Goal: Task Accomplishment & Management: Use online tool/utility

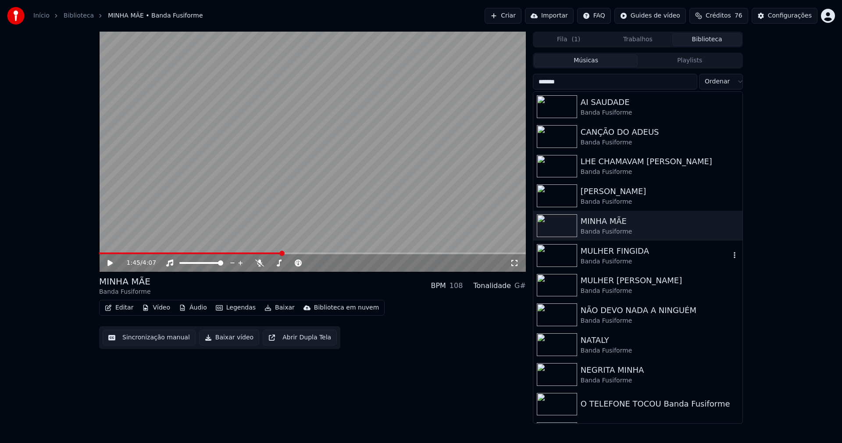
click at [607, 248] on div "MULHER FINGIDA" at bounding box center [656, 251] width 150 height 12
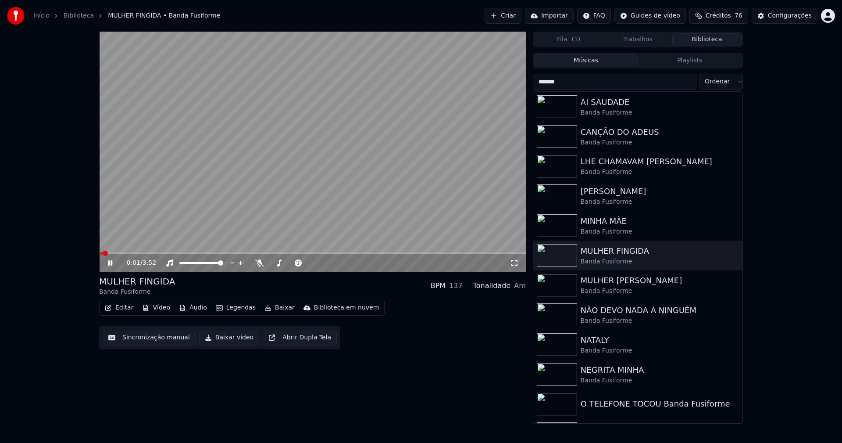
click at [110, 262] on icon at bounding box center [116, 262] width 21 height 7
click at [126, 311] on button "Editar" at bounding box center [119, 307] width 36 height 12
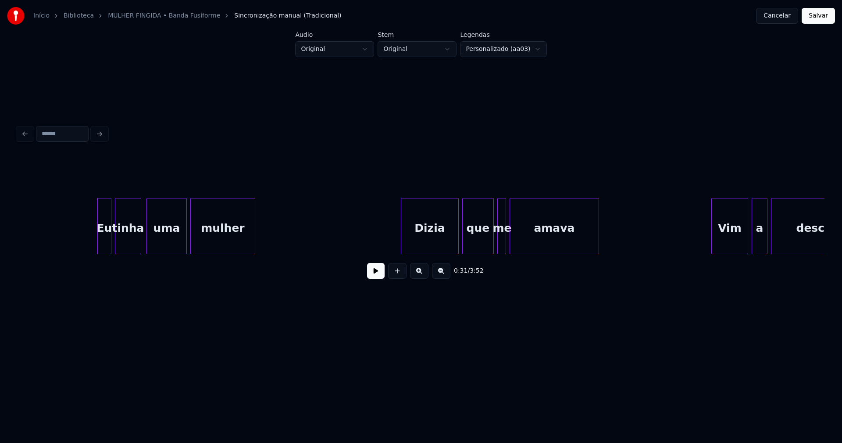
scroll to position [0, 2635]
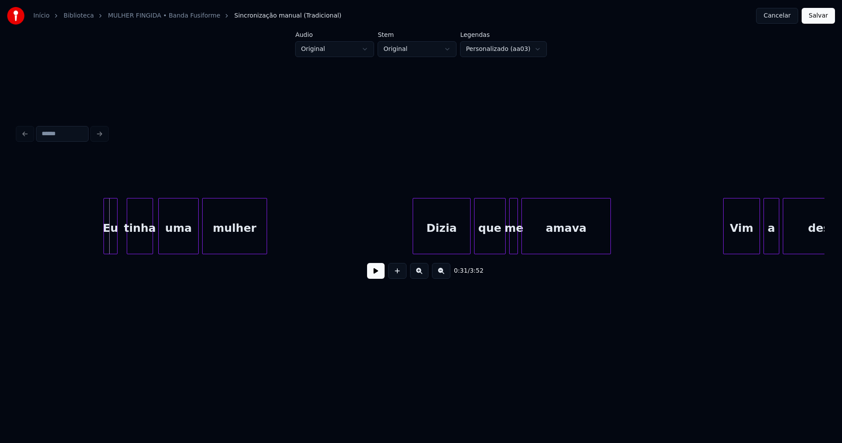
click at [111, 248] on div "Eu" at bounding box center [110, 228] width 13 height 60
click at [375, 276] on button at bounding box center [376, 271] width 18 height 16
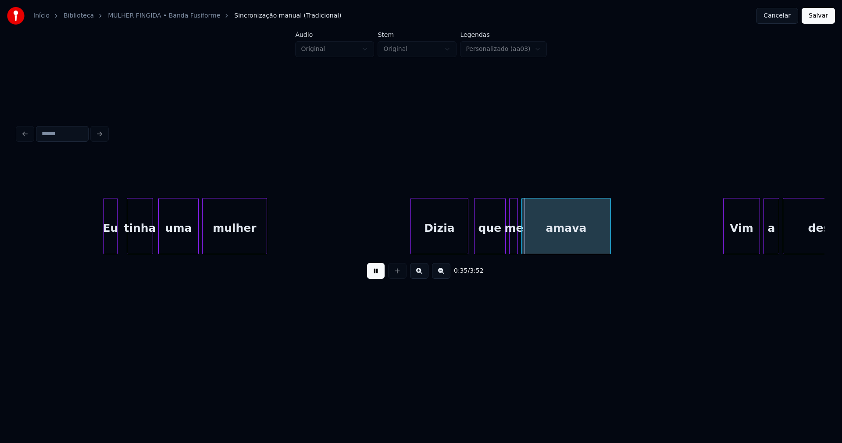
click at [459, 242] on div "Dizia" at bounding box center [439, 228] width 57 height 60
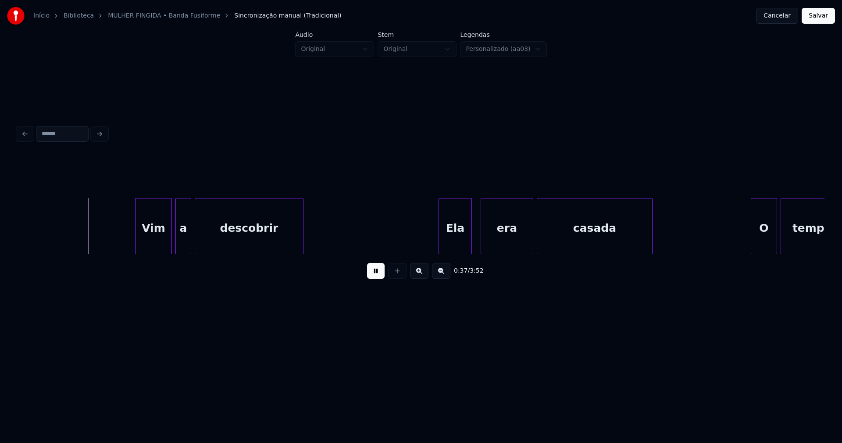
scroll to position [0, 3235]
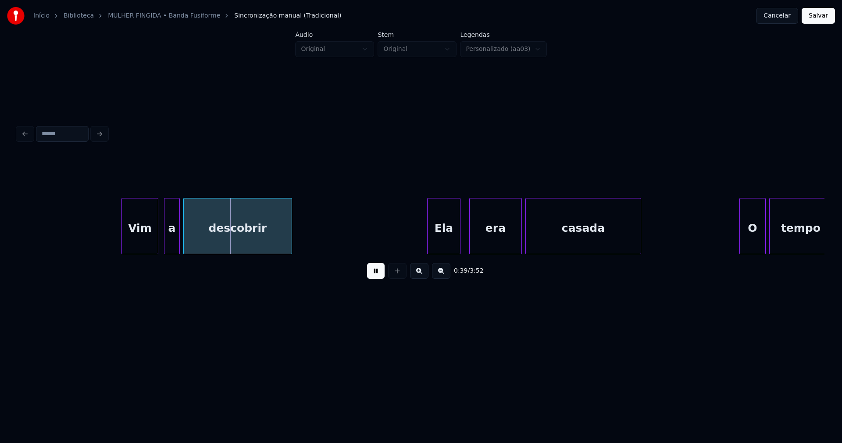
click at [137, 247] on div "Vim" at bounding box center [140, 228] width 36 height 60
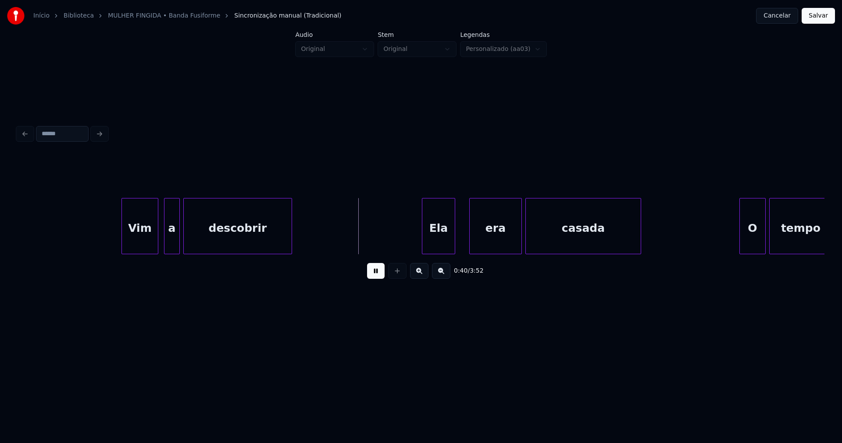
click at [435, 245] on div "Ela" at bounding box center [438, 228] width 32 height 60
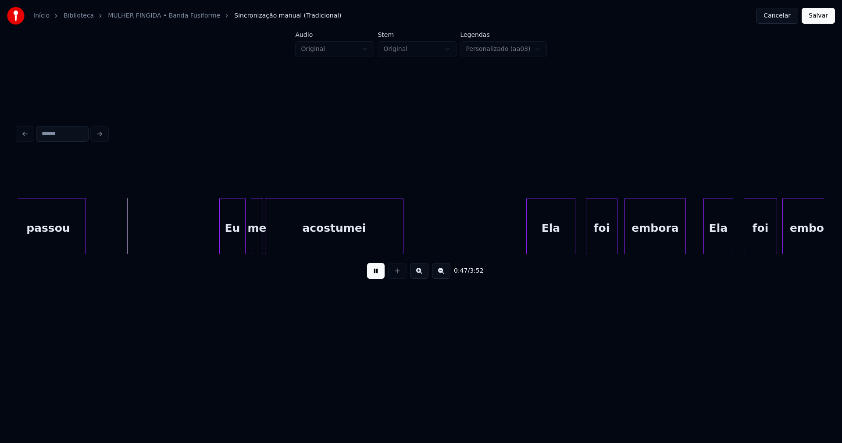
scroll to position [0, 4071]
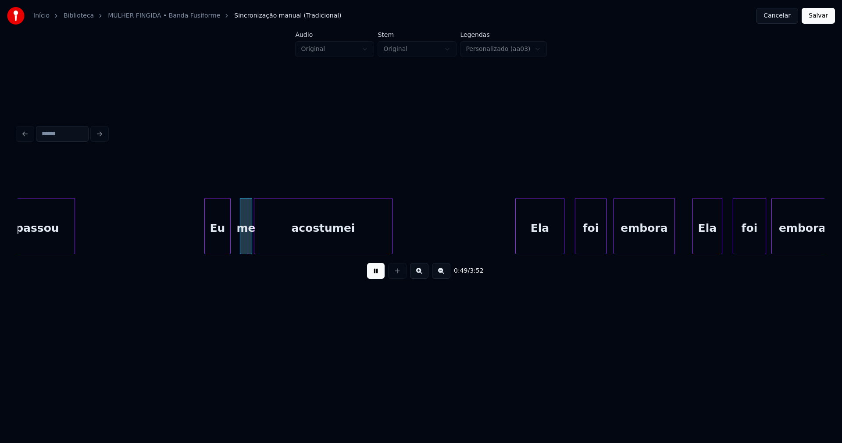
click at [216, 244] on div "Eu" at bounding box center [217, 228] width 25 height 60
click at [267, 245] on div at bounding box center [266, 225] width 3 height 55
click at [261, 240] on div at bounding box center [260, 225] width 3 height 55
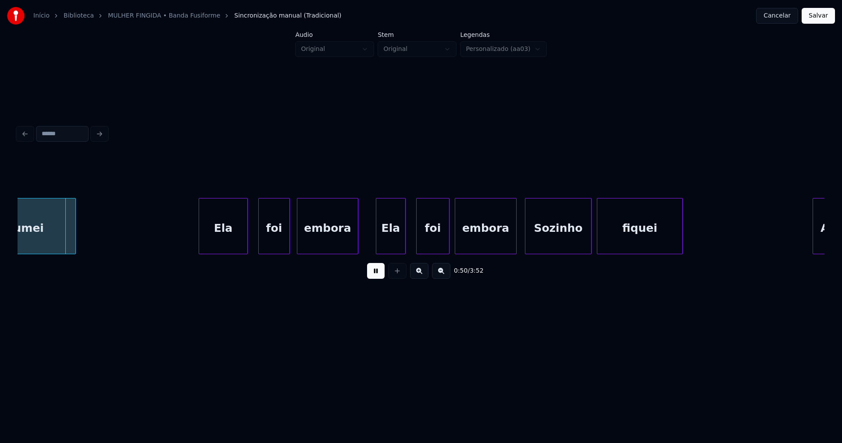
scroll to position [0, 4433]
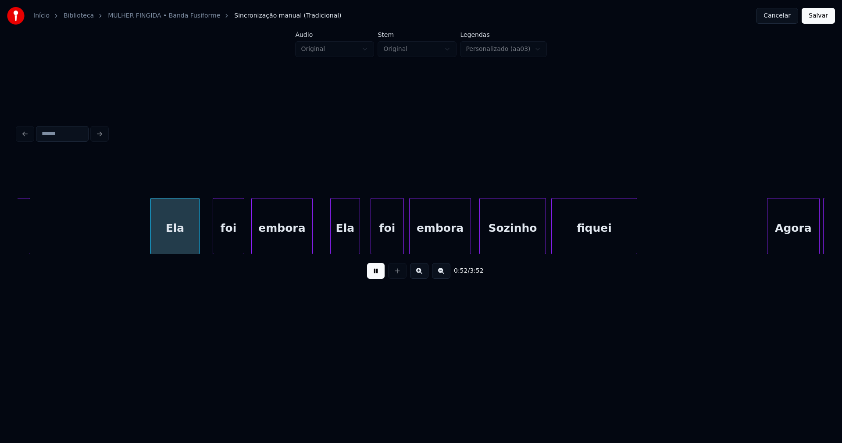
click at [184, 243] on div "Ela" at bounding box center [175, 228] width 48 height 60
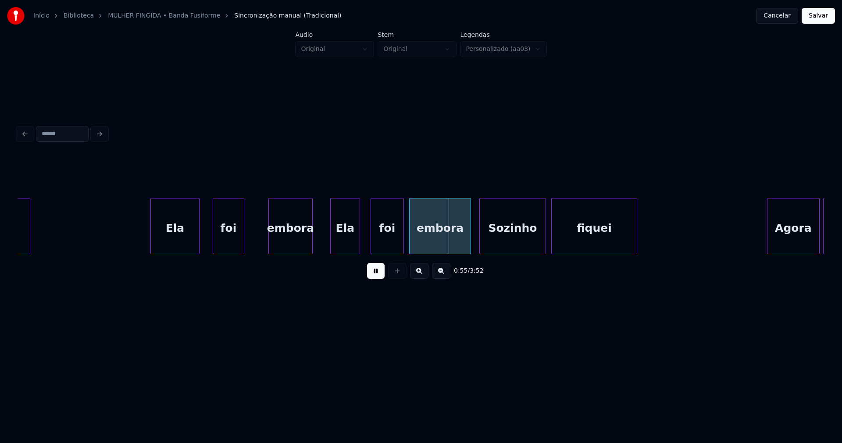
click at [269, 236] on div at bounding box center [270, 225] width 3 height 55
click at [250, 240] on div at bounding box center [251, 225] width 3 height 55
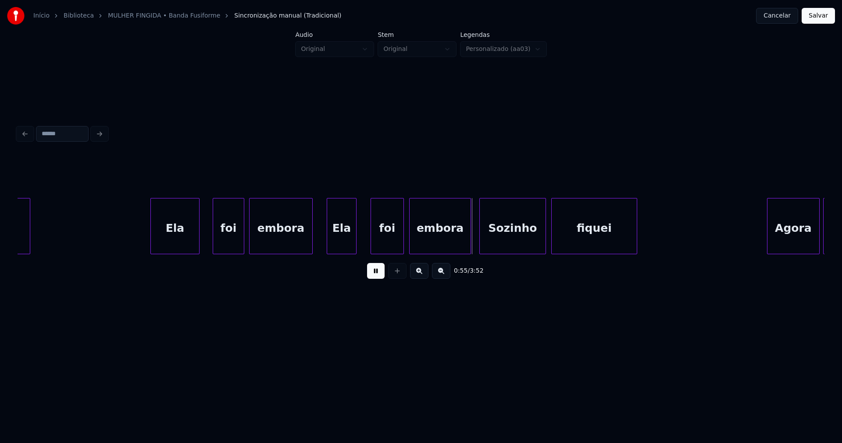
click at [340, 243] on div "Ela" at bounding box center [341, 228] width 29 height 60
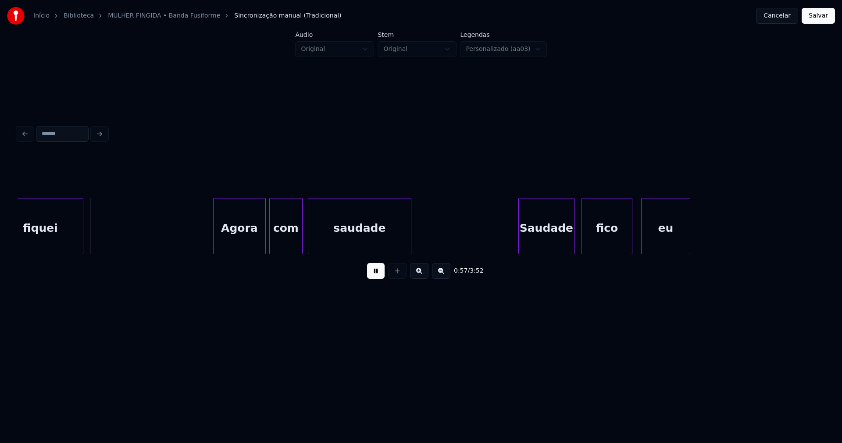
scroll to position [0, 5033]
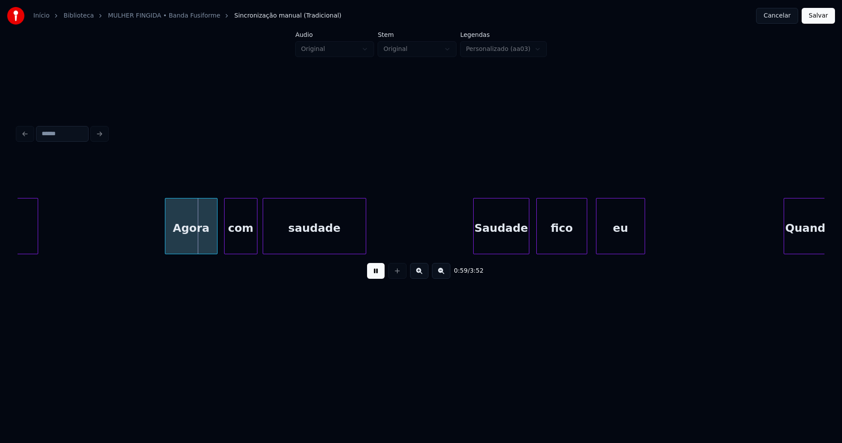
click at [202, 242] on div "Agora" at bounding box center [191, 228] width 52 height 60
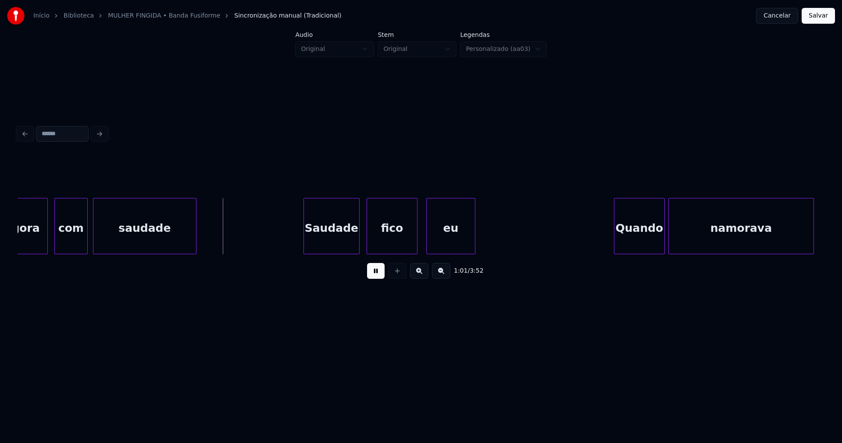
scroll to position [0, 5259]
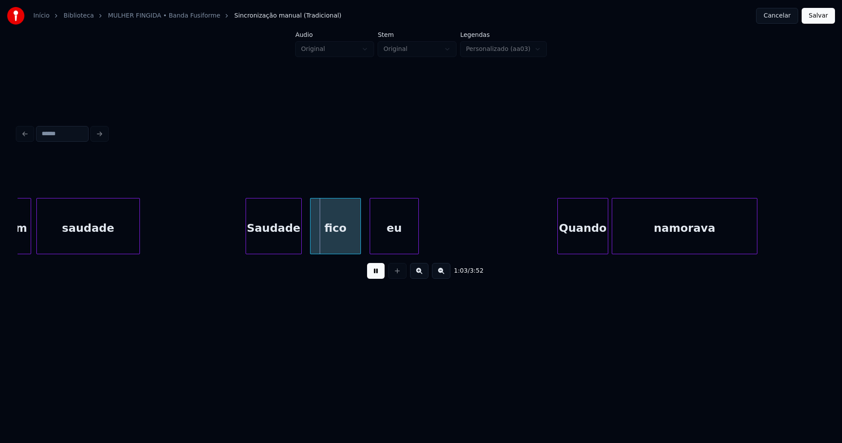
click at [273, 240] on div "Saudade" at bounding box center [273, 228] width 55 height 60
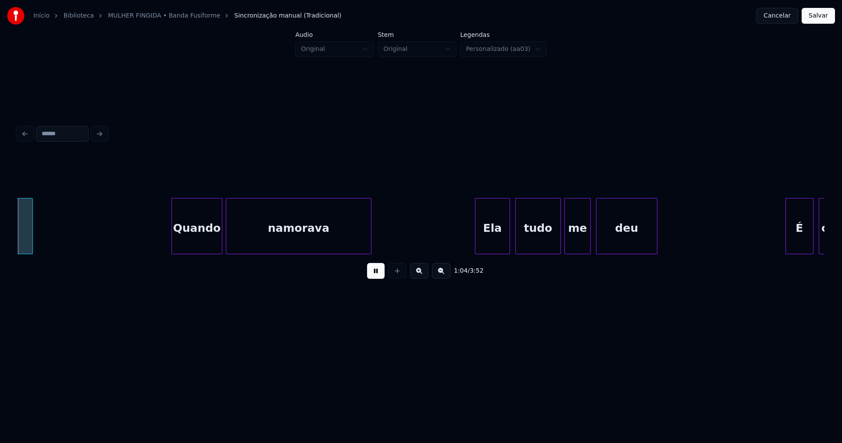
scroll to position [0, 5649]
click at [198, 246] on div "Quando" at bounding box center [189, 228] width 50 height 60
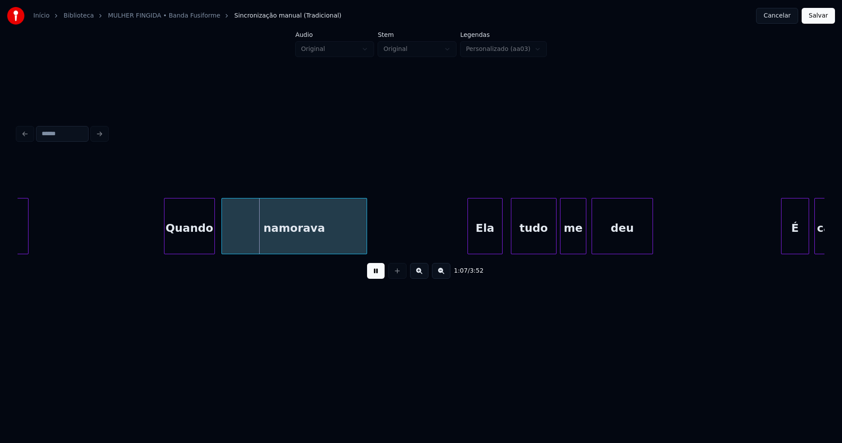
click at [487, 241] on div "Ela" at bounding box center [485, 228] width 34 height 60
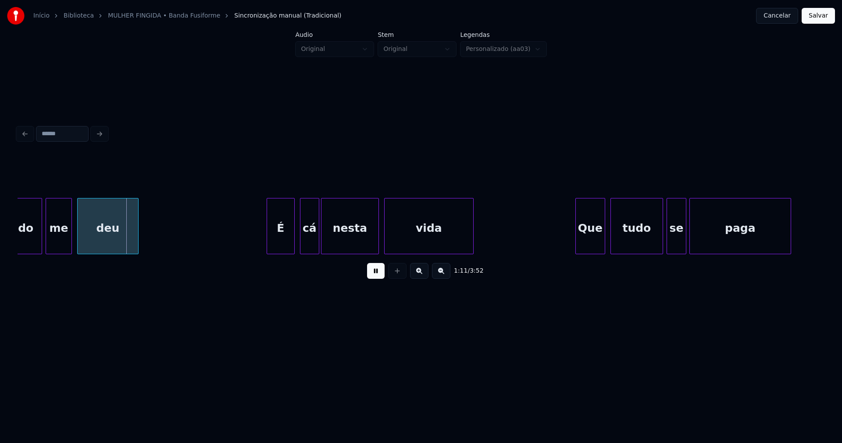
scroll to position [0, 6175]
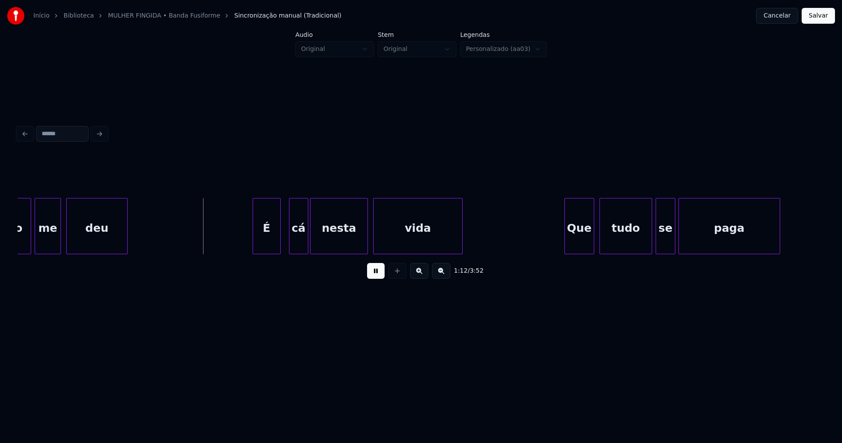
click at [271, 245] on div "É" at bounding box center [266, 228] width 27 height 60
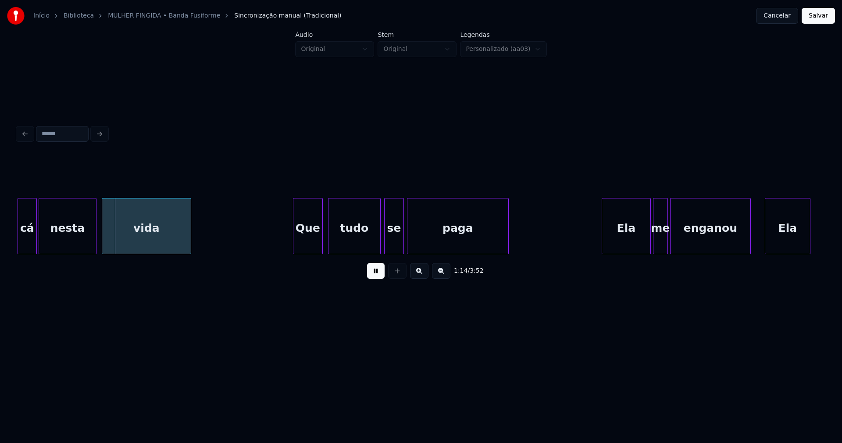
scroll to position [0, 6480]
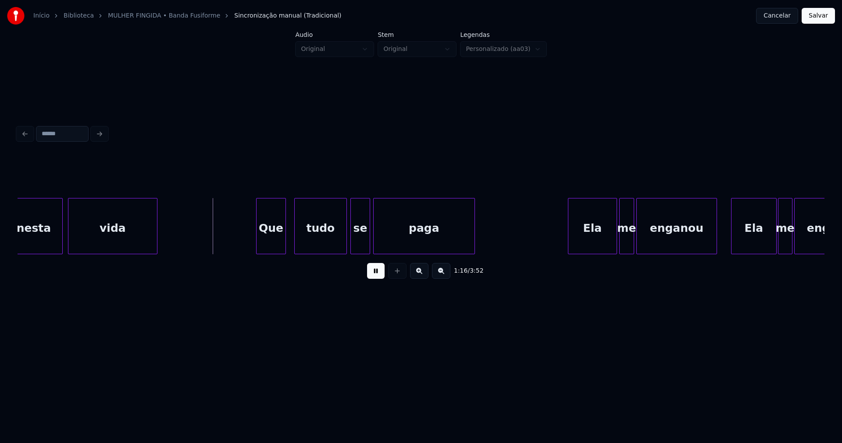
click at [278, 249] on div "Que" at bounding box center [271, 228] width 29 height 60
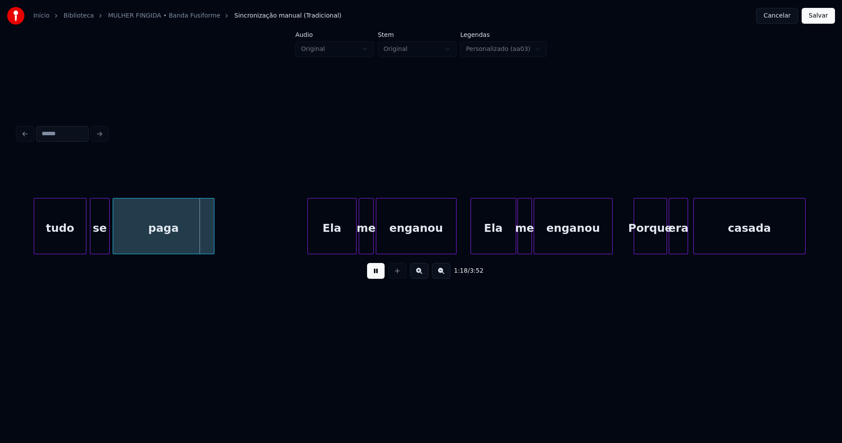
scroll to position [0, 6763]
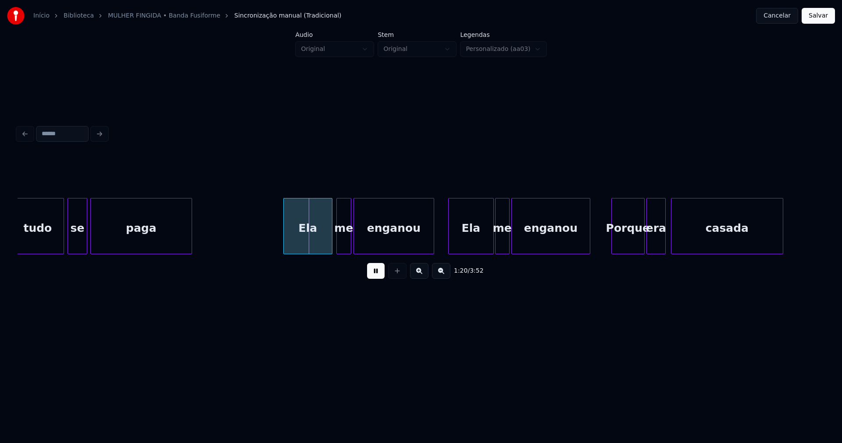
click at [306, 246] on div "Ela" at bounding box center [308, 228] width 48 height 60
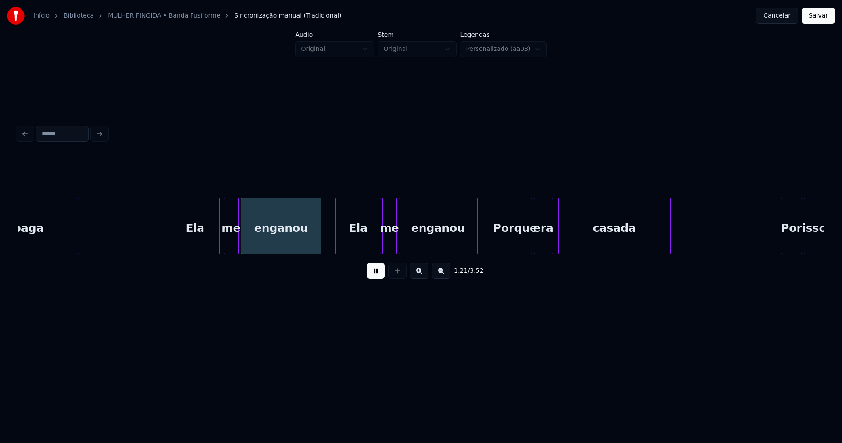
scroll to position [0, 6910]
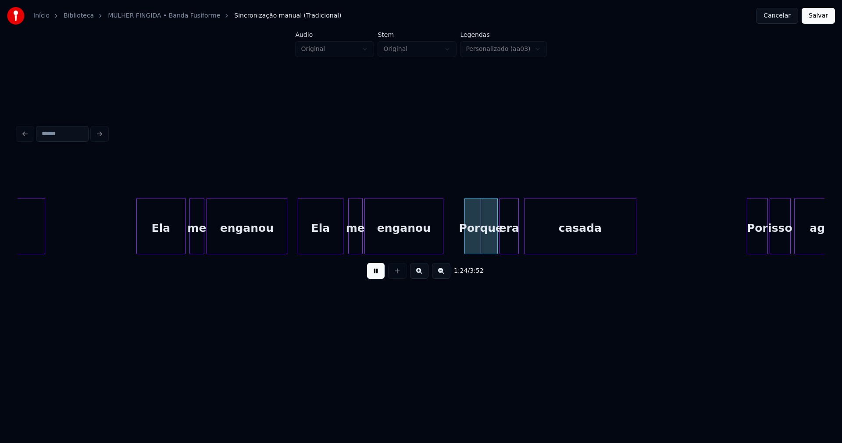
click at [323, 250] on div "Ela" at bounding box center [320, 228] width 45 height 60
click at [476, 246] on div "Porque" at bounding box center [479, 228] width 32 height 60
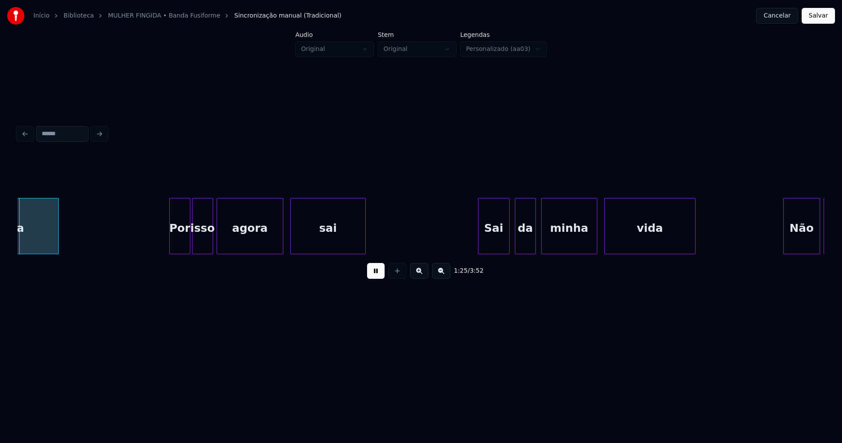
scroll to position [0, 7491]
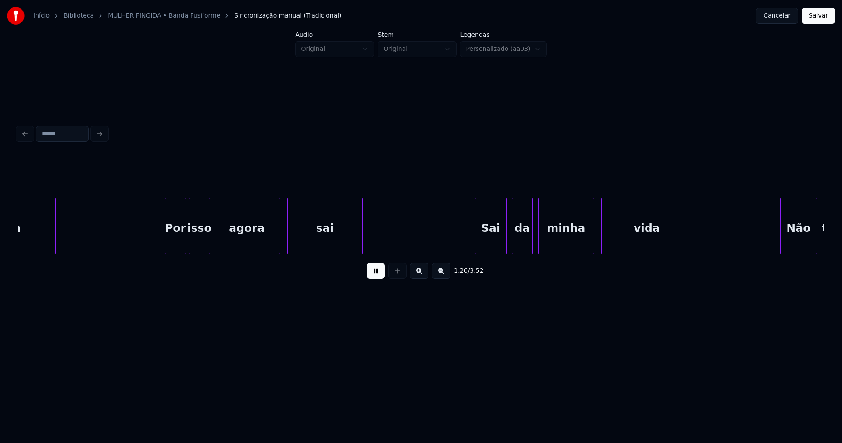
click at [179, 245] on div "Por" at bounding box center [175, 228] width 20 height 60
click at [229, 231] on div at bounding box center [229, 225] width 3 height 55
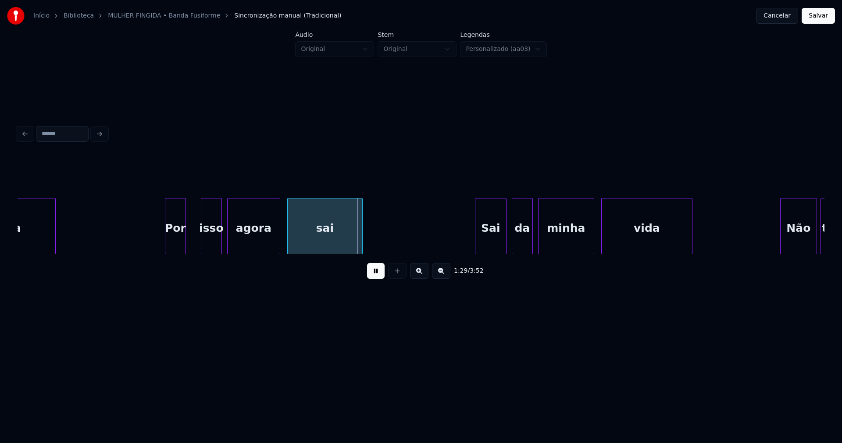
click at [209, 241] on div "isso" at bounding box center [211, 228] width 20 height 60
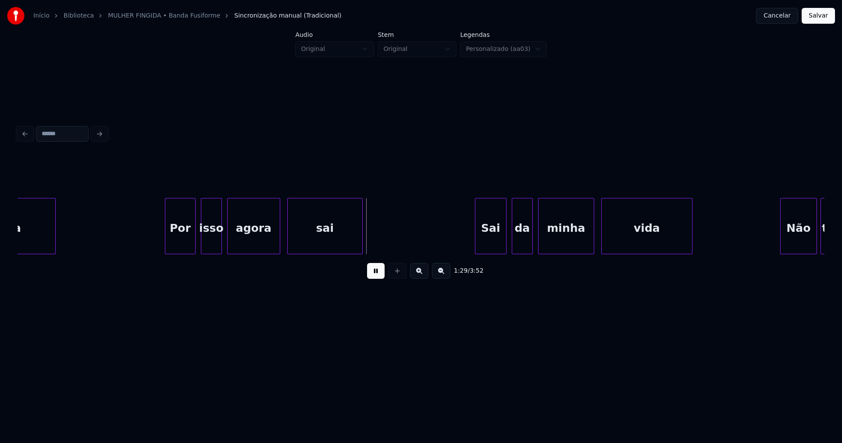
click at [195, 238] on div at bounding box center [194, 225] width 3 height 55
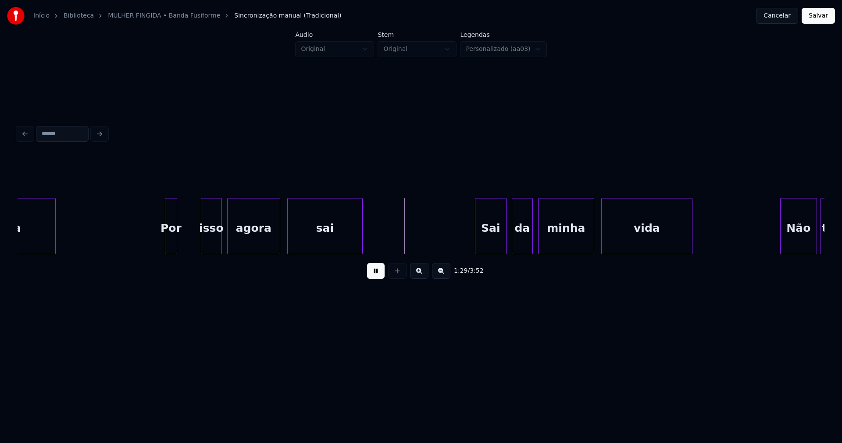
click at [176, 245] on div at bounding box center [175, 225] width 3 height 55
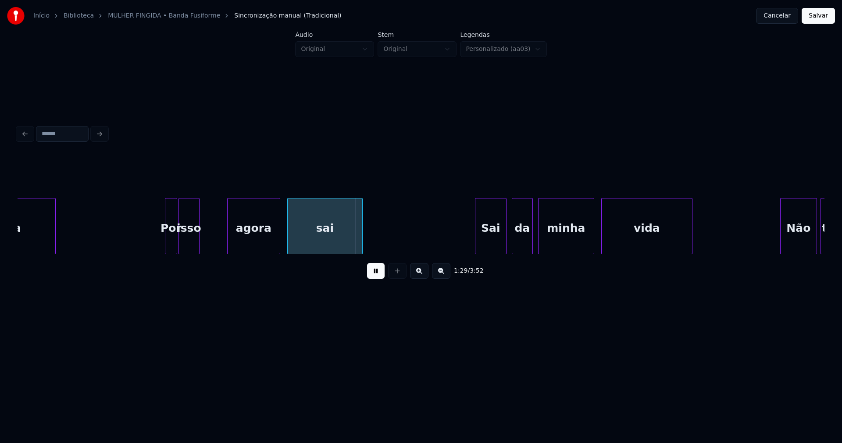
click at [190, 249] on div "isso" at bounding box center [189, 228] width 20 height 60
click at [204, 245] on div at bounding box center [204, 225] width 3 height 55
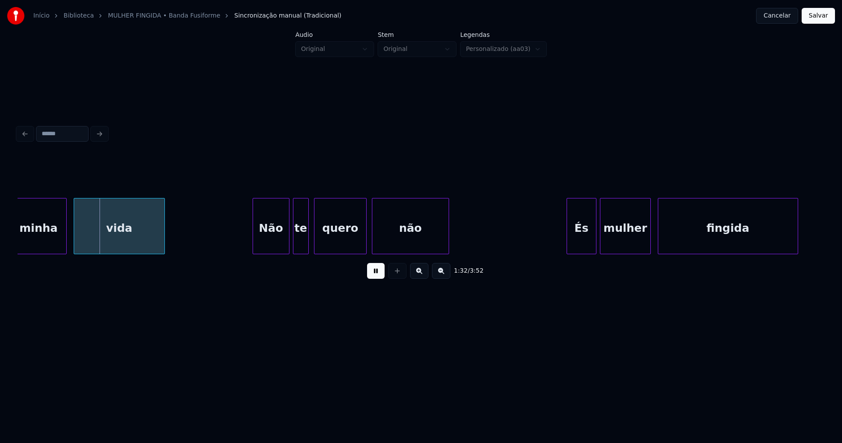
scroll to position [0, 8064]
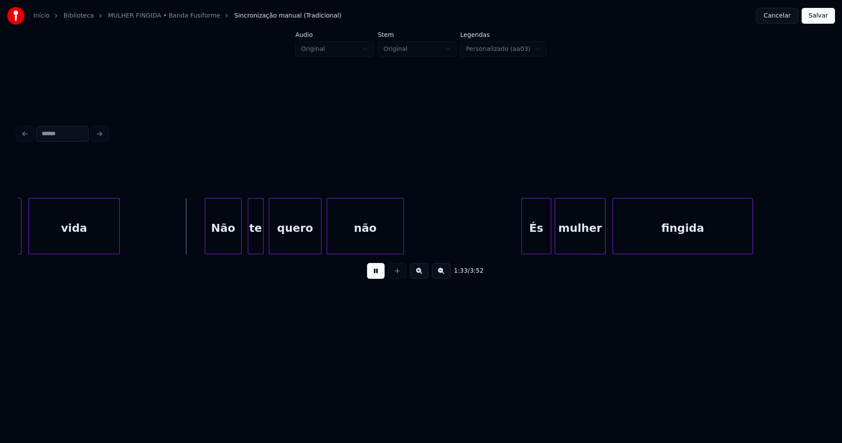
click at [222, 241] on div "Não" at bounding box center [223, 228] width 36 height 60
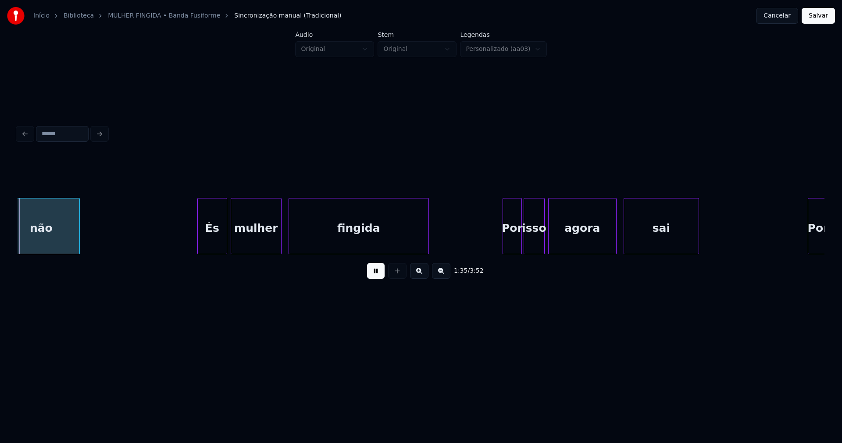
scroll to position [0, 8401]
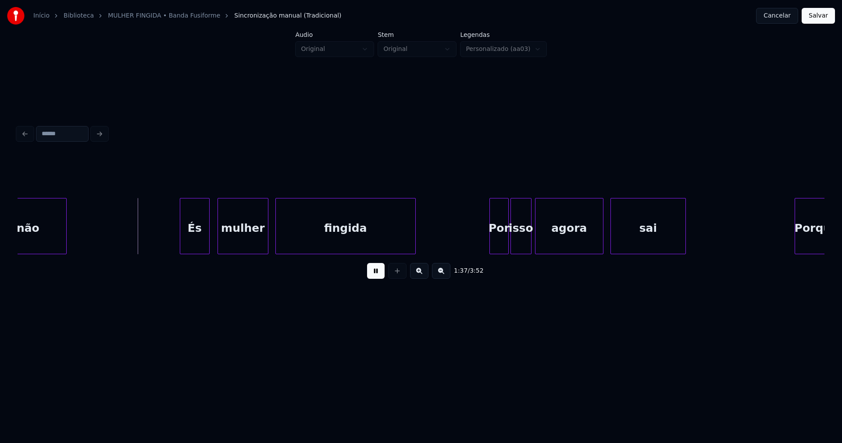
click at [193, 243] on div "És" at bounding box center [194, 228] width 29 height 60
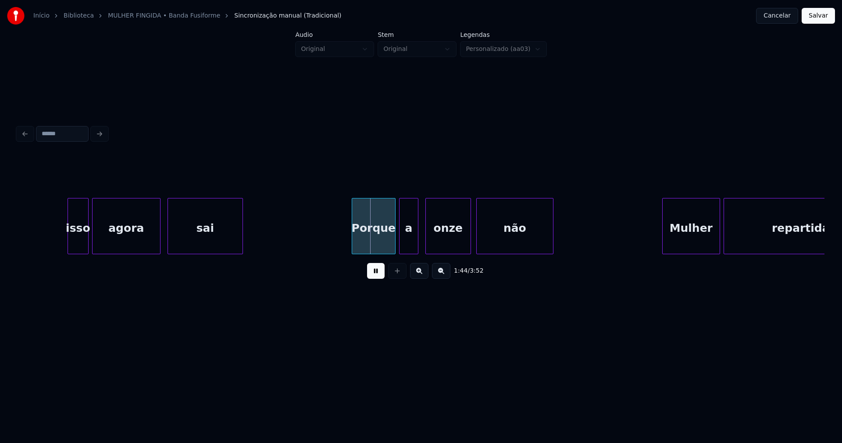
scroll to position [0, 8946]
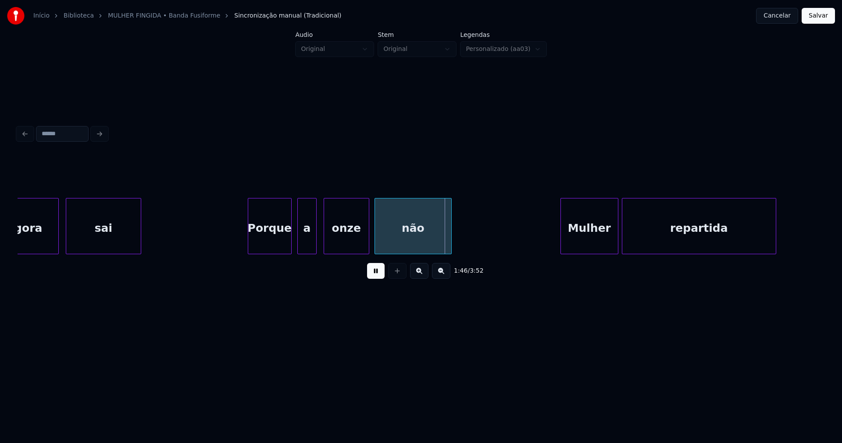
click at [273, 242] on div "Porque" at bounding box center [269, 228] width 43 height 60
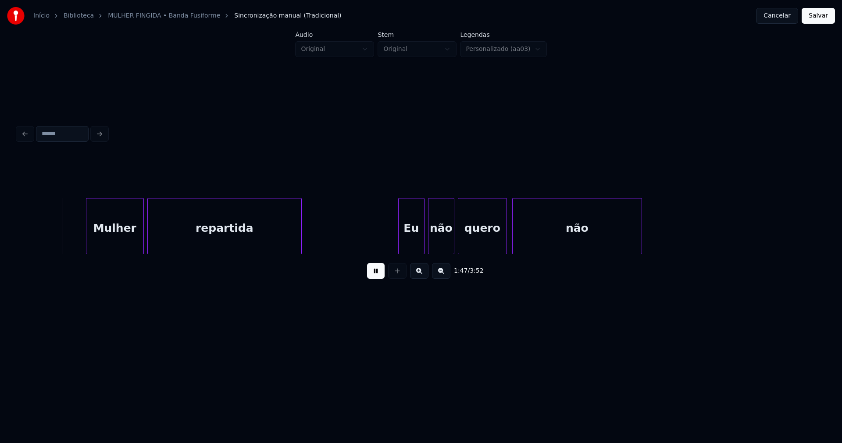
scroll to position [0, 9455]
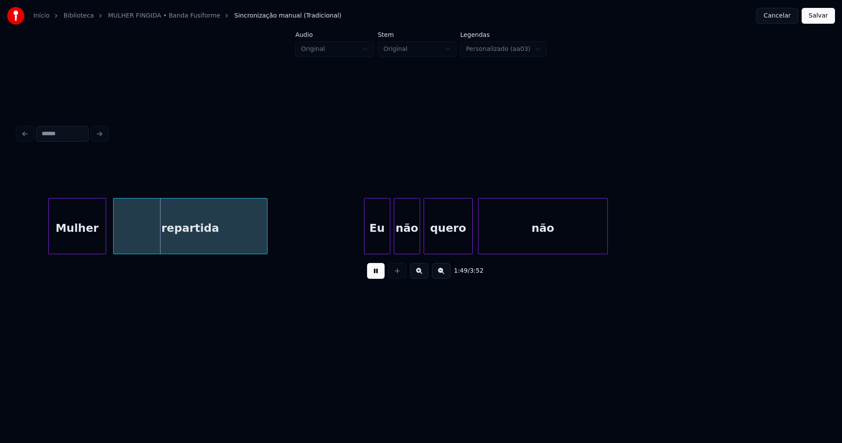
click at [86, 246] on div "Mulher" at bounding box center [77, 228] width 57 height 60
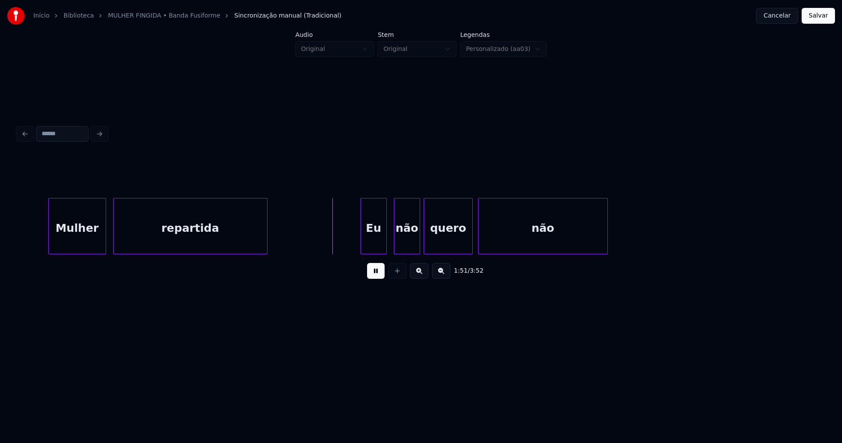
click at [373, 244] on div "Eu" at bounding box center [373, 228] width 25 height 60
click at [404, 243] on div "não" at bounding box center [404, 228] width 25 height 60
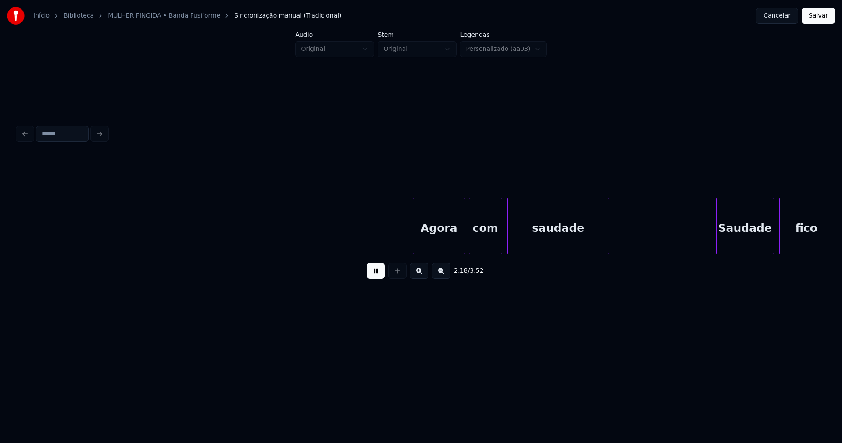
scroll to position [0, 12168]
click at [441, 245] on div "Agora" at bounding box center [434, 228] width 52 height 60
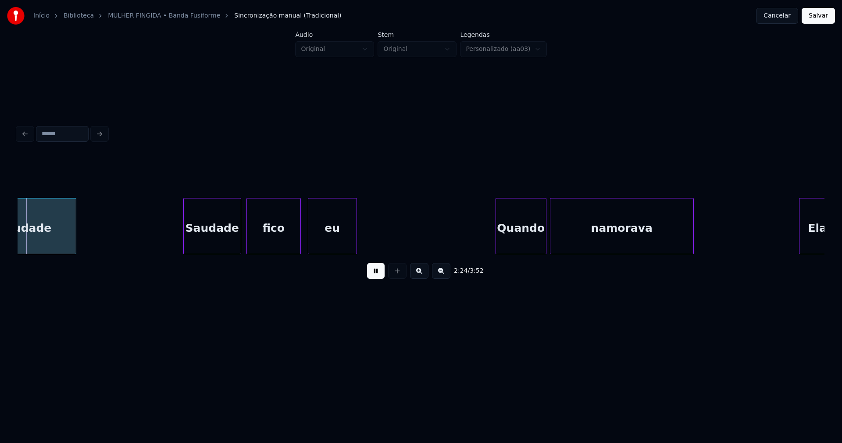
scroll to position [0, 12717]
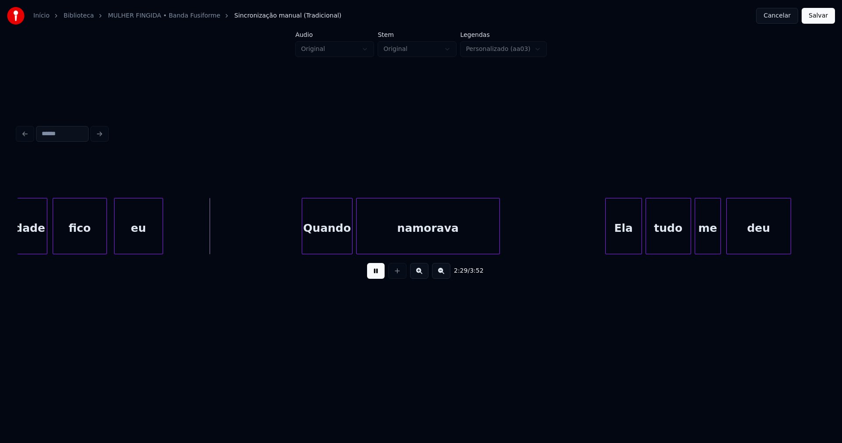
scroll to position [0, 12904]
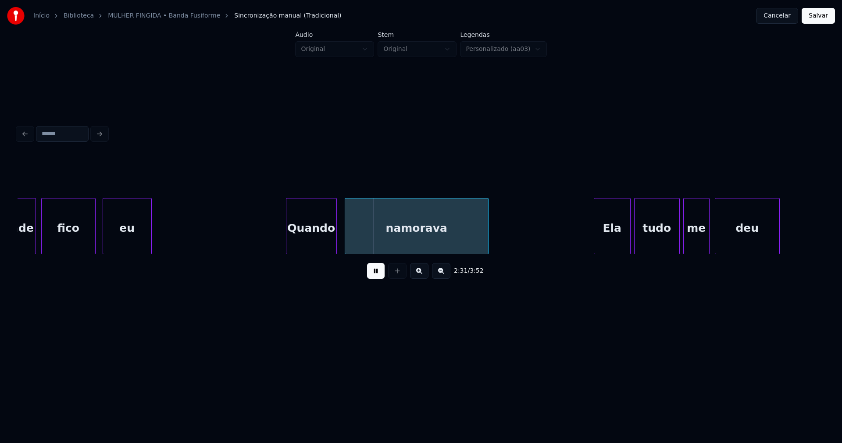
click at [311, 238] on div "Quando" at bounding box center [311, 228] width 50 height 60
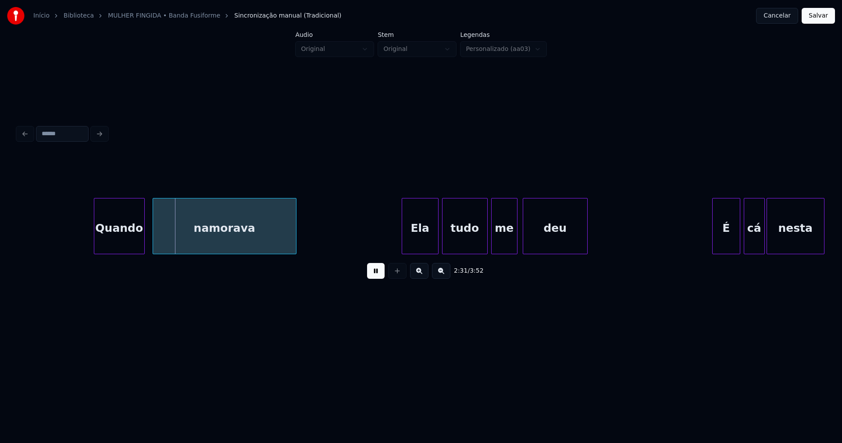
scroll to position [0, 13210]
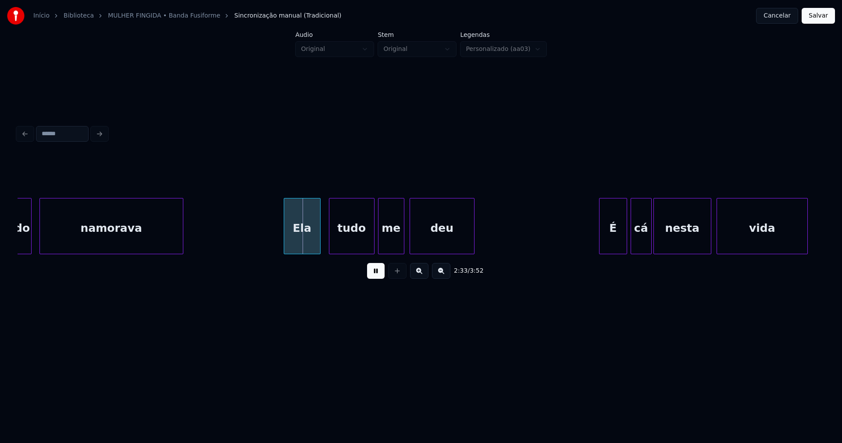
click at [300, 240] on div "Ela" at bounding box center [302, 228] width 36 height 60
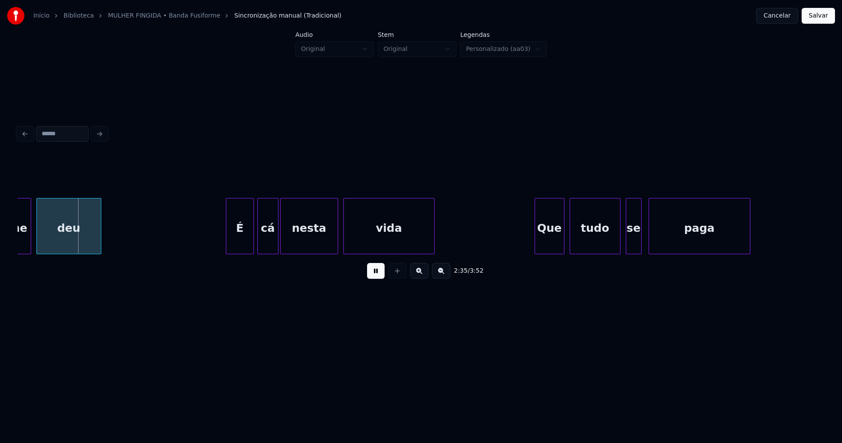
scroll to position [0, 13594]
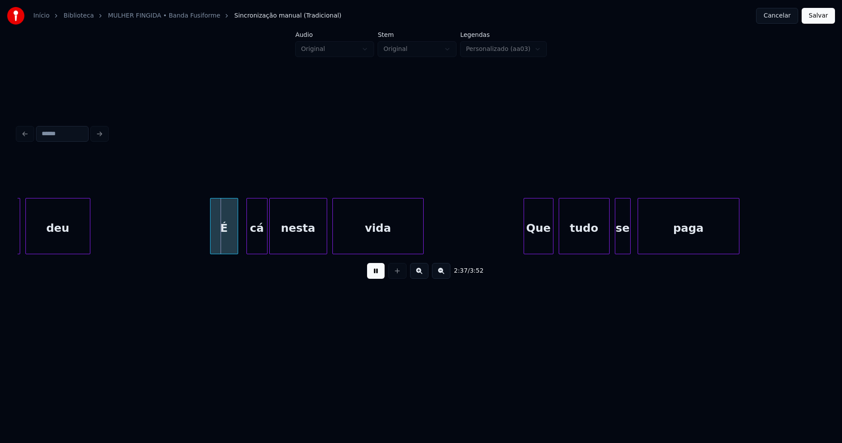
click at [225, 252] on div "me deu É cá nesta vida Que tudo se paga" at bounding box center [421, 226] width 807 height 56
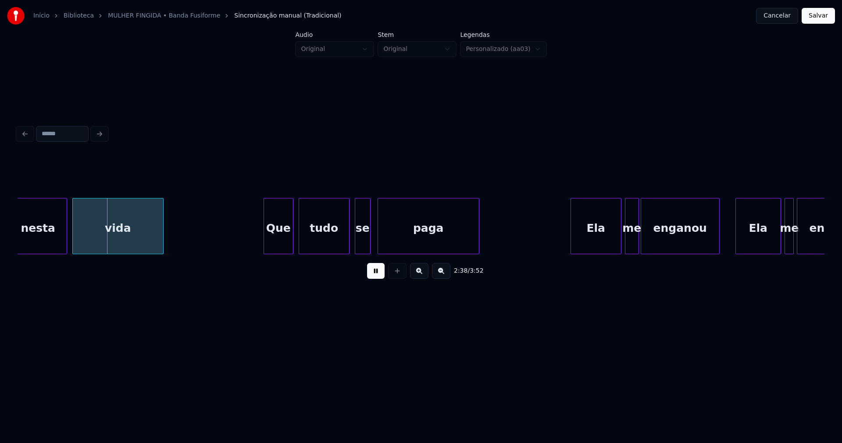
scroll to position [0, 13831]
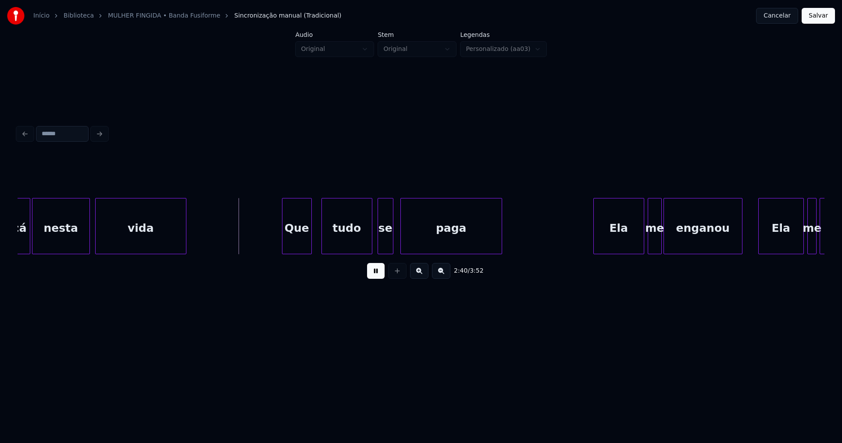
click at [302, 241] on div "Que" at bounding box center [296, 228] width 29 height 60
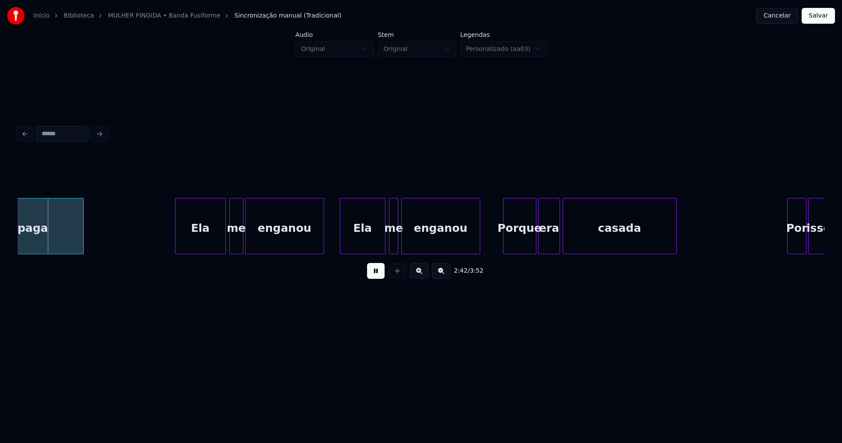
scroll to position [0, 14261]
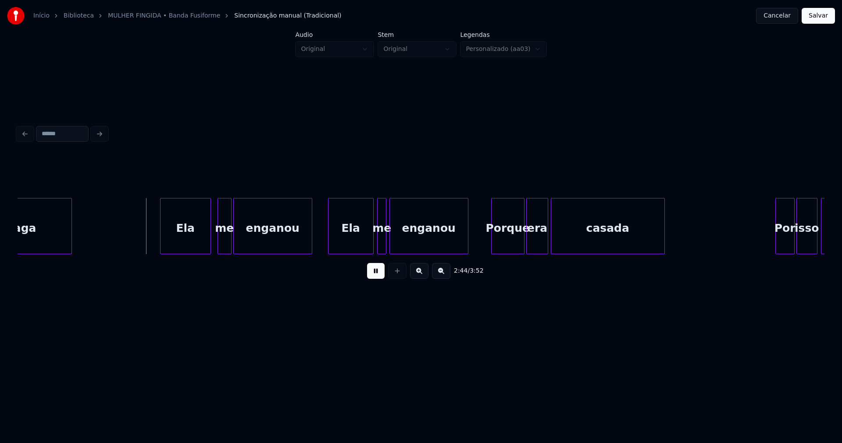
click at [184, 242] on div "Ela" at bounding box center [186, 228] width 50 height 60
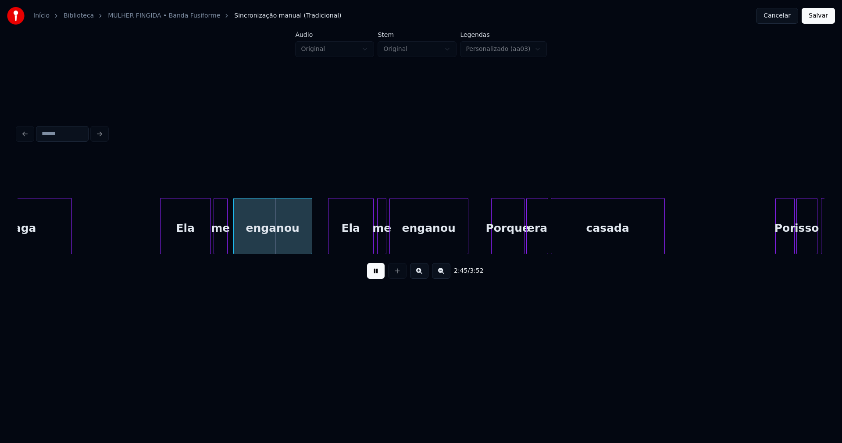
click at [222, 246] on div "me" at bounding box center [220, 228] width 13 height 60
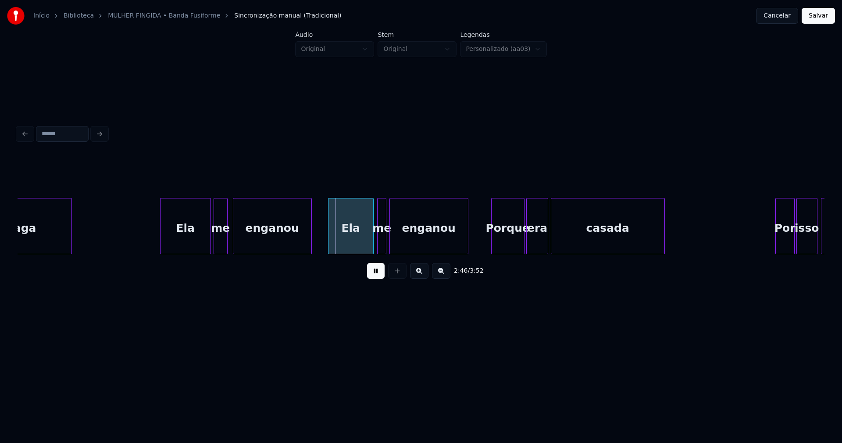
click at [268, 236] on div "enganou" at bounding box center [272, 228] width 78 height 60
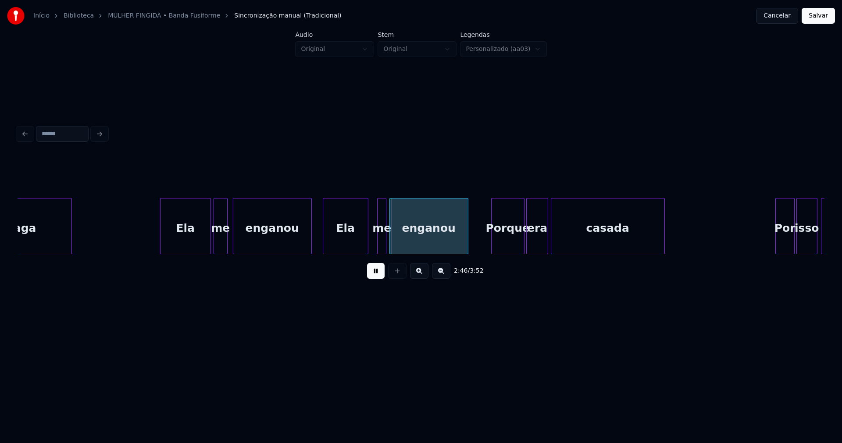
click at [336, 241] on div "Ela" at bounding box center [345, 228] width 45 height 60
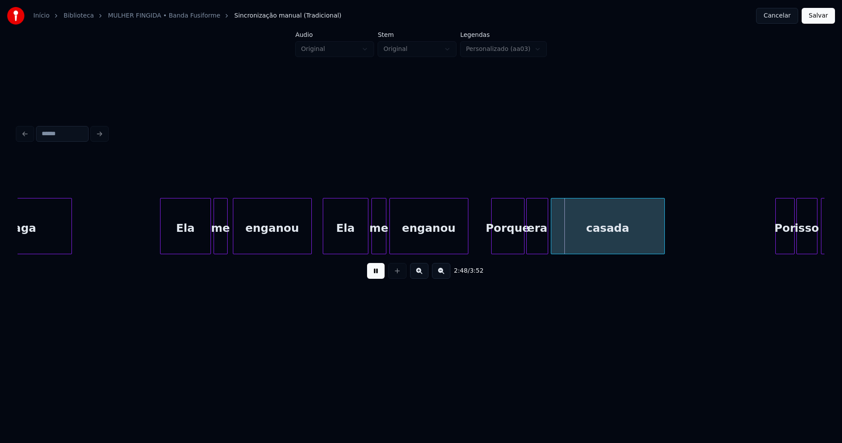
click at [373, 249] on div at bounding box center [373, 225] width 3 height 55
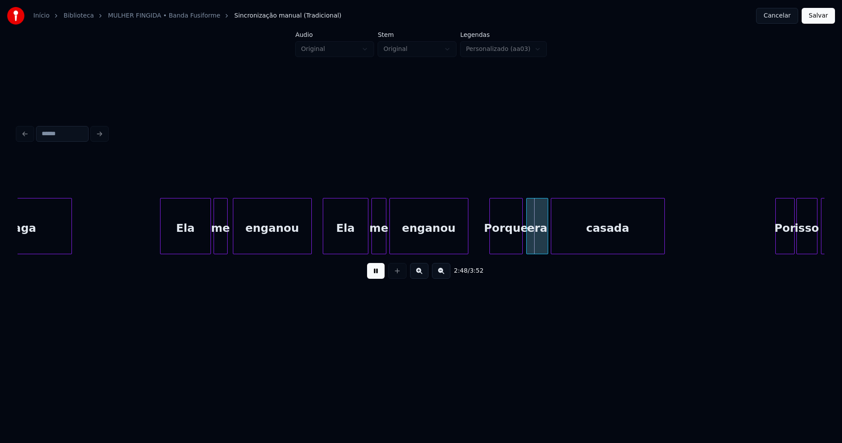
click at [506, 245] on div "Porque" at bounding box center [506, 228] width 32 height 60
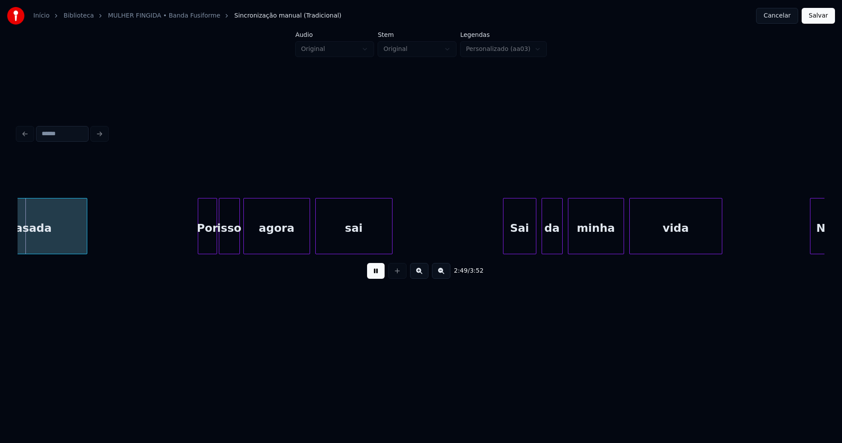
scroll to position [0, 14845]
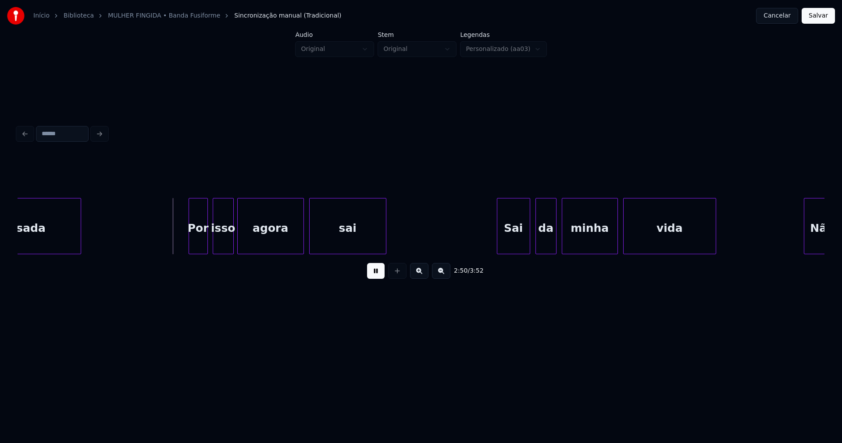
click at [201, 245] on div "Por" at bounding box center [198, 228] width 18 height 60
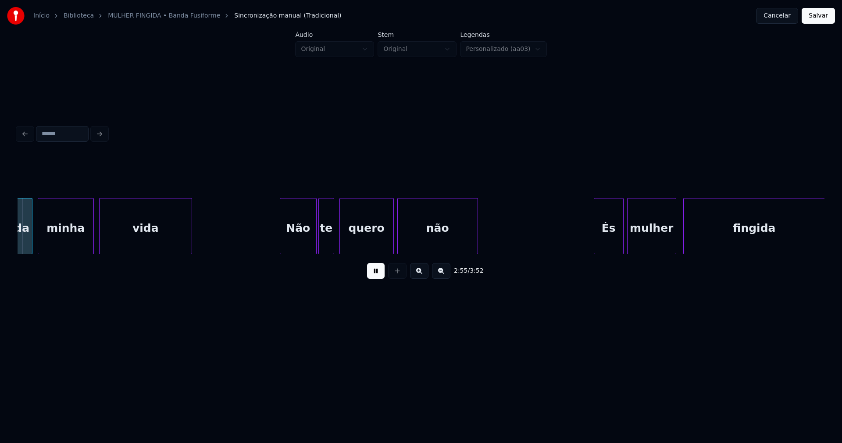
scroll to position [0, 15393]
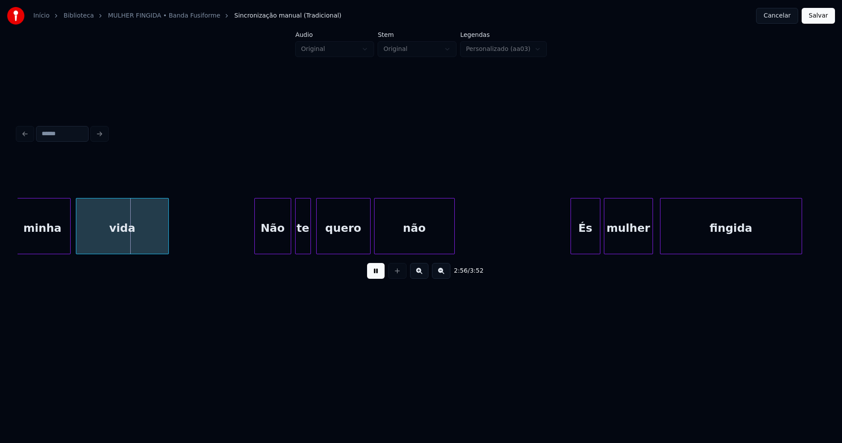
click at [273, 240] on div "Não" at bounding box center [273, 228] width 36 height 60
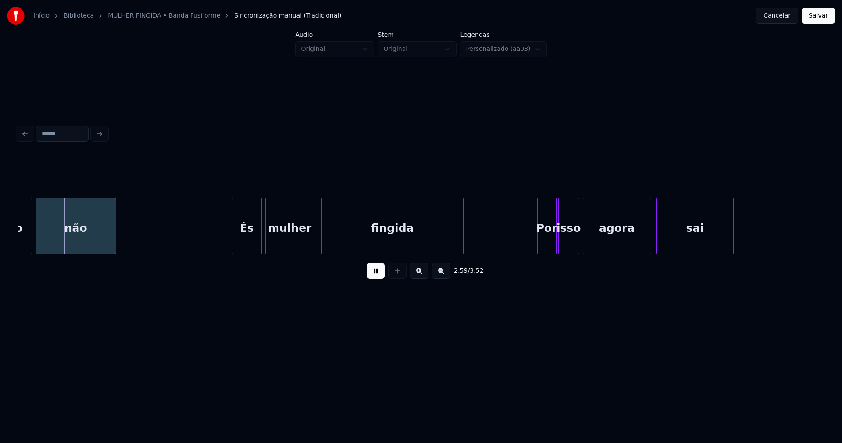
scroll to position [0, 15743]
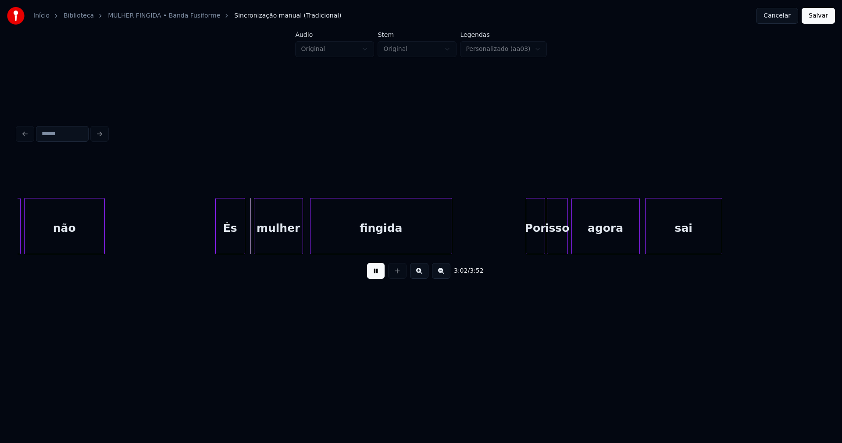
click at [230, 245] on div "És" at bounding box center [230, 228] width 29 height 60
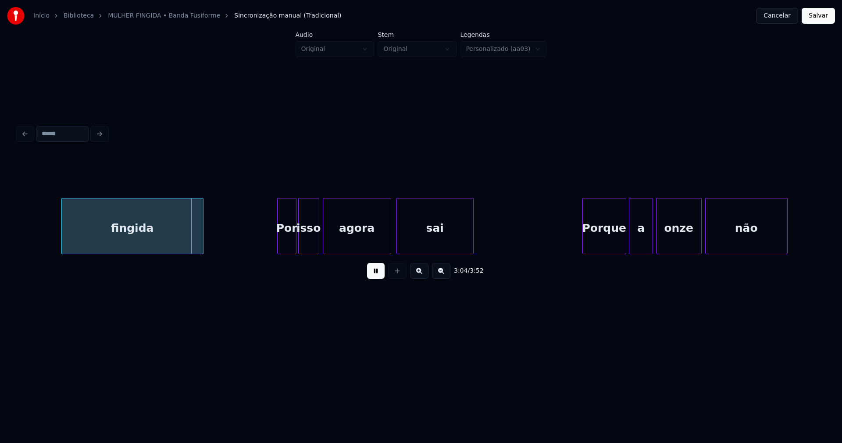
scroll to position [0, 16026]
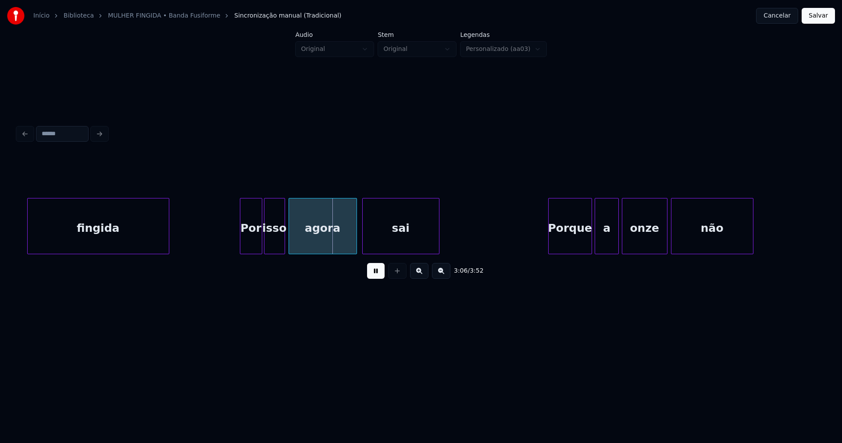
click at [241, 245] on div at bounding box center [241, 225] width 3 height 55
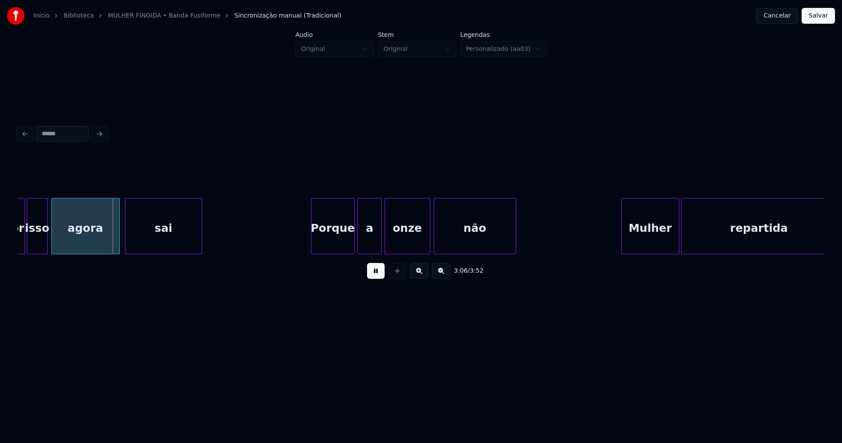
scroll to position [0, 16274]
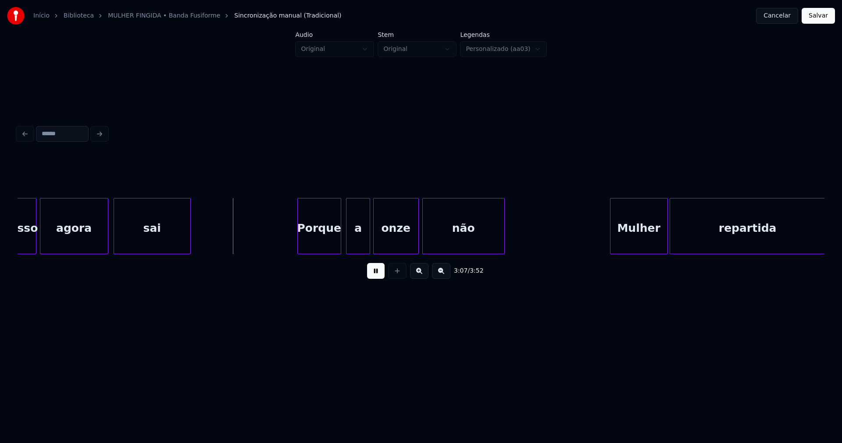
click at [318, 240] on div "Porque" at bounding box center [319, 228] width 43 height 60
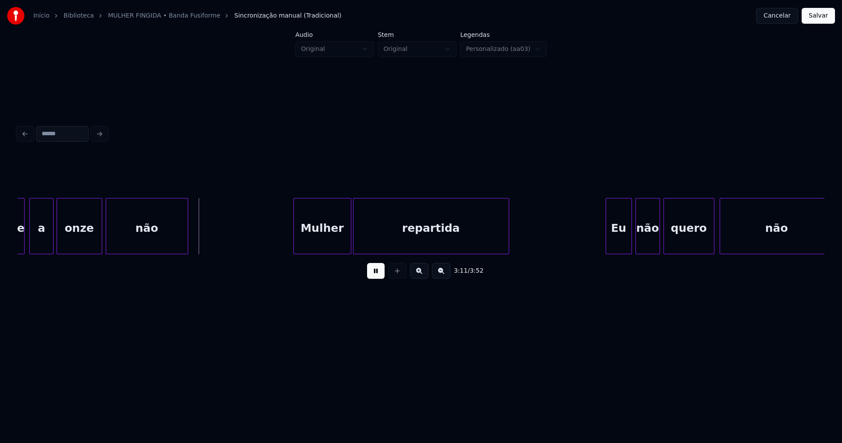
scroll to position [0, 16614]
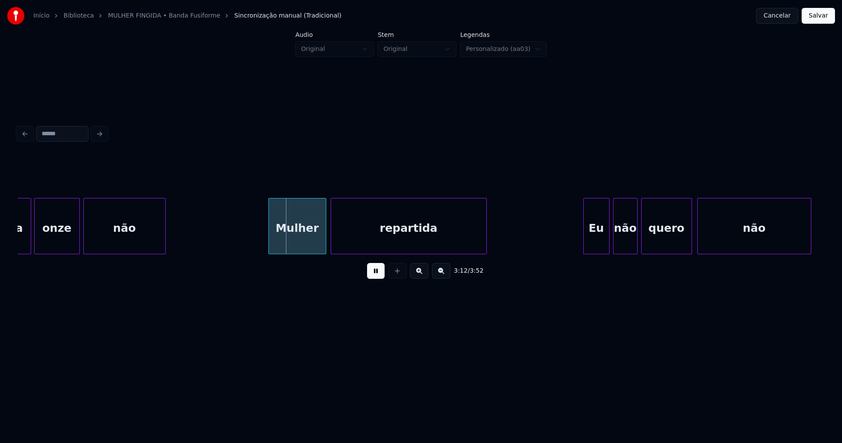
click at [307, 240] on div "Mulher" at bounding box center [297, 228] width 57 height 60
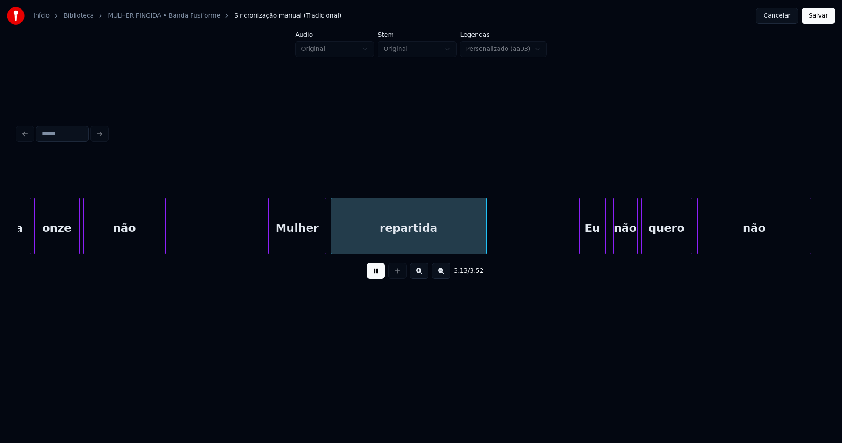
click at [592, 242] on div "Eu" at bounding box center [592, 228] width 25 height 60
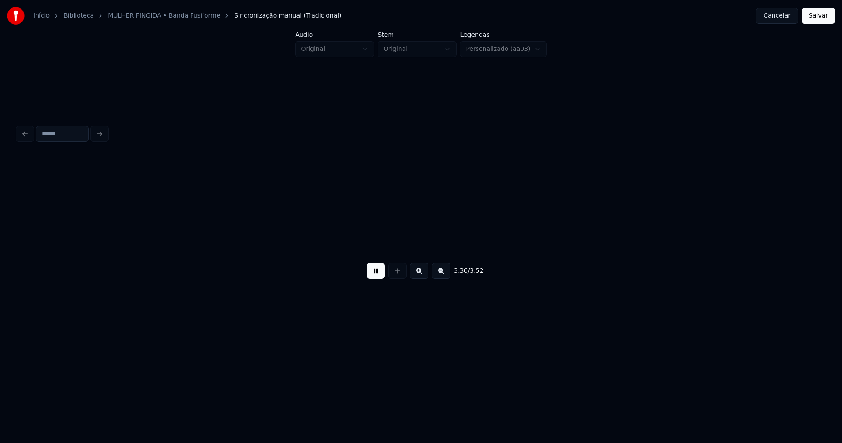
scroll to position [0, 18948]
click at [818, 19] on button "Salvar" at bounding box center [818, 16] width 33 height 16
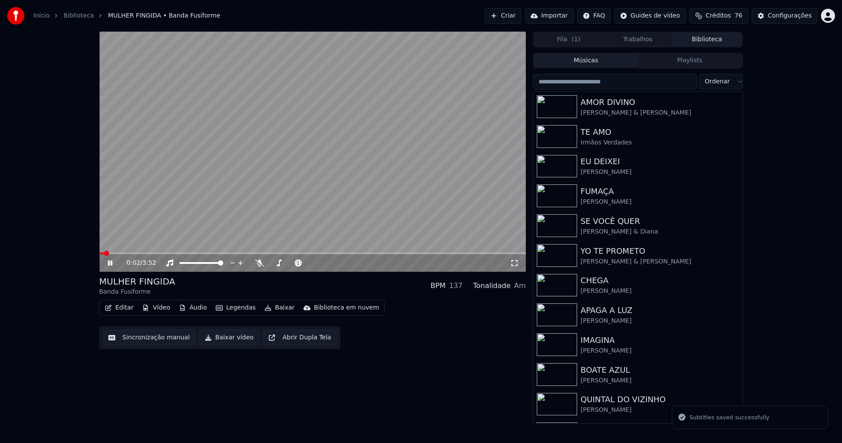
click at [131, 310] on button "Editar" at bounding box center [119, 307] width 36 height 12
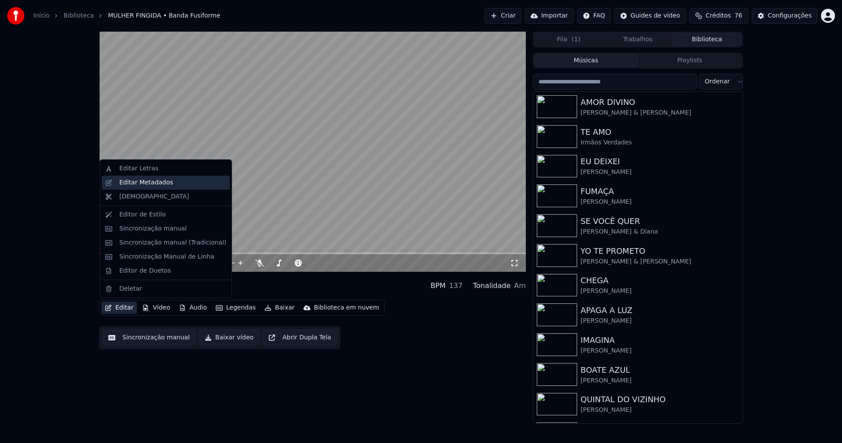
click at [139, 187] on div "Editar Metadados" at bounding box center [166, 182] width 128 height 14
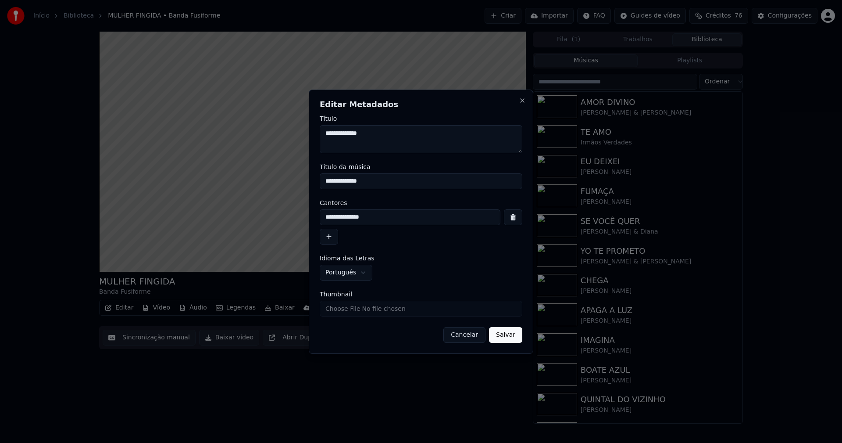
click at [354, 312] on input "Thumbnail" at bounding box center [421, 308] width 203 height 16
type input "**********"
click at [471, 334] on button "Cancelar" at bounding box center [464, 335] width 42 height 16
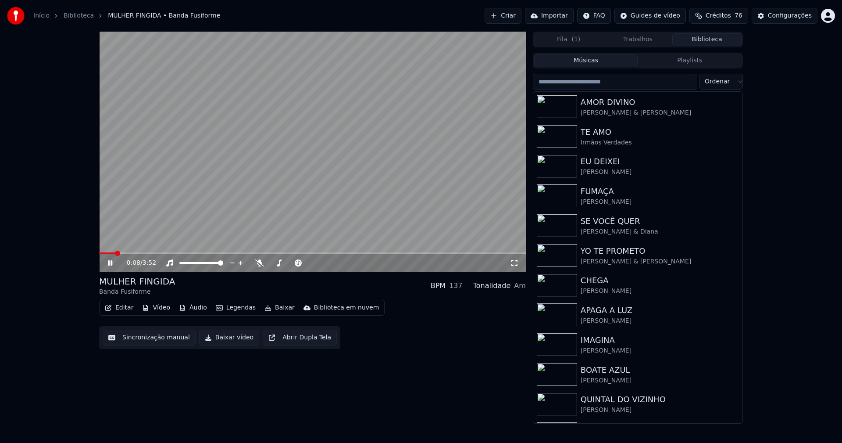
click at [127, 304] on button "Editar" at bounding box center [119, 307] width 36 height 12
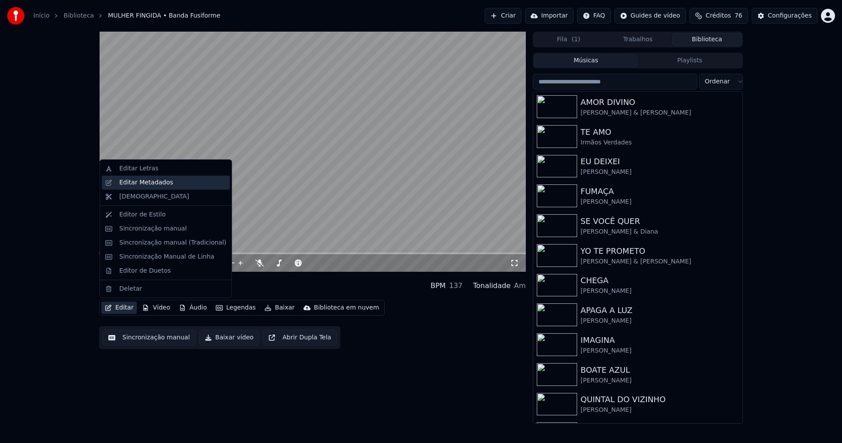
click at [152, 182] on div "Editar Metadados" at bounding box center [146, 182] width 54 height 9
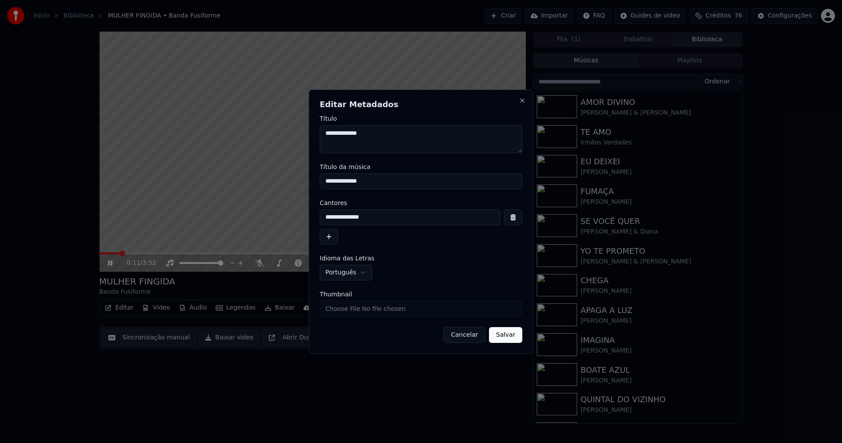
click at [356, 309] on input "Thumbnail" at bounding box center [421, 308] width 203 height 16
type input "**********"
click at [509, 336] on button "Salvar" at bounding box center [505, 335] width 33 height 16
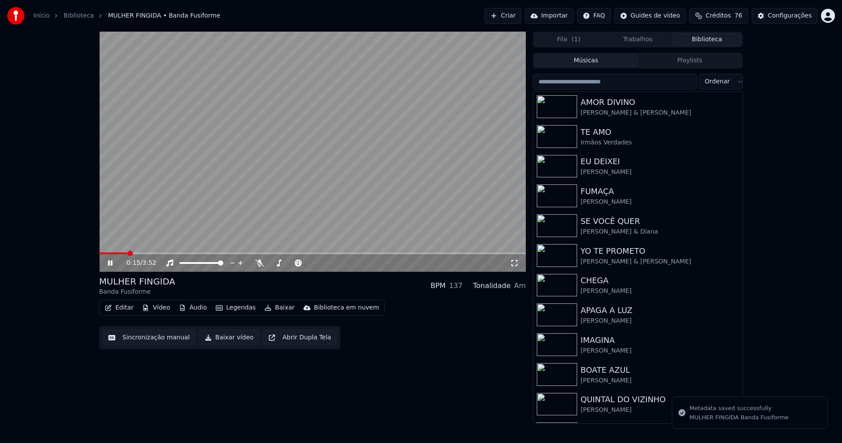
click at [222, 341] on button "Baixar vídeo" at bounding box center [229, 337] width 60 height 16
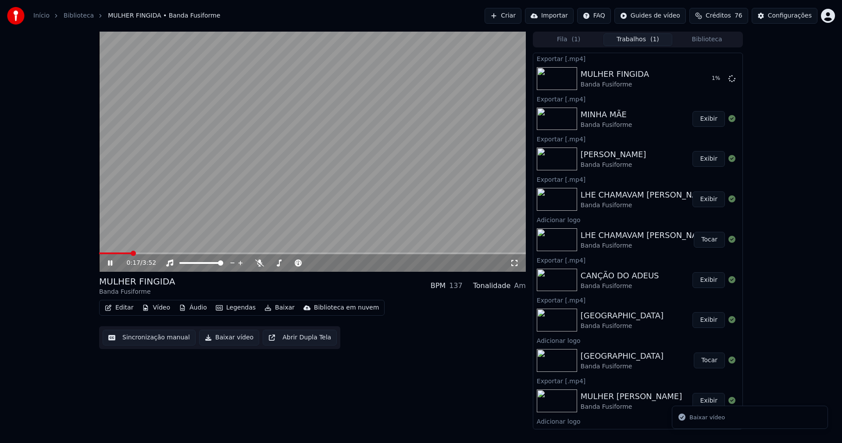
click at [111, 262] on icon at bounding box center [116, 262] width 21 height 7
click at [704, 37] on button "Biblioteca" at bounding box center [706, 39] width 69 height 13
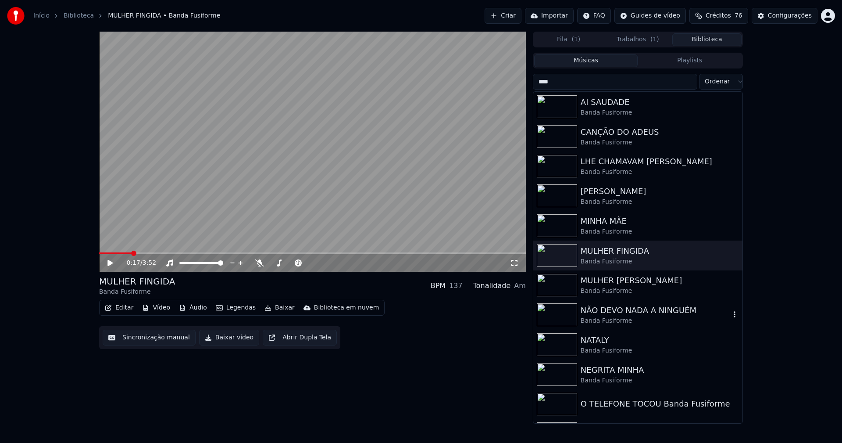
type input "****"
click at [621, 310] on div "NÃO DEVO NADA A NINGUÉM" at bounding box center [656, 310] width 150 height 12
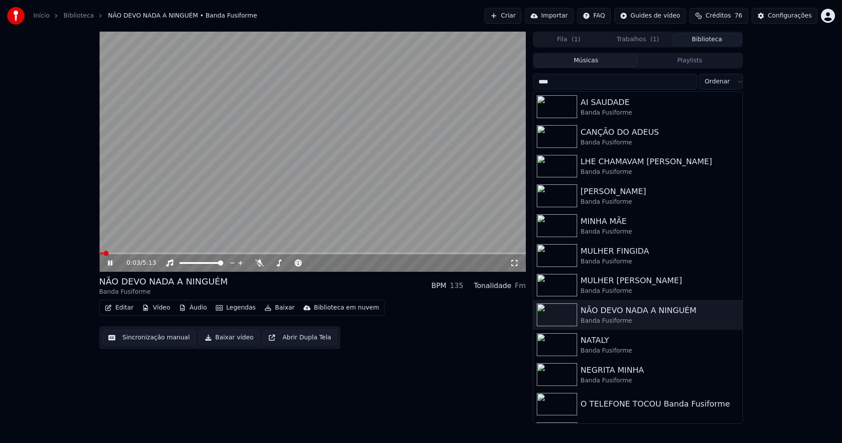
click at [123, 307] on button "Editar" at bounding box center [119, 307] width 36 height 12
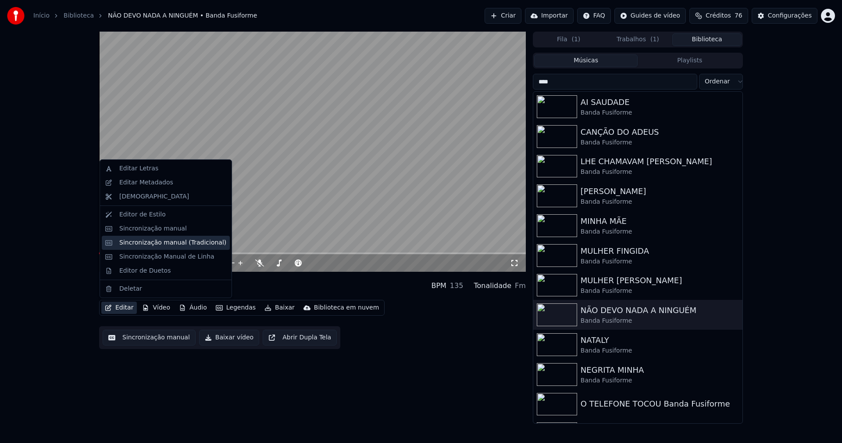
click at [164, 247] on div "Sincronização manual (Tradicional)" at bounding box center [166, 243] width 128 height 14
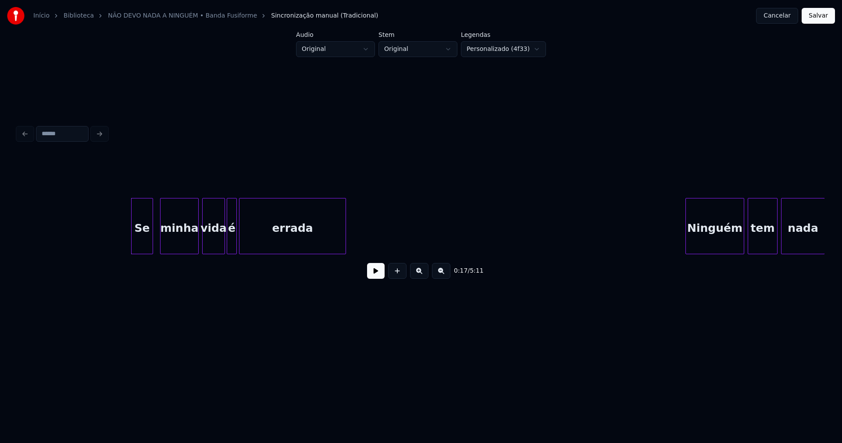
scroll to position [0, 1375]
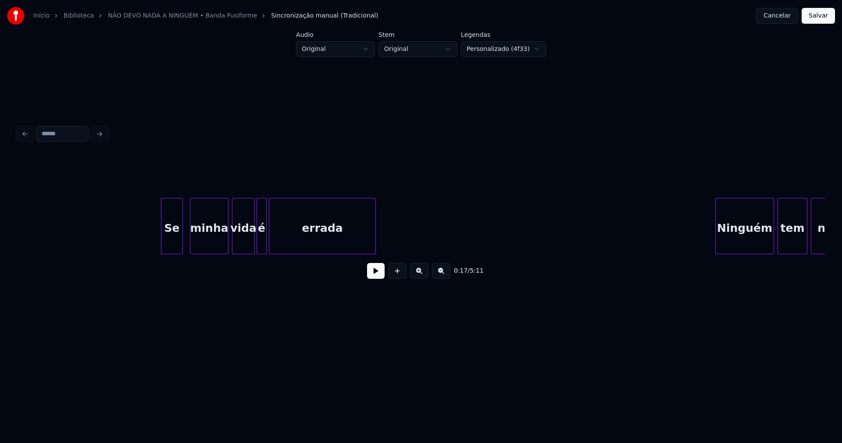
click at [377, 279] on button at bounding box center [376, 271] width 18 height 16
click at [247, 247] on div at bounding box center [245, 225] width 3 height 55
click at [251, 244] on div at bounding box center [252, 225] width 3 height 55
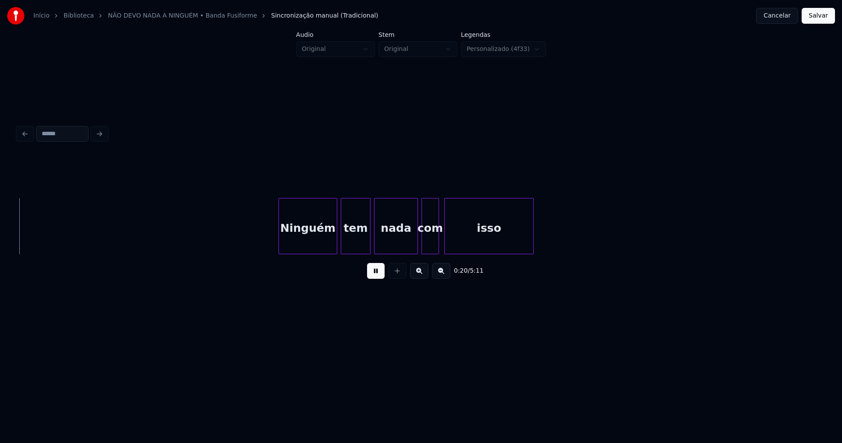
scroll to position [0, 1819]
click at [304, 240] on div "Ninguém" at bounding box center [300, 228] width 58 height 60
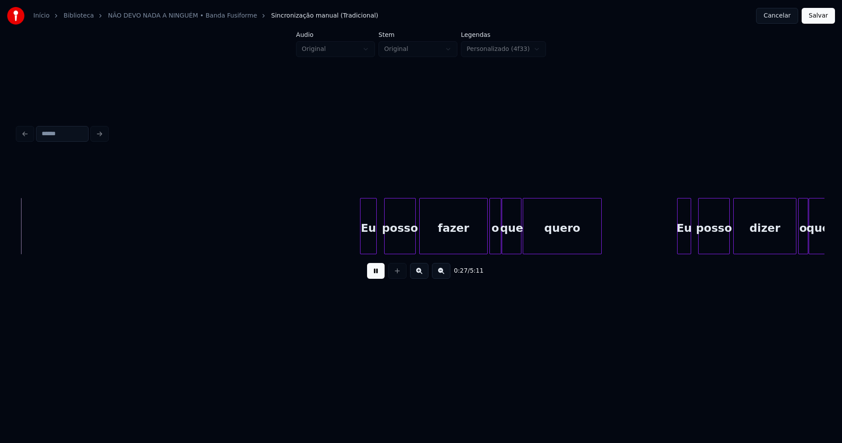
scroll to position [0, 2403]
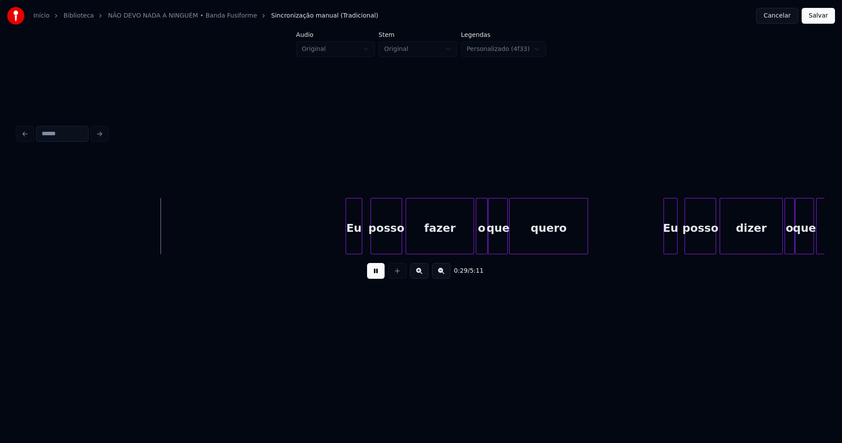
click at [353, 238] on div "Eu" at bounding box center [354, 228] width 16 height 60
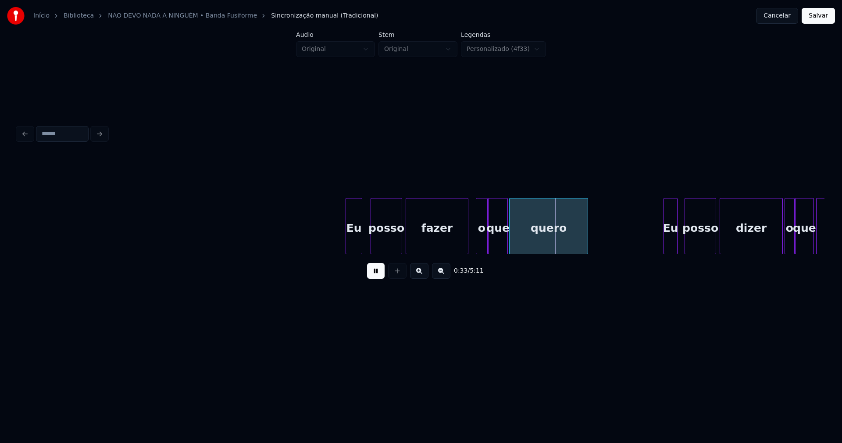
click at [466, 251] on div "Eu posso fazer o que quero Eu posso dizer o que penso" at bounding box center [421, 226] width 807 height 56
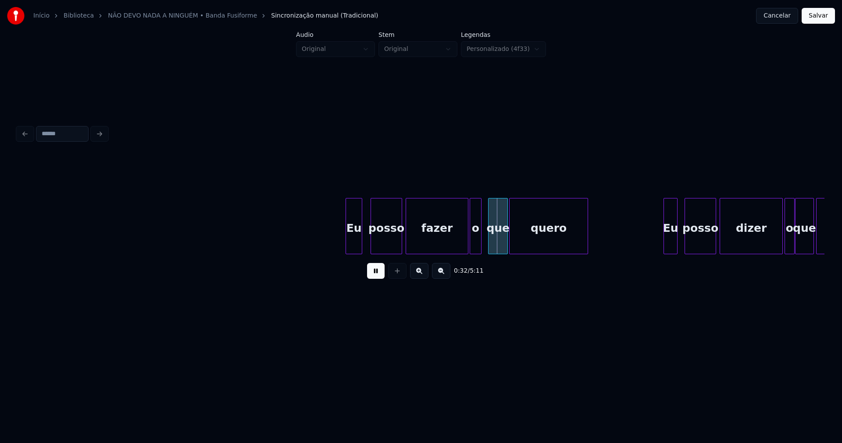
click at [475, 245] on div "o" at bounding box center [475, 228] width 11 height 60
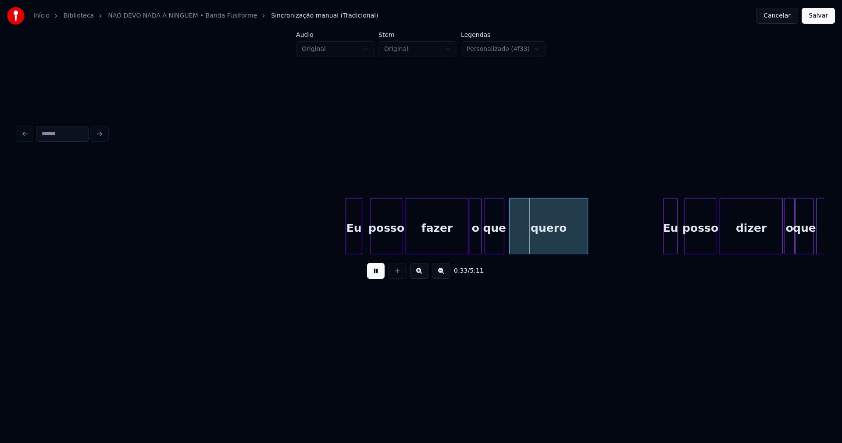
click at [495, 244] on div "que" at bounding box center [494, 228] width 19 height 60
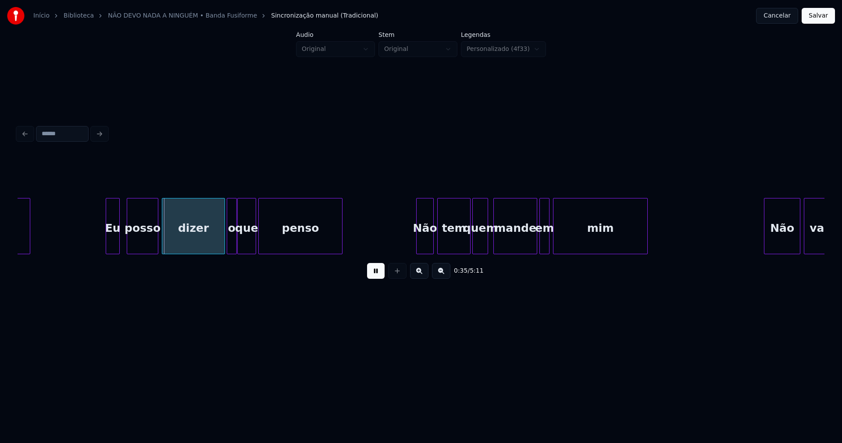
scroll to position [0, 2977]
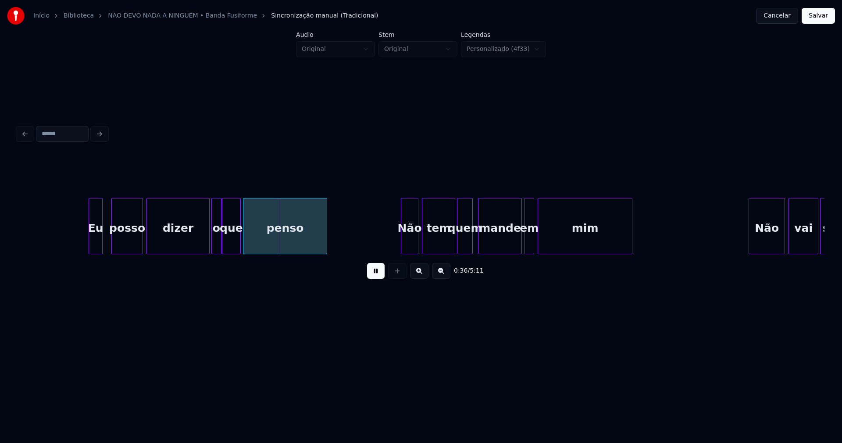
click at [97, 245] on div "Eu" at bounding box center [95, 228] width 13 height 60
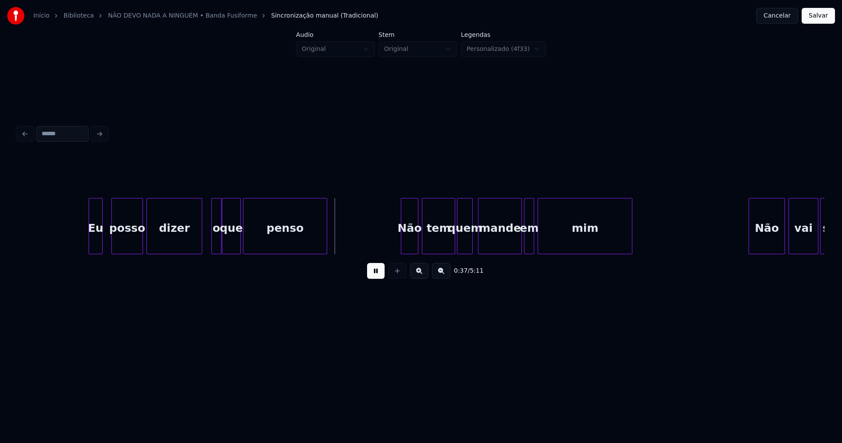
click at [200, 250] on div "dizer" at bounding box center [175, 226] width 56 height 56
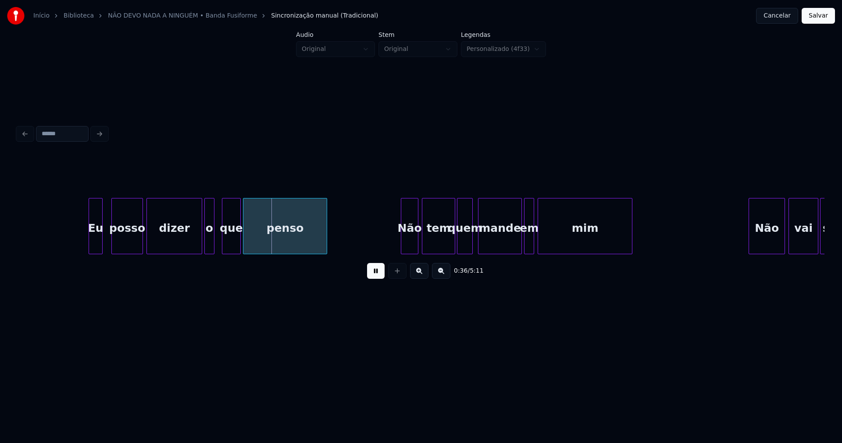
click at [208, 247] on div "o" at bounding box center [209, 228] width 9 height 60
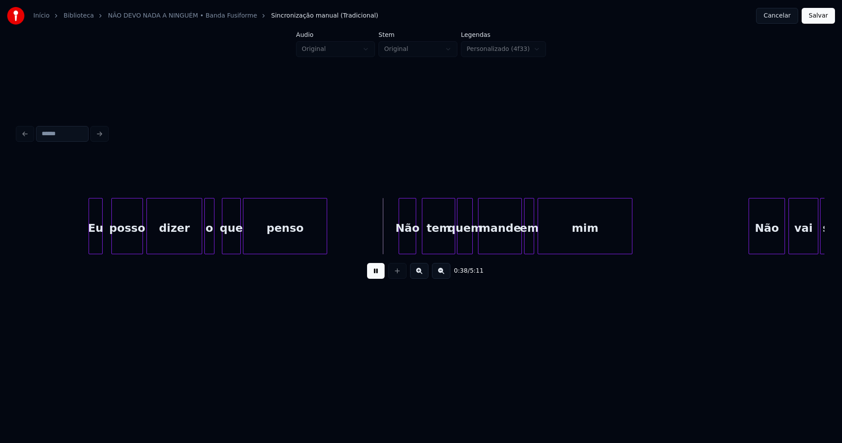
click at [411, 239] on div "Não" at bounding box center [407, 228] width 17 height 60
click at [411, 239] on div "Não" at bounding box center [406, 228] width 17 height 60
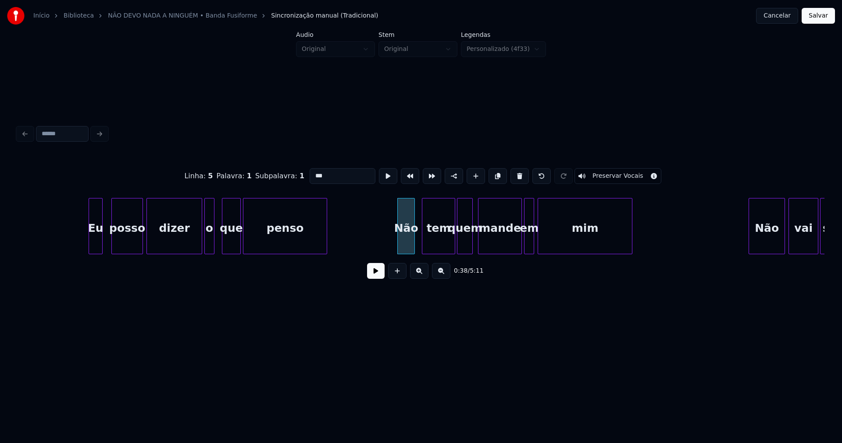
drag, startPoint x: 375, startPoint y: 279, endPoint x: 241, endPoint y: 262, distance: 135.2
click at [372, 278] on button at bounding box center [376, 271] width 18 height 16
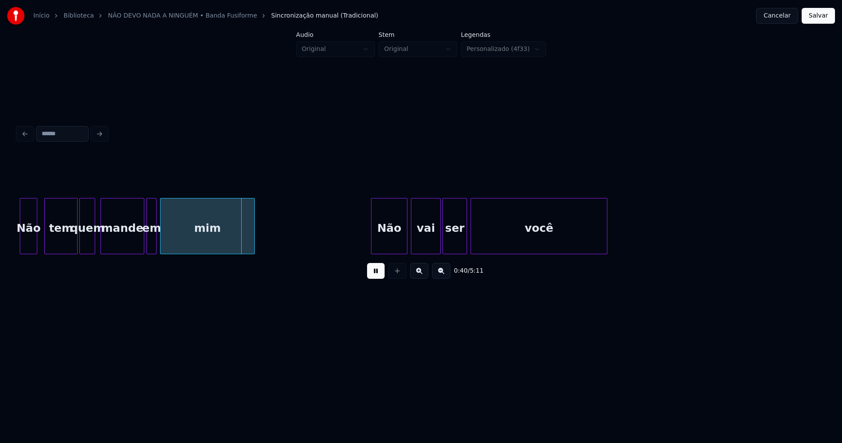
scroll to position [0, 3324]
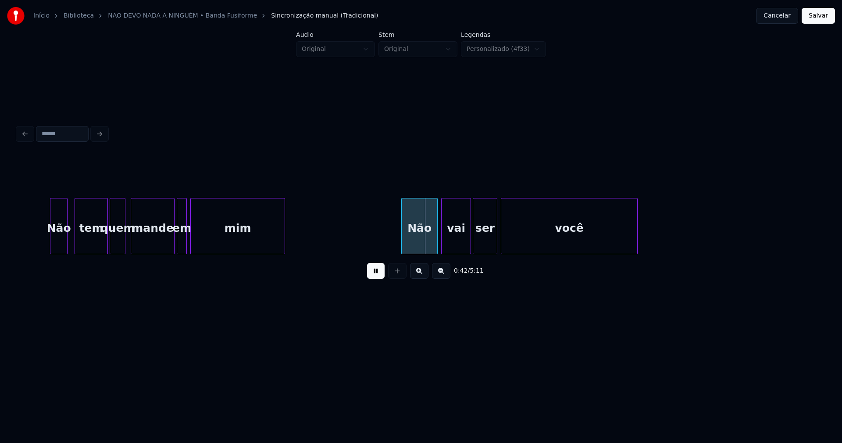
click at [164, 247] on div at bounding box center [164, 225] width 3 height 55
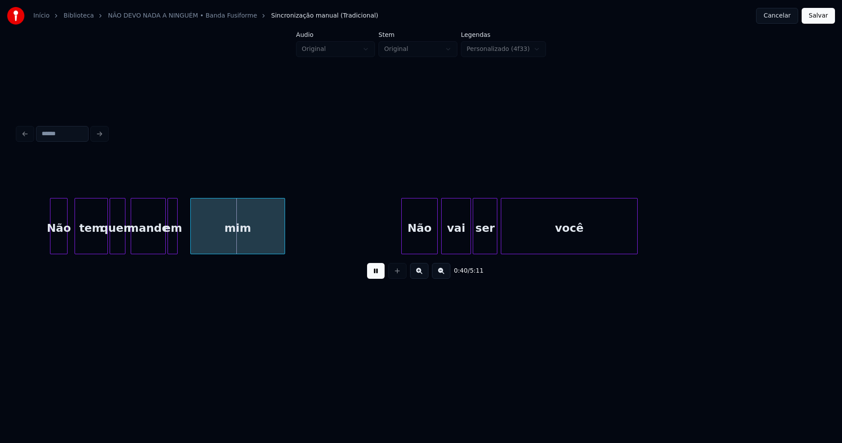
click at [173, 245] on div "em" at bounding box center [172, 228] width 9 height 60
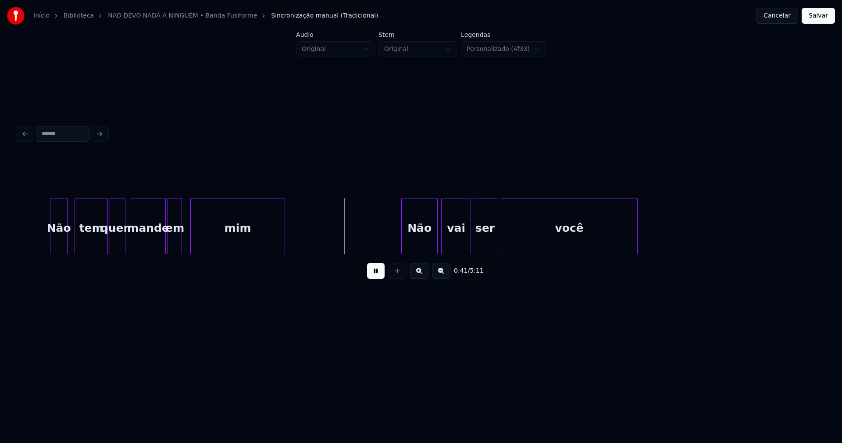
click at [181, 238] on div at bounding box center [180, 225] width 3 height 55
click at [401, 241] on div at bounding box center [400, 225] width 3 height 55
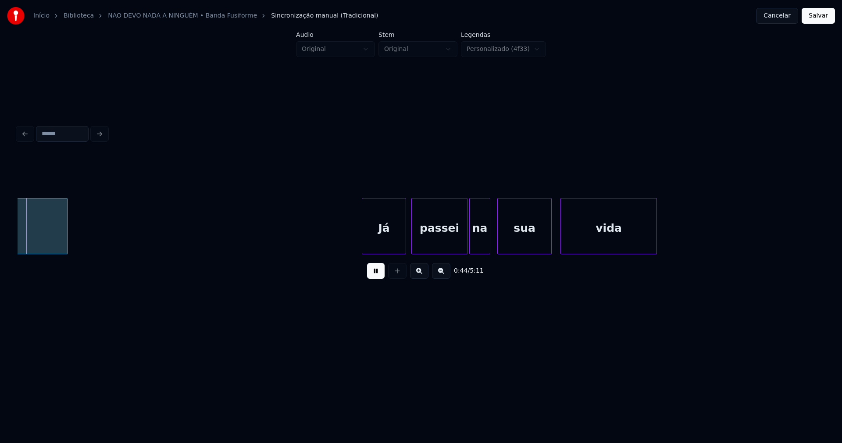
scroll to position [0, 3909]
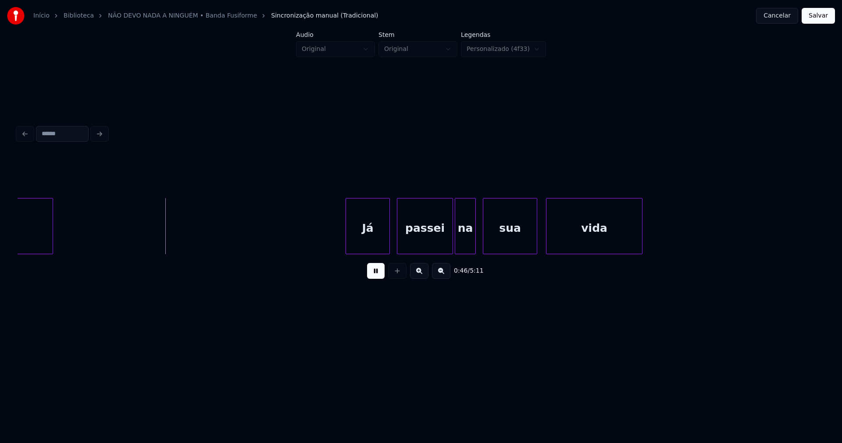
click at [381, 243] on div "Já" at bounding box center [367, 228] width 43 height 60
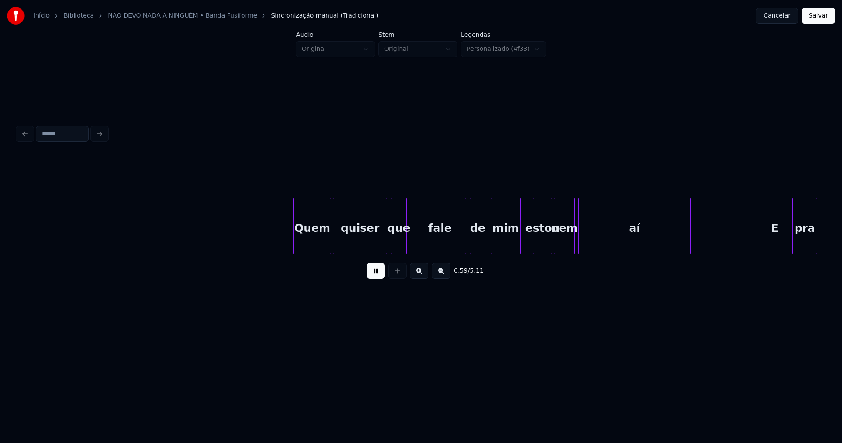
scroll to position [0, 5231]
click at [310, 247] on div "Quem" at bounding box center [307, 228] width 37 height 60
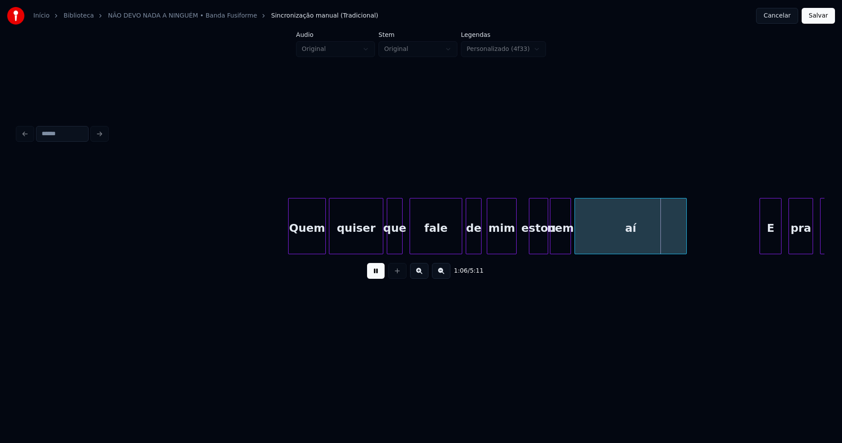
click at [380, 274] on button at bounding box center [376, 271] width 18 height 16
click at [537, 243] on div "estou" at bounding box center [538, 228] width 18 height 60
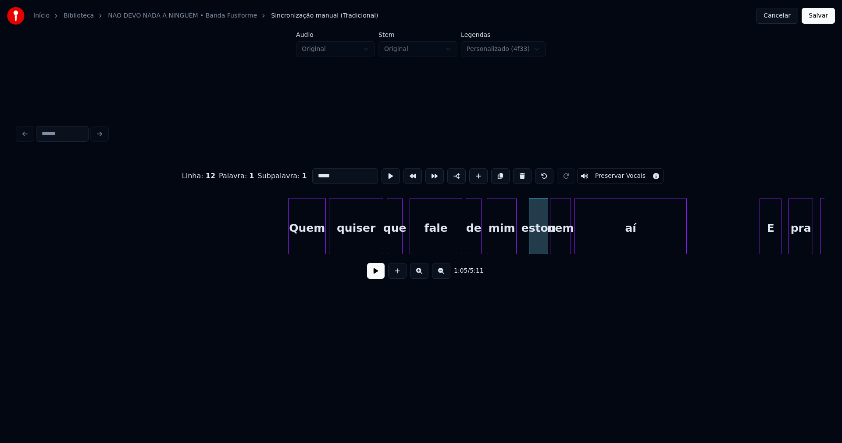
click at [317, 171] on input "*****" at bounding box center [345, 176] width 66 height 16
drag, startPoint x: 376, startPoint y: 275, endPoint x: 371, endPoint y: 275, distance: 5.3
click at [375, 275] on button at bounding box center [376, 271] width 18 height 16
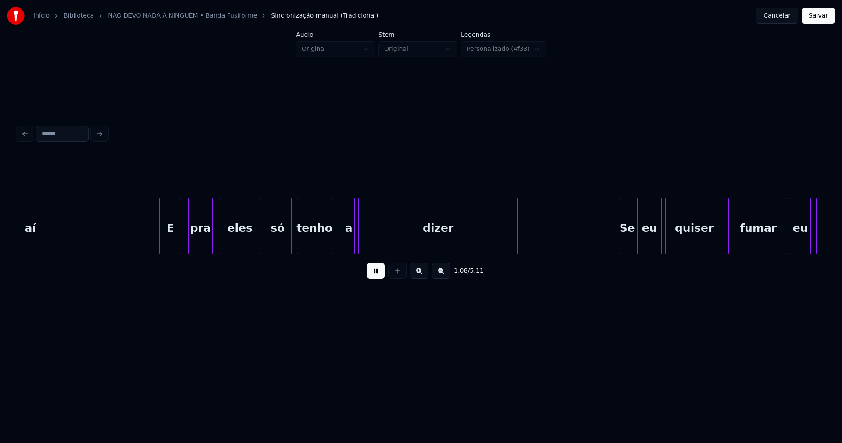
scroll to position [0, 5847]
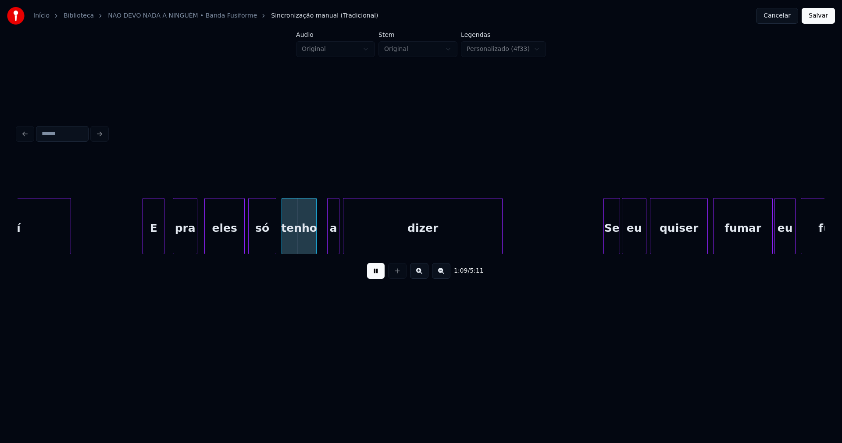
click at [151, 245] on div "E" at bounding box center [153, 228] width 21 height 60
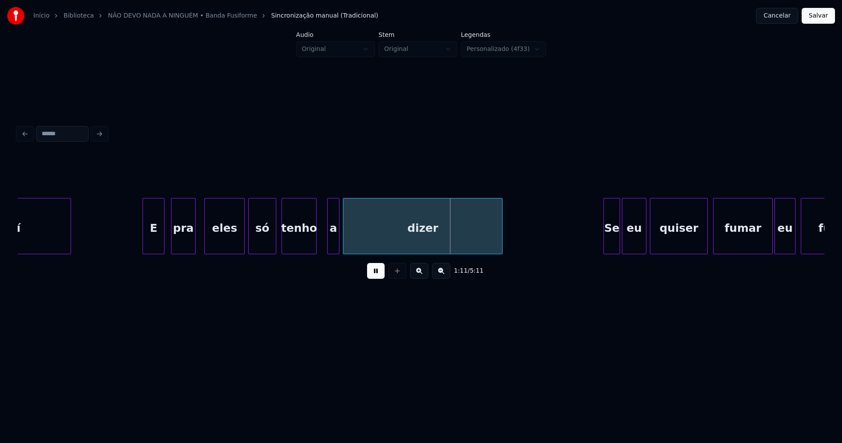
click at [180, 239] on div "pra" at bounding box center [184, 228] width 24 height 60
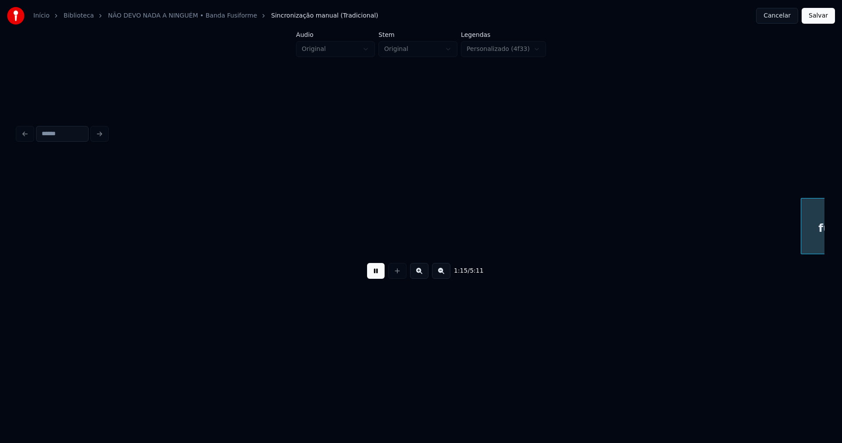
scroll to position [0, 6655]
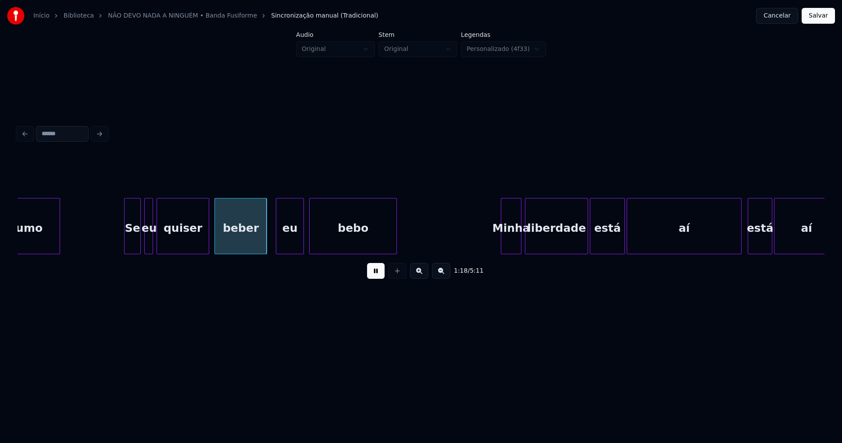
click at [134, 243] on div "Se" at bounding box center [133, 228] width 16 height 60
click at [145, 244] on div at bounding box center [143, 225] width 3 height 55
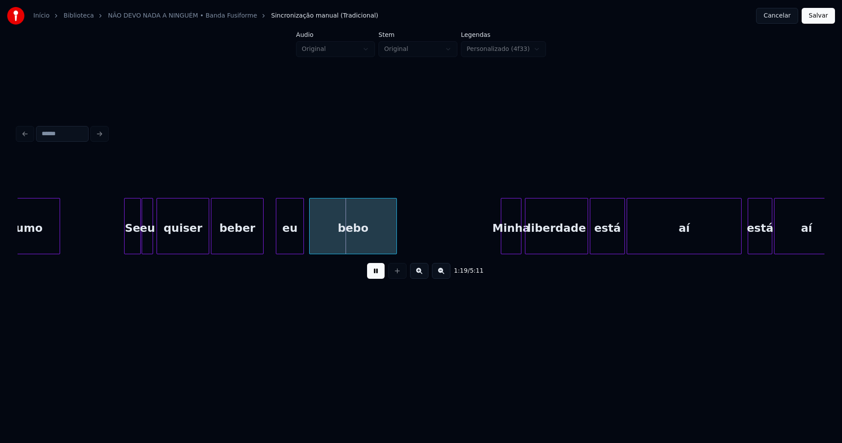
click at [243, 231] on div "beber" at bounding box center [237, 228] width 52 height 60
click at [287, 240] on div "eu" at bounding box center [283, 228] width 27 height 60
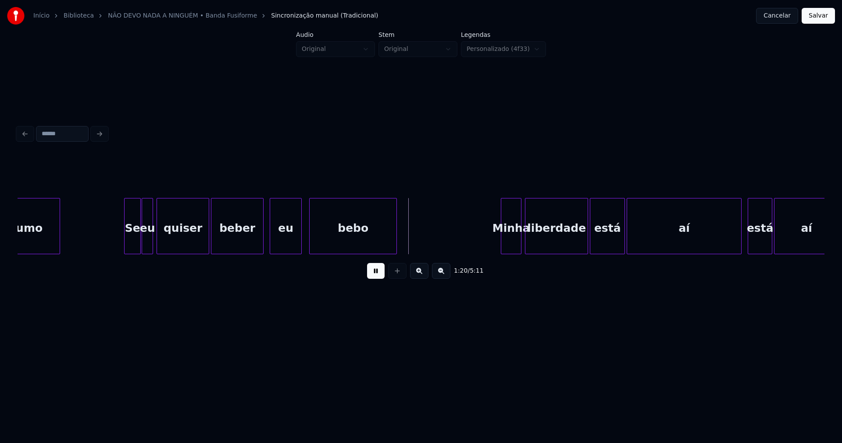
click at [300, 239] on div at bounding box center [300, 225] width 3 height 55
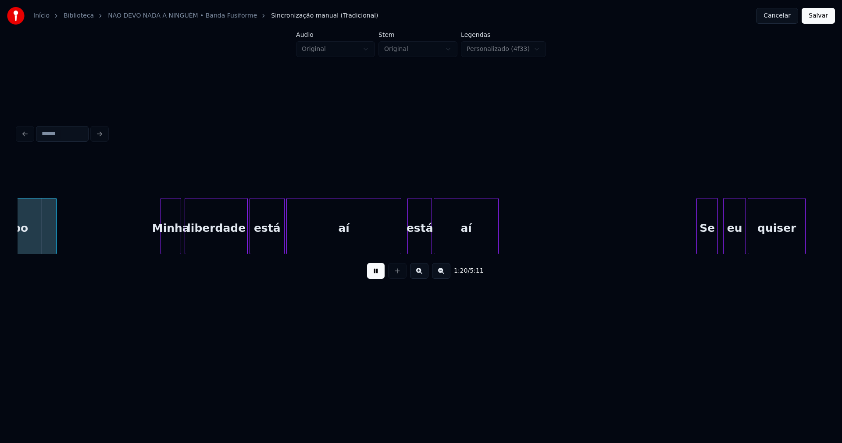
scroll to position [0, 7025]
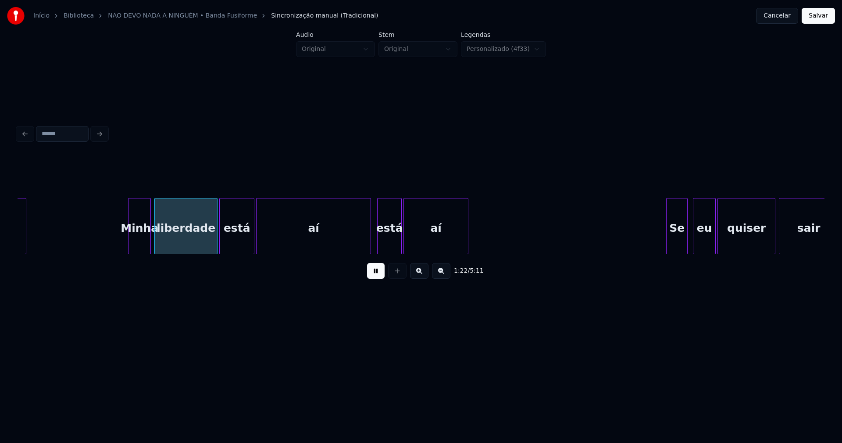
click at [130, 240] on div at bounding box center [130, 225] width 3 height 55
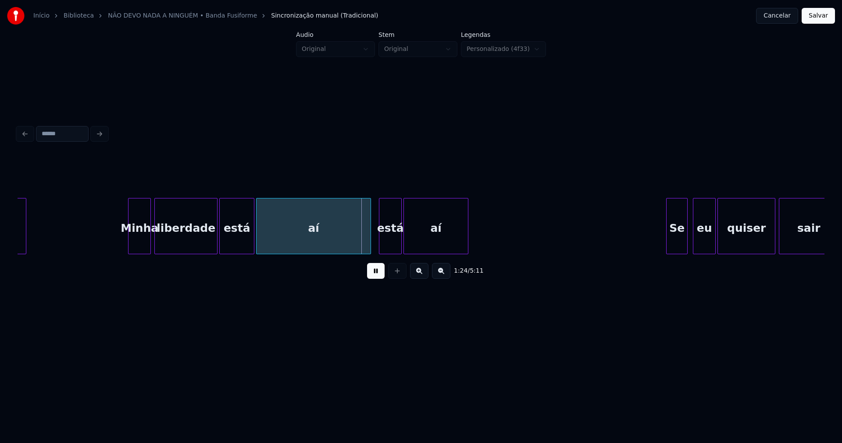
click at [381, 247] on div at bounding box center [380, 225] width 3 height 55
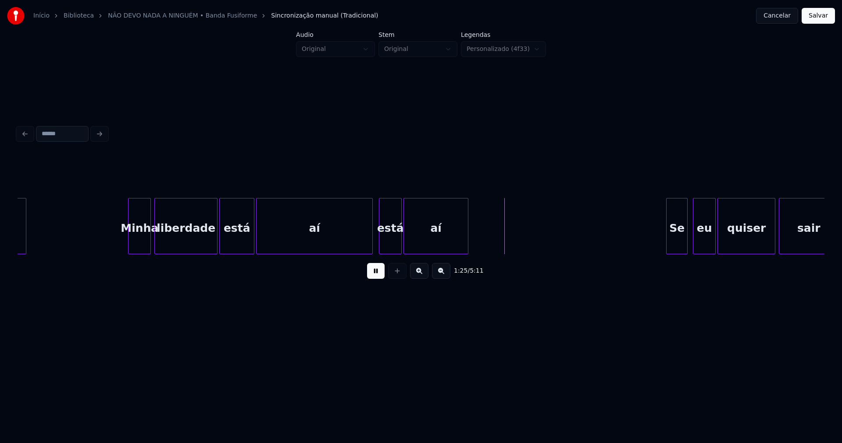
click at [372, 243] on div at bounding box center [371, 225] width 3 height 55
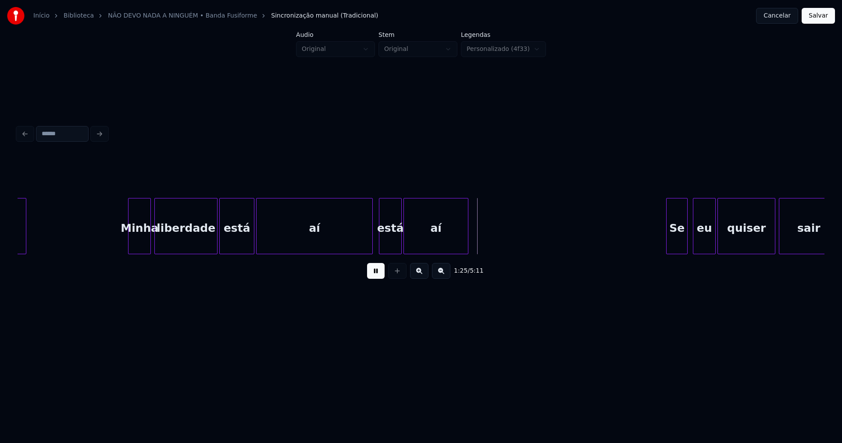
click at [375, 276] on button at bounding box center [376, 271] width 18 height 16
drag, startPoint x: 370, startPoint y: 277, endPoint x: 350, endPoint y: 271, distance: 20.7
click at [371, 276] on button at bounding box center [376, 271] width 18 height 16
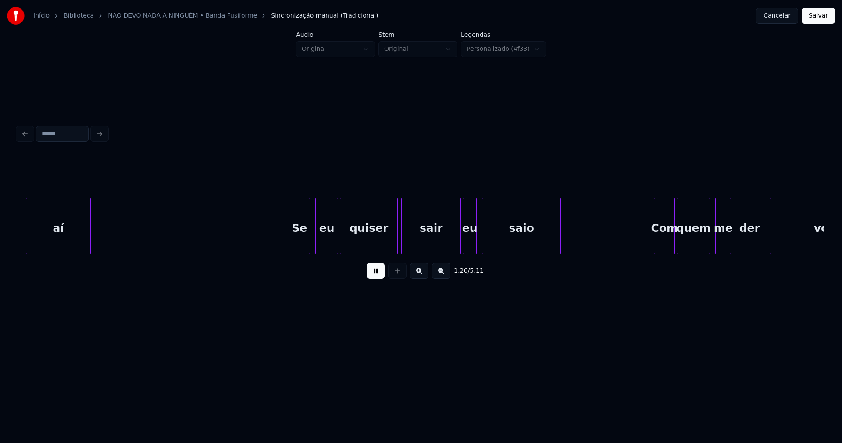
scroll to position [0, 7509]
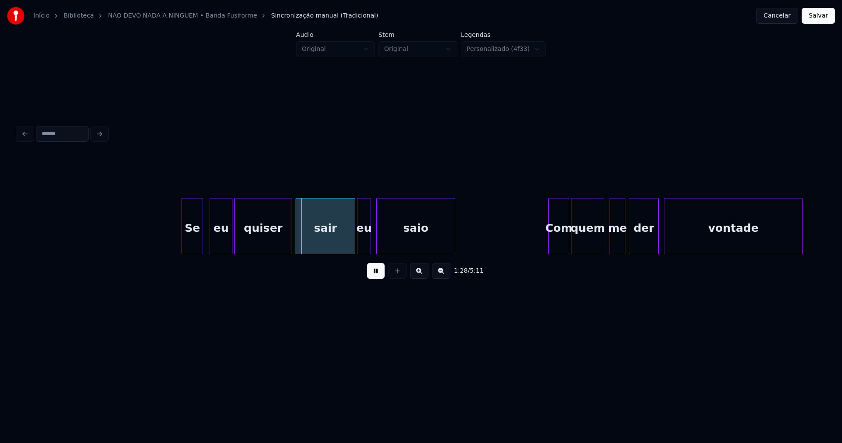
click at [193, 247] on div "Se" at bounding box center [192, 228] width 21 height 60
click at [218, 247] on div "eu" at bounding box center [218, 228] width 22 height 60
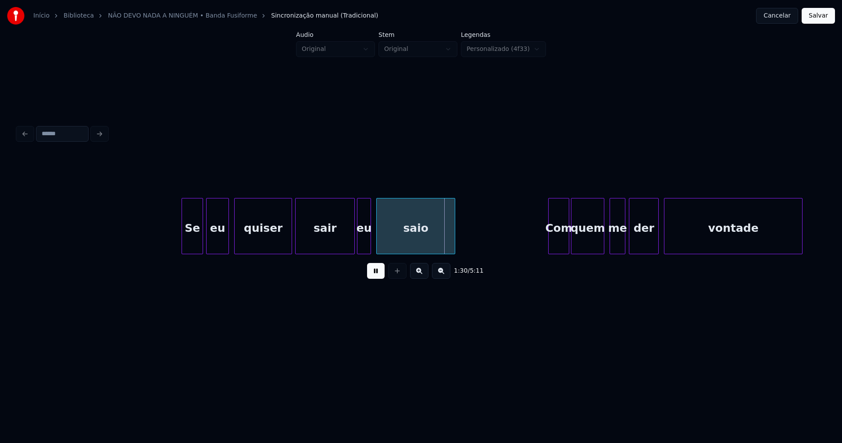
click at [348, 242] on div "sair" at bounding box center [325, 228] width 59 height 60
click at [363, 243] on div "eu" at bounding box center [364, 228] width 13 height 60
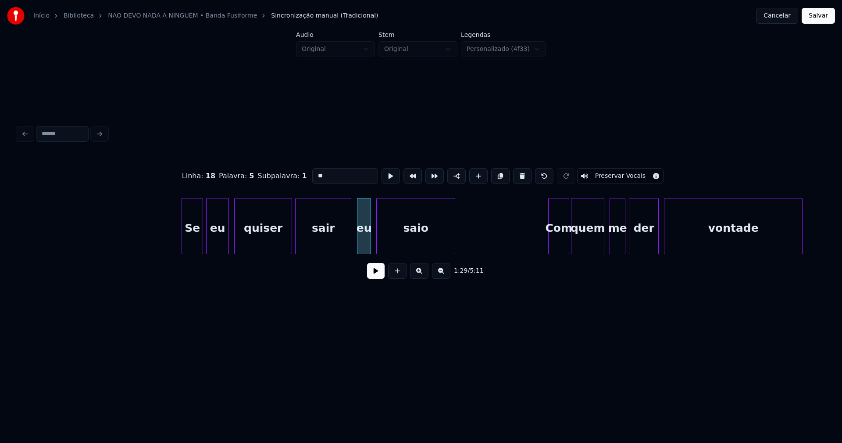
click at [350, 247] on div at bounding box center [349, 225] width 3 height 55
click at [359, 247] on div "eu" at bounding box center [359, 228] width 13 height 60
click at [381, 279] on button at bounding box center [376, 271] width 18 height 16
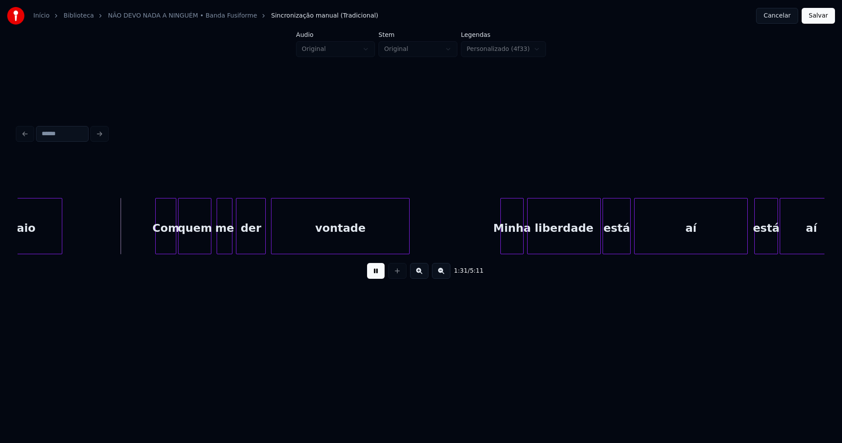
scroll to position [0, 7917]
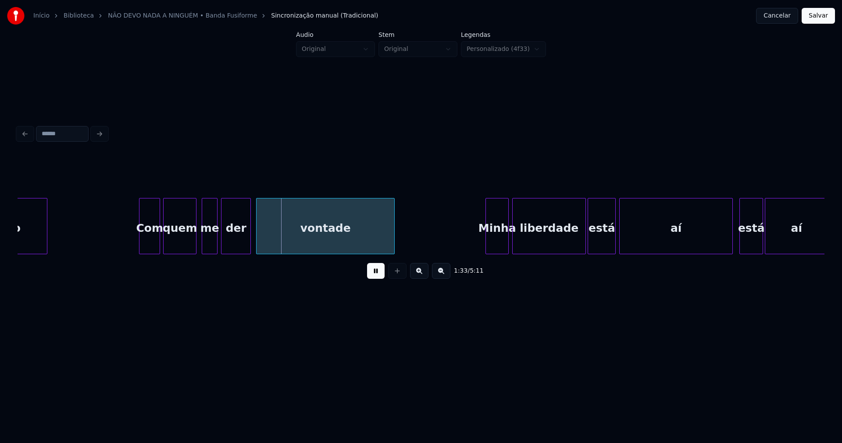
click at [154, 243] on div "Com" at bounding box center [149, 228] width 20 height 60
click at [189, 244] on div at bounding box center [187, 225] width 3 height 55
click at [207, 243] on div "me" at bounding box center [204, 228] width 15 height 60
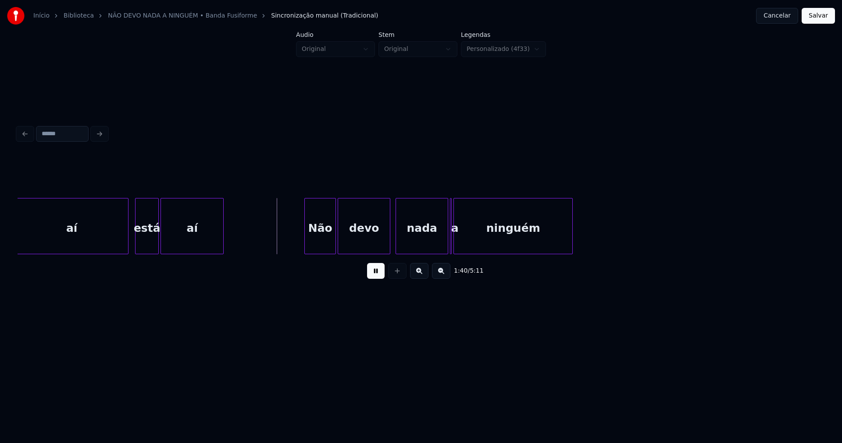
scroll to position [0, 8627]
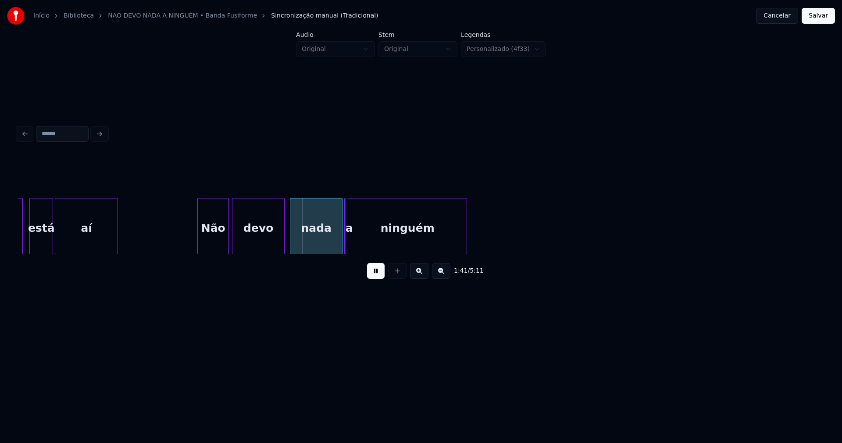
click at [218, 244] on div "Não" at bounding box center [213, 228] width 31 height 60
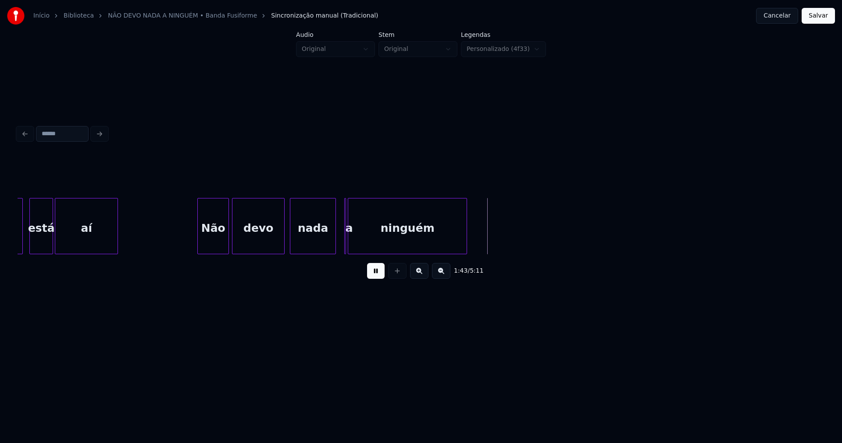
click at [333, 247] on div at bounding box center [334, 225] width 3 height 55
click at [350, 244] on div at bounding box center [351, 225] width 3 height 55
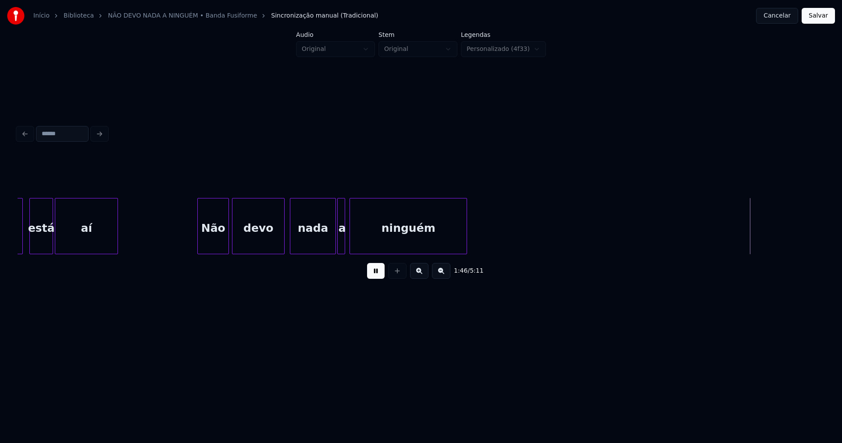
click at [337, 215] on div "a" at bounding box center [341, 226] width 8 height 56
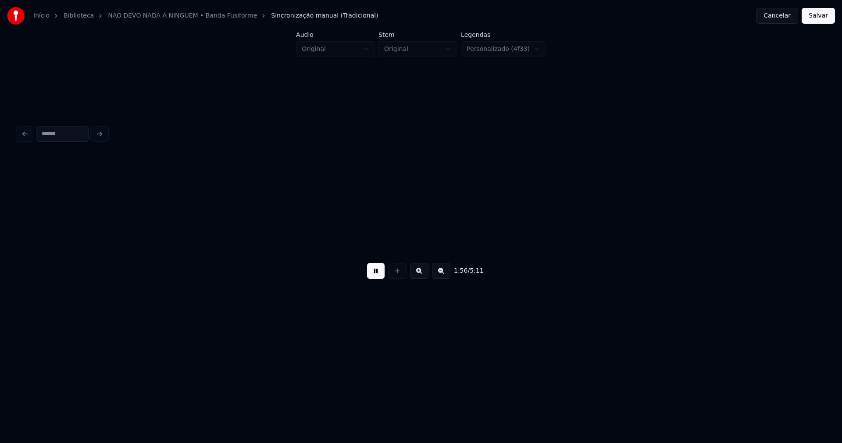
scroll to position [0, 10243]
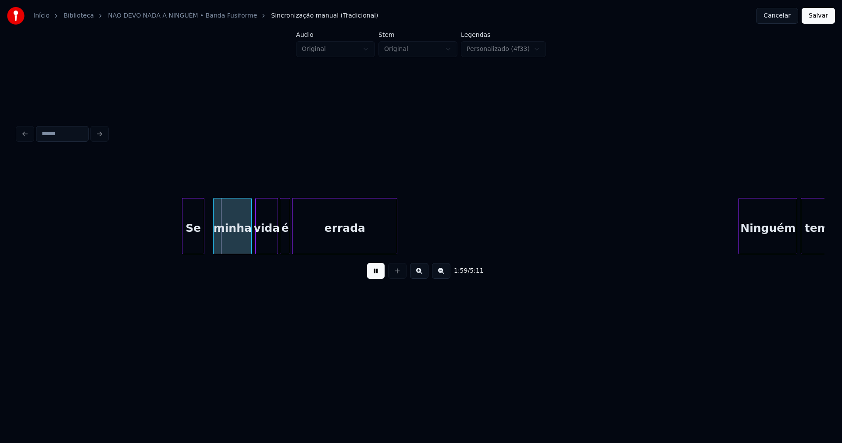
click at [201, 245] on div "Se" at bounding box center [192, 228] width 21 height 60
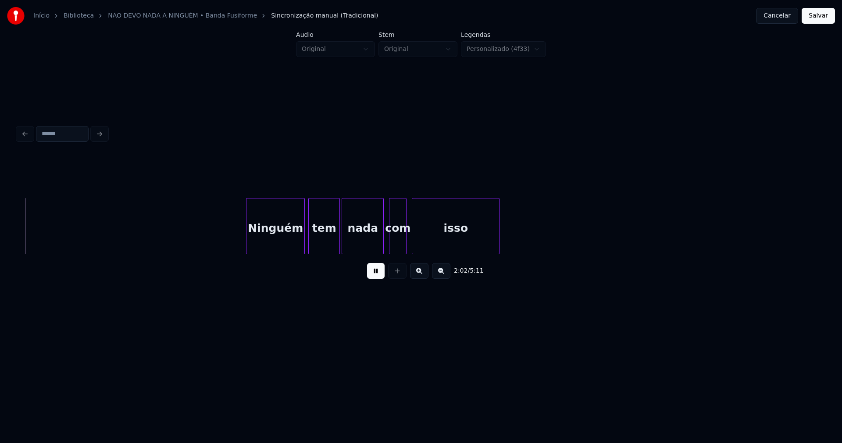
scroll to position [0, 10744]
click at [268, 242] on div "Ninguém" at bounding box center [265, 228] width 58 height 60
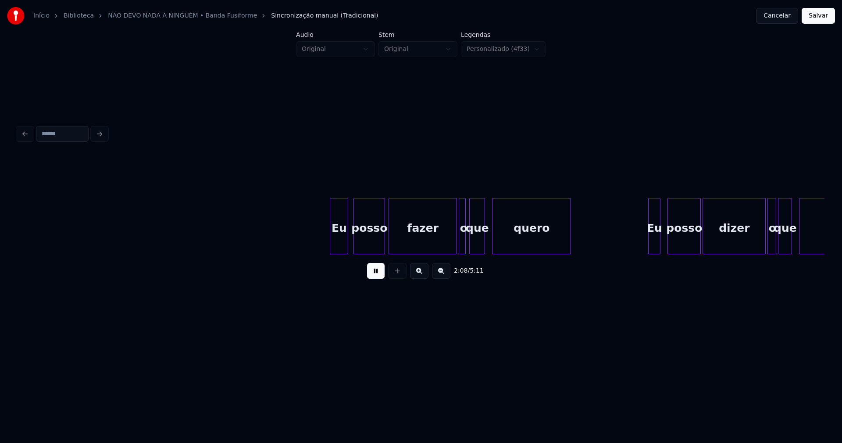
scroll to position [0, 11317]
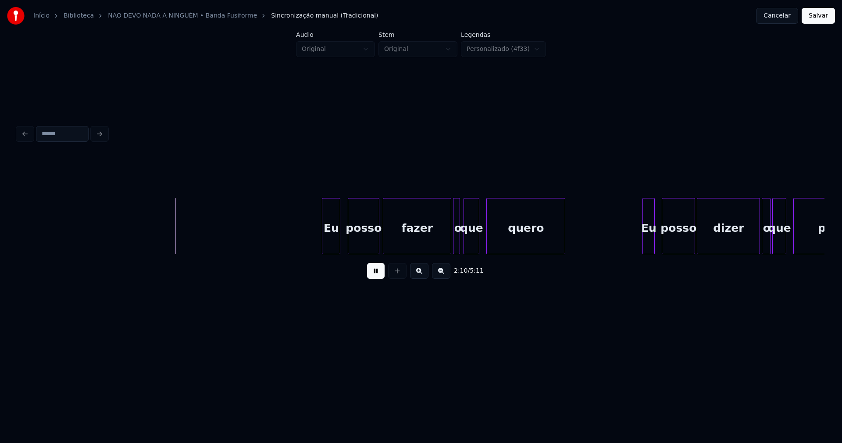
click at [333, 252] on div "Eu posso fazer o que quero Eu posso dizer o que penso" at bounding box center [421, 226] width 807 height 56
click at [443, 254] on div "Eu posso fazer o que quero Eu posso dizer o que penso" at bounding box center [421, 226] width 807 height 56
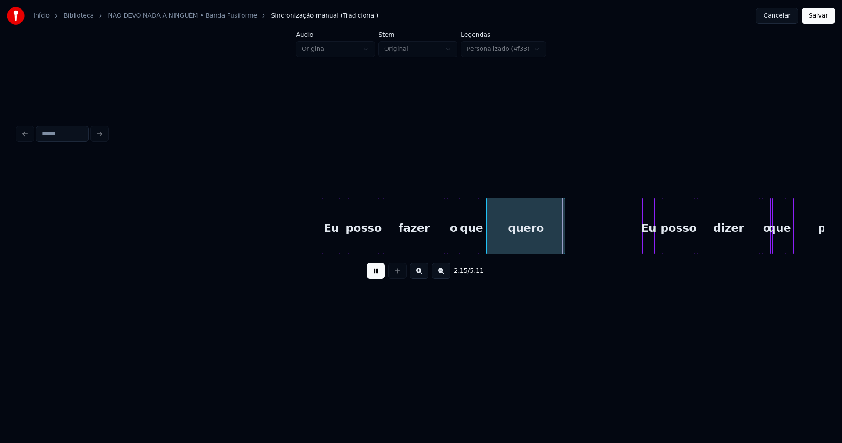
click at [448, 250] on div "o" at bounding box center [453, 226] width 13 height 56
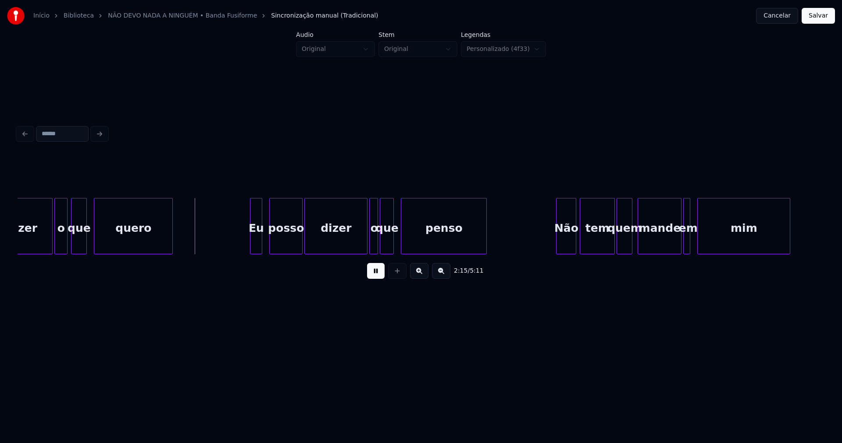
scroll to position [0, 11694]
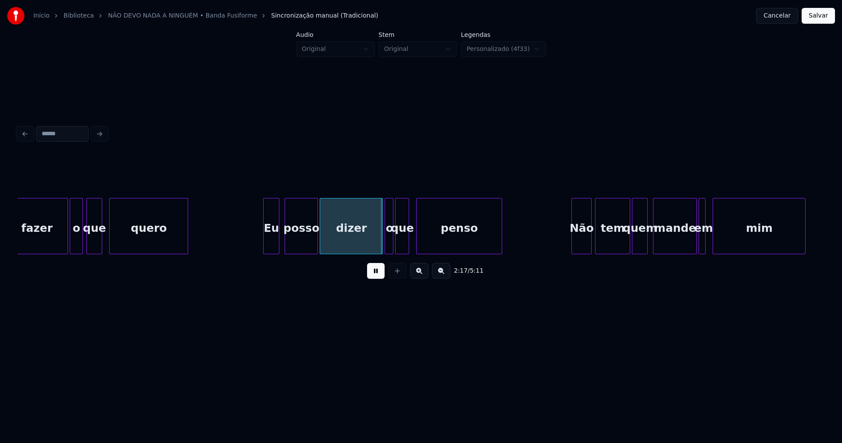
click at [272, 250] on div "Eu" at bounding box center [271, 228] width 15 height 60
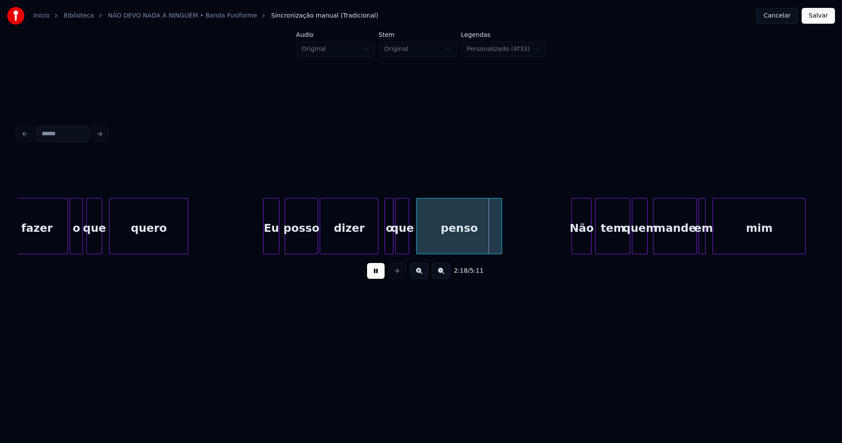
click at [377, 251] on div "fazer o que quero Eu posso dizer o que penso Não tem quem mande em mim" at bounding box center [421, 226] width 807 height 56
click at [384, 248] on div "o" at bounding box center [384, 228] width 9 height 60
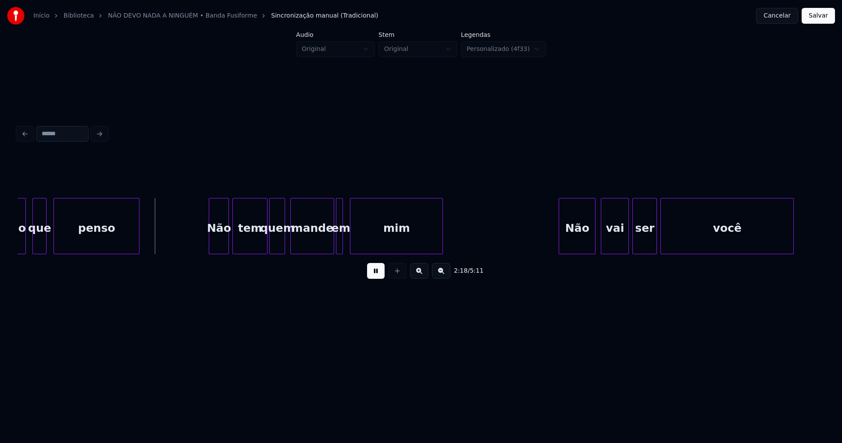
scroll to position [0, 12087]
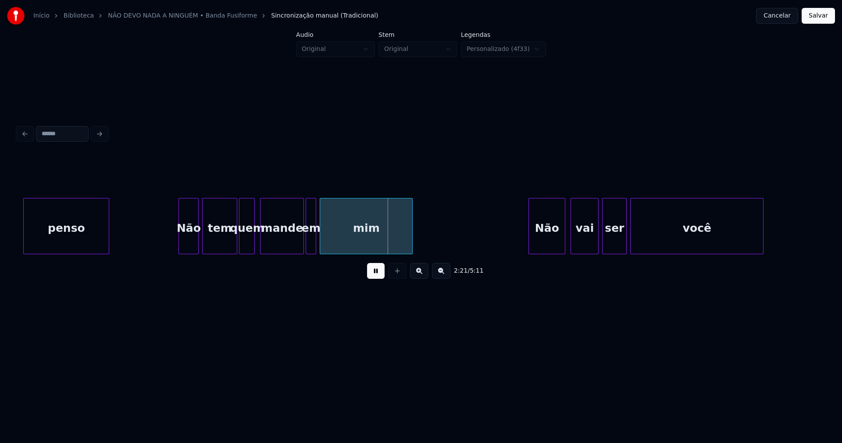
click at [314, 242] on div at bounding box center [314, 225] width 3 height 55
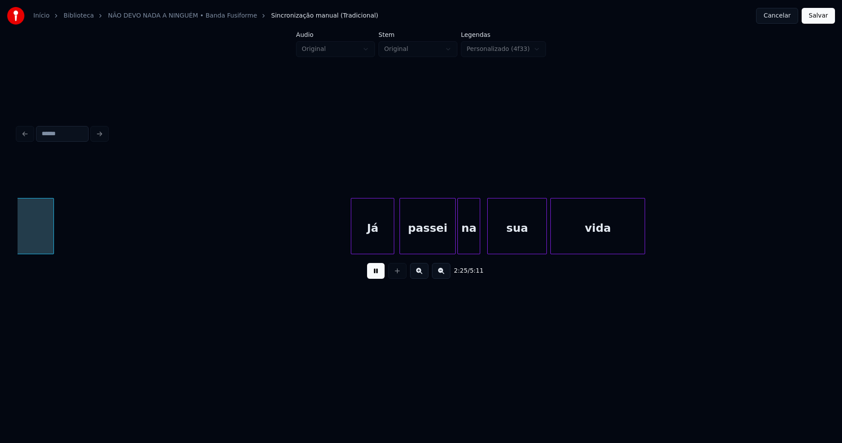
scroll to position [0, 12797]
click at [375, 244] on div "Já" at bounding box center [371, 228] width 43 height 60
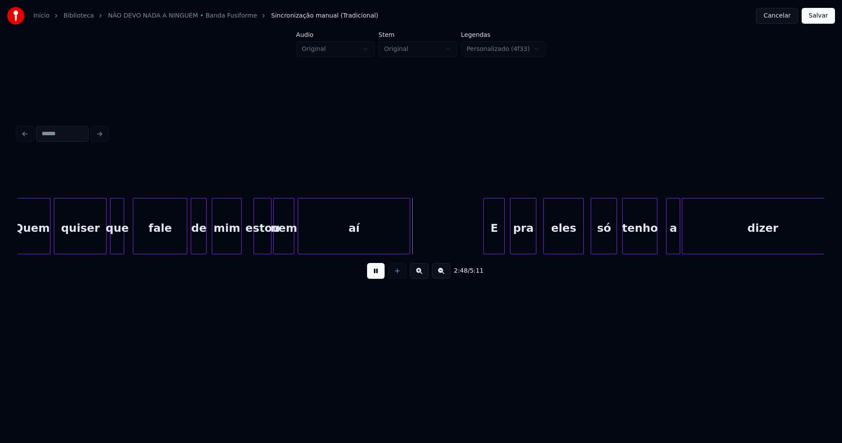
scroll to position [0, 14414]
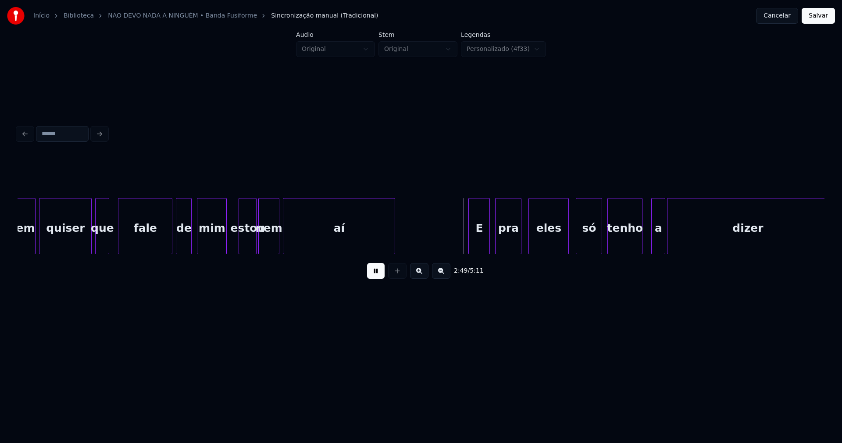
click at [245, 247] on div "estou" at bounding box center [247, 228] width 17 height 60
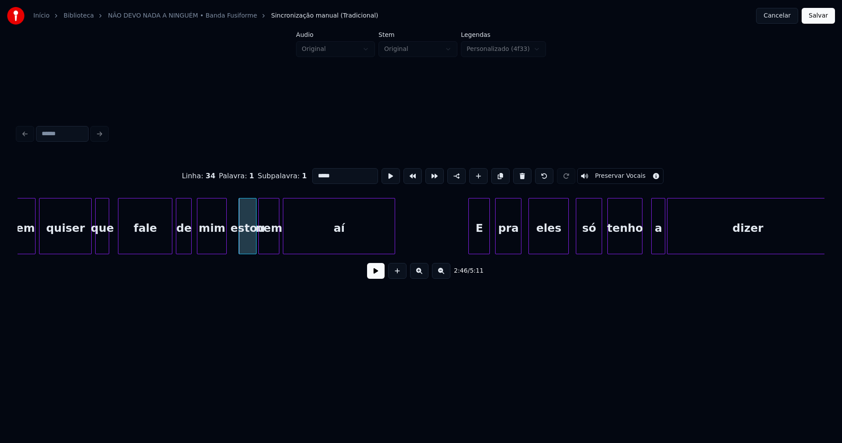
click at [318, 174] on input "*****" at bounding box center [345, 176] width 66 height 16
type input "***"
click at [384, 275] on button at bounding box center [376, 271] width 18 height 16
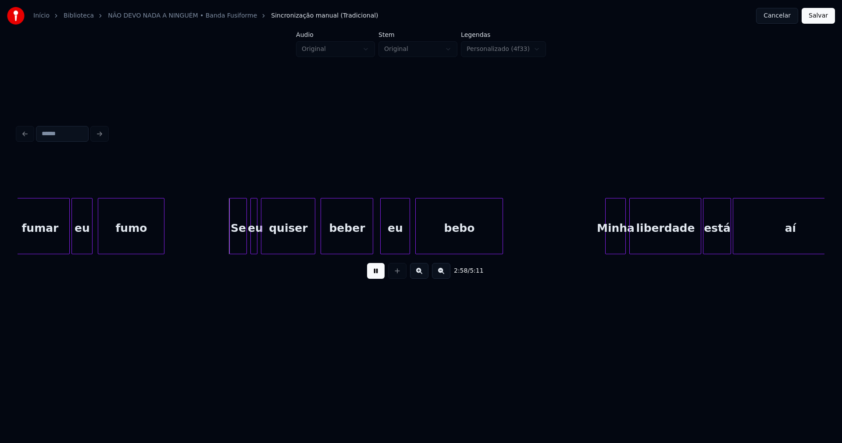
scroll to position [0, 15456]
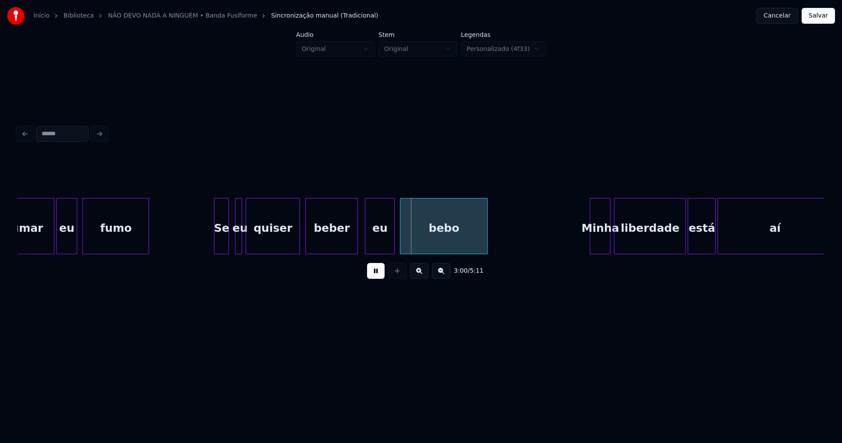
click at [227, 243] on div at bounding box center [227, 225] width 3 height 55
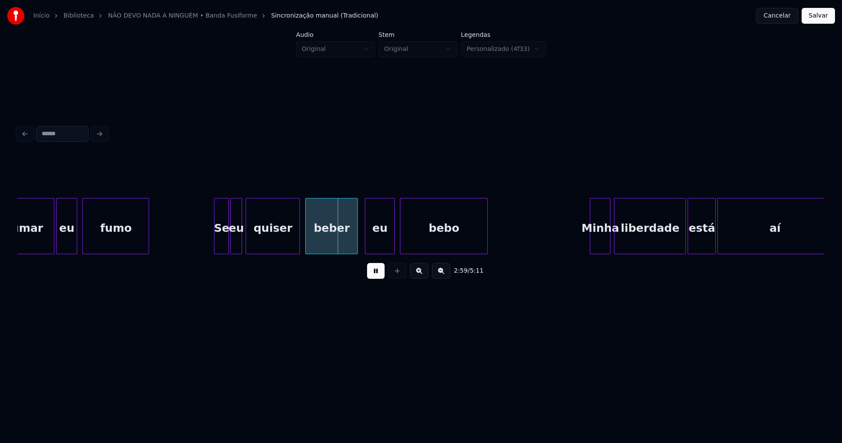
click at [232, 243] on div at bounding box center [232, 225] width 3 height 55
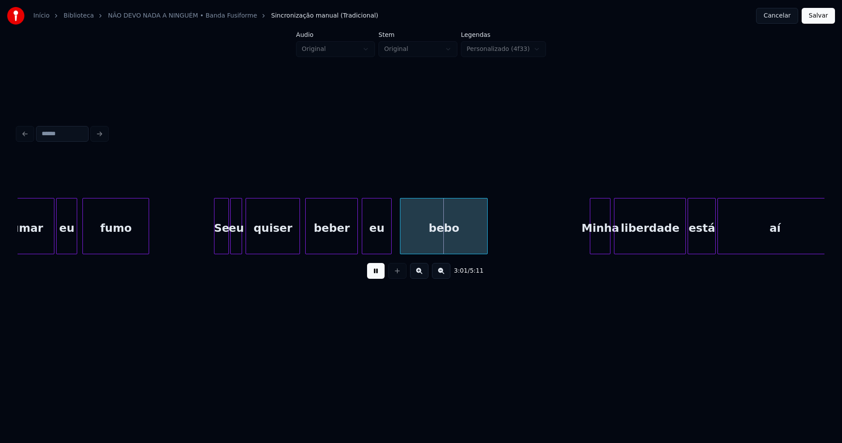
click at [366, 240] on div "eu" at bounding box center [376, 228] width 29 height 60
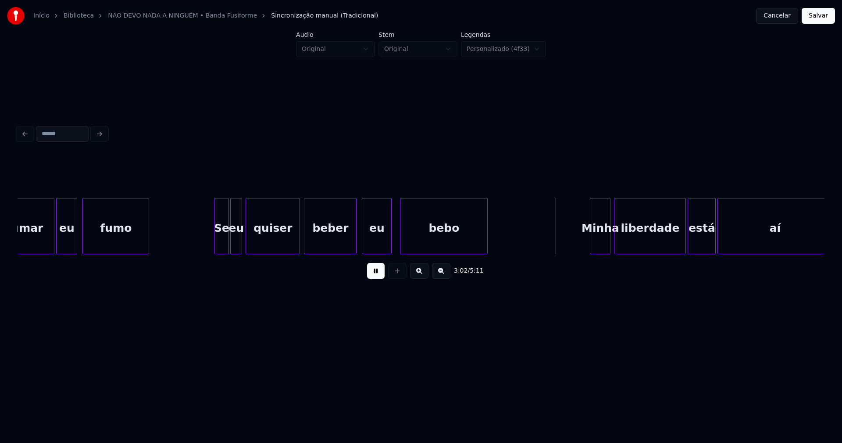
click at [338, 241] on div "beber" at bounding box center [330, 228] width 52 height 60
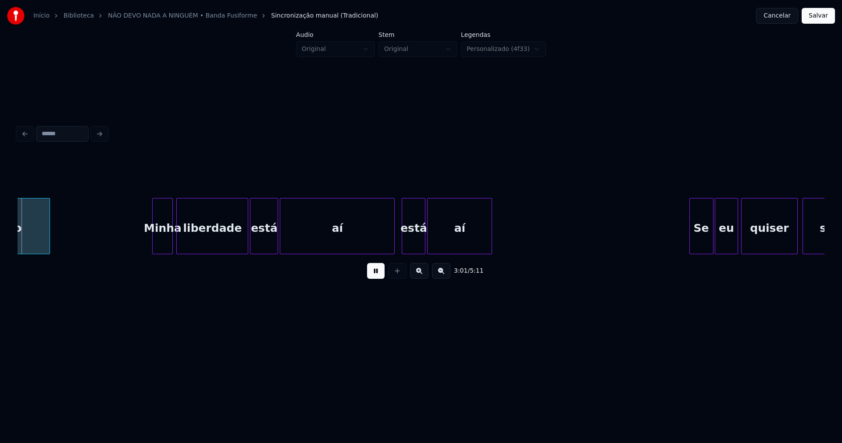
scroll to position [0, 15901]
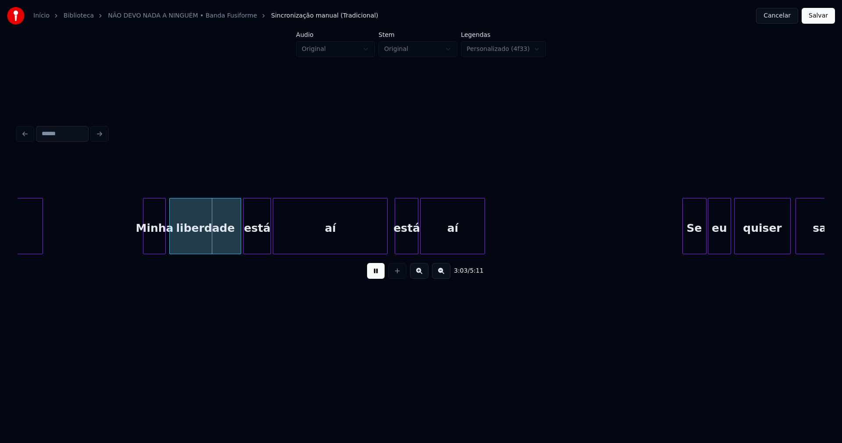
click at [144, 241] on div at bounding box center [144, 225] width 3 height 55
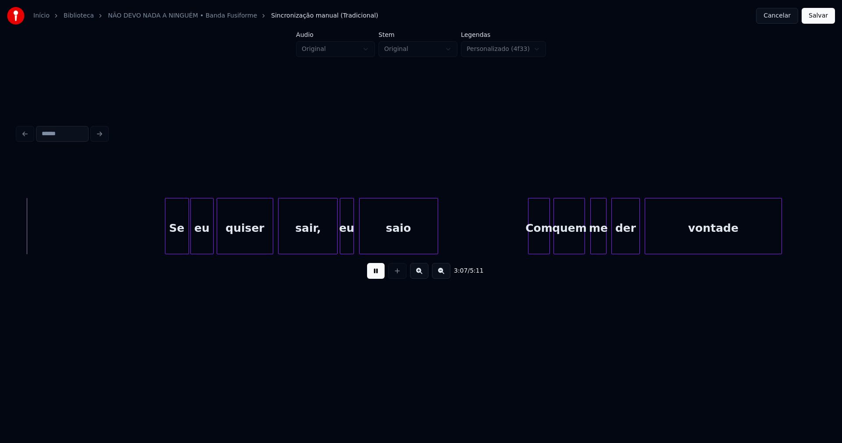
scroll to position [0, 16433]
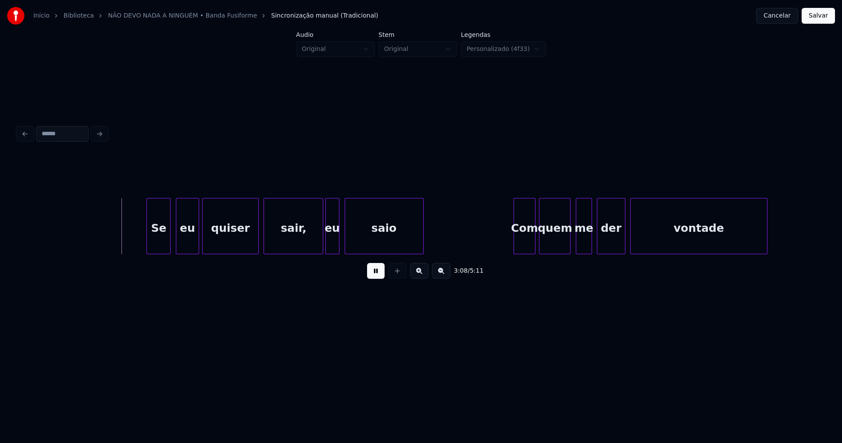
click at [158, 241] on div "Se" at bounding box center [158, 228] width 23 height 60
click at [183, 244] on div "eu" at bounding box center [185, 228] width 22 height 60
click at [315, 249] on div at bounding box center [315, 225] width 3 height 55
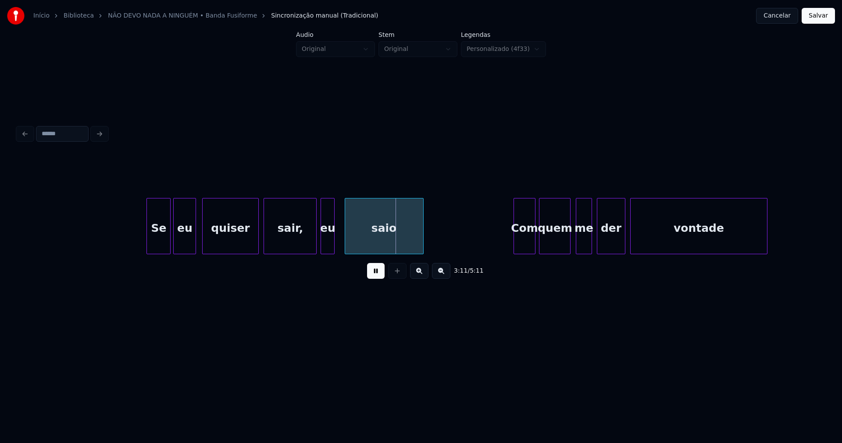
click at [327, 248] on div "eu" at bounding box center [327, 228] width 13 height 60
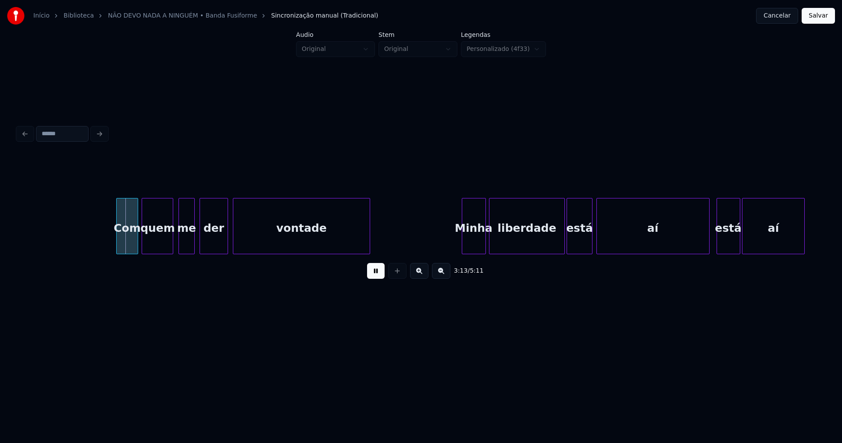
scroll to position [0, 16846]
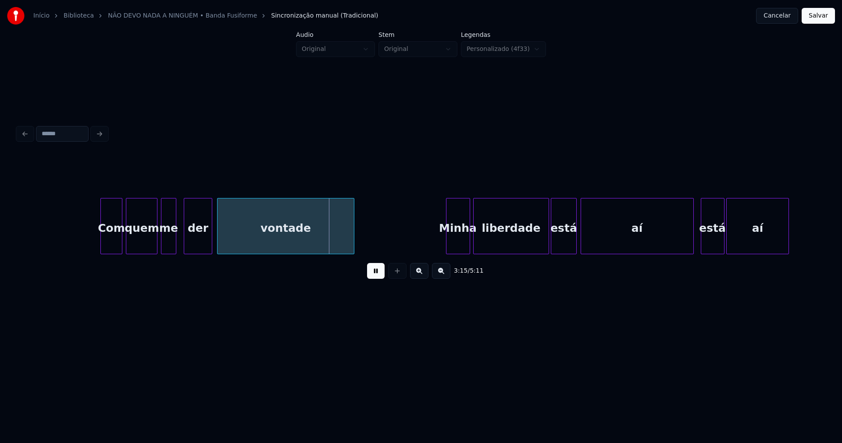
click at [168, 244] on div "me" at bounding box center [168, 228] width 15 height 60
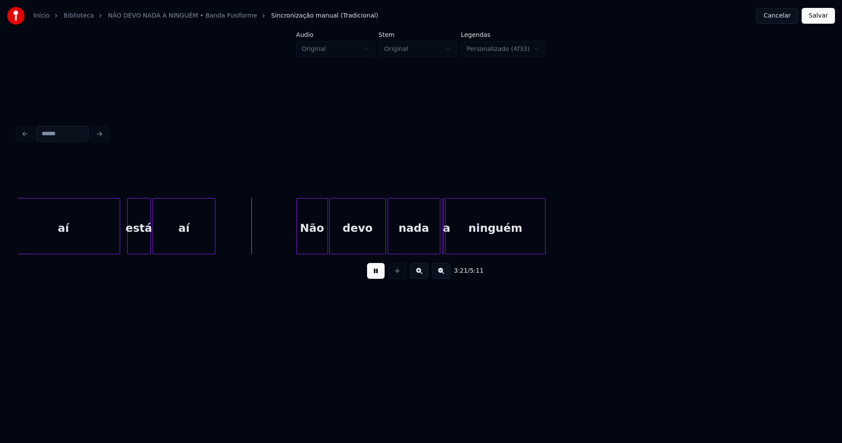
scroll to position [0, 17436]
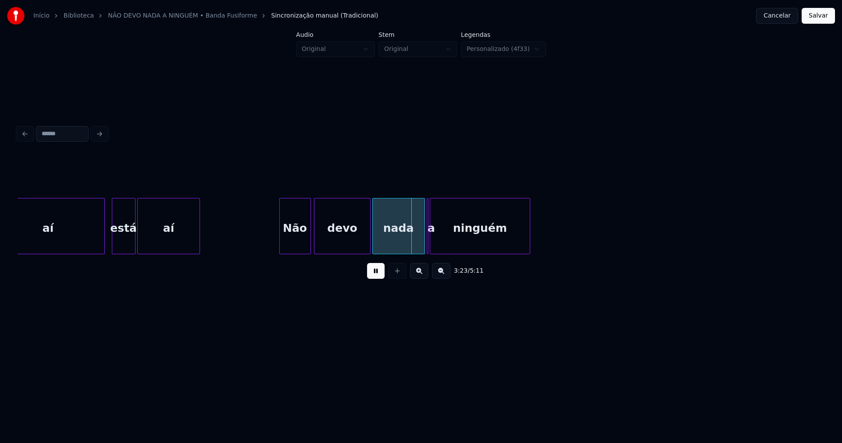
click at [300, 241] on div "Não" at bounding box center [295, 228] width 31 height 60
click at [440, 242] on div at bounding box center [439, 225] width 3 height 55
click at [434, 243] on div at bounding box center [433, 225] width 3 height 55
click at [537, 232] on div at bounding box center [537, 225] width 3 height 55
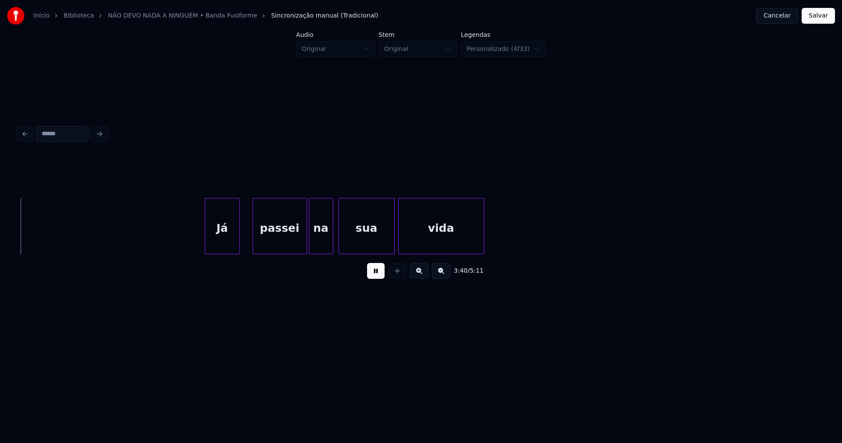
scroll to position [0, 19343]
click at [202, 233] on div at bounding box center [202, 225] width 3 height 55
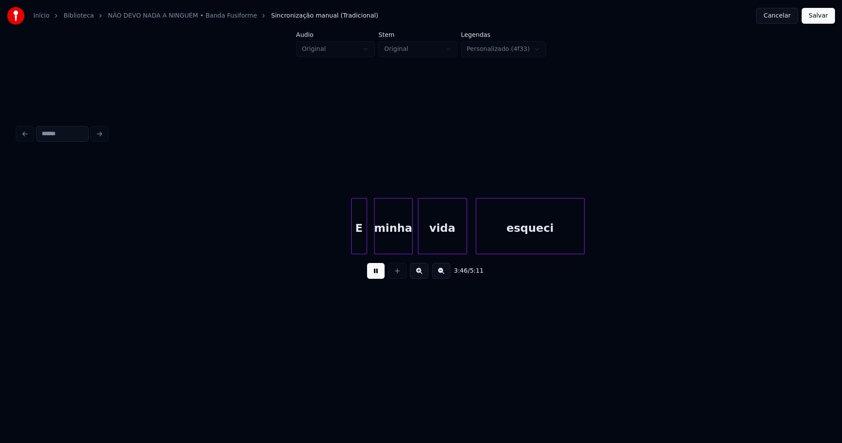
scroll to position [0, 19831]
click at [353, 241] on div at bounding box center [351, 225] width 3 height 55
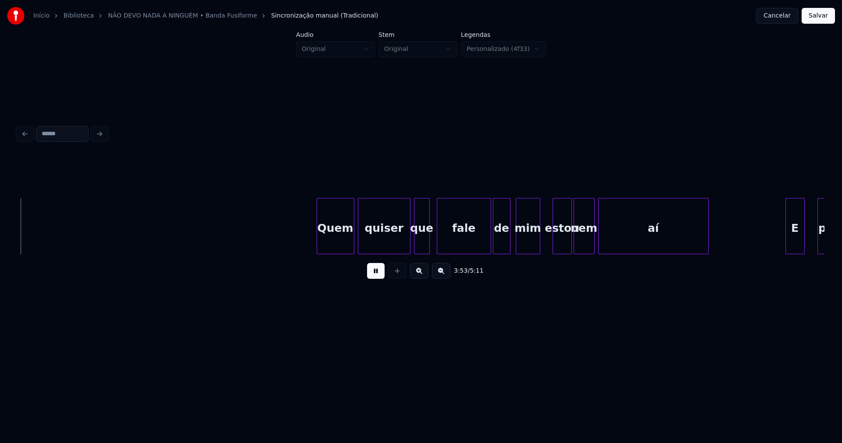
scroll to position [0, 20493]
click at [338, 248] on div "Quem" at bounding box center [332, 228] width 37 height 60
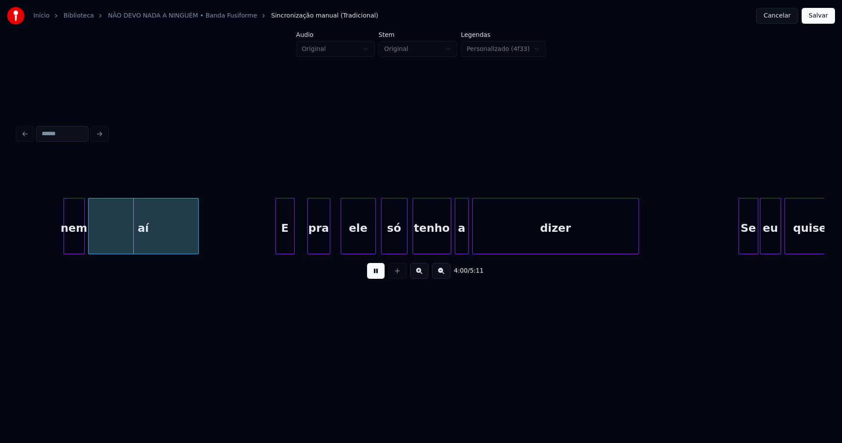
scroll to position [0, 21047]
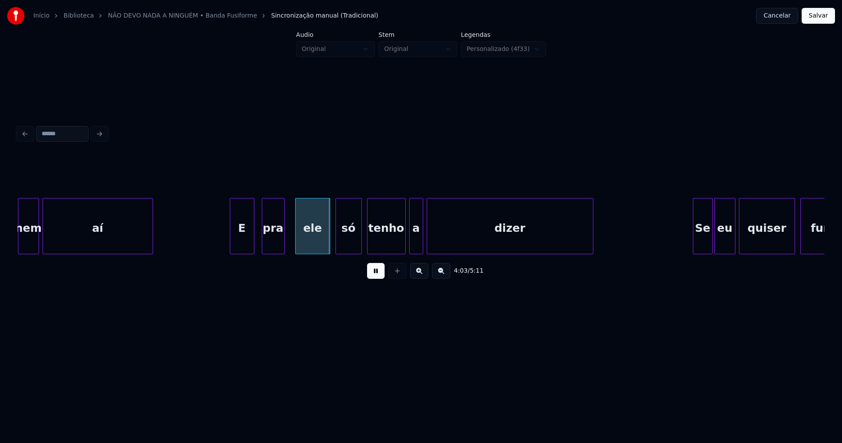
click at [251, 237] on div at bounding box center [252, 225] width 3 height 55
click at [269, 241] on div "pra" at bounding box center [272, 228] width 22 height 60
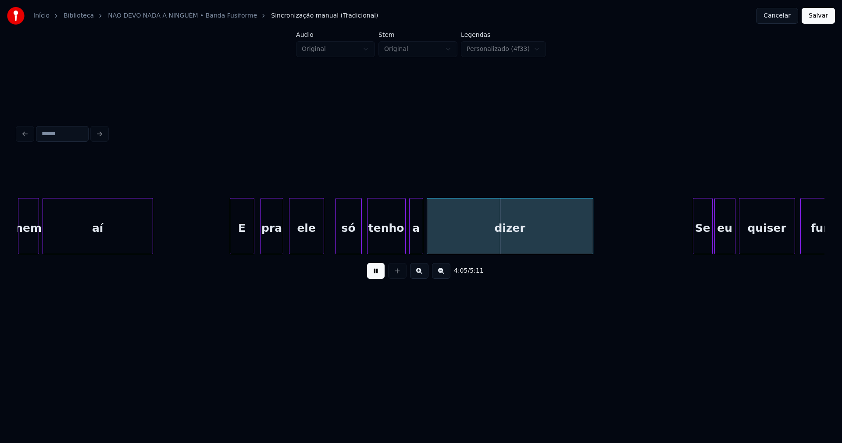
click at [297, 251] on div "nem aí E pra ele só tenho a dizer Se eu quiser fumar" at bounding box center [421, 226] width 807 height 56
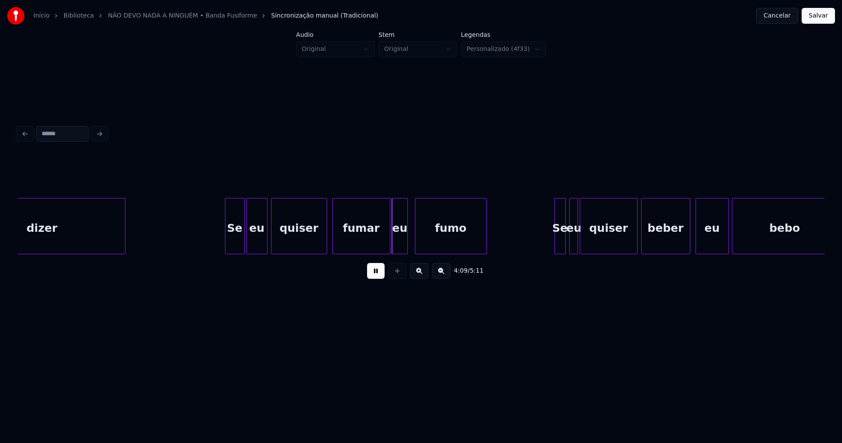
scroll to position [0, 21575]
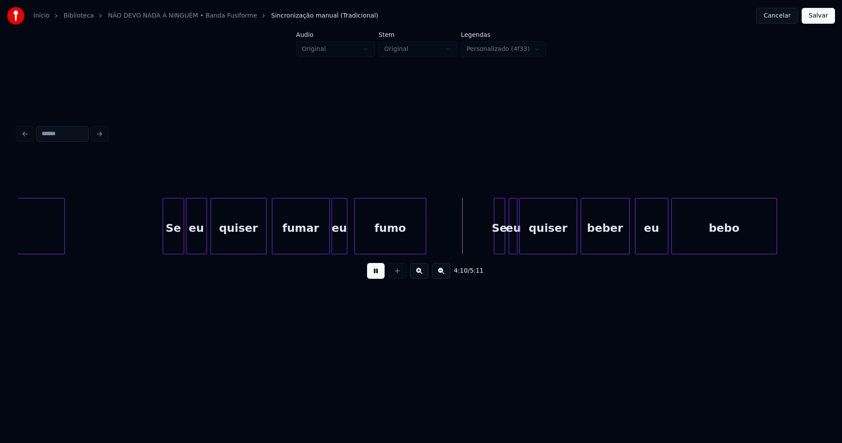
click at [164, 241] on div at bounding box center [164, 225] width 3 height 55
click at [494, 241] on div at bounding box center [494, 225] width 3 height 55
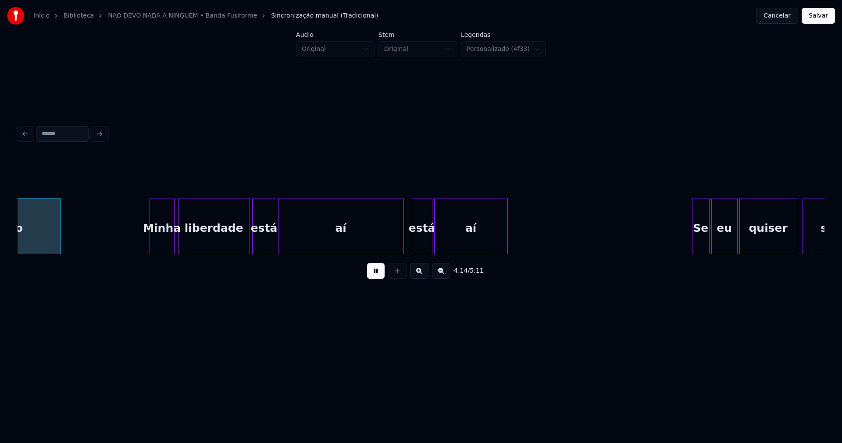
scroll to position [0, 22292]
click at [191, 236] on div at bounding box center [191, 225] width 3 height 55
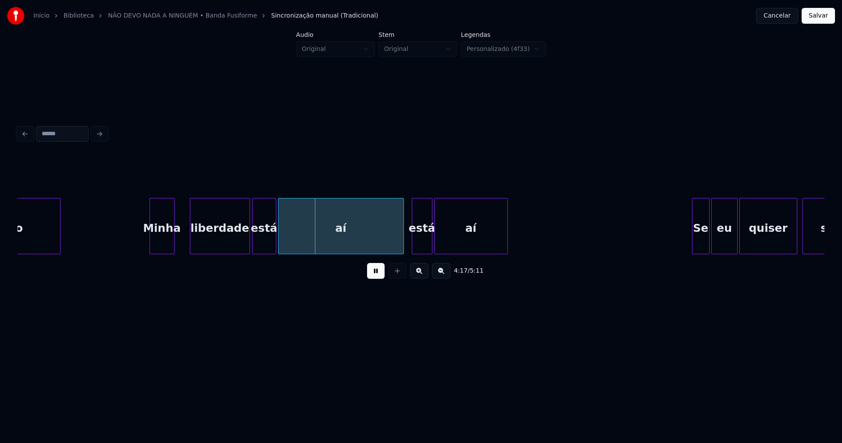
click at [174, 240] on div "Minha" at bounding box center [162, 226] width 25 height 56
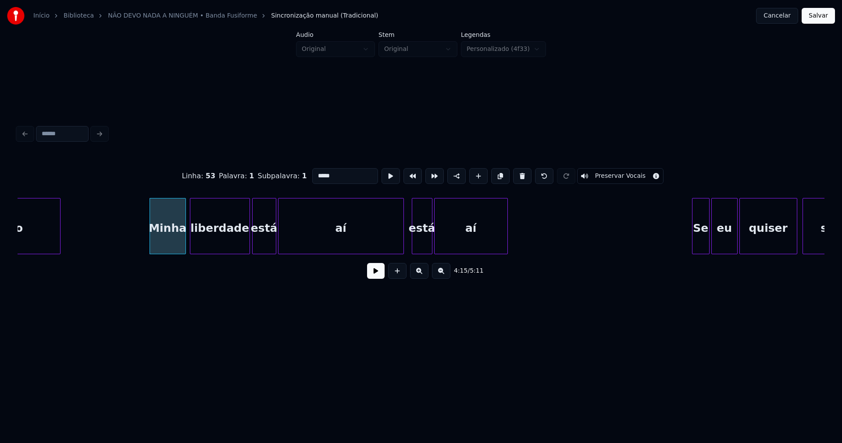
click at [185, 236] on div at bounding box center [184, 225] width 3 height 55
click at [381, 275] on button at bounding box center [376, 271] width 18 height 16
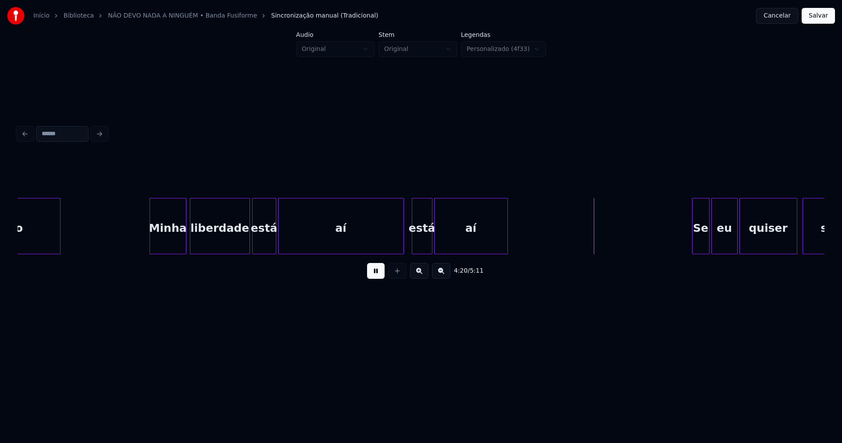
drag, startPoint x: 683, startPoint y: 257, endPoint x: 690, endPoint y: 257, distance: 6.6
click at [690, 254] on div "liberdade está aí está aí Se eu quiser sair [PERSON_NAME]" at bounding box center [421, 226] width 807 height 56
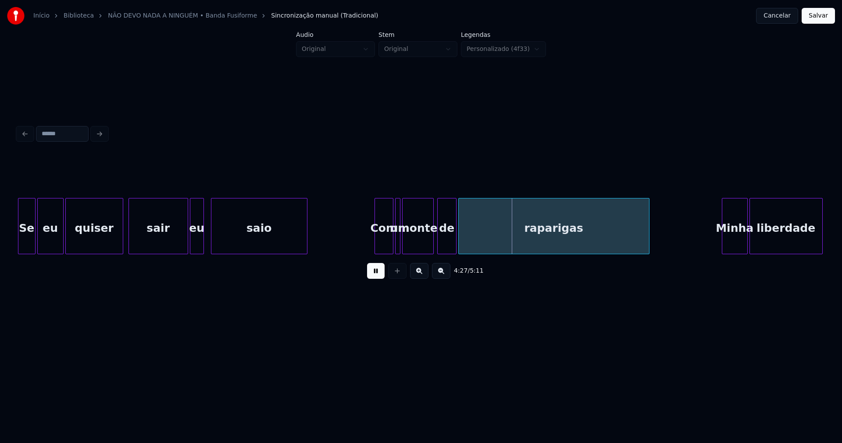
click at [375, 244] on div at bounding box center [376, 225] width 3 height 55
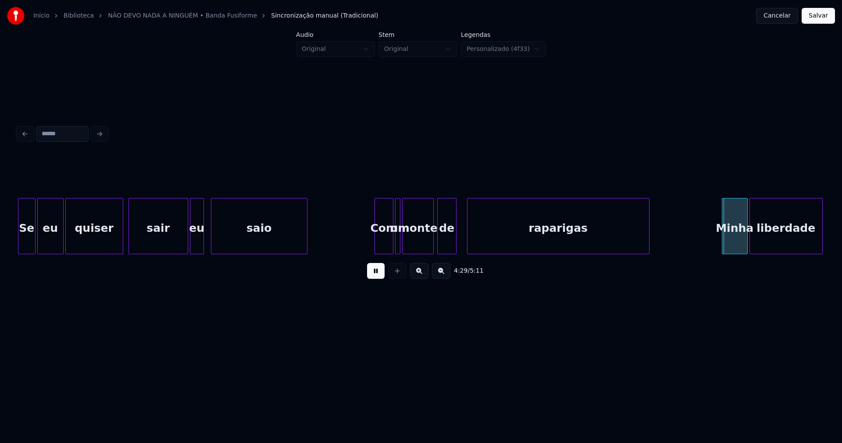
click at [469, 234] on div at bounding box center [469, 225] width 3 height 55
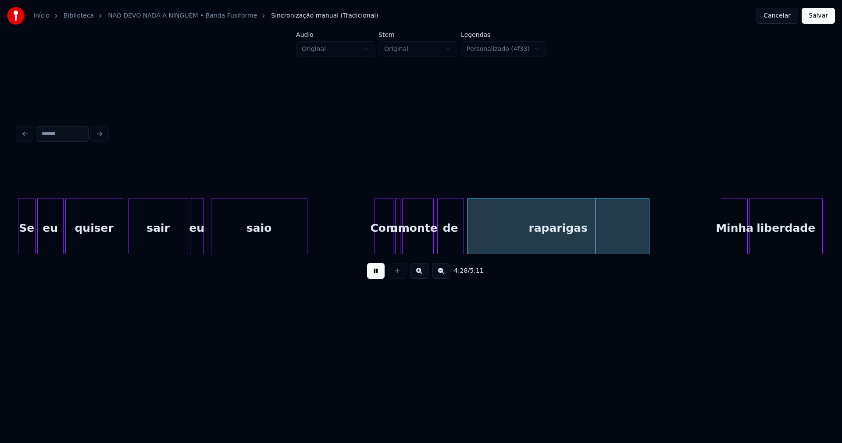
click at [463, 237] on div at bounding box center [462, 225] width 3 height 55
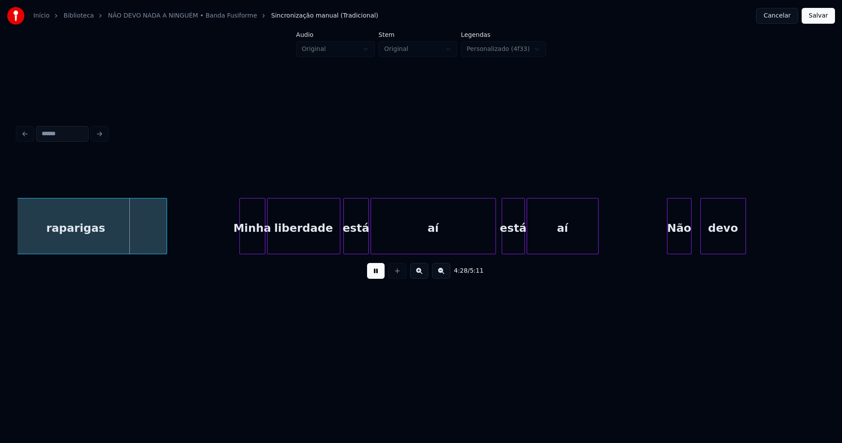
scroll to position [0, 23464]
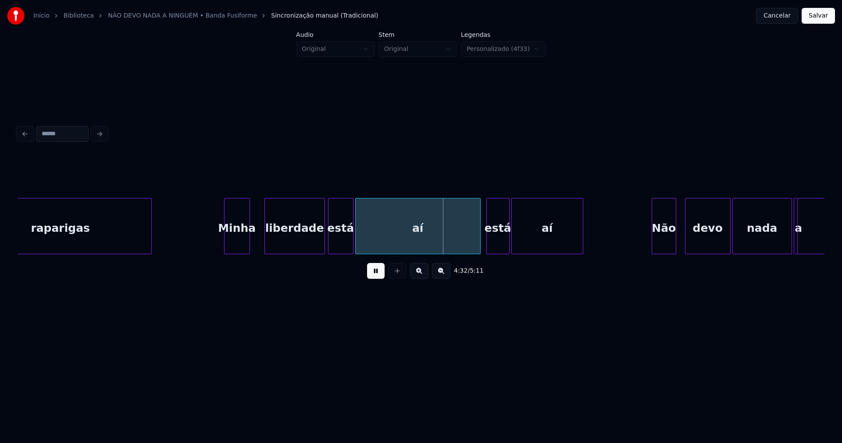
click at [265, 241] on div at bounding box center [266, 225] width 3 height 55
click at [259, 238] on div at bounding box center [259, 225] width 3 height 55
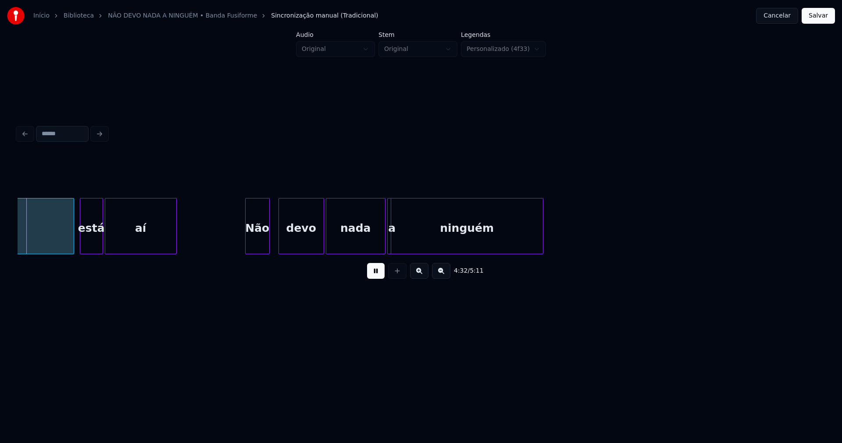
scroll to position [0, 23875]
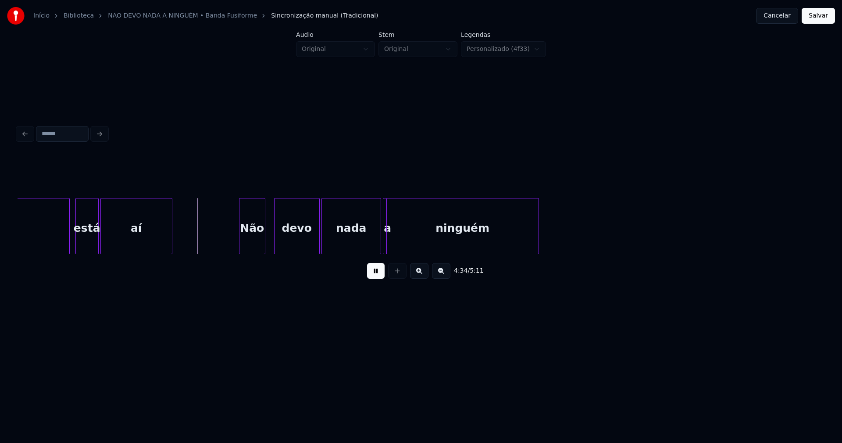
click at [240, 237] on div at bounding box center [241, 225] width 3 height 55
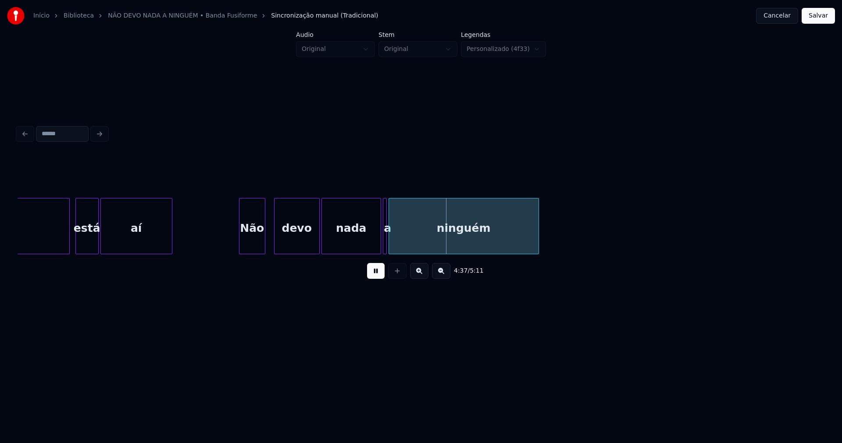
click at [390, 243] on div at bounding box center [390, 225] width 3 height 55
drag, startPoint x: 232, startPoint y: 238, endPoint x: 281, endPoint y: 247, distance: 49.8
click at [364, 254] on div "Não devo nada a ninguém aí está aí" at bounding box center [421, 226] width 807 height 56
click at [403, 241] on div at bounding box center [403, 225] width 3 height 55
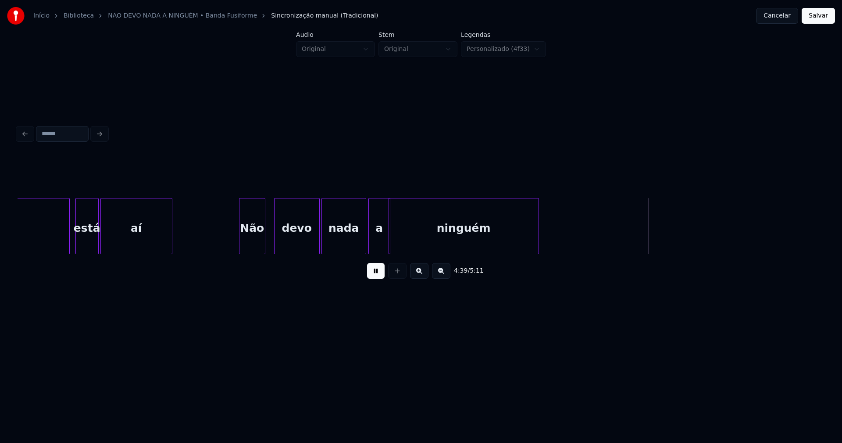
click at [368, 212] on div "a" at bounding box center [379, 226] width 22 height 56
click at [395, 225] on div at bounding box center [394, 225] width 3 height 55
click at [383, 232] on div at bounding box center [384, 225] width 3 height 55
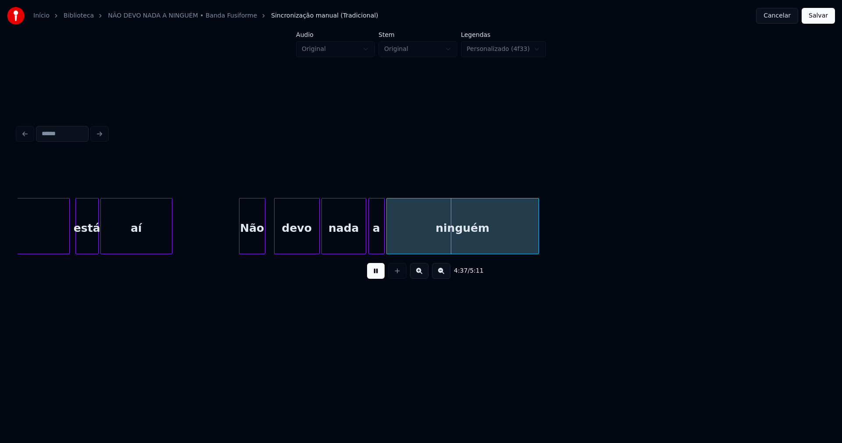
click at [388, 237] on div at bounding box center [388, 225] width 3 height 55
click at [816, 16] on button "Salvar" at bounding box center [818, 16] width 33 height 16
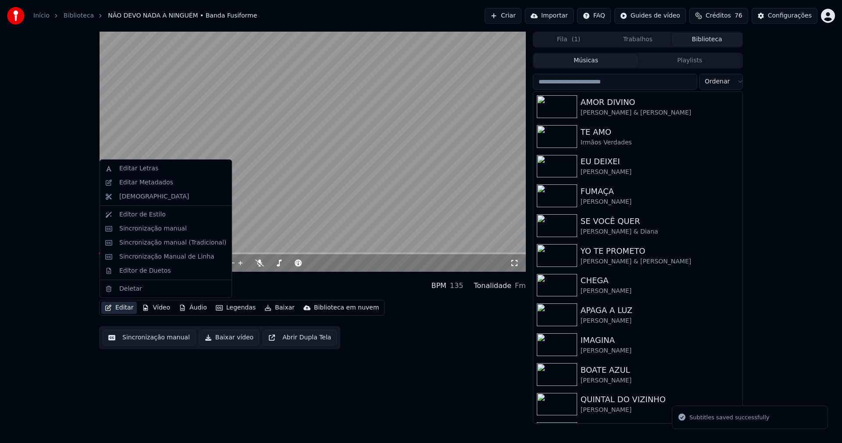
click at [114, 308] on button "Editar" at bounding box center [119, 307] width 36 height 12
click at [137, 183] on div "Editar Metadados" at bounding box center [146, 182] width 54 height 9
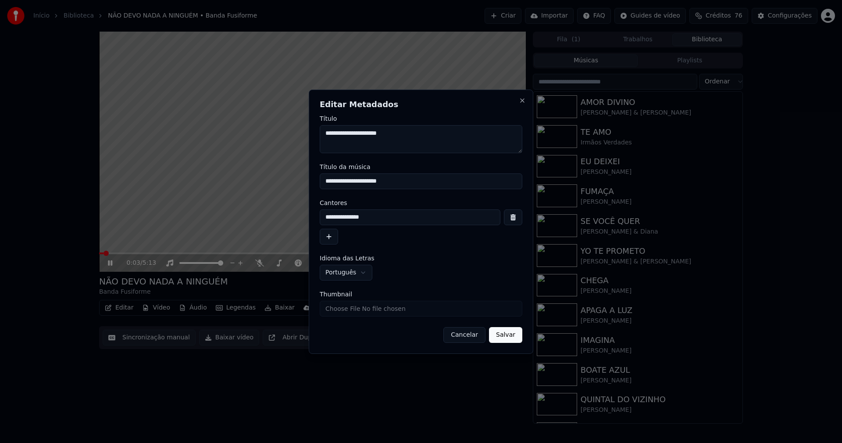
click at [341, 314] on input "Thumbnail" at bounding box center [421, 308] width 203 height 16
type input "**********"
click at [509, 339] on button "Salvar" at bounding box center [505, 335] width 33 height 16
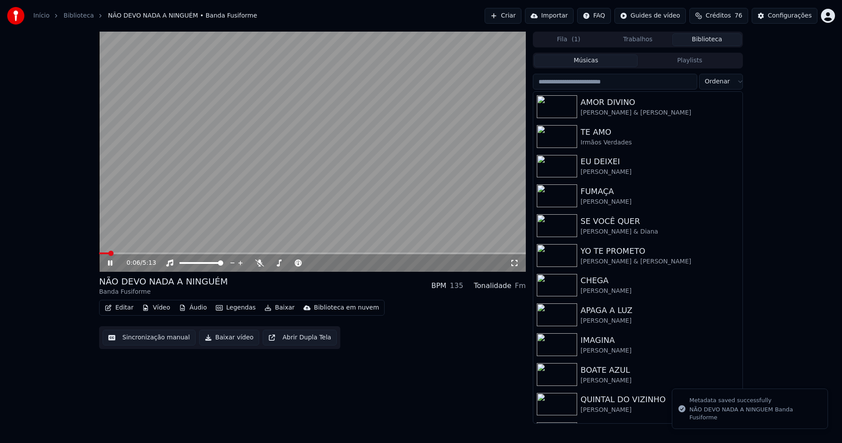
click at [110, 264] on icon at bounding box center [110, 262] width 4 height 5
click at [231, 341] on button "Baixar vídeo" at bounding box center [229, 337] width 60 height 16
click at [708, 39] on button "Biblioteca" at bounding box center [706, 39] width 69 height 13
click at [576, 82] on input "search" at bounding box center [615, 82] width 164 height 16
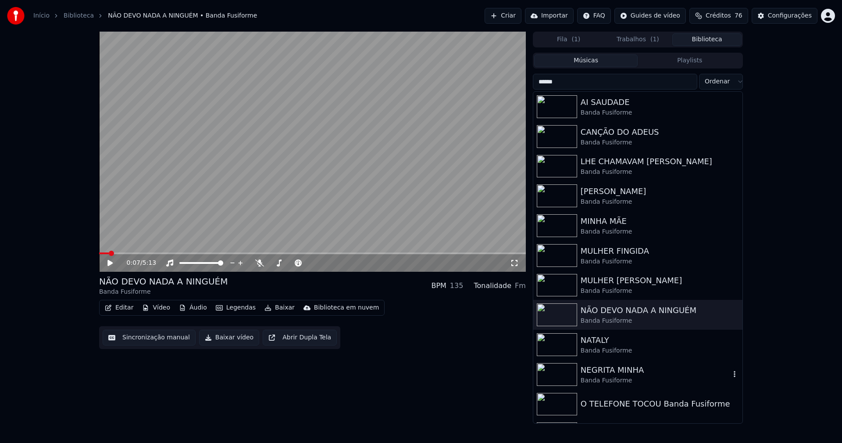
type input "******"
click at [605, 352] on div "Banda Fusiforme" at bounding box center [656, 350] width 150 height 9
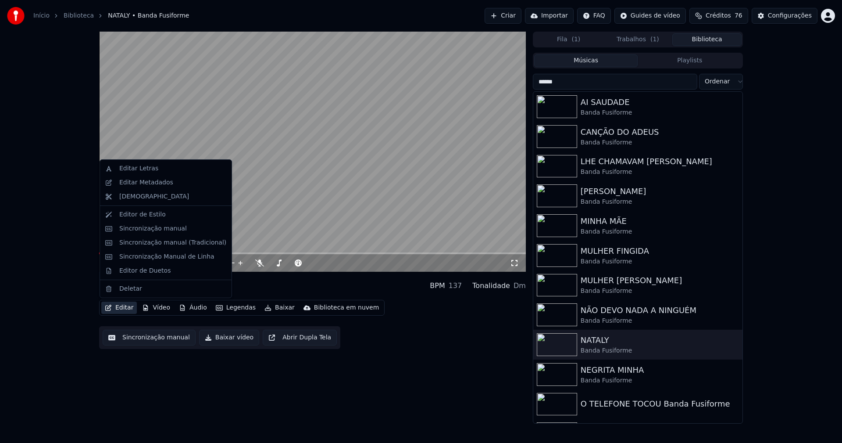
click at [122, 307] on button "Editar" at bounding box center [119, 307] width 36 height 12
click at [155, 242] on div "Sincronização manual (Tradicional)" at bounding box center [172, 242] width 107 height 9
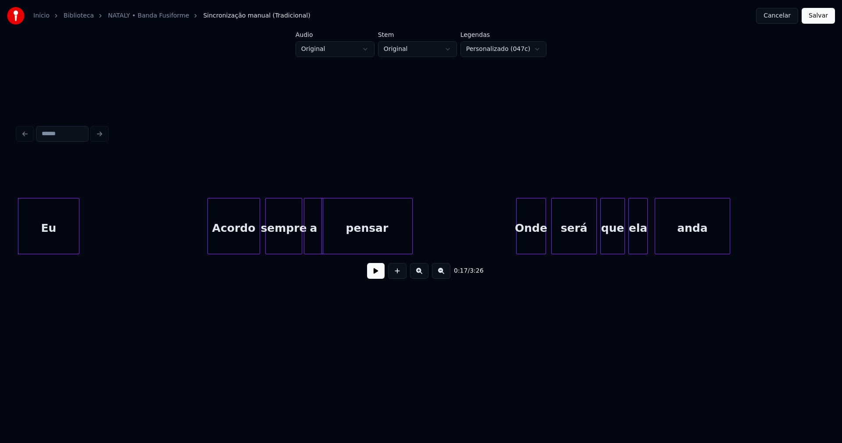
scroll to position [0, 1473]
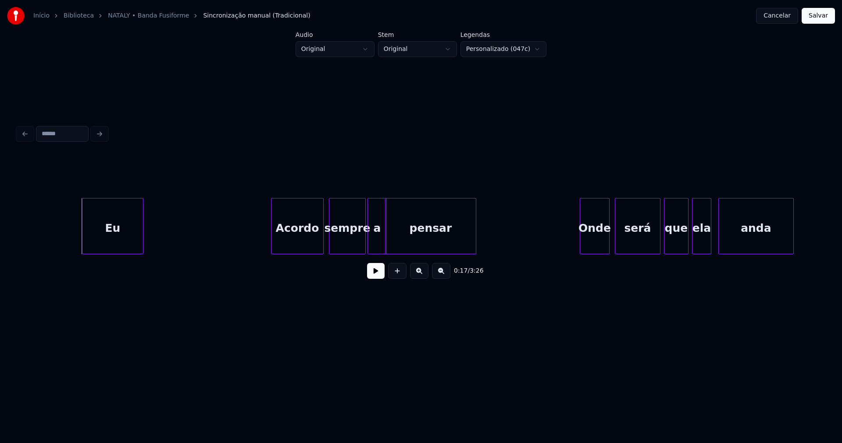
click at [117, 243] on div "Eu" at bounding box center [112, 228] width 61 height 60
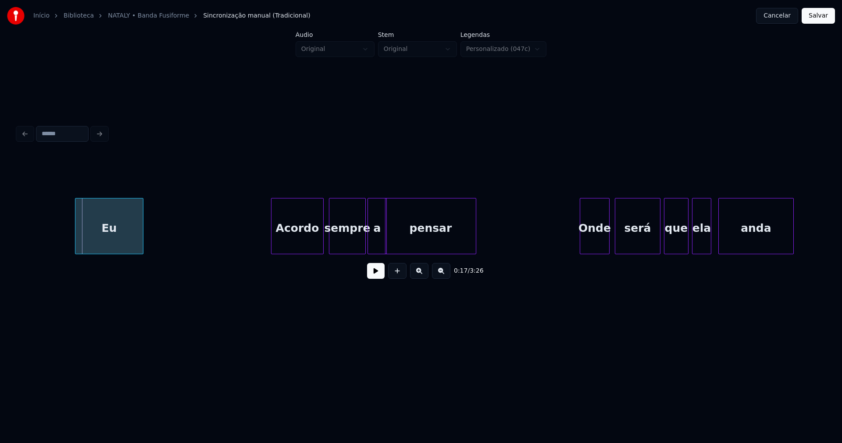
click at [76, 247] on div at bounding box center [76, 225] width 3 height 55
click at [372, 276] on button at bounding box center [376, 271] width 18 height 16
click at [300, 243] on div "Acordo" at bounding box center [295, 228] width 52 height 60
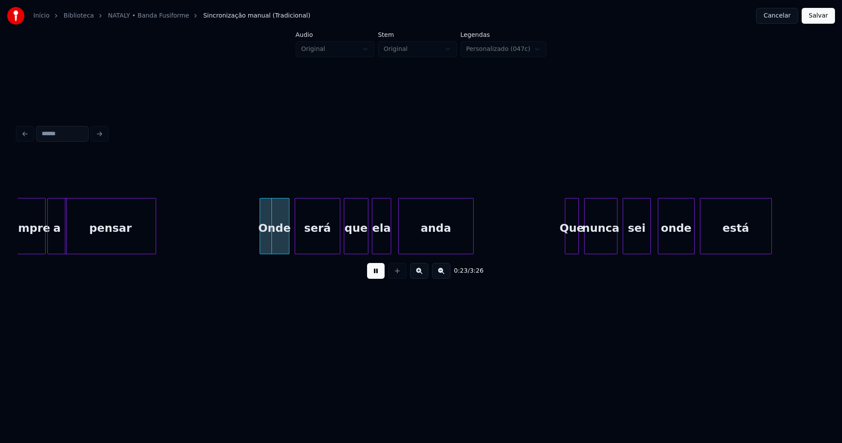
scroll to position [0, 1844]
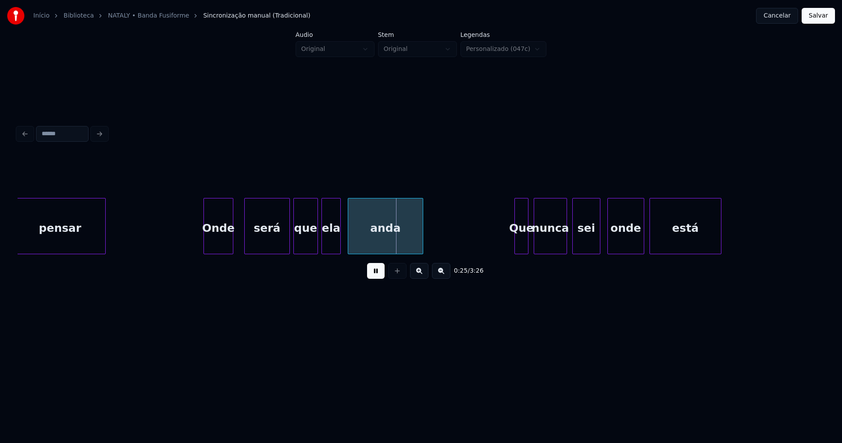
click at [217, 246] on div "Onde" at bounding box center [218, 228] width 29 height 60
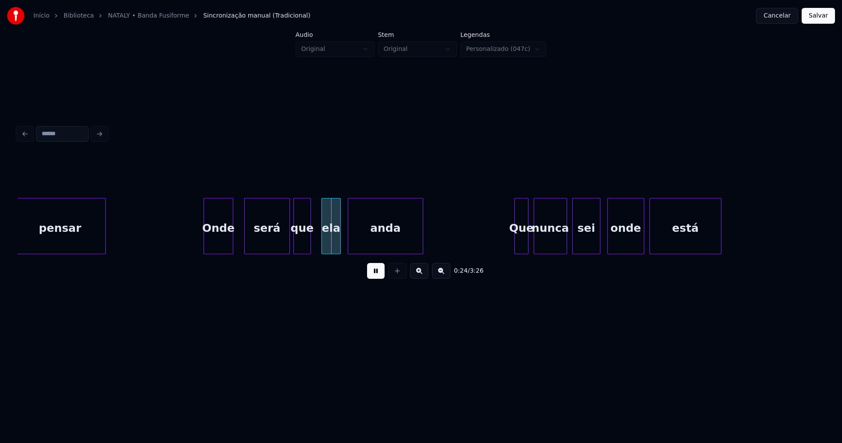
click at [310, 242] on div at bounding box center [309, 225] width 3 height 55
click at [324, 241] on div "ela" at bounding box center [324, 228] width 18 height 60
click at [343, 237] on div at bounding box center [343, 225] width 3 height 55
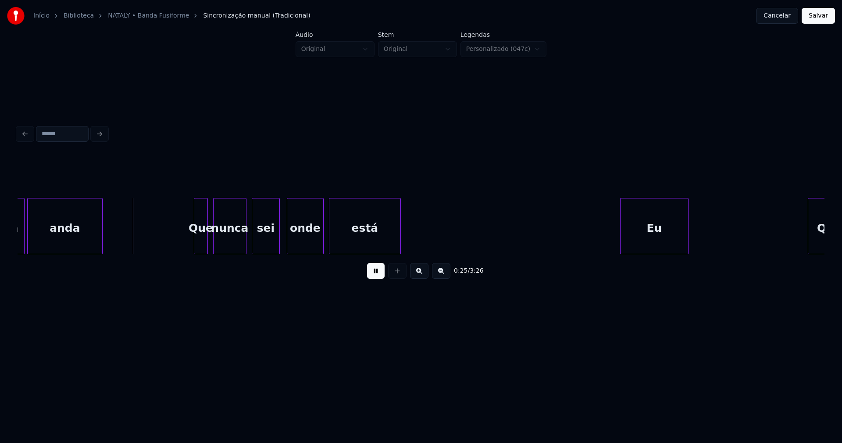
scroll to position [0, 2174]
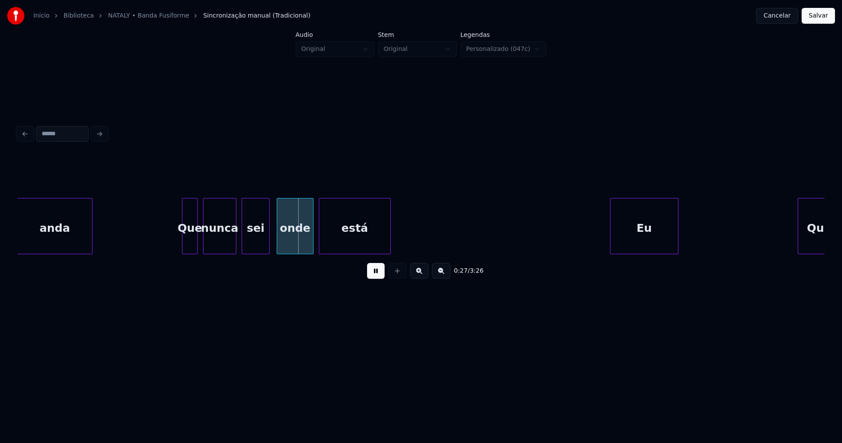
click at [185, 242] on div at bounding box center [183, 225] width 3 height 55
click at [333, 237] on div at bounding box center [332, 225] width 3 height 55
click at [319, 245] on div at bounding box center [319, 225] width 3 height 55
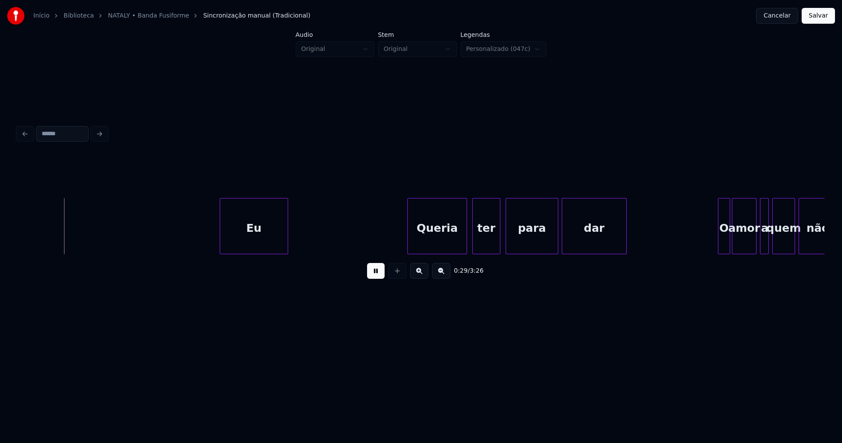
scroll to position [0, 2565]
click at [215, 235] on div at bounding box center [216, 225] width 3 height 55
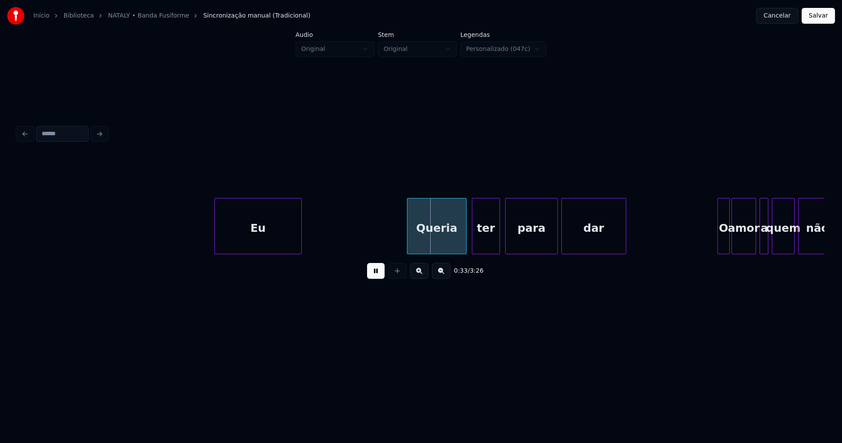
click at [300, 230] on div at bounding box center [300, 225] width 3 height 55
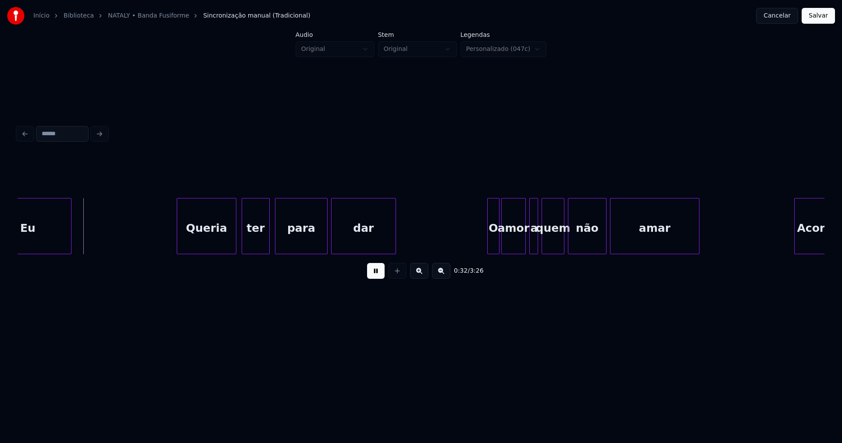
scroll to position [0, 2825]
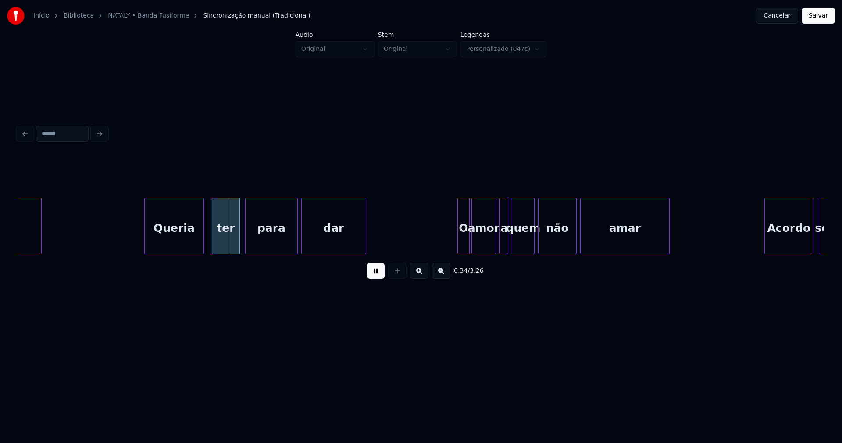
click at [184, 244] on div "Queria" at bounding box center [174, 228] width 59 height 60
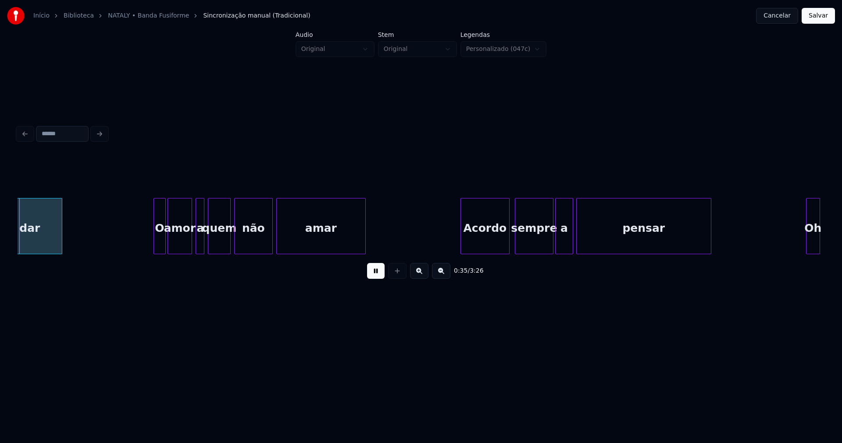
scroll to position [0, 3133]
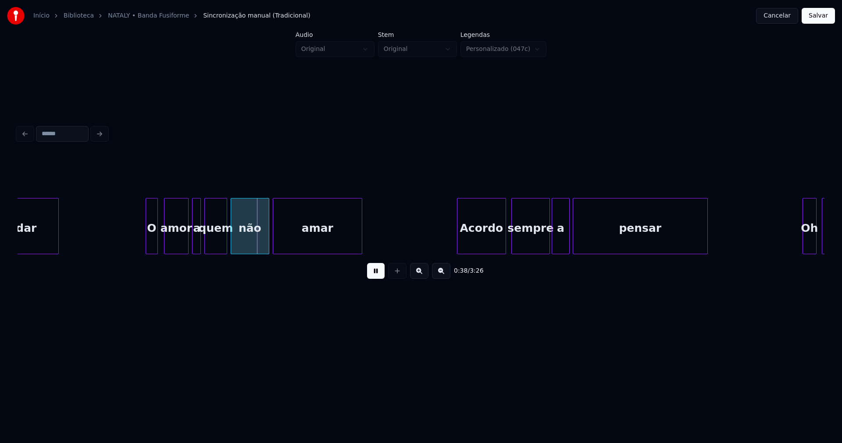
click at [154, 246] on div "O" at bounding box center [151, 228] width 11 height 60
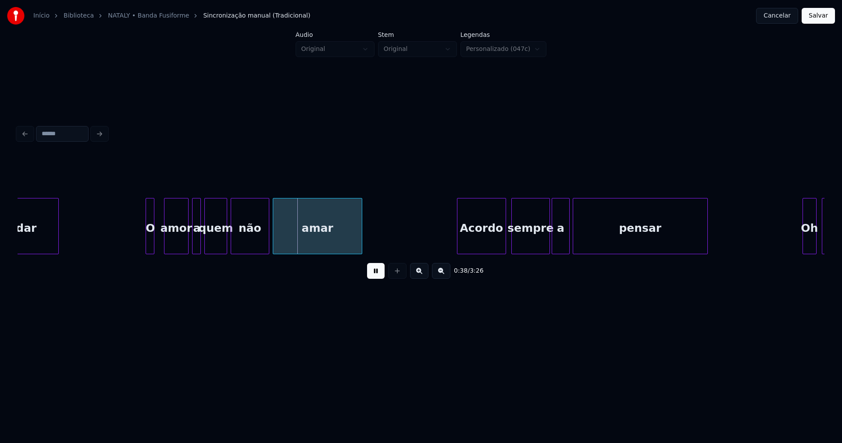
click at [153, 245] on div at bounding box center [152, 225] width 3 height 55
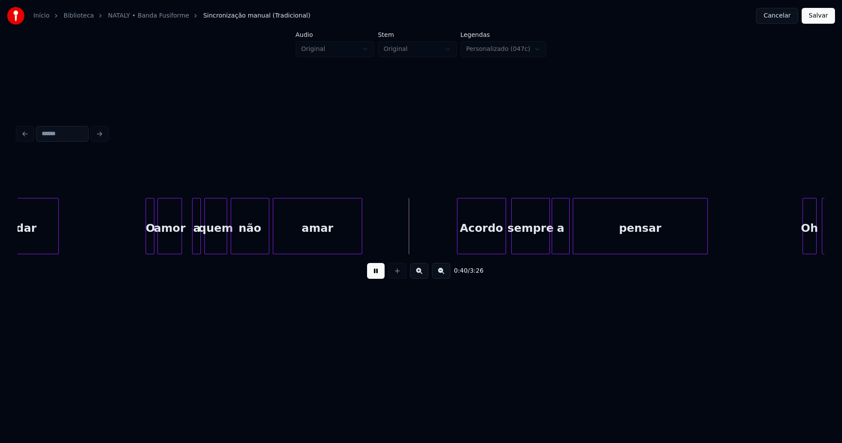
click at [164, 243] on div "amor" at bounding box center [170, 228] width 24 height 60
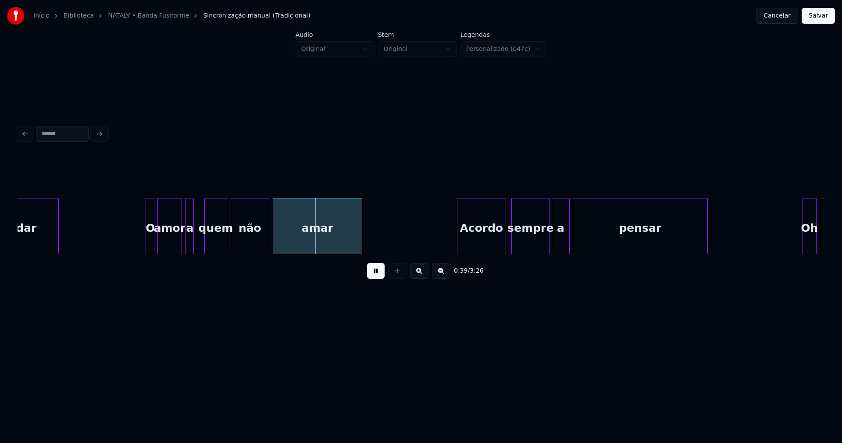
click at [189, 243] on div "a" at bounding box center [190, 228] width 9 height 60
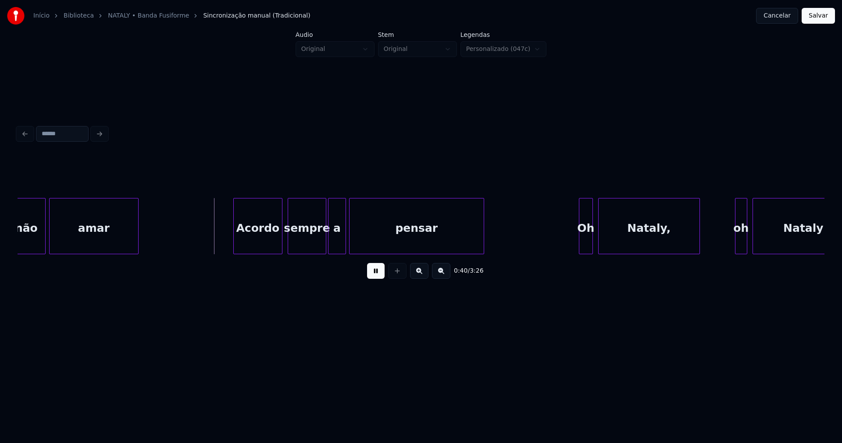
scroll to position [0, 3377]
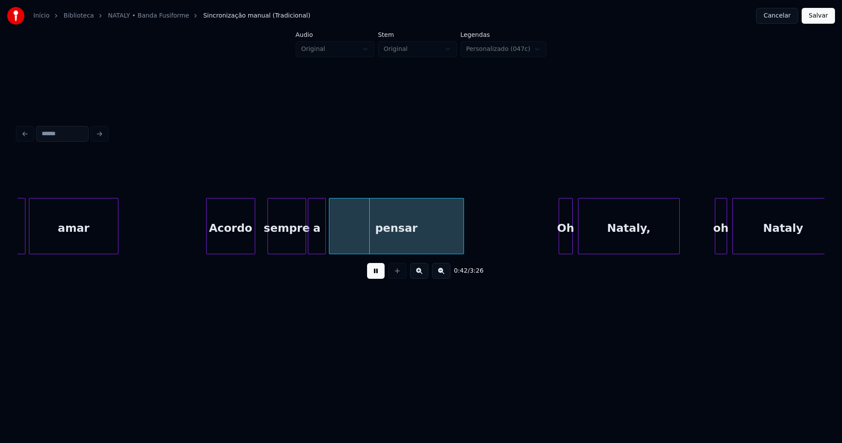
click at [223, 243] on div "Acordo" at bounding box center [231, 228] width 48 height 60
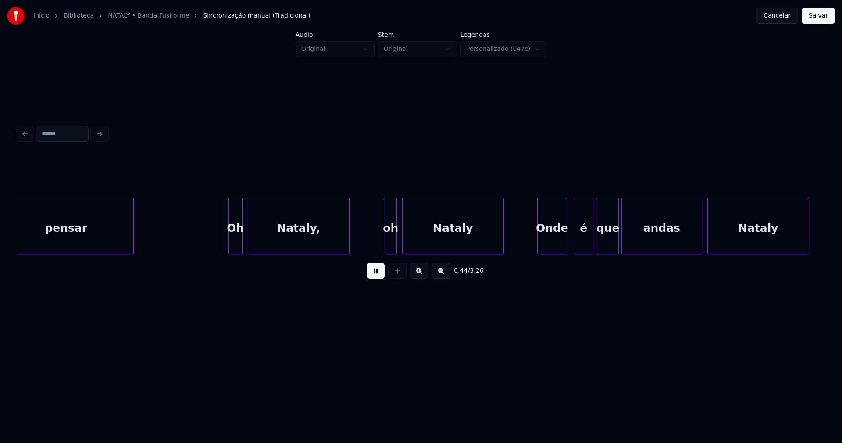
scroll to position [0, 3737]
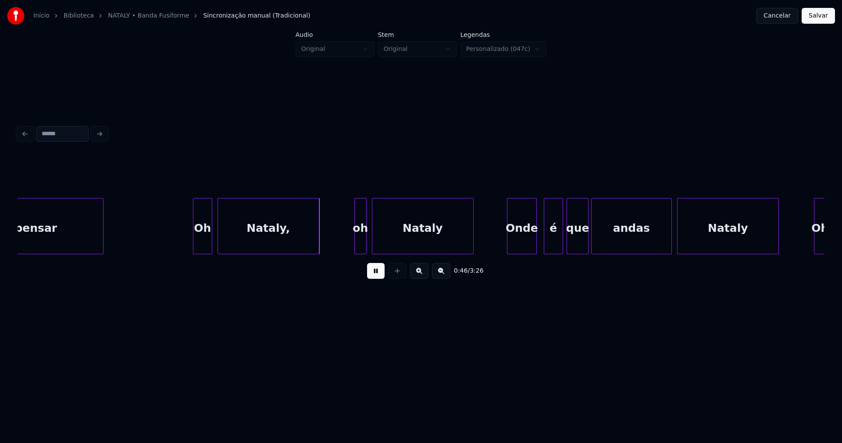
click at [195, 243] on div at bounding box center [194, 225] width 3 height 55
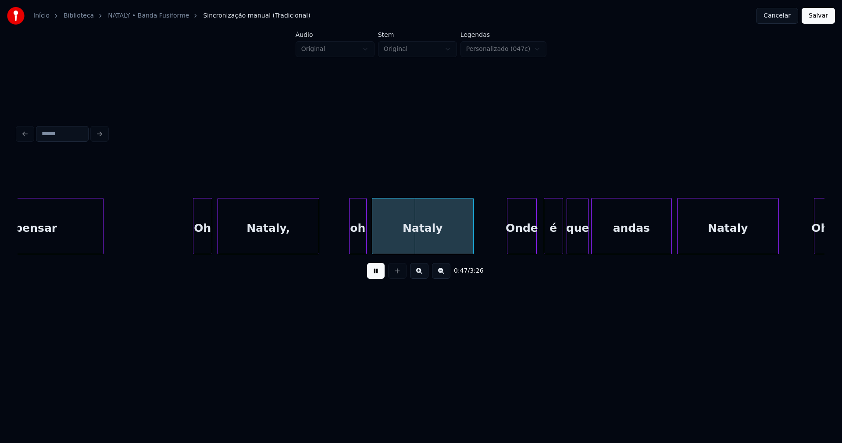
click at [351, 243] on div at bounding box center [351, 225] width 3 height 55
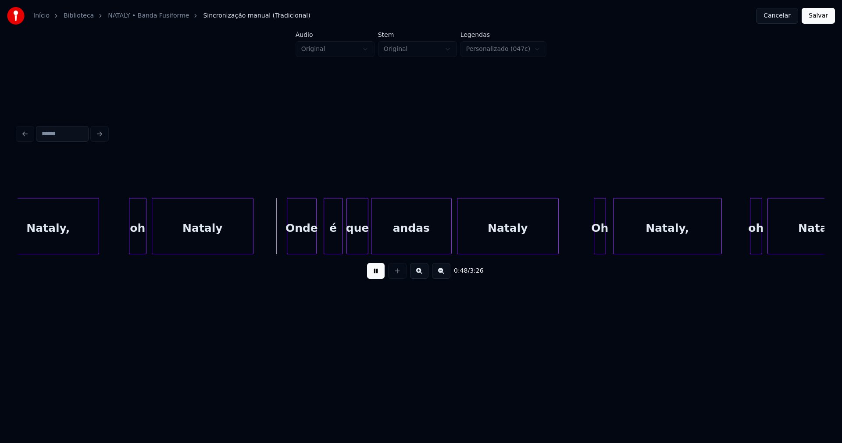
scroll to position [0, 4008]
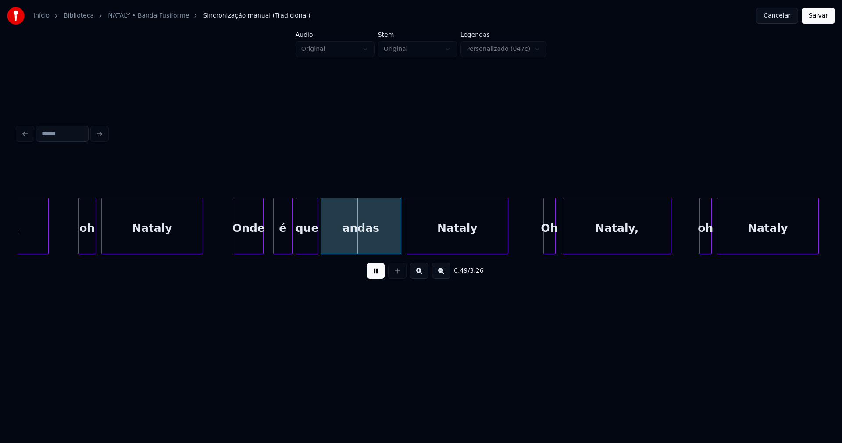
click at [249, 245] on div "Onde" at bounding box center [248, 228] width 29 height 60
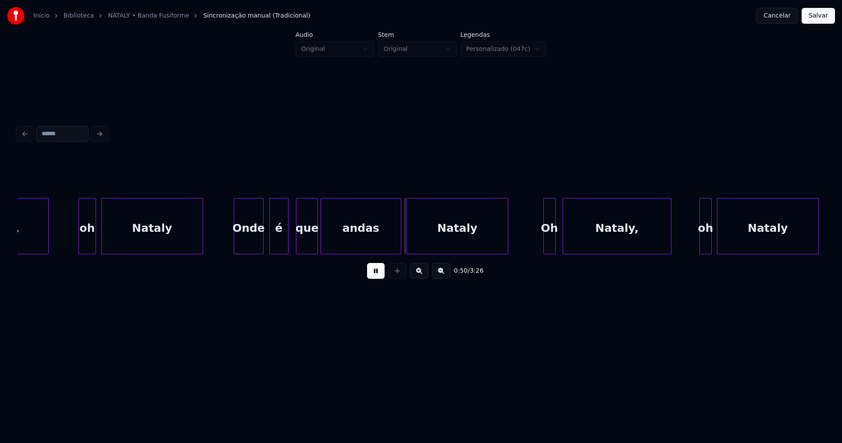
click at [276, 248] on div "é" at bounding box center [279, 228] width 18 height 60
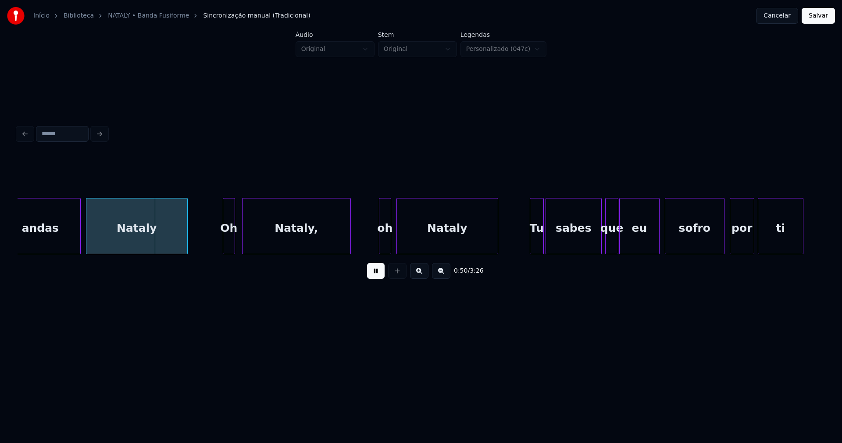
scroll to position [0, 4349]
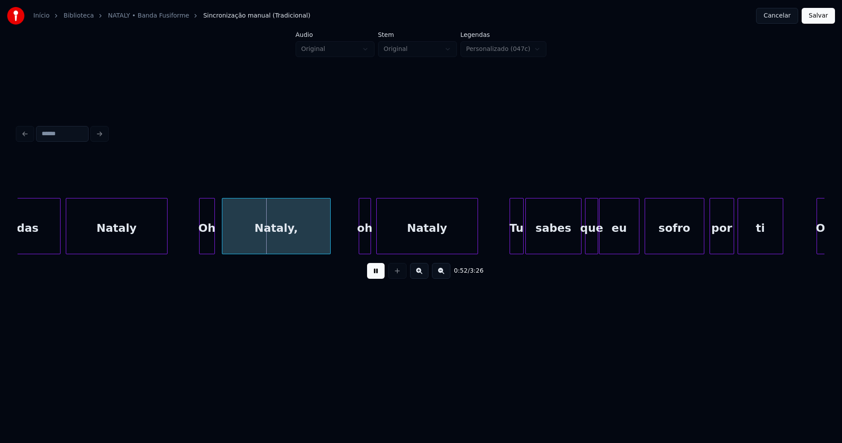
click at [201, 246] on div at bounding box center [201, 225] width 3 height 55
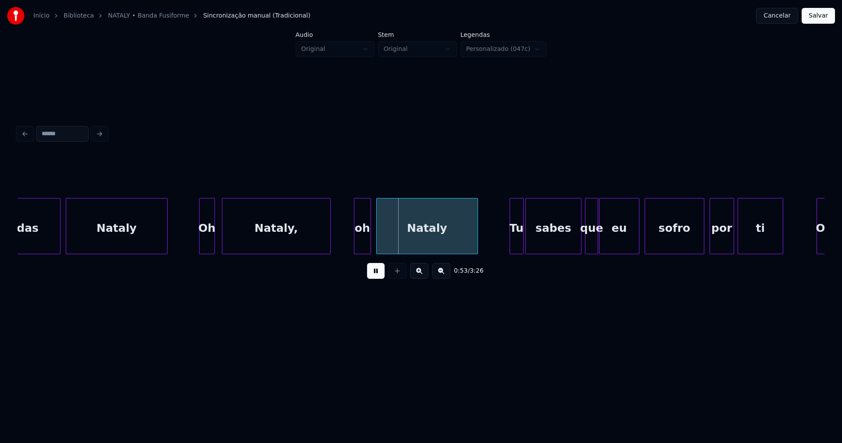
click at [354, 240] on div at bounding box center [355, 225] width 3 height 55
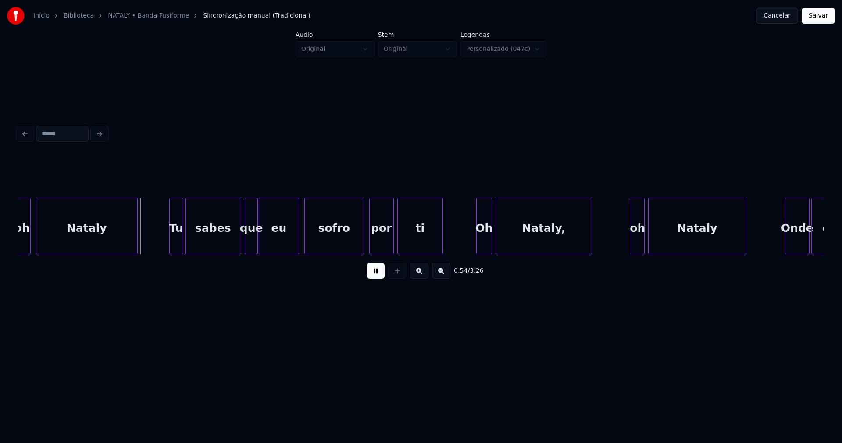
scroll to position [0, 4679]
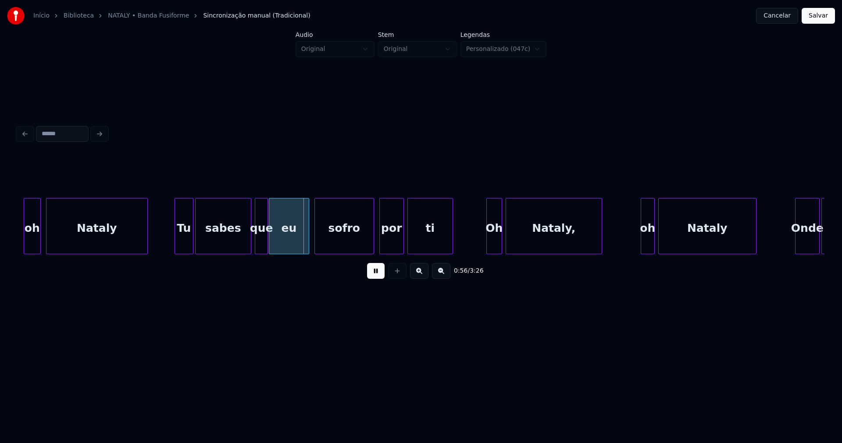
click at [177, 249] on div at bounding box center [176, 225] width 3 height 55
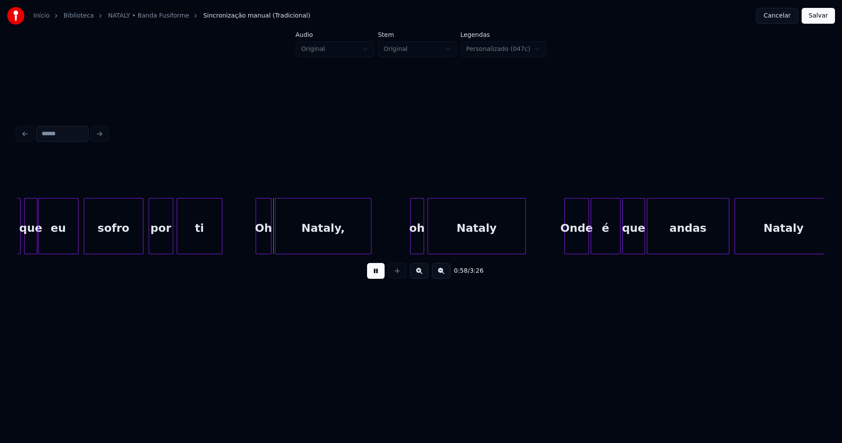
scroll to position [0, 4919]
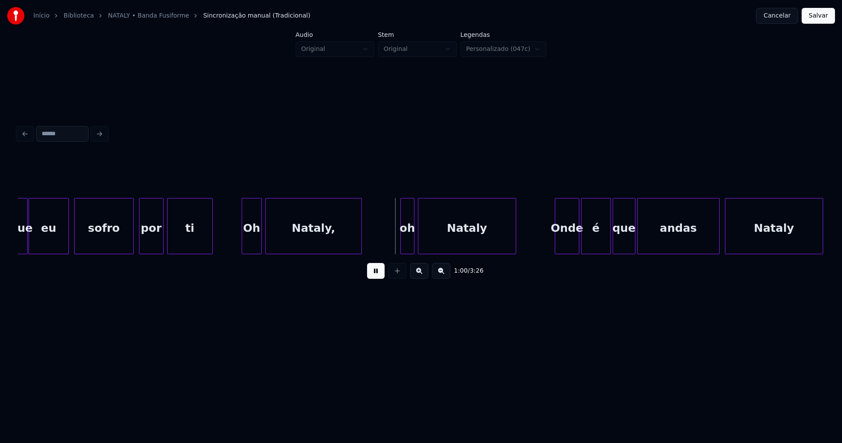
click at [244, 247] on div at bounding box center [243, 225] width 3 height 55
click at [396, 242] on div at bounding box center [396, 225] width 3 height 55
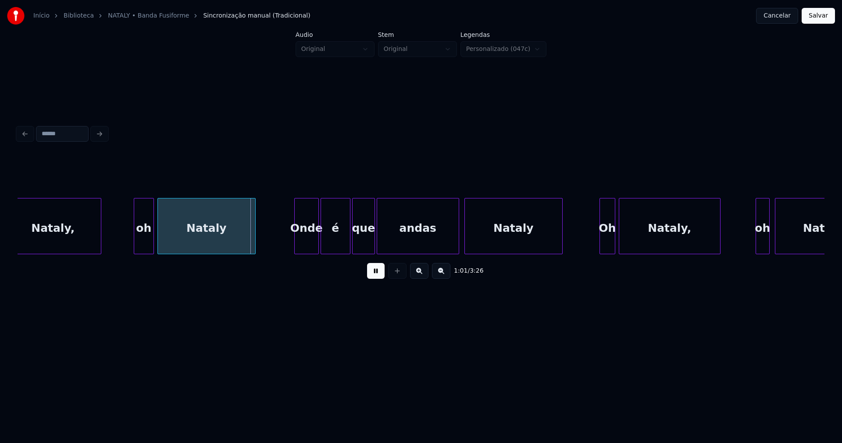
scroll to position [0, 5190]
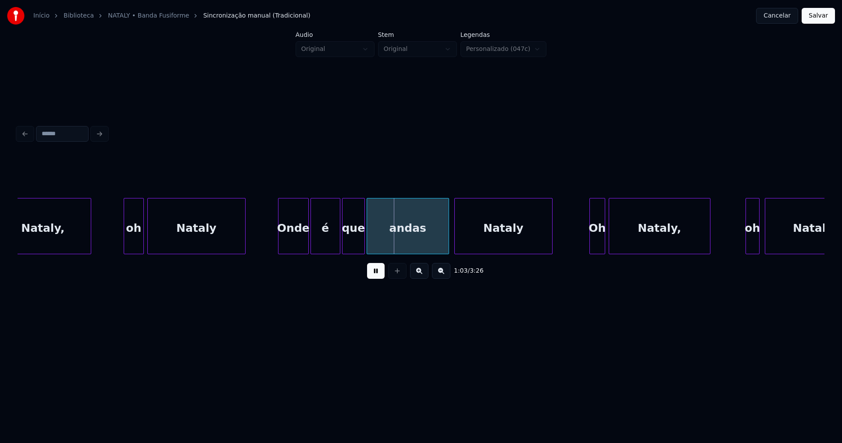
click at [279, 249] on div at bounding box center [280, 225] width 3 height 55
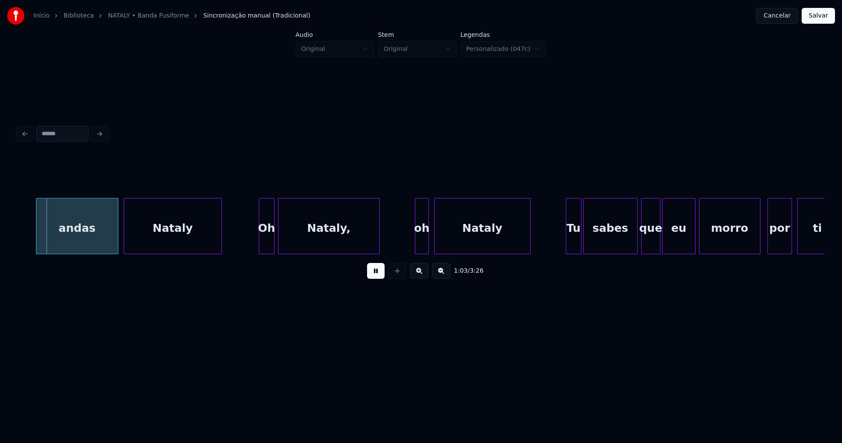
scroll to position [0, 5541]
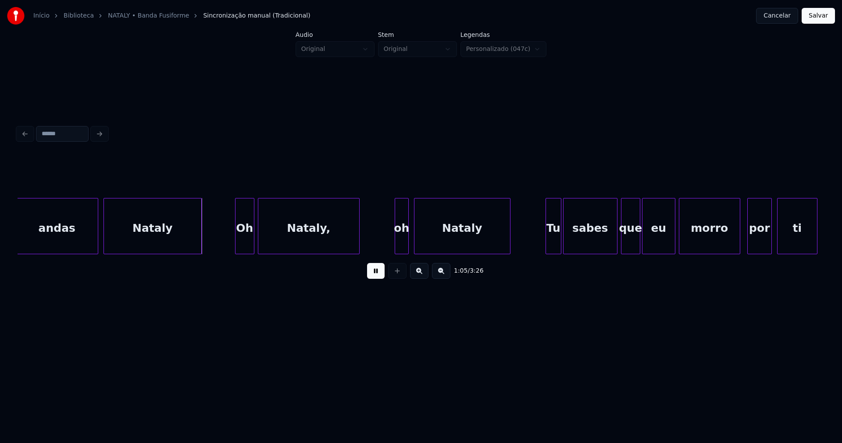
click at [236, 246] on div at bounding box center [237, 225] width 3 height 55
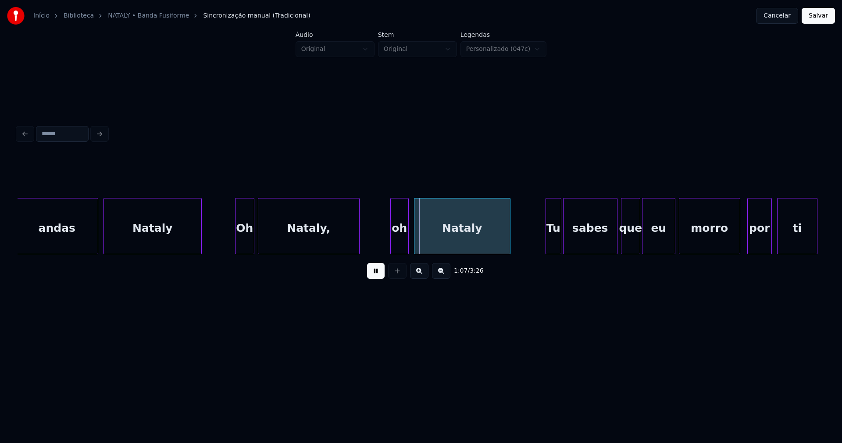
click at [391, 239] on div at bounding box center [392, 225] width 3 height 55
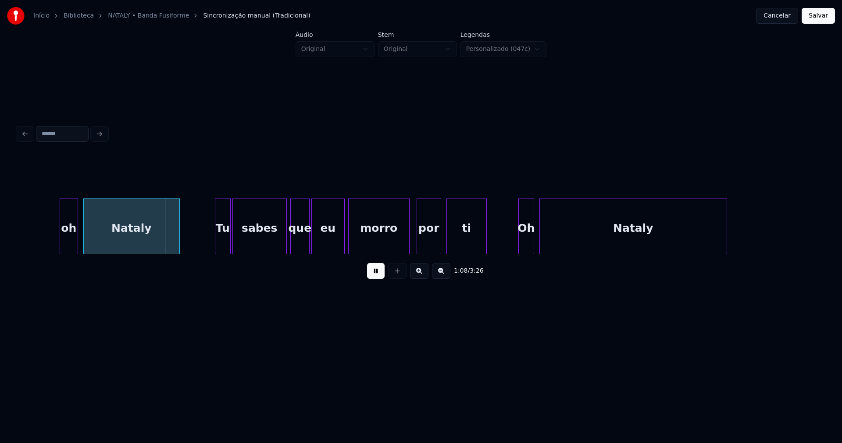
scroll to position [0, 5892]
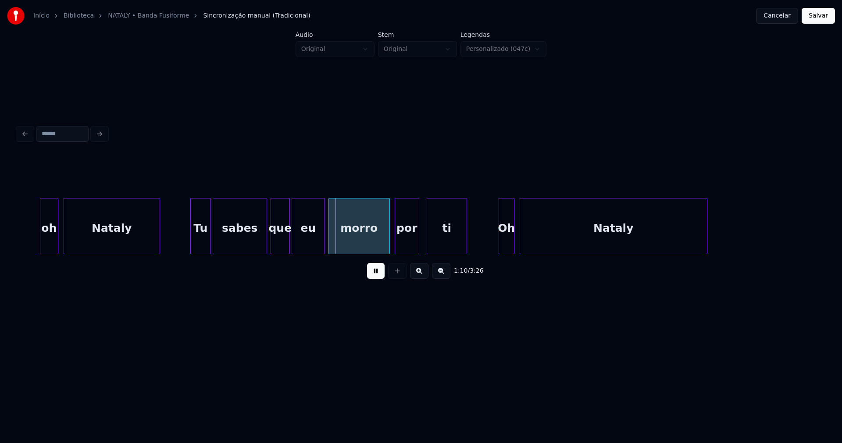
click at [404, 243] on div "por" at bounding box center [407, 228] width 24 height 60
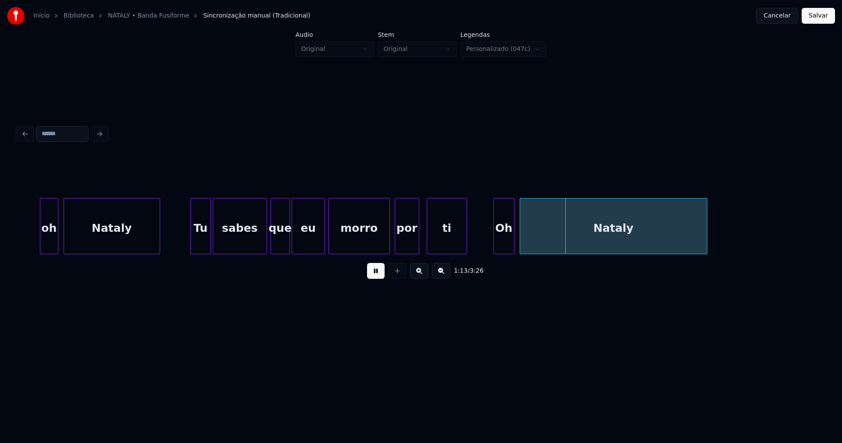
click at [494, 247] on div at bounding box center [495, 225] width 3 height 55
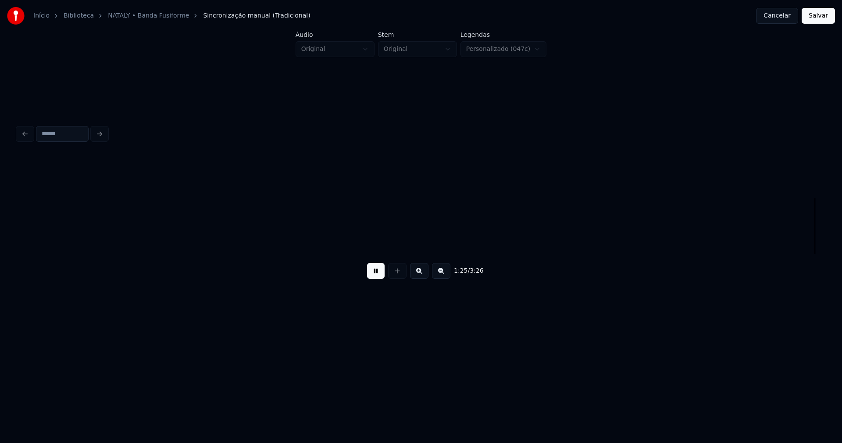
scroll to position [0, 7506]
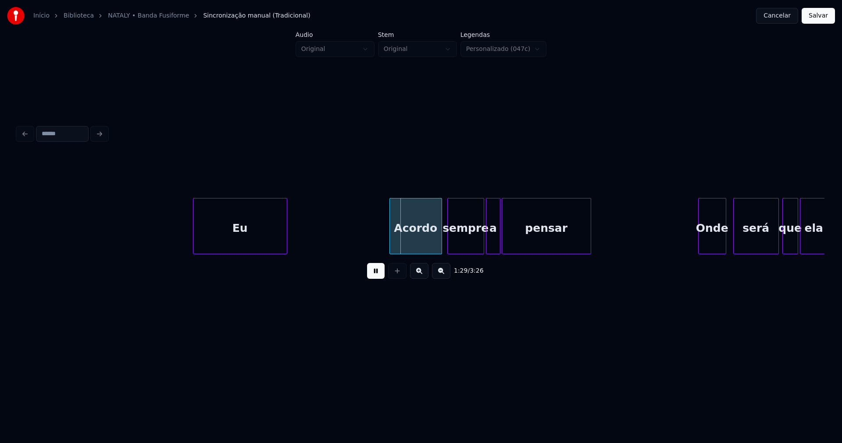
click at [285, 232] on div at bounding box center [285, 225] width 3 height 55
click at [420, 247] on div "Acordo" at bounding box center [414, 228] width 52 height 60
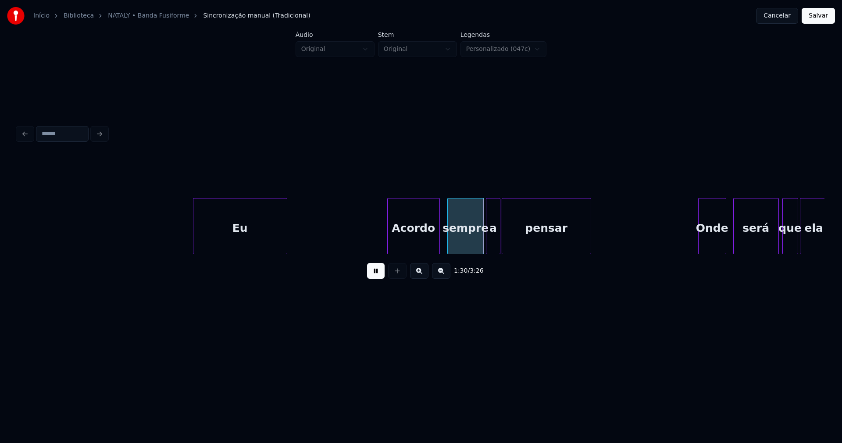
click at [476, 241] on div "sempre" at bounding box center [466, 228] width 36 height 60
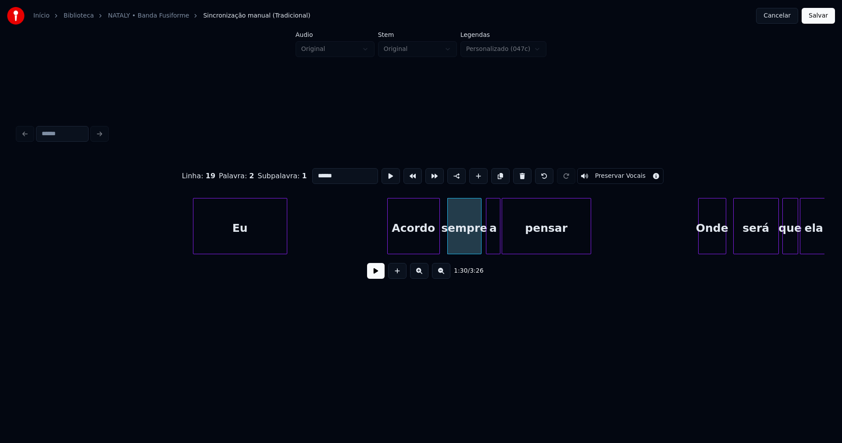
click at [479, 243] on div at bounding box center [480, 225] width 3 height 55
click at [491, 246] on div "a" at bounding box center [491, 228] width 14 height 60
click at [373, 278] on button at bounding box center [376, 271] width 18 height 16
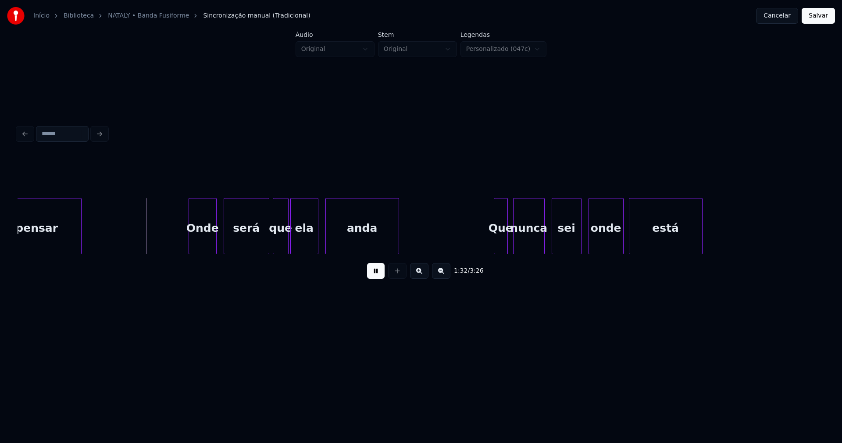
scroll to position [0, 8026]
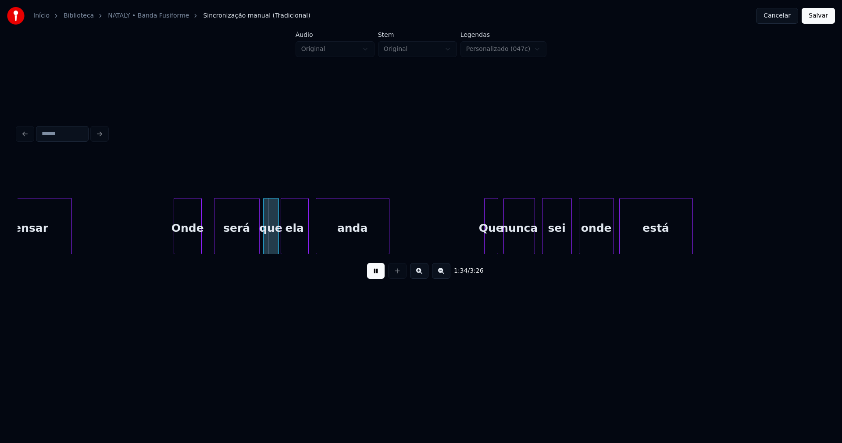
click at [190, 248] on div "Onde" at bounding box center [187, 228] width 27 height 60
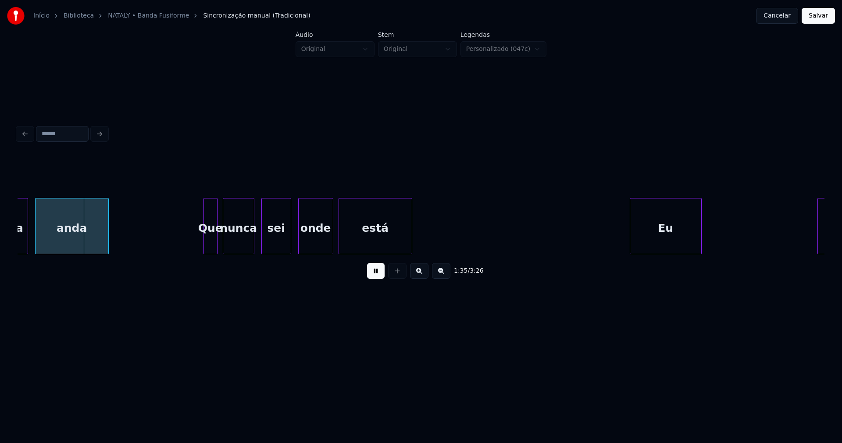
scroll to position [0, 8316]
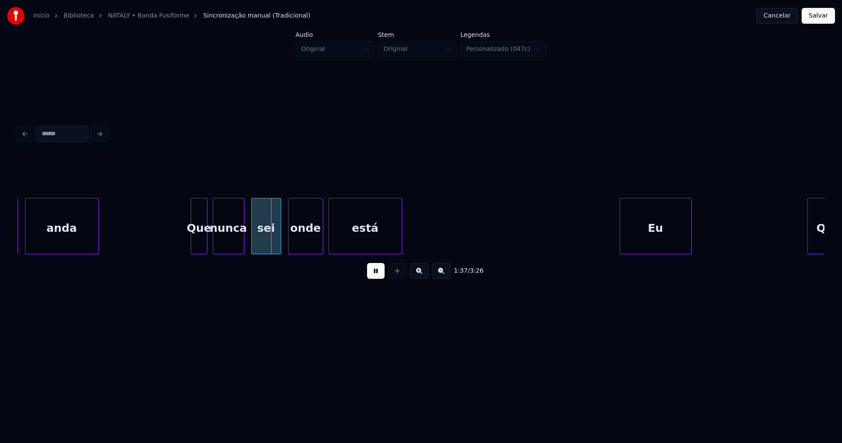
click at [192, 246] on div at bounding box center [192, 225] width 3 height 55
click at [274, 248] on div at bounding box center [274, 225] width 3 height 55
click at [324, 240] on div at bounding box center [324, 225] width 3 height 55
click at [341, 238] on div at bounding box center [341, 225] width 3 height 55
click at [336, 236] on div at bounding box center [335, 225] width 3 height 55
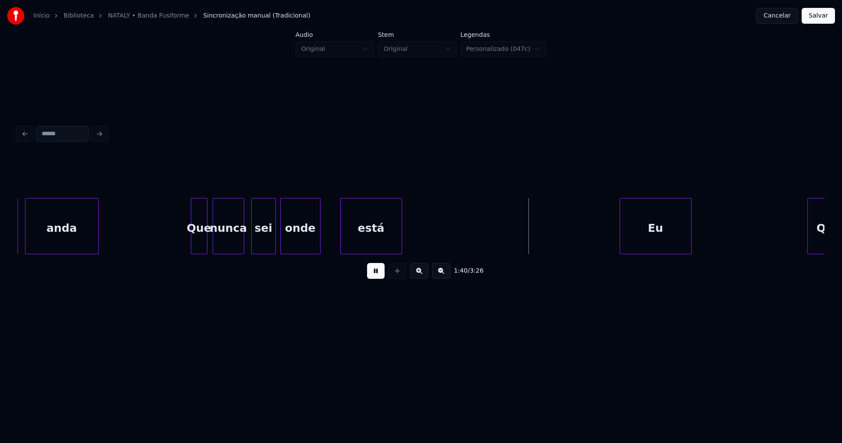
click at [319, 248] on div at bounding box center [319, 225] width 3 height 55
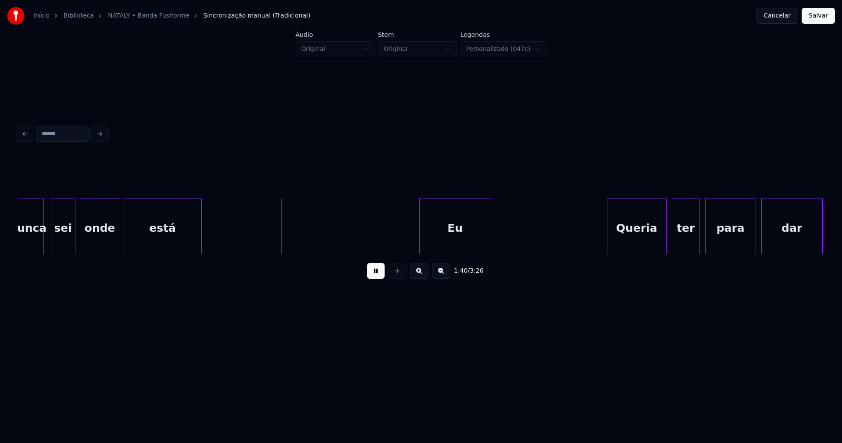
scroll to position [0, 8527]
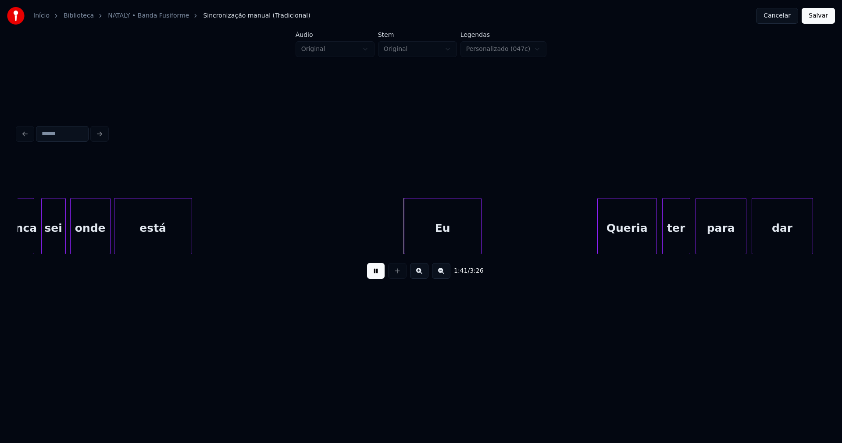
click at [406, 239] on div at bounding box center [405, 225] width 3 height 55
click at [490, 231] on div at bounding box center [490, 225] width 3 height 55
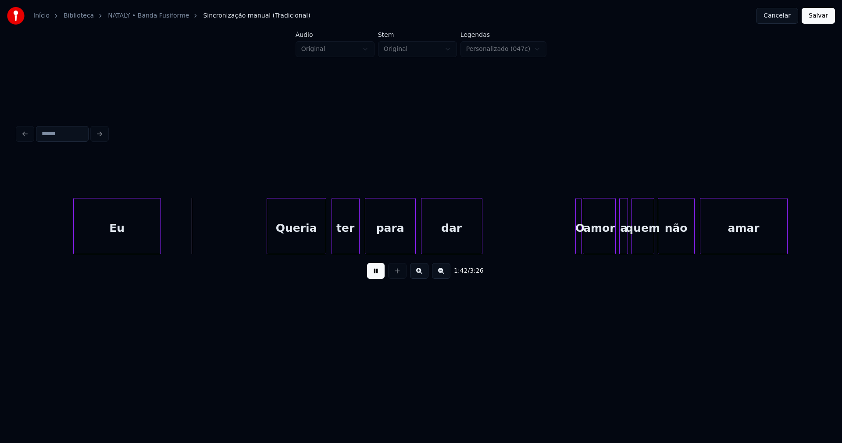
scroll to position [0, 8877]
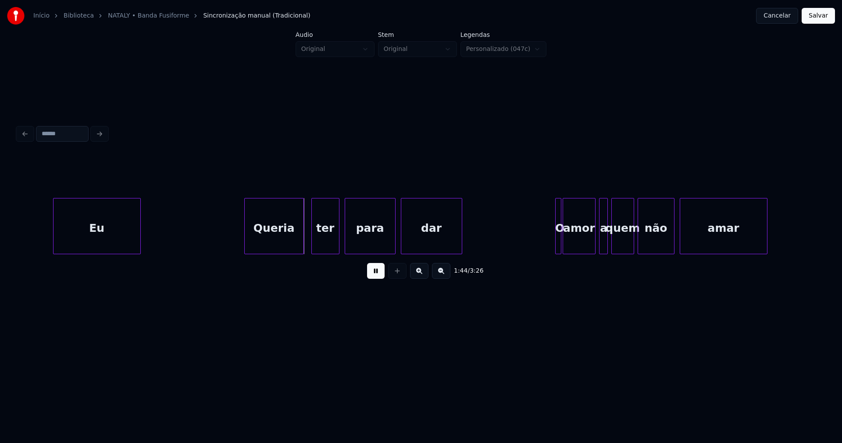
click at [271, 236] on div "Queria" at bounding box center [274, 228] width 59 height 60
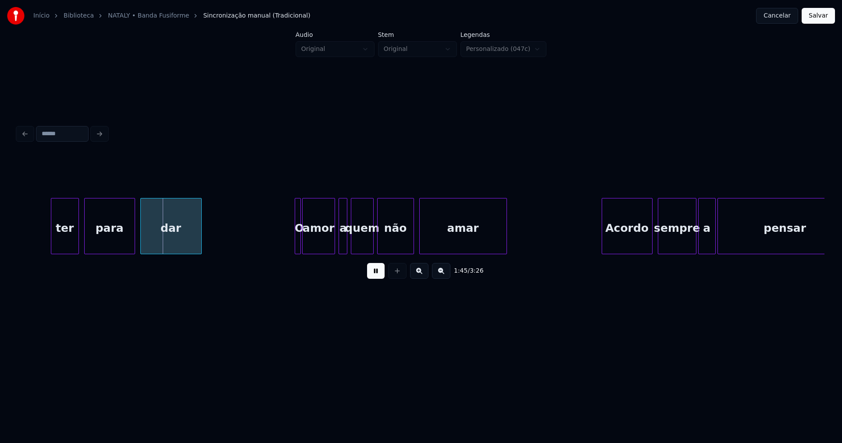
scroll to position [0, 9178]
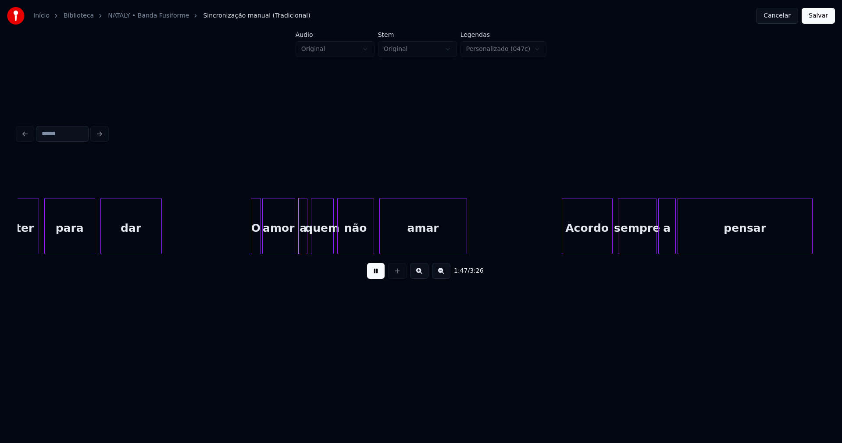
click at [252, 241] on div at bounding box center [252, 225] width 3 height 55
click at [290, 243] on div at bounding box center [291, 225] width 3 height 55
click at [306, 240] on div at bounding box center [307, 225] width 3 height 55
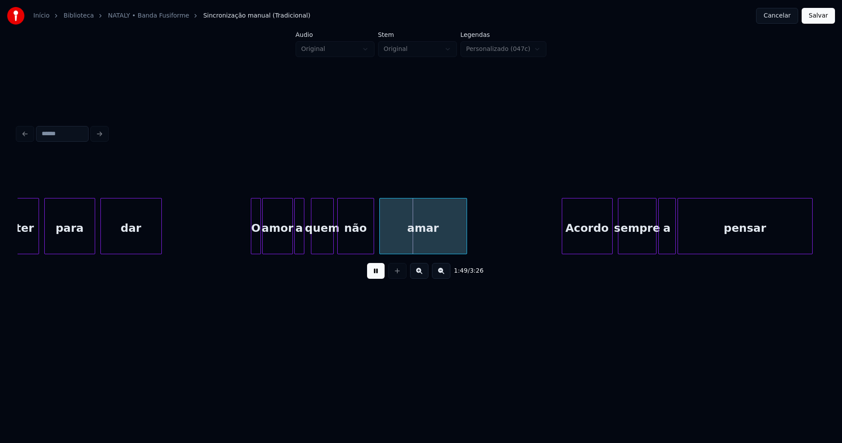
click at [299, 244] on div "a" at bounding box center [299, 228] width 9 height 60
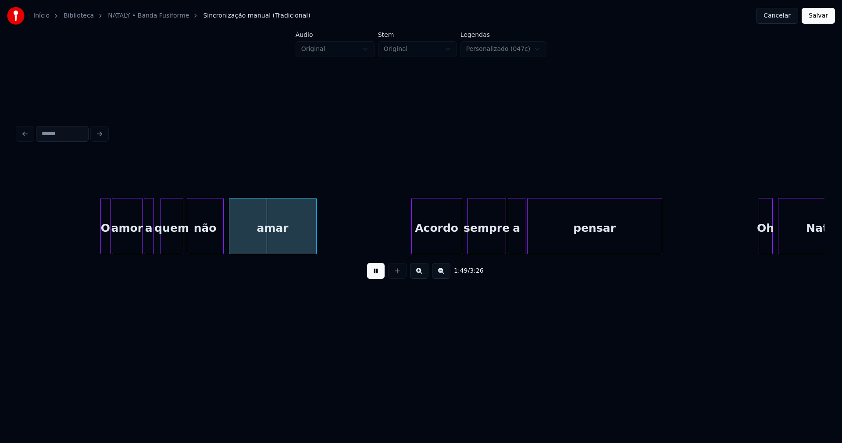
scroll to position [0, 9579]
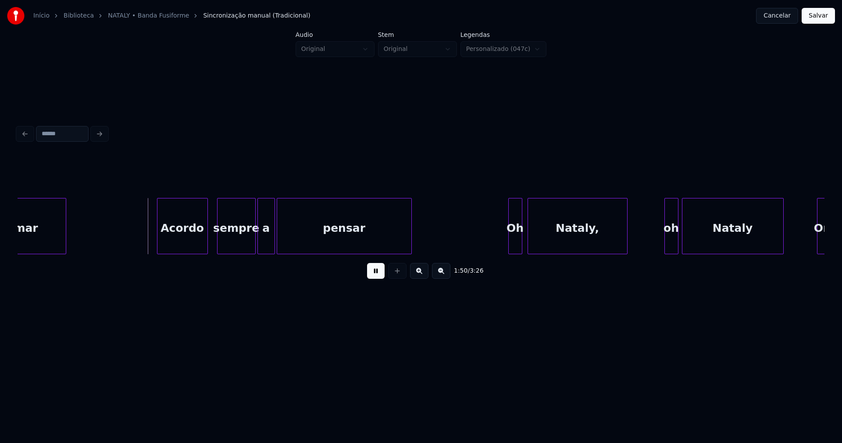
click at [190, 244] on div "Acordo" at bounding box center [182, 228] width 50 height 60
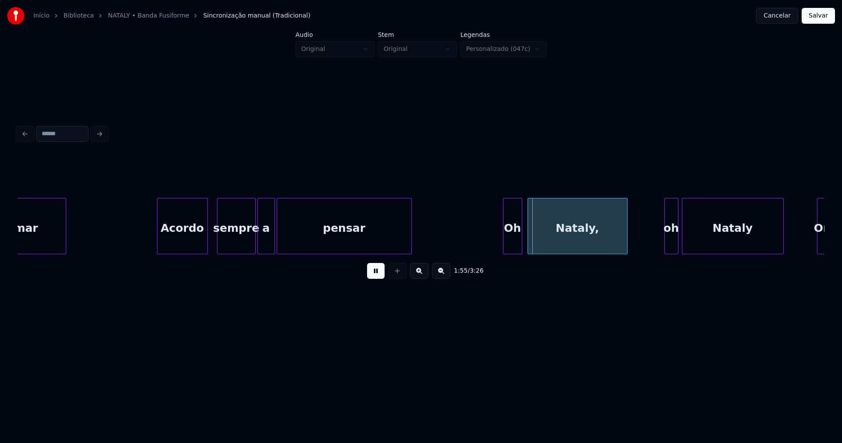
click at [504, 237] on div at bounding box center [505, 225] width 3 height 55
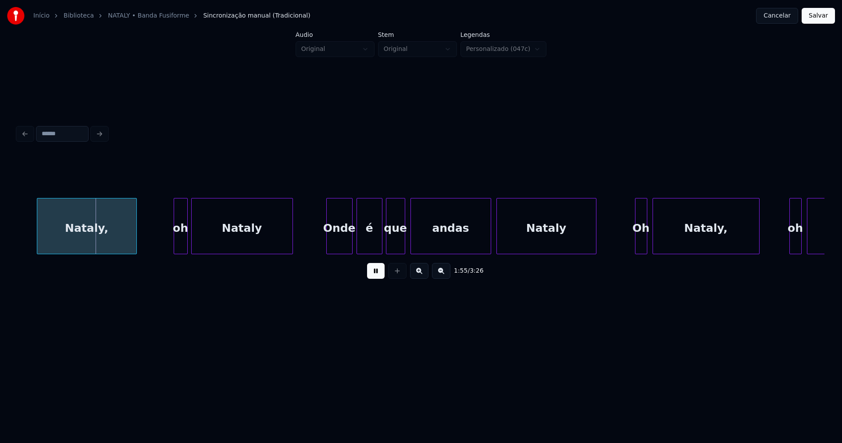
scroll to position [0, 10110]
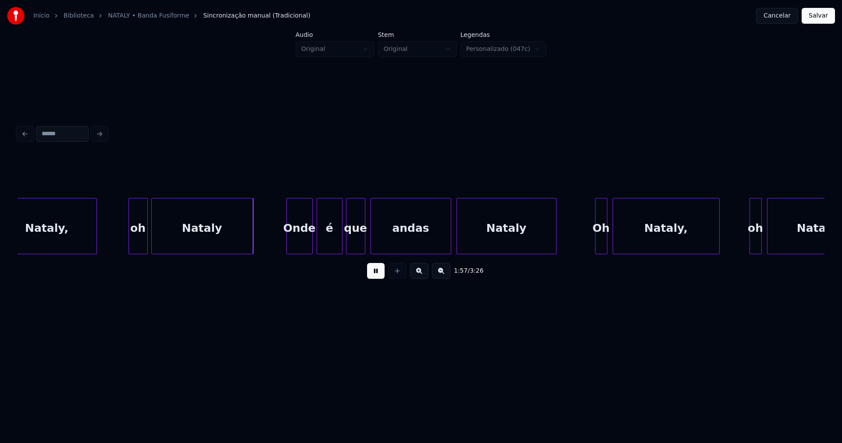
click at [130, 246] on div at bounding box center [130, 225] width 3 height 55
click at [283, 247] on div at bounding box center [283, 225] width 3 height 55
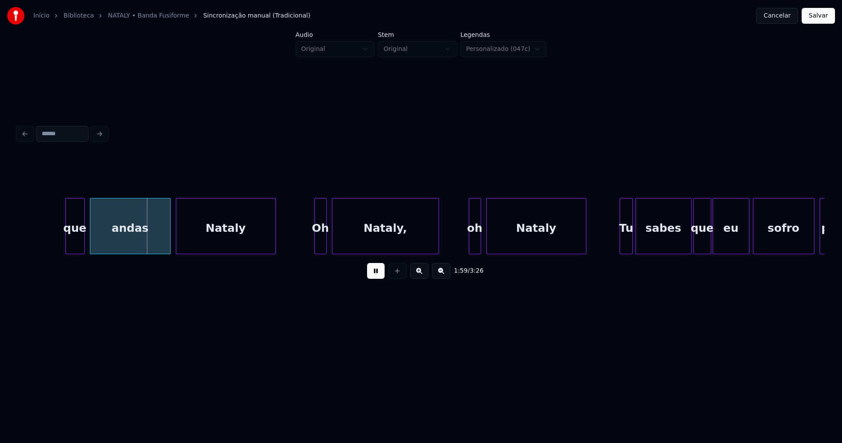
scroll to position [0, 10500]
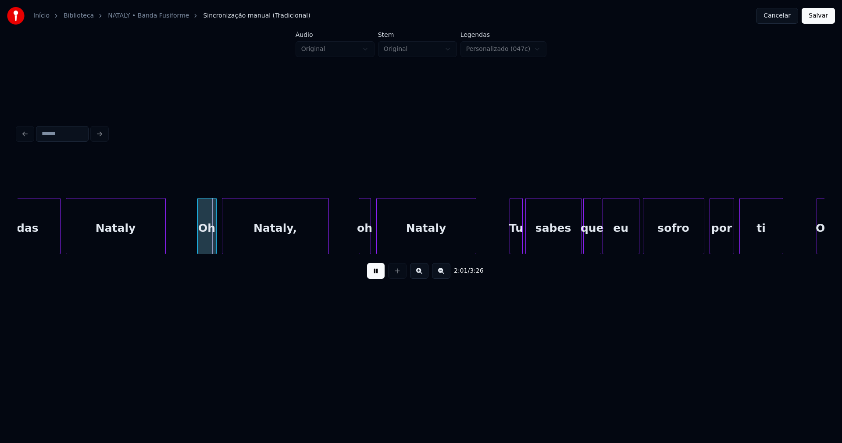
click at [198, 244] on div at bounding box center [199, 225] width 3 height 55
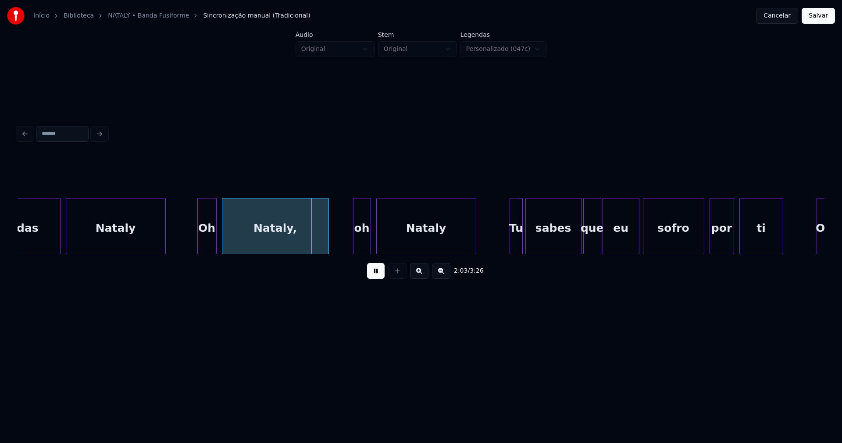
click at [354, 236] on div at bounding box center [355, 225] width 3 height 55
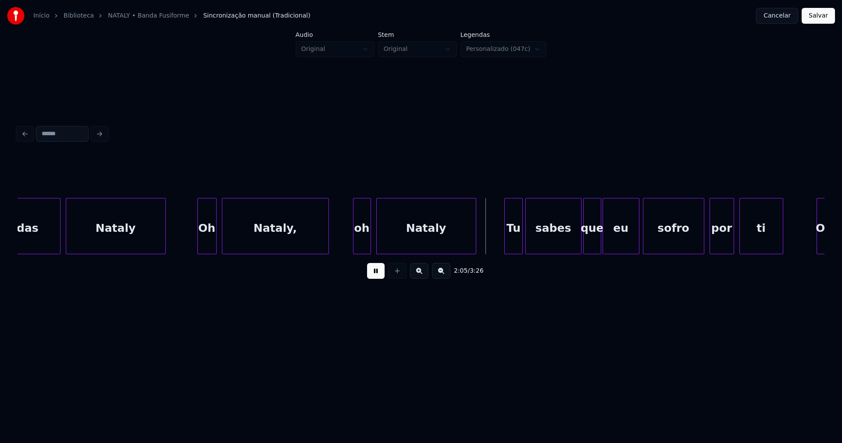
click at [507, 242] on div at bounding box center [506, 225] width 3 height 55
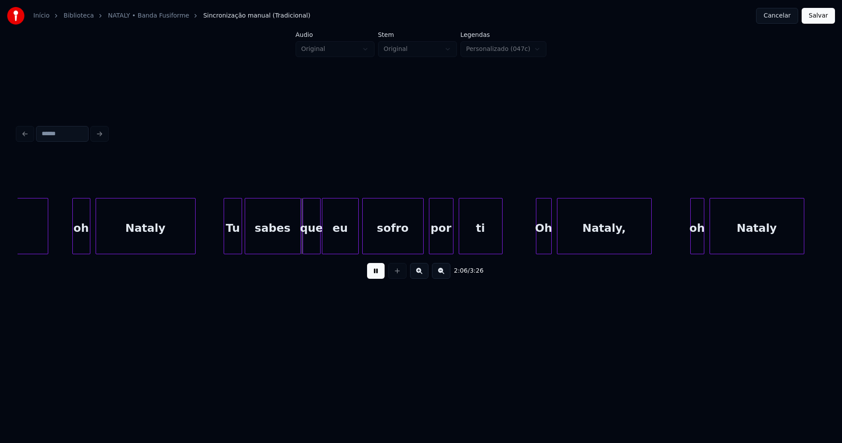
scroll to position [0, 10791]
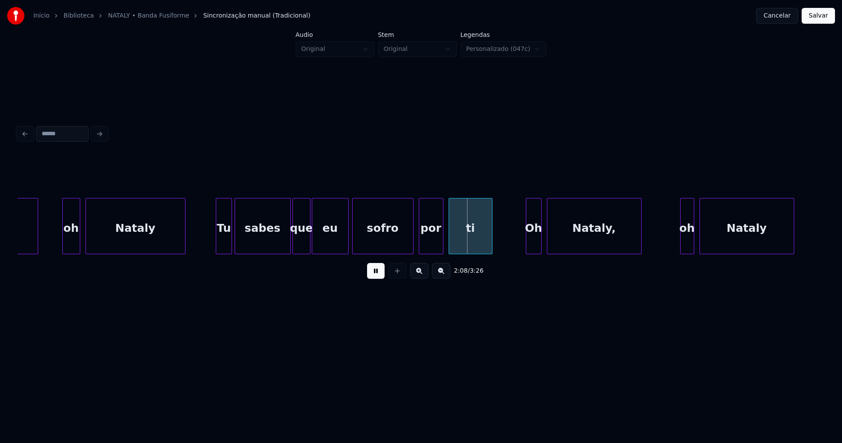
click at [216, 237] on div at bounding box center [217, 225] width 3 height 55
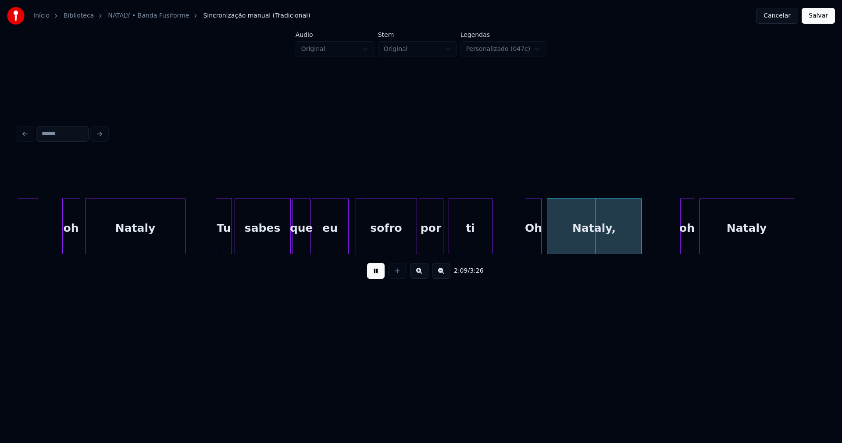
click at [375, 244] on div "sofro" at bounding box center [386, 228] width 61 height 60
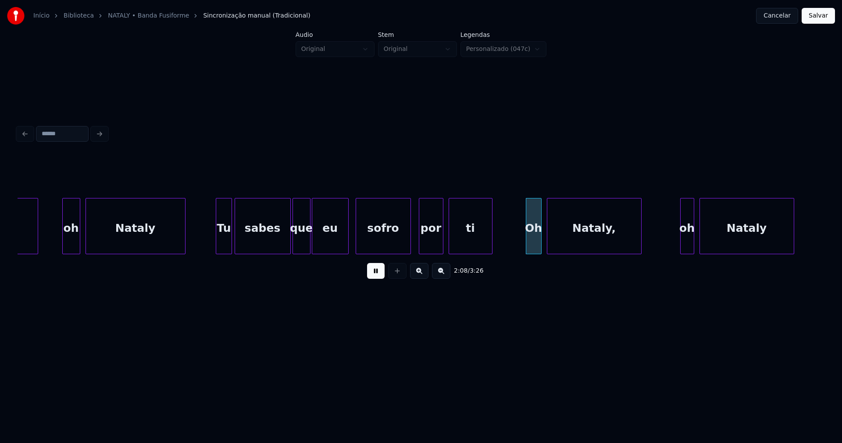
click at [410, 241] on div at bounding box center [409, 225] width 3 height 55
click at [423, 242] on div "por" at bounding box center [429, 228] width 24 height 60
click at [350, 236] on div at bounding box center [351, 225] width 3 height 55
click at [465, 245] on div "ti" at bounding box center [467, 228] width 43 height 60
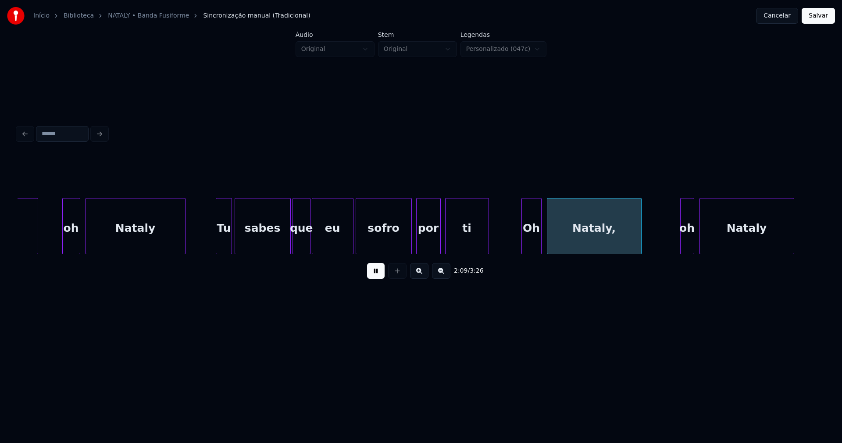
click at [524, 247] on div at bounding box center [523, 225] width 3 height 55
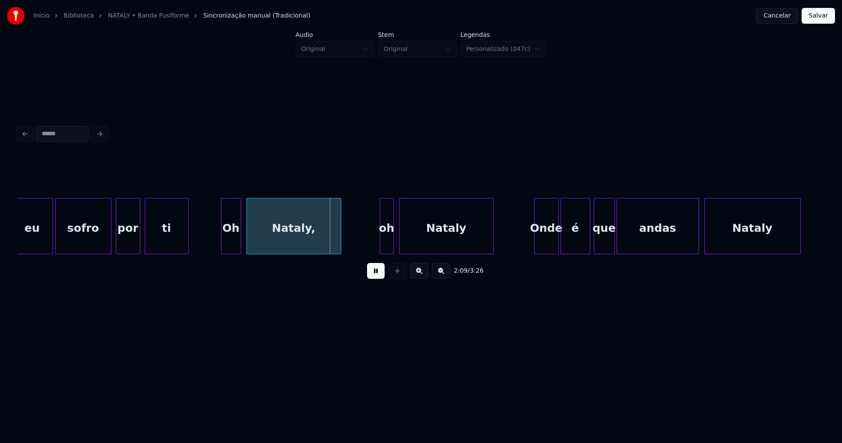
scroll to position [0, 11102]
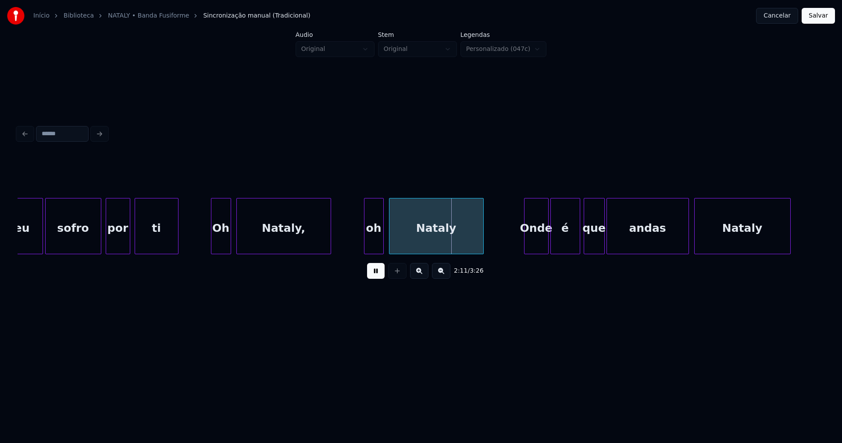
click at [366, 238] on div at bounding box center [366, 225] width 3 height 55
click at [526, 240] on div "Onde" at bounding box center [532, 228] width 24 height 60
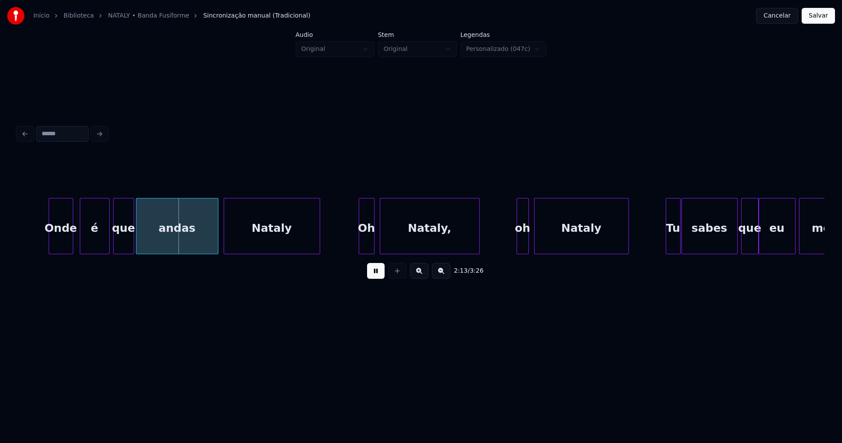
scroll to position [0, 11613]
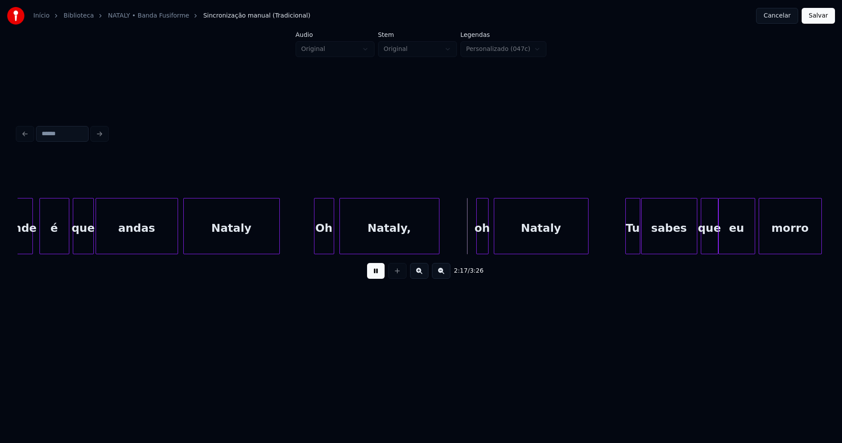
click at [315, 243] on div at bounding box center [316, 225] width 3 height 55
click at [472, 246] on div at bounding box center [472, 225] width 3 height 55
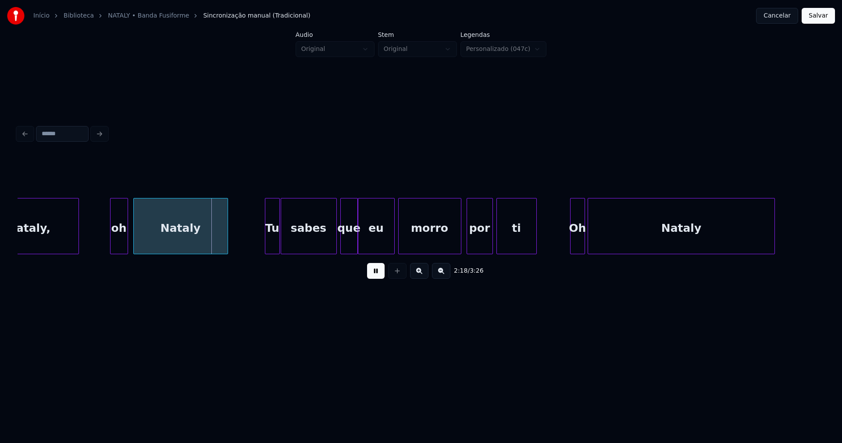
scroll to position [0, 11984]
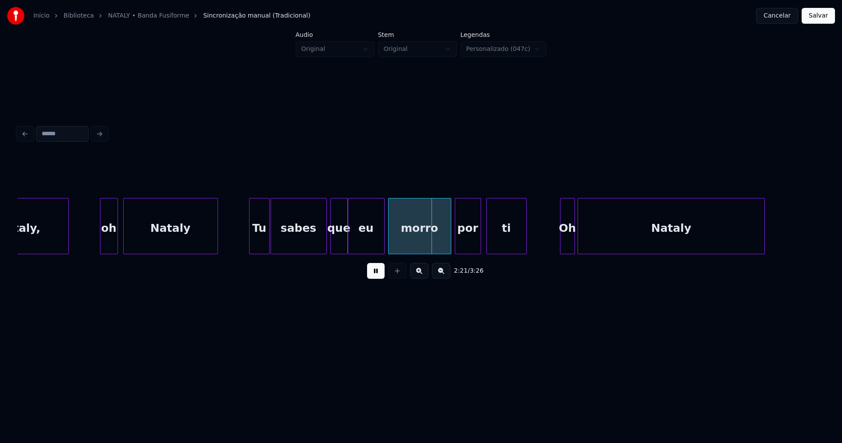
click at [464, 248] on div "por" at bounding box center [467, 228] width 25 height 60
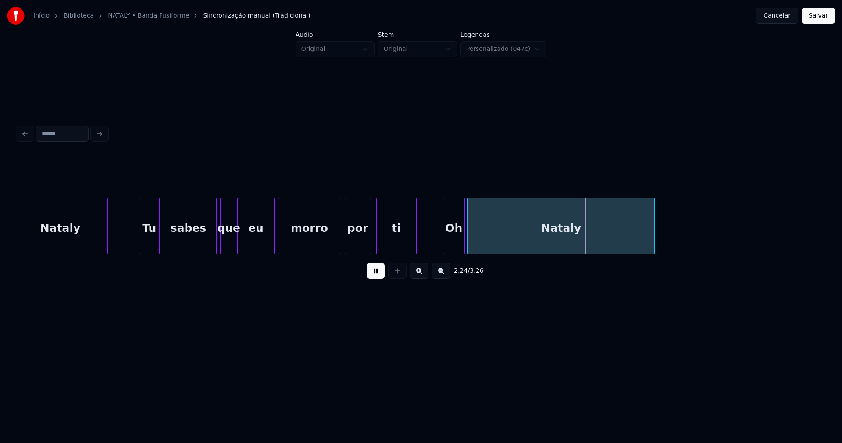
click at [444, 245] on div at bounding box center [444, 225] width 3 height 55
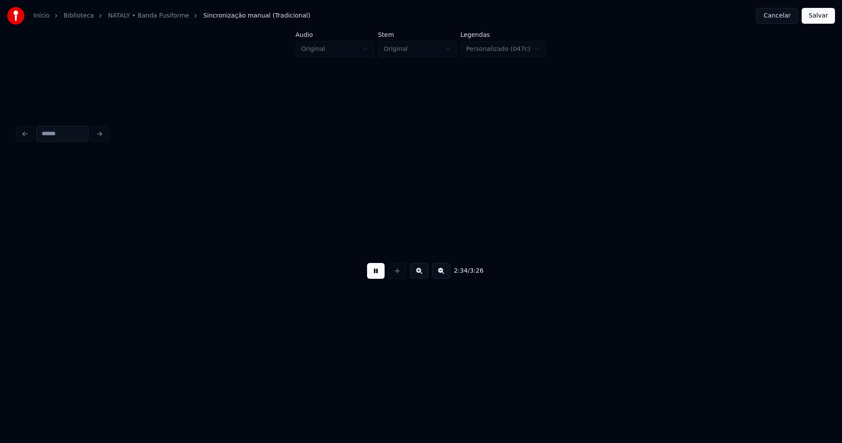
scroll to position [0, 13572]
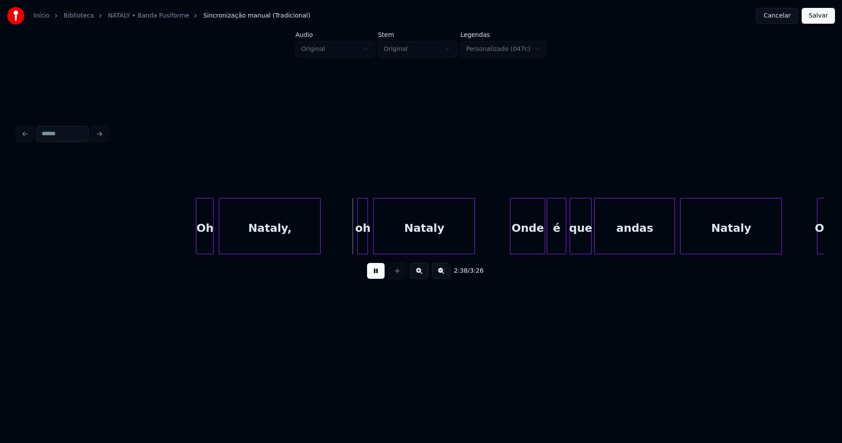
click at [198, 247] on div at bounding box center [198, 225] width 3 height 55
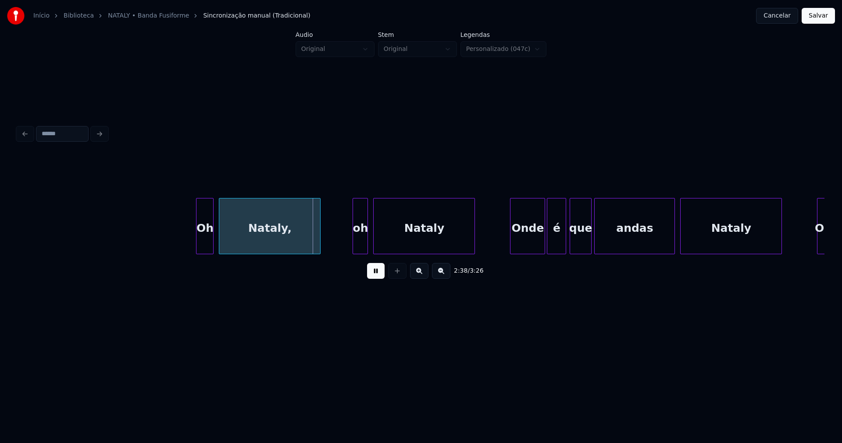
click at [353, 247] on div at bounding box center [354, 225] width 3 height 55
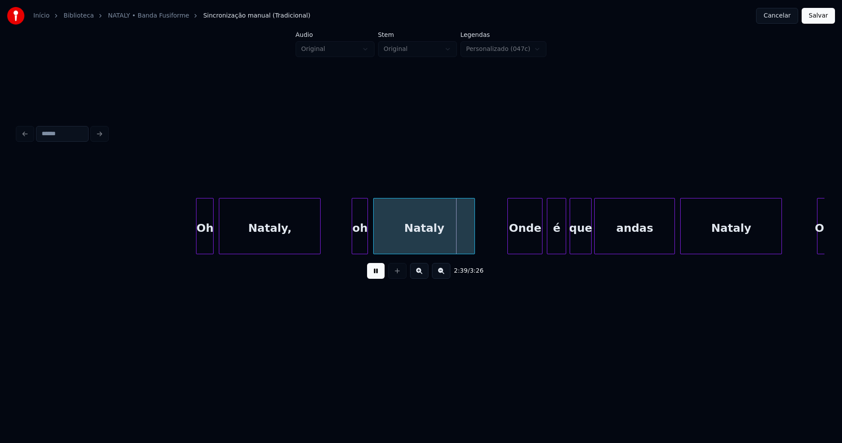
click at [534, 240] on div "Onde" at bounding box center [525, 228] width 34 height 60
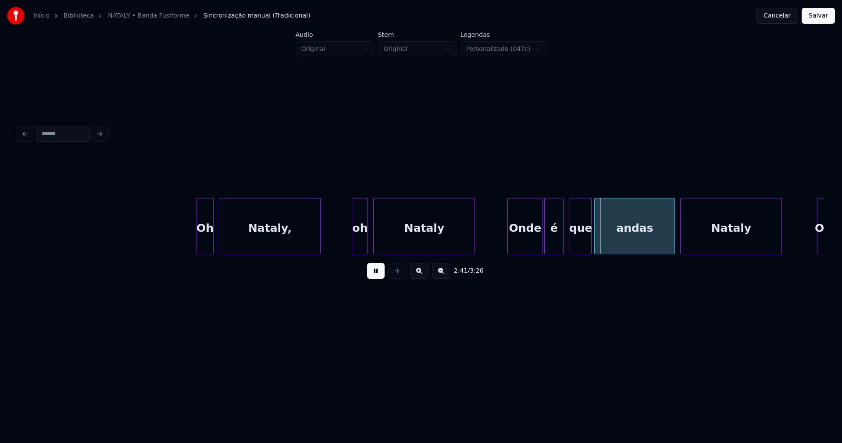
click at [554, 244] on div "é" at bounding box center [554, 228] width 18 height 60
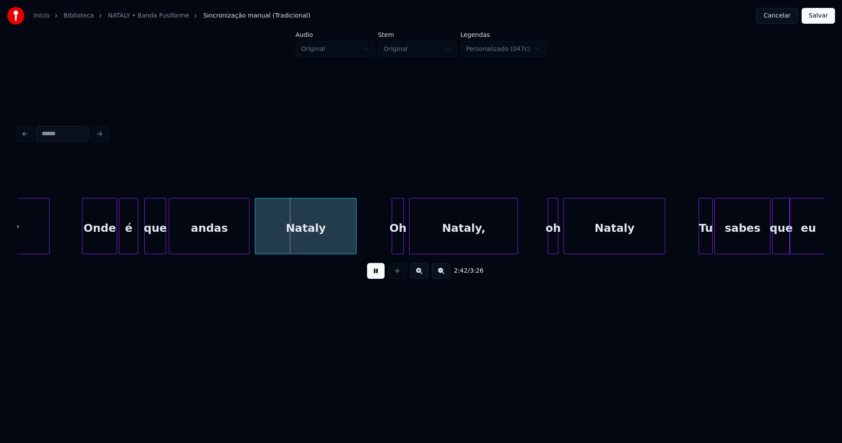
scroll to position [0, 14008]
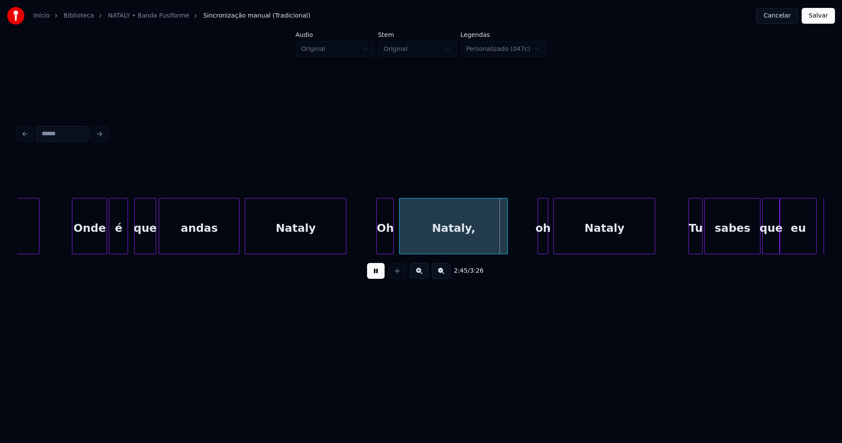
click at [378, 250] on div "Nataly Onde é que andas [PERSON_NAME], oh [PERSON_NAME] sabes que eu sofro" at bounding box center [421, 226] width 807 height 56
click at [536, 247] on div at bounding box center [536, 225] width 3 height 55
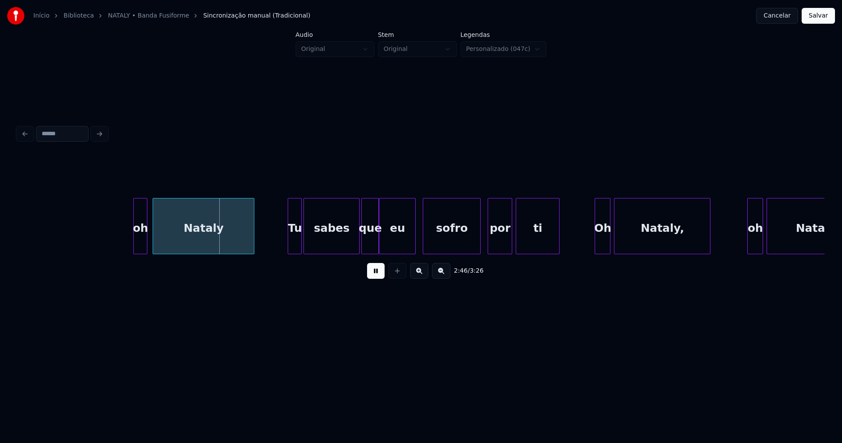
scroll to position [0, 14508]
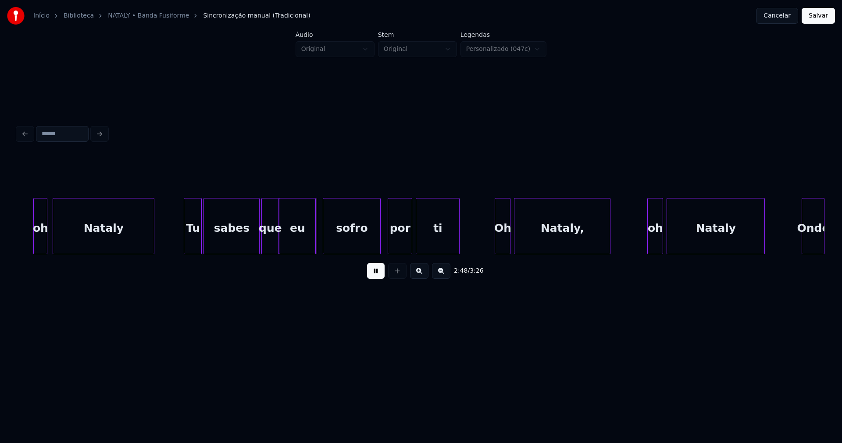
click at [186, 249] on div at bounding box center [185, 225] width 3 height 55
click at [395, 250] on div "por" at bounding box center [398, 228] width 24 height 60
click at [493, 246] on div at bounding box center [492, 225] width 3 height 55
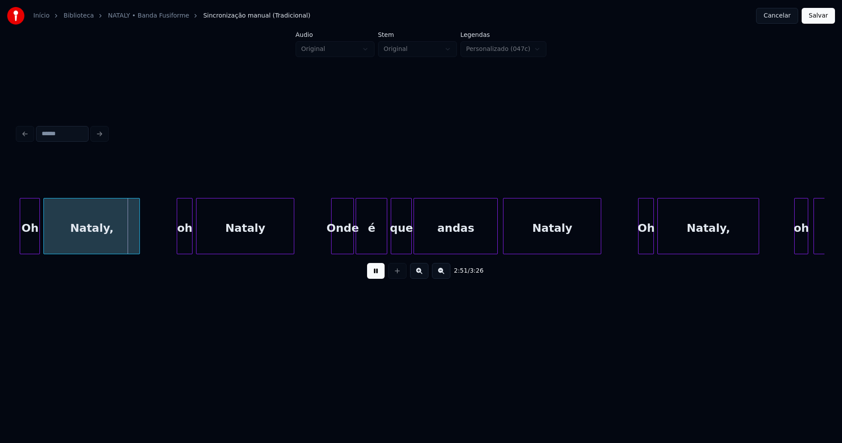
scroll to position [0, 14980]
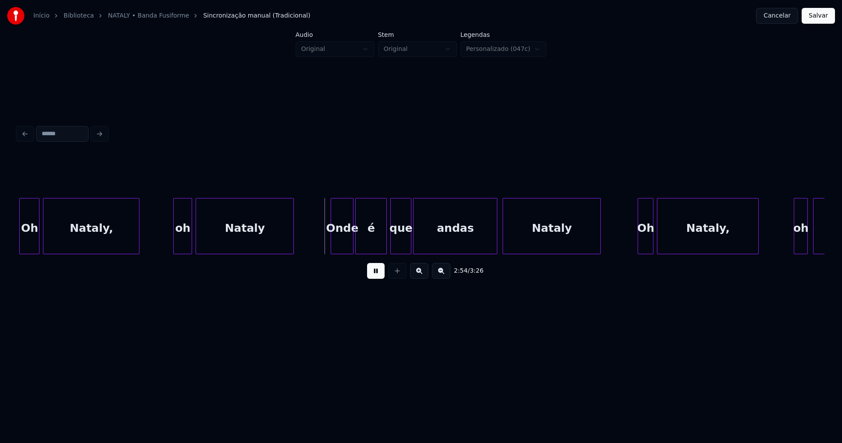
click at [176, 246] on div at bounding box center [175, 225] width 3 height 55
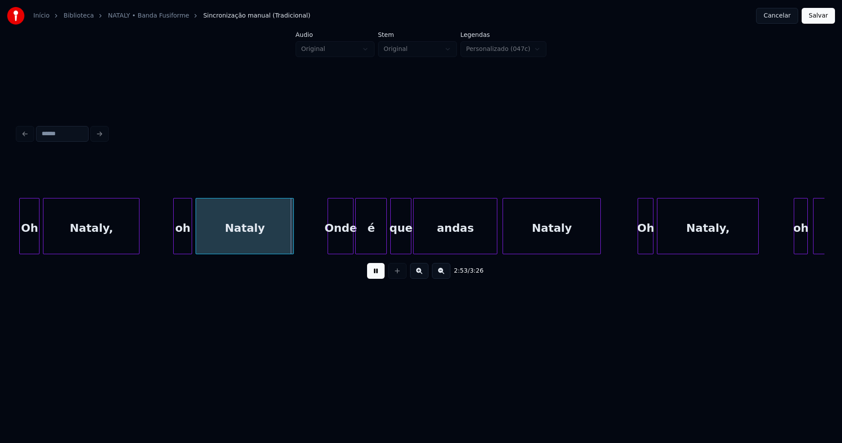
click at [330, 246] on div at bounding box center [329, 225] width 3 height 55
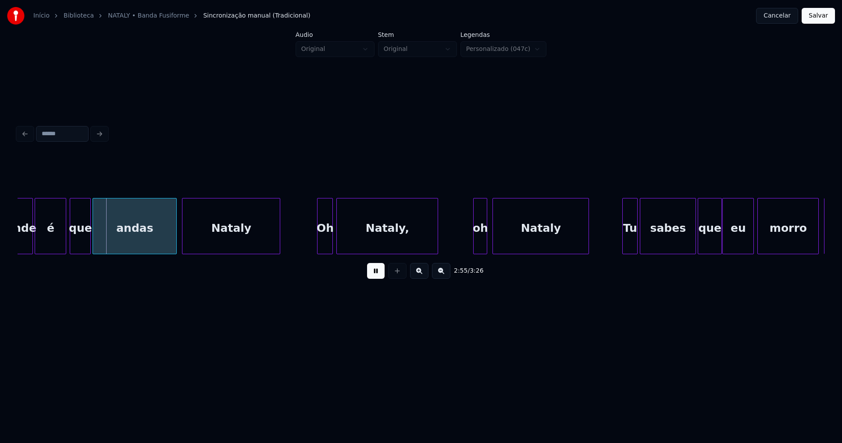
scroll to position [0, 15330]
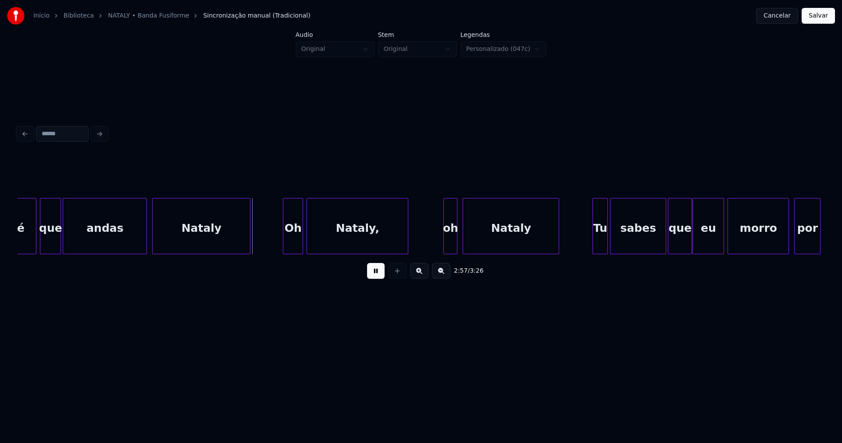
click at [283, 244] on div at bounding box center [284, 225] width 3 height 55
click at [442, 241] on div at bounding box center [442, 225] width 3 height 55
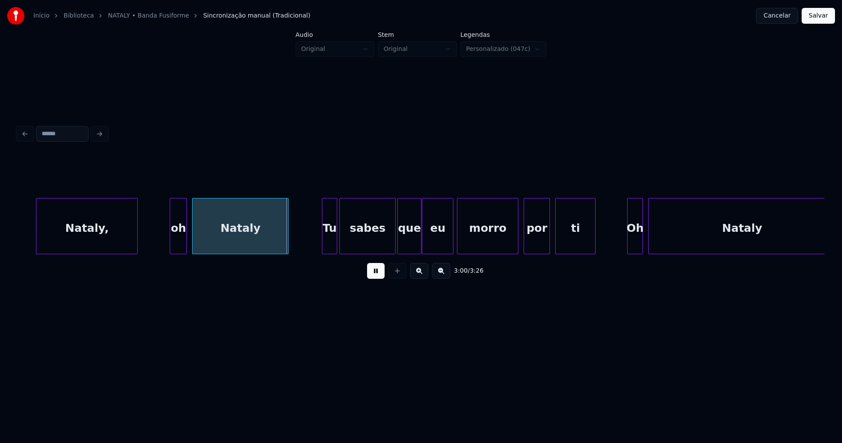
scroll to position [0, 15671]
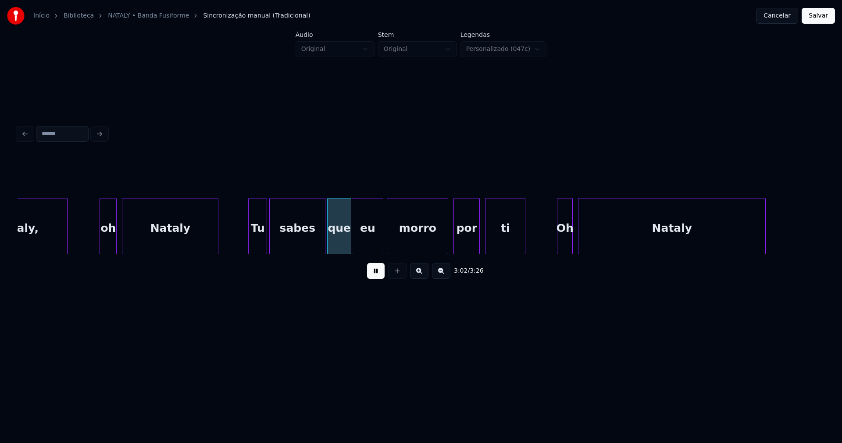
click at [250, 243] on div at bounding box center [250, 225] width 3 height 55
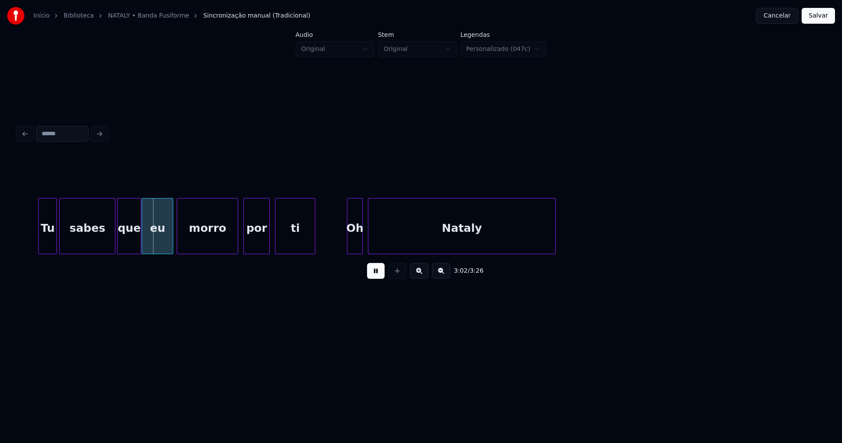
scroll to position [0, 15901]
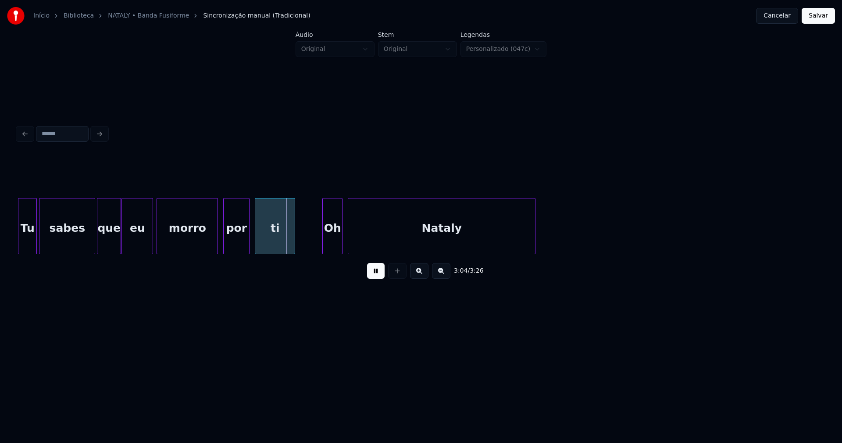
click at [324, 243] on div at bounding box center [324, 225] width 3 height 55
click at [236, 245] on div "por" at bounding box center [234, 228] width 25 height 60
click at [812, 20] on button "Salvar" at bounding box center [818, 16] width 33 height 16
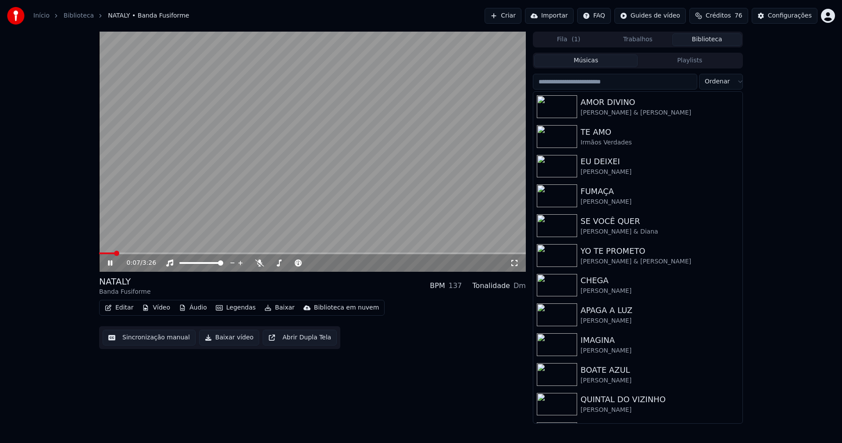
drag, startPoint x: 516, startPoint y: 260, endPoint x: 516, endPoint y: 271, distance: 11.0
click at [516, 260] on icon at bounding box center [514, 262] width 9 height 7
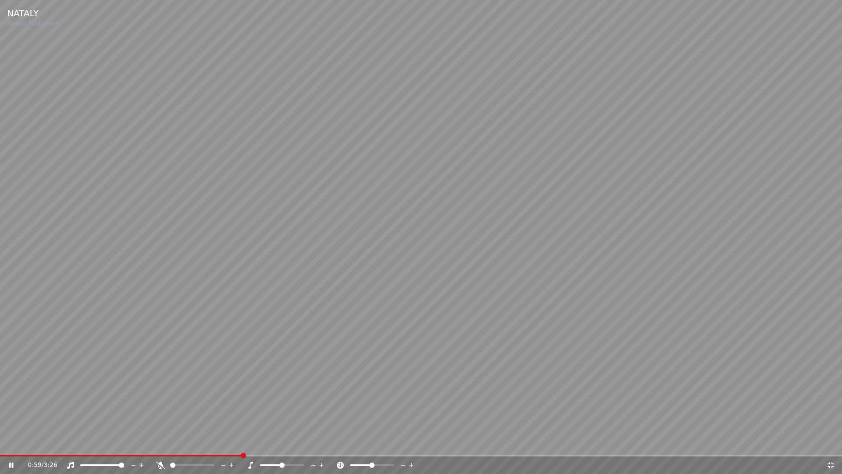
click at [831, 442] on icon at bounding box center [830, 464] width 9 height 7
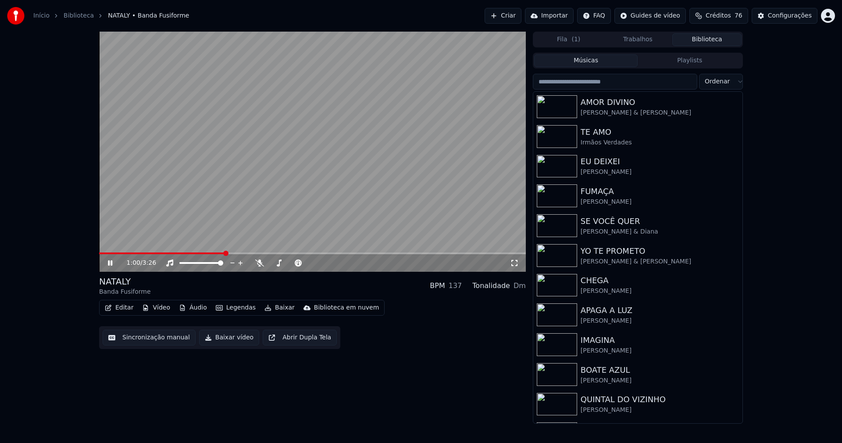
click at [110, 265] on icon at bounding box center [116, 262] width 21 height 7
click at [221, 342] on button "Baixar vídeo" at bounding box center [229, 337] width 60 height 16
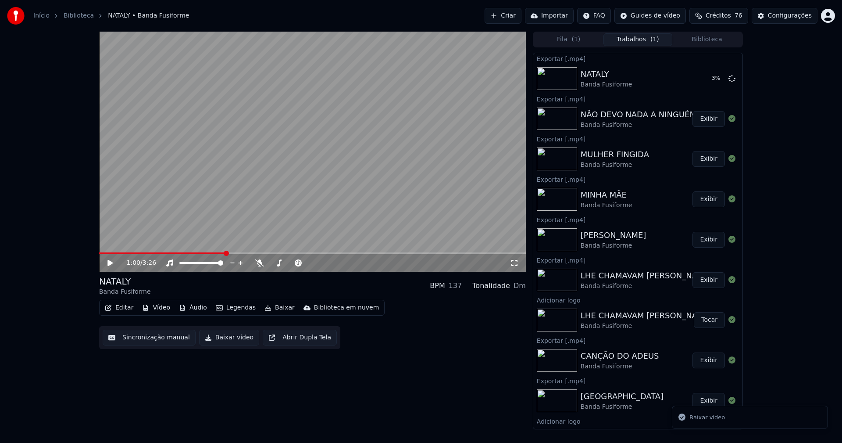
click at [118, 308] on button "Editar" at bounding box center [119, 307] width 36 height 12
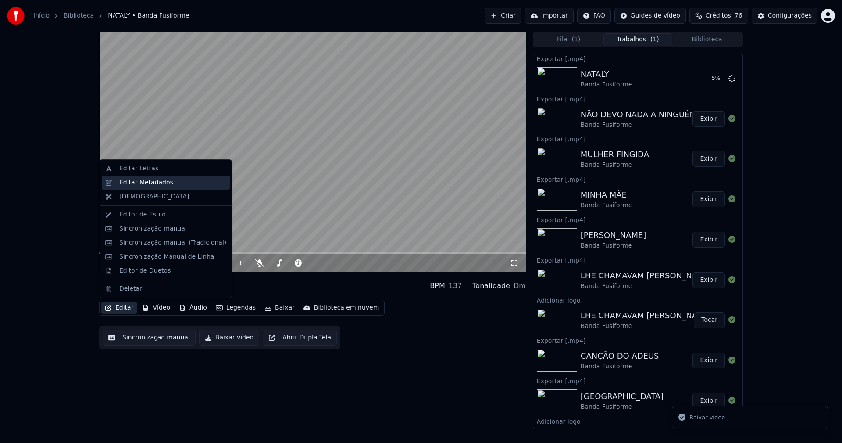
click at [127, 181] on div "Editar Metadados" at bounding box center [146, 182] width 54 height 9
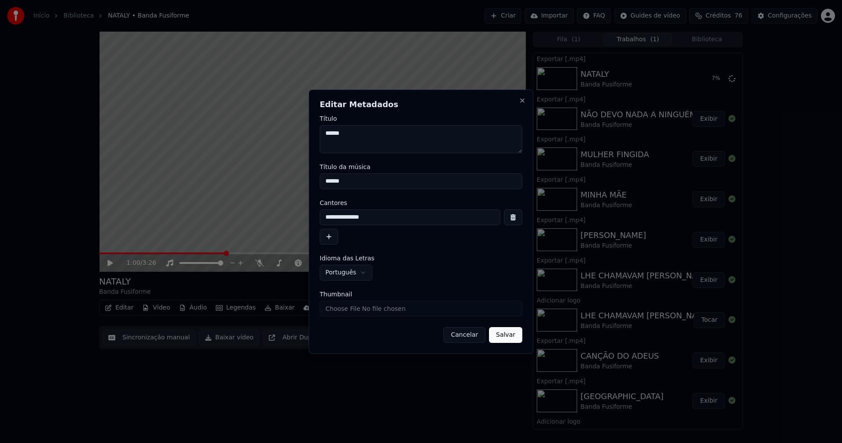
click at [341, 308] on input "Thumbnail" at bounding box center [421, 308] width 203 height 16
type input "**********"
drag, startPoint x: 498, startPoint y: 337, endPoint x: 292, endPoint y: 351, distance: 206.6
click at [498, 337] on button "Salvar" at bounding box center [505, 335] width 33 height 16
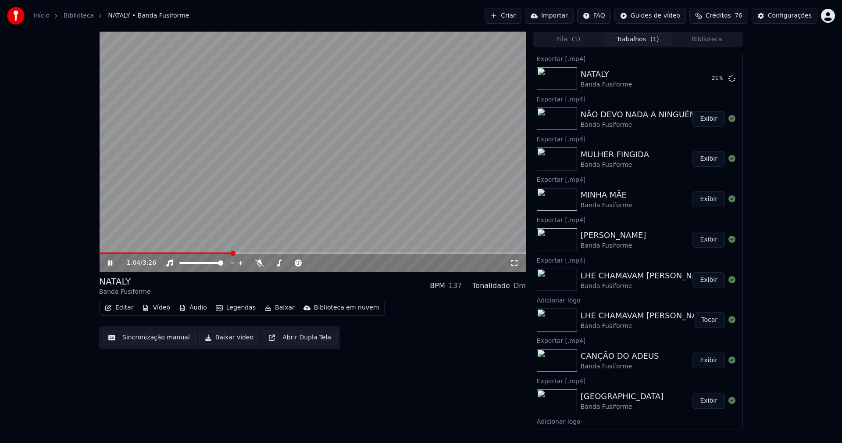
click at [111, 262] on icon at bounding box center [110, 262] width 4 height 5
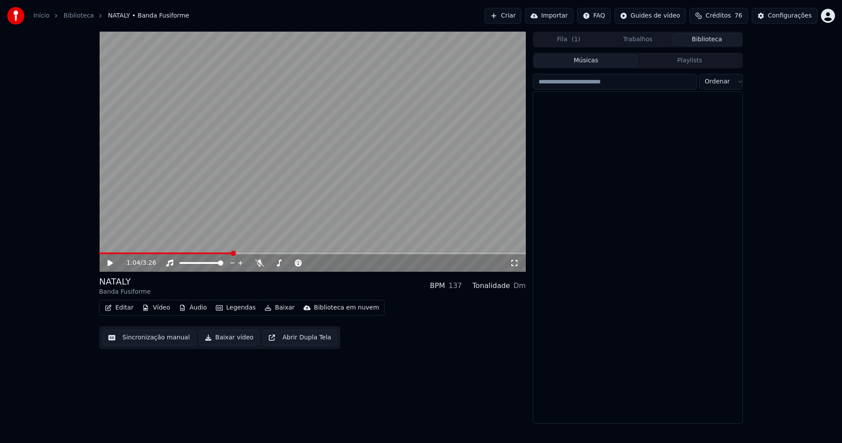
click at [705, 37] on button "Biblioteca" at bounding box center [706, 39] width 69 height 13
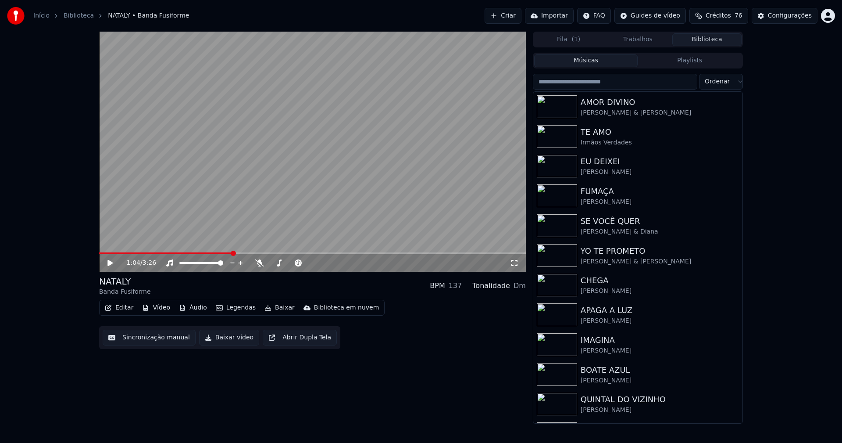
click at [576, 81] on input "search" at bounding box center [615, 82] width 164 height 16
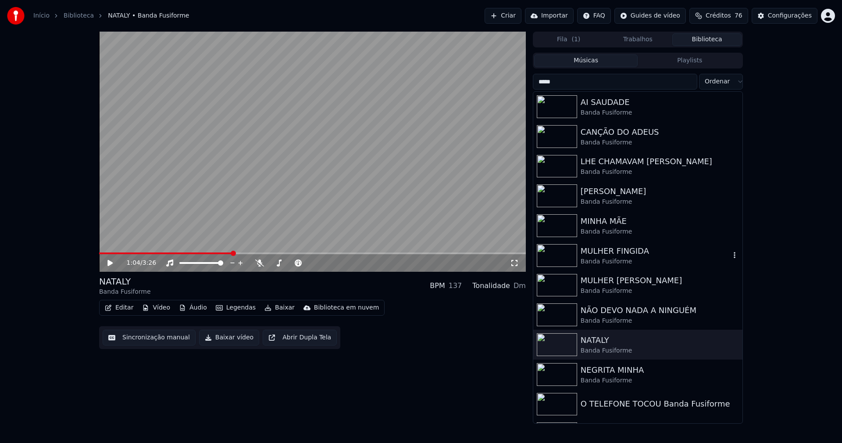
scroll to position [88, 0]
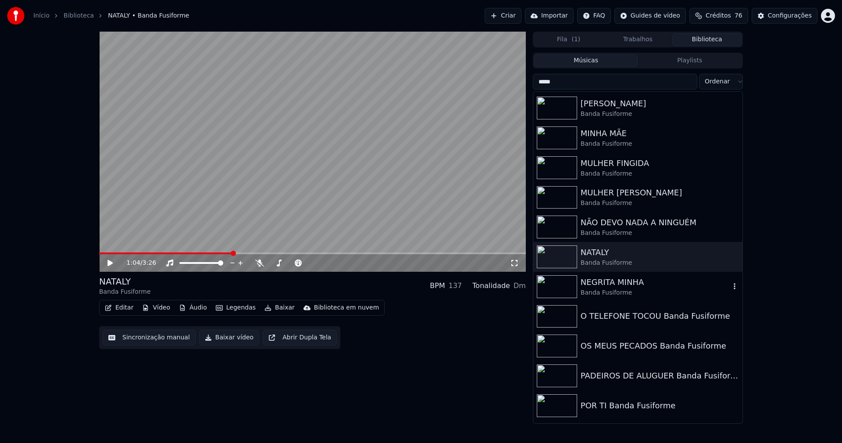
type input "*****"
click at [610, 285] on div "NEGRITA MINHA" at bounding box center [656, 282] width 150 height 12
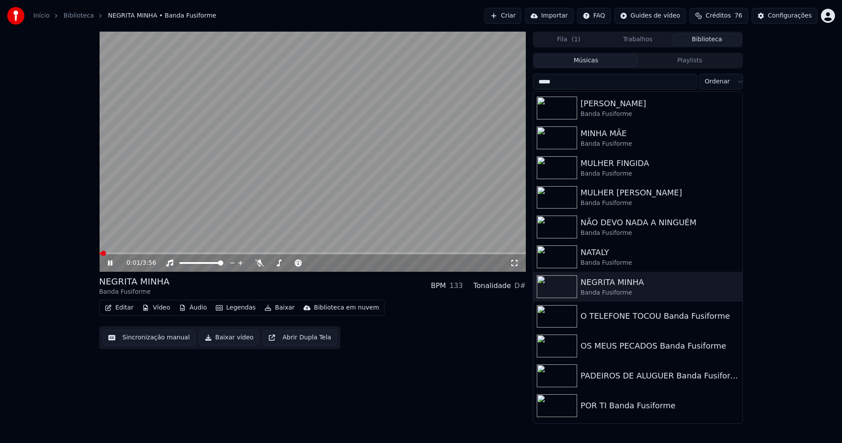
click at [109, 264] on icon at bounding box center [110, 262] width 4 height 5
click at [128, 310] on button "Editar" at bounding box center [119, 307] width 36 height 12
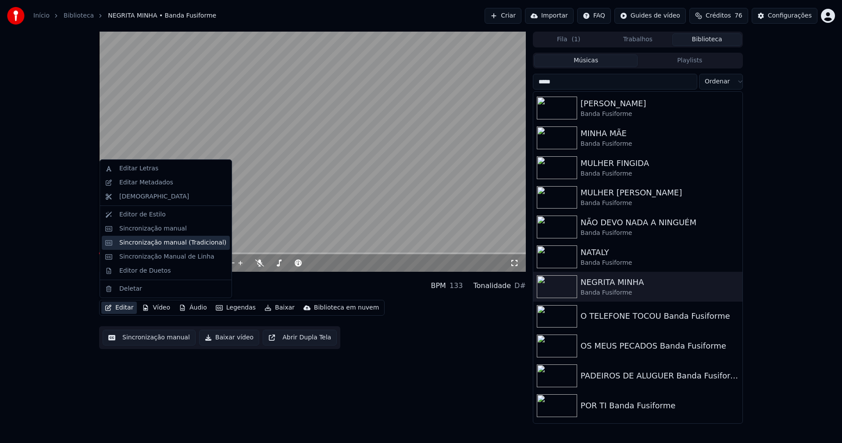
click at [156, 243] on div "Sincronização manual (Tradicional)" at bounding box center [172, 242] width 107 height 9
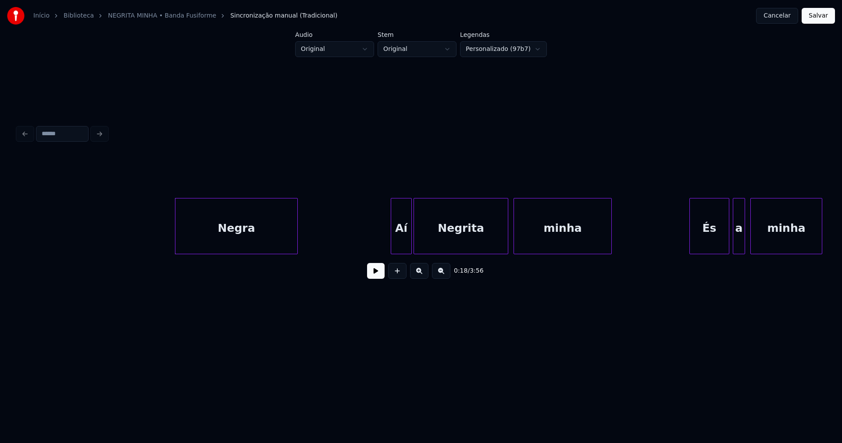
scroll to position [0, 1399]
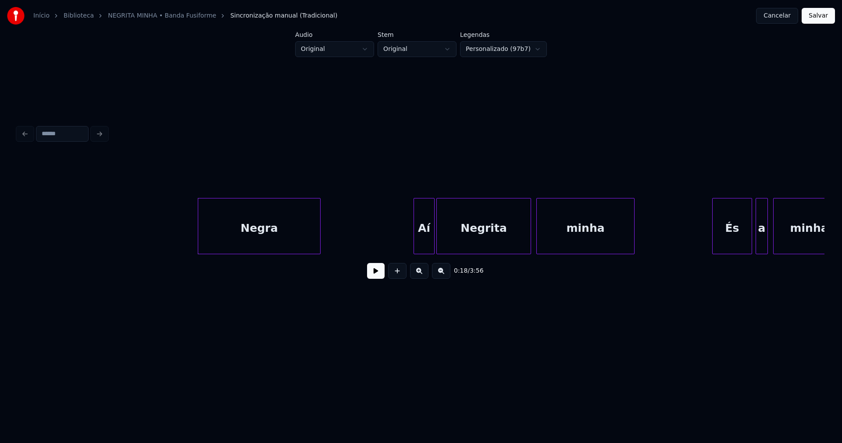
click at [375, 278] on button at bounding box center [376, 271] width 18 height 16
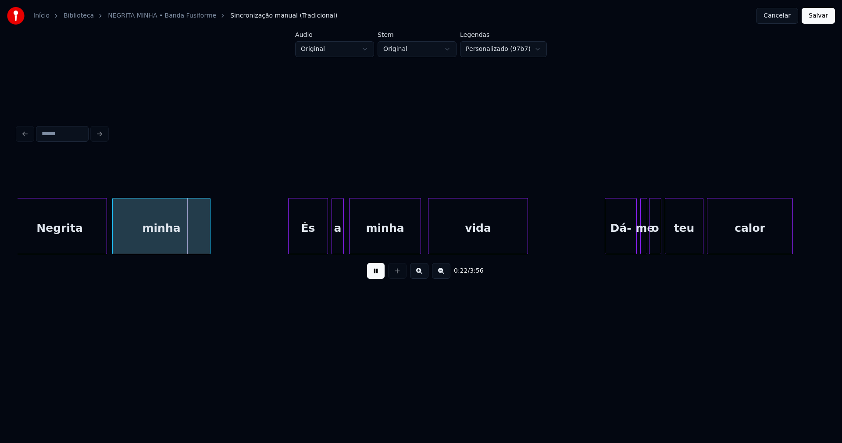
scroll to position [0, 1949]
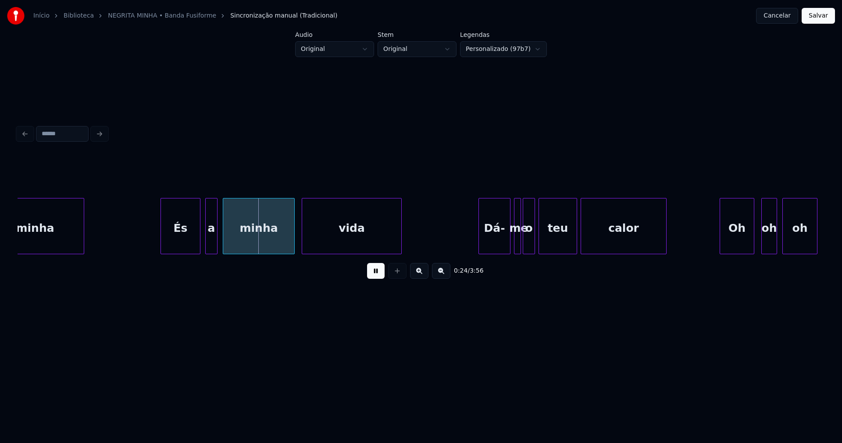
click at [179, 240] on div "És" at bounding box center [180, 228] width 39 height 60
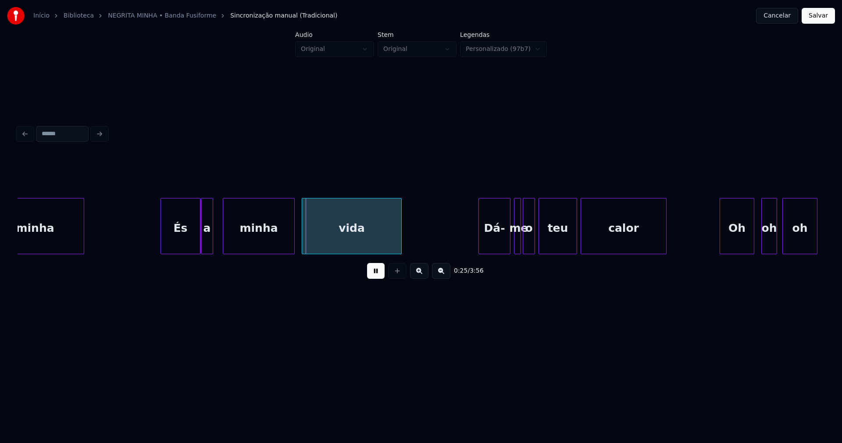
click at [207, 247] on div "a" at bounding box center [206, 228] width 11 height 60
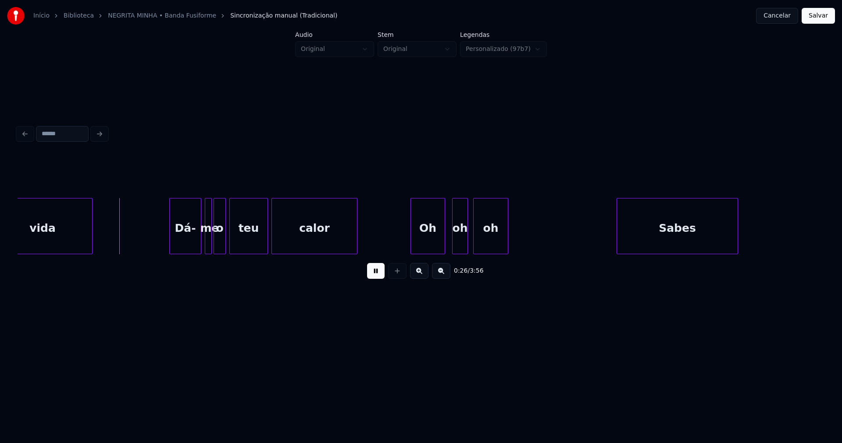
scroll to position [0, 2259]
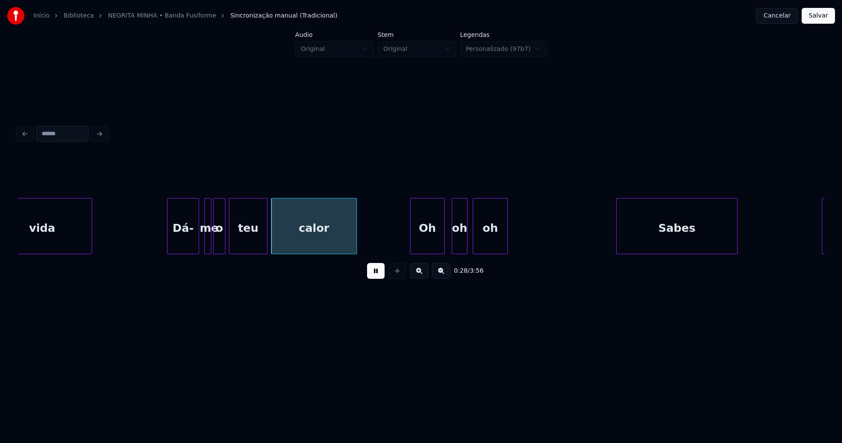
click at [186, 242] on div "Dá-" at bounding box center [183, 228] width 31 height 60
click at [201, 247] on div at bounding box center [202, 225] width 3 height 55
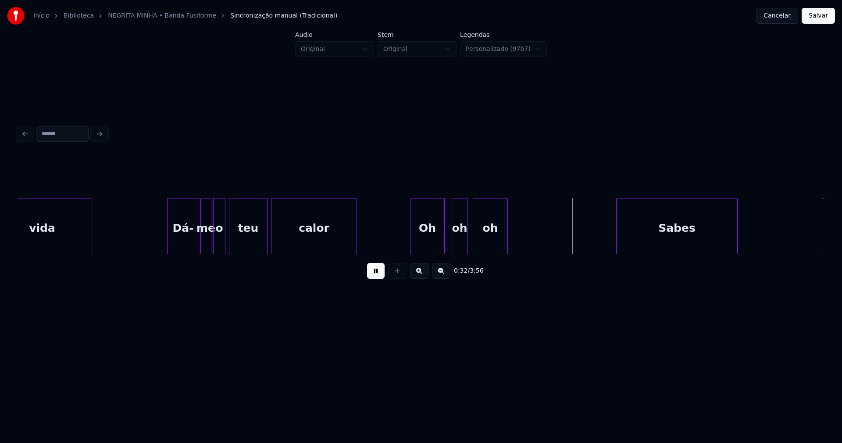
click at [434, 242] on div "Oh" at bounding box center [427, 228] width 34 height 60
click at [450, 248] on div at bounding box center [449, 225] width 3 height 55
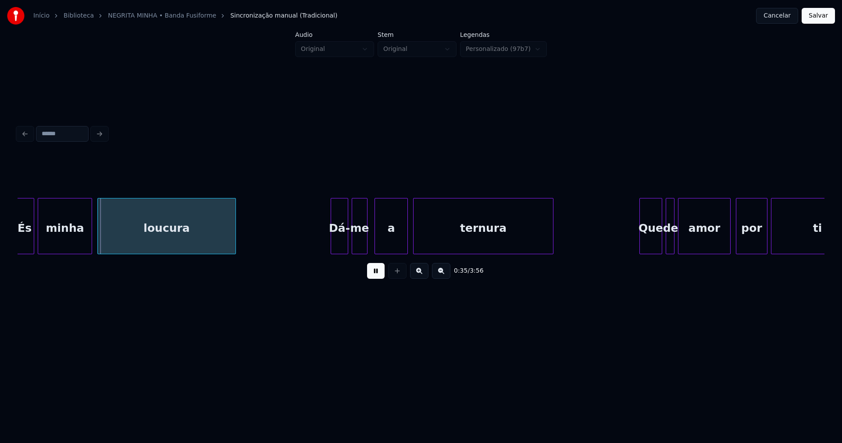
scroll to position [0, 2947]
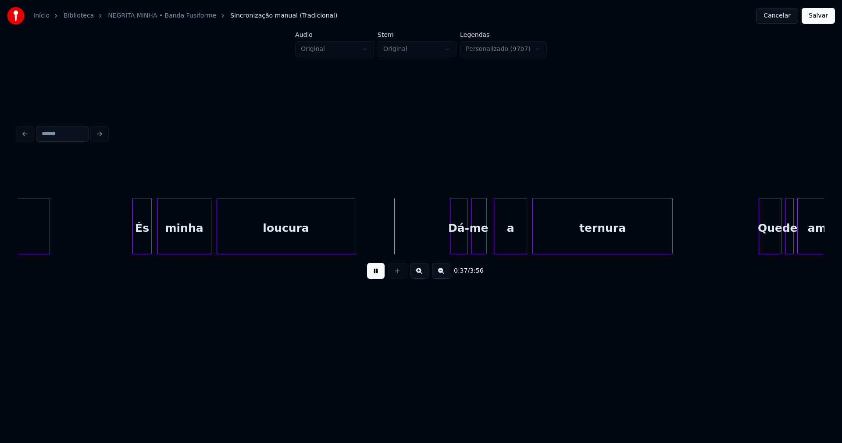
click at [145, 240] on div "És" at bounding box center [142, 228] width 18 height 60
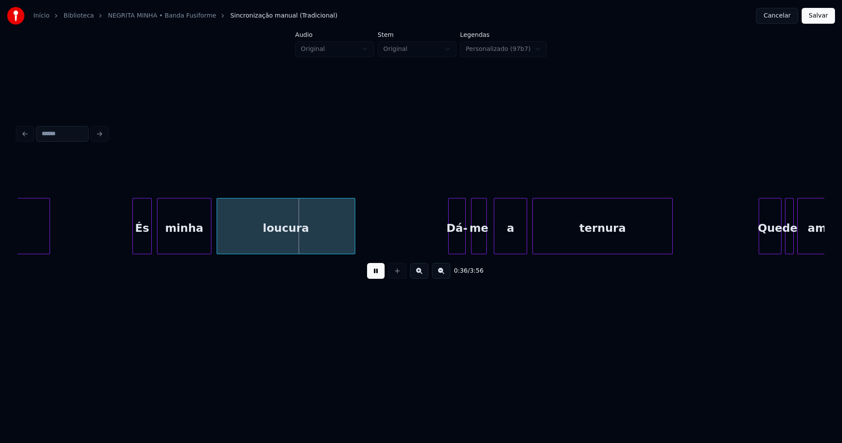
click at [457, 246] on div "Dá-" at bounding box center [457, 228] width 17 height 60
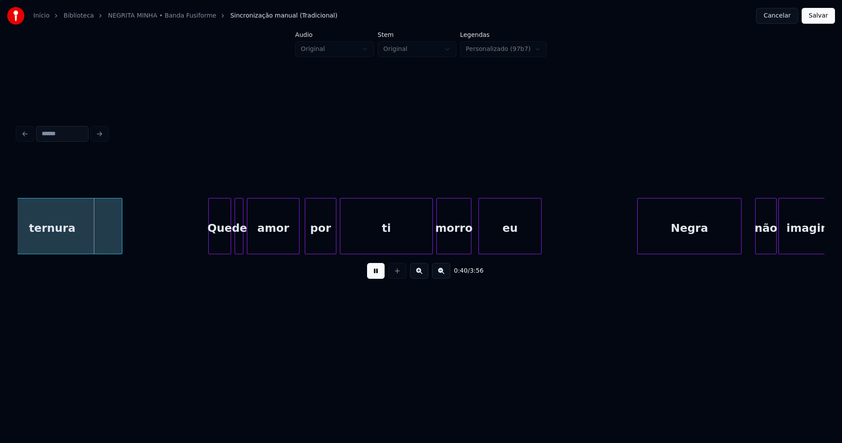
scroll to position [0, 3543]
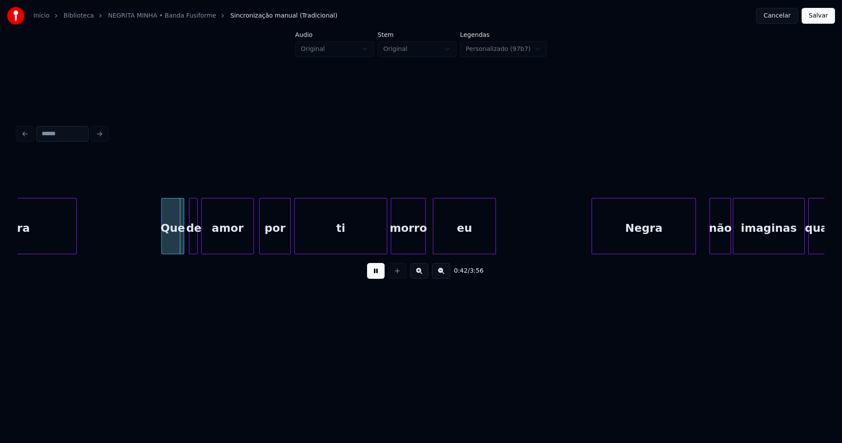
click at [171, 246] on div "Que" at bounding box center [173, 228] width 22 height 60
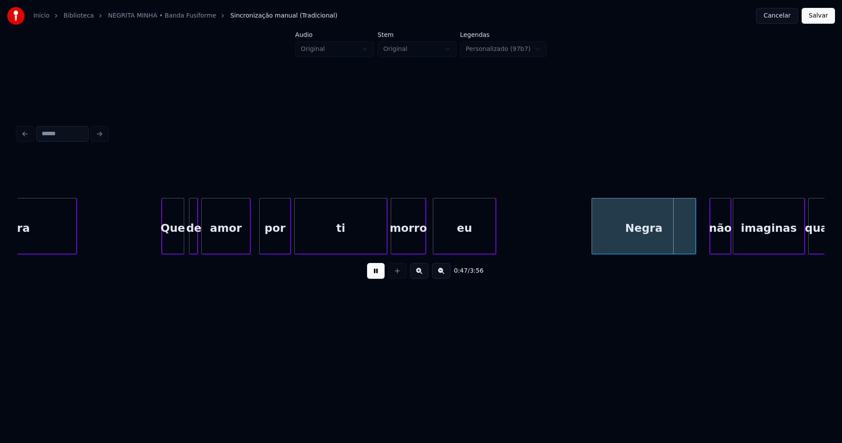
click at [250, 248] on div at bounding box center [248, 225] width 3 height 55
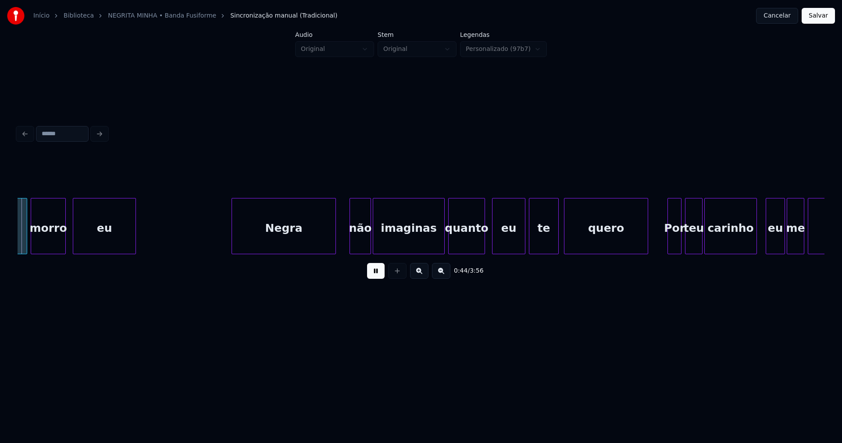
scroll to position [0, 3905]
click at [274, 246] on div "Negra" at bounding box center [281, 228] width 104 height 60
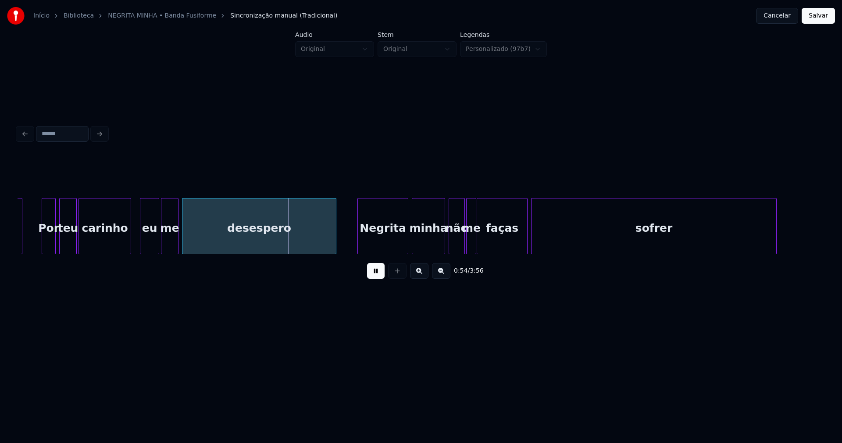
scroll to position [0, 4724]
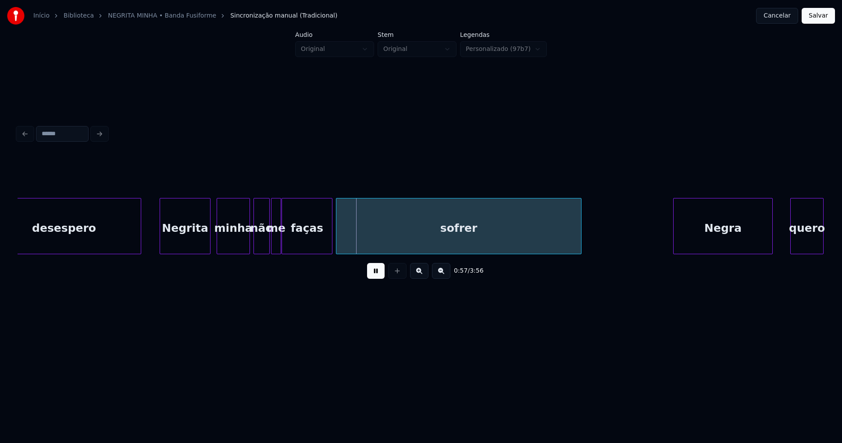
click at [200, 247] on div "Negrita" at bounding box center [185, 228] width 50 height 60
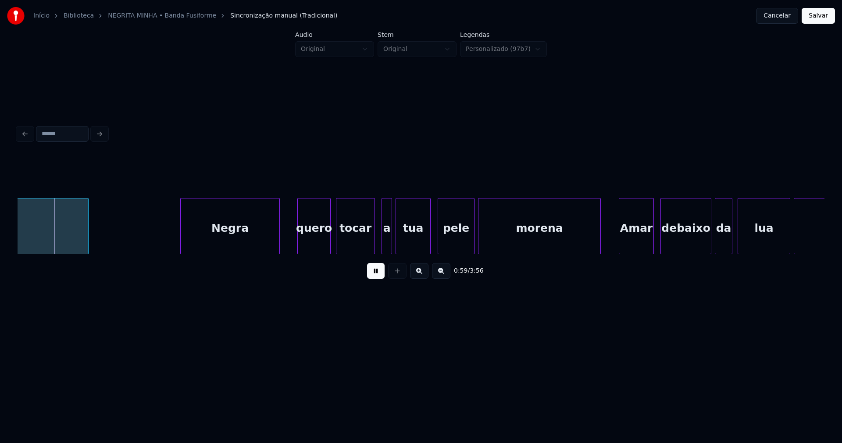
scroll to position [0, 5266]
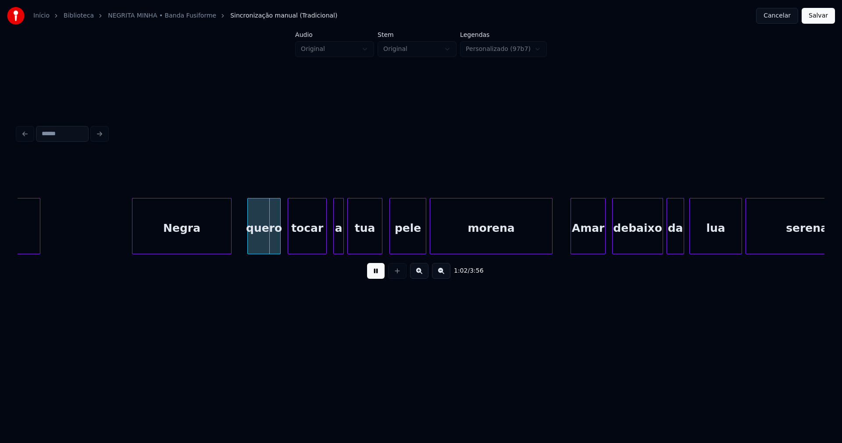
click at [266, 244] on div "quero" at bounding box center [264, 228] width 32 height 60
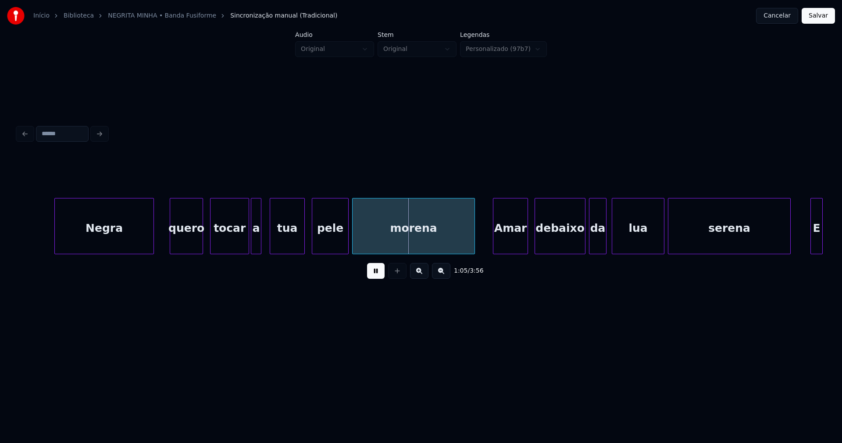
click at [256, 247] on div "a" at bounding box center [256, 228] width 10 height 60
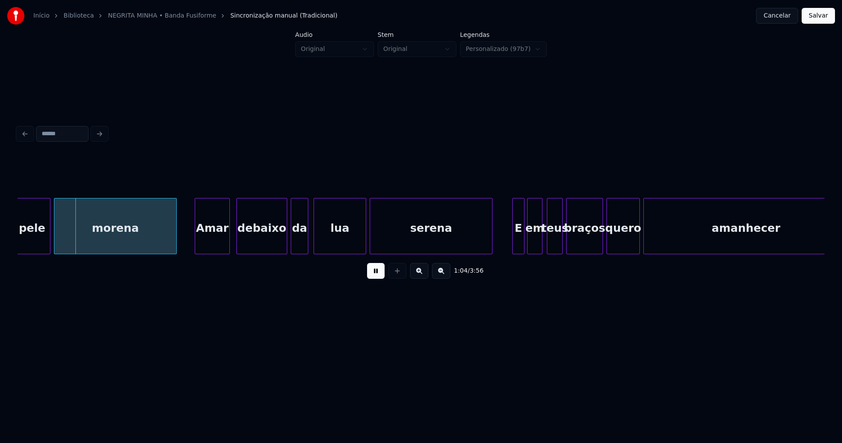
scroll to position [0, 5653]
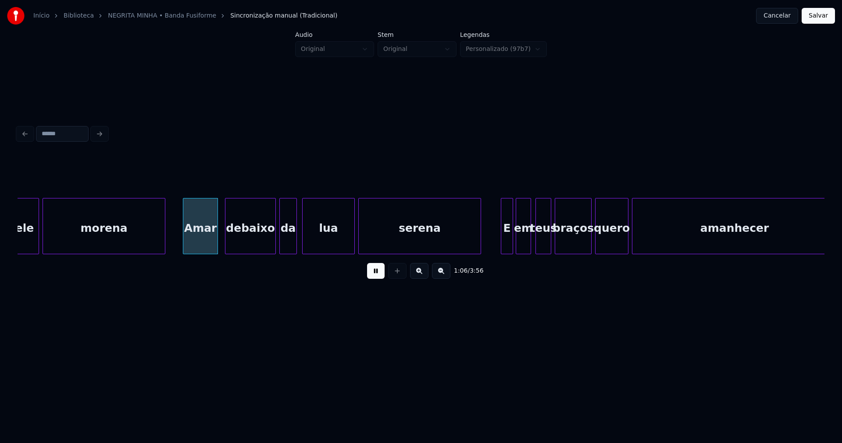
click at [204, 245] on div "Amar" at bounding box center [200, 228] width 34 height 60
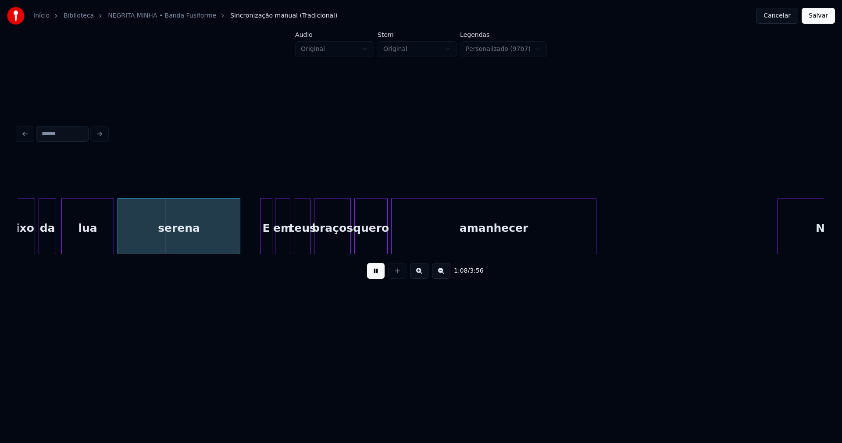
scroll to position [0, 5928]
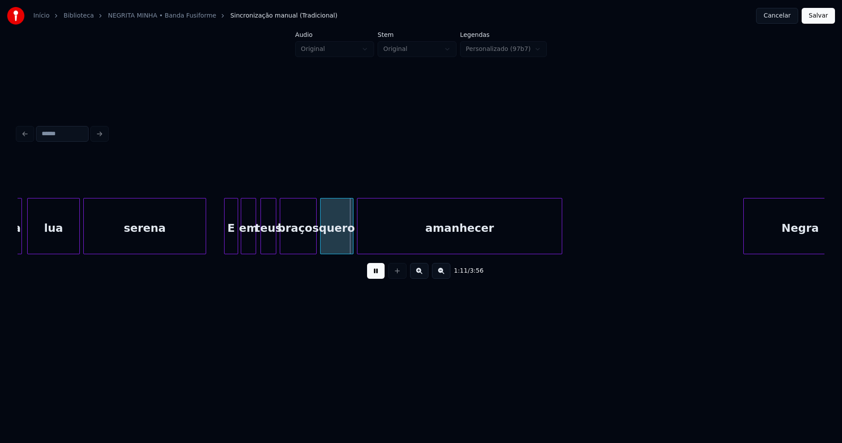
click at [225, 248] on div at bounding box center [226, 225] width 3 height 55
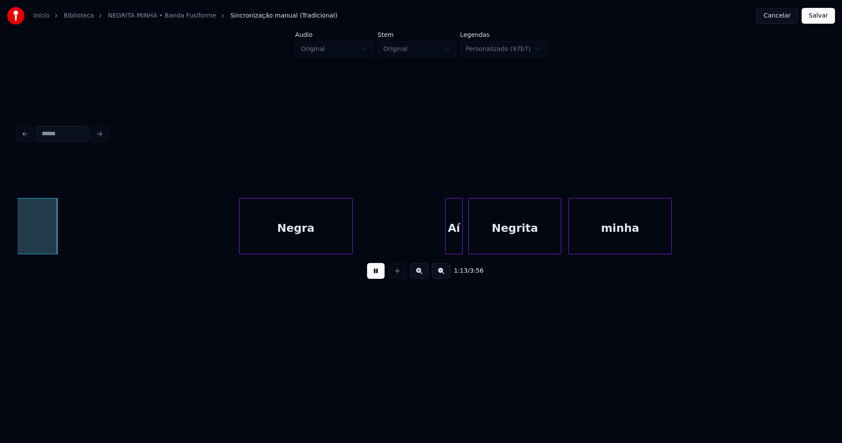
scroll to position [0, 6456]
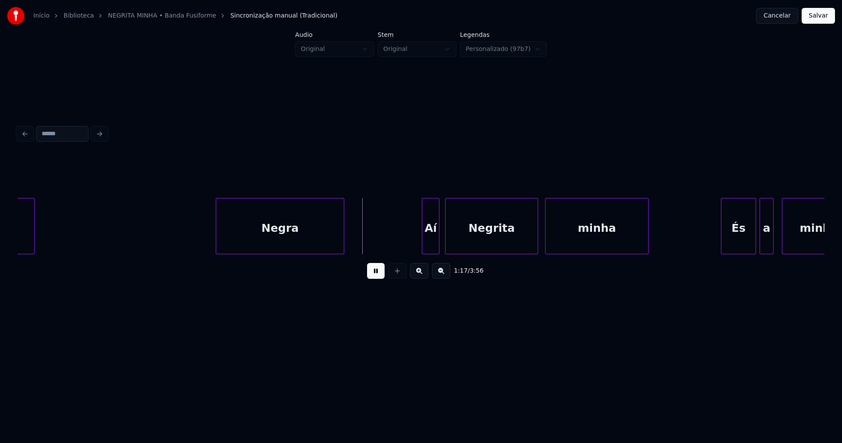
click at [342, 240] on div at bounding box center [342, 225] width 3 height 55
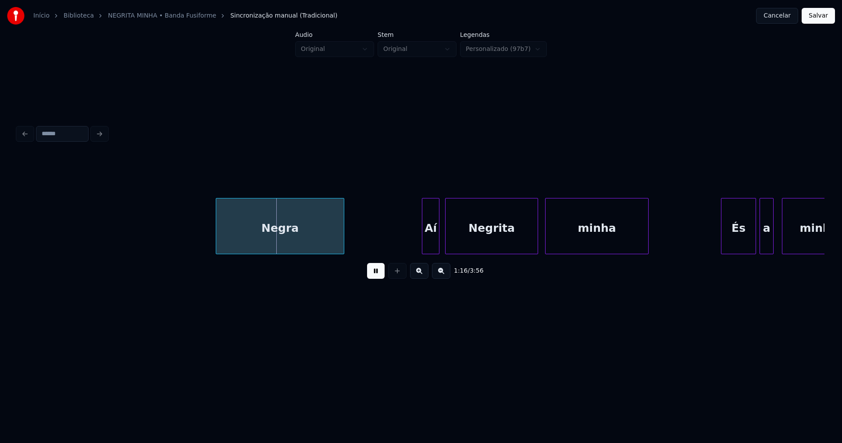
scroll to position [0, 6662]
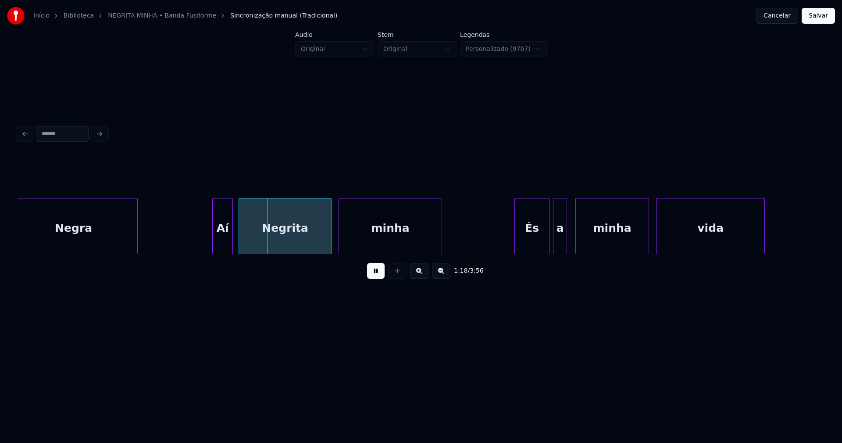
click at [213, 245] on div at bounding box center [214, 225] width 3 height 55
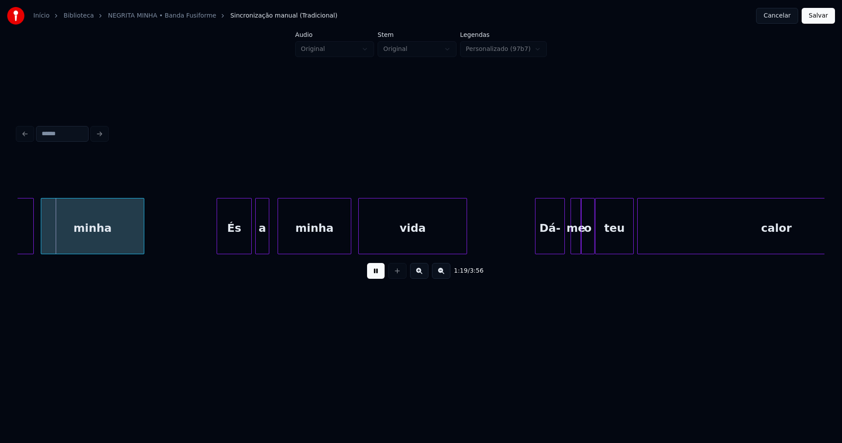
scroll to position [0, 7017]
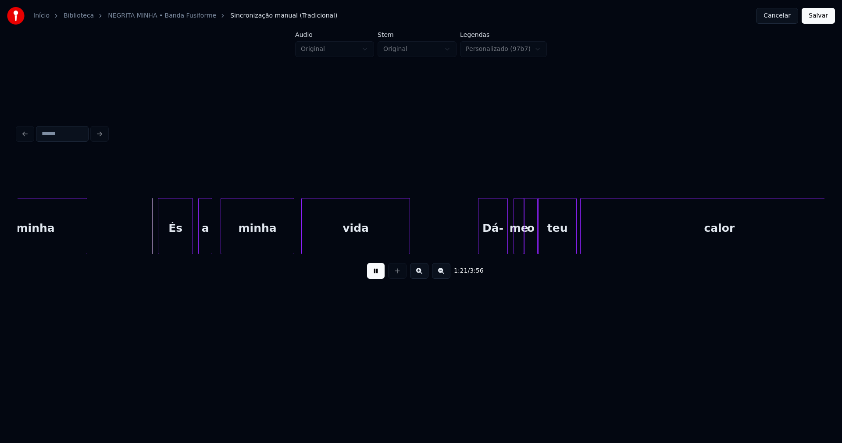
click at [174, 246] on div "És" at bounding box center [175, 228] width 34 height 60
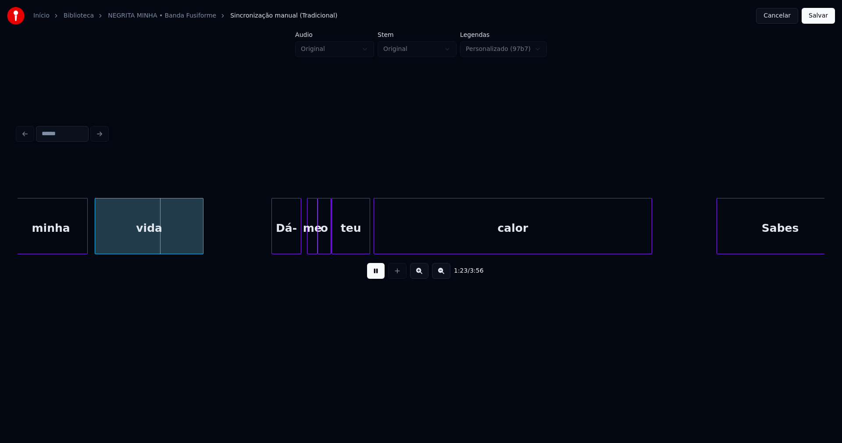
scroll to position [0, 7235]
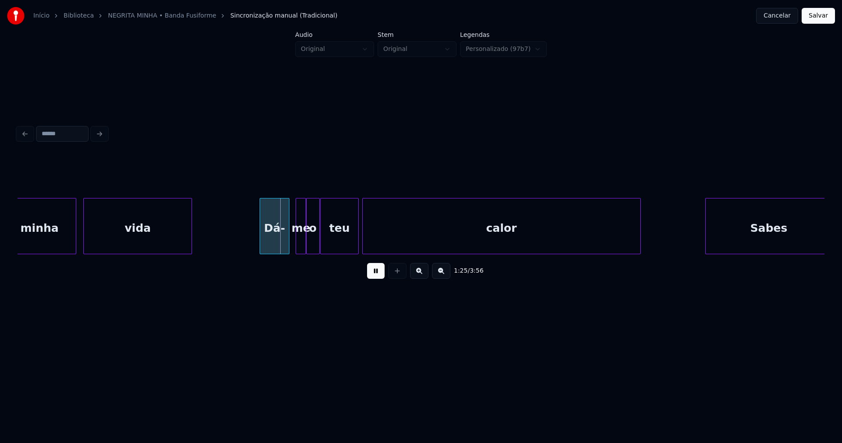
click at [281, 247] on div "Dá-" at bounding box center [274, 228] width 29 height 60
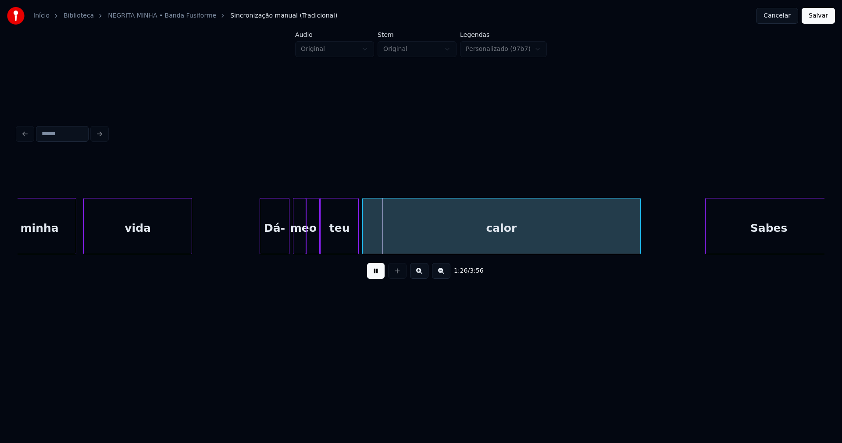
click at [295, 244] on div at bounding box center [294, 225] width 3 height 55
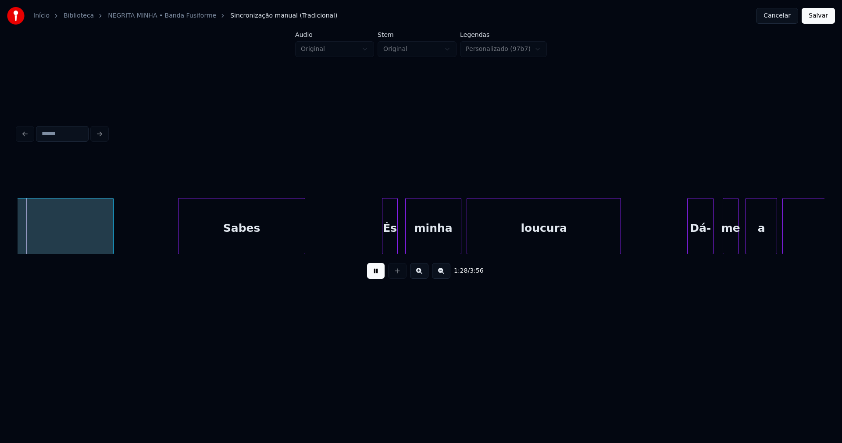
scroll to position [0, 7773]
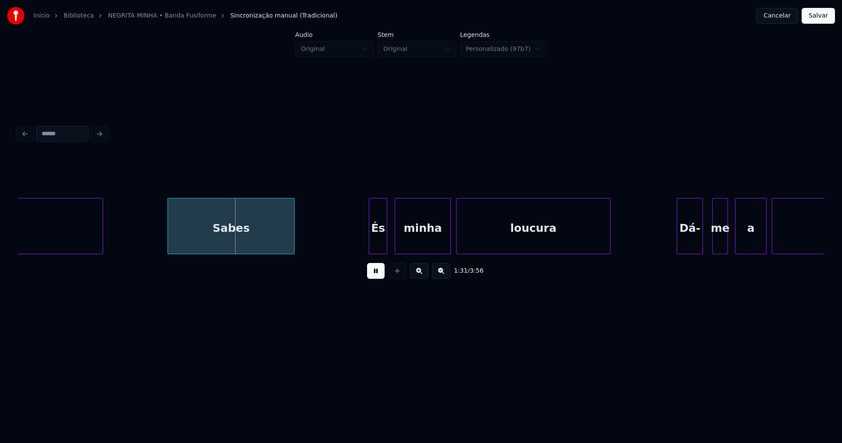
click at [371, 240] on div at bounding box center [370, 225] width 3 height 55
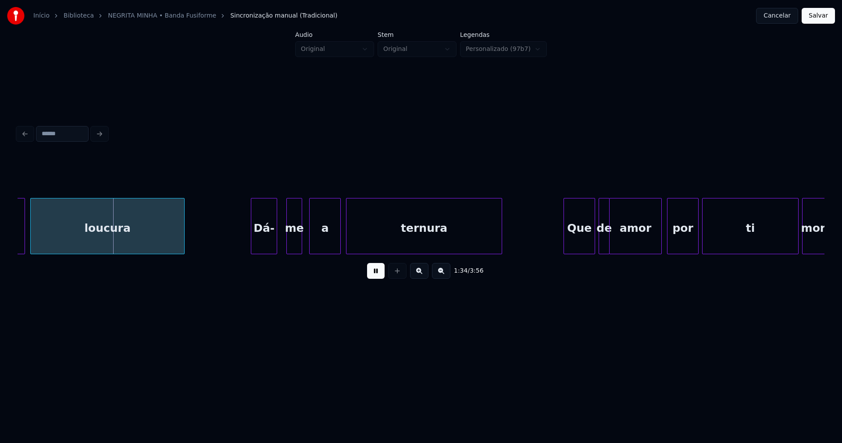
scroll to position [0, 8221]
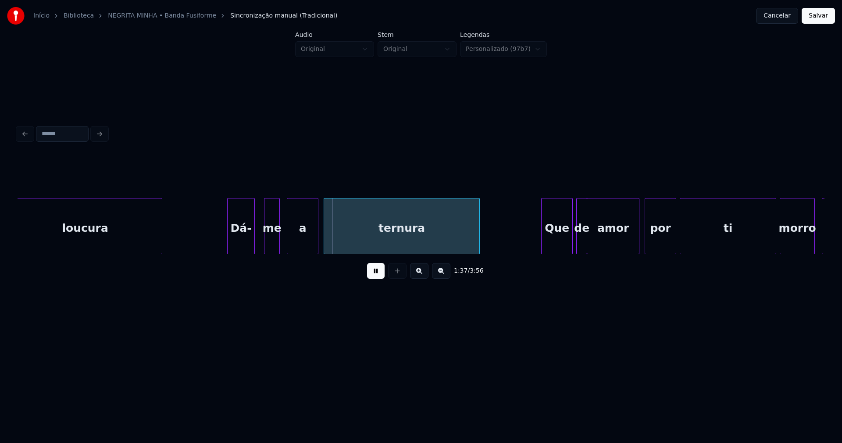
click at [230, 242] on div at bounding box center [229, 225] width 3 height 55
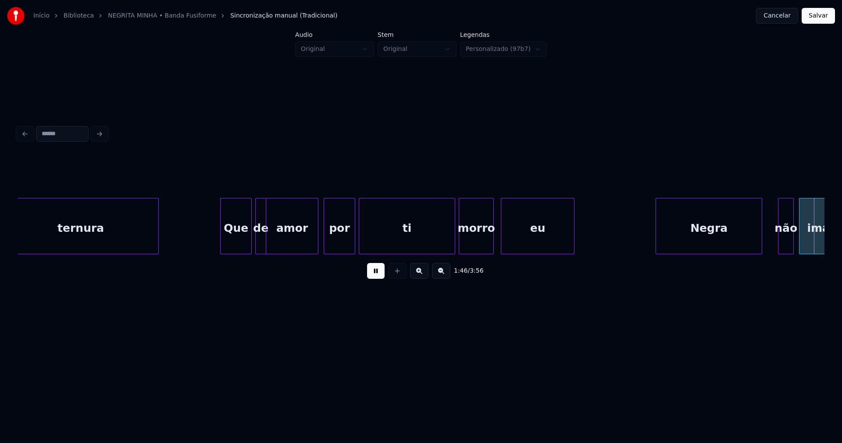
scroll to position [0, 9351]
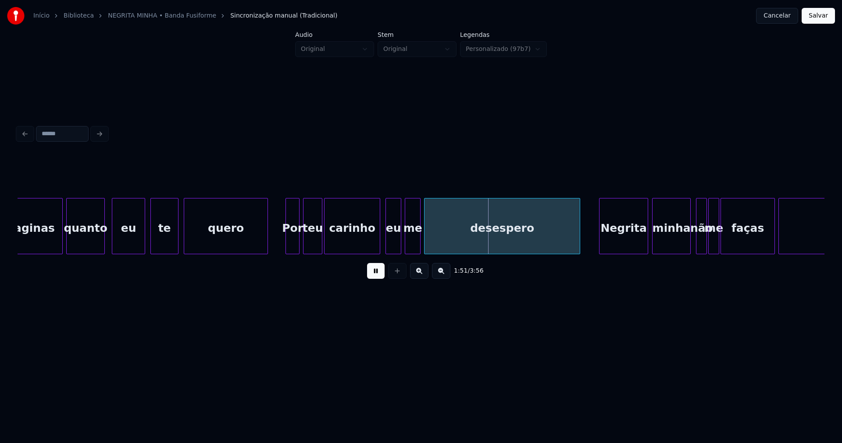
click at [291, 244] on div "Por" at bounding box center [292, 228] width 13 height 60
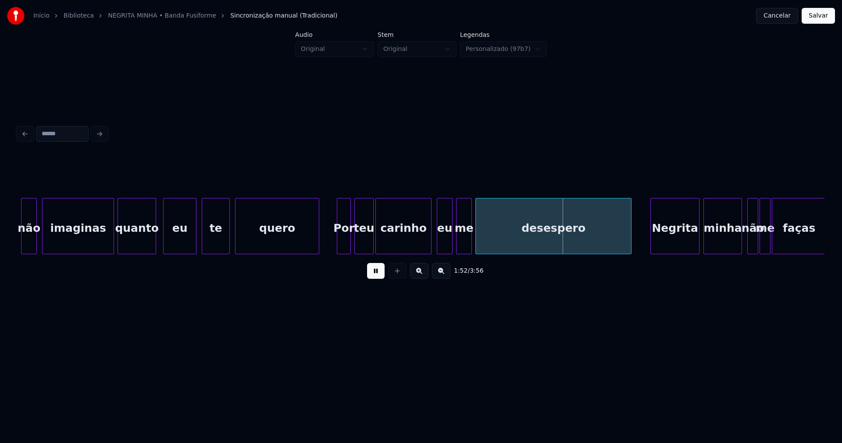
click at [347, 242] on div "Por" at bounding box center [343, 228] width 13 height 60
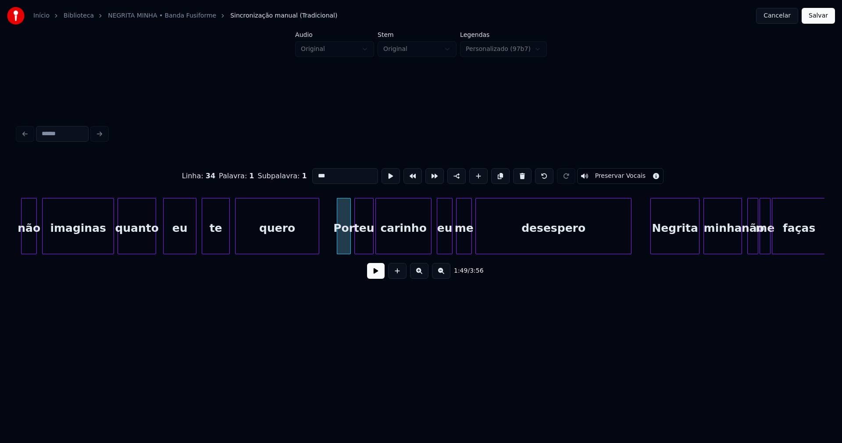
drag, startPoint x: 326, startPoint y: 172, endPoint x: 294, endPoint y: 174, distance: 32.5
click at [294, 174] on div "Linha : 34 [GEOGRAPHIC_DATA] : 1 Subpalavra : 1 *** Preservar Vocais" at bounding box center [421, 176] width 807 height 44
type input "*"
click at [374, 277] on button at bounding box center [376, 271] width 18 height 16
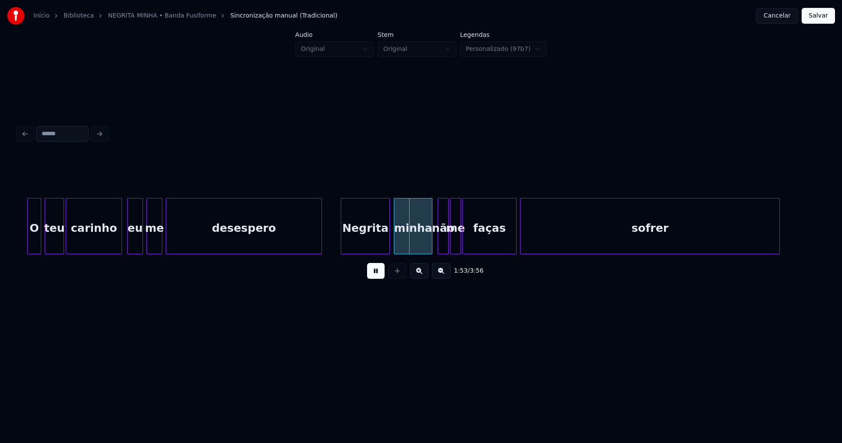
scroll to position [0, 9621]
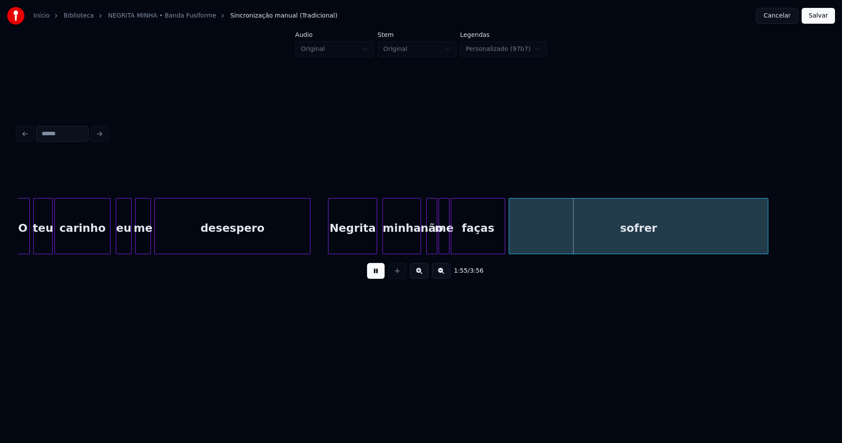
click at [360, 245] on div "Negrita" at bounding box center [353, 228] width 48 height 60
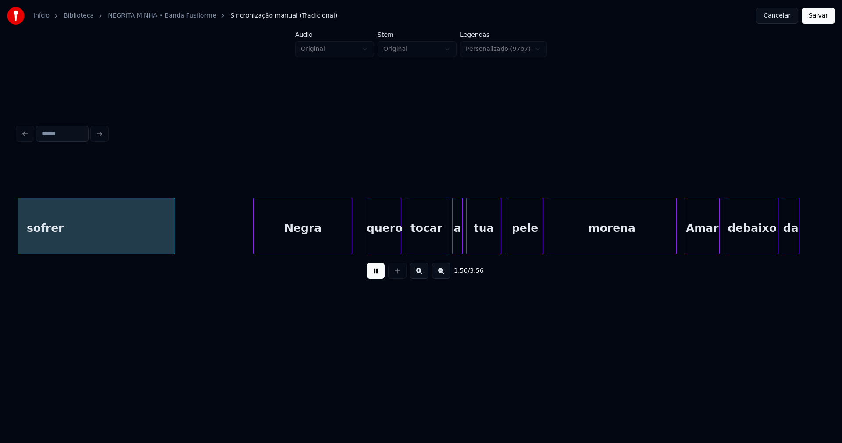
scroll to position [0, 10217]
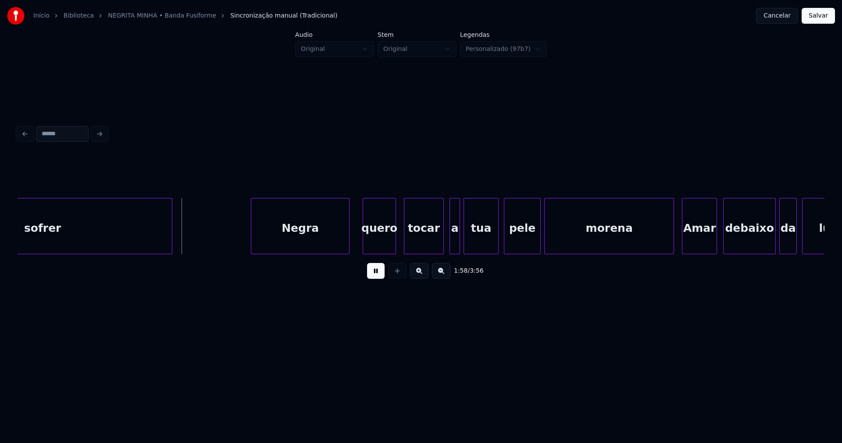
click at [379, 244] on div "quero" at bounding box center [379, 228] width 32 height 60
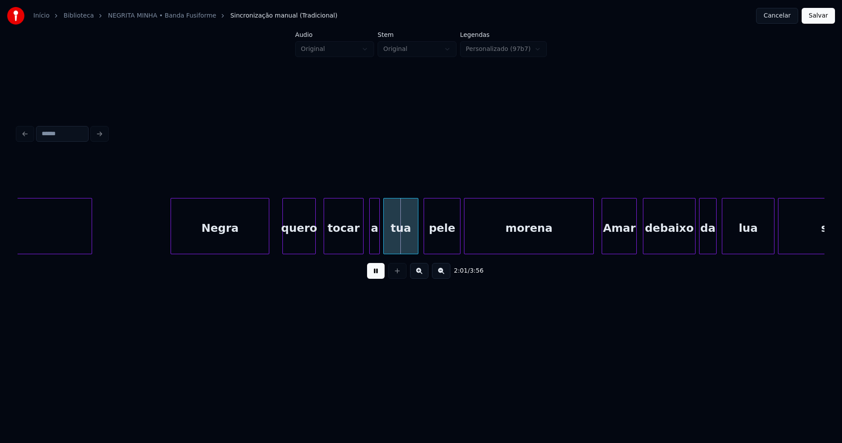
scroll to position [0, 10320]
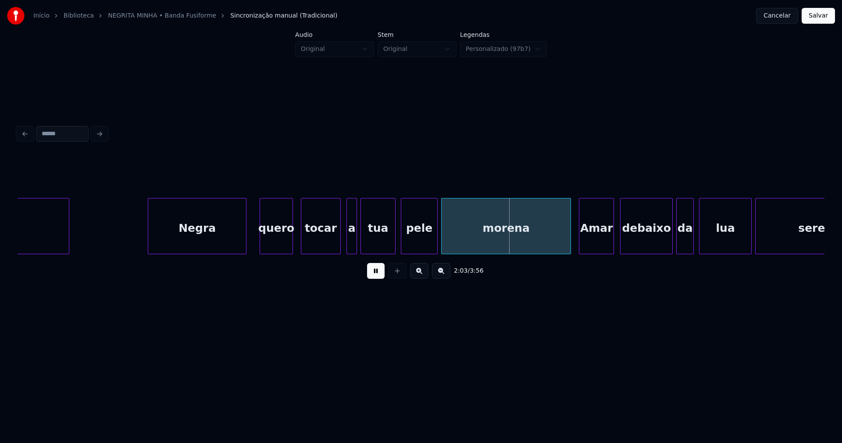
click at [353, 241] on div "a" at bounding box center [352, 228] width 10 height 60
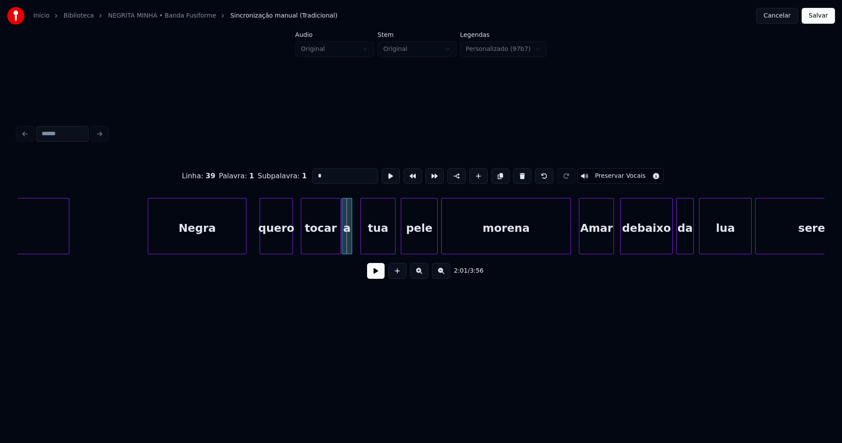
click at [347, 247] on div "a" at bounding box center [347, 228] width 10 height 60
click at [368, 271] on button at bounding box center [376, 271] width 18 height 16
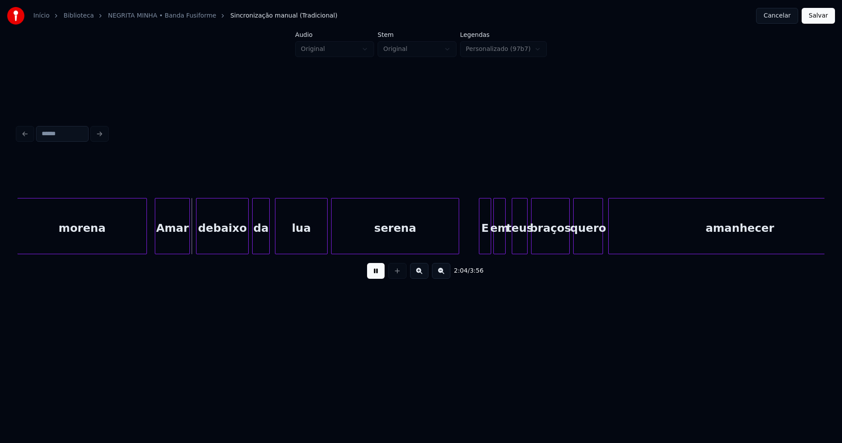
scroll to position [0, 10756]
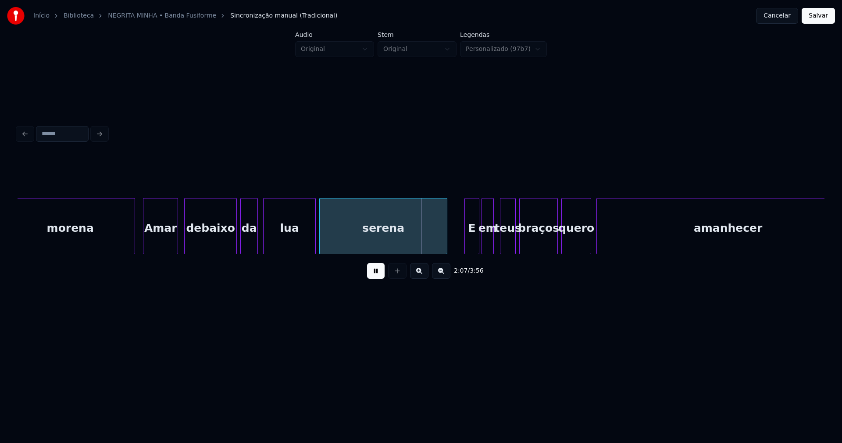
click at [466, 246] on div at bounding box center [466, 225] width 3 height 55
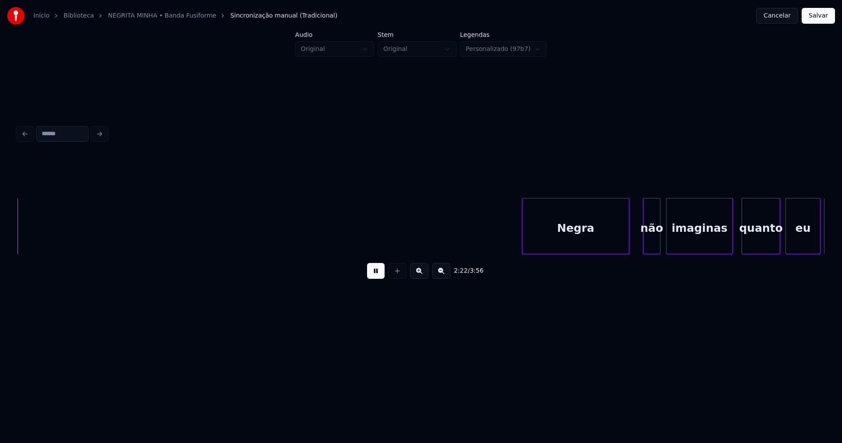
scroll to position [0, 12492]
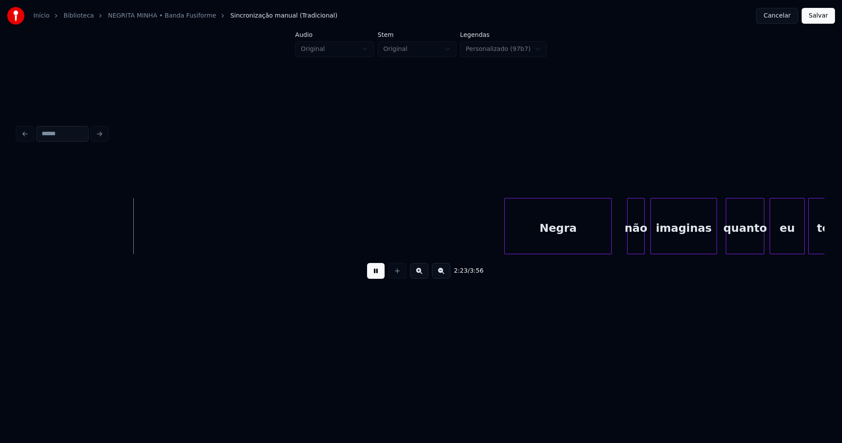
click at [537, 235] on div "Negra" at bounding box center [558, 228] width 107 height 60
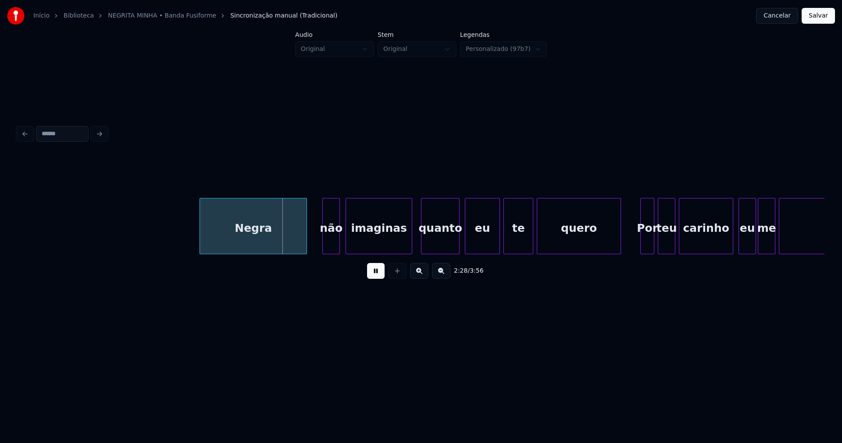
scroll to position [0, 13014]
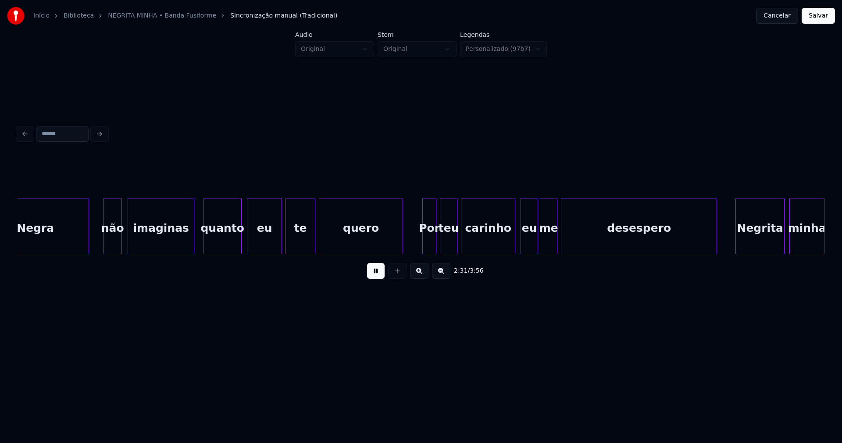
click at [105, 244] on div at bounding box center [105, 225] width 3 height 55
click at [204, 244] on div at bounding box center [203, 225] width 3 height 55
click at [376, 274] on button at bounding box center [376, 271] width 18 height 16
click at [430, 244] on div "Por" at bounding box center [429, 228] width 13 height 60
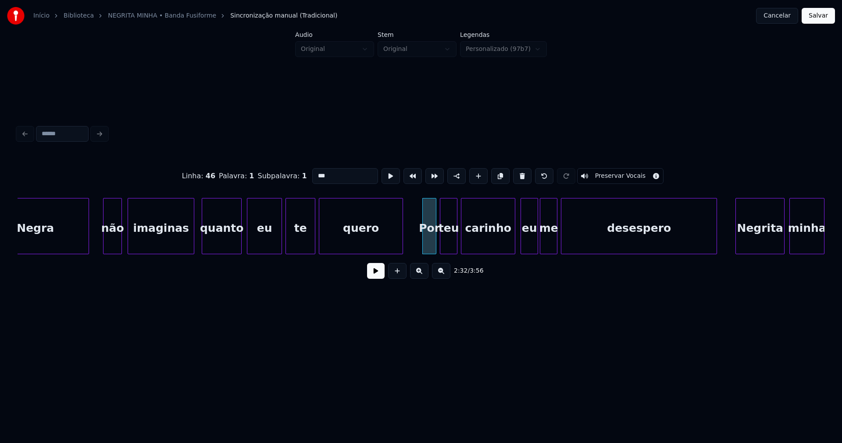
drag, startPoint x: 329, startPoint y: 176, endPoint x: 271, endPoint y: 172, distance: 58.0
click at [274, 173] on div "Linha : 46 [GEOGRAPHIC_DATA] : 1 Subpalavra : 1 *** Preservar Vocais" at bounding box center [421, 176] width 807 height 44
type input "*"
click at [375, 278] on button at bounding box center [376, 271] width 18 height 16
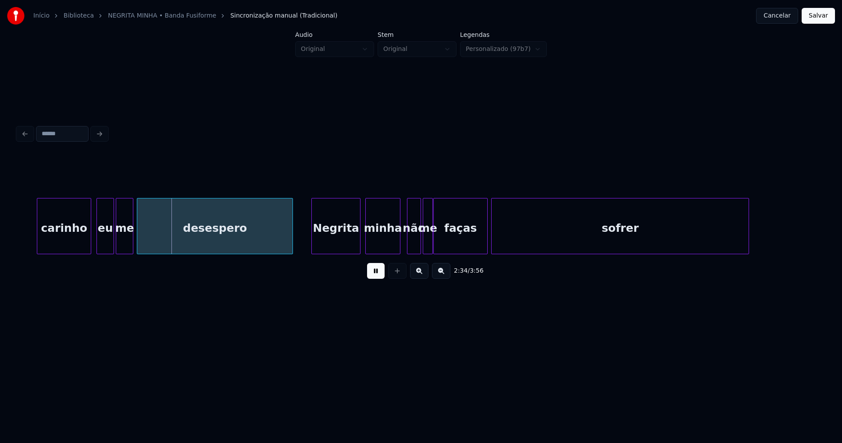
scroll to position [0, 13485]
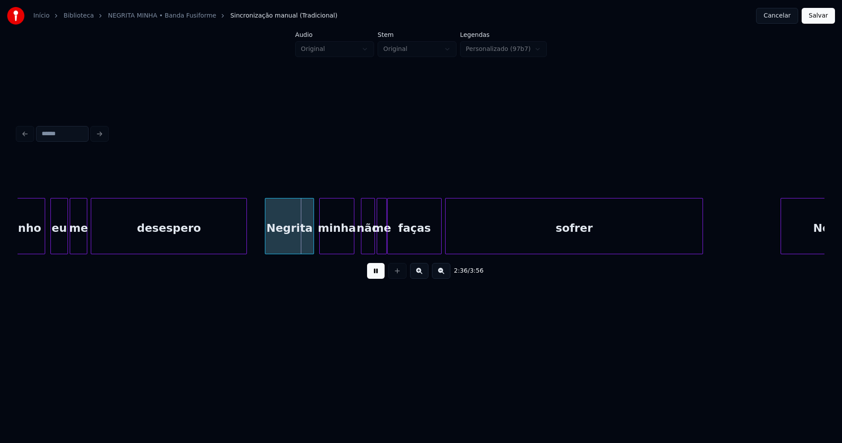
click at [300, 239] on div "Negrita" at bounding box center [289, 228] width 48 height 60
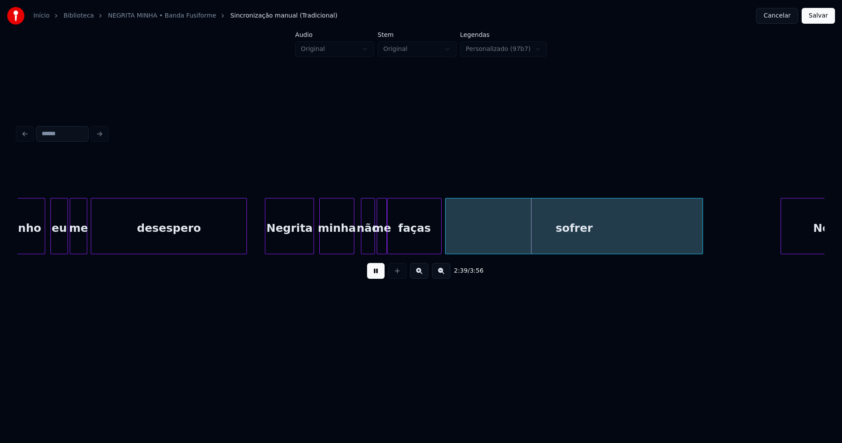
click at [375, 278] on button at bounding box center [376, 271] width 18 height 16
click at [384, 240] on div at bounding box center [385, 225] width 3 height 55
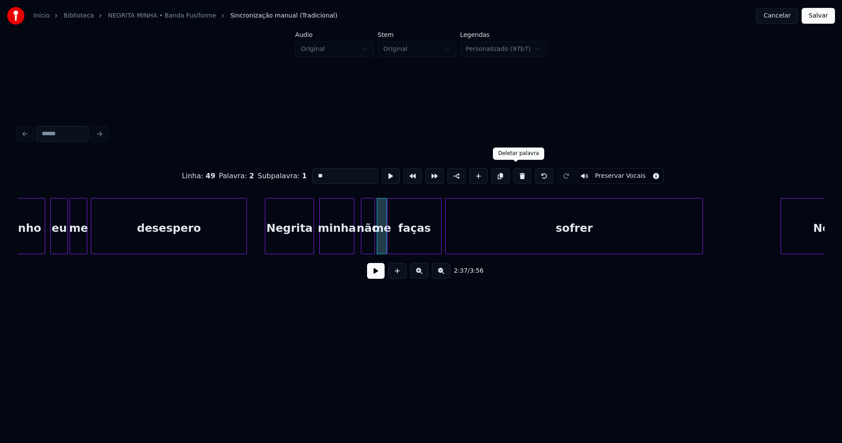
click at [515, 176] on button at bounding box center [522, 176] width 18 height 16
type input "***"
click at [375, 272] on button at bounding box center [376, 271] width 18 height 16
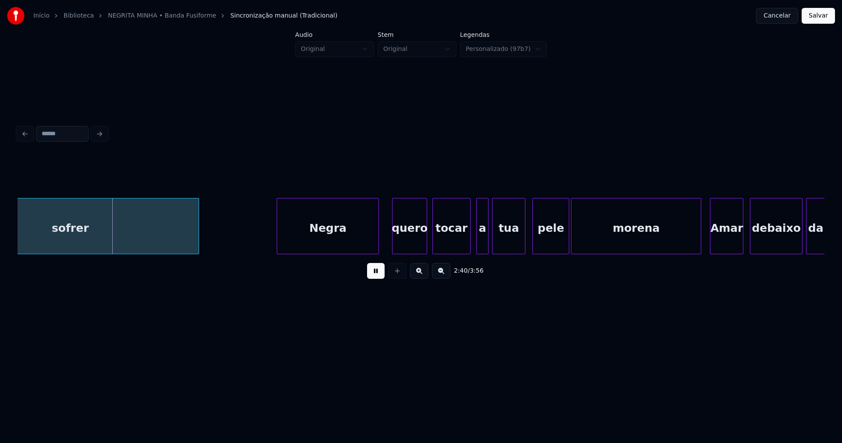
scroll to position [0, 14047]
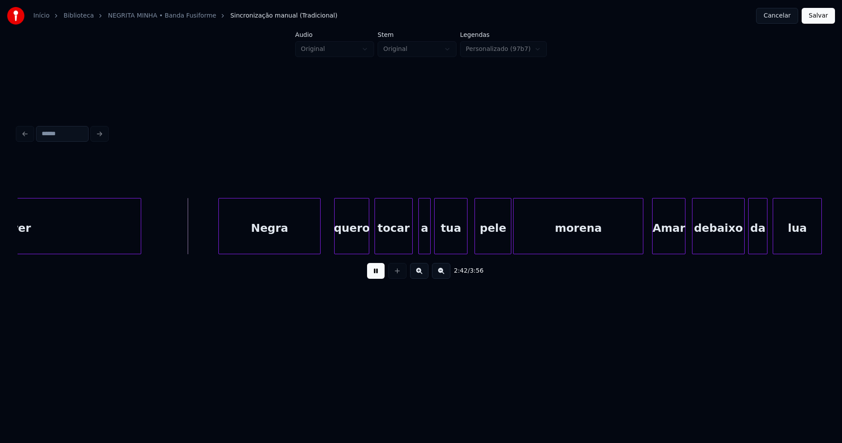
click at [293, 246] on div "Negra" at bounding box center [269, 228] width 101 height 60
click at [355, 247] on div "quero" at bounding box center [351, 228] width 34 height 60
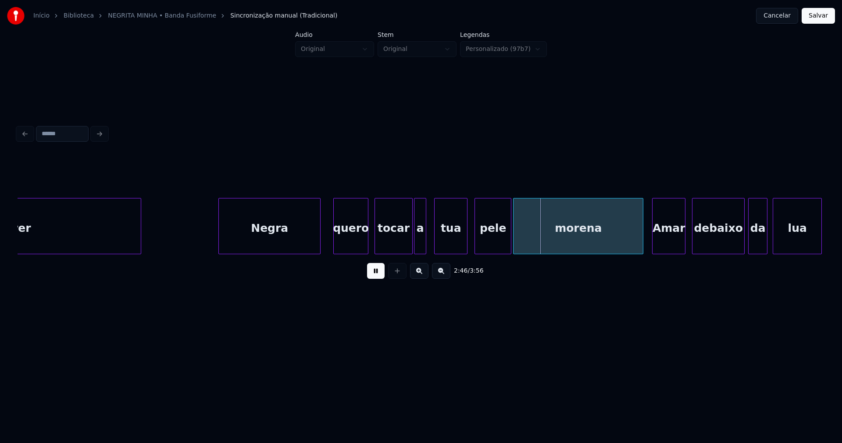
click at [420, 246] on div "a" at bounding box center [420, 228] width 11 height 60
click at [449, 250] on div "tua" at bounding box center [449, 228] width 32 height 60
click at [496, 248] on div "pele" at bounding box center [492, 228] width 36 height 60
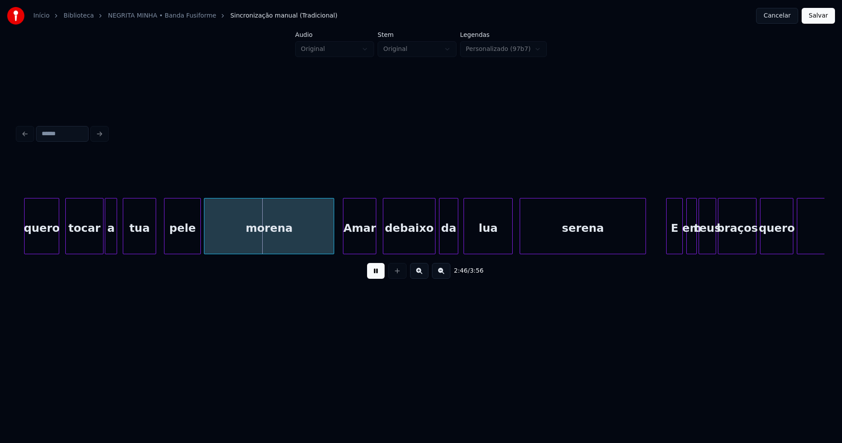
scroll to position [0, 14471]
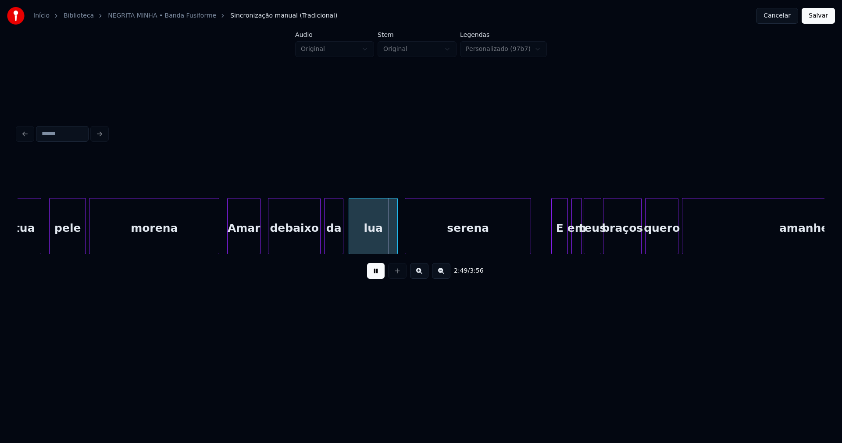
click at [247, 234] on div "Amar" at bounding box center [244, 228] width 32 height 60
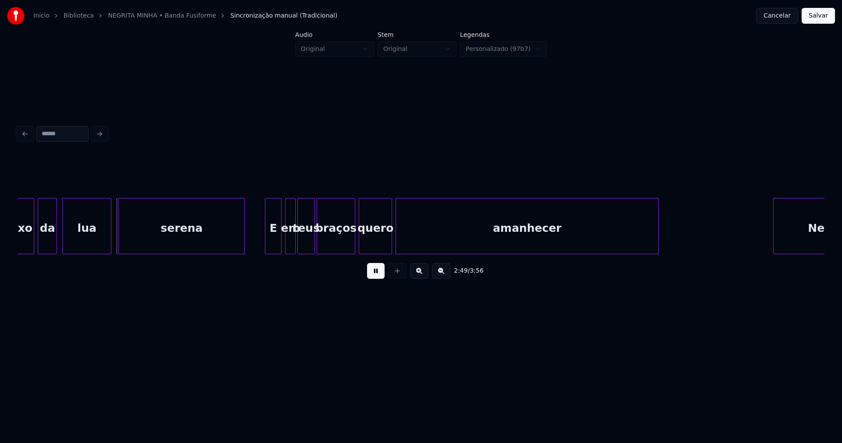
scroll to position [0, 14872]
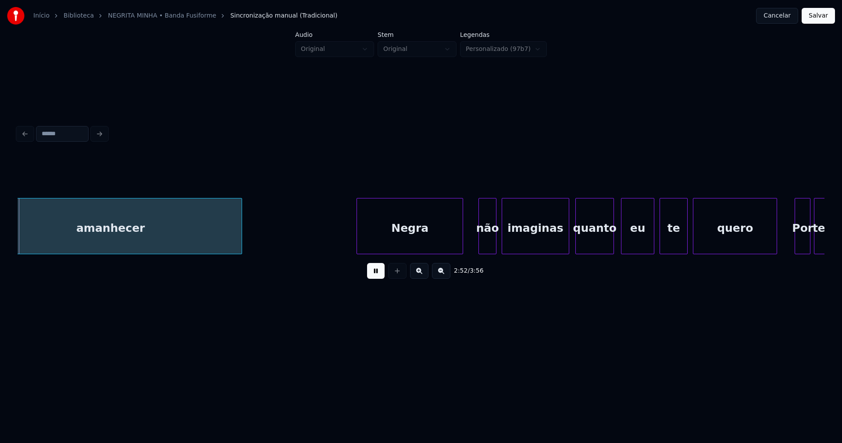
scroll to position [0, 15175]
click at [435, 241] on div "Negra" at bounding box center [408, 228] width 106 height 60
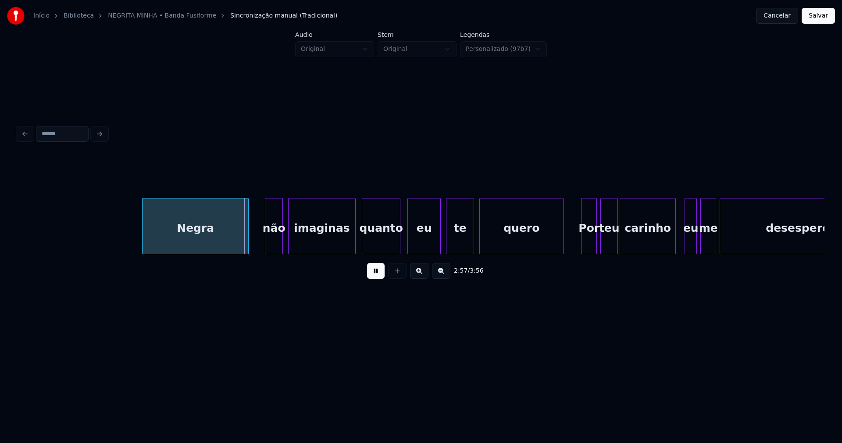
scroll to position [0, 15468]
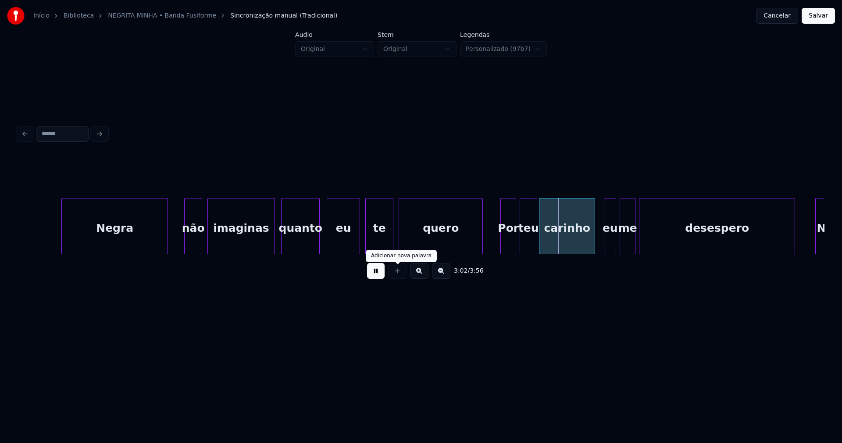
click at [376, 274] on button at bounding box center [376, 271] width 18 height 16
click at [508, 241] on div "Por" at bounding box center [508, 228] width 15 height 60
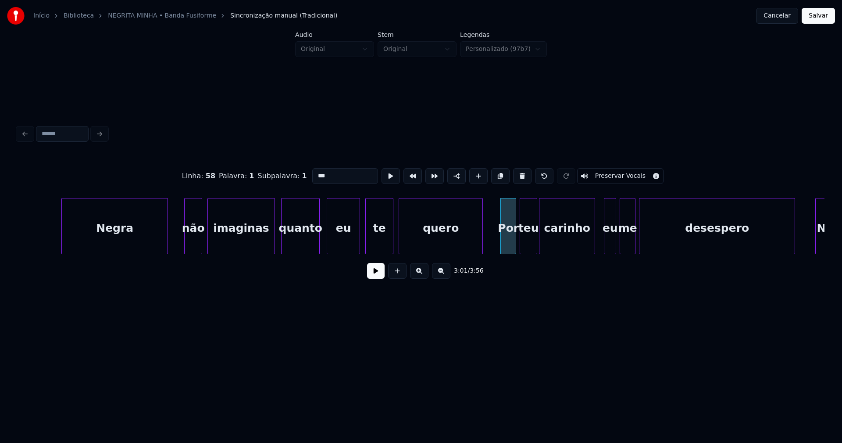
drag, startPoint x: 328, startPoint y: 172, endPoint x: 275, endPoint y: 175, distance: 53.2
click at [285, 175] on div "Linha : 58 [GEOGRAPHIC_DATA] : 1 Subpalavra : 1 *** Preservar Vocais" at bounding box center [421, 176] width 807 height 44
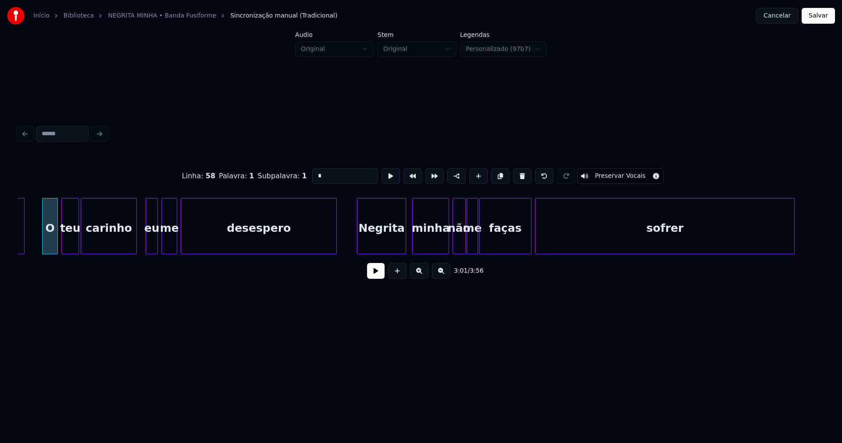
type input "*"
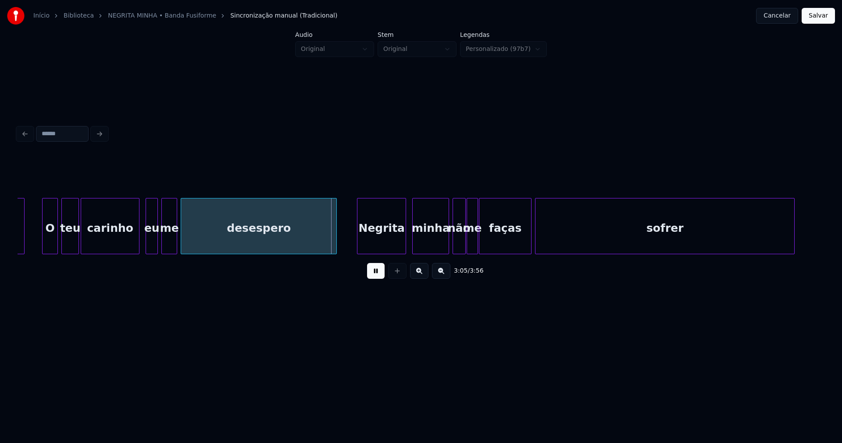
click at [139, 240] on div at bounding box center [137, 225] width 3 height 55
click at [383, 245] on div "Negrita" at bounding box center [379, 228] width 48 height 60
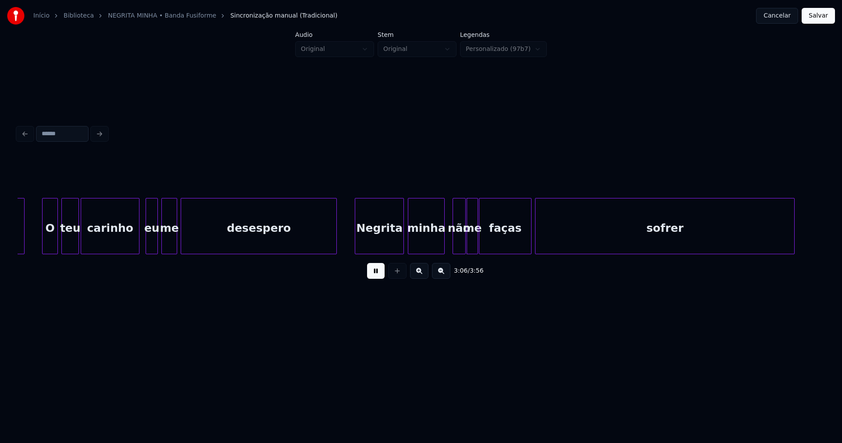
click at [425, 245] on div "minha" at bounding box center [426, 228] width 36 height 60
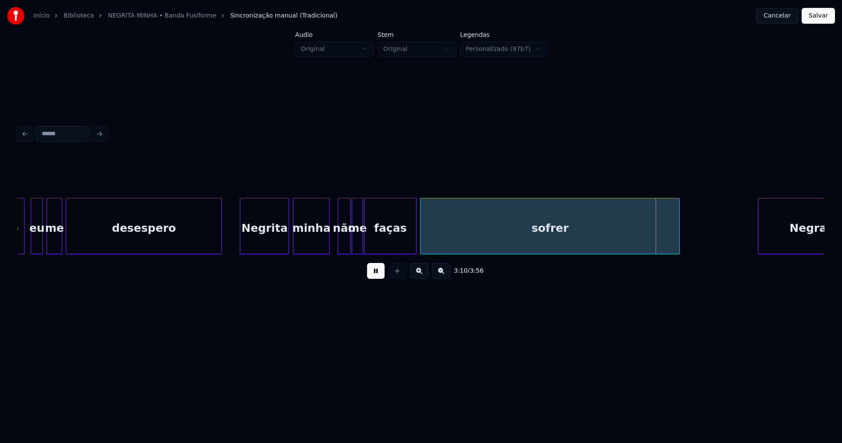
scroll to position [0, 16053]
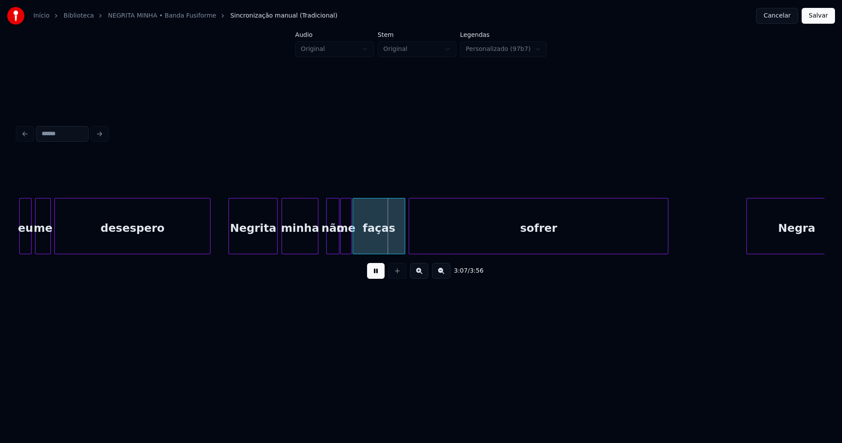
click at [344, 240] on div "me" at bounding box center [346, 228] width 10 height 60
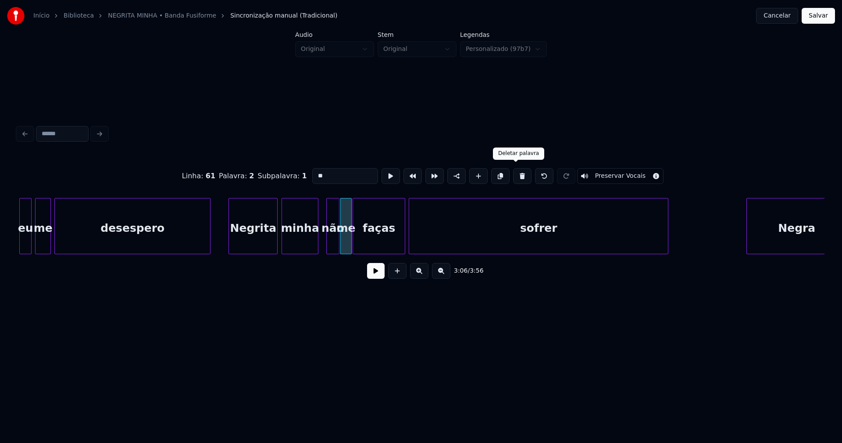
drag, startPoint x: 515, startPoint y: 174, endPoint x: 421, endPoint y: 188, distance: 95.0
click at [515, 175] on button at bounding box center [522, 176] width 18 height 16
type input "***"
click at [340, 241] on div at bounding box center [341, 225] width 3 height 55
click at [372, 273] on button at bounding box center [376, 271] width 18 height 16
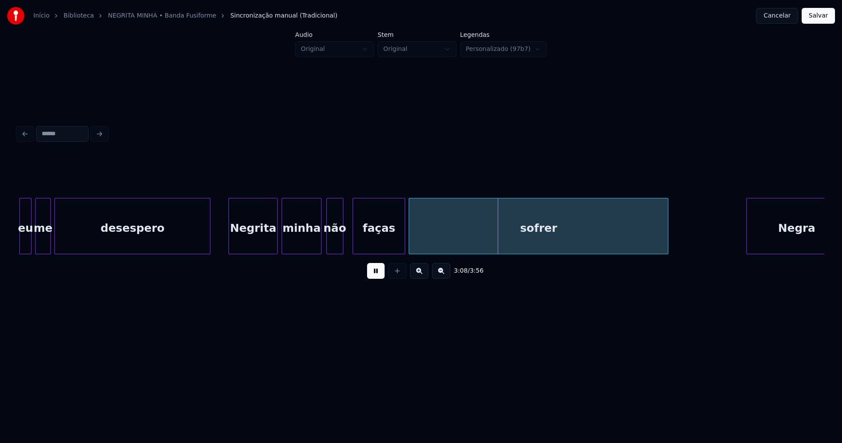
click at [320, 241] on div at bounding box center [319, 225] width 3 height 55
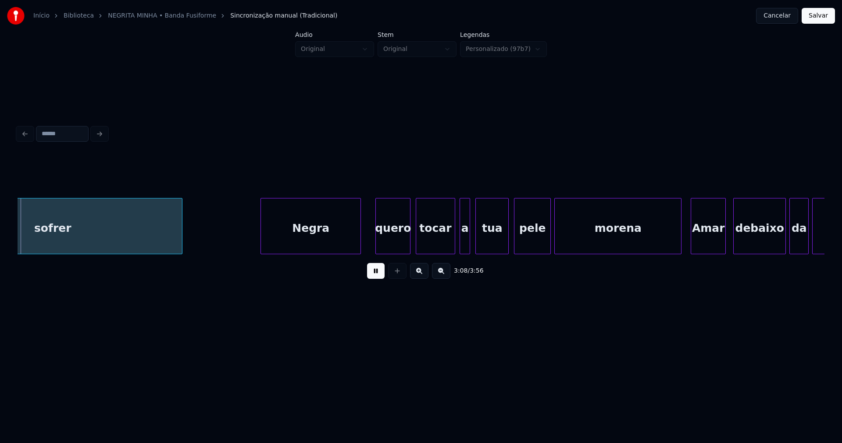
scroll to position [0, 16543]
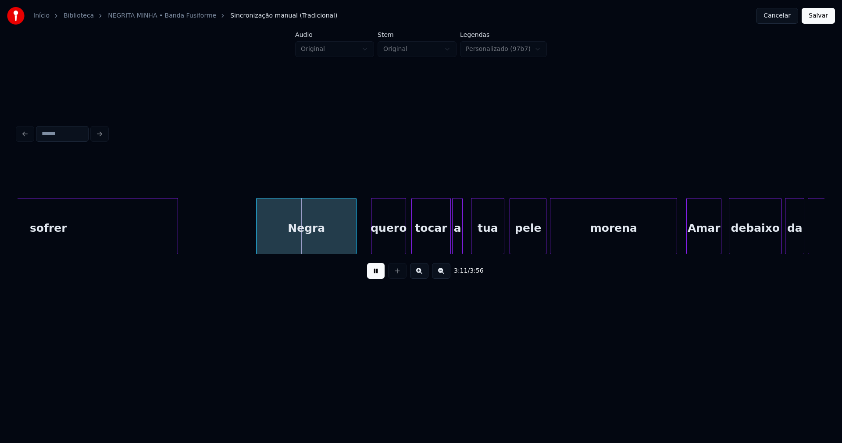
click at [457, 242] on div "a" at bounding box center [458, 228] width 10 height 60
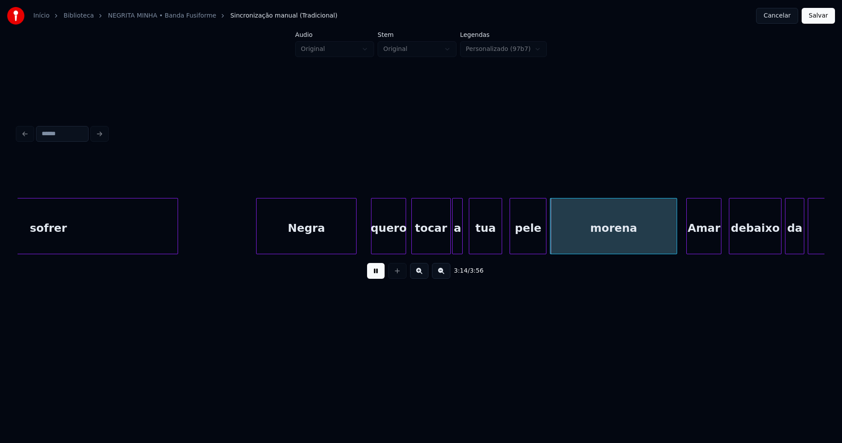
click at [480, 240] on div "tua" at bounding box center [485, 228] width 32 height 60
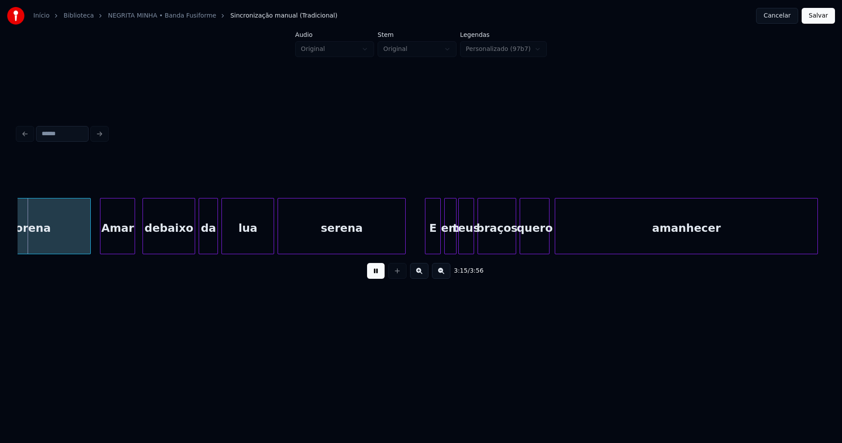
scroll to position [0, 17131]
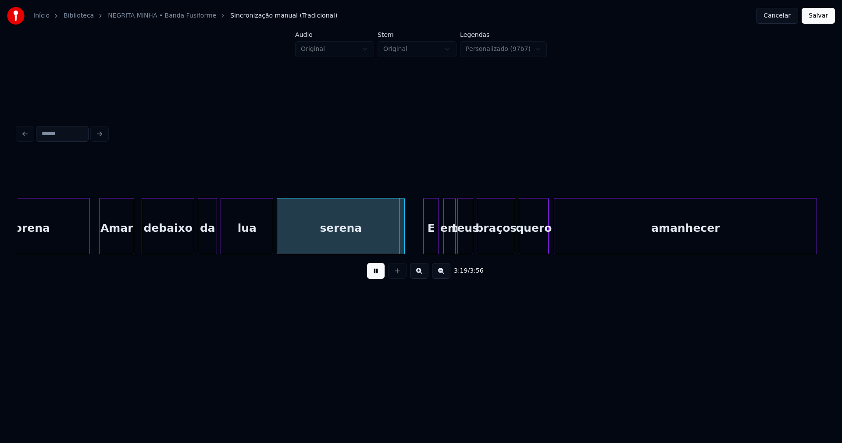
click at [432, 244] on div "E" at bounding box center [431, 228] width 15 height 60
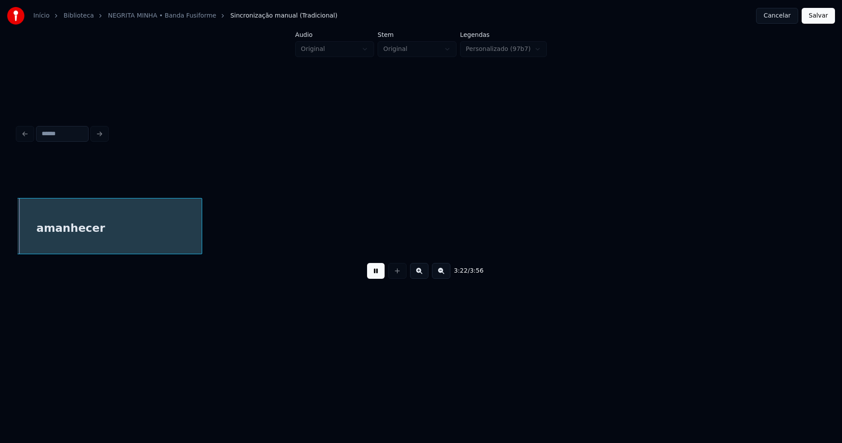
scroll to position [0, 17761]
drag, startPoint x: 372, startPoint y: 276, endPoint x: 518, endPoint y: 258, distance: 148.0
click at [372, 276] on button at bounding box center [376, 271] width 18 height 16
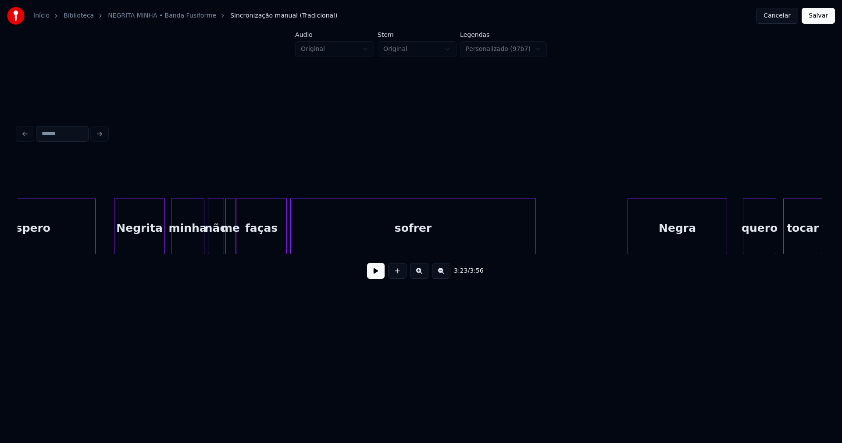
scroll to position [0, 4759]
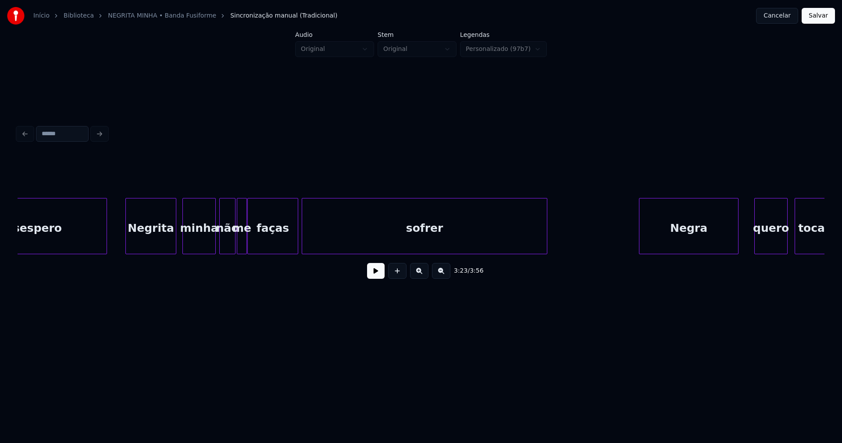
click at [242, 244] on div "me" at bounding box center [241, 228] width 9 height 60
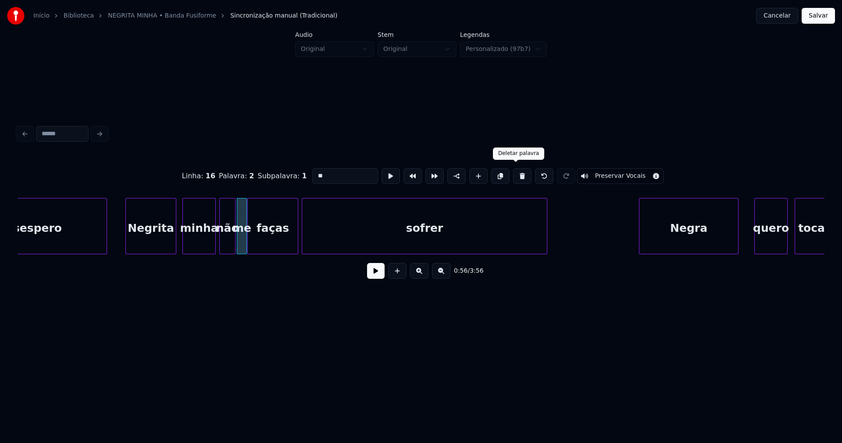
click at [515, 174] on button at bounding box center [522, 176] width 18 height 16
type input "***"
click at [238, 238] on div at bounding box center [239, 225] width 3 height 55
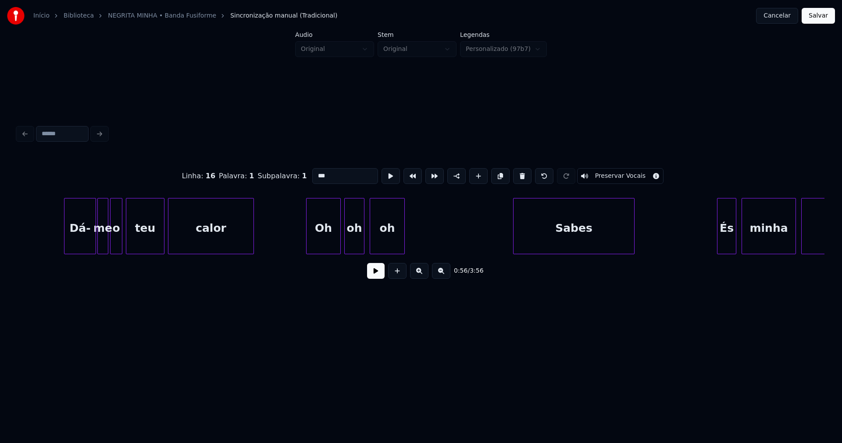
scroll to position [0, 2350]
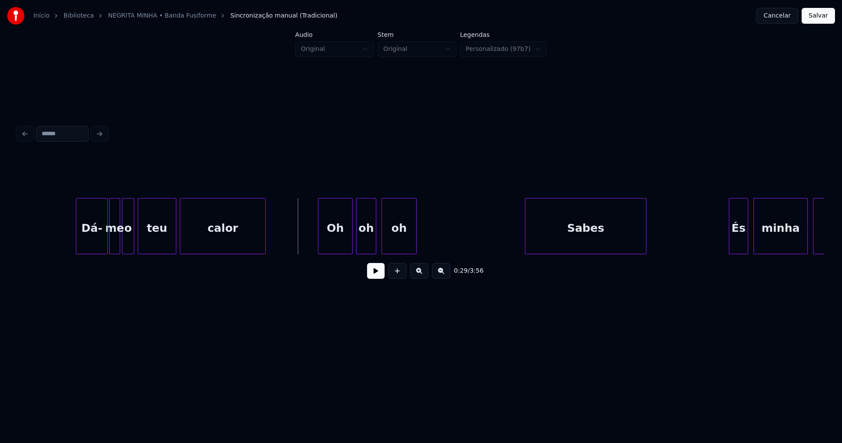
click at [378, 276] on button at bounding box center [376, 271] width 18 height 16
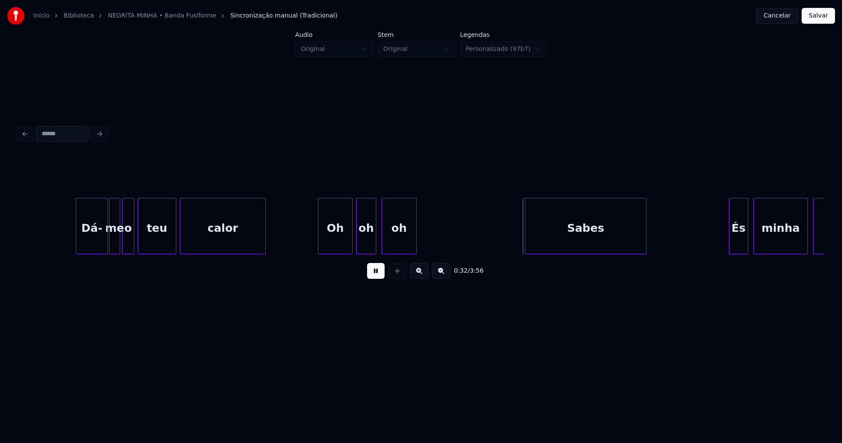
drag, startPoint x: 294, startPoint y: 246, endPoint x: 347, endPoint y: 240, distance: 53.4
click at [819, 21] on button "Salvar" at bounding box center [818, 16] width 33 height 16
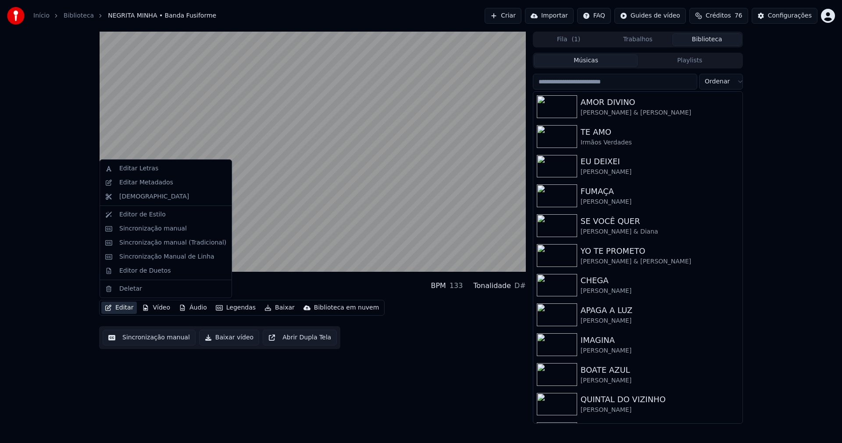
click at [119, 308] on button "Editar" at bounding box center [119, 307] width 36 height 12
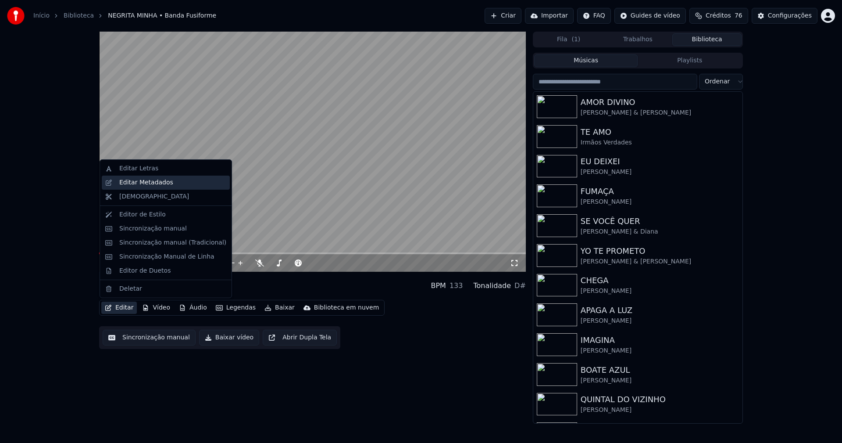
click at [136, 184] on div "Editar Metadados" at bounding box center [146, 182] width 54 height 9
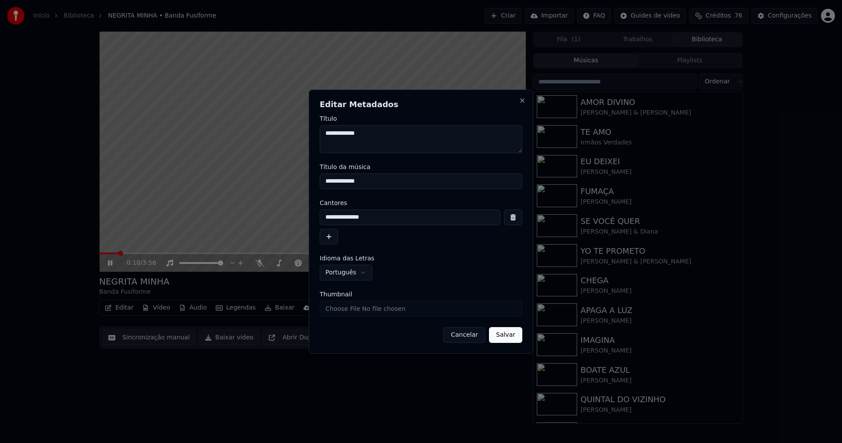
click at [354, 309] on input "Thumbnail" at bounding box center [421, 308] width 203 height 16
type input "**********"
drag, startPoint x: 509, startPoint y: 337, endPoint x: 509, endPoint y: 382, distance: 44.7
click at [509, 338] on button "Salvar" at bounding box center [505, 335] width 33 height 16
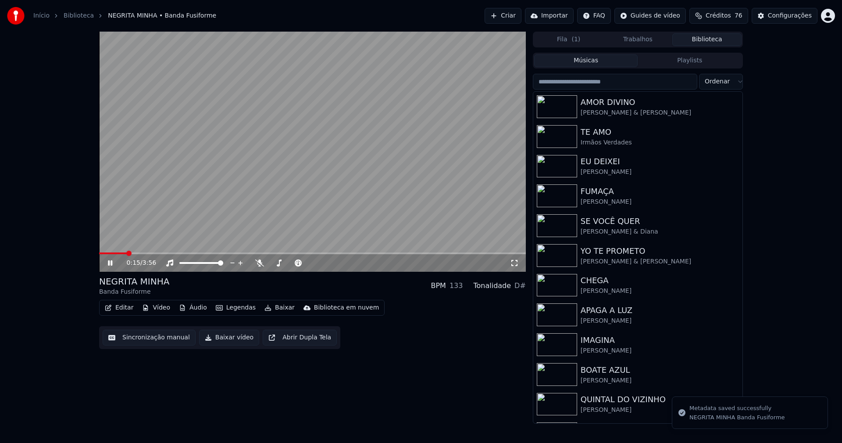
click at [517, 265] on icon at bounding box center [514, 263] width 6 height 6
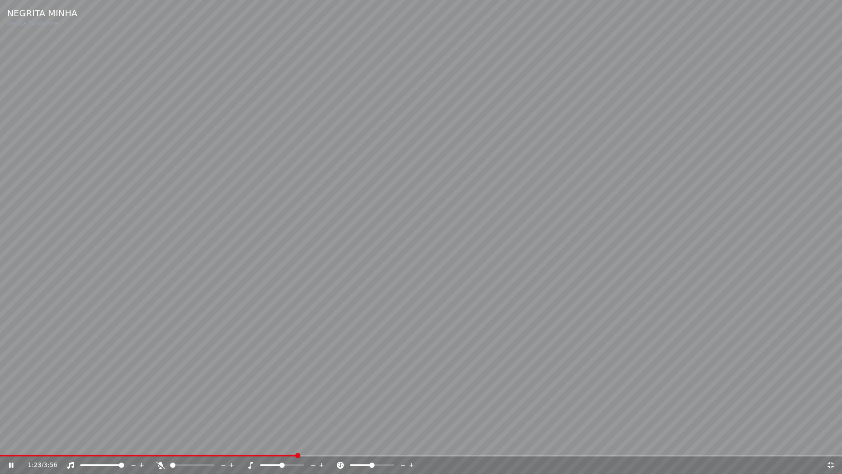
click at [832, 442] on icon at bounding box center [830, 464] width 9 height 7
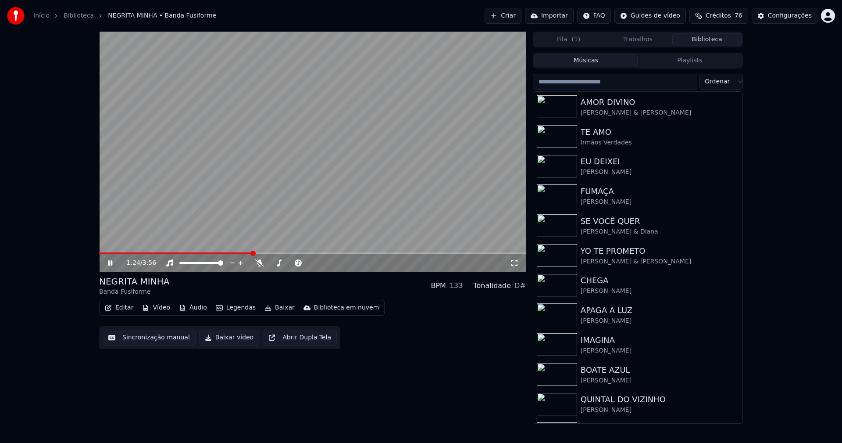
click at [110, 261] on icon at bounding box center [110, 262] width 4 height 5
click at [232, 339] on button "Baixar vídeo" at bounding box center [229, 337] width 60 height 16
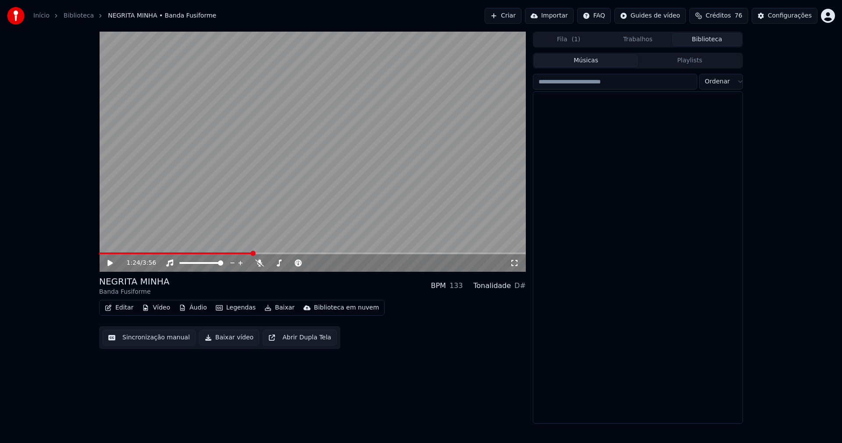
click at [710, 42] on button "Biblioteca" at bounding box center [706, 39] width 69 height 13
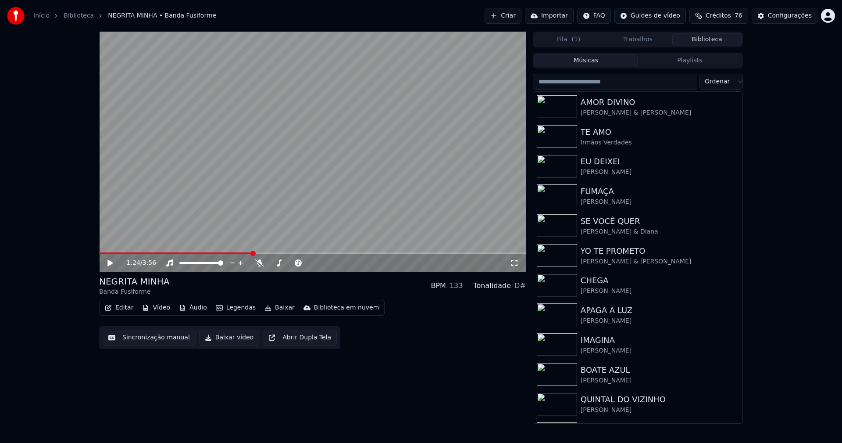
drag, startPoint x: 593, startPoint y: 82, endPoint x: 603, endPoint y: 78, distance: 10.3
click at [593, 81] on input "search" at bounding box center [615, 82] width 164 height 16
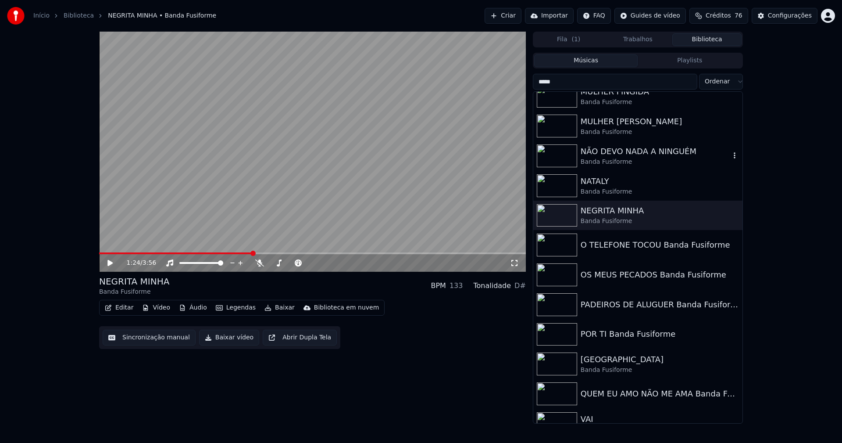
scroll to position [175, 0]
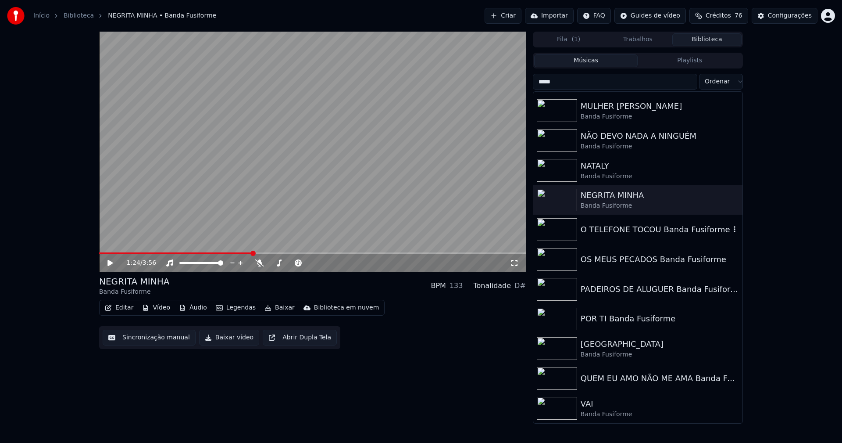
type input "*****"
click at [659, 229] on div "O TELEFONE TOCOU Banda Fusiforme" at bounding box center [656, 229] width 150 height 12
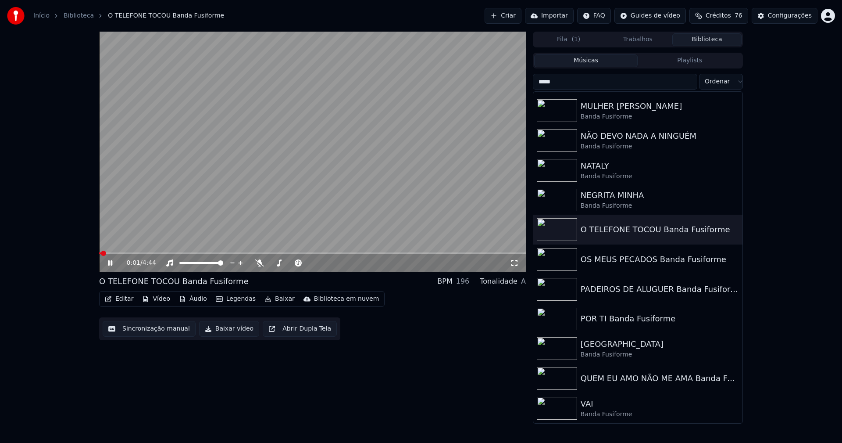
click at [112, 263] on icon at bounding box center [110, 262] width 4 height 5
click at [126, 297] on button "Editar" at bounding box center [119, 299] width 36 height 12
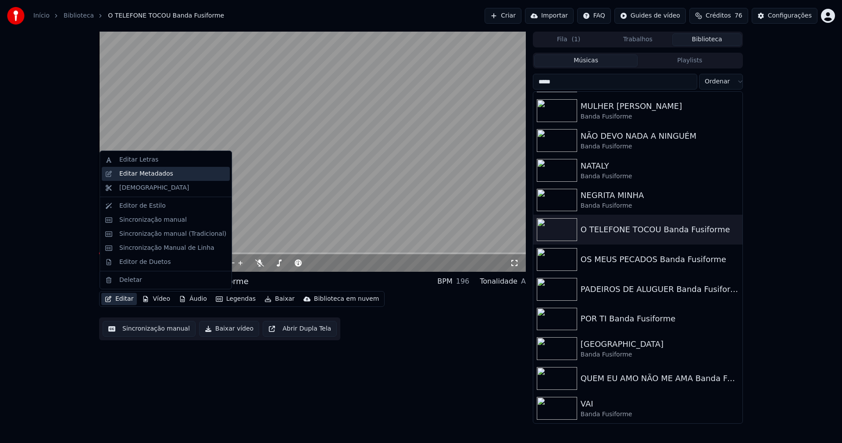
click at [150, 170] on div "Editar Metadados" at bounding box center [146, 173] width 54 height 9
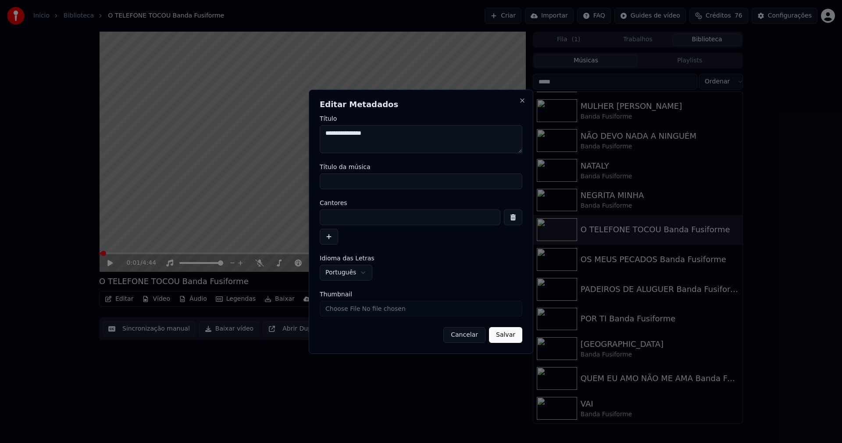
click at [355, 178] on input "Título da música" at bounding box center [421, 181] width 203 height 16
type input "**********"
click at [347, 217] on input at bounding box center [410, 217] width 181 height 16
type input "**********"
click at [346, 312] on input "Thumbnail" at bounding box center [421, 308] width 203 height 16
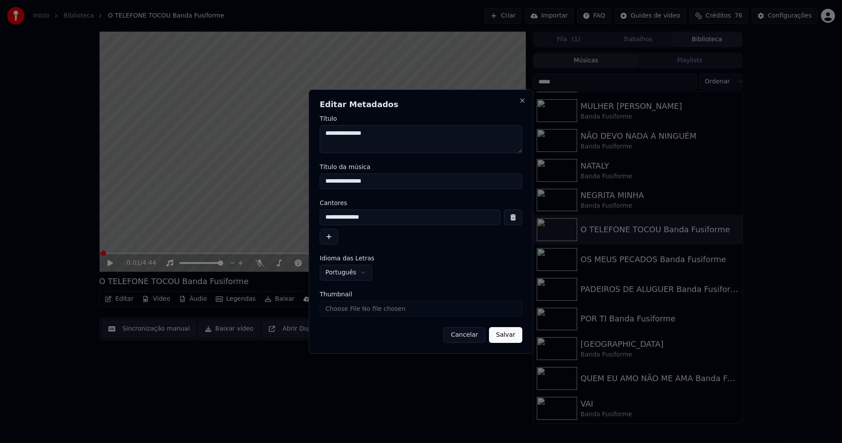
type input "**********"
click at [507, 338] on button "Salvar" at bounding box center [505, 335] width 33 height 16
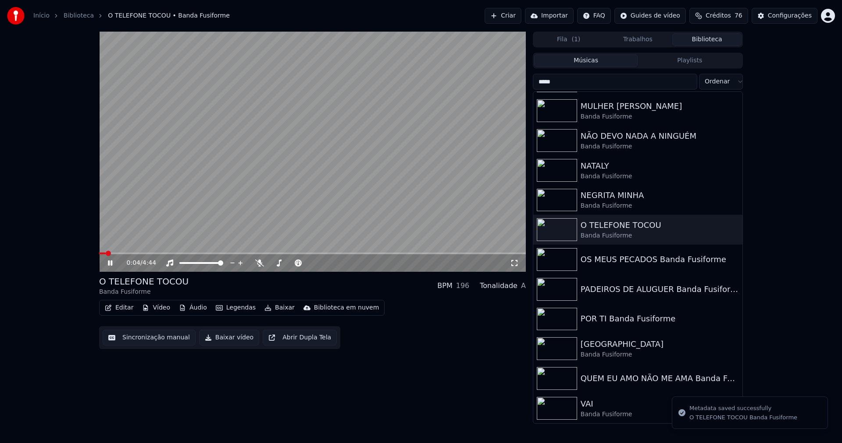
click at [111, 263] on icon at bounding box center [116, 262] width 21 height 7
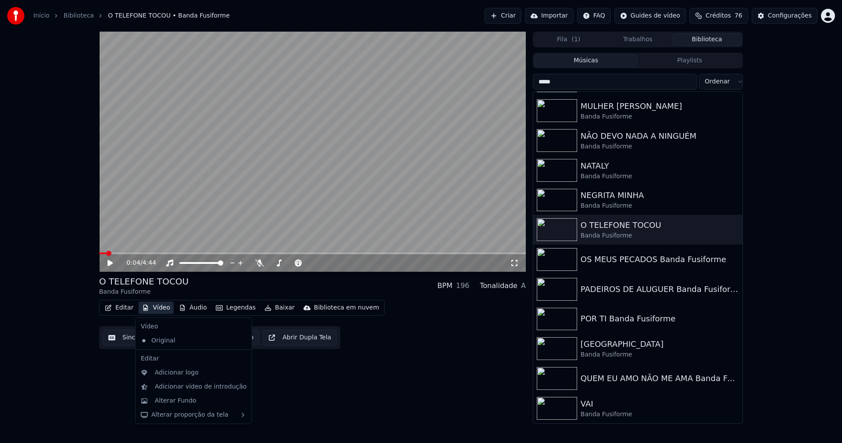
click at [161, 307] on button "Vídeo" at bounding box center [156, 307] width 35 height 12
click at [171, 374] on div "Adicionar logo" at bounding box center [177, 372] width 44 height 9
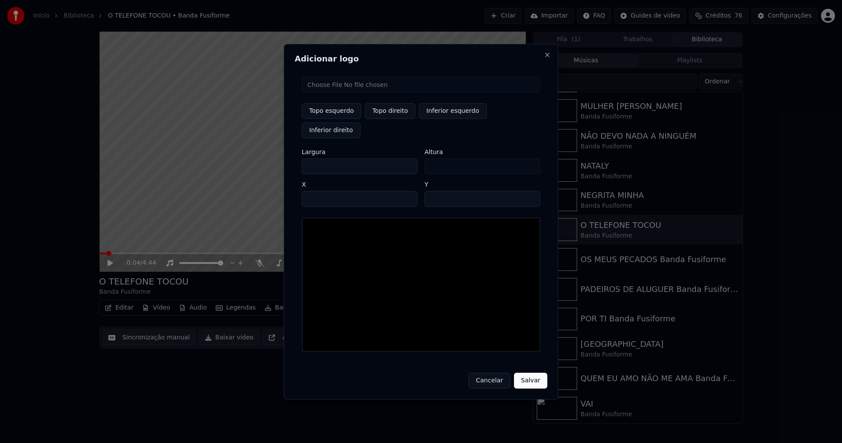
click at [330, 93] on input "file" at bounding box center [421, 85] width 239 height 16
type input "**********"
click at [390, 119] on button "Topo direito" at bounding box center [390, 111] width 50 height 16
type input "****"
drag, startPoint x: 316, startPoint y: 157, endPoint x: 276, endPoint y: 161, distance: 40.0
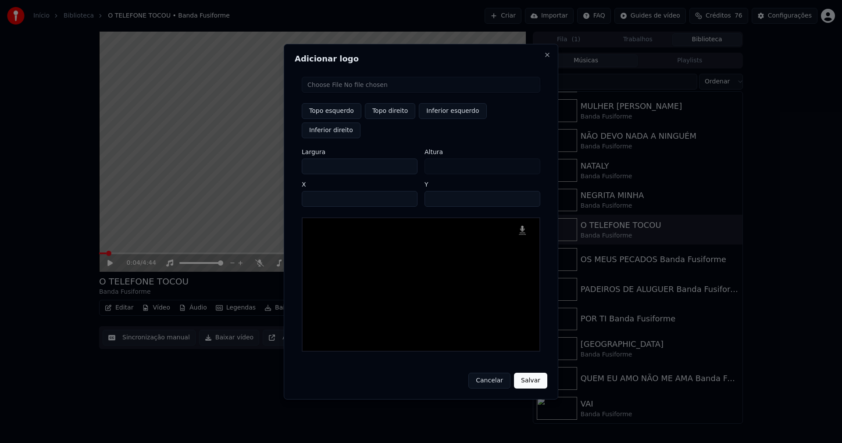
click at [280, 161] on body "Início Biblioteca O TELEFONE TOCOU • Banda Fusiforme Criar Importar FAQ Guides …" at bounding box center [421, 221] width 842 height 443
type input "**"
type input "***"
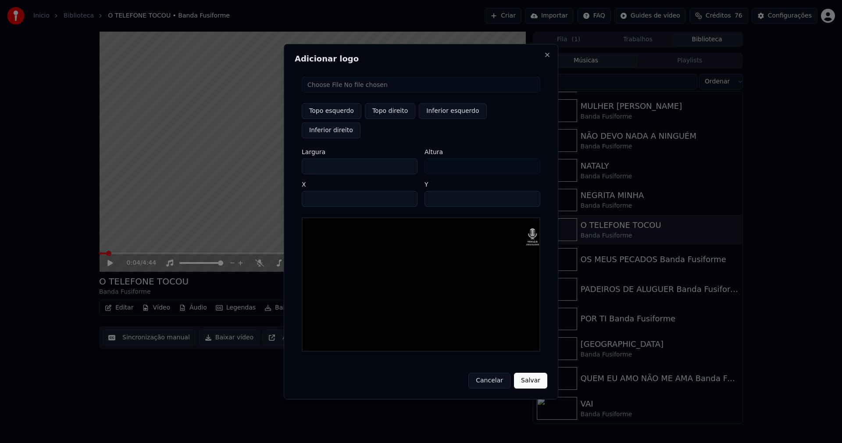
click at [319, 191] on input "****" at bounding box center [360, 199] width 116 height 16
type input "****"
click at [435, 191] on input "**" at bounding box center [483, 199] width 116 height 16
type input "**"
drag, startPoint x: 526, startPoint y: 372, endPoint x: 544, endPoint y: 323, distance: 51.5
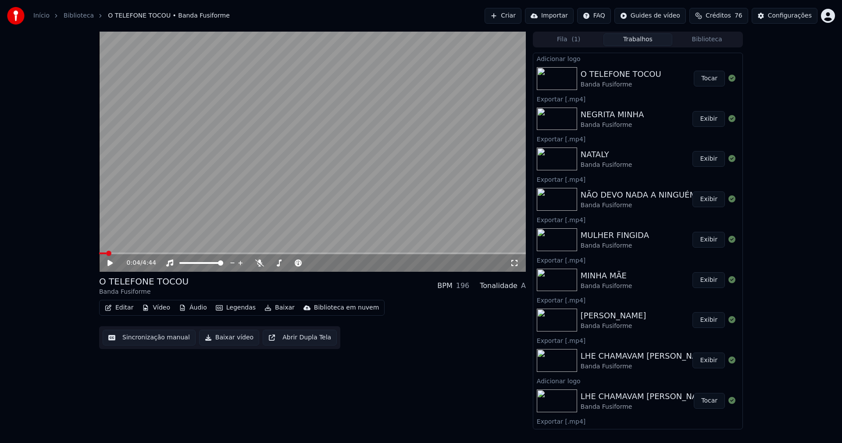
click at [123, 308] on button "Editar" at bounding box center [119, 307] width 36 height 12
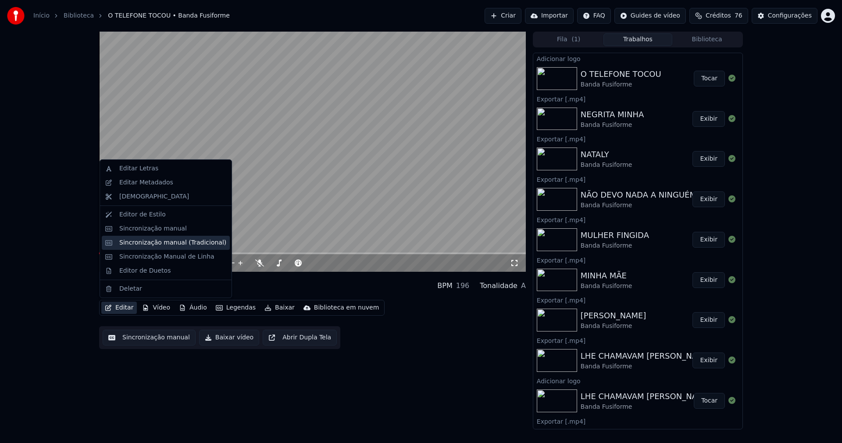
click at [159, 242] on div "Sincronização manual (Tradicional)" at bounding box center [172, 242] width 107 height 9
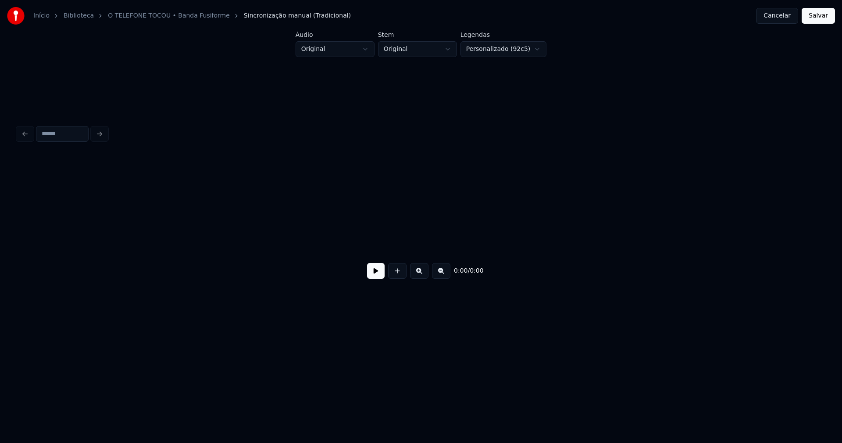
scroll to position [0, 2142]
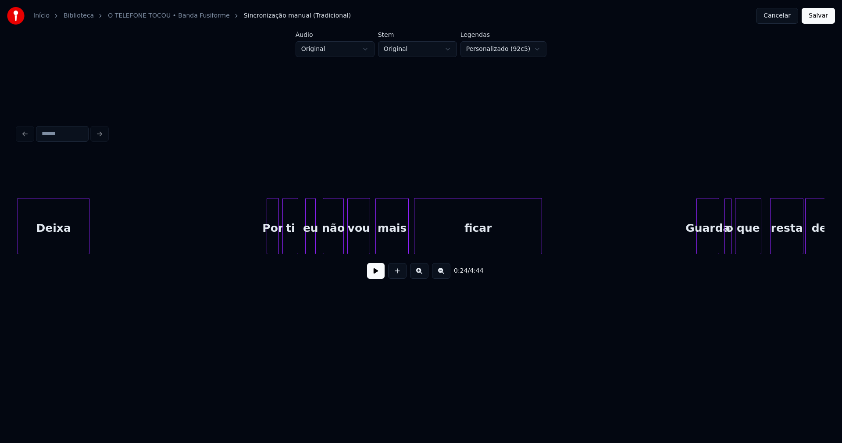
click at [773, 19] on button "Cancelar" at bounding box center [777, 16] width 42 height 16
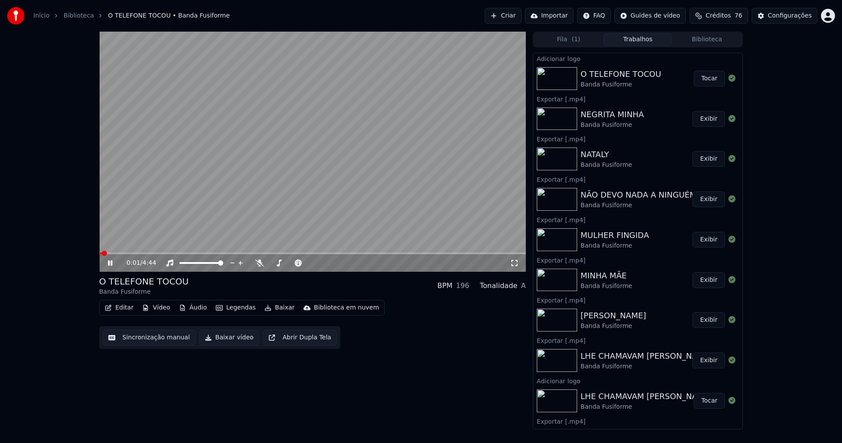
click at [701, 79] on button "Tocar" at bounding box center [709, 79] width 31 height 16
click at [112, 263] on icon at bounding box center [110, 262] width 4 height 5
click at [122, 309] on button "Editar" at bounding box center [119, 307] width 36 height 12
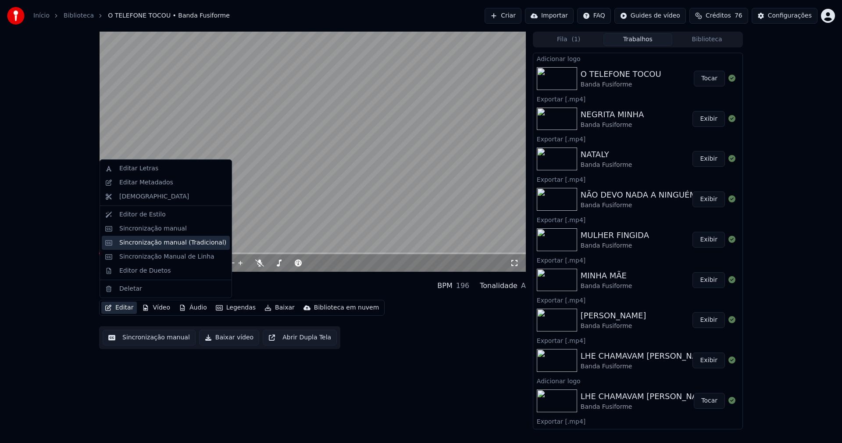
click at [148, 244] on div "Sincronização manual (Tradicional)" at bounding box center [172, 242] width 107 height 9
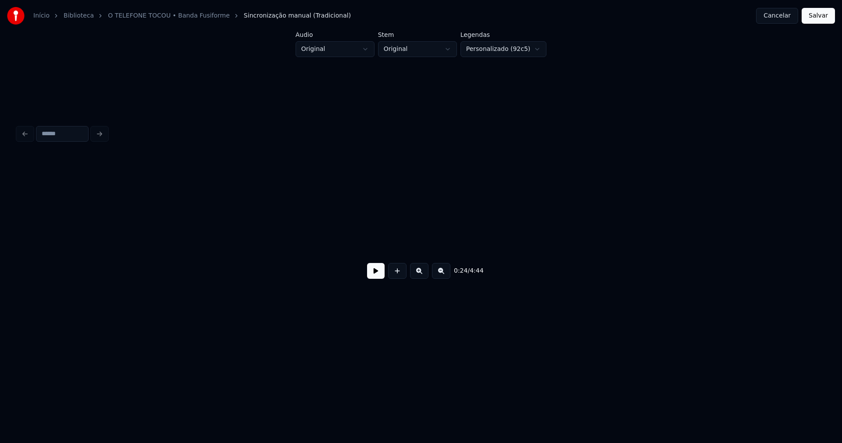
scroll to position [0, 2142]
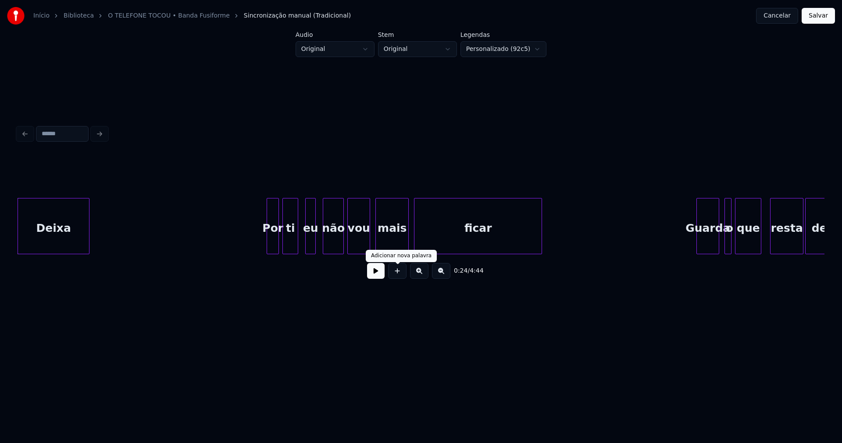
click at [381, 275] on button at bounding box center [376, 271] width 18 height 16
click at [266, 241] on div at bounding box center [266, 225] width 3 height 55
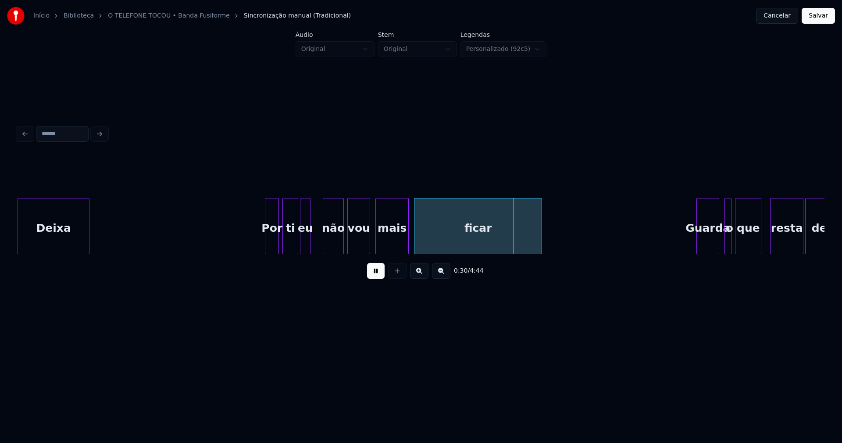
click at [305, 245] on div "eu" at bounding box center [305, 228] width 10 height 60
click at [334, 244] on div "não" at bounding box center [331, 228] width 20 height 60
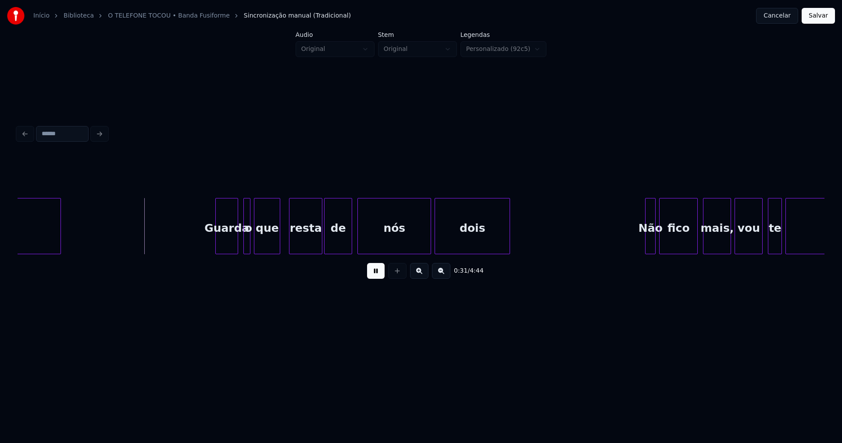
scroll to position [0, 2665]
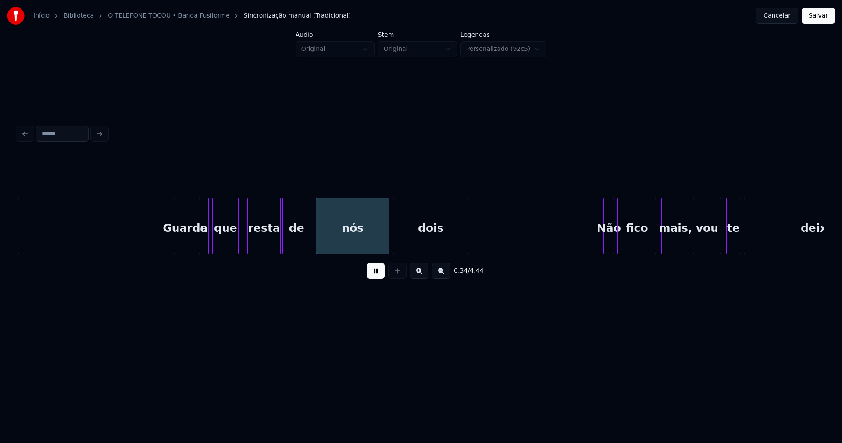
click at [200, 246] on div at bounding box center [200, 225] width 3 height 55
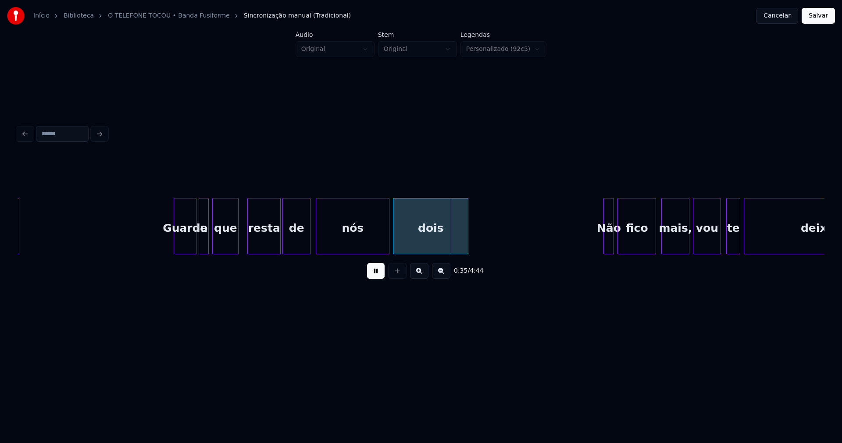
click at [174, 230] on div "Guarda" at bounding box center [185, 228] width 22 height 60
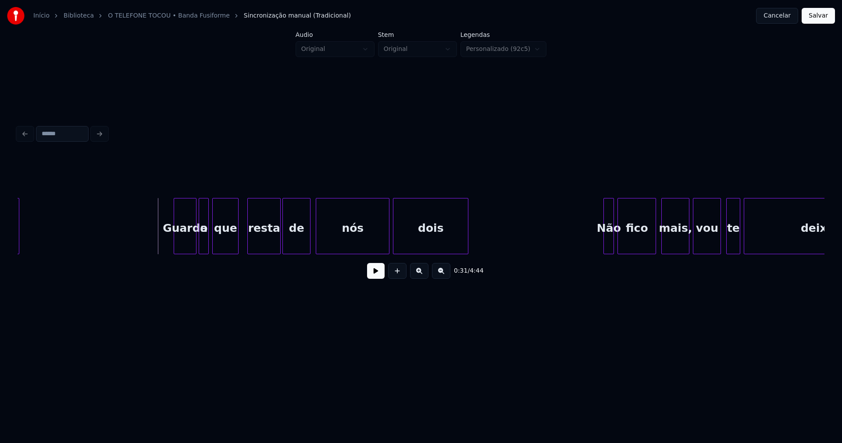
click at [378, 277] on button at bounding box center [376, 271] width 18 height 16
click at [225, 247] on div at bounding box center [224, 225] width 3 height 55
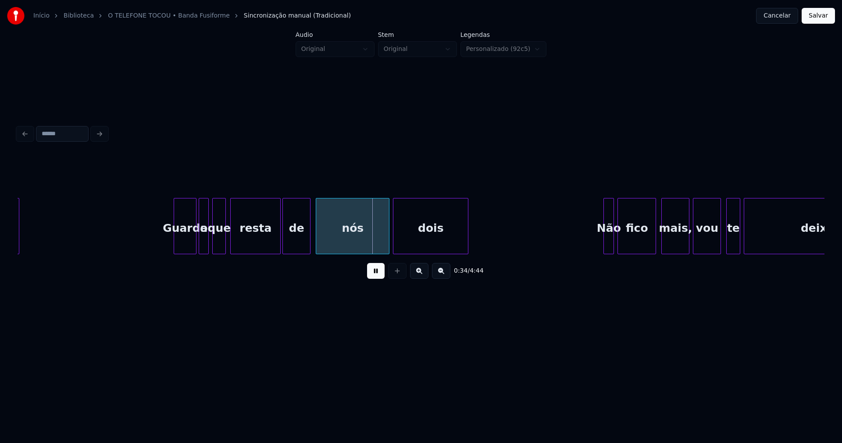
click at [231, 249] on div at bounding box center [232, 225] width 3 height 55
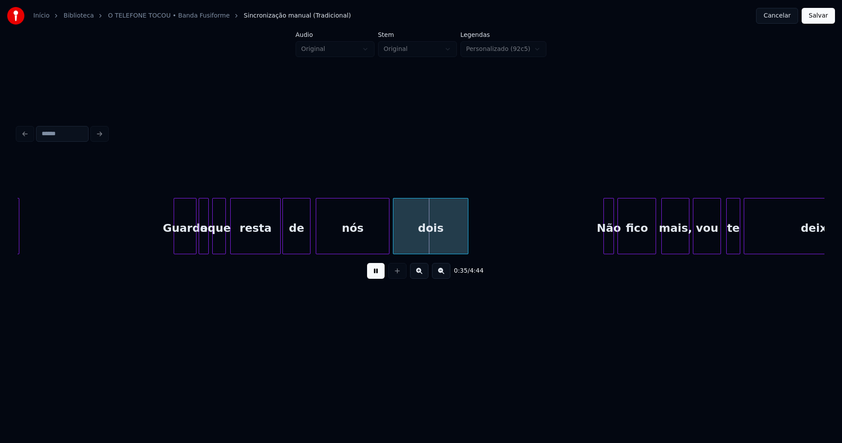
click at [376, 278] on button at bounding box center [376, 271] width 18 height 16
click at [374, 278] on button at bounding box center [376, 271] width 18 height 16
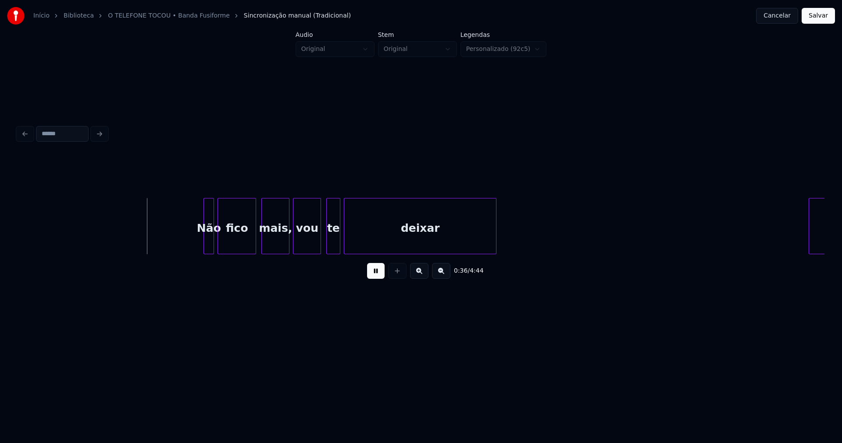
scroll to position [0, 3162]
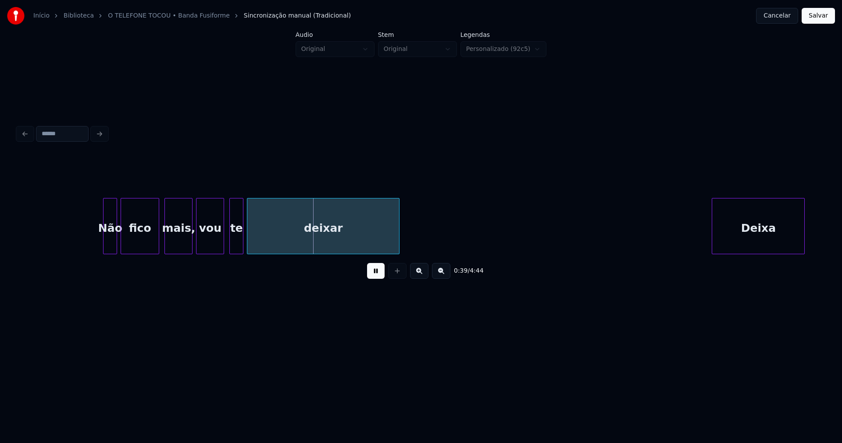
click at [104, 246] on div at bounding box center [105, 225] width 3 height 55
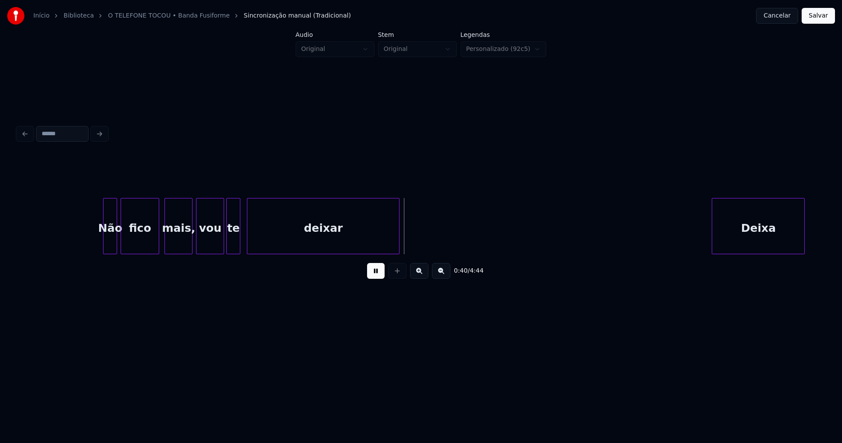
click at [231, 246] on div "te" at bounding box center [233, 228] width 13 height 60
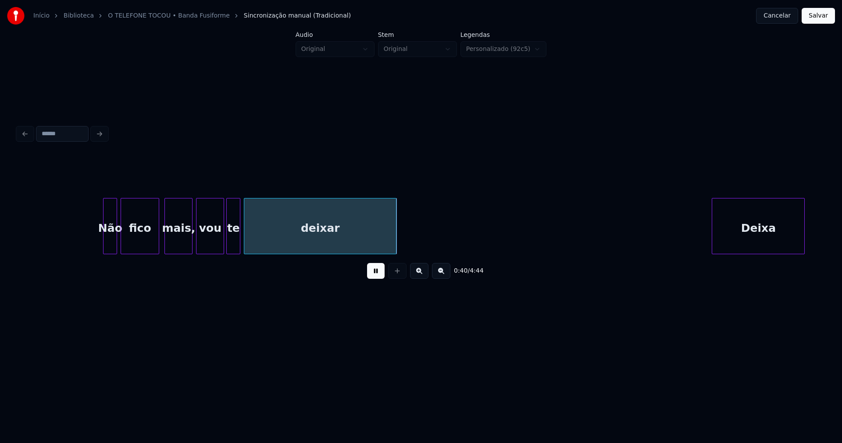
click at [258, 246] on div "deixar" at bounding box center [320, 228] width 152 height 60
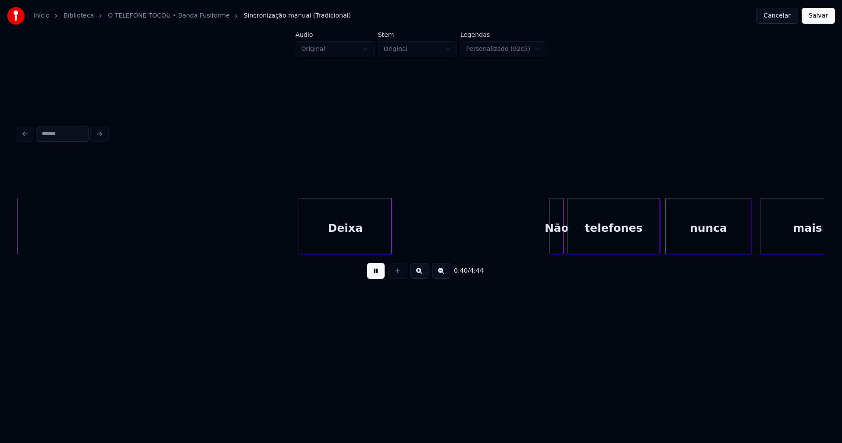
scroll to position [0, 3580]
drag, startPoint x: 155, startPoint y: 259, endPoint x: 175, endPoint y: 259, distance: 19.7
click at [172, 259] on div "0:41 / 4:44" at bounding box center [421, 270] width 807 height 33
click at [263, 249] on div at bounding box center [263, 225] width 3 height 55
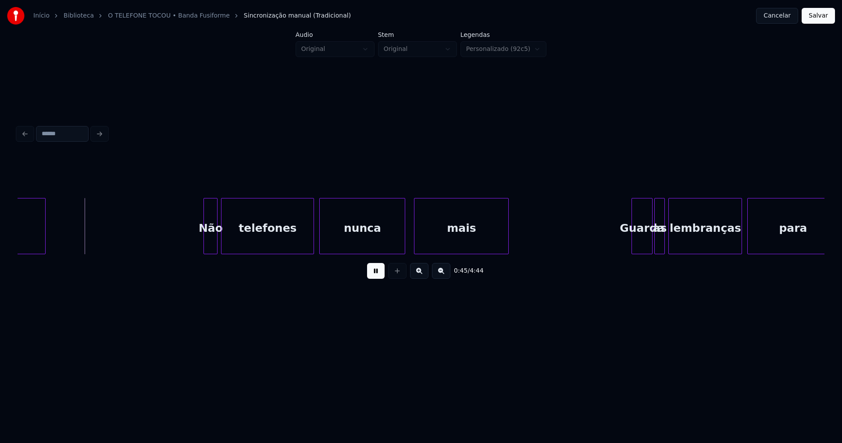
scroll to position [0, 3935]
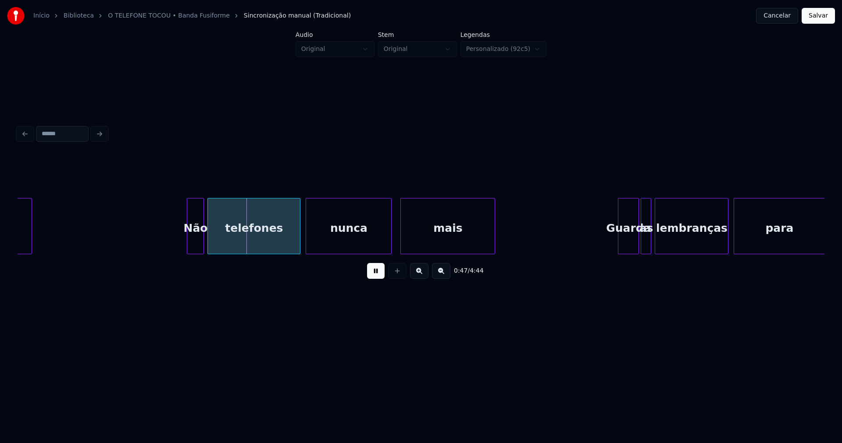
click at [188, 241] on div at bounding box center [188, 225] width 3 height 55
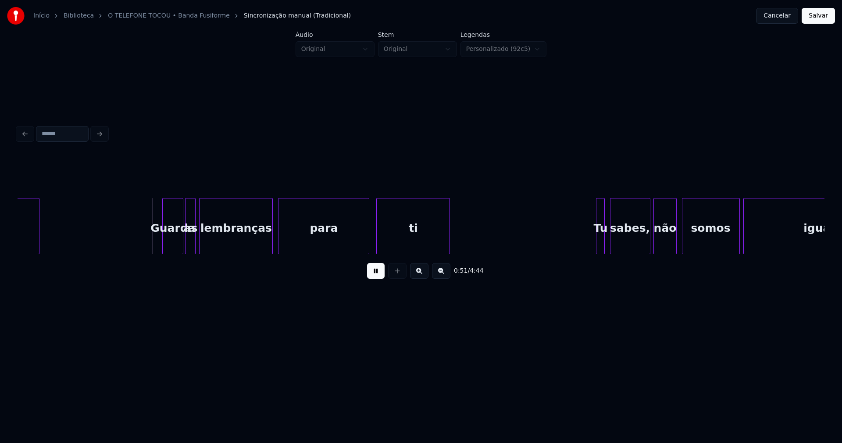
scroll to position [0, 4405]
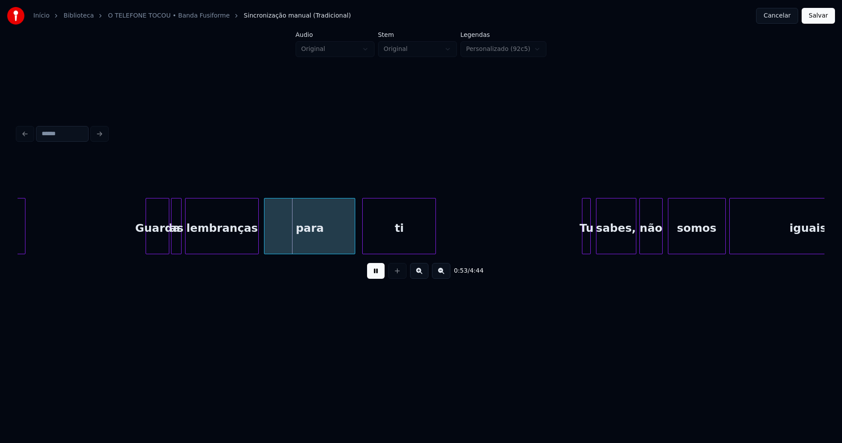
click at [148, 246] on div at bounding box center [147, 225] width 3 height 55
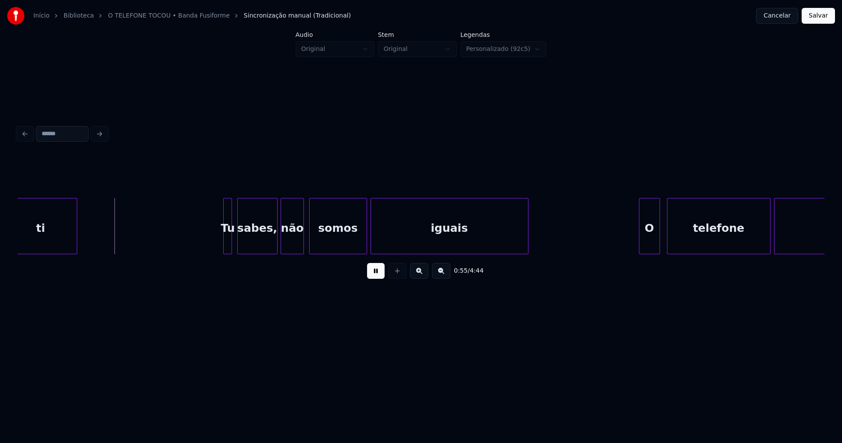
scroll to position [0, 4791]
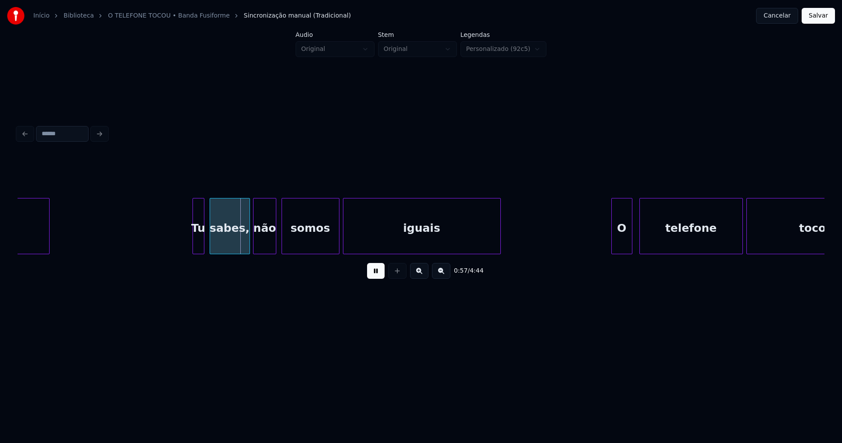
click at [195, 246] on div at bounding box center [194, 225] width 3 height 55
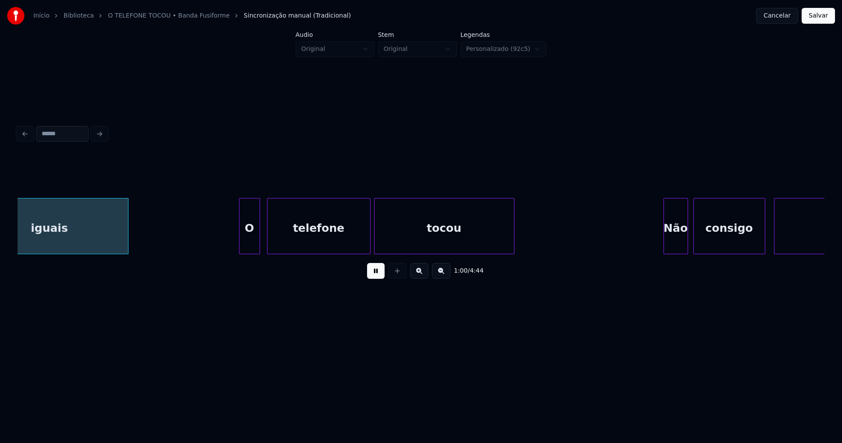
scroll to position [0, 5164]
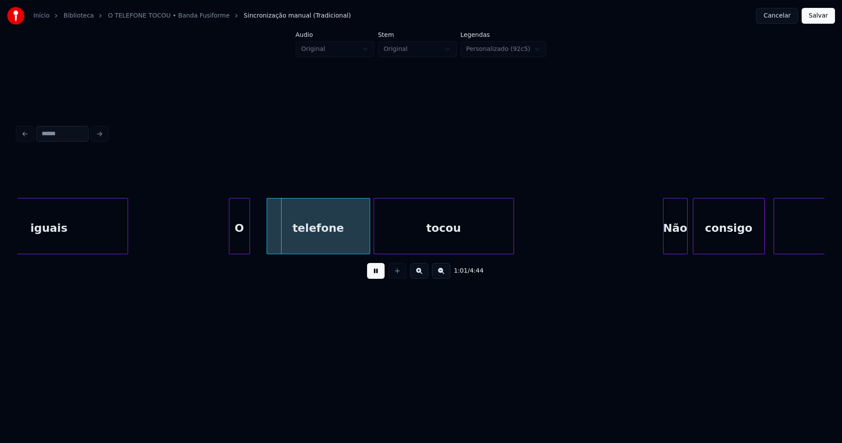
click at [240, 245] on div "O" at bounding box center [239, 228] width 20 height 60
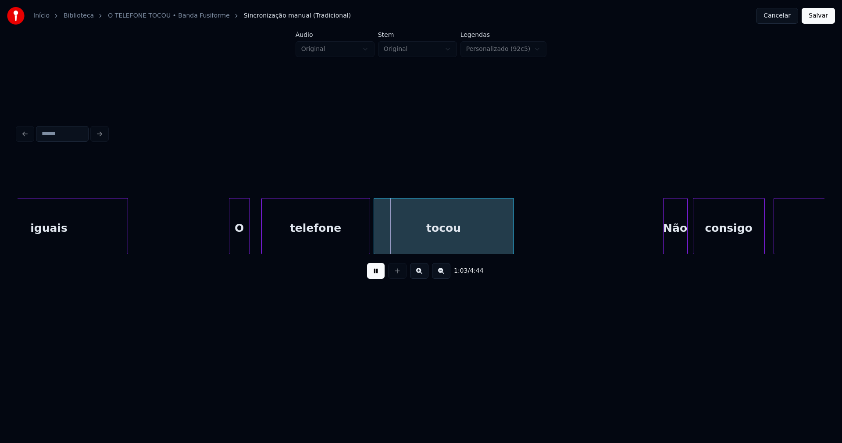
click at [262, 246] on div at bounding box center [263, 225] width 3 height 55
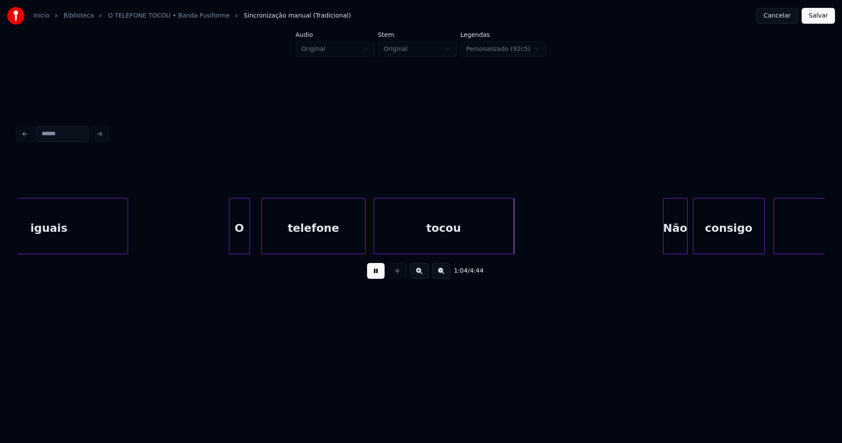
click at [365, 243] on div at bounding box center [364, 225] width 3 height 55
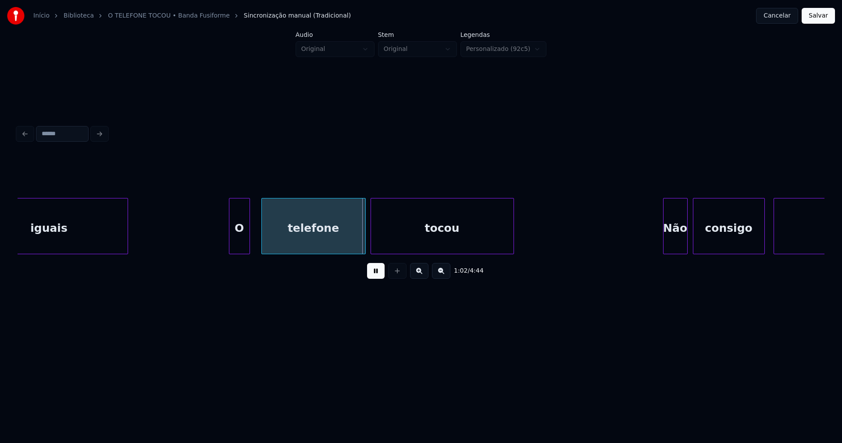
click at [373, 242] on div at bounding box center [372, 225] width 3 height 55
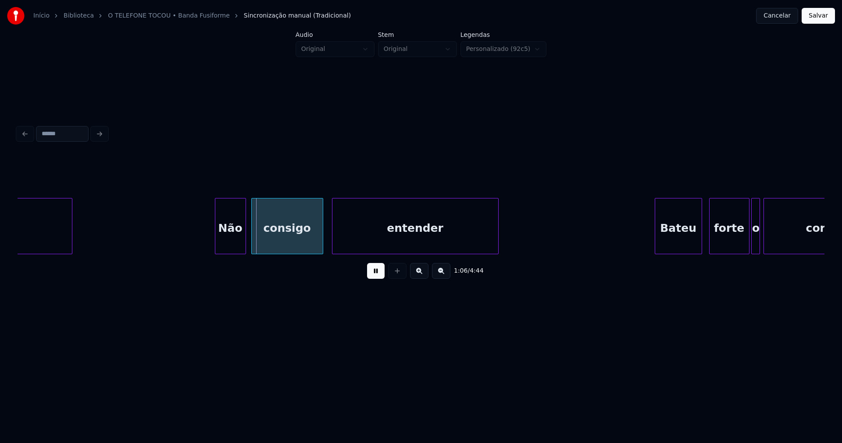
click at [216, 249] on div at bounding box center [216, 225] width 3 height 55
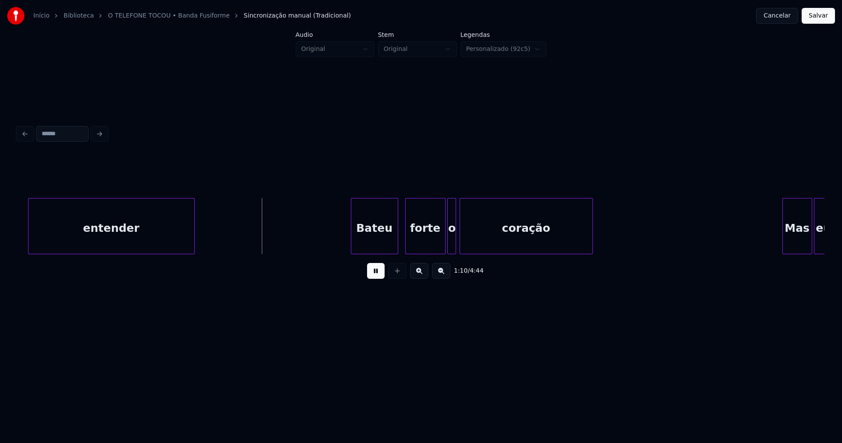
scroll to position [0, 6076]
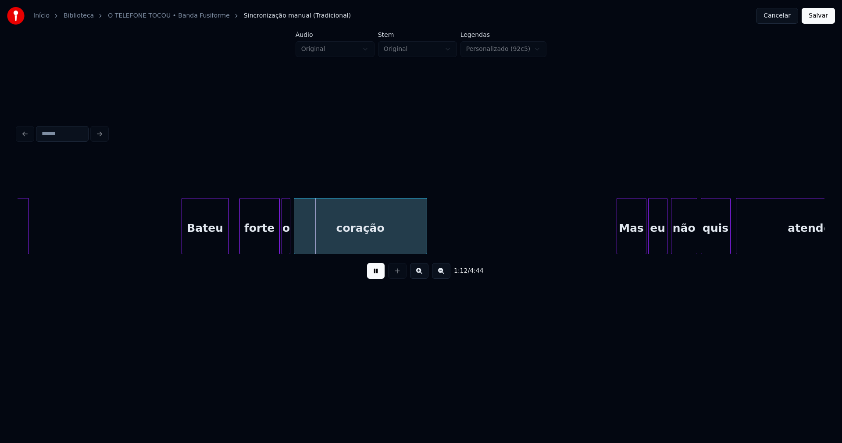
click at [215, 249] on div "Bateu" at bounding box center [205, 228] width 46 height 60
click at [265, 247] on div "forte" at bounding box center [259, 228] width 39 height 60
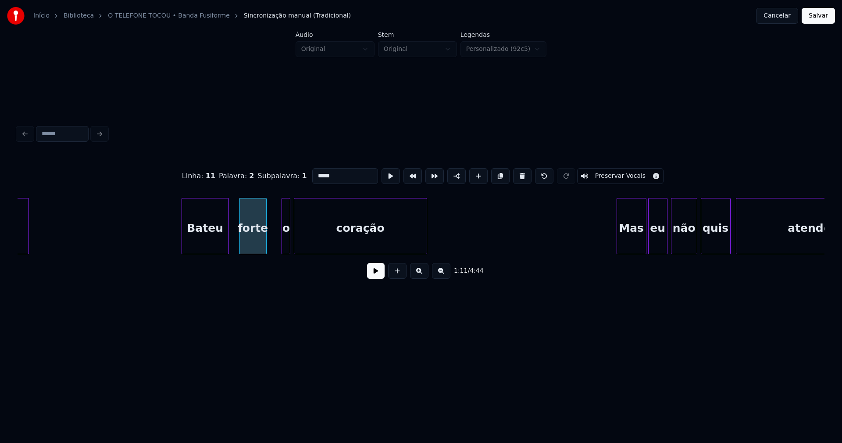
click at [263, 254] on div "entender Bateu forte o coração Mas eu não quis atender" at bounding box center [421, 226] width 807 height 56
click at [271, 248] on div at bounding box center [272, 225] width 3 height 55
click at [279, 246] on div "o" at bounding box center [277, 228] width 19 height 60
click at [375, 275] on button at bounding box center [376, 271] width 18 height 16
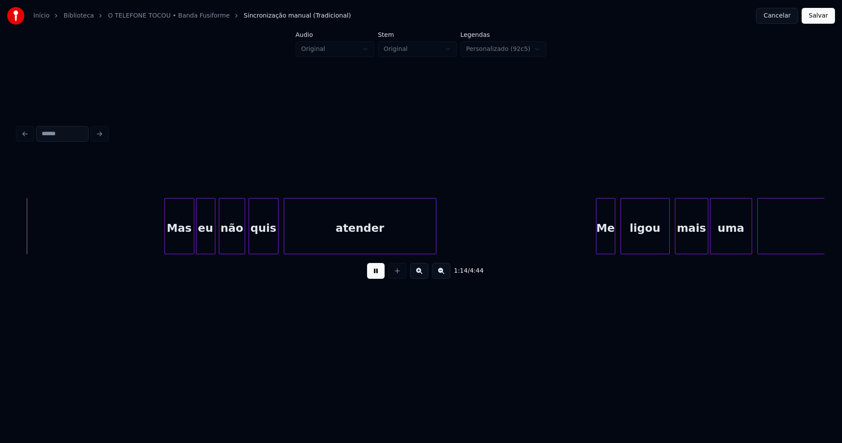
scroll to position [0, 6528]
click at [175, 250] on div "Mas eu não quis atender Me ligou mais uma vez" at bounding box center [421, 226] width 807 height 56
click at [202, 247] on div "eu" at bounding box center [201, 228] width 18 height 60
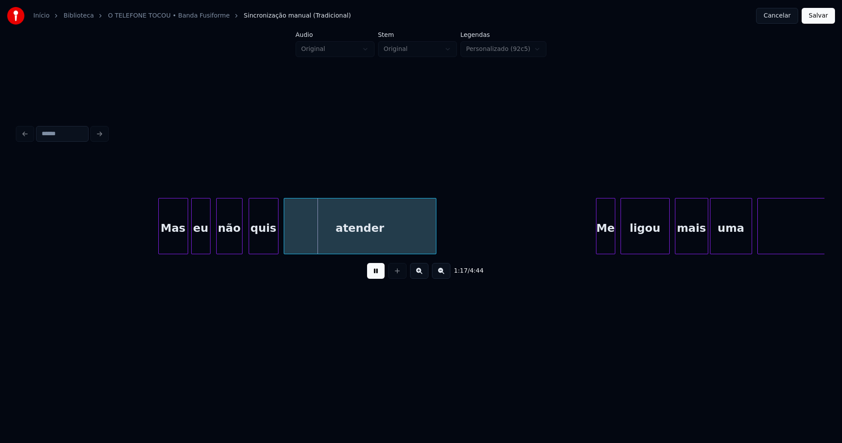
click at [227, 246] on div "não" at bounding box center [229, 228] width 25 height 60
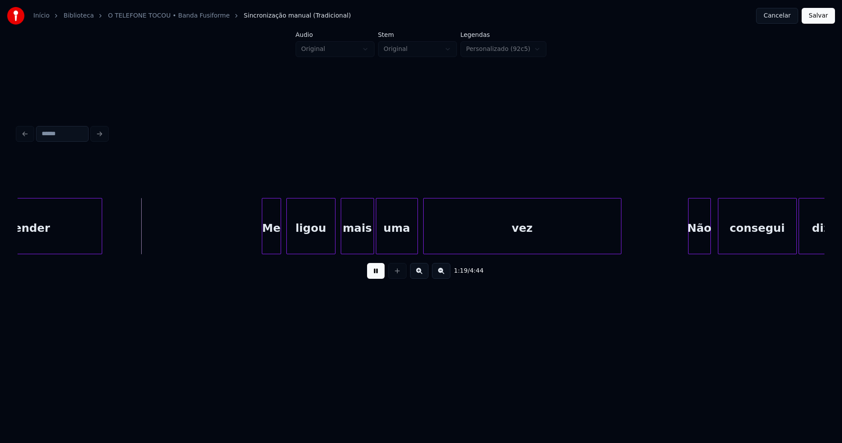
scroll to position [0, 6946]
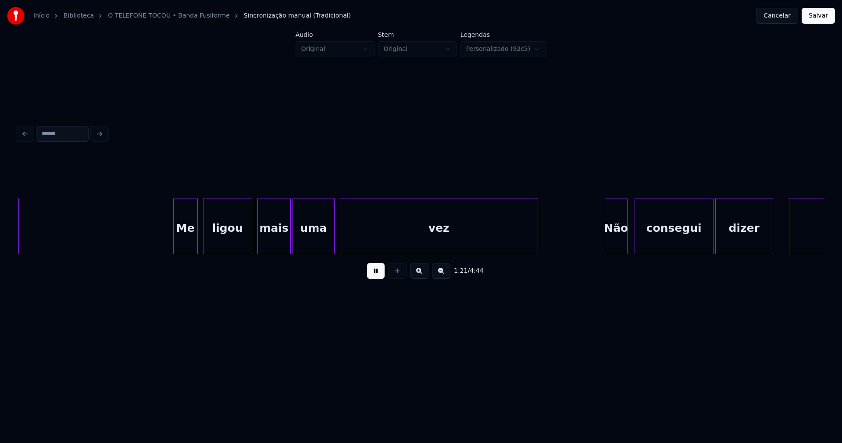
click at [176, 245] on div at bounding box center [175, 225] width 3 height 55
click at [279, 245] on div at bounding box center [280, 225] width 3 height 55
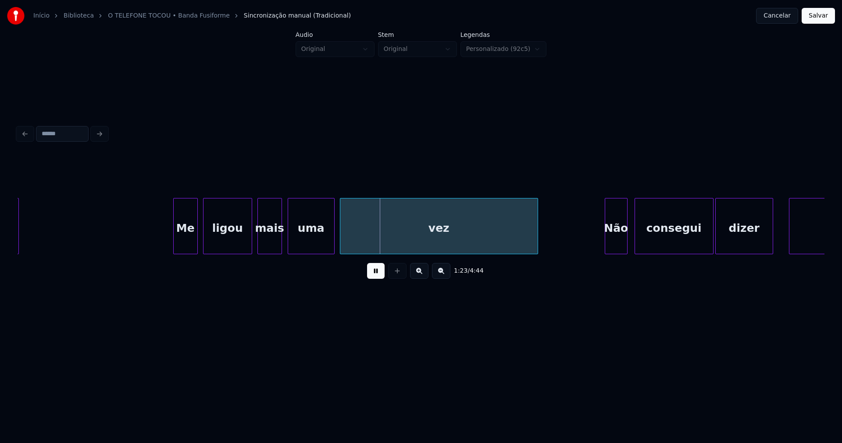
click at [288, 240] on div at bounding box center [289, 225] width 3 height 55
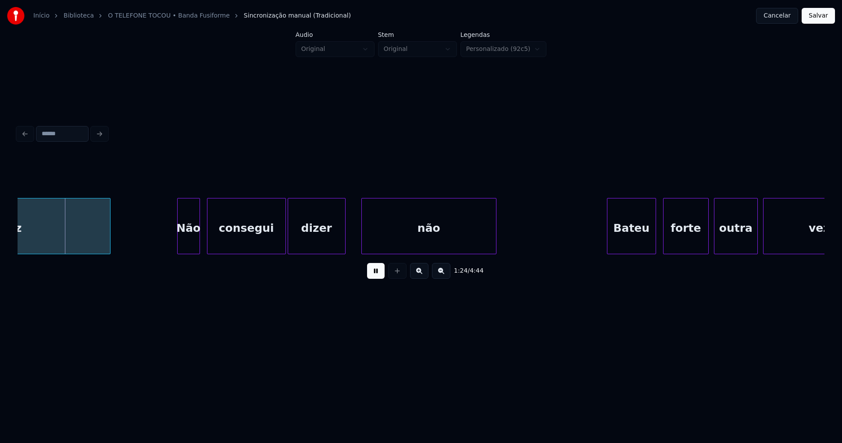
scroll to position [0, 7387]
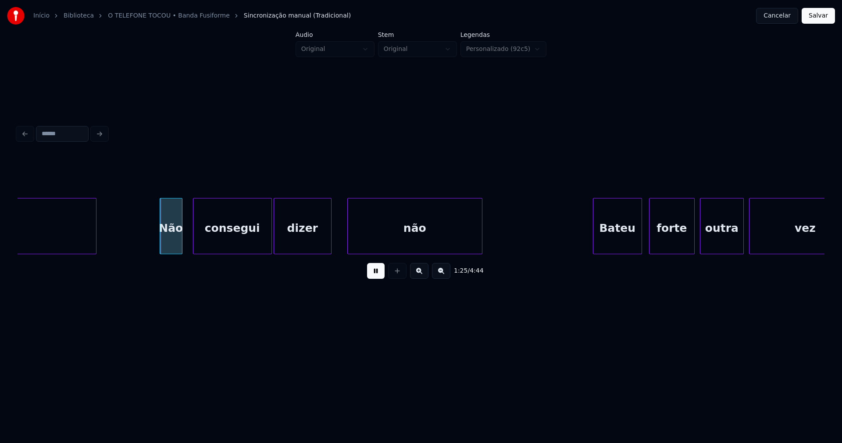
click at [172, 246] on div "Não" at bounding box center [171, 228] width 22 height 60
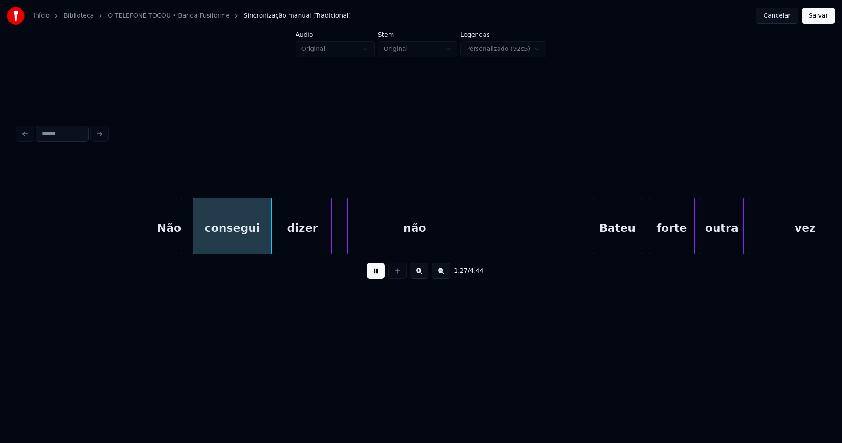
click at [158, 243] on div at bounding box center [158, 225] width 3 height 55
click at [209, 239] on div "consegui" at bounding box center [229, 228] width 78 height 60
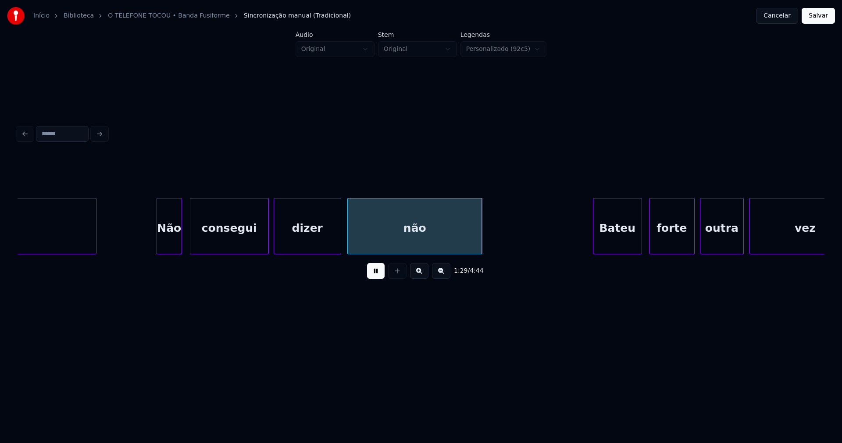
click at [340, 231] on div at bounding box center [339, 225] width 3 height 55
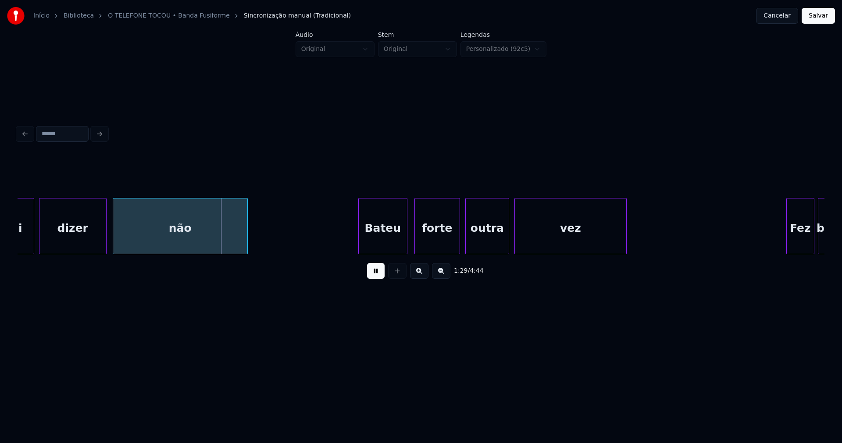
scroll to position [0, 7815]
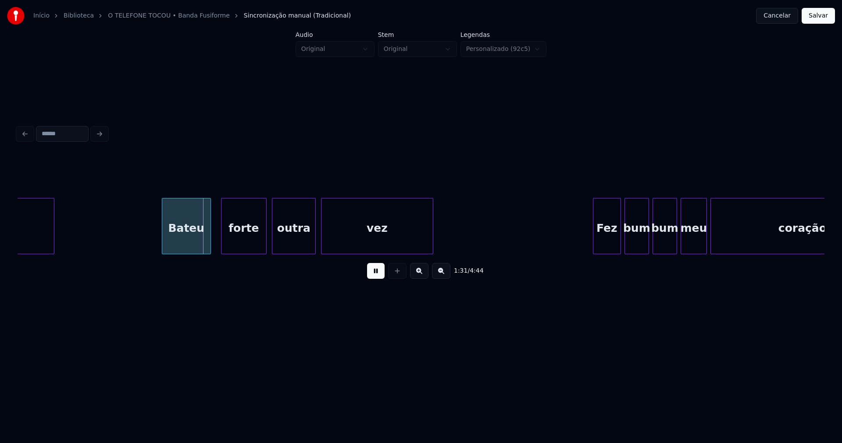
click at [193, 245] on div "Bateu" at bounding box center [186, 228] width 48 height 60
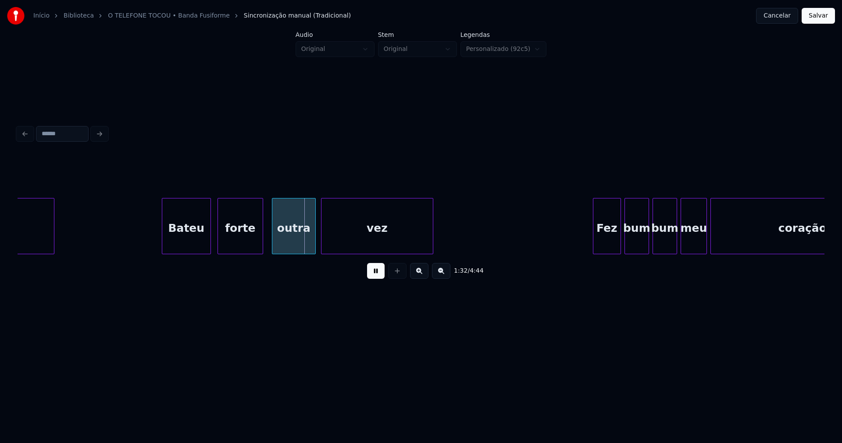
click at [232, 245] on div "forte" at bounding box center [240, 228] width 45 height 60
click at [247, 250] on div "não Bateu forte outra vez Fez bum bum meu coração" at bounding box center [421, 226] width 807 height 56
click at [255, 249] on div at bounding box center [255, 225] width 3 height 55
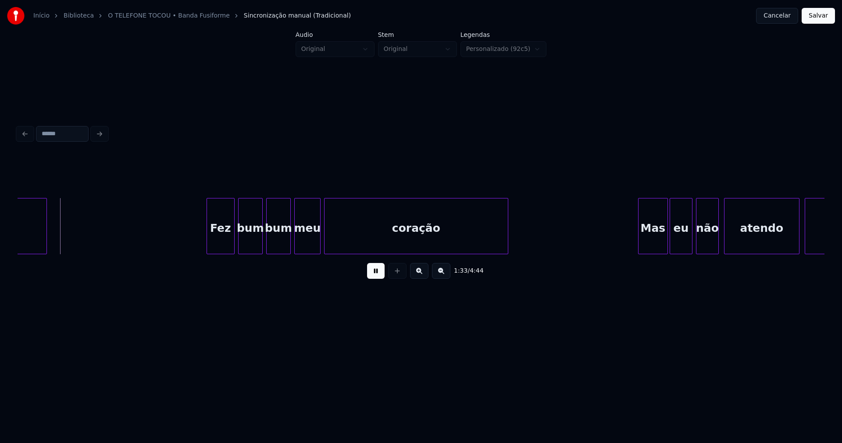
scroll to position [0, 8230]
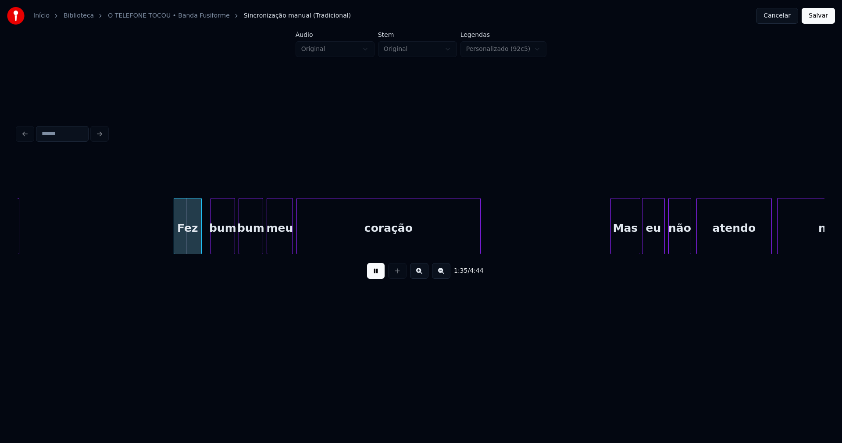
click at [184, 239] on div "Fez" at bounding box center [187, 228] width 27 height 60
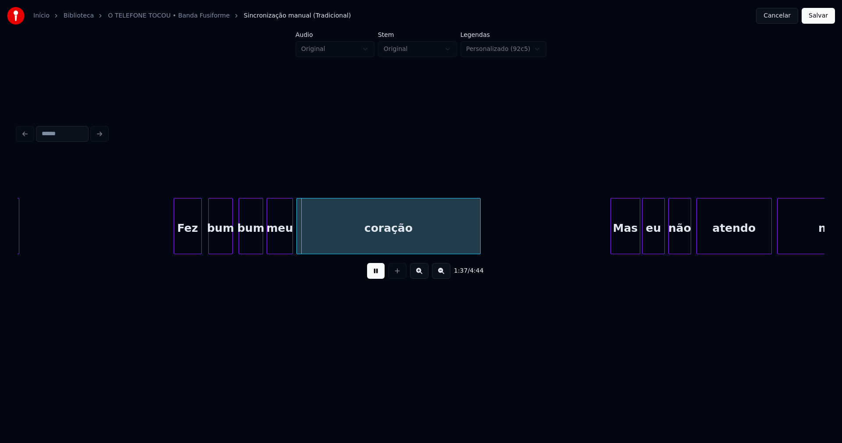
click at [224, 240] on div "bum" at bounding box center [221, 228] width 24 height 60
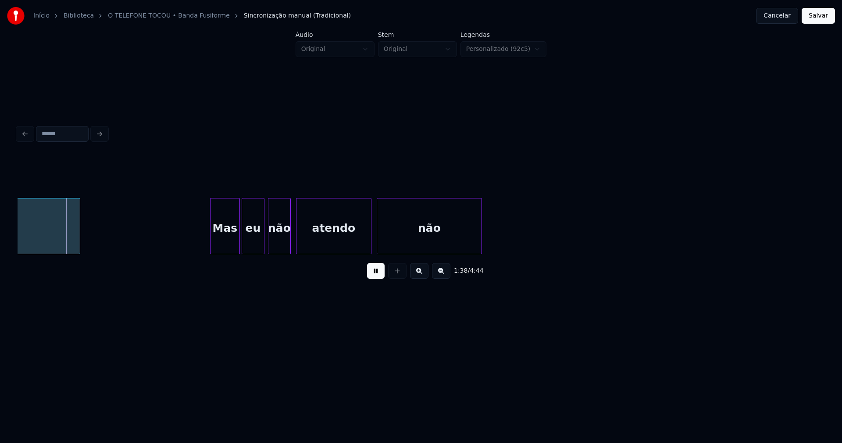
scroll to position [0, 8644]
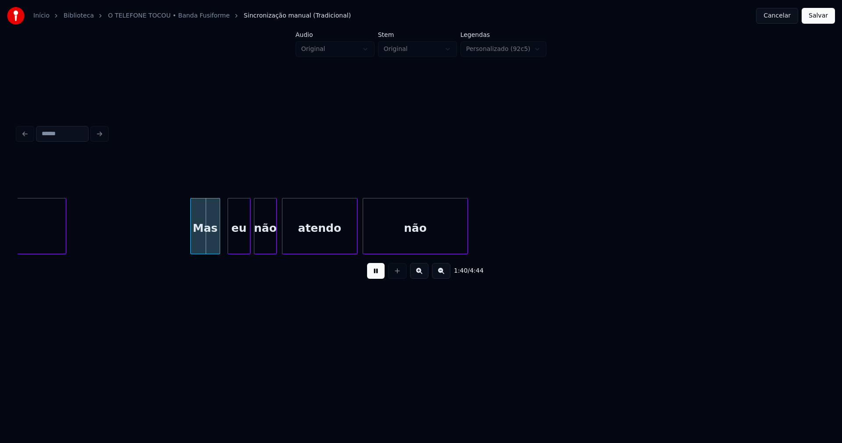
click at [206, 244] on div "Mas" at bounding box center [205, 228] width 29 height 60
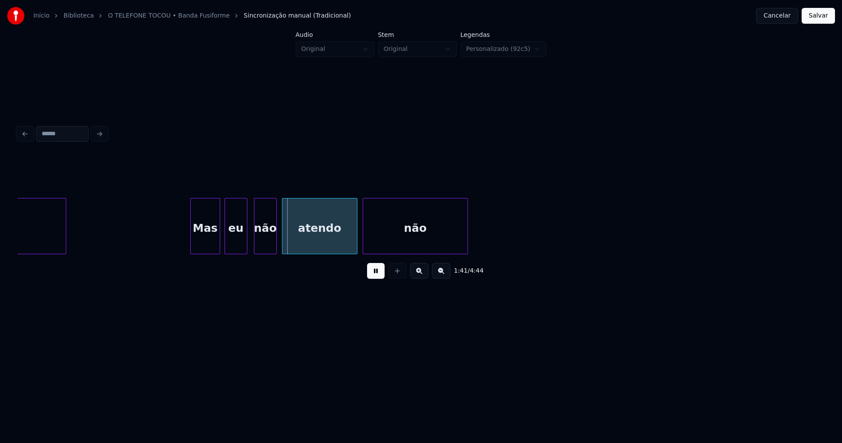
click at [237, 243] on div "eu" at bounding box center [236, 228] width 22 height 60
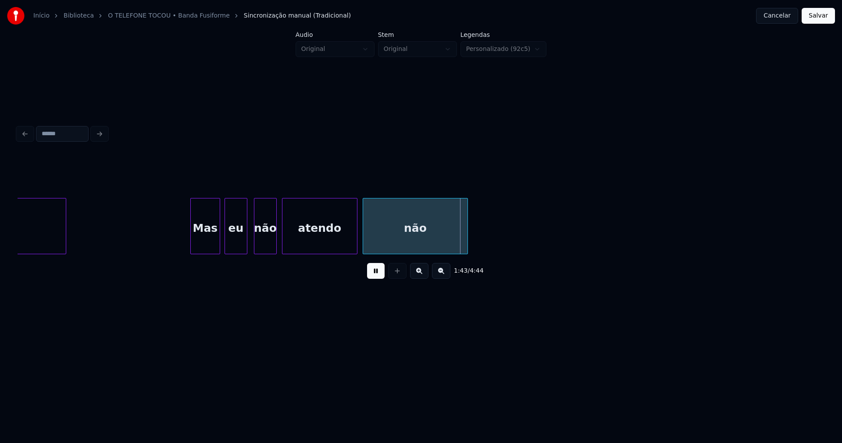
click at [305, 237] on div at bounding box center [305, 225] width 3 height 55
click at [294, 236] on div at bounding box center [294, 225] width 3 height 55
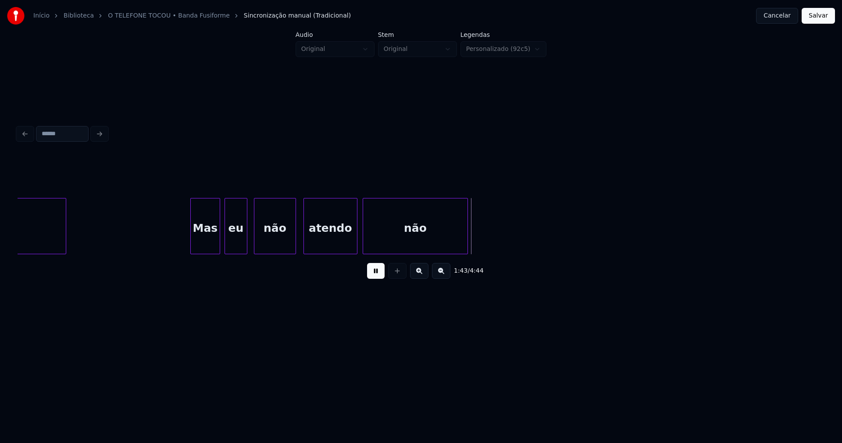
click at [375, 276] on button at bounding box center [376, 271] width 18 height 16
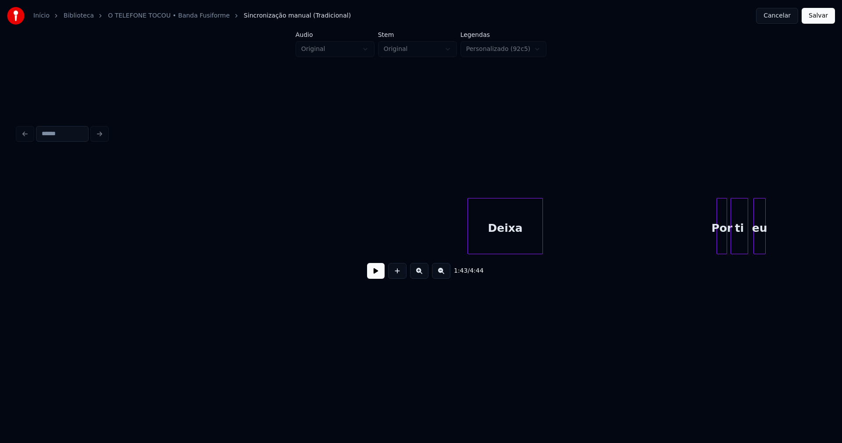
scroll to position [0, 10439]
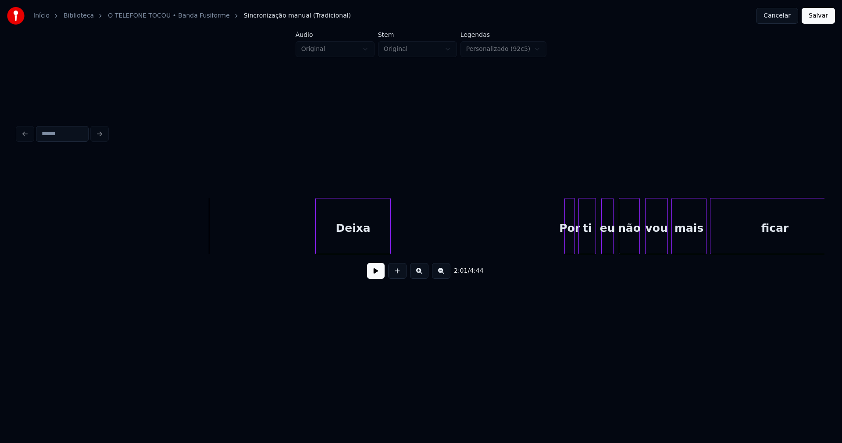
click at [370, 275] on button at bounding box center [376, 271] width 18 height 16
click at [283, 252] on div "Deixa Por ti eu não vou mais ficar" at bounding box center [421, 226] width 807 height 56
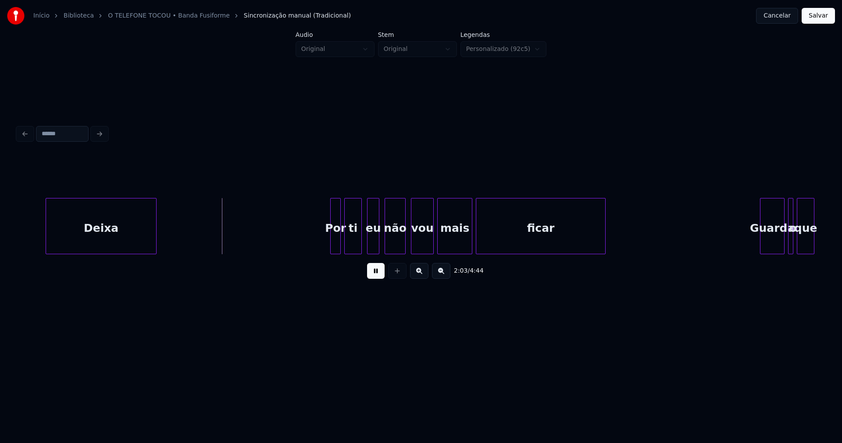
scroll to position [0, 10840]
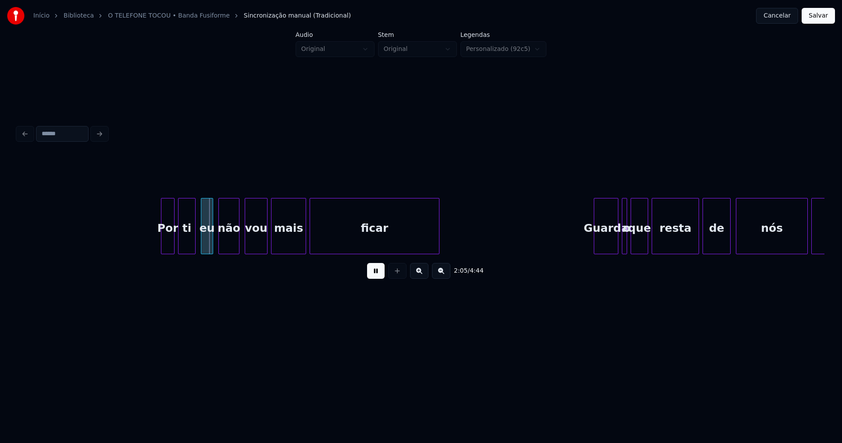
click at [162, 246] on div at bounding box center [162, 225] width 3 height 55
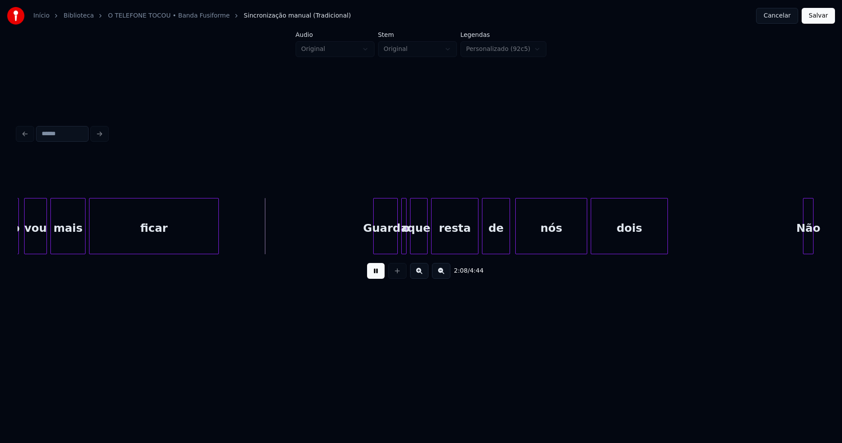
scroll to position [0, 11115]
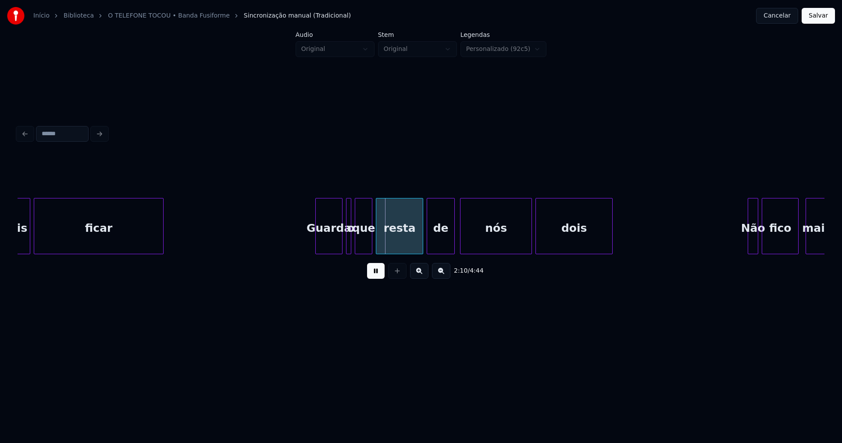
click at [318, 241] on div at bounding box center [317, 225] width 3 height 55
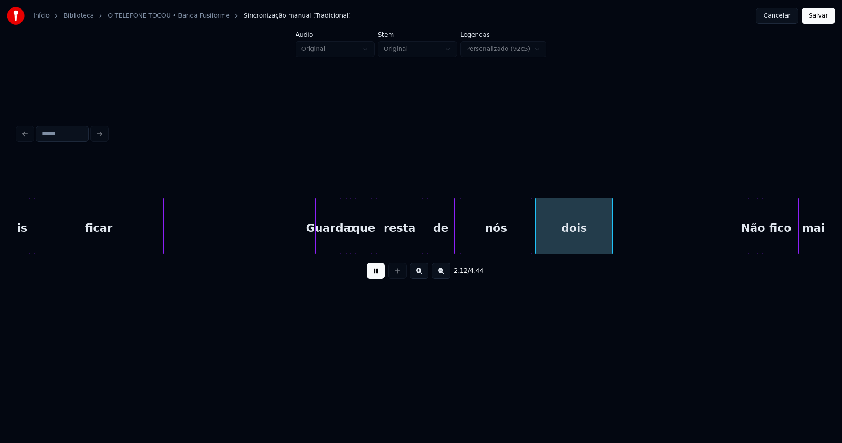
click at [340, 245] on div at bounding box center [339, 225] width 3 height 55
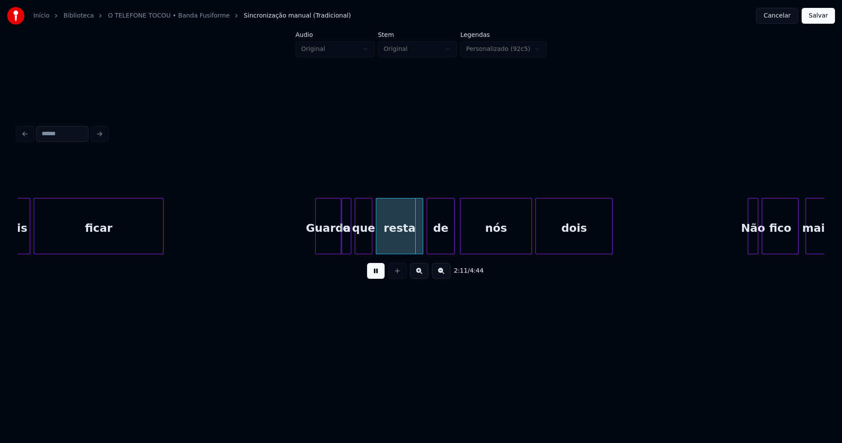
click at [342, 245] on div at bounding box center [343, 225] width 3 height 55
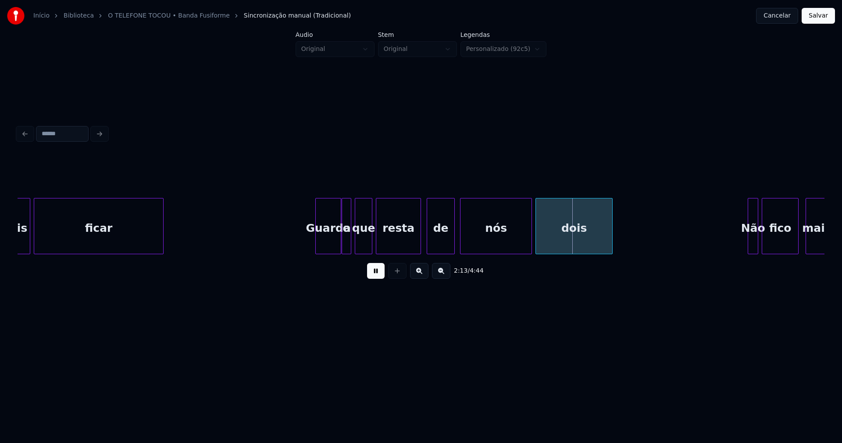
click at [420, 247] on div at bounding box center [419, 225] width 3 height 55
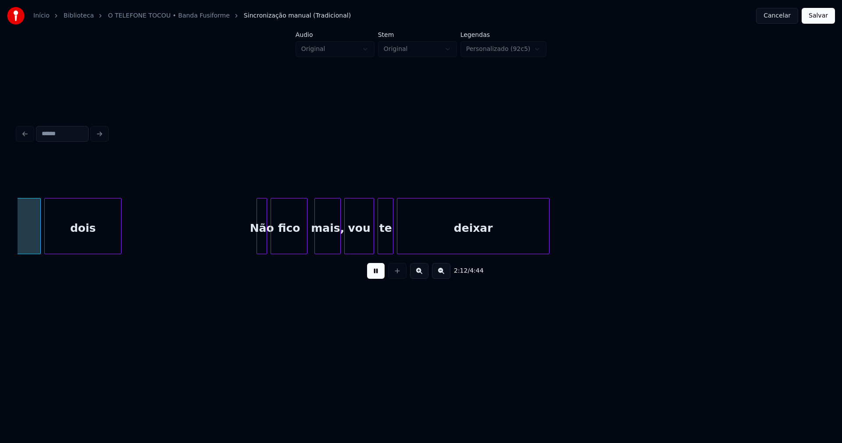
scroll to position [0, 11609]
click at [252, 250] on div at bounding box center [252, 225] width 3 height 55
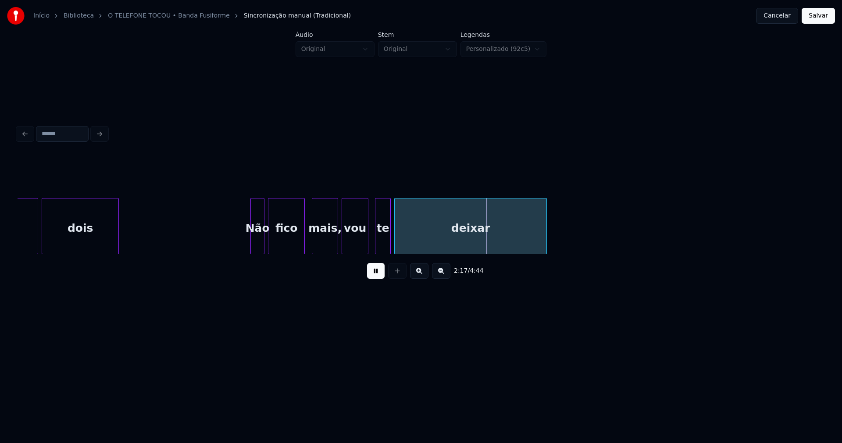
click at [366, 243] on div at bounding box center [366, 225] width 3 height 55
click at [379, 241] on div "te" at bounding box center [380, 228] width 15 height 60
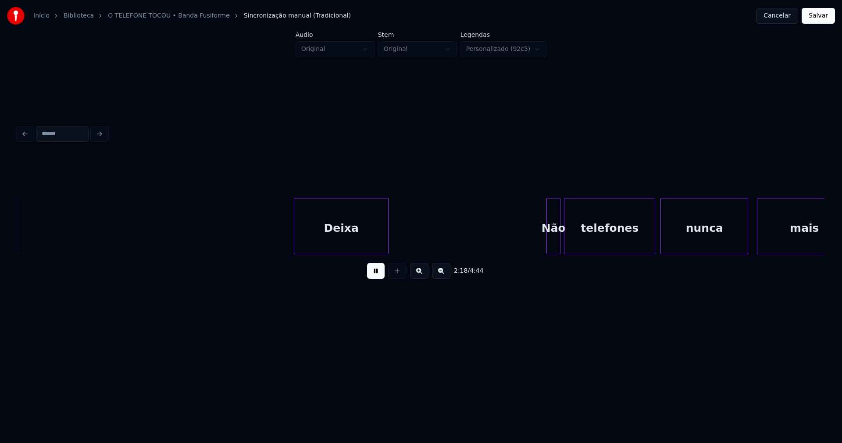
scroll to position [0, 12173]
click at [265, 247] on div at bounding box center [264, 225] width 3 height 55
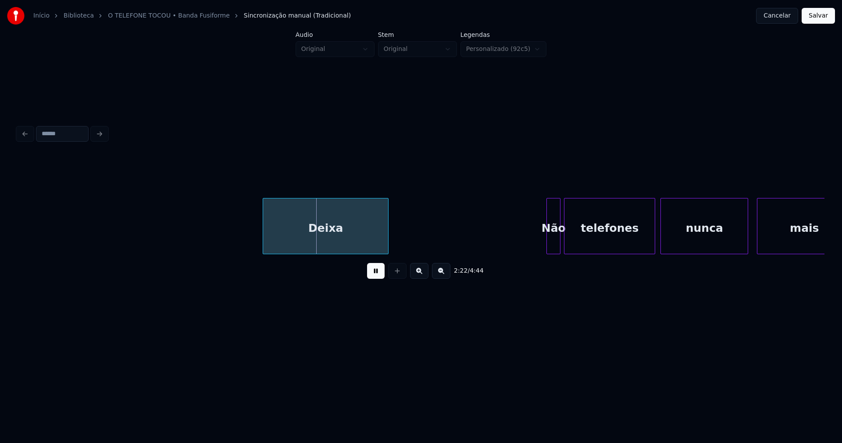
click at [226, 229] on div "Deixa Não telefones nunca mais" at bounding box center [316, 226] width 24944 height 56
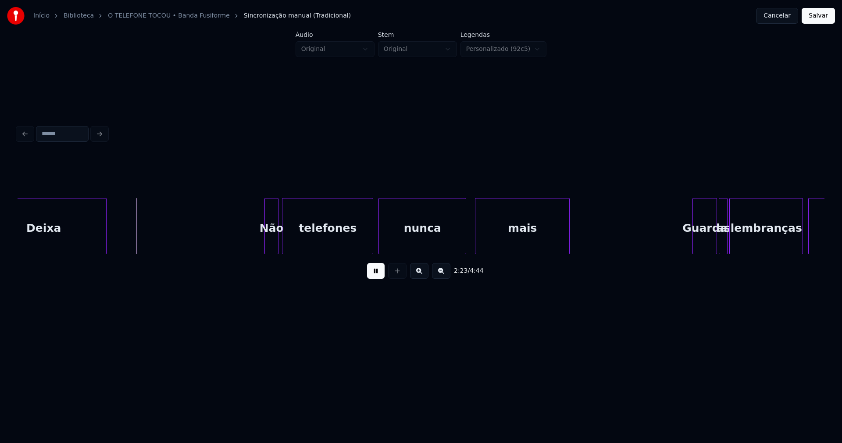
scroll to position [0, 12524]
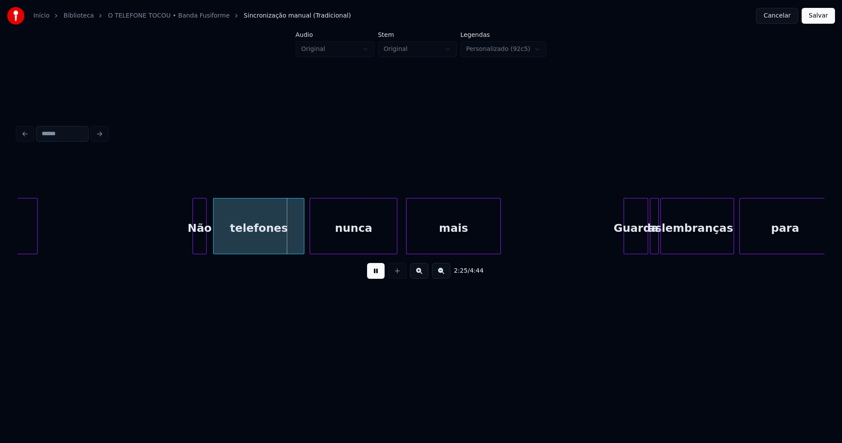
click at [200, 243] on div "Não" at bounding box center [199, 228] width 13 height 60
click at [249, 239] on div "telefones" at bounding box center [256, 228] width 90 height 60
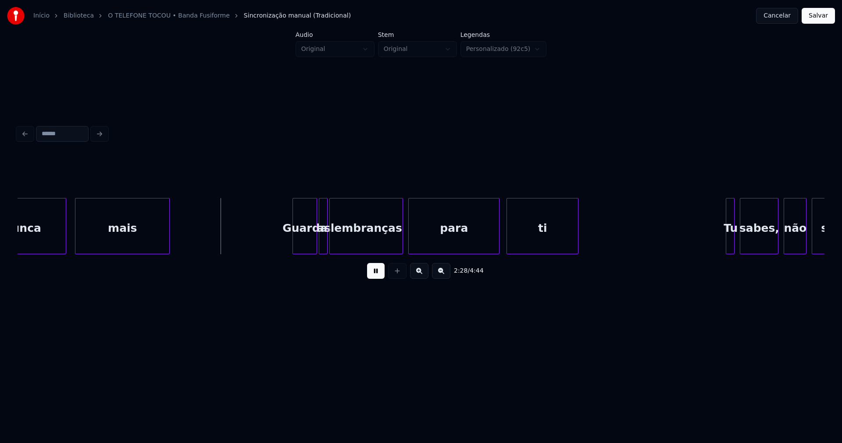
scroll to position [0, 12910]
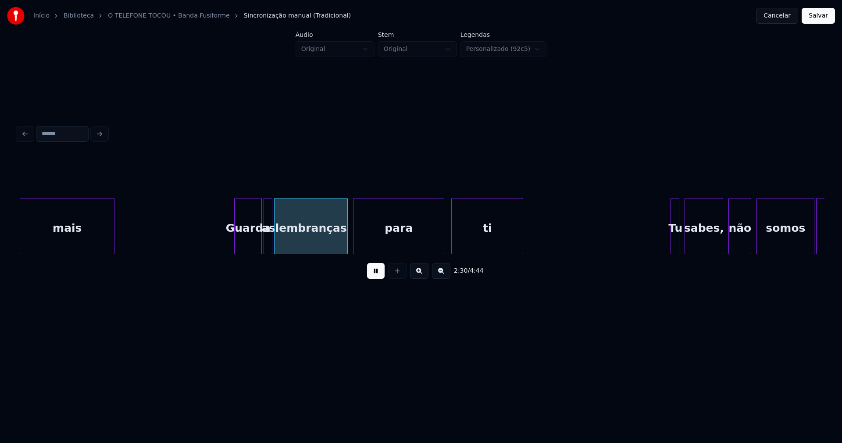
click at [237, 241] on div at bounding box center [236, 225] width 3 height 55
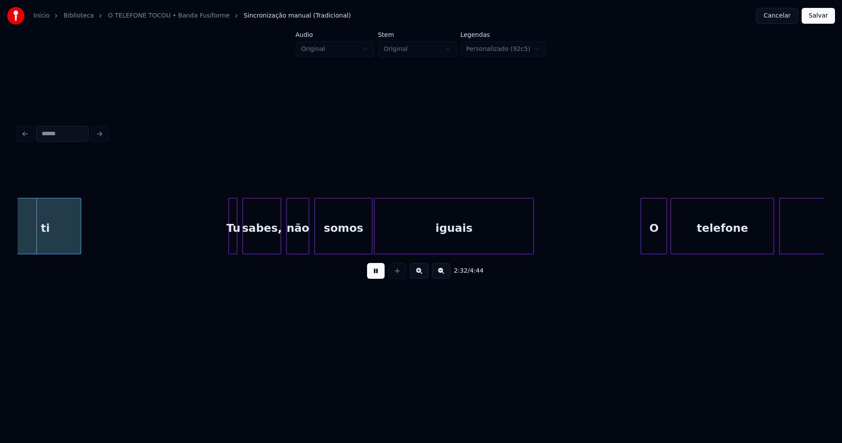
scroll to position [0, 13375]
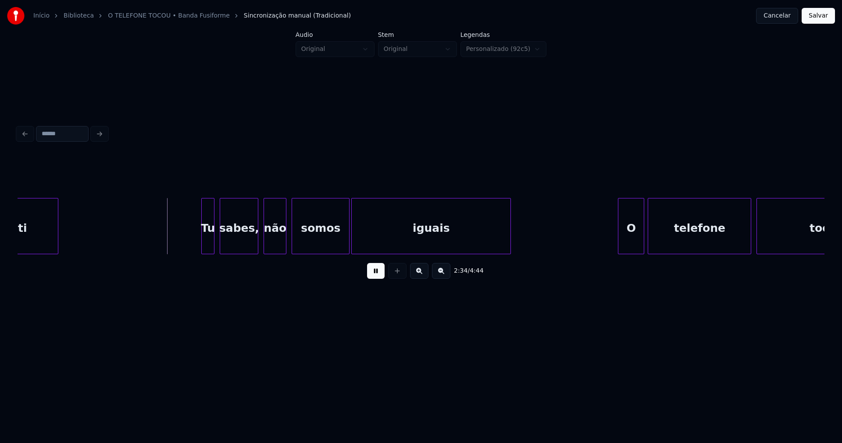
click at [202, 241] on div at bounding box center [203, 225] width 3 height 55
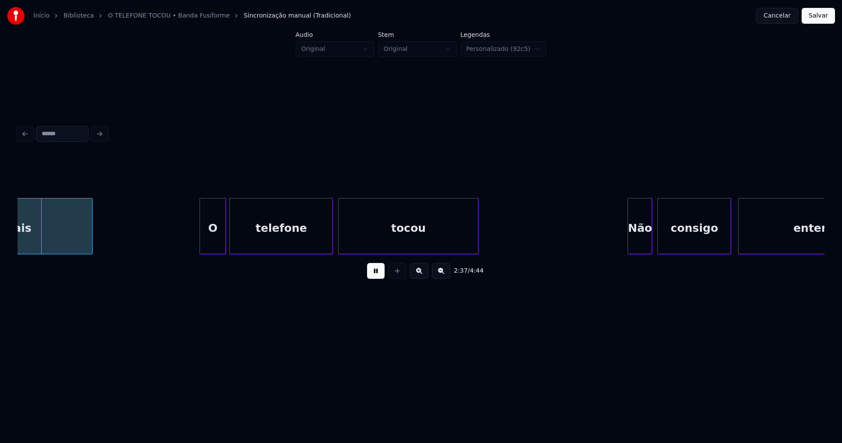
scroll to position [0, 13808]
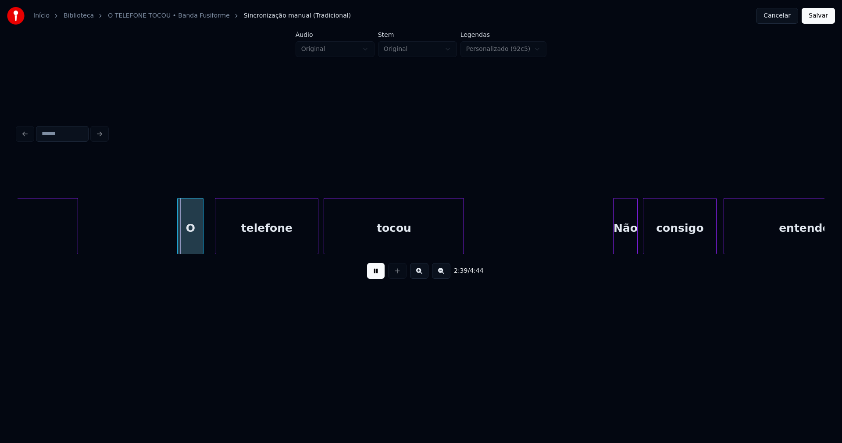
click at [190, 248] on div "O" at bounding box center [190, 228] width 25 height 60
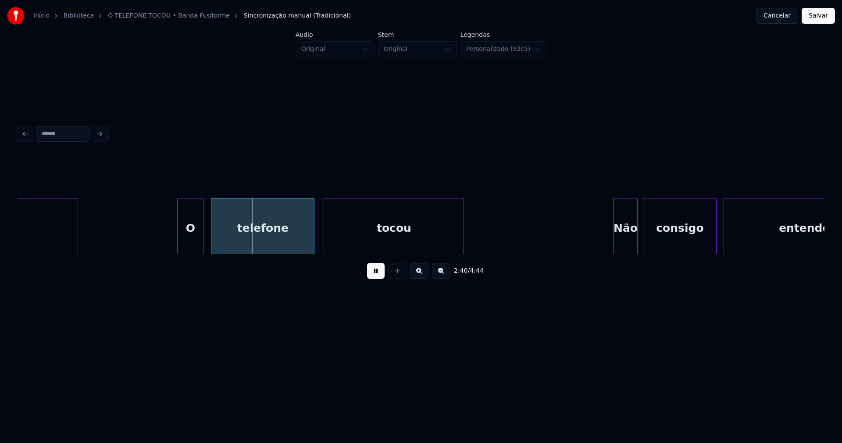
click at [232, 244] on div "telefone" at bounding box center [262, 228] width 103 height 60
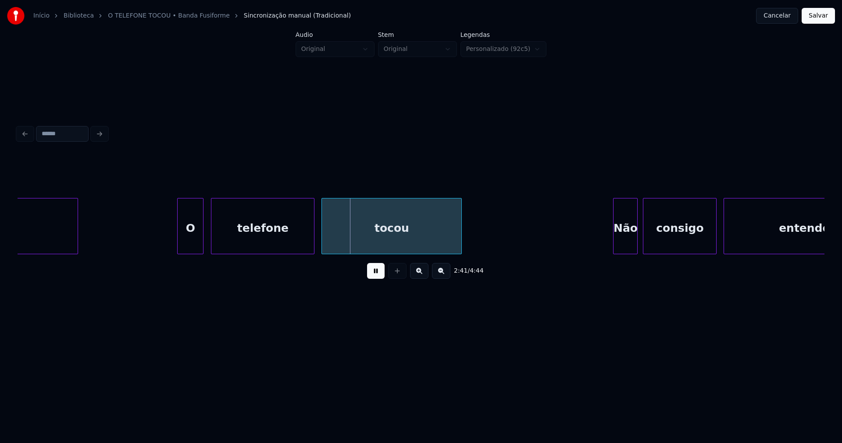
click at [348, 243] on div "tocou" at bounding box center [391, 228] width 139 height 60
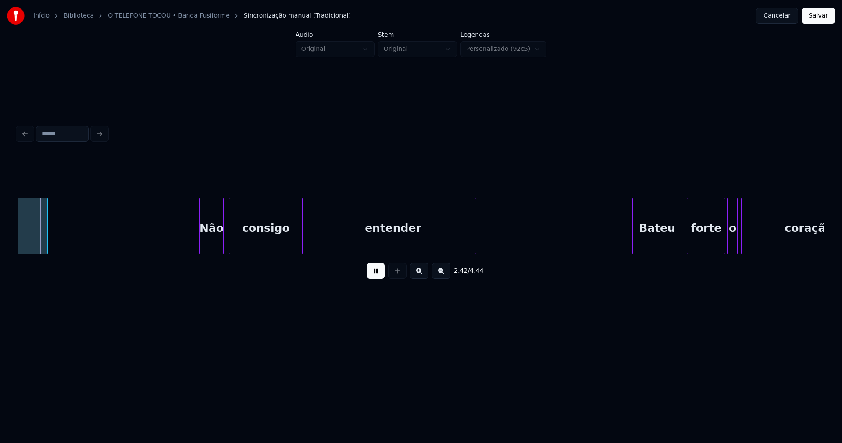
scroll to position [0, 14236]
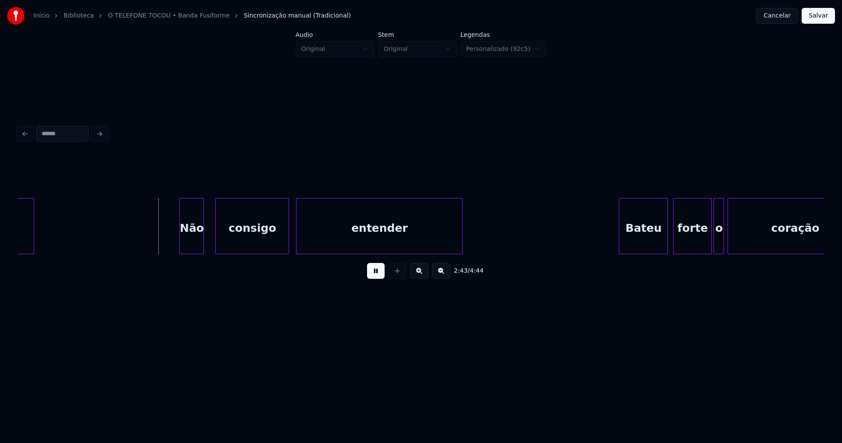
click at [185, 245] on div "Não" at bounding box center [192, 228] width 24 height 60
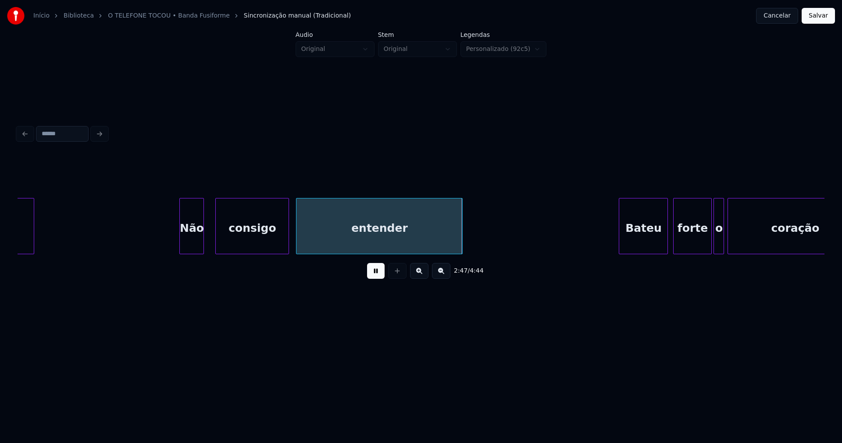
drag, startPoint x: 167, startPoint y: 236, endPoint x: 228, endPoint y: 239, distance: 60.6
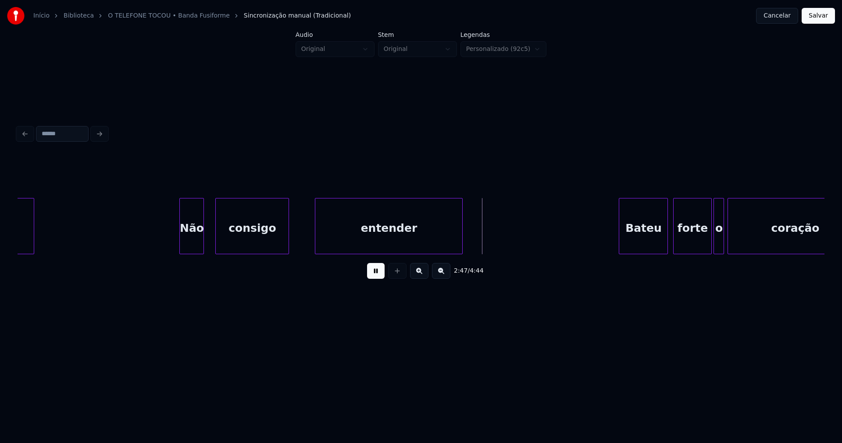
click at [317, 235] on div at bounding box center [316, 225] width 3 height 55
click at [311, 234] on div at bounding box center [310, 225] width 3 height 55
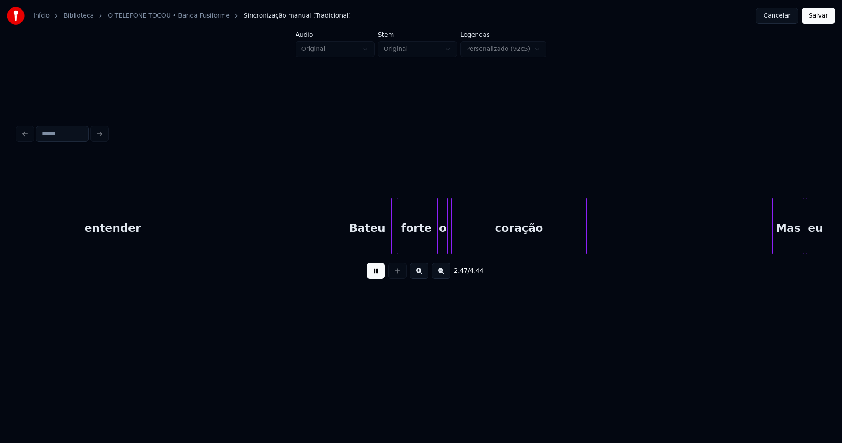
scroll to position [0, 14664]
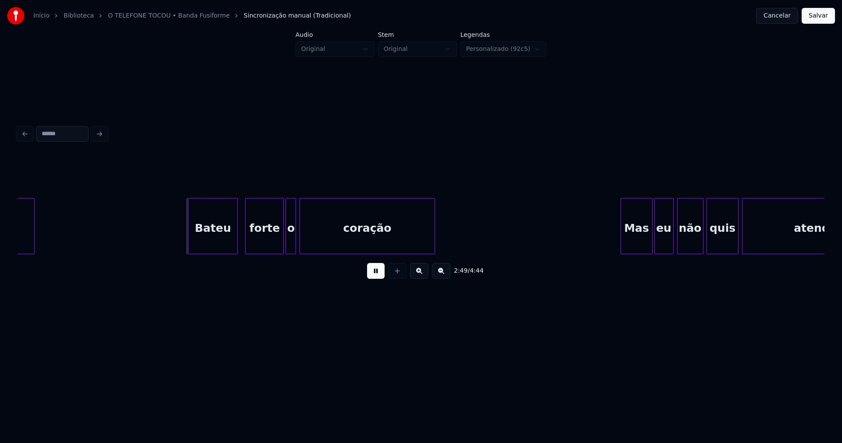
click at [229, 241] on div "Bateu" at bounding box center [213, 228] width 48 height 60
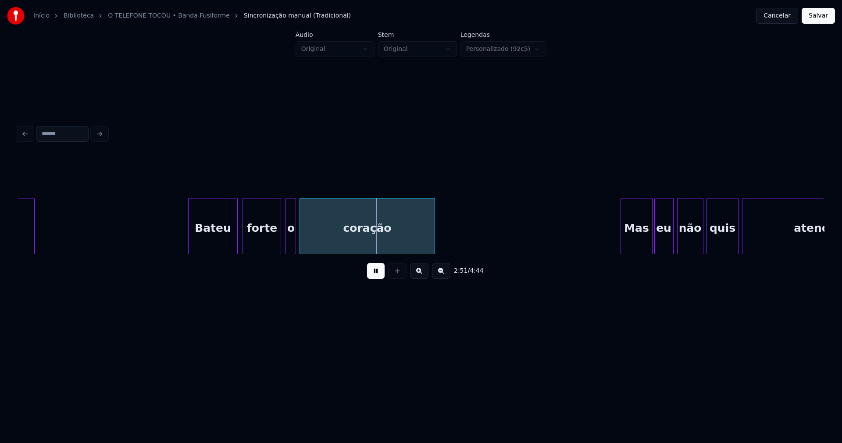
click at [260, 241] on div "forte" at bounding box center [262, 228] width 38 height 60
click at [268, 247] on div at bounding box center [269, 225] width 3 height 55
click at [275, 246] on div at bounding box center [276, 225] width 3 height 55
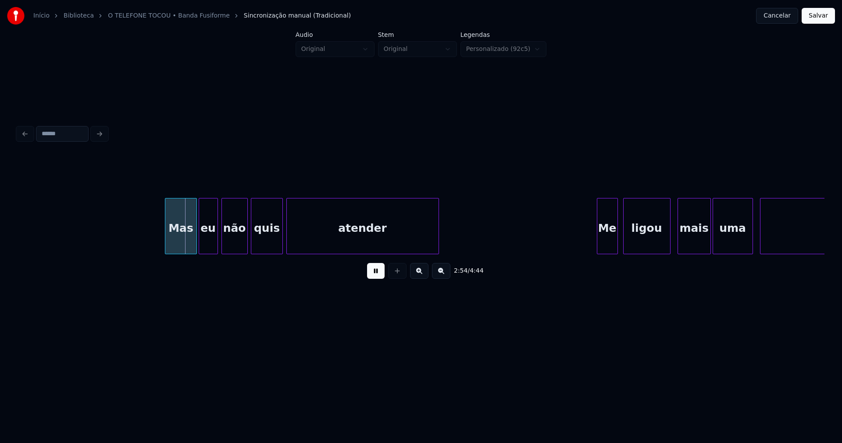
scroll to position [0, 15106]
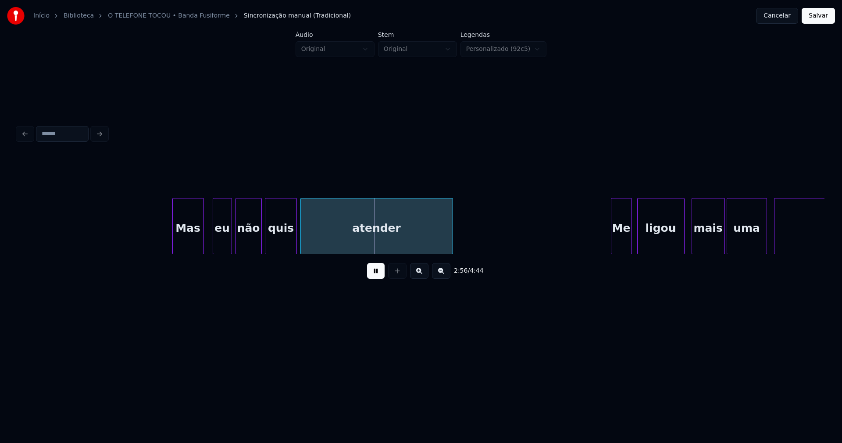
click at [186, 237] on div "Mas" at bounding box center [188, 228] width 31 height 60
click at [220, 236] on div "eu" at bounding box center [217, 228] width 18 height 60
click at [261, 243] on div at bounding box center [261, 225] width 3 height 55
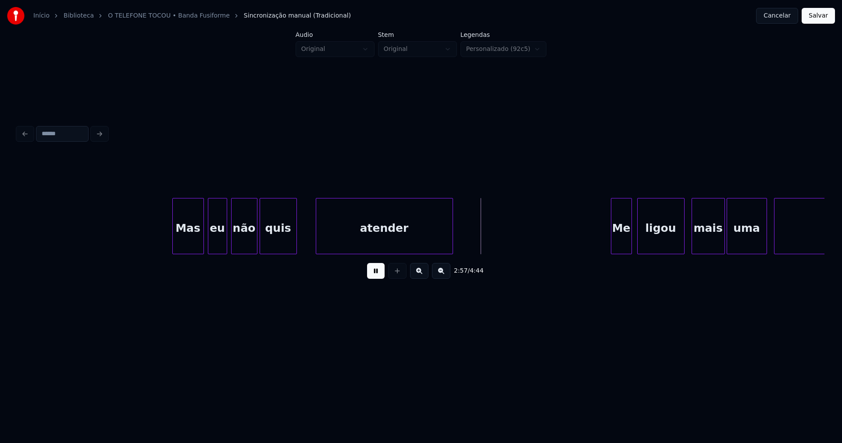
click at [317, 235] on div at bounding box center [317, 225] width 3 height 55
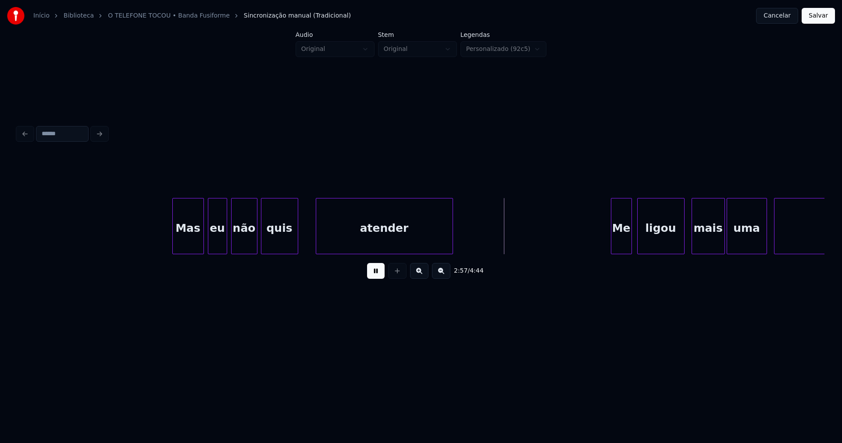
click at [298, 243] on div "quis" at bounding box center [279, 226] width 37 height 56
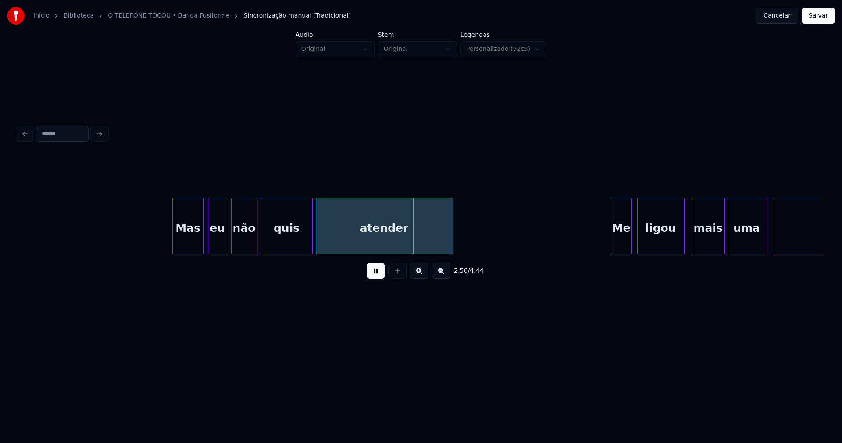
click at [311, 233] on div at bounding box center [311, 225] width 3 height 55
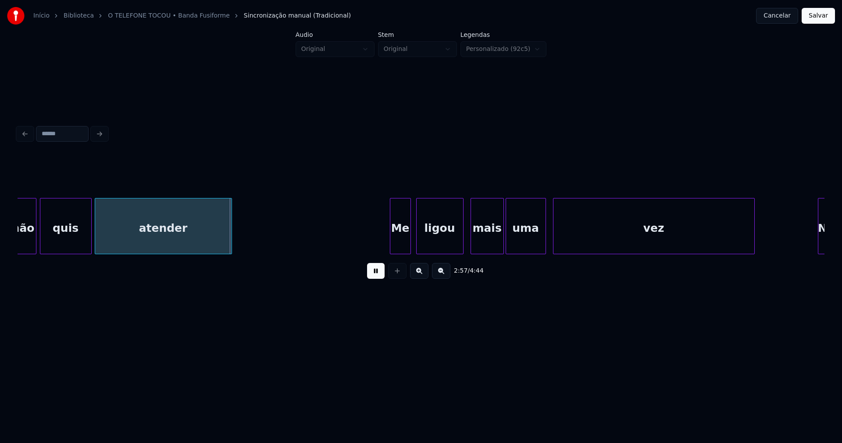
scroll to position [0, 15520]
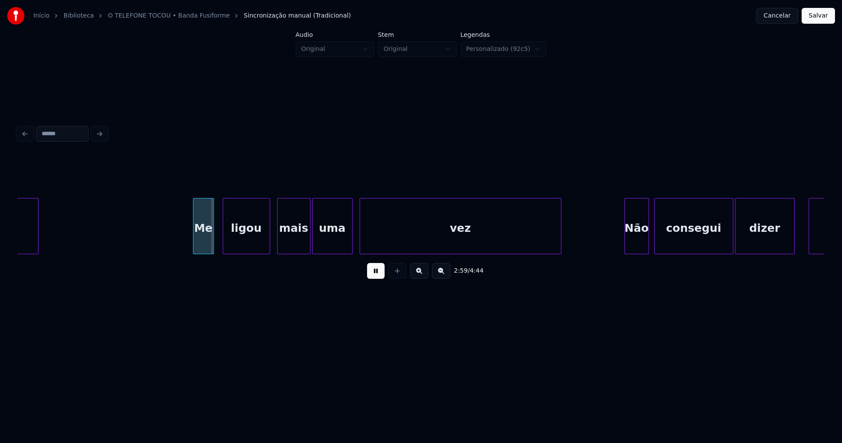
click at [204, 243] on div "Me" at bounding box center [203, 228] width 20 height 60
click at [189, 247] on div at bounding box center [189, 225] width 3 height 55
click at [299, 244] on div at bounding box center [299, 225] width 3 height 55
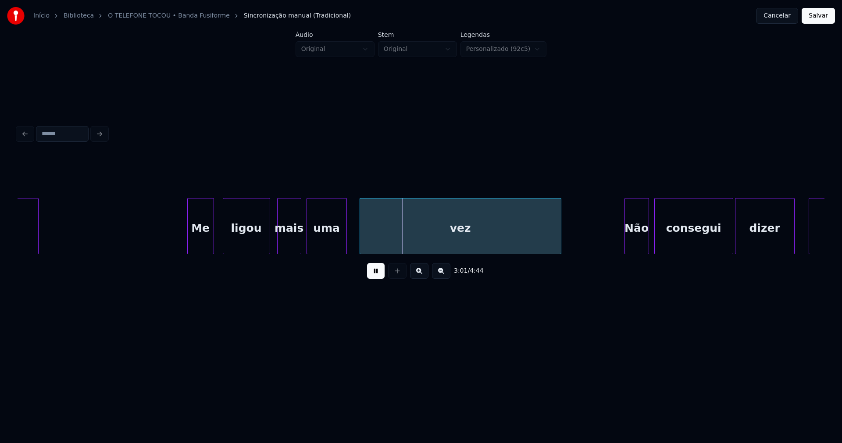
click at [316, 243] on div "uma" at bounding box center [326, 228] width 39 height 60
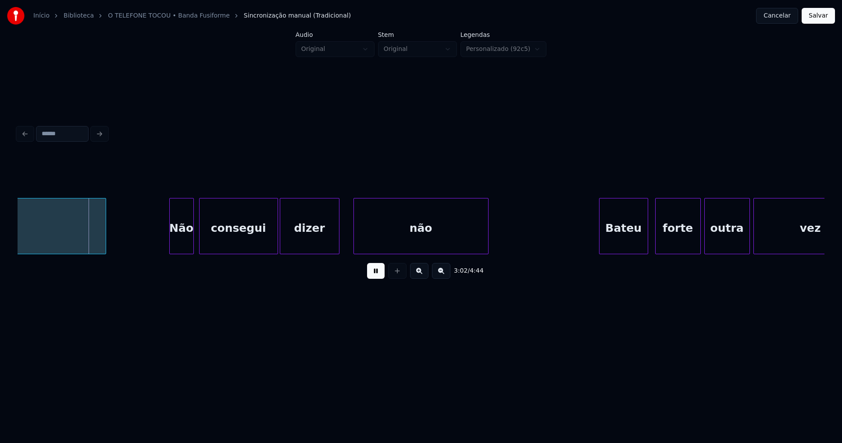
scroll to position [0, 16031]
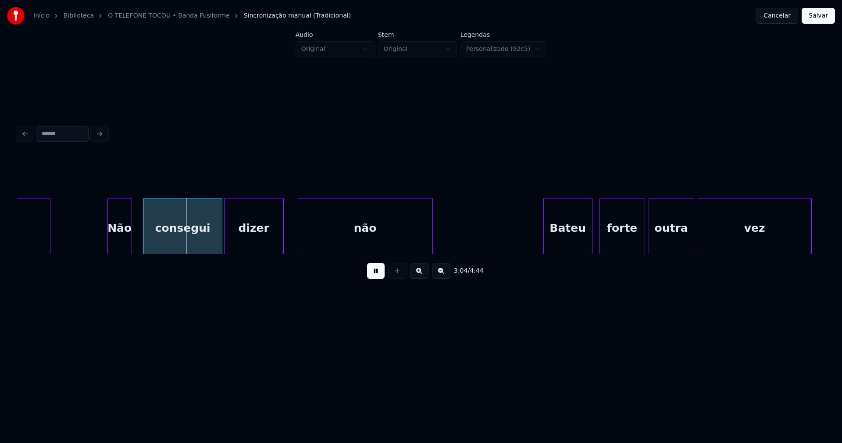
click at [118, 247] on div "Não" at bounding box center [120, 228] width 24 height 60
click at [168, 244] on div "consegui" at bounding box center [179, 228] width 78 height 60
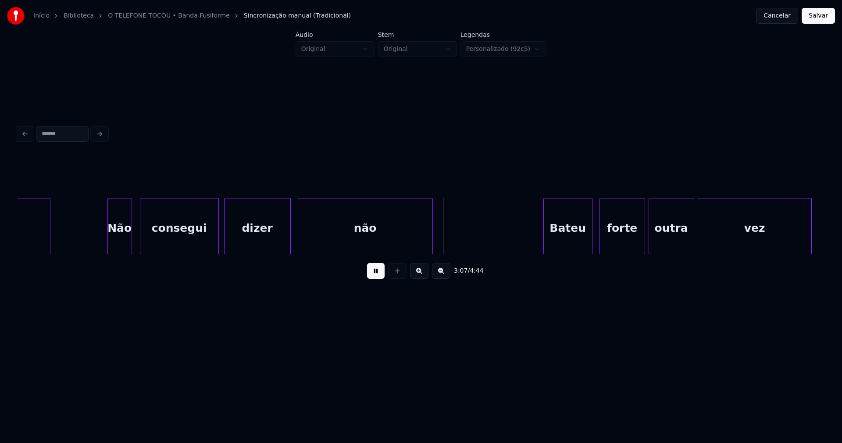
click at [288, 231] on div at bounding box center [289, 225] width 3 height 55
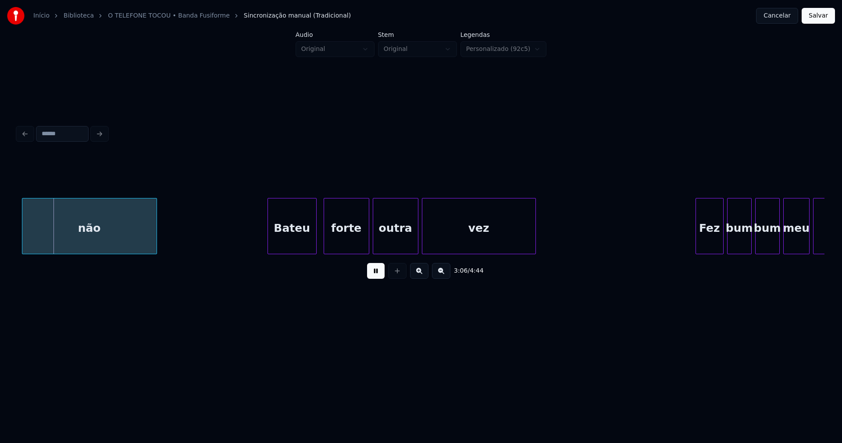
scroll to position [0, 16321]
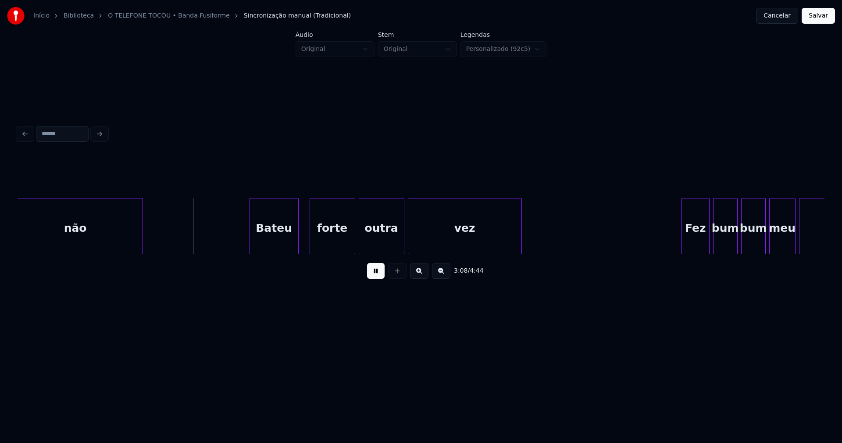
click at [284, 245] on div "Bateu" at bounding box center [274, 228] width 48 height 60
click at [335, 246] on div "forte" at bounding box center [330, 228] width 45 height 60
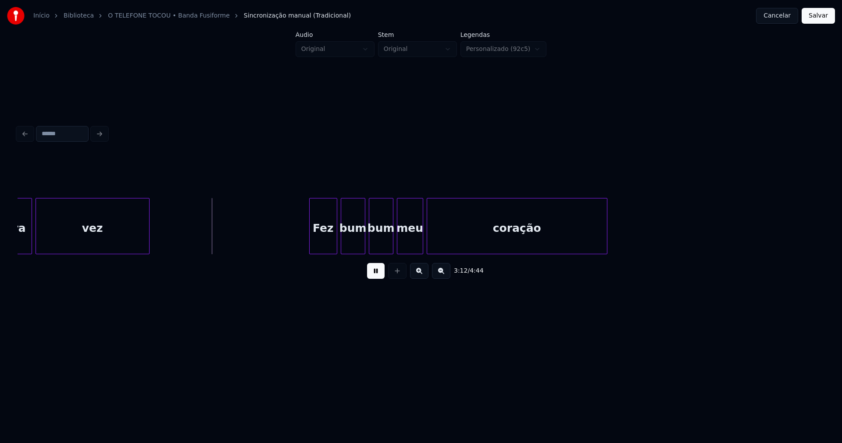
scroll to position [0, 16763]
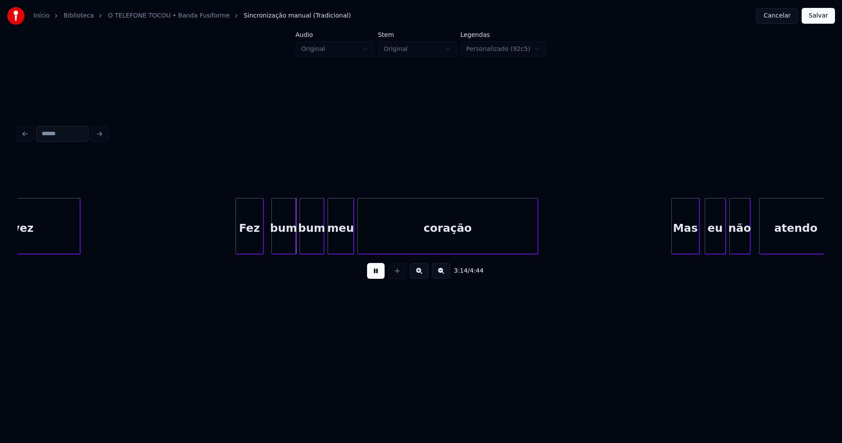
click at [256, 246] on div "Fez" at bounding box center [249, 228] width 27 height 60
click at [283, 247] on div "bum" at bounding box center [282, 228] width 24 height 60
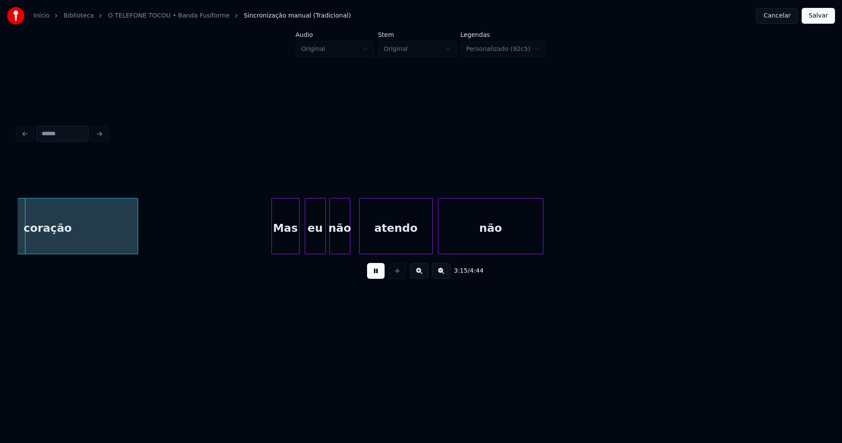
scroll to position [0, 17171]
click at [272, 246] on div "Mas" at bounding box center [274, 228] width 27 height 60
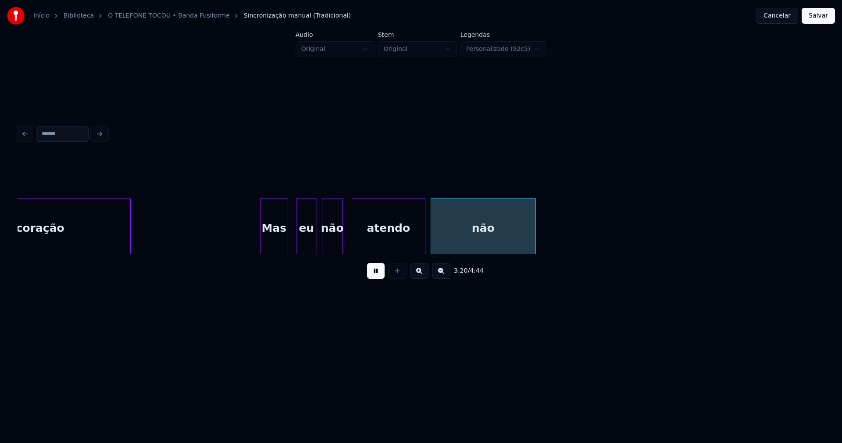
click at [307, 247] on div "eu" at bounding box center [307, 228] width 20 height 60
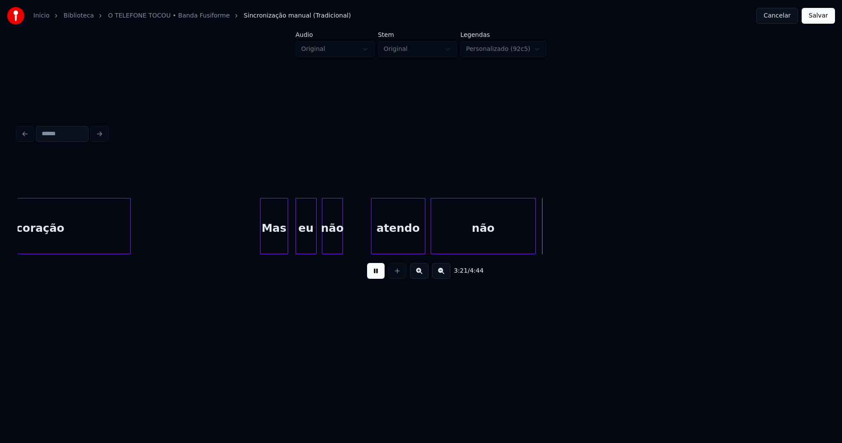
click at [372, 237] on div at bounding box center [373, 225] width 3 height 55
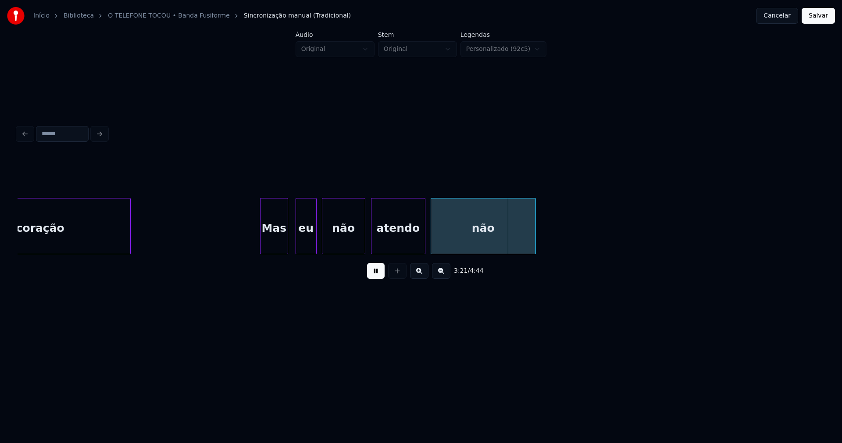
click at [364, 236] on div at bounding box center [363, 225] width 3 height 55
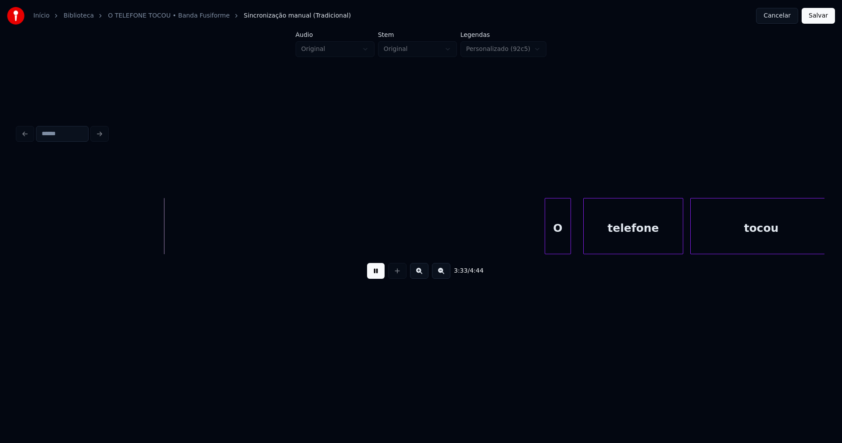
click at [559, 246] on div "O" at bounding box center [557, 228] width 25 height 60
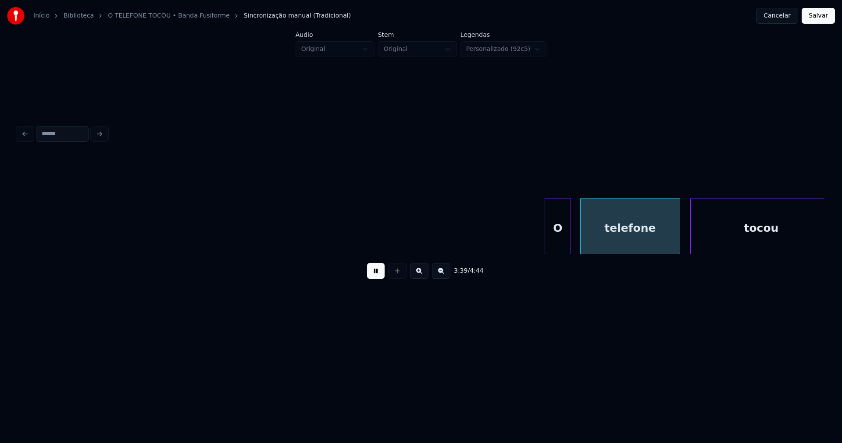
click at [610, 240] on div "telefone" at bounding box center [630, 228] width 99 height 60
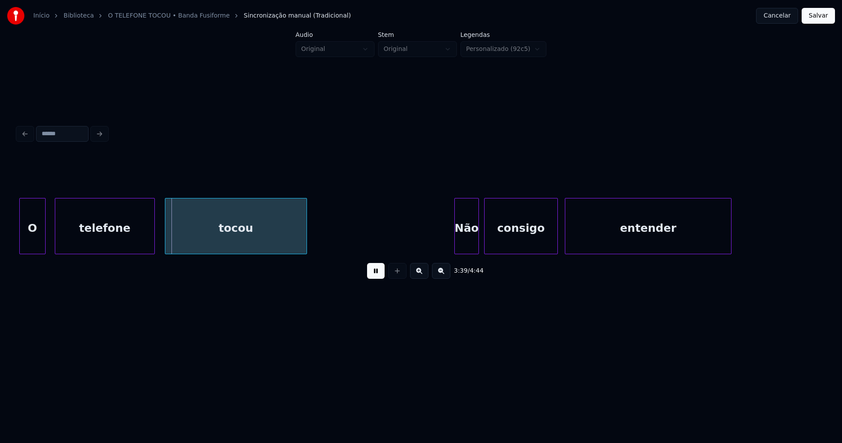
scroll to position [0, 19138]
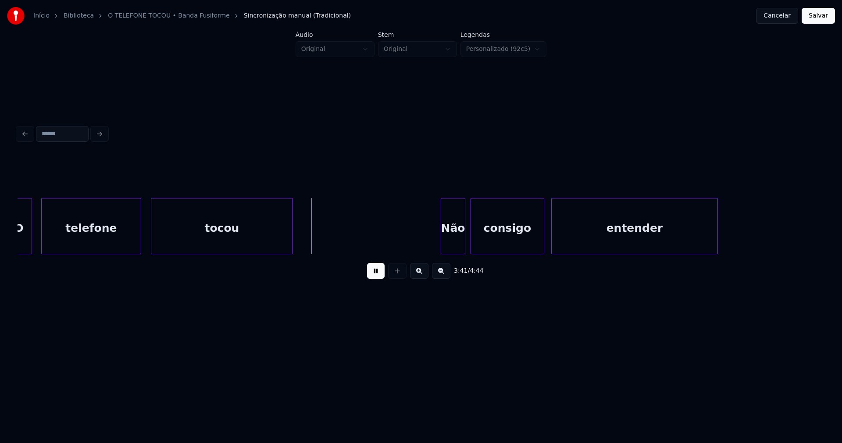
click at [243, 241] on div "tocou" at bounding box center [221, 228] width 141 height 60
click at [450, 250] on div "Não" at bounding box center [448, 228] width 24 height 60
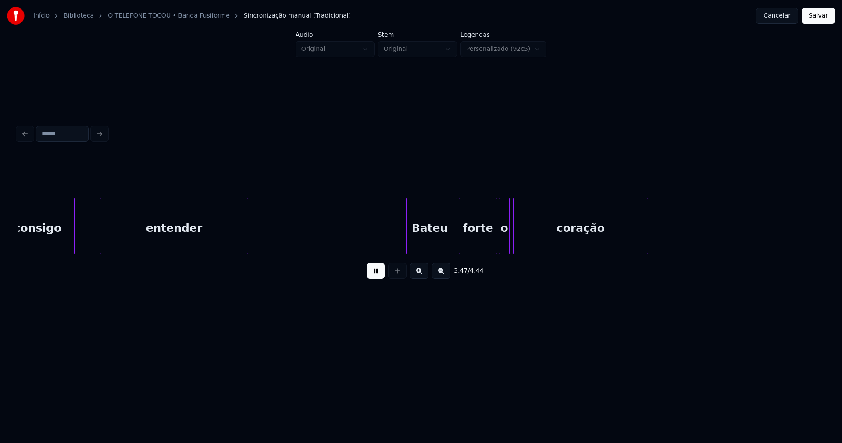
click at [102, 233] on div at bounding box center [101, 225] width 3 height 55
click at [90, 233] on div at bounding box center [90, 225] width 3 height 55
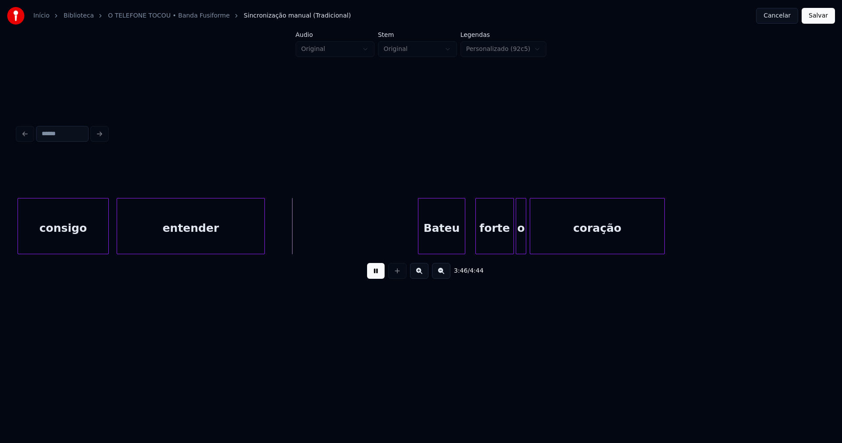
click at [453, 245] on div "Bateu" at bounding box center [441, 228] width 46 height 60
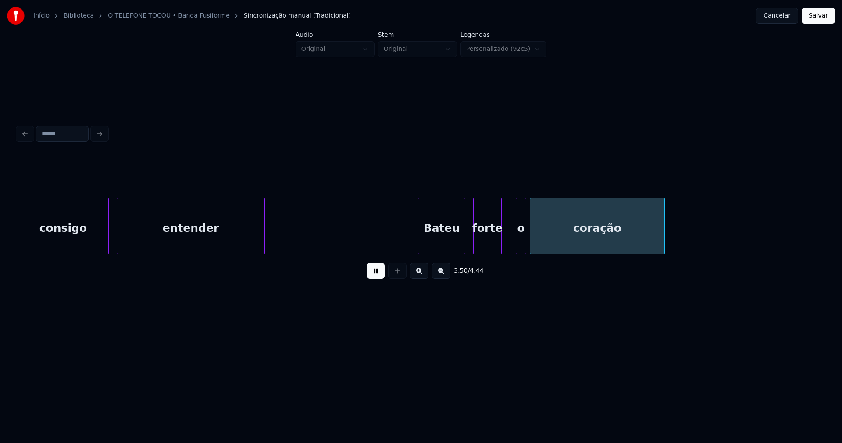
click at [501, 249] on div at bounding box center [500, 225] width 3 height 55
click at [515, 241] on div "o" at bounding box center [517, 228] width 10 height 60
click at [527, 246] on div at bounding box center [527, 225] width 3 height 55
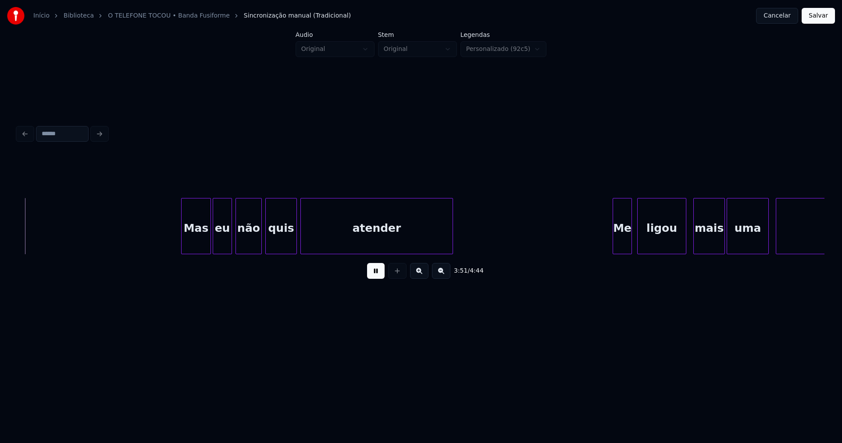
scroll to position [0, 20265]
click at [188, 242] on div "Mas" at bounding box center [188, 228] width 29 height 60
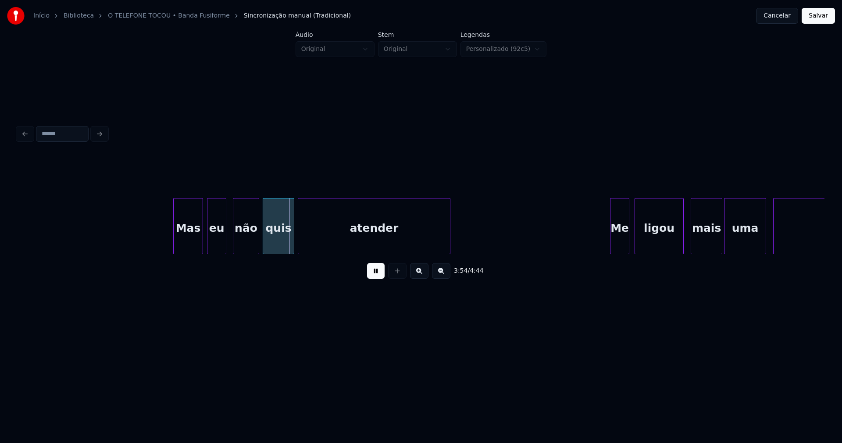
click at [215, 239] on div "eu" at bounding box center [216, 228] width 18 height 60
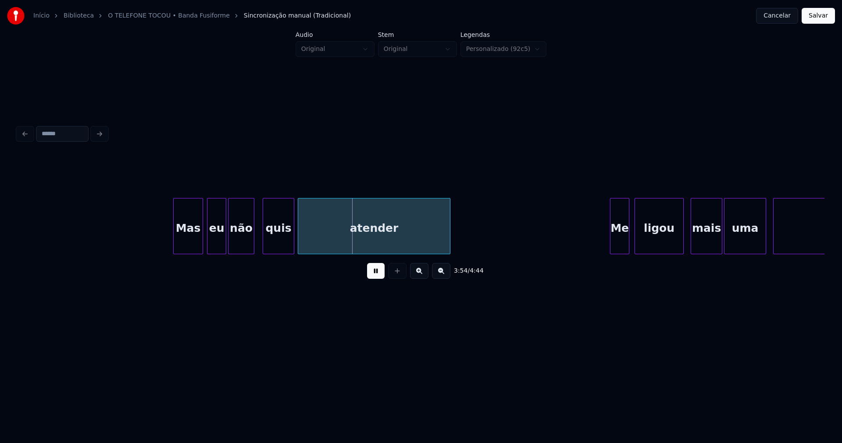
click at [241, 243] on div "não" at bounding box center [241, 228] width 25 height 60
click at [266, 241] on div "quis" at bounding box center [273, 228] width 31 height 60
click at [314, 234] on div at bounding box center [314, 225] width 3 height 55
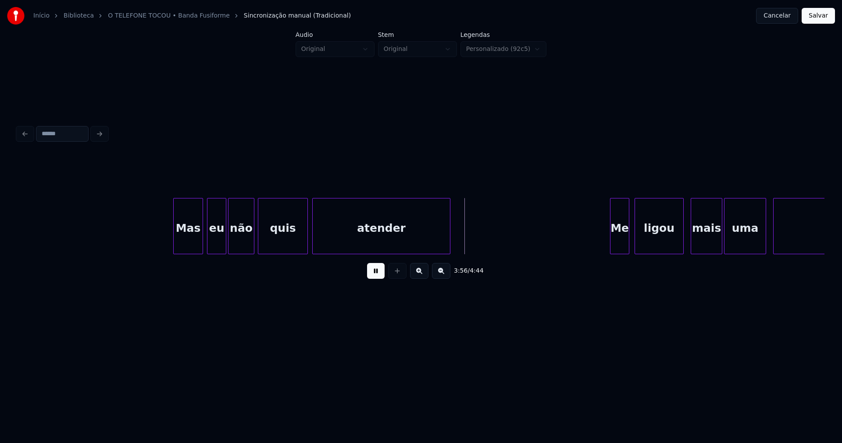
click at [307, 232] on div at bounding box center [306, 225] width 3 height 55
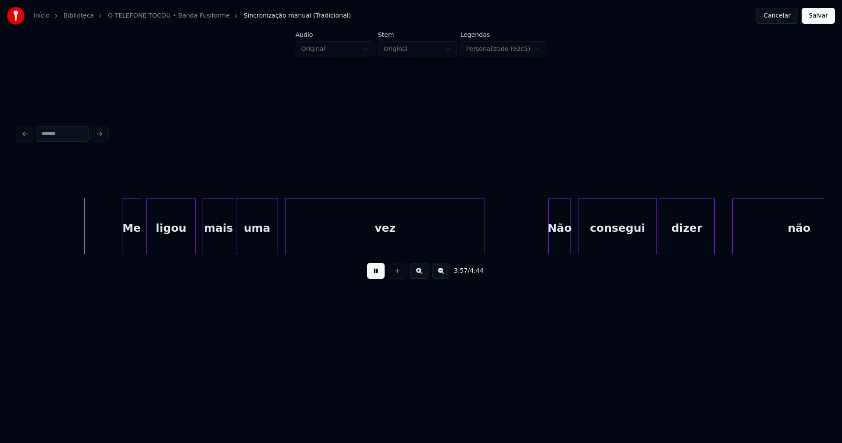
scroll to position [0, 20768]
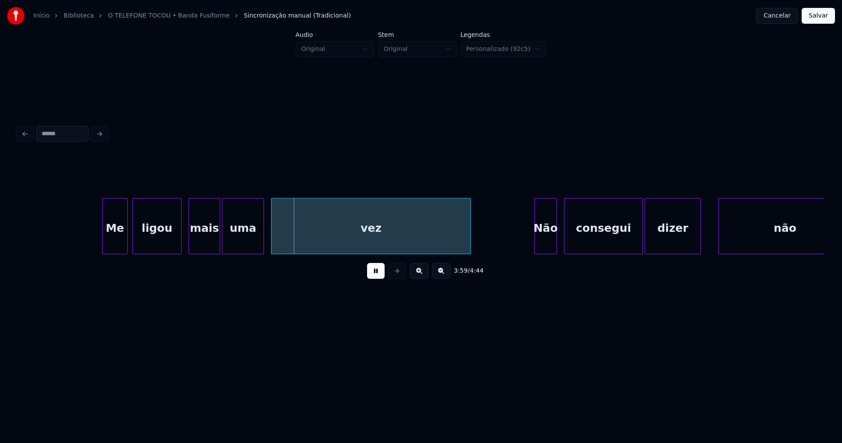
click at [126, 241] on div at bounding box center [126, 225] width 3 height 55
click at [155, 236] on div at bounding box center [155, 225] width 3 height 55
click at [148, 232] on div at bounding box center [148, 225] width 3 height 55
click at [209, 241] on div at bounding box center [208, 225] width 3 height 55
click at [216, 240] on div at bounding box center [217, 225] width 3 height 55
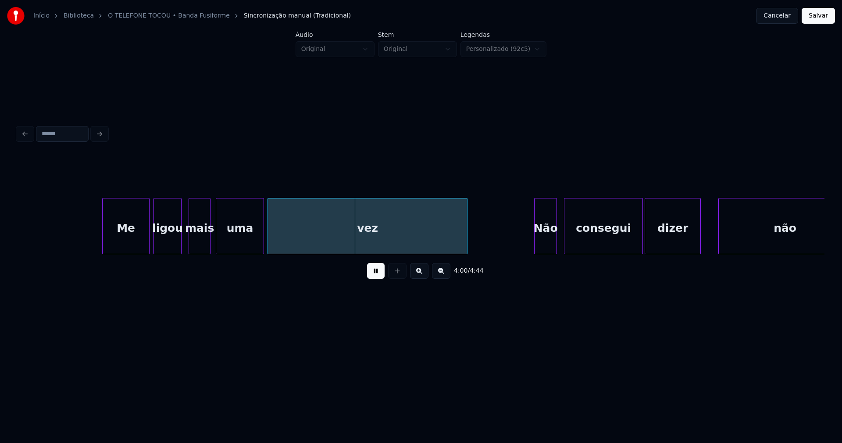
click at [291, 247] on div "vez" at bounding box center [367, 228] width 199 height 60
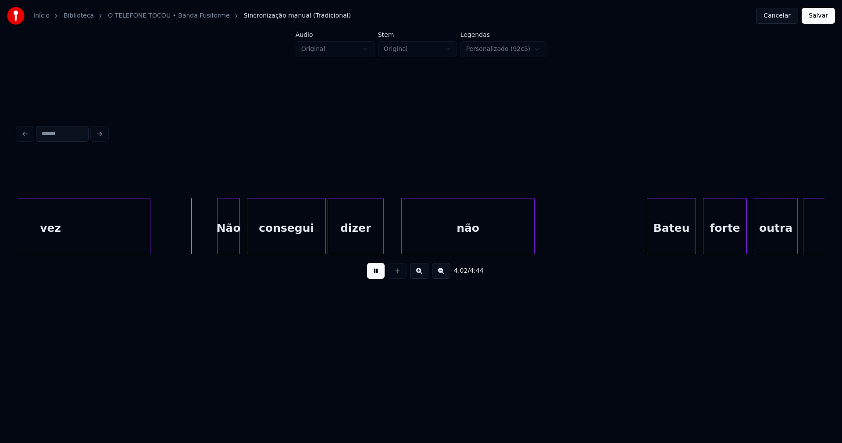
scroll to position [0, 21099]
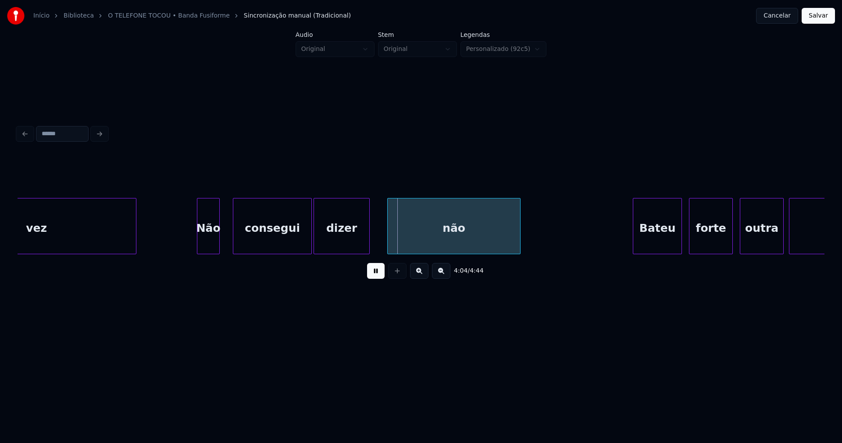
click at [211, 246] on div "Não" at bounding box center [208, 228] width 22 height 60
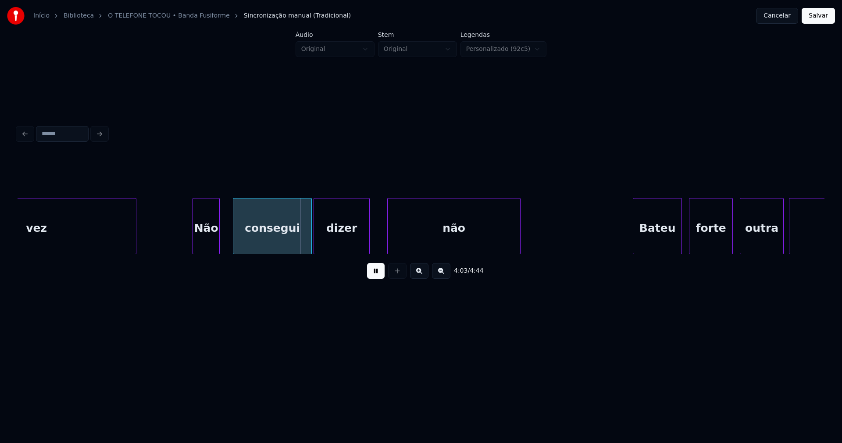
click at [194, 247] on div at bounding box center [194, 225] width 3 height 55
click at [261, 247] on div "consegui" at bounding box center [270, 228] width 78 height 60
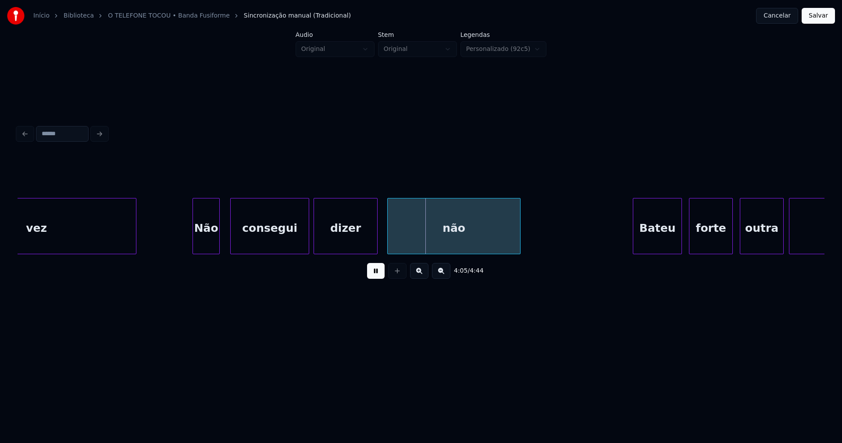
click at [375, 237] on div at bounding box center [376, 225] width 3 height 55
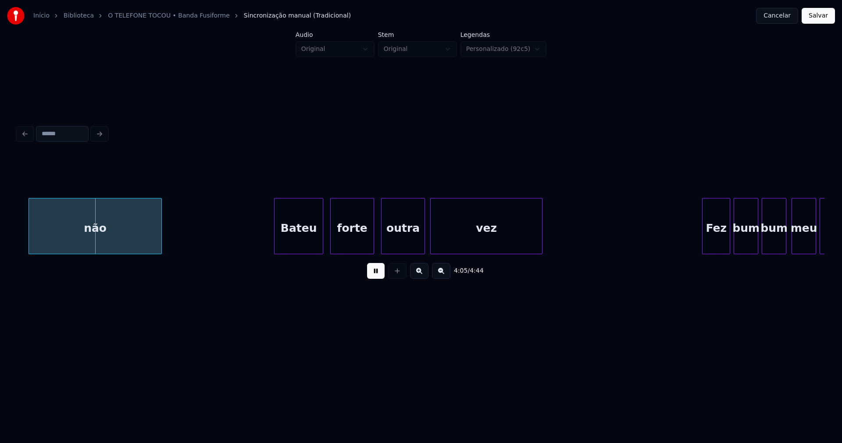
scroll to position [0, 21472]
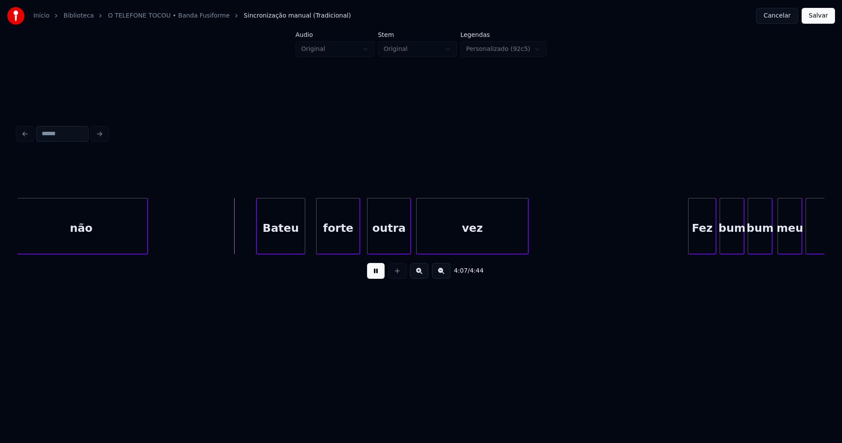
click at [280, 249] on div "Bateu" at bounding box center [281, 228] width 48 height 60
click at [381, 241] on div at bounding box center [382, 225] width 3 height 55
click at [375, 236] on div at bounding box center [374, 225] width 3 height 55
drag, startPoint x: 718, startPoint y: 257, endPoint x: 728, endPoint y: 253, distance: 11.0
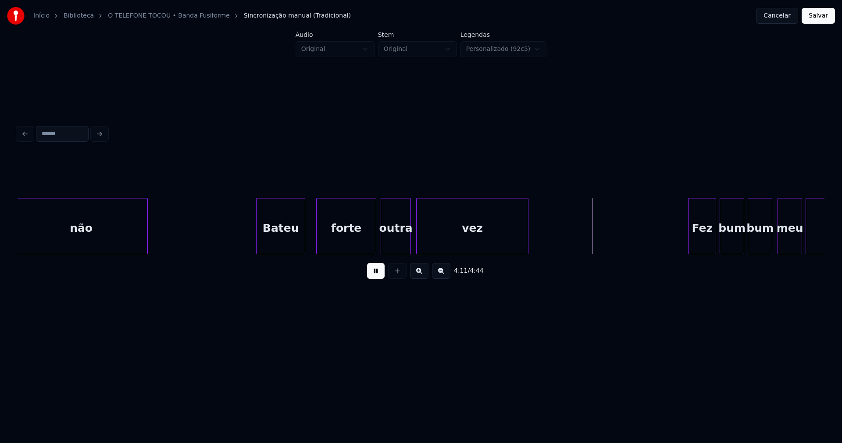
click at [728, 253] on div "não Bateu forte outra vez Fez bum bum meu coração" at bounding box center [421, 226] width 807 height 56
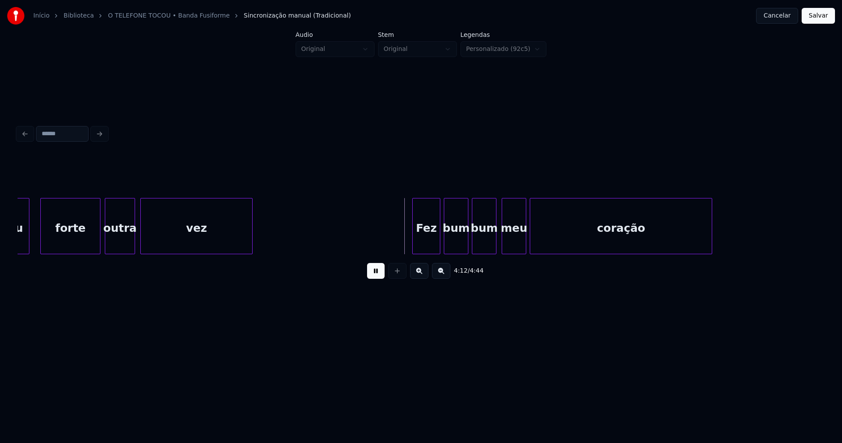
scroll to position [0, 21900]
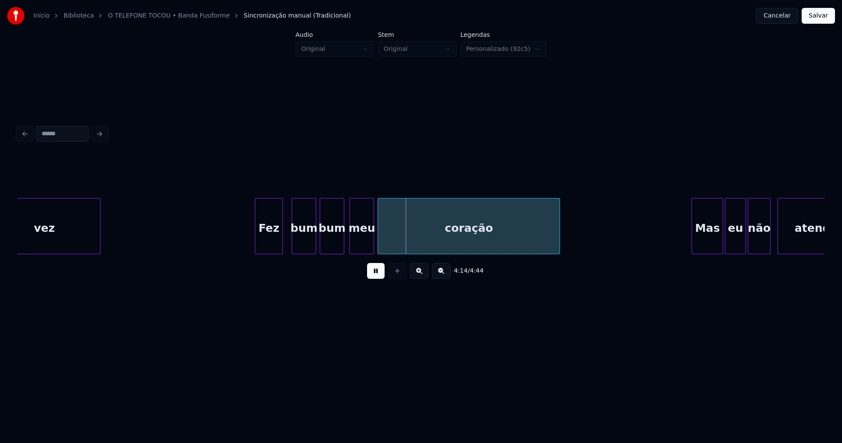
click at [267, 246] on div "Fez" at bounding box center [268, 228] width 27 height 60
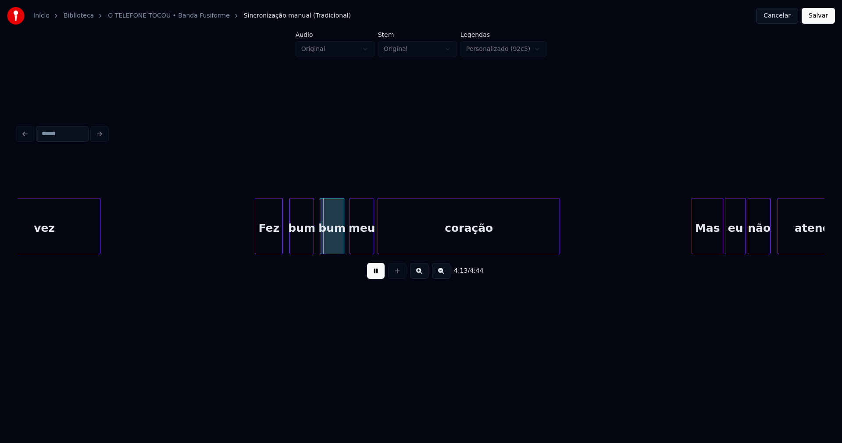
click at [307, 244] on div "bum" at bounding box center [302, 228] width 24 height 60
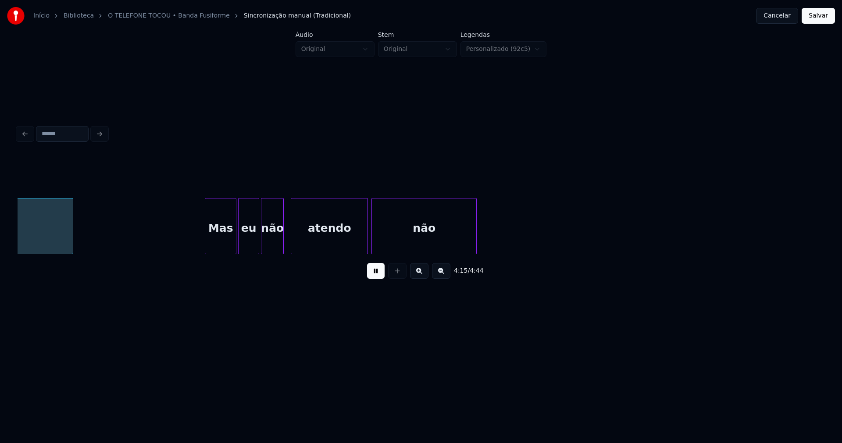
scroll to position [0, 22390]
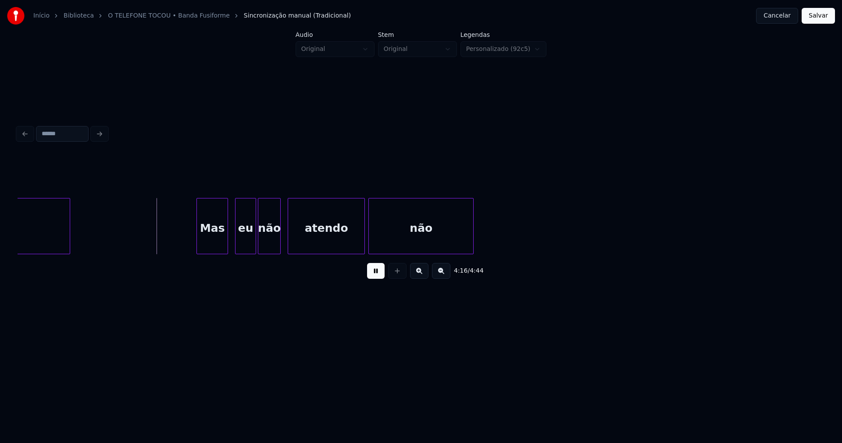
click at [210, 241] on div "Mas" at bounding box center [212, 228] width 31 height 60
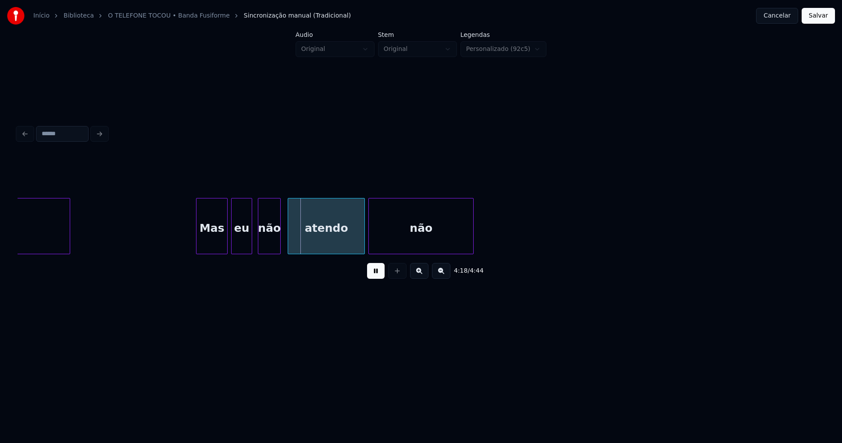
click at [243, 240] on div "eu" at bounding box center [242, 228] width 20 height 60
click at [247, 243] on div "eu" at bounding box center [244, 228] width 20 height 60
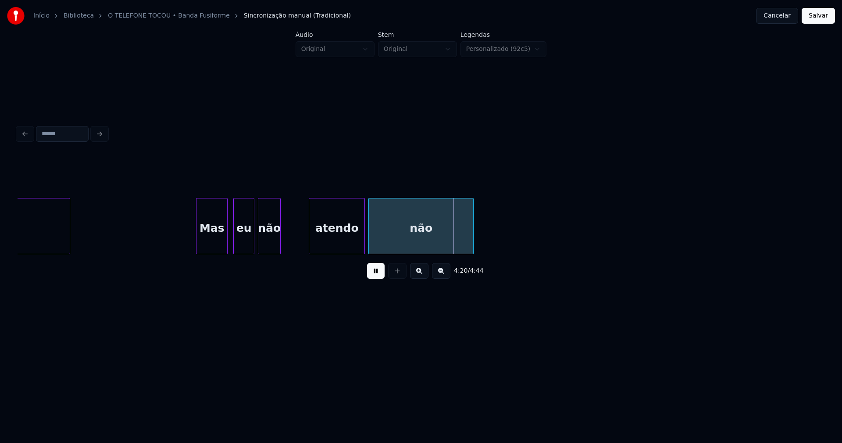
click at [311, 236] on div at bounding box center [310, 225] width 3 height 55
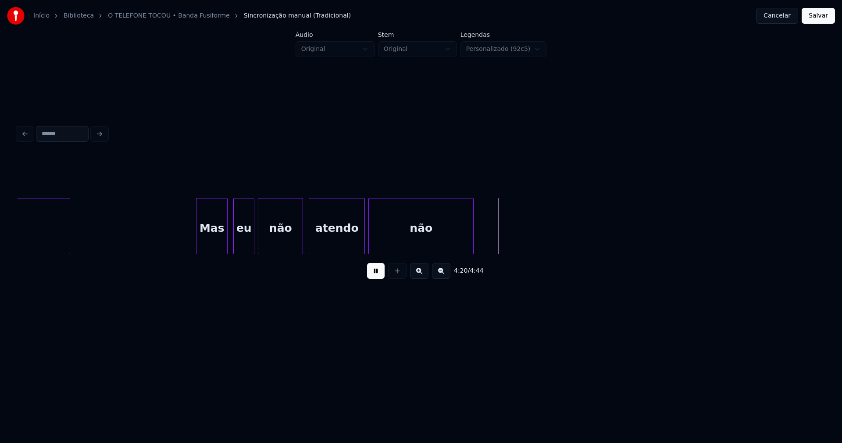
click at [302, 232] on div at bounding box center [301, 225] width 3 height 55
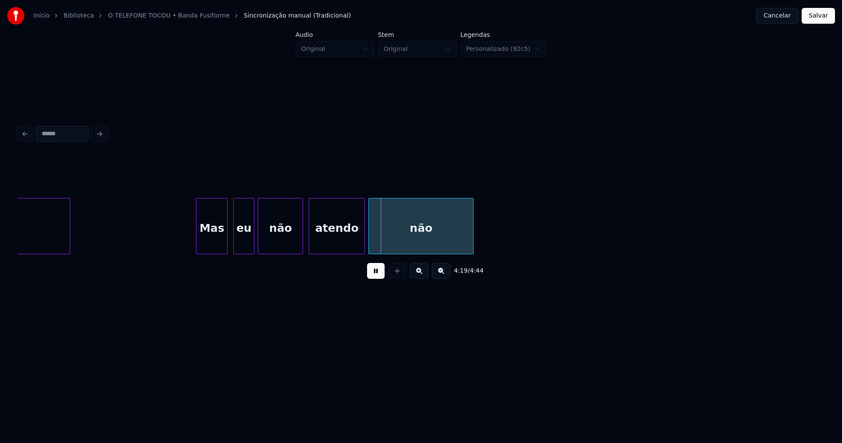
click at [826, 18] on button "Salvar" at bounding box center [818, 16] width 33 height 16
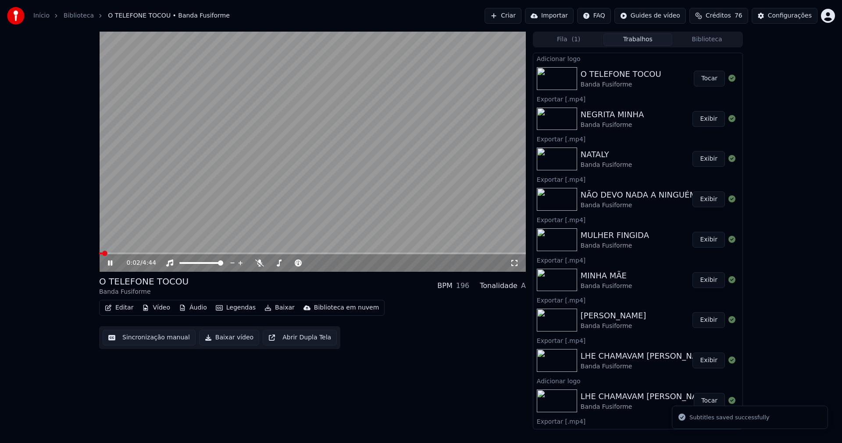
click at [111, 262] on icon at bounding box center [110, 262] width 4 height 5
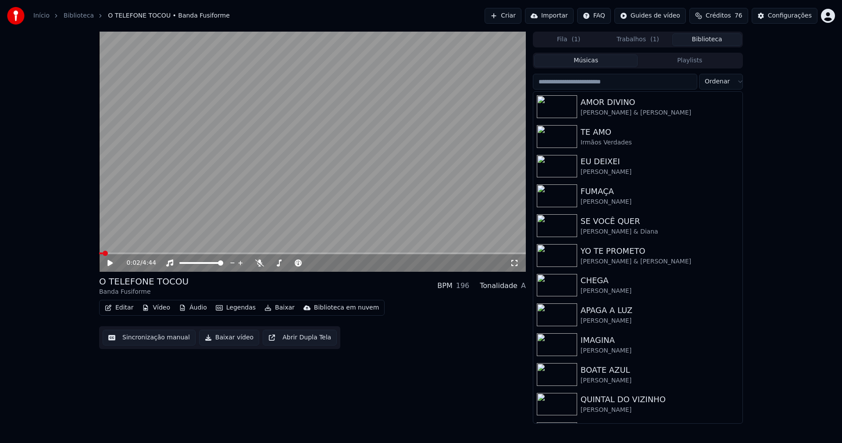
drag, startPoint x: 713, startPoint y: 37, endPoint x: 684, endPoint y: 50, distance: 31.0
click at [712, 37] on button "Biblioteca" at bounding box center [706, 39] width 69 height 13
click at [586, 82] on input "search" at bounding box center [615, 82] width 164 height 16
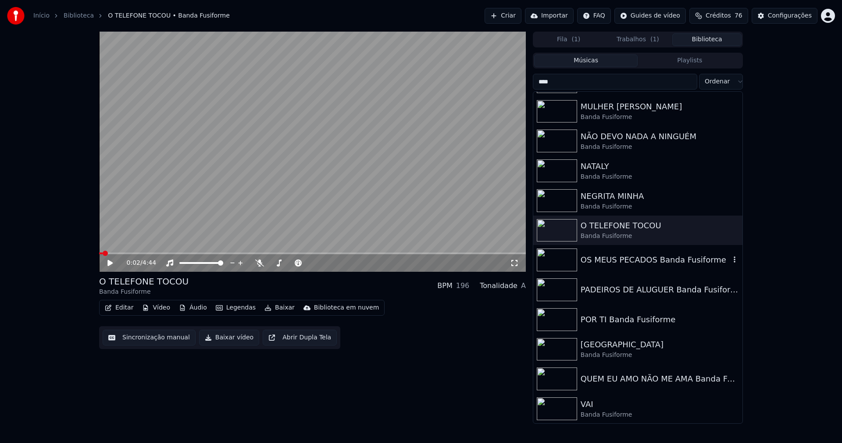
scroll to position [175, 0]
type input "****"
click at [640, 376] on div "QUEM EU AMO NÃO ME AMA Banda Fusiforme" at bounding box center [656, 378] width 150 height 12
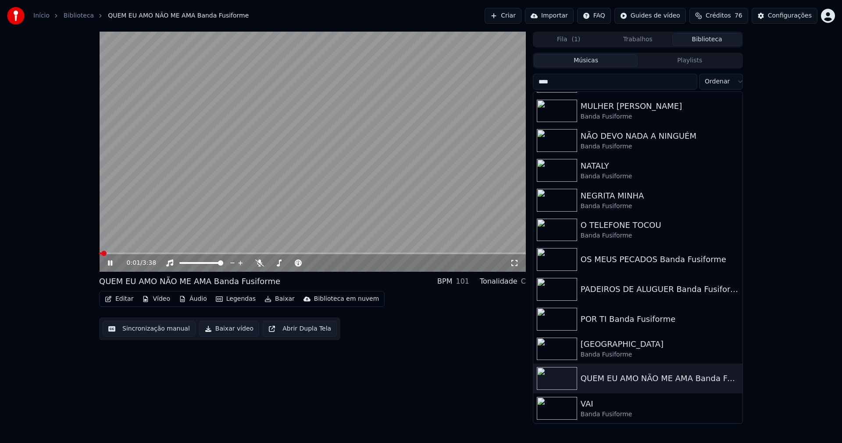
click at [111, 261] on icon at bounding box center [110, 262] width 4 height 5
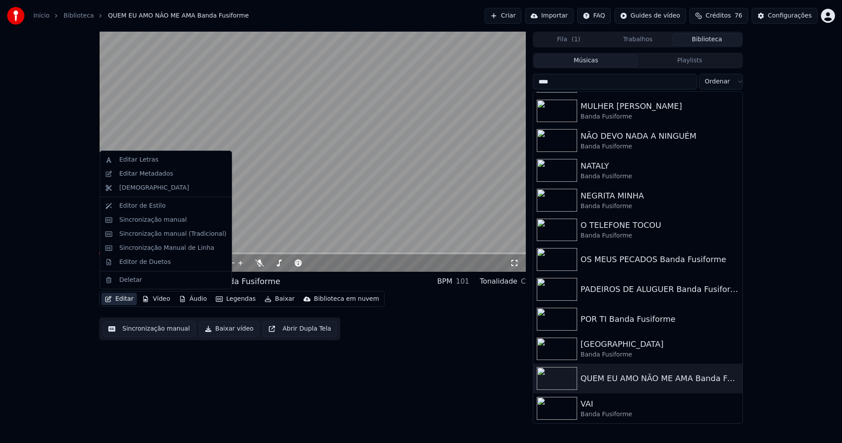
click at [124, 299] on button "Editar" at bounding box center [119, 299] width 36 height 12
click at [141, 177] on div "Editar Metadados" at bounding box center [146, 173] width 54 height 9
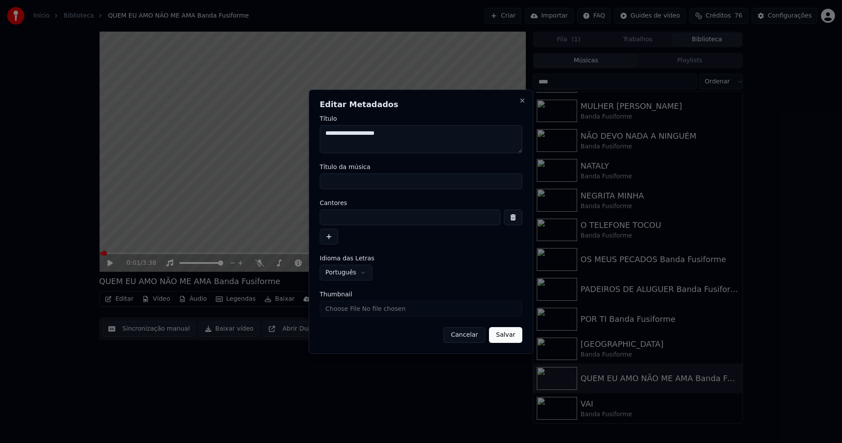
click at [354, 218] on input at bounding box center [410, 217] width 181 height 16
type input "**********"
click at [345, 180] on input "Título da música" at bounding box center [421, 181] width 203 height 16
type input "**********"
click at [339, 312] on input "Thumbnail" at bounding box center [421, 308] width 203 height 16
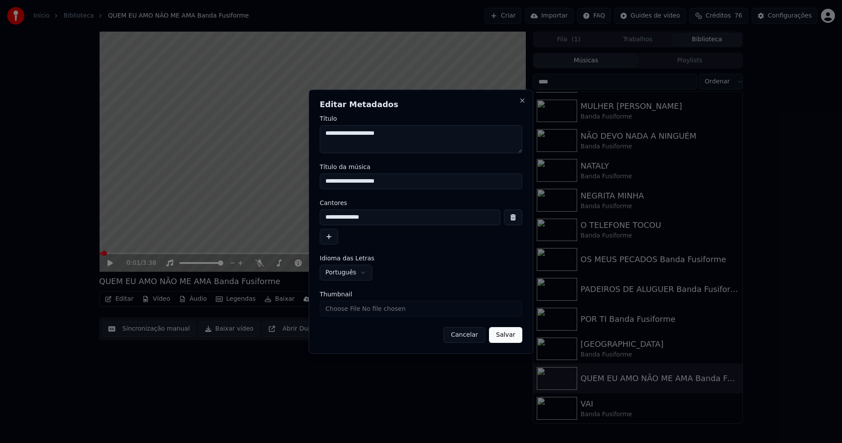
type input "**********"
drag, startPoint x: 506, startPoint y: 338, endPoint x: 442, endPoint y: 326, distance: 65.1
click at [505, 337] on button "Salvar" at bounding box center [505, 335] width 33 height 16
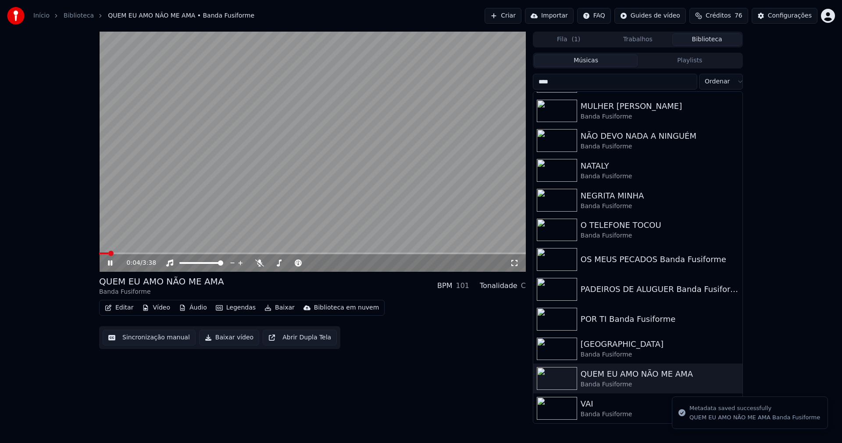
click at [112, 263] on icon at bounding box center [110, 262] width 4 height 5
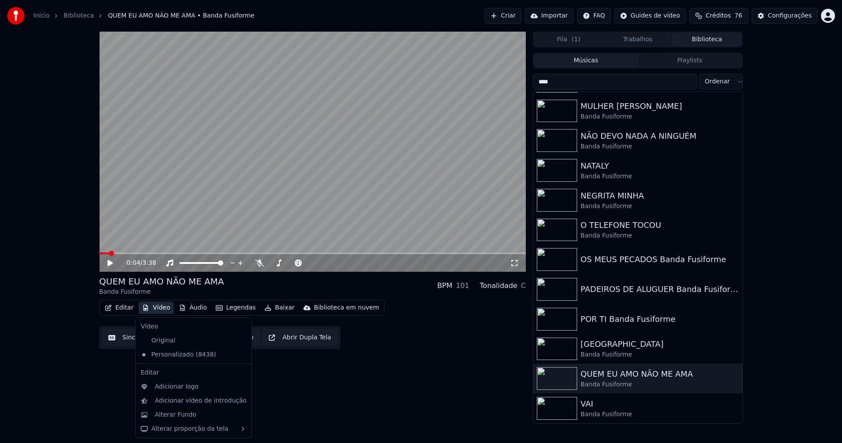
click at [159, 311] on button "Vídeo" at bounding box center [156, 307] width 35 height 12
click at [172, 386] on div "Adicionar logo" at bounding box center [177, 386] width 44 height 9
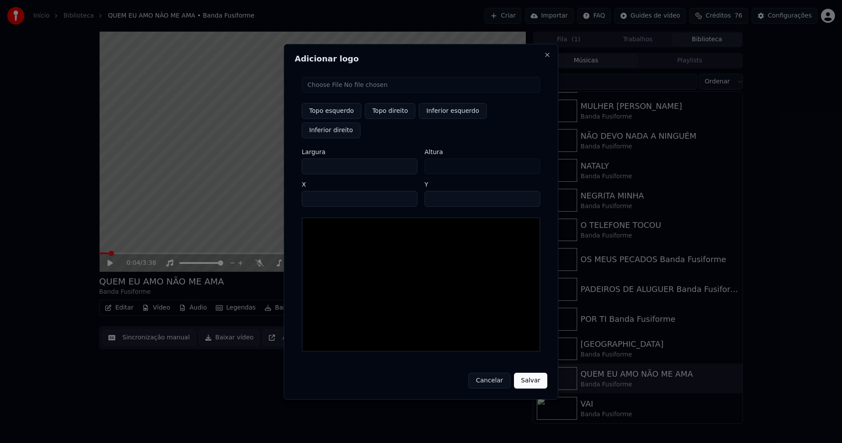
click at [326, 93] on input "file" at bounding box center [421, 85] width 239 height 16
type input "**********"
drag, startPoint x: 388, startPoint y: 117, endPoint x: 368, endPoint y: 130, distance: 23.9
click at [387, 119] on button "Topo direito" at bounding box center [390, 111] width 50 height 16
type input "****"
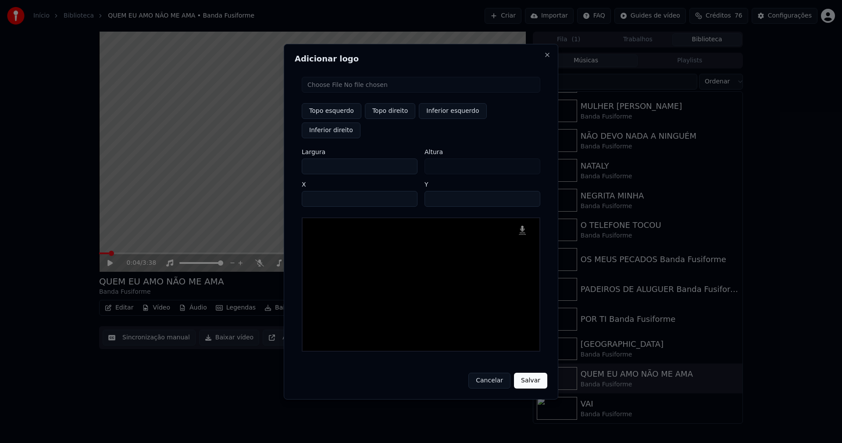
drag, startPoint x: 316, startPoint y: 155, endPoint x: 297, endPoint y: 163, distance: 20.9
click at [297, 163] on div "Topo esquerdo Topo direito Inferior esquerdo Inferior direito Largura *** Altur…" at bounding box center [421, 214] width 253 height 289
type input "**"
type input "***"
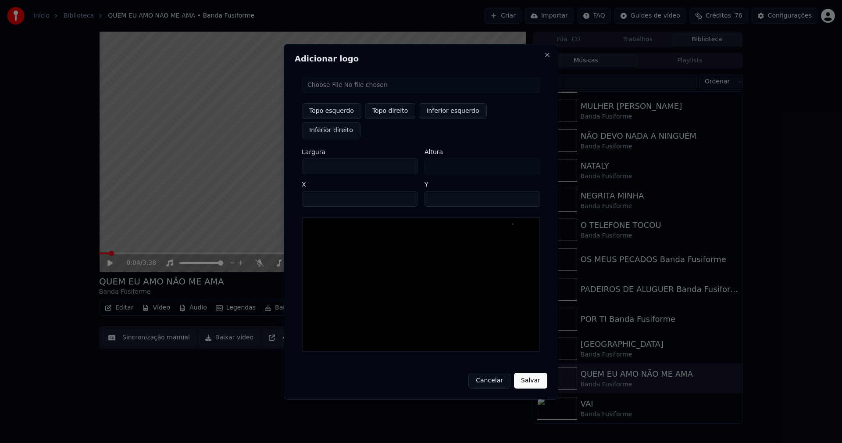
type input "***"
click at [320, 191] on input "****" at bounding box center [360, 199] width 116 height 16
type input "****"
type input "**"
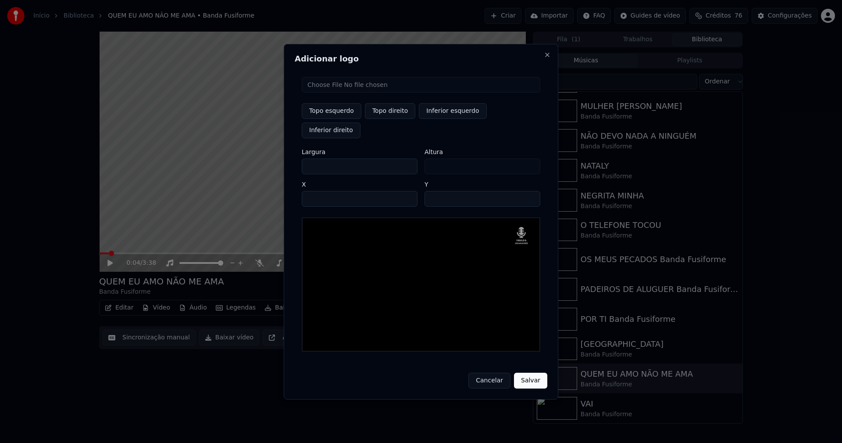
click at [526, 372] on button "Salvar" at bounding box center [530, 380] width 33 height 16
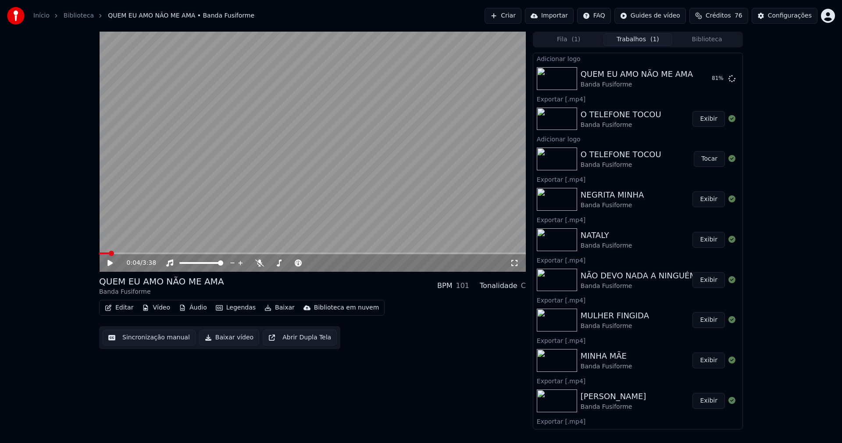
click at [124, 307] on button "Editar" at bounding box center [119, 307] width 36 height 12
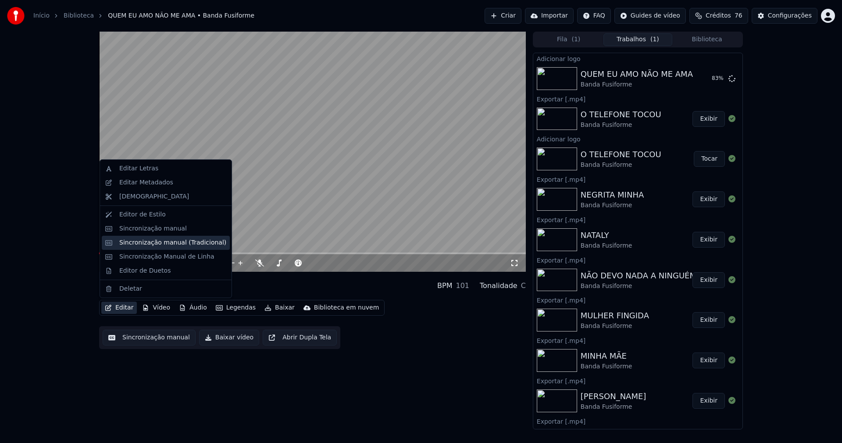
click at [147, 245] on div "Sincronização manual (Tradicional)" at bounding box center [172, 242] width 107 height 9
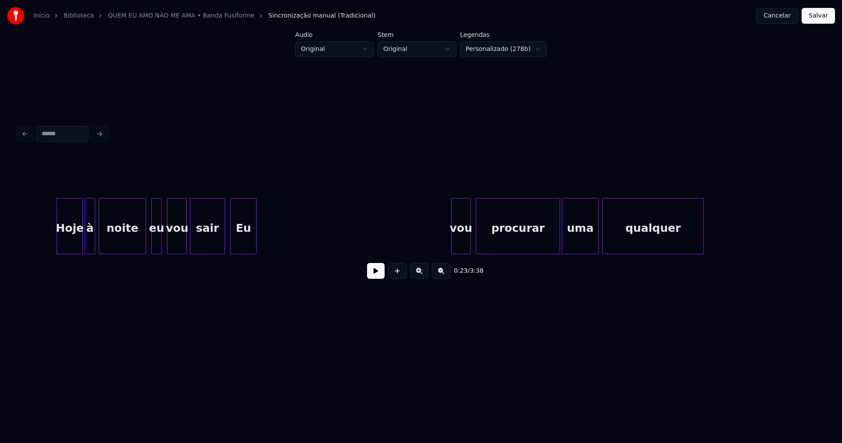
scroll to position [0, 1968]
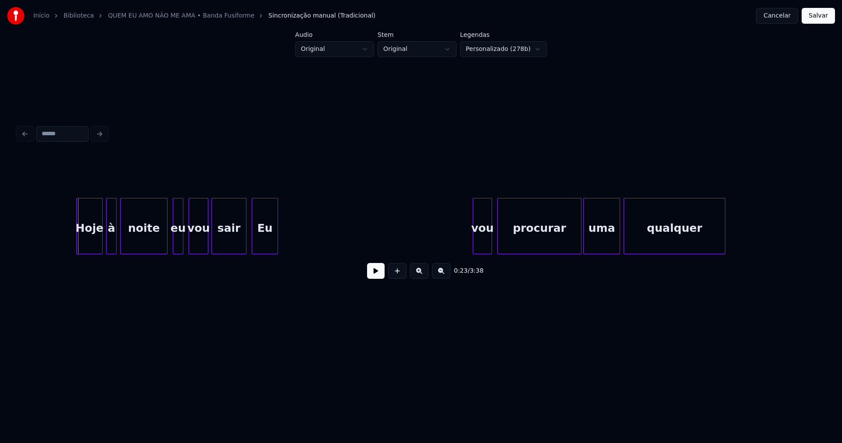
click at [97, 238] on div "Hoje" at bounding box center [89, 228] width 25 height 60
click at [157, 248] on div at bounding box center [155, 225] width 3 height 55
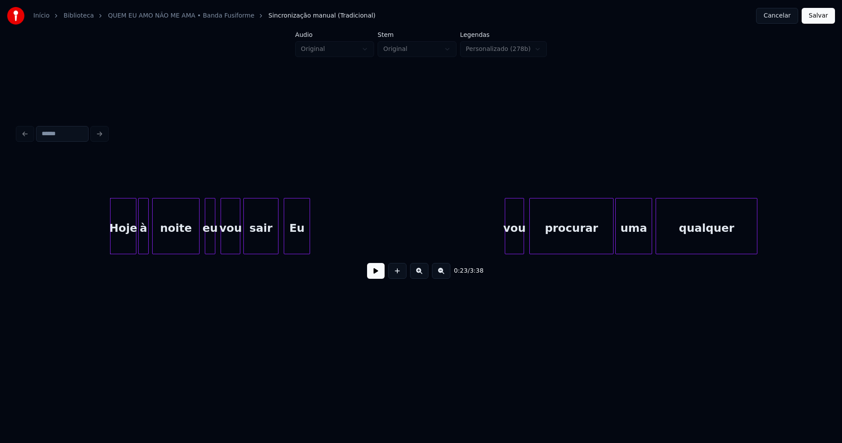
scroll to position [0, 1915]
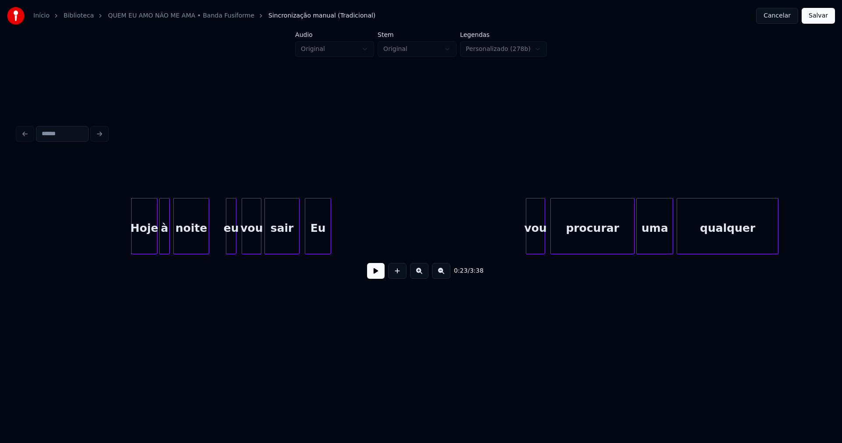
click at [207, 254] on div "Hoje à noite eu vou sair Eu vou procurar uma qualquer" at bounding box center [421, 226] width 807 height 56
click at [215, 247] on div at bounding box center [215, 225] width 3 height 55
click at [380, 276] on button at bounding box center [376, 271] width 18 height 16
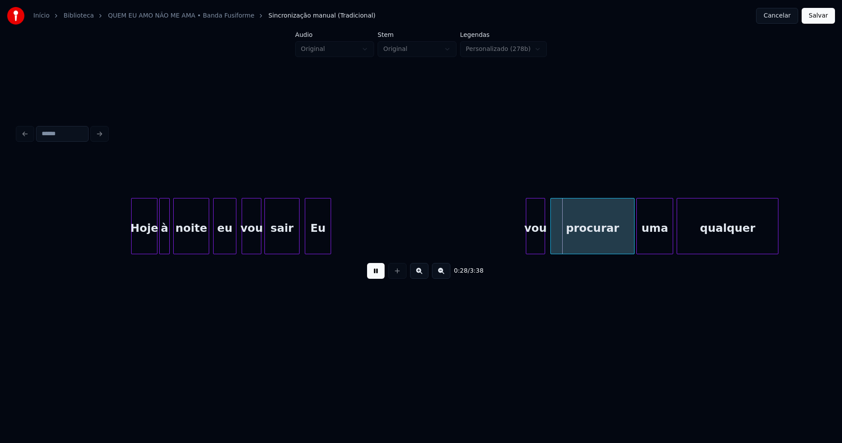
click at [377, 275] on button at bounding box center [376, 271] width 18 height 16
click at [324, 235] on div "Eu" at bounding box center [317, 228] width 25 height 60
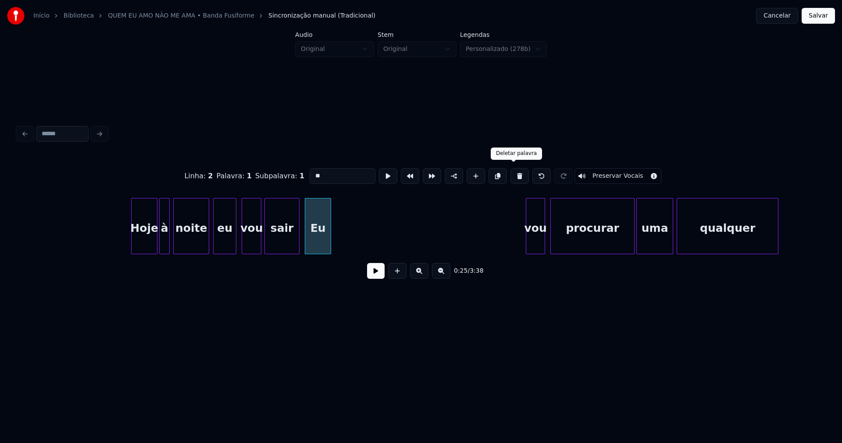
click at [511, 175] on button at bounding box center [520, 176] width 18 height 16
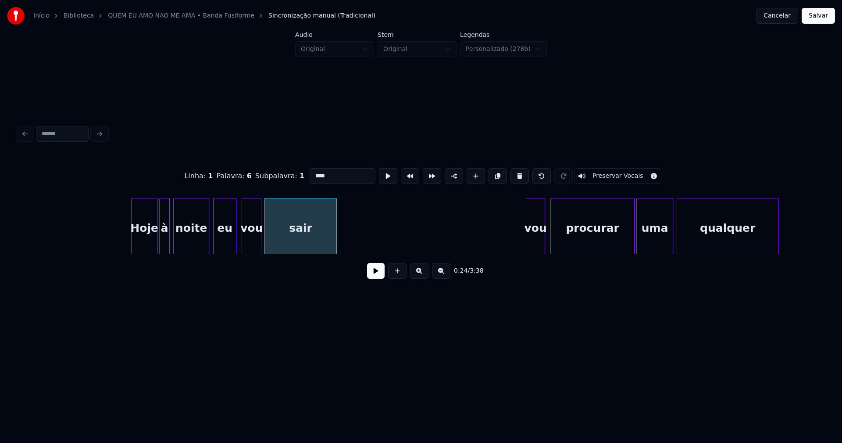
click at [336, 242] on div at bounding box center [335, 225] width 3 height 55
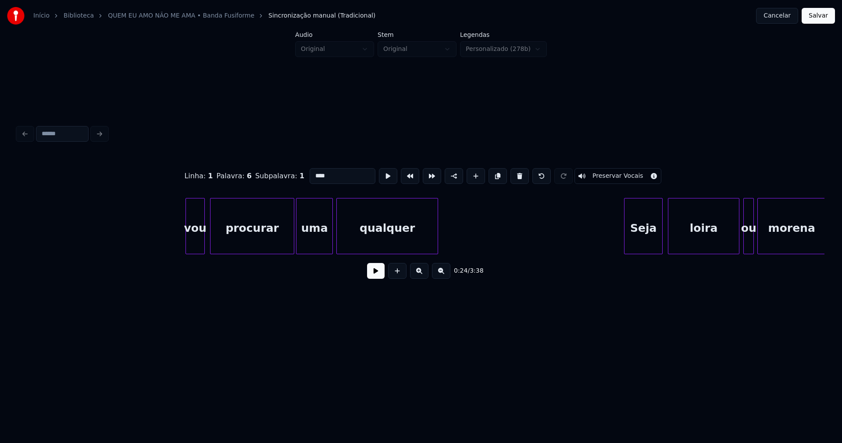
scroll to position [0, 2277]
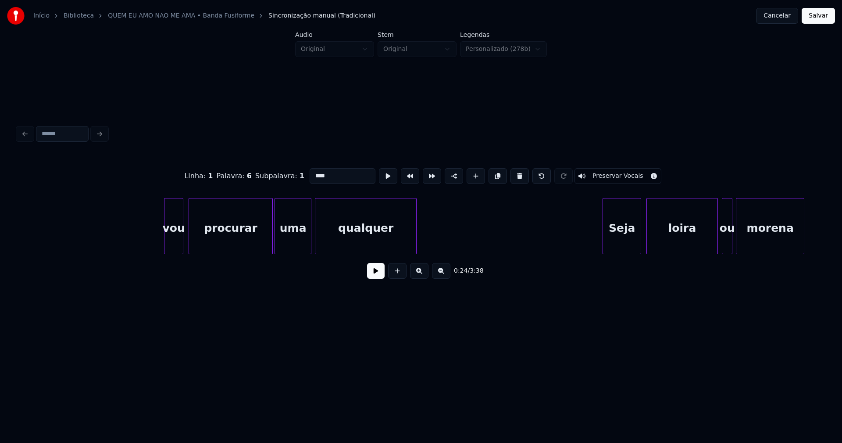
click at [172, 237] on div "vou" at bounding box center [173, 228] width 18 height 60
click at [164, 243] on div at bounding box center [163, 225] width 3 height 55
click at [313, 172] on input "***" at bounding box center [343, 176] width 66 height 16
type input "***"
click at [377, 275] on button at bounding box center [376, 271] width 18 height 16
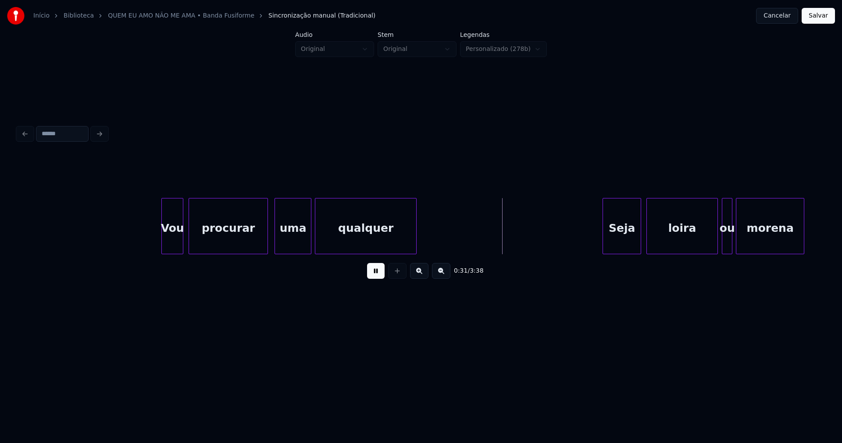
click at [267, 244] on div at bounding box center [266, 225] width 3 height 55
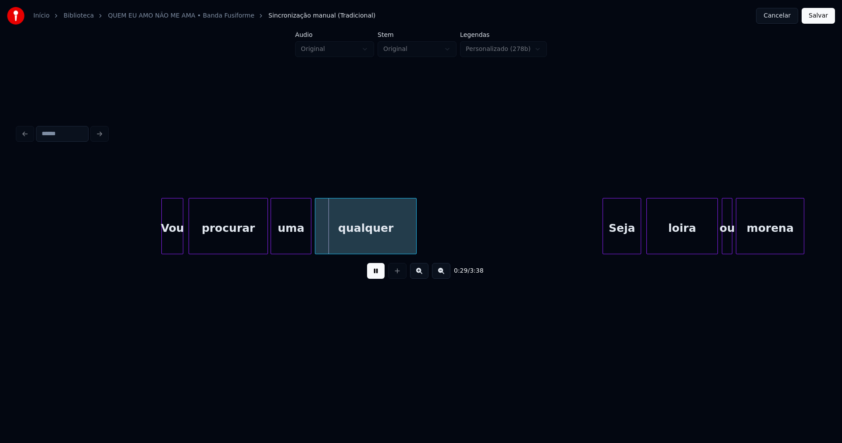
click at [272, 243] on div at bounding box center [272, 225] width 3 height 55
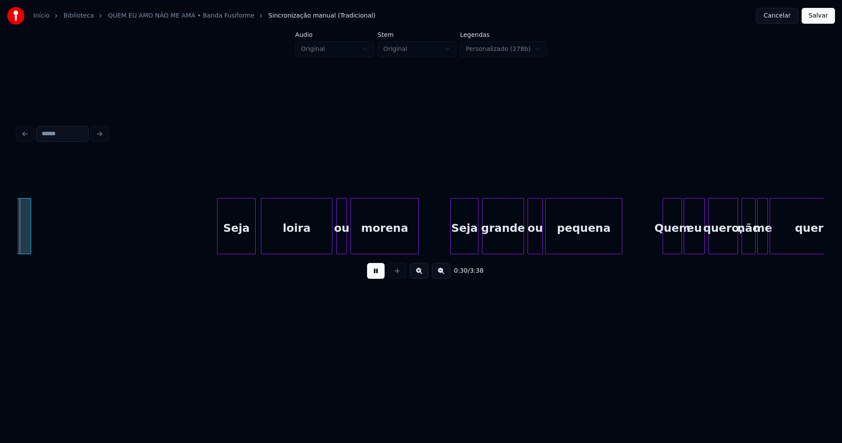
scroll to position [0, 2677]
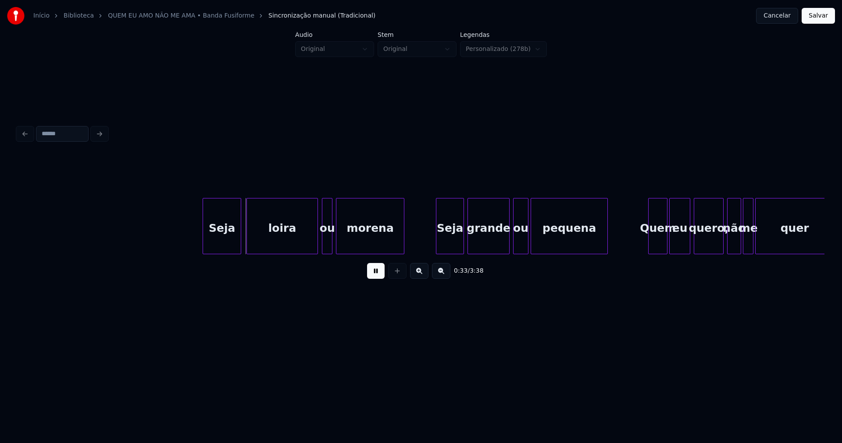
click at [222, 240] on div "Seja" at bounding box center [222, 228] width 38 height 60
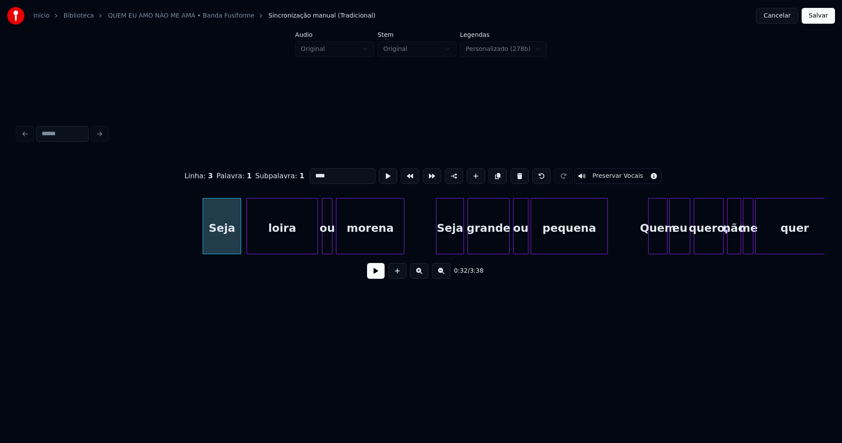
click at [373, 277] on button at bounding box center [376, 271] width 18 height 16
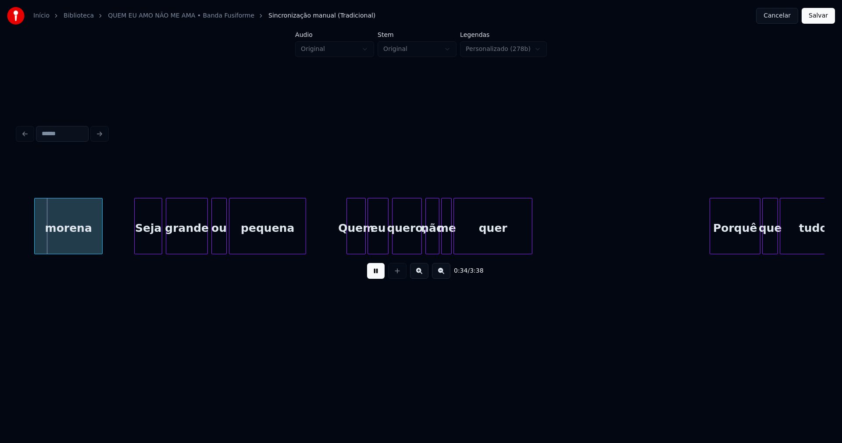
scroll to position [0, 3000]
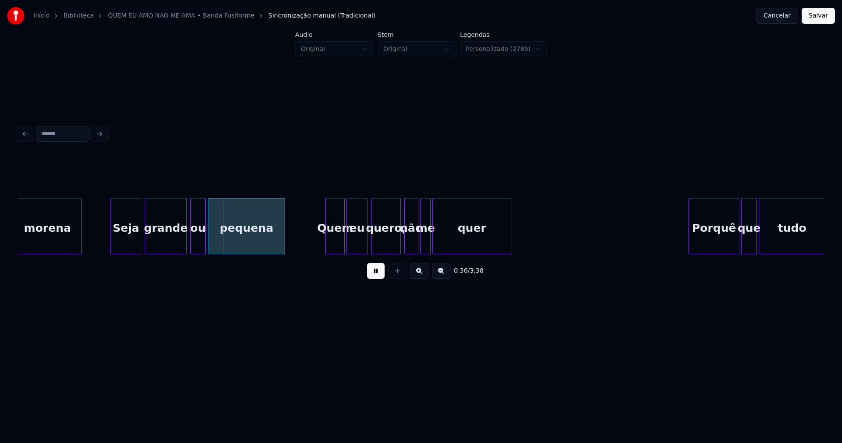
click at [112, 245] on div at bounding box center [112, 225] width 3 height 55
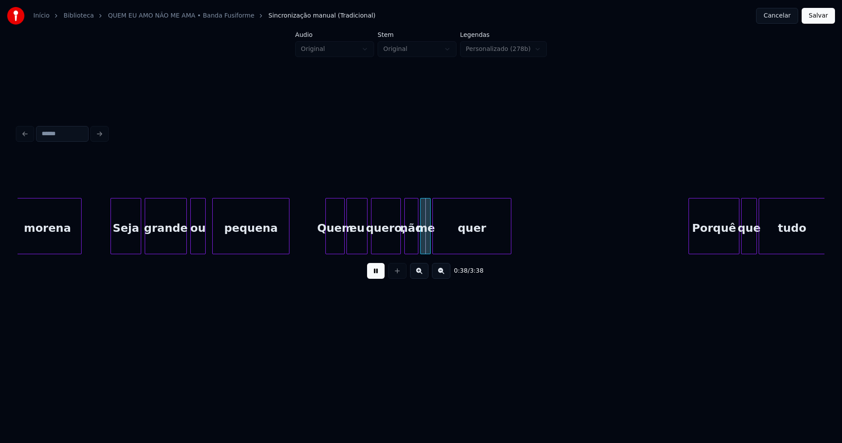
click at [212, 240] on div "pequena" at bounding box center [250, 226] width 77 height 56
click at [218, 239] on div at bounding box center [218, 225] width 3 height 55
click at [210, 240] on div at bounding box center [211, 225] width 3 height 55
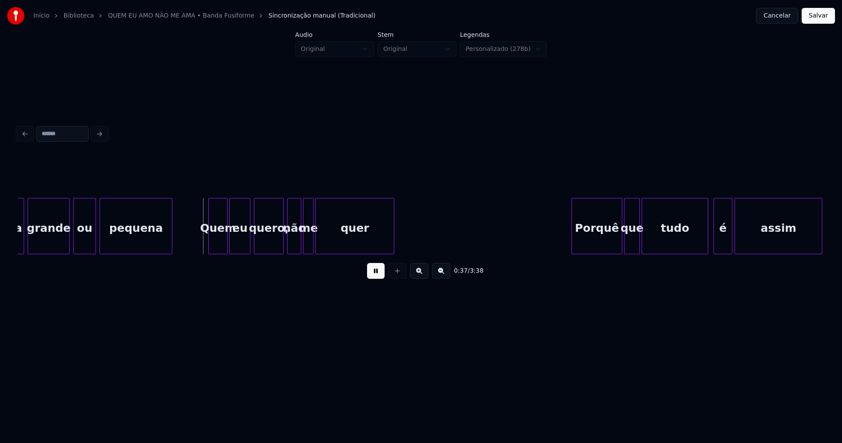
scroll to position [0, 3138]
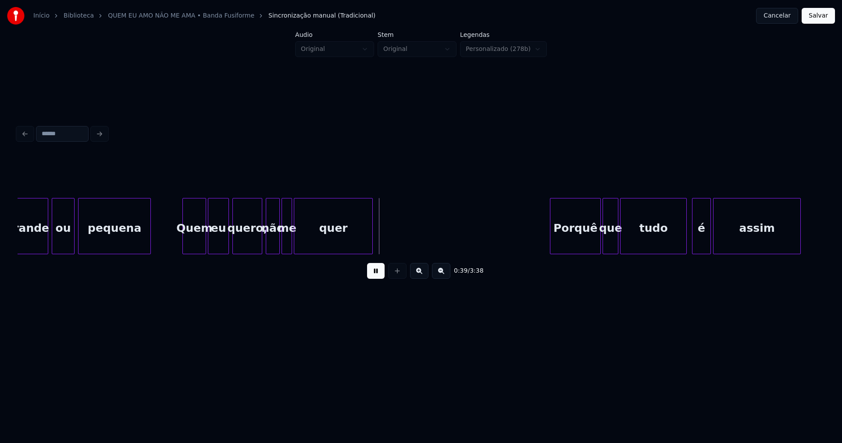
click at [185, 243] on div at bounding box center [184, 225] width 3 height 55
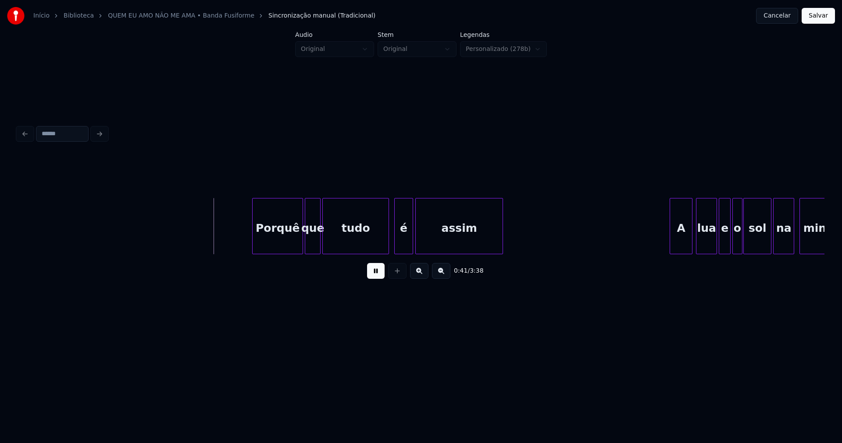
scroll to position [0, 3574]
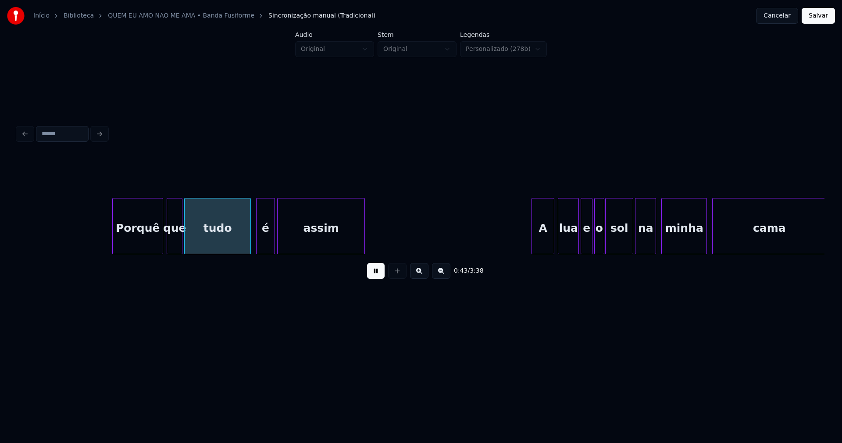
click at [150, 247] on div "Porquê" at bounding box center [138, 228] width 50 height 60
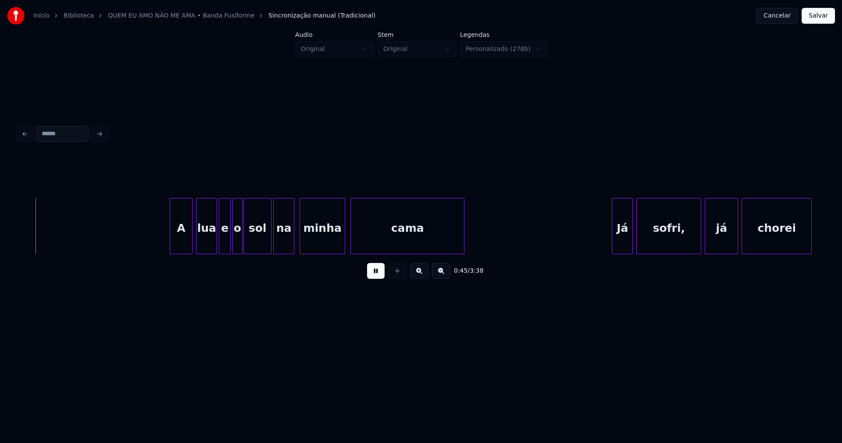
scroll to position [0, 3957]
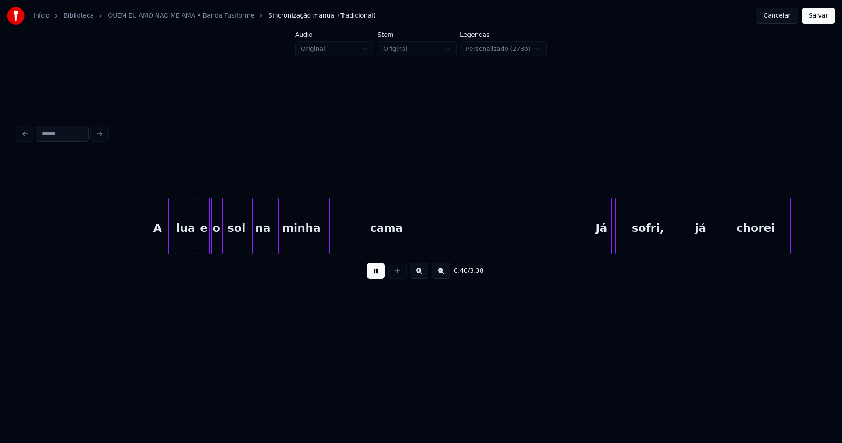
click at [156, 248] on div "A" at bounding box center [158, 228] width 22 height 60
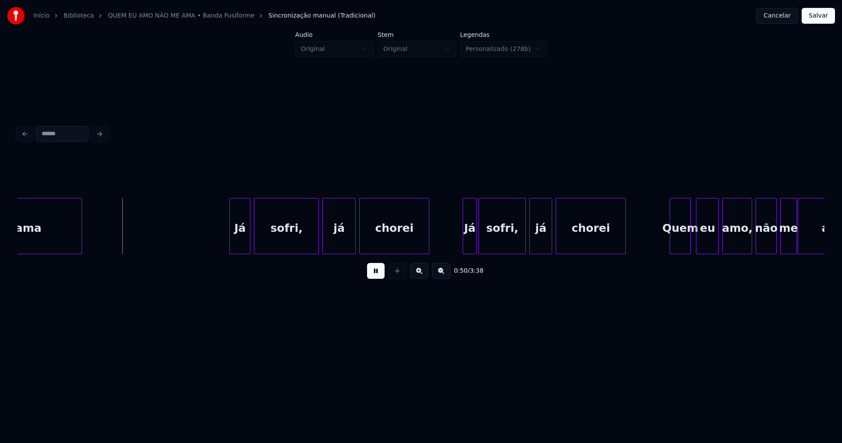
scroll to position [0, 4361]
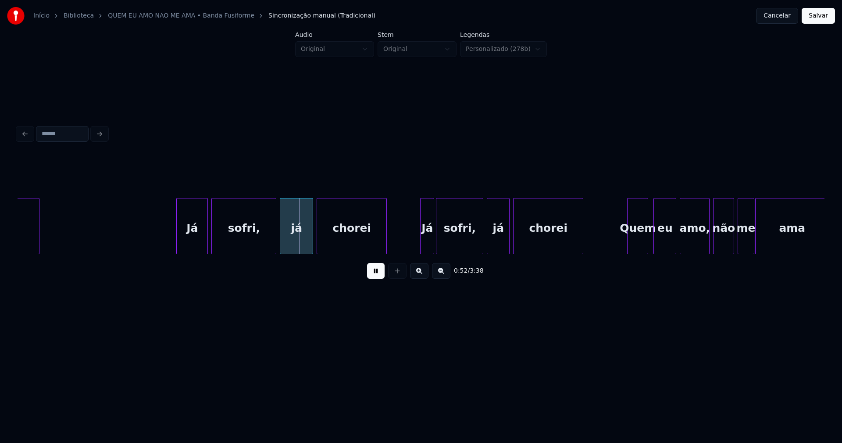
click at [177, 249] on div at bounding box center [178, 225] width 3 height 55
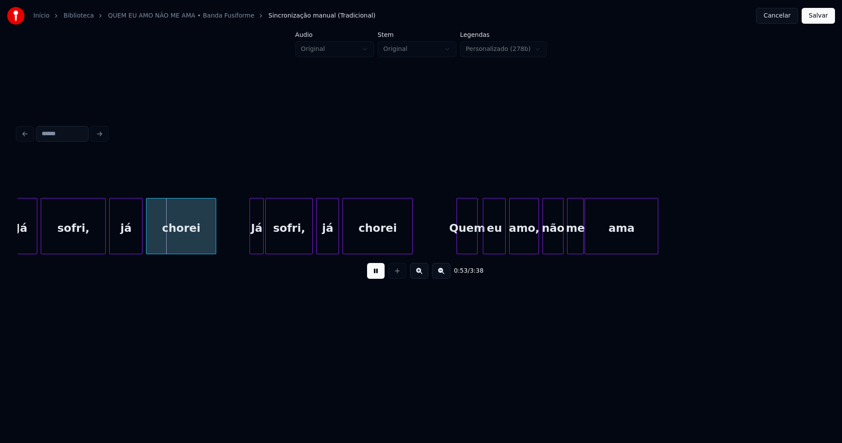
scroll to position [0, 4542]
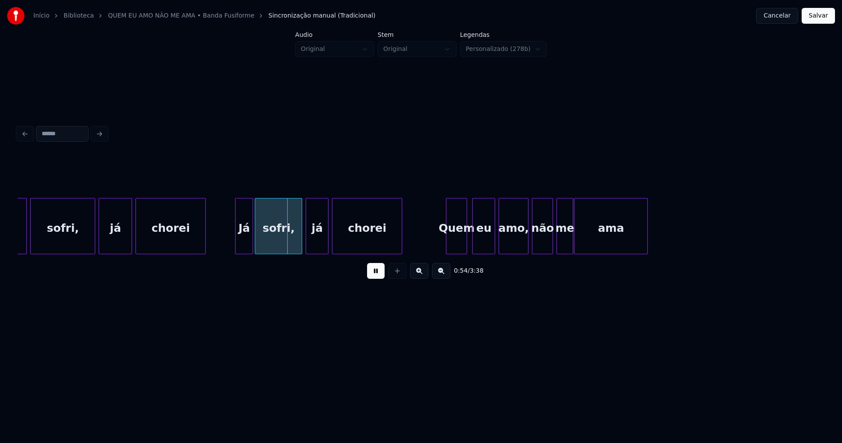
click at [236, 244] on div at bounding box center [237, 225] width 3 height 55
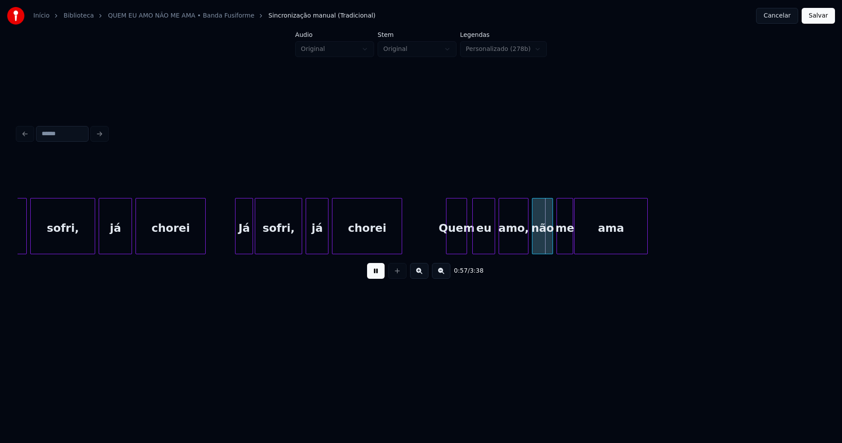
click at [376, 278] on button at bounding box center [376, 271] width 18 height 16
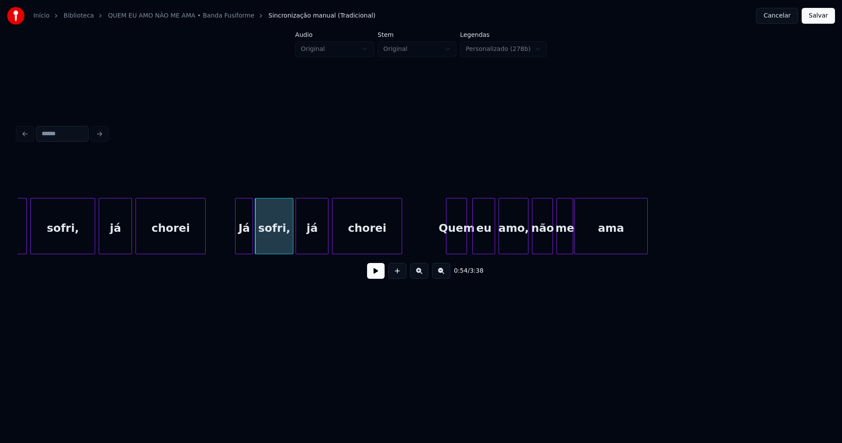
click at [297, 250] on div "já" at bounding box center [312, 226] width 33 height 56
click at [303, 245] on div "já" at bounding box center [312, 228] width 32 height 60
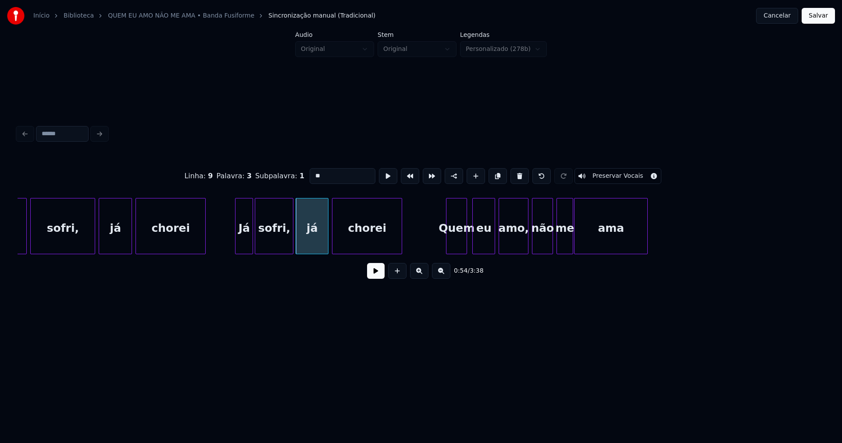
click at [310, 174] on input "**" at bounding box center [343, 176] width 66 height 16
type input "****"
click at [377, 277] on button at bounding box center [376, 271] width 18 height 16
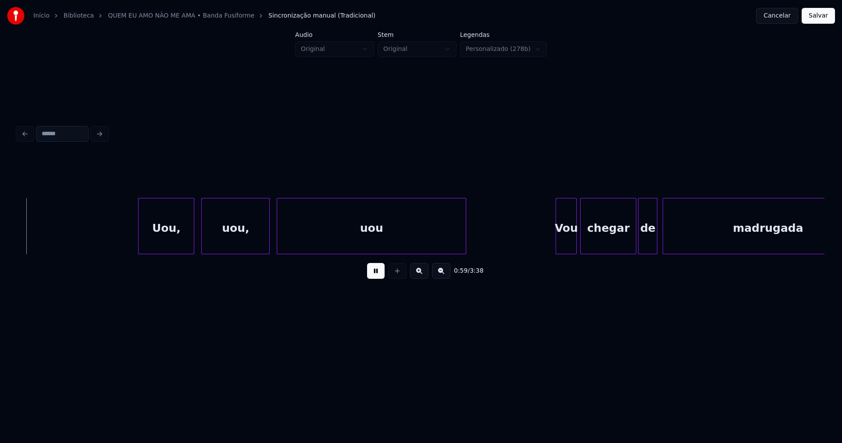
scroll to position [0, 5255]
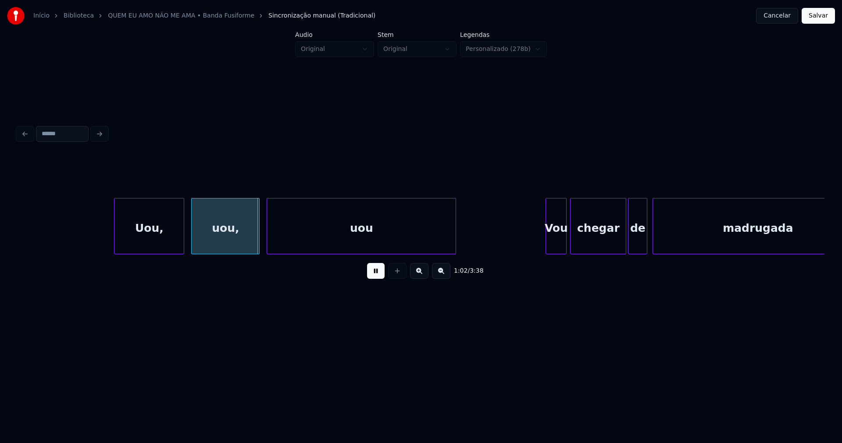
click at [115, 248] on div at bounding box center [115, 225] width 3 height 55
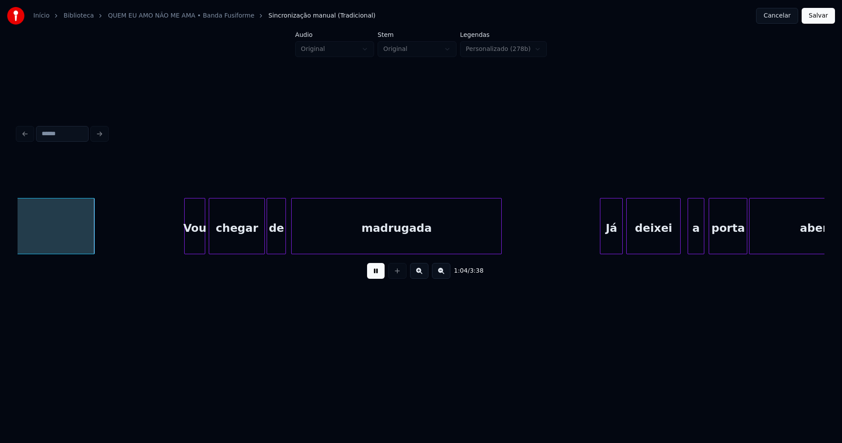
scroll to position [0, 5627]
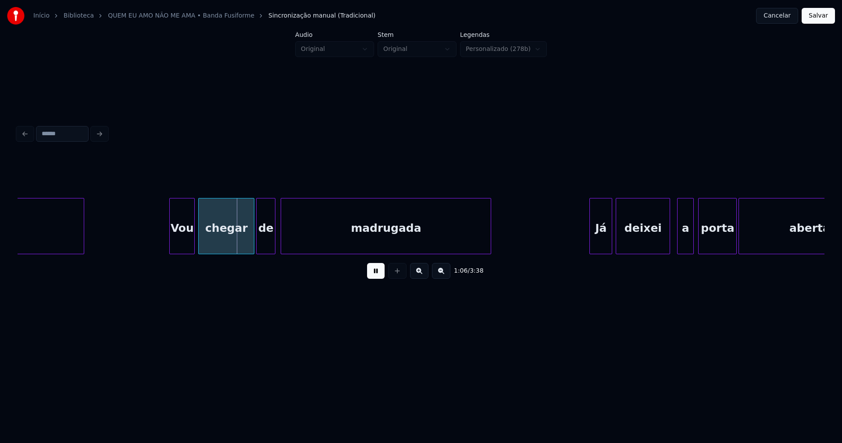
click at [170, 246] on div at bounding box center [171, 225] width 3 height 55
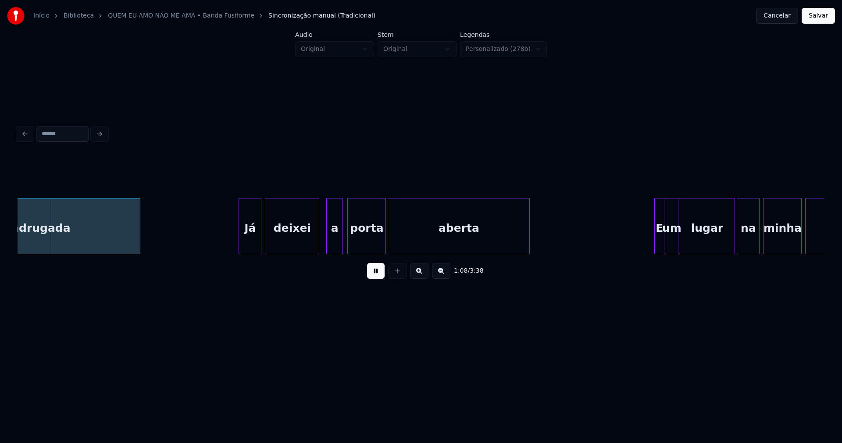
scroll to position [0, 6021]
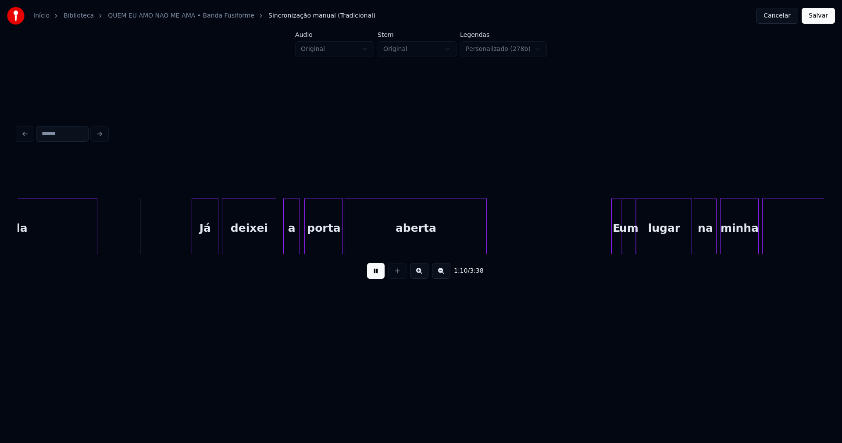
click at [193, 242] on div at bounding box center [193, 225] width 3 height 55
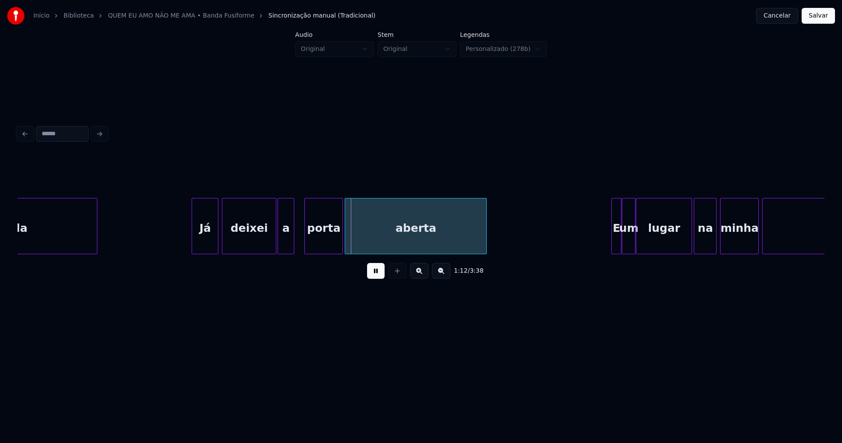
click at [287, 251] on div "madrugada Já deixei a porta aberta E um lugar na minha cama" at bounding box center [421, 226] width 807 height 56
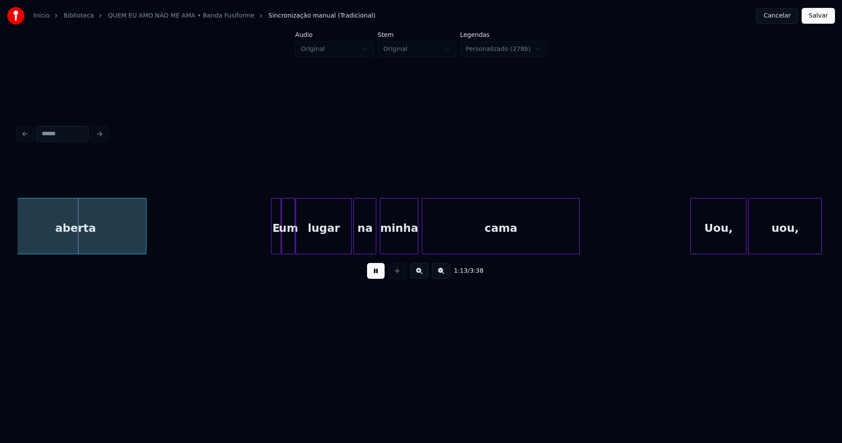
scroll to position [0, 6393]
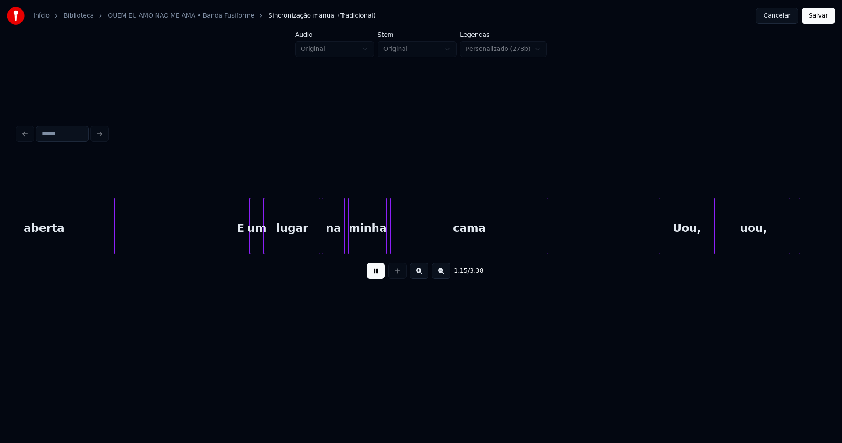
click at [234, 246] on div at bounding box center [233, 225] width 3 height 55
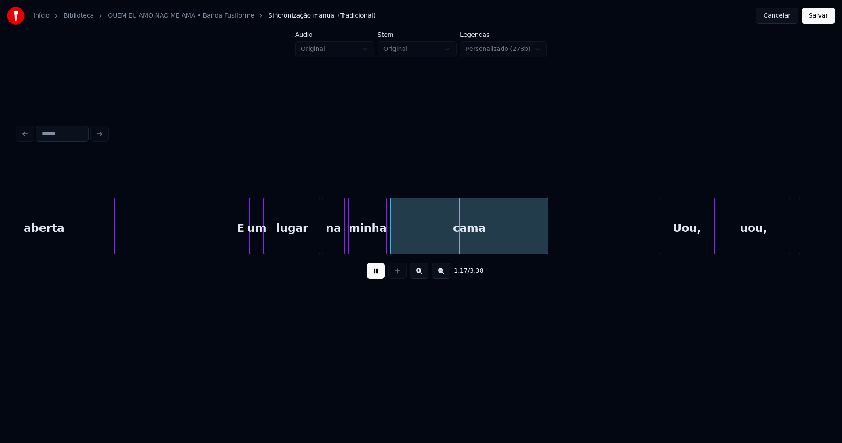
click at [262, 243] on div at bounding box center [262, 225] width 3 height 55
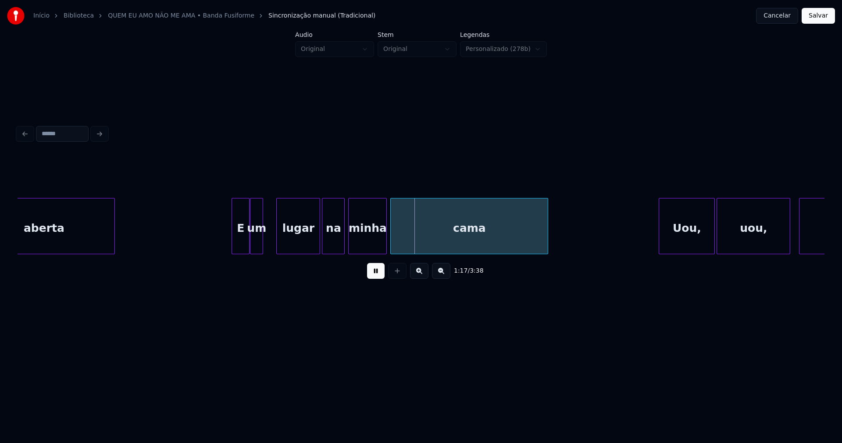
click at [277, 243] on div at bounding box center [278, 225] width 3 height 55
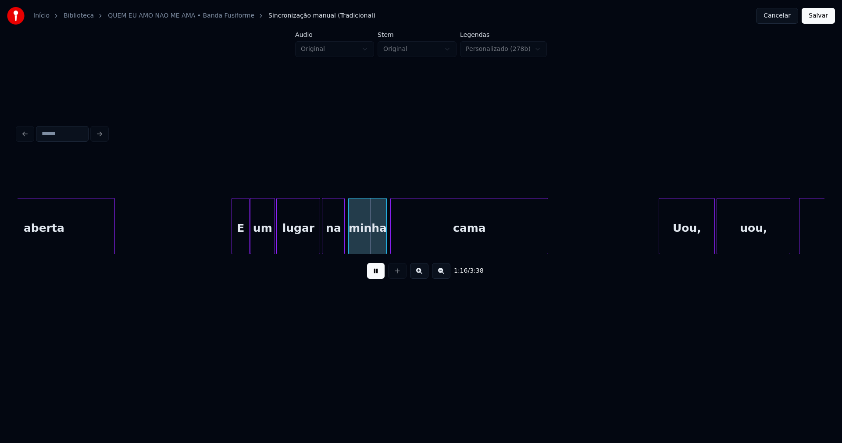
click at [274, 239] on div at bounding box center [273, 225] width 3 height 55
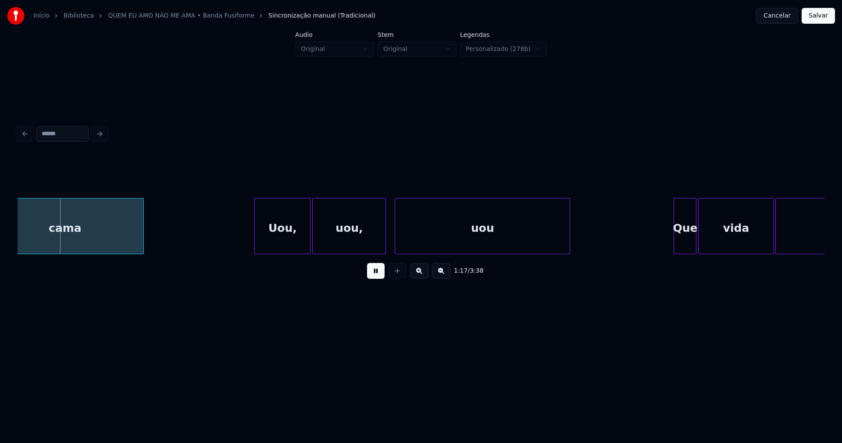
scroll to position [0, 6808]
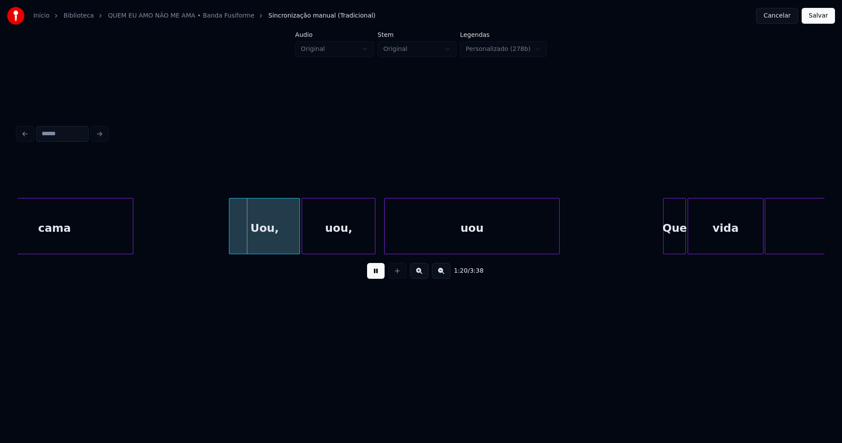
click at [231, 247] on div at bounding box center [230, 225] width 3 height 55
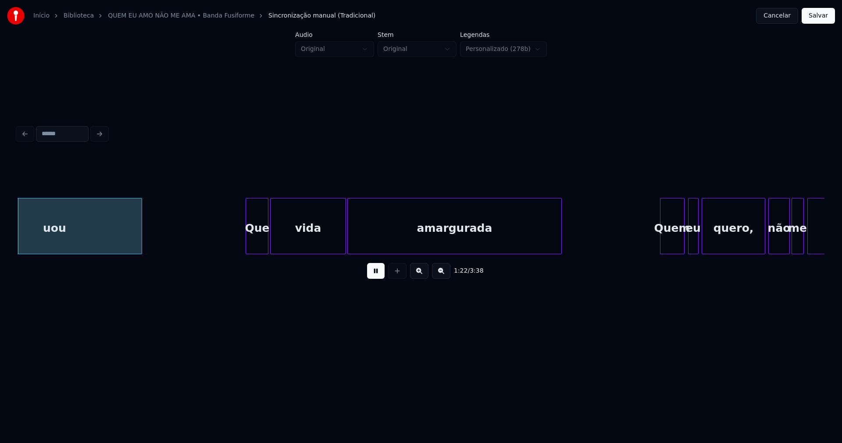
scroll to position [0, 7237]
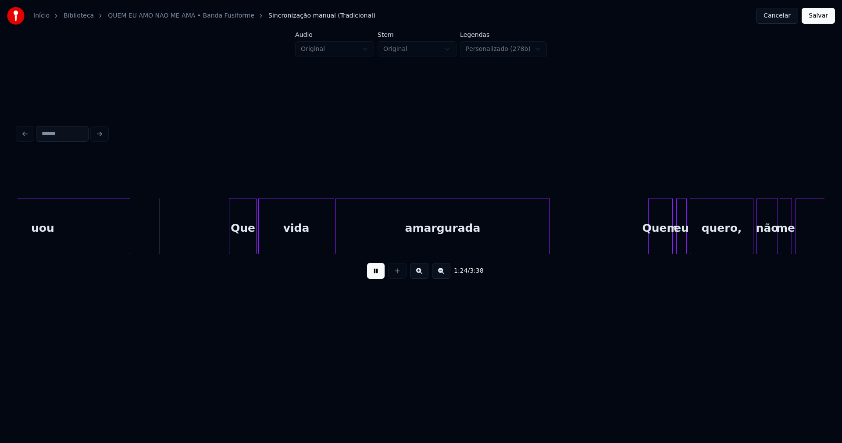
click at [232, 246] on div at bounding box center [230, 225] width 3 height 55
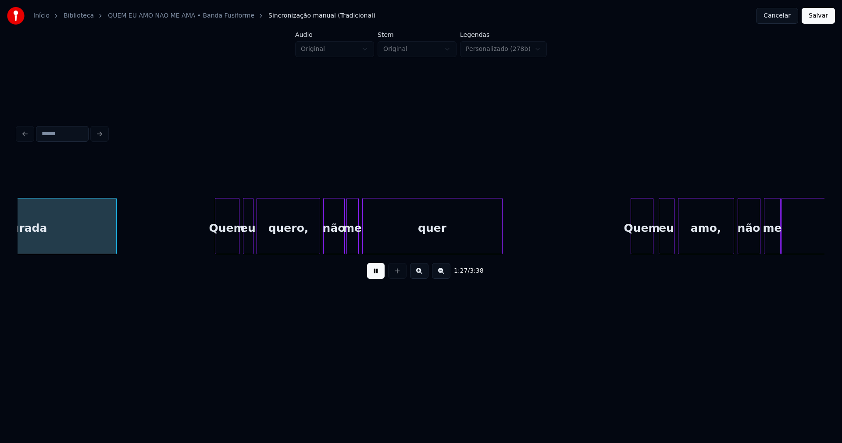
scroll to position [0, 7675]
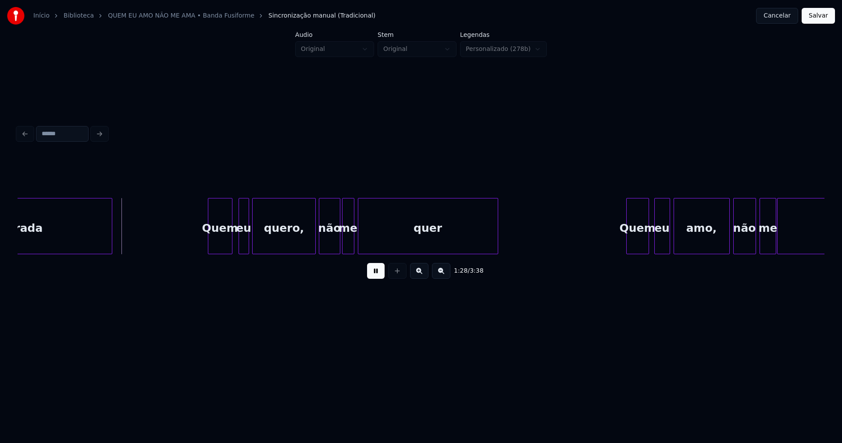
click at [222, 247] on div "Quem" at bounding box center [220, 228] width 24 height 60
click at [238, 247] on div "eu" at bounding box center [239, 228] width 10 height 60
click at [272, 246] on div "quero," at bounding box center [281, 228] width 62 height 60
click at [327, 248] on div "não" at bounding box center [327, 228] width 20 height 60
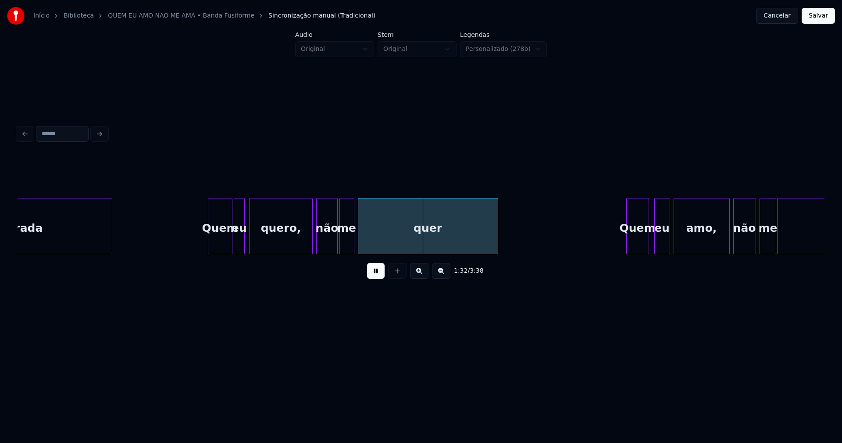
click at [341, 248] on div at bounding box center [341, 225] width 3 height 55
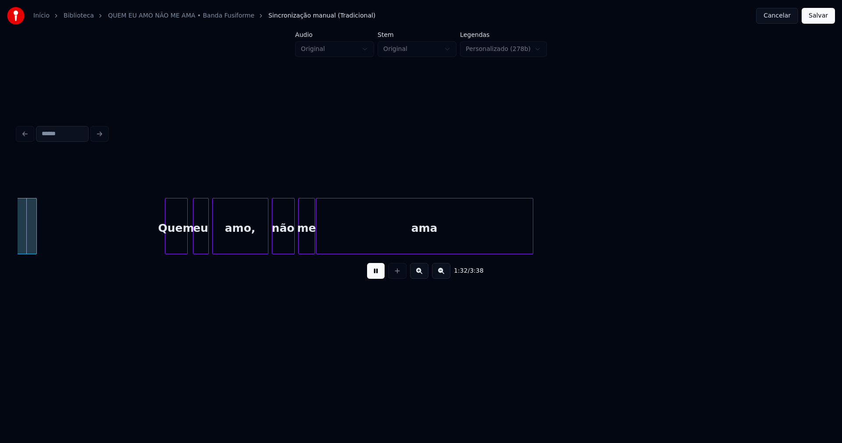
scroll to position [0, 8147]
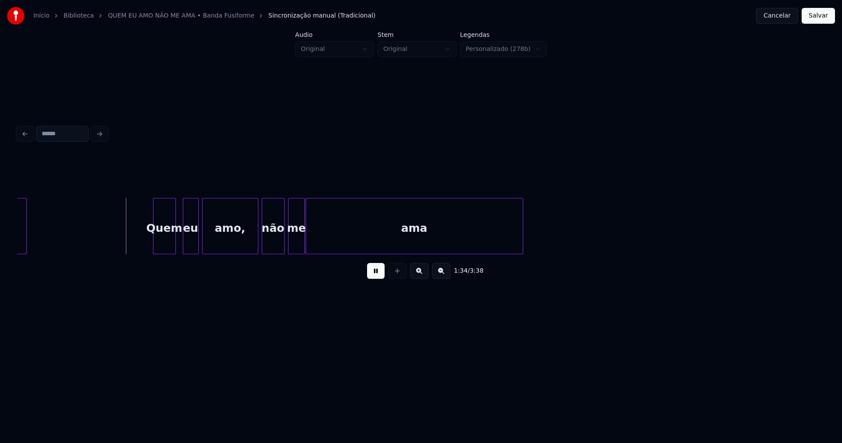
click at [161, 241] on div "Quem" at bounding box center [165, 228] width 22 height 60
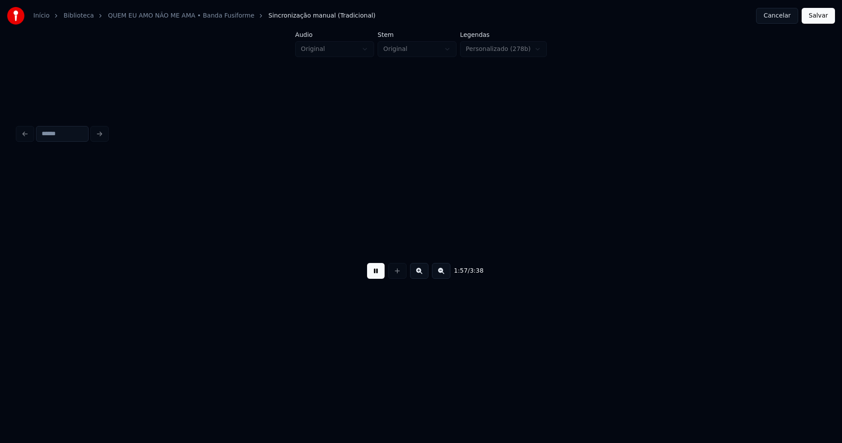
scroll to position [0, 10297]
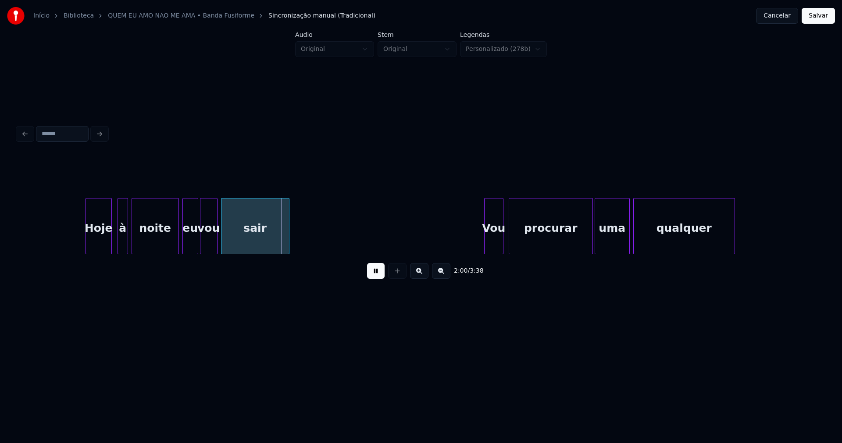
click at [98, 244] on div "Hoje" at bounding box center [98, 228] width 25 height 60
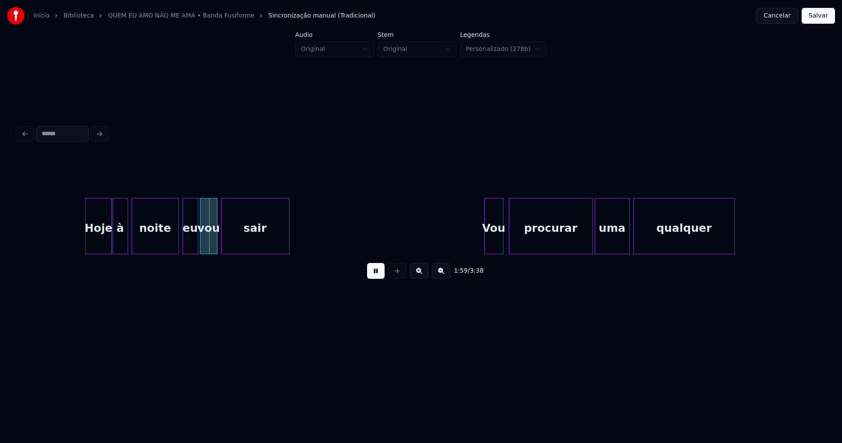
click at [113, 243] on div at bounding box center [114, 225] width 3 height 55
click at [162, 252] on div "Hoje à noite eu vou sair Vou procurar uma qualquer" at bounding box center [421, 226] width 807 height 56
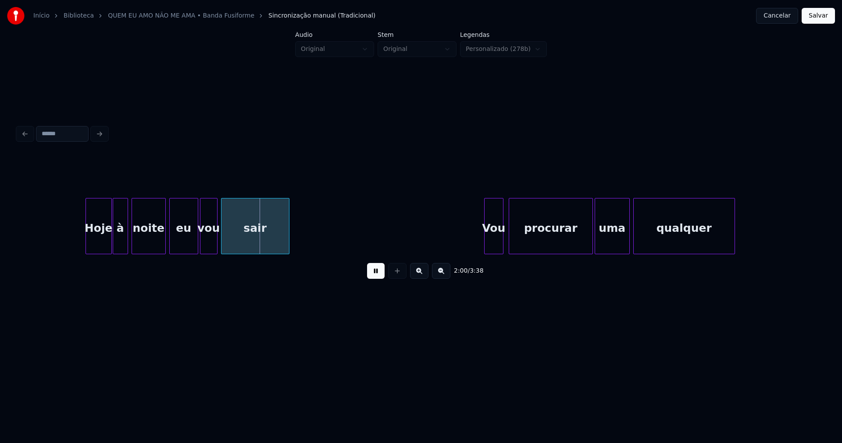
click at [170, 243] on div at bounding box center [171, 225] width 3 height 55
click at [190, 242] on div at bounding box center [190, 225] width 3 height 55
click at [198, 243] on div at bounding box center [197, 225] width 3 height 55
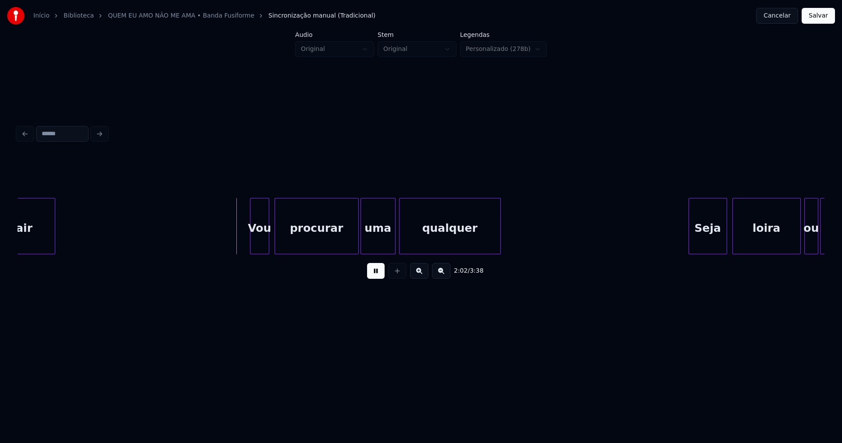
scroll to position [0, 10542]
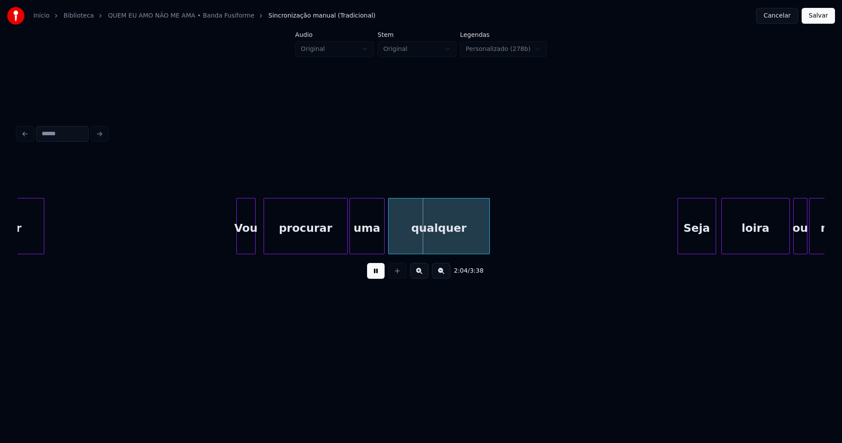
click at [245, 247] on div "Vou" at bounding box center [246, 228] width 18 height 60
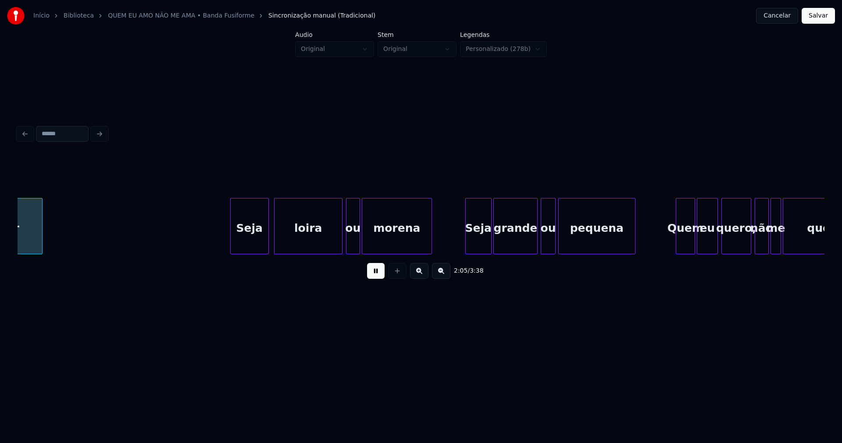
scroll to position [0, 10992]
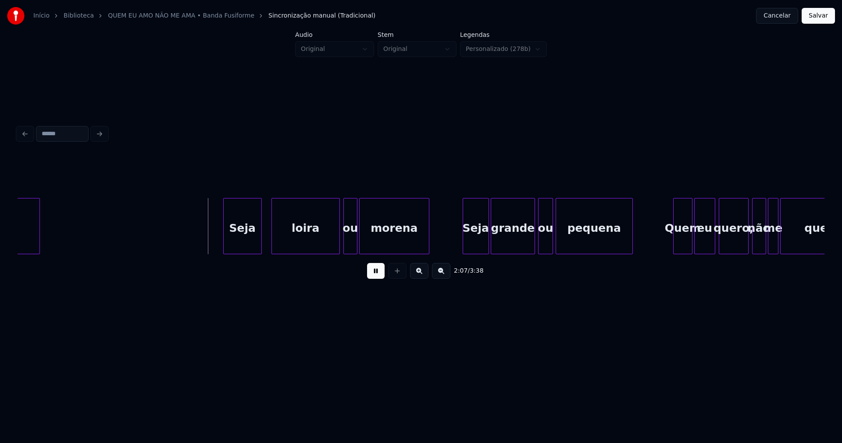
click at [247, 253] on div "Seja loira ou morena Seja grande ou pequena Quem eu quero, não me quer qualquer" at bounding box center [421, 226] width 807 height 56
click at [294, 248] on div "loira" at bounding box center [303, 228] width 68 height 60
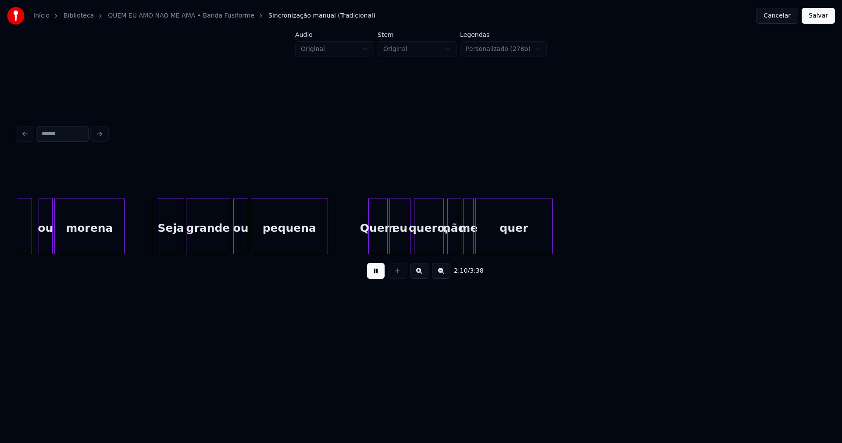
scroll to position [0, 11361]
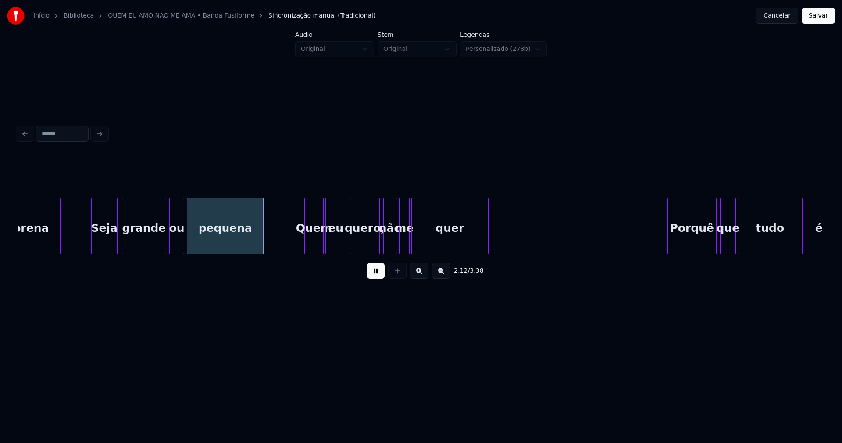
click at [101, 240] on div "Seja" at bounding box center [104, 228] width 25 height 60
click at [90, 241] on div at bounding box center [90, 225] width 3 height 55
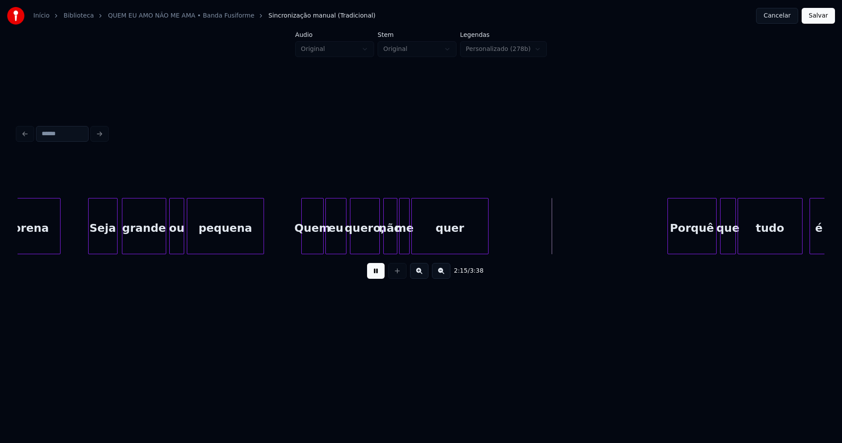
click at [303, 247] on div at bounding box center [303, 225] width 3 height 55
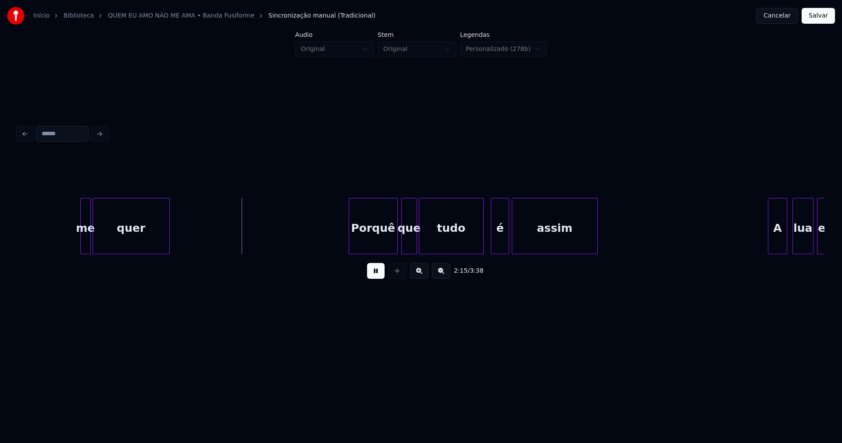
scroll to position [0, 11818]
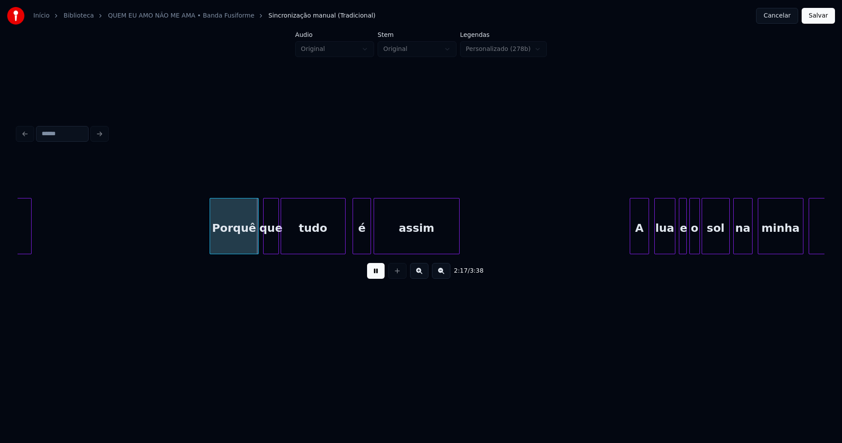
click at [235, 242] on div "Porquê" at bounding box center [234, 228] width 48 height 60
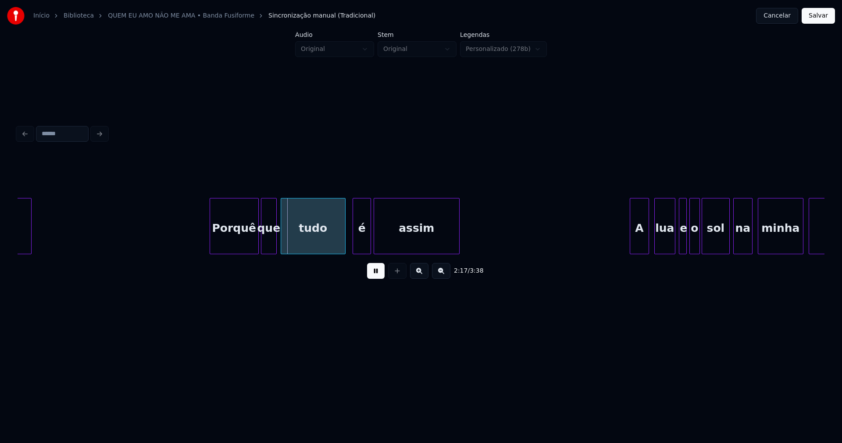
click at [270, 247] on div "que" at bounding box center [268, 228] width 15 height 60
click at [347, 243] on div at bounding box center [347, 225] width 3 height 55
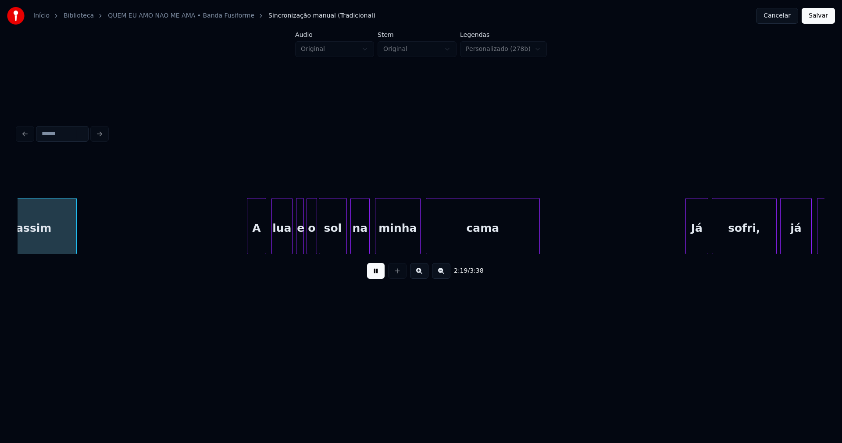
scroll to position [0, 12201]
click at [251, 241] on div "A" at bounding box center [252, 228] width 18 height 60
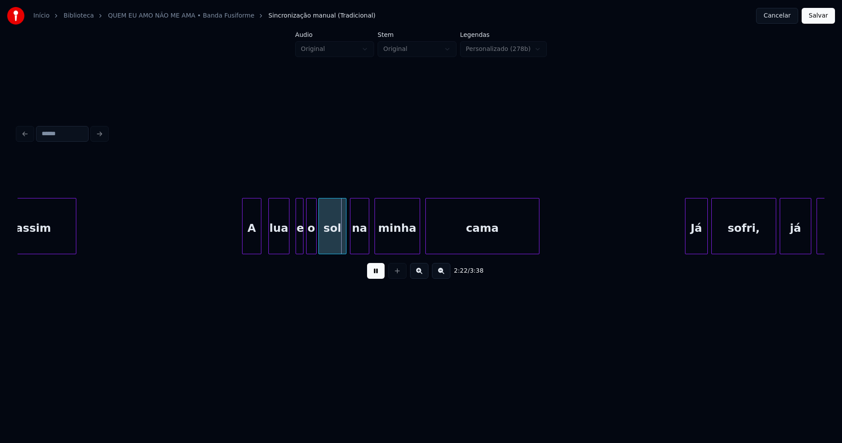
click at [276, 243] on div "lua" at bounding box center [279, 228] width 20 height 60
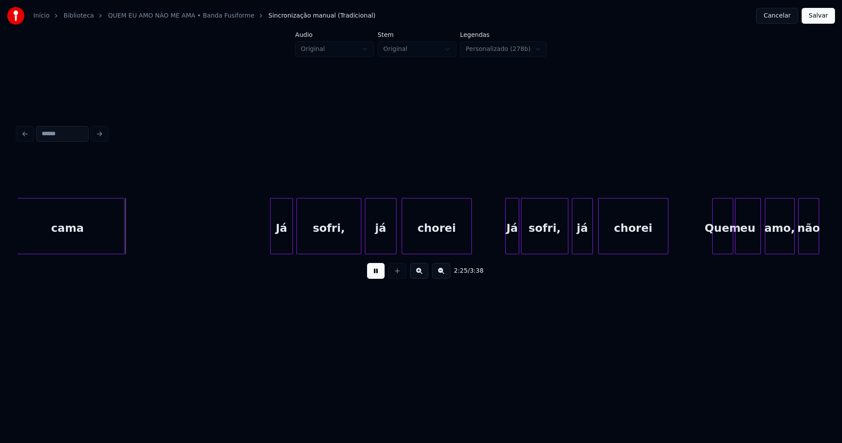
scroll to position [0, 12648]
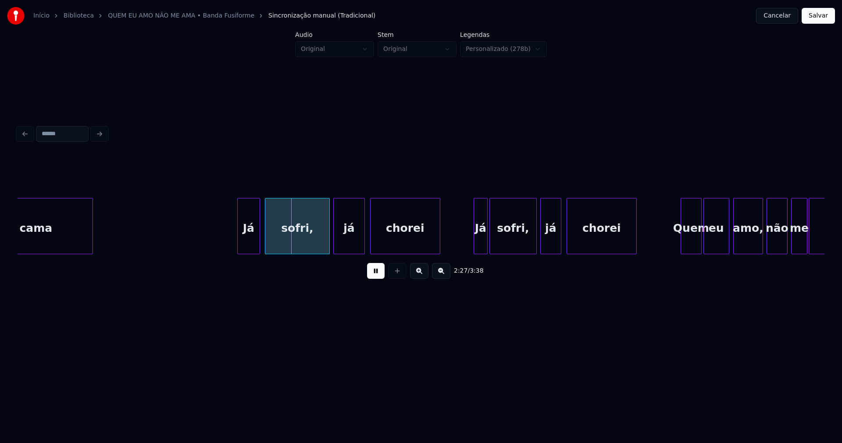
click at [250, 240] on div "Já" at bounding box center [249, 228] width 22 height 60
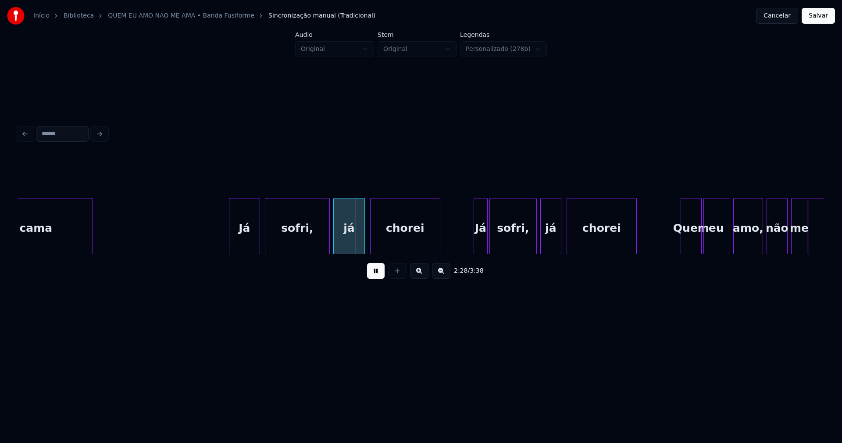
click at [230, 244] on div at bounding box center [230, 225] width 3 height 55
click at [316, 239] on div at bounding box center [315, 225] width 3 height 55
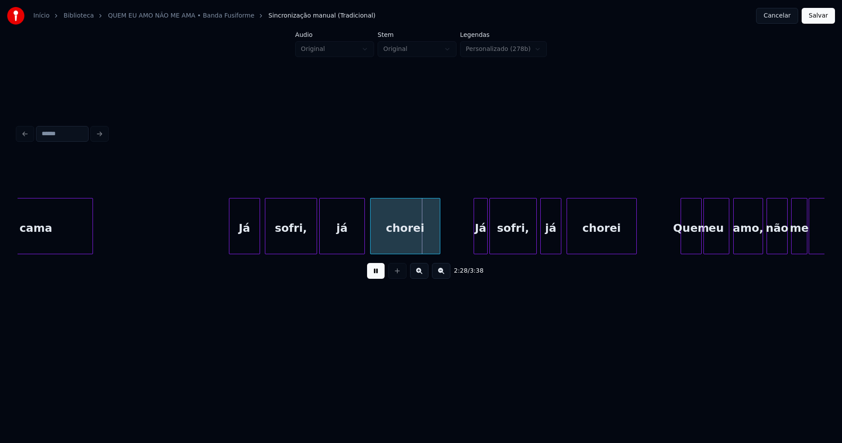
click at [320, 247] on div at bounding box center [321, 225] width 3 height 55
click at [375, 274] on button at bounding box center [376, 271] width 18 height 16
click at [343, 243] on div "já" at bounding box center [342, 228] width 45 height 60
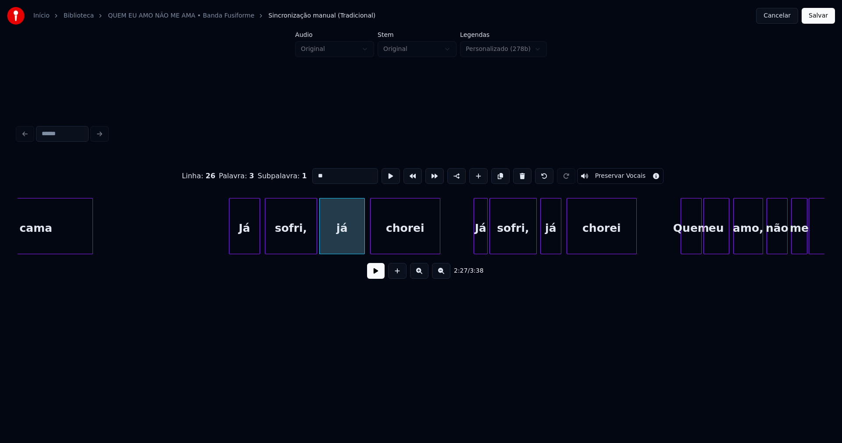
click at [312, 170] on input "**" at bounding box center [345, 176] width 66 height 16
type input "****"
click at [380, 275] on button at bounding box center [376, 271] width 18 height 16
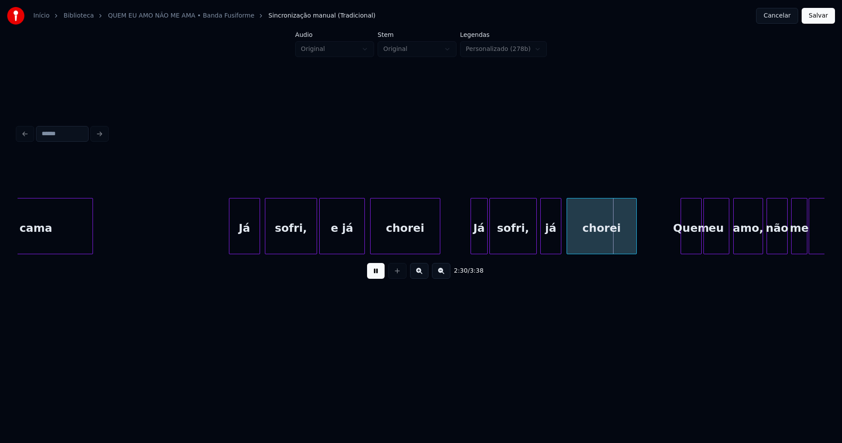
click at [471, 244] on div at bounding box center [472, 225] width 3 height 55
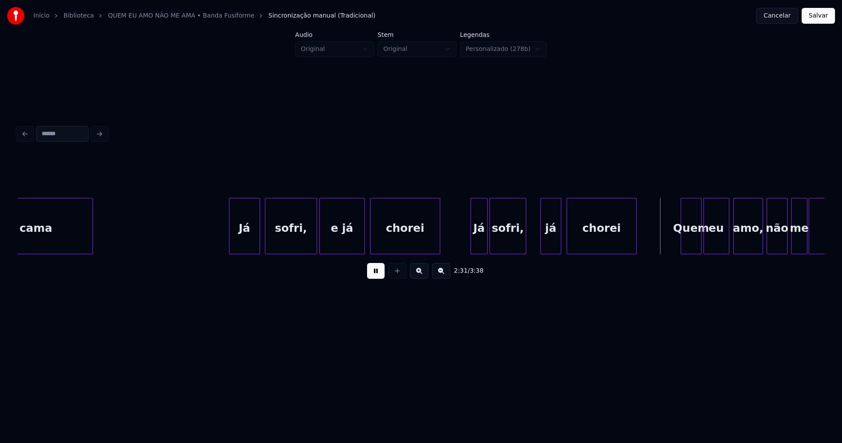
click at [525, 251] on div "cama Já sofri, e já chorei Já sofri, já chorei Quem eu amo, não me ama" at bounding box center [421, 226] width 807 height 56
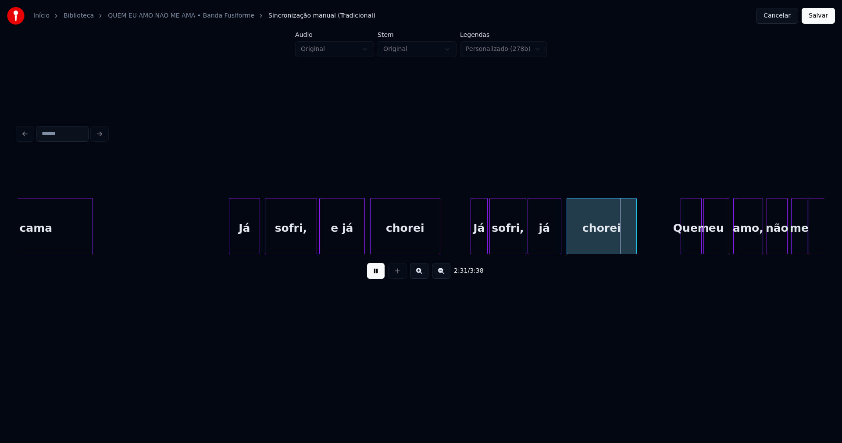
click at [529, 250] on div "cama Já sofri, e já chorei Já sofri, já chorei Quem eu amo, não me ama" at bounding box center [421, 226] width 807 height 56
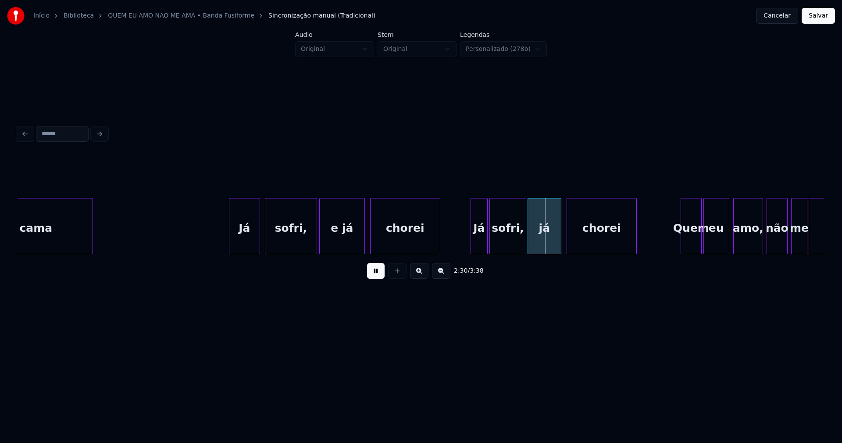
click at [536, 242] on div "já" at bounding box center [544, 228] width 33 height 60
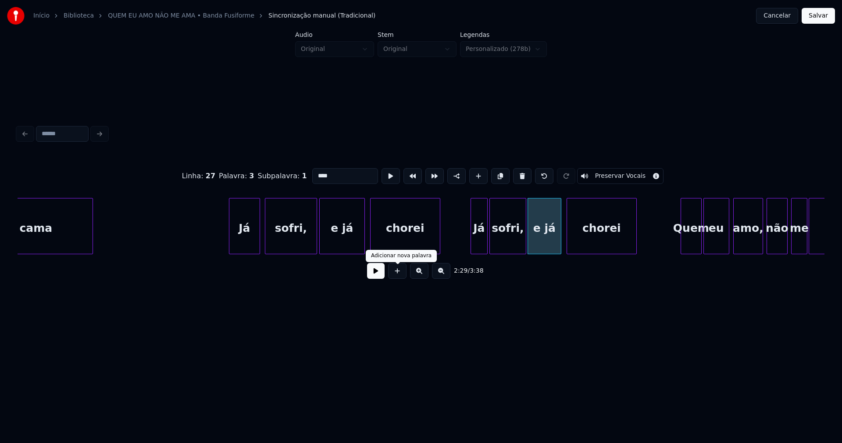
type input "****"
click at [375, 272] on button at bounding box center [376, 271] width 18 height 16
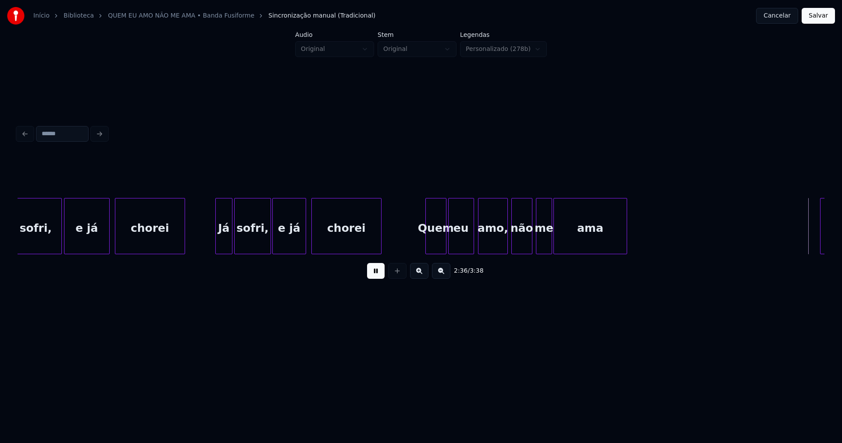
scroll to position [0, 13328]
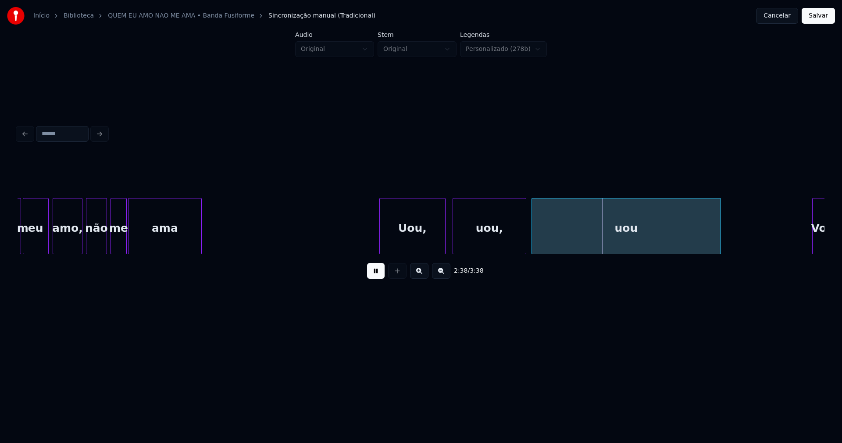
click at [380, 249] on div at bounding box center [381, 225] width 3 height 55
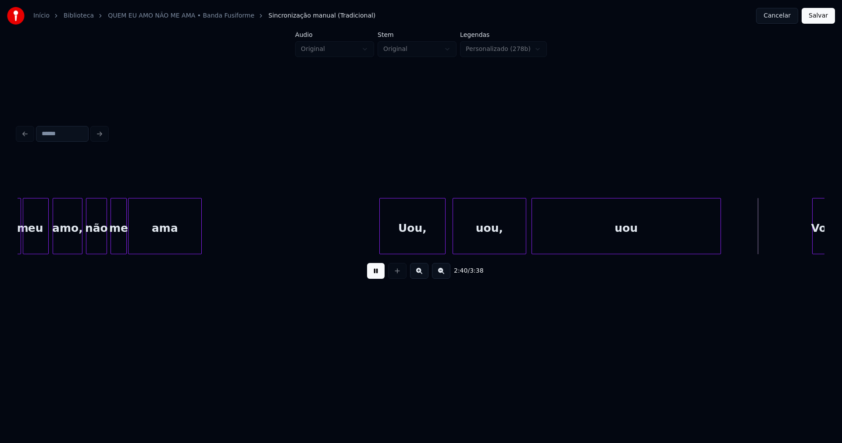
drag, startPoint x: 593, startPoint y: 257, endPoint x: 603, endPoint y: 255, distance: 10.2
click at [604, 254] on div "Quem eu amo, não me ama Uou, uou, uou Vou" at bounding box center [421, 226] width 807 height 56
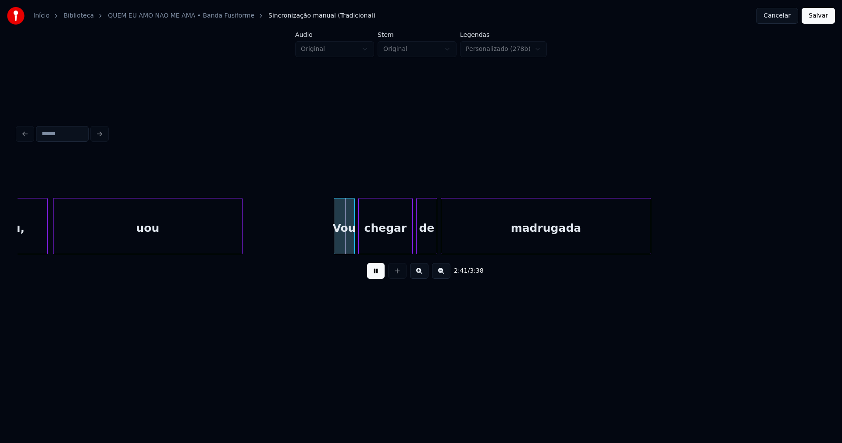
scroll to position [0, 13829]
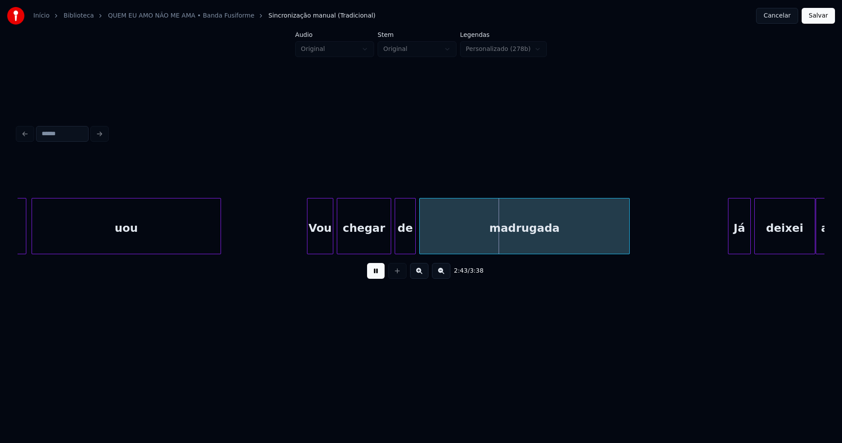
click at [308, 244] on div at bounding box center [308, 225] width 3 height 55
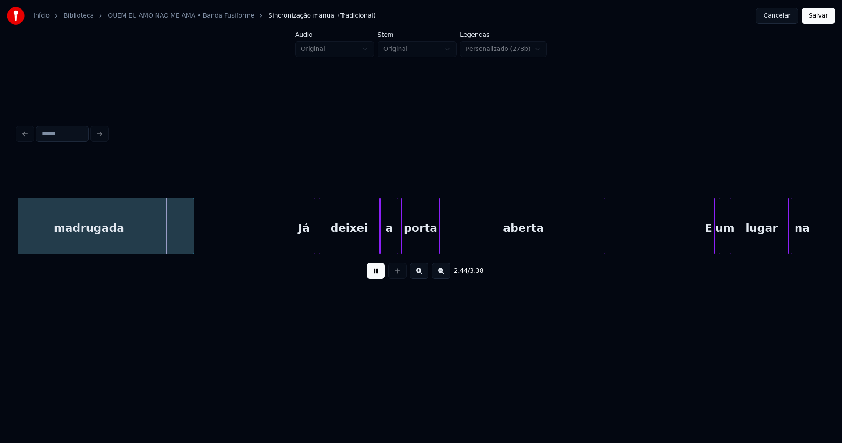
scroll to position [0, 14307]
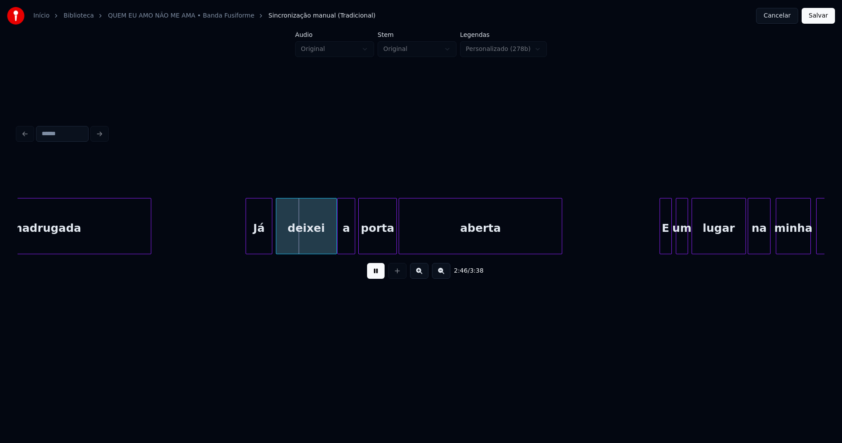
click at [247, 238] on div at bounding box center [247, 225] width 3 height 55
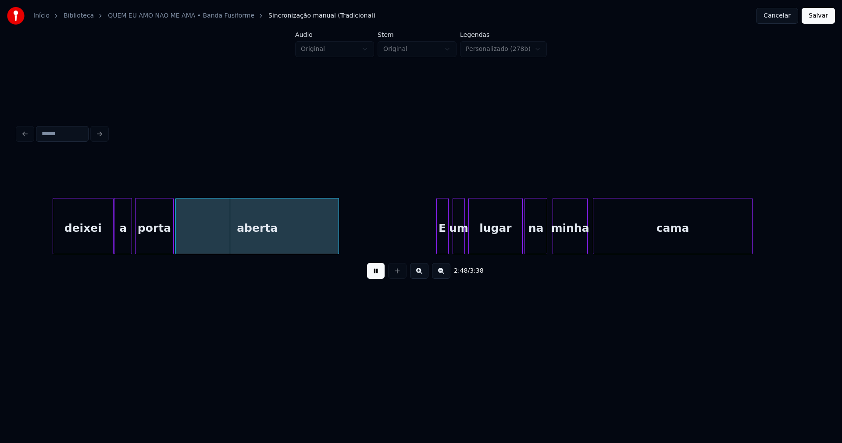
scroll to position [0, 14648]
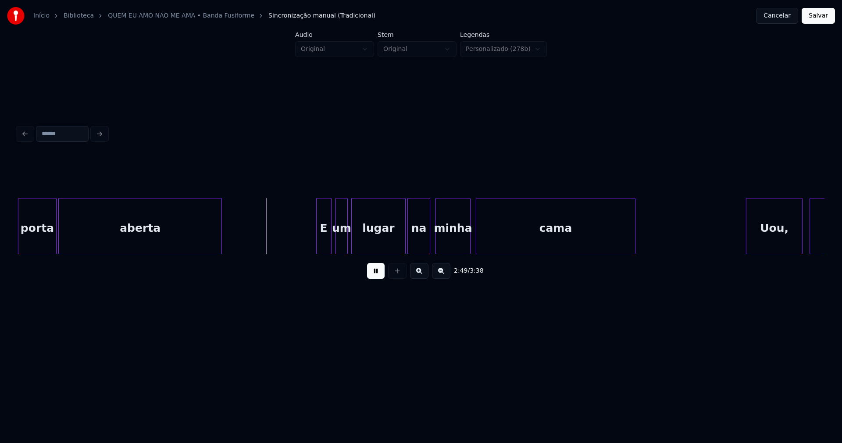
click at [317, 243] on div at bounding box center [318, 225] width 3 height 55
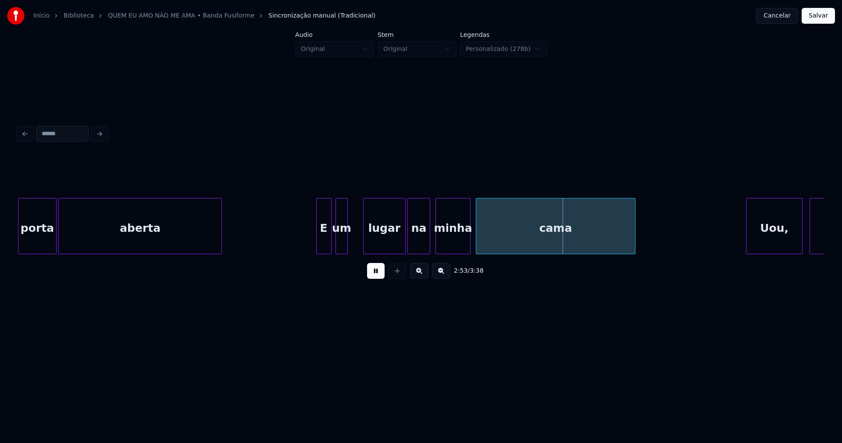
click at [365, 239] on div at bounding box center [365, 225] width 3 height 55
click at [358, 233] on div at bounding box center [358, 225] width 3 height 55
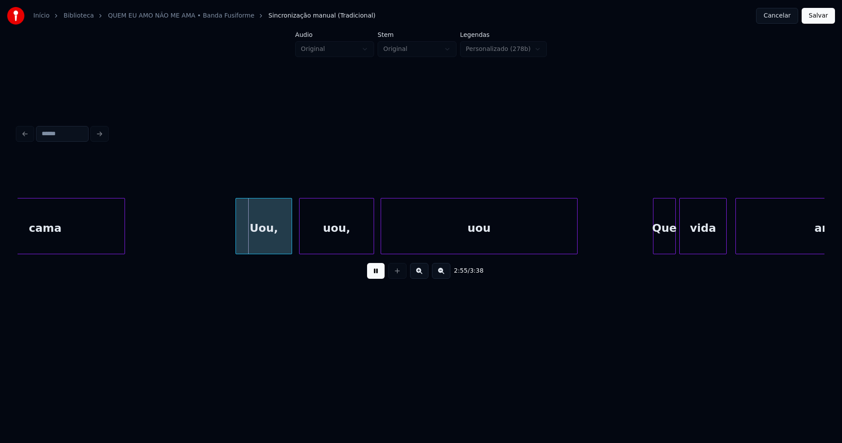
scroll to position [0, 15201]
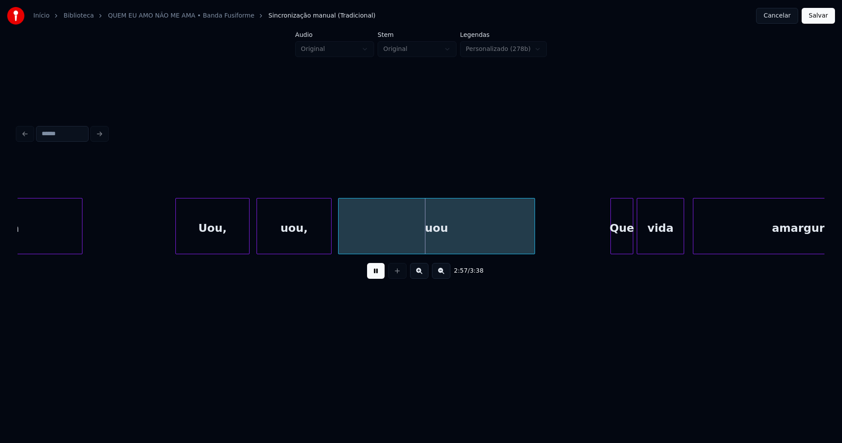
click at [178, 244] on div at bounding box center [177, 225] width 3 height 55
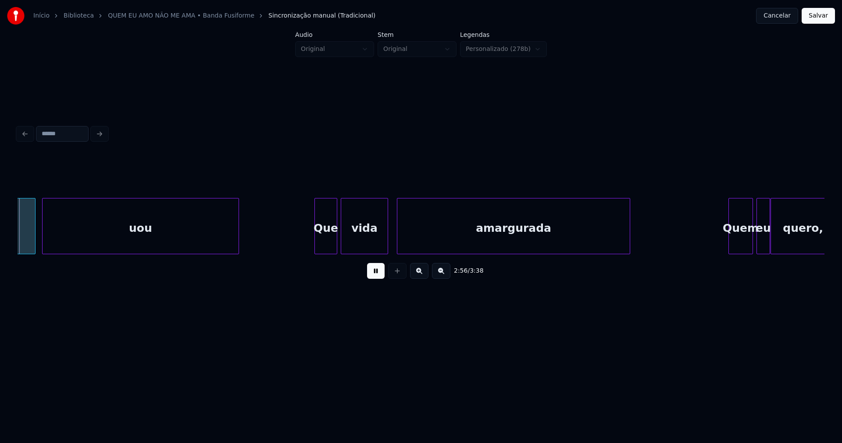
scroll to position [0, 15500]
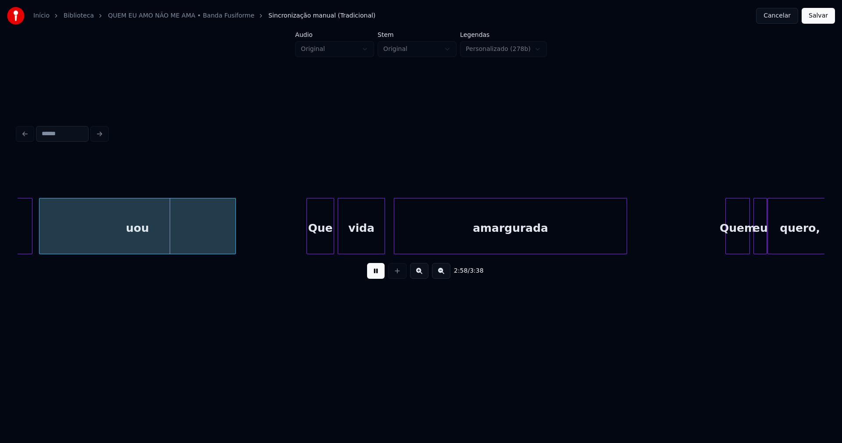
click at [309, 248] on div at bounding box center [308, 225] width 3 height 55
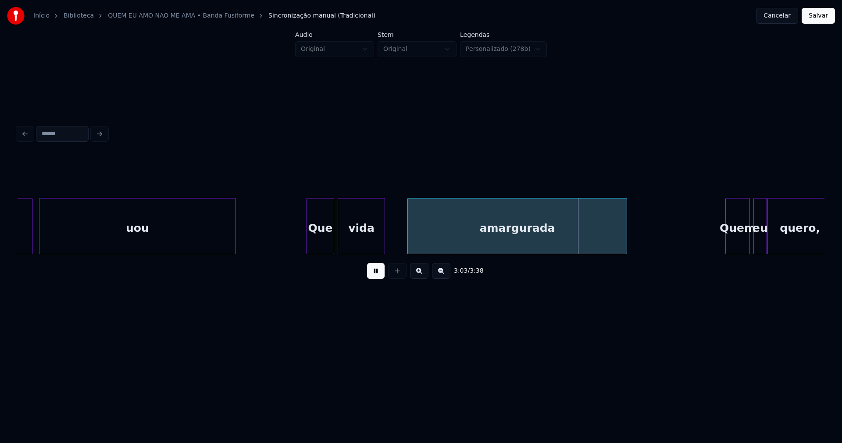
click at [409, 235] on div at bounding box center [409, 225] width 3 height 55
click at [404, 236] on div at bounding box center [403, 225] width 3 height 55
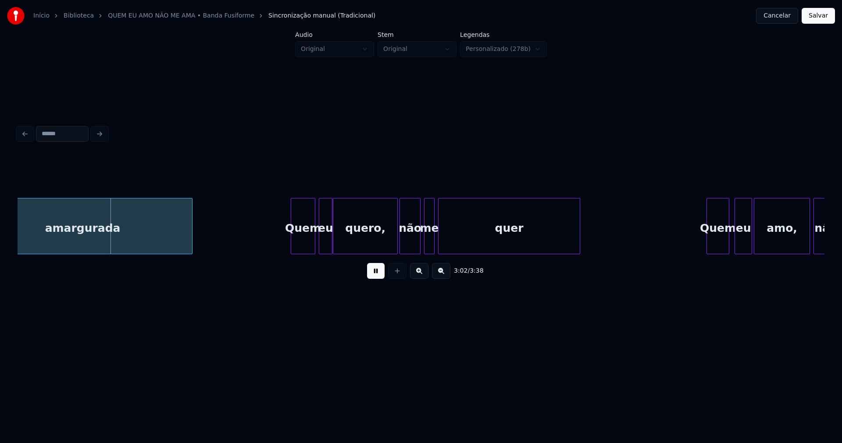
scroll to position [0, 15956]
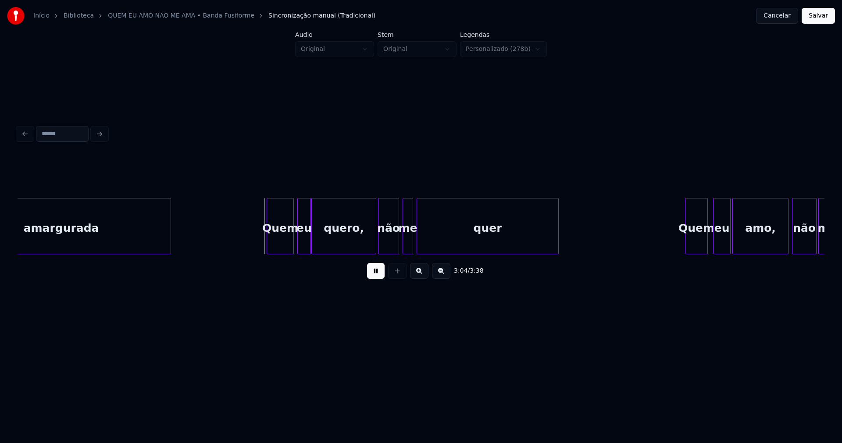
click at [268, 246] on div at bounding box center [268, 225] width 3 height 55
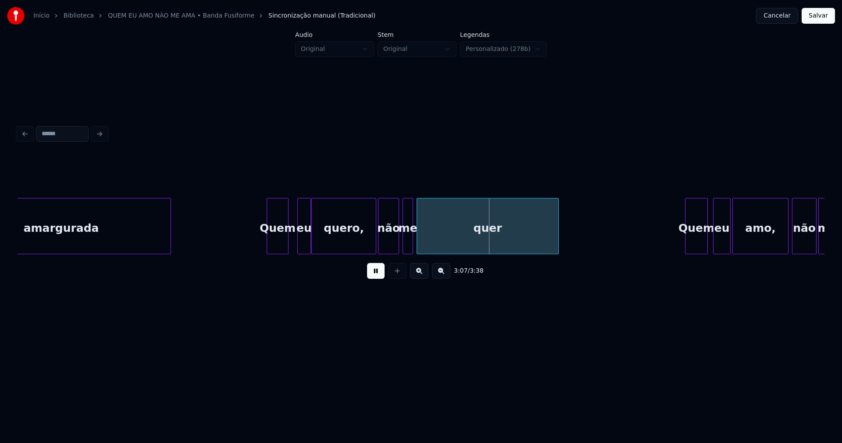
click at [287, 252] on div "amargurada Quem eu quero, não me quer Quem eu amo, não me" at bounding box center [421, 226] width 807 height 56
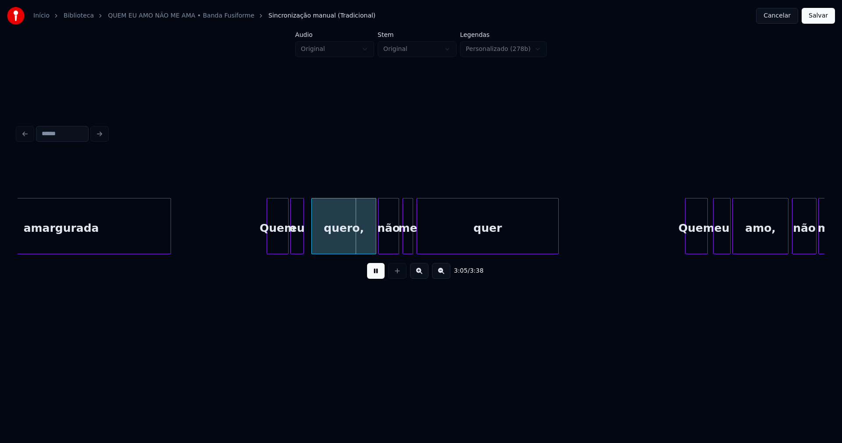
click at [297, 247] on div "eu" at bounding box center [297, 228] width 13 height 60
click at [320, 246] on div "quero," at bounding box center [341, 228] width 64 height 60
click at [387, 247] on div "não" at bounding box center [387, 228] width 20 height 60
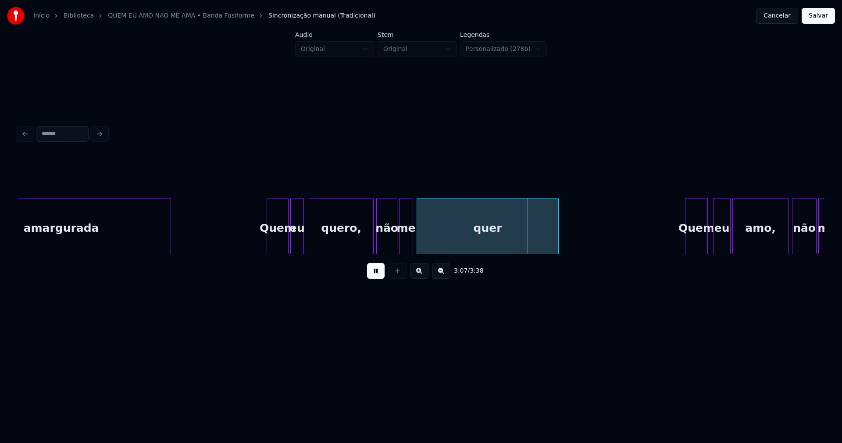
click at [402, 250] on div at bounding box center [401, 225] width 3 height 55
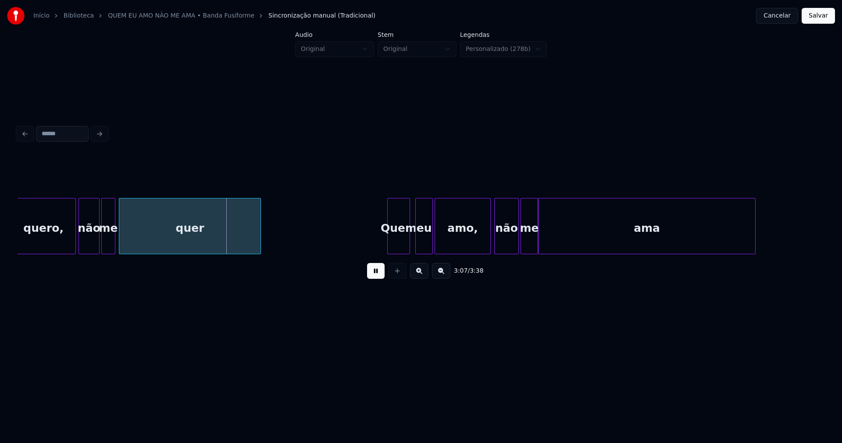
scroll to position [0, 16264]
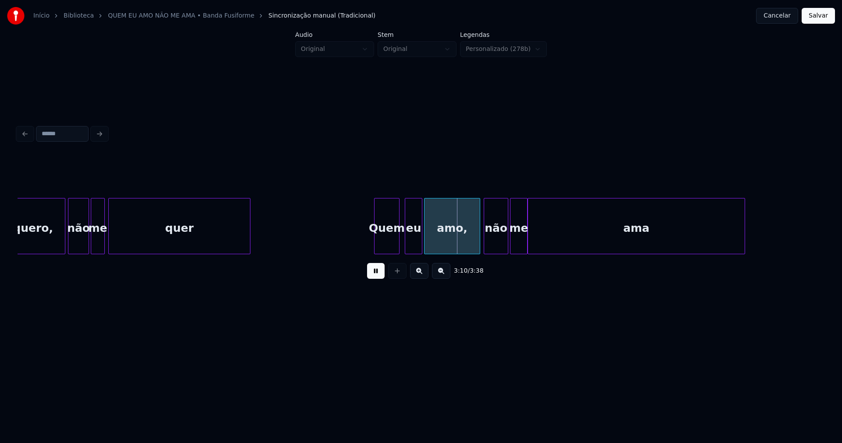
click at [377, 244] on div at bounding box center [376, 225] width 3 height 55
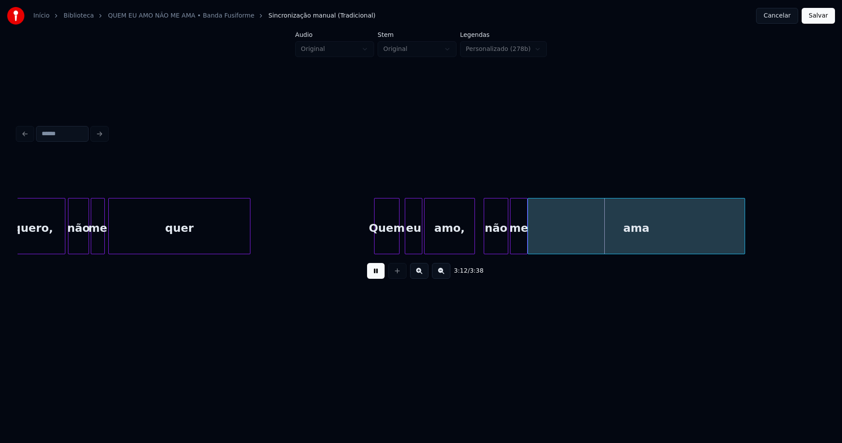
click at [473, 245] on div at bounding box center [473, 225] width 3 height 55
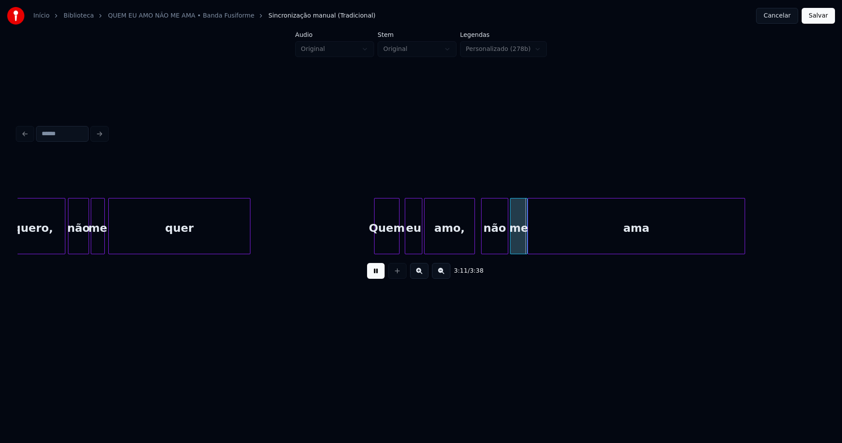
click at [484, 243] on div at bounding box center [483, 225] width 3 height 55
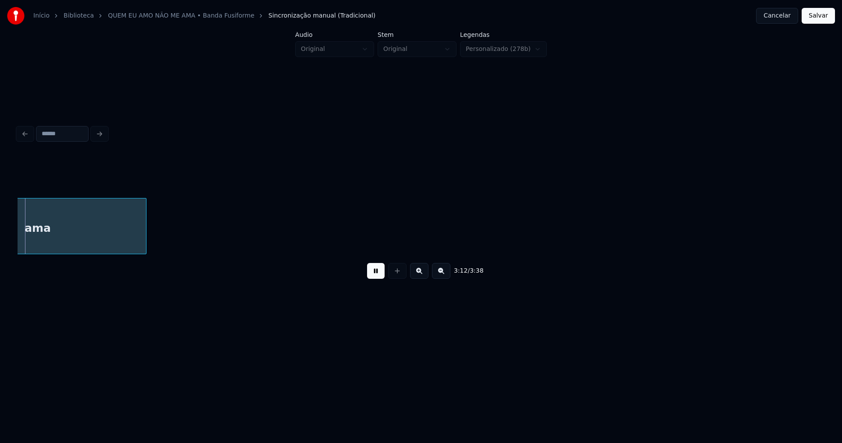
scroll to position [0, 16865]
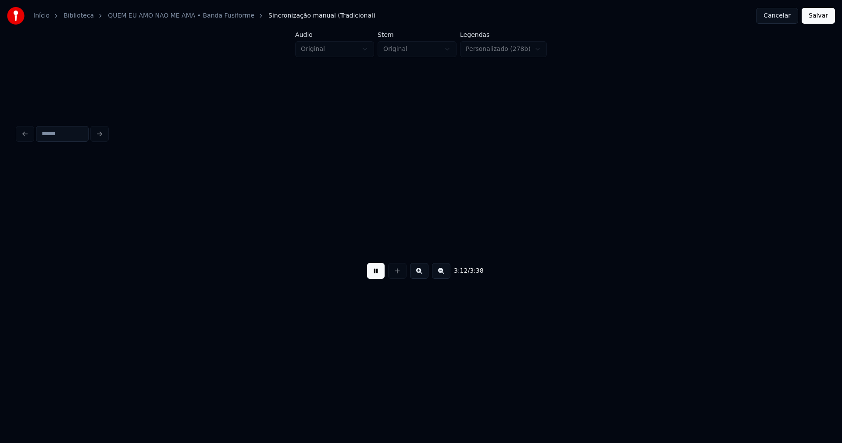
scroll to position [0, 16865]
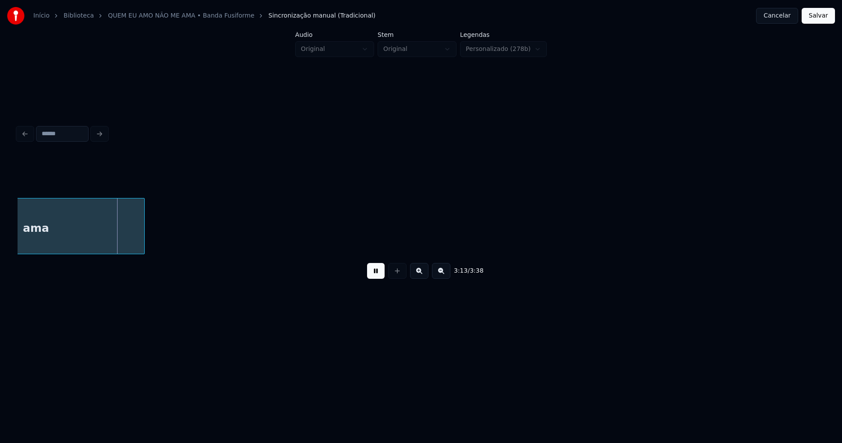
click at [816, 20] on button "Salvar" at bounding box center [818, 16] width 33 height 16
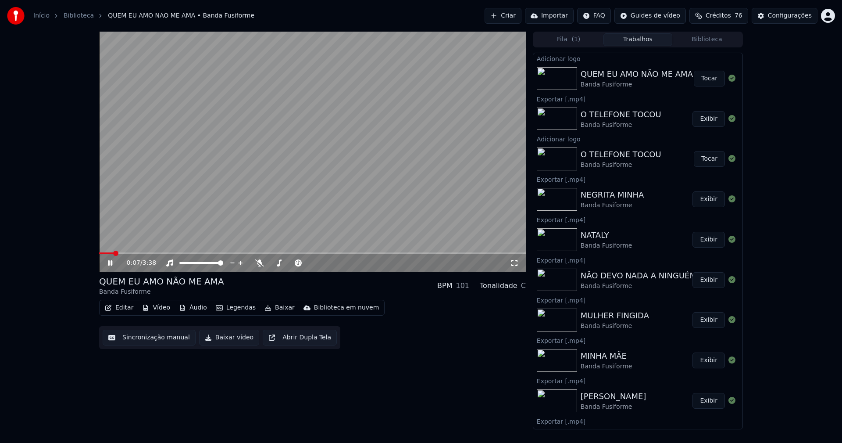
click at [515, 264] on icon at bounding box center [514, 262] width 9 height 7
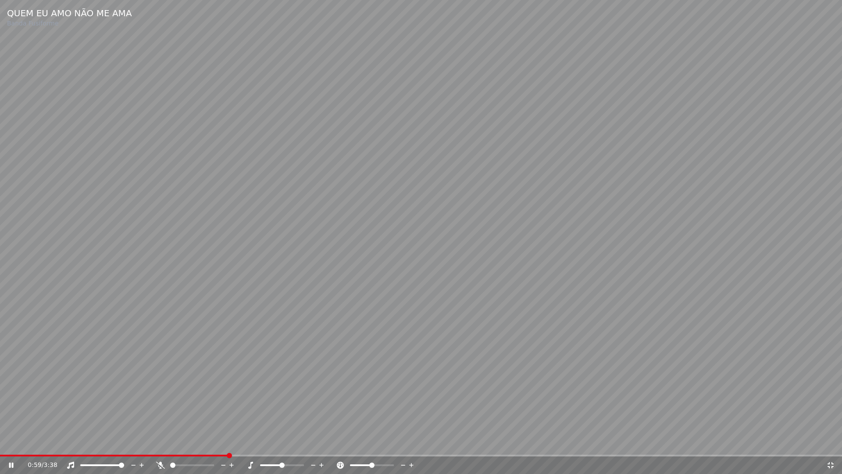
click at [832, 442] on icon at bounding box center [830, 464] width 9 height 7
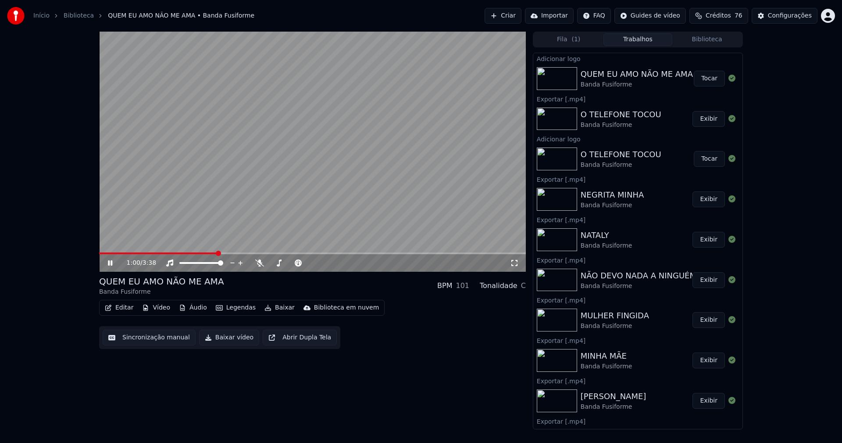
drag, startPoint x: 108, startPoint y: 264, endPoint x: 115, endPoint y: 286, distance: 22.5
click at [108, 264] on icon at bounding box center [110, 262] width 4 height 5
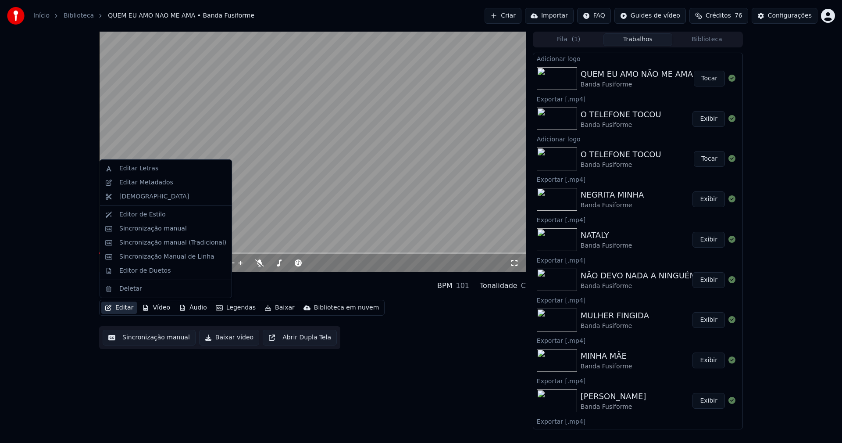
click at [121, 308] on button "Editar" at bounding box center [119, 307] width 36 height 12
click at [157, 243] on div "Sincronização manual (Tradicional)" at bounding box center [172, 242] width 107 height 9
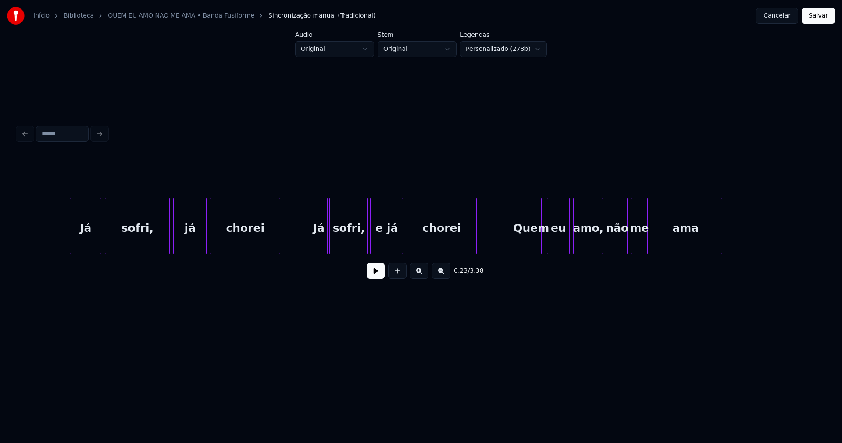
scroll to position [0, 4446]
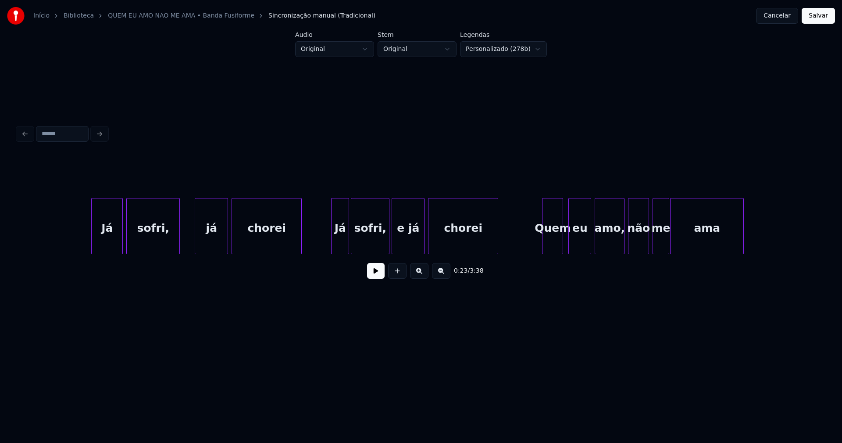
click at [179, 247] on div at bounding box center [178, 225] width 3 height 55
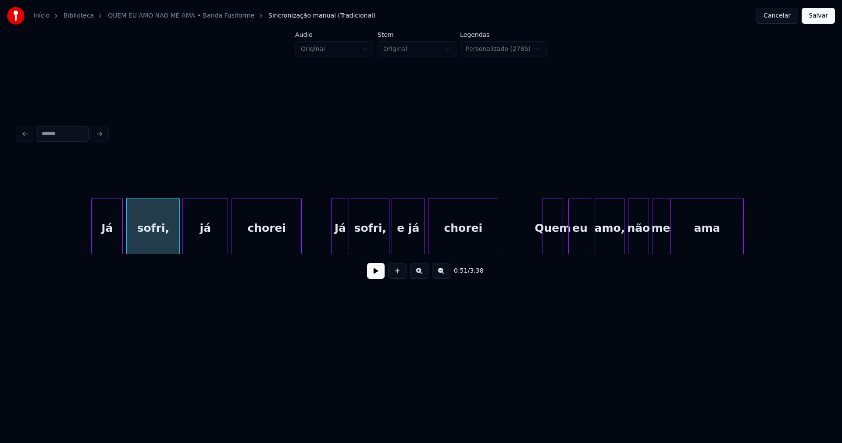
click at [184, 246] on div at bounding box center [184, 225] width 3 height 55
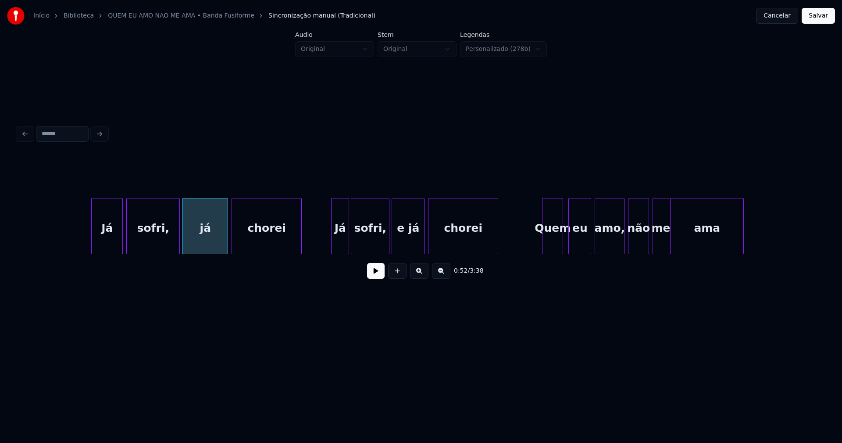
click at [192, 242] on div "já" at bounding box center [205, 228] width 45 height 60
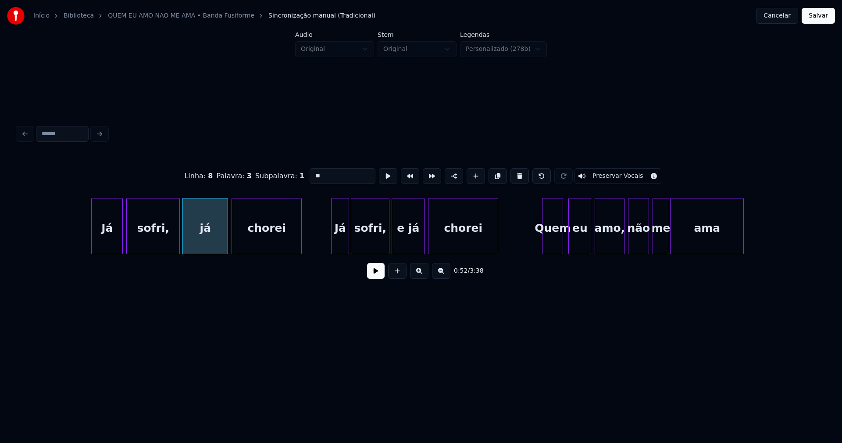
click at [310, 172] on input "**" at bounding box center [343, 176] width 66 height 16
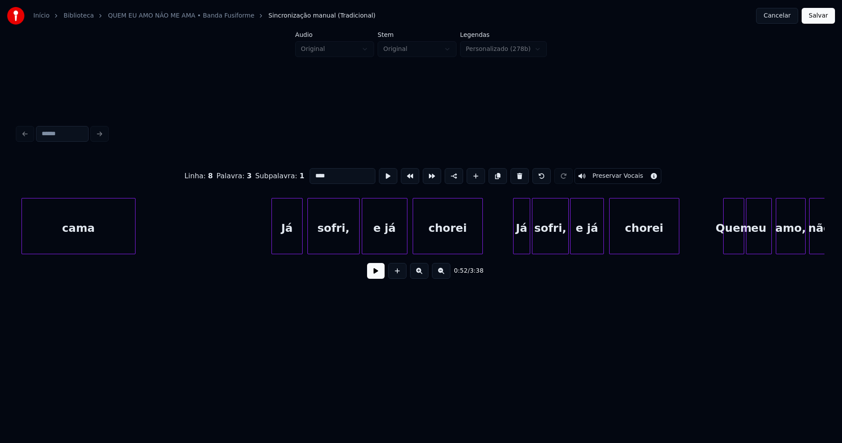
scroll to position [0, 12616]
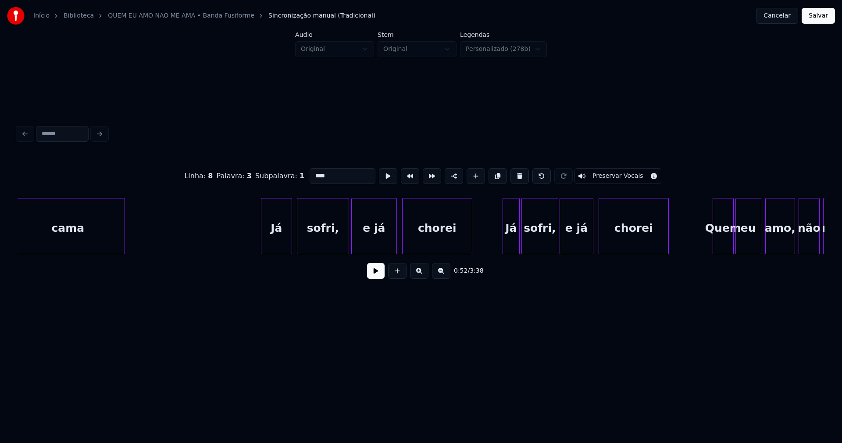
type input "****"
click at [834, 15] on button "Salvar" at bounding box center [818, 16] width 33 height 16
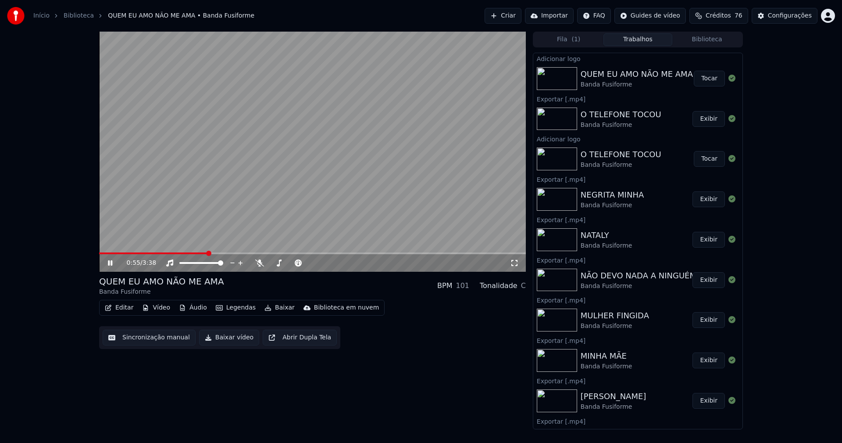
click at [109, 262] on icon at bounding box center [110, 262] width 4 height 5
click at [230, 341] on button "Baixar vídeo" at bounding box center [229, 337] width 60 height 16
click at [707, 39] on button "Biblioteca" at bounding box center [706, 39] width 69 height 13
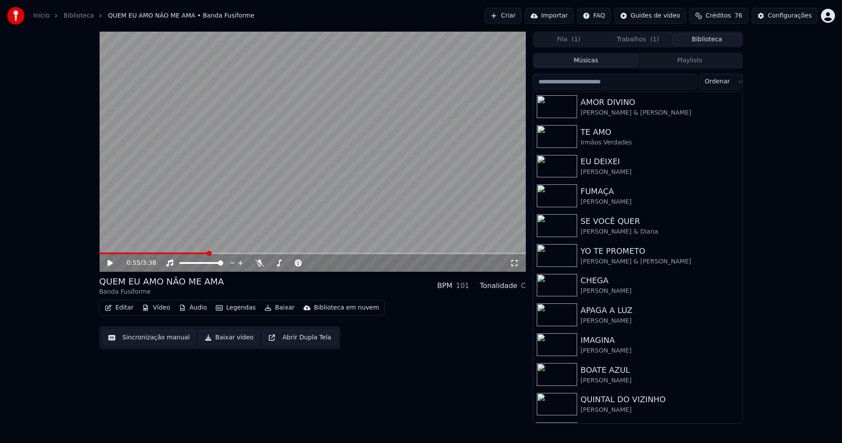
click at [578, 84] on input "search" at bounding box center [615, 82] width 164 height 16
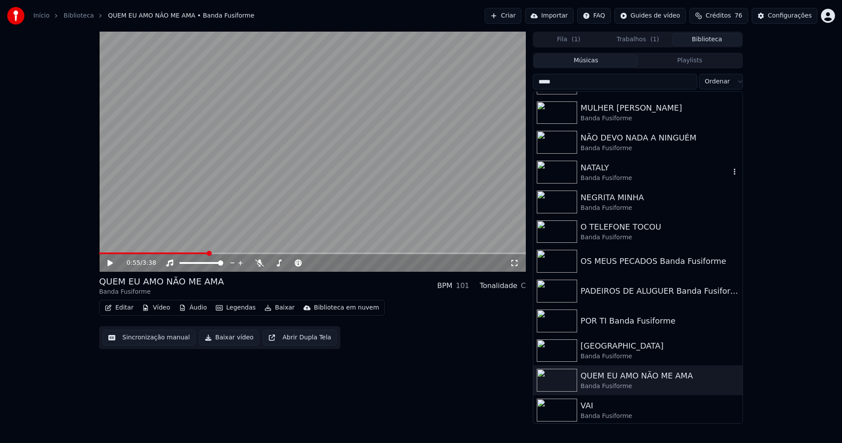
scroll to position [175, 0]
type input "*****"
click at [645, 314] on div "POR TI Banda Fusiforme" at bounding box center [656, 319] width 150 height 12
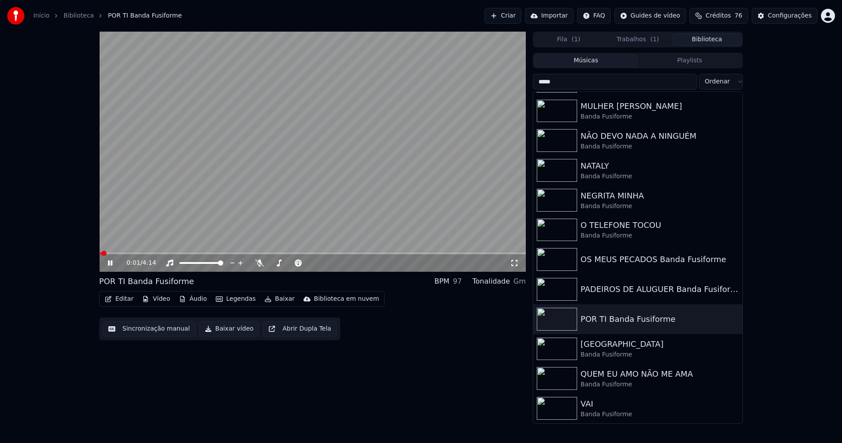
click at [111, 263] on icon at bounding box center [116, 262] width 21 height 7
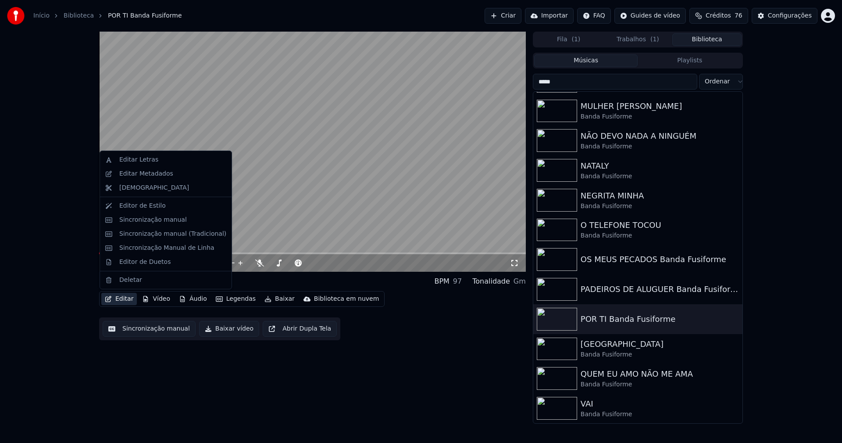
click at [122, 299] on button "Editar" at bounding box center [119, 299] width 36 height 12
click at [151, 176] on div "Editar Metadados" at bounding box center [146, 173] width 54 height 9
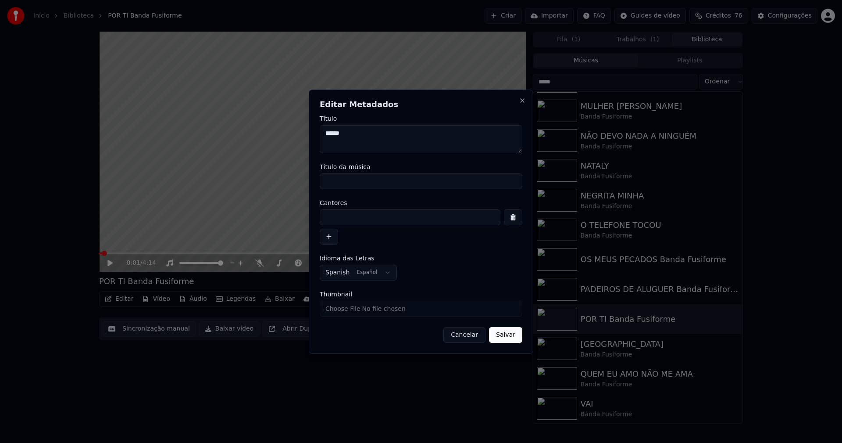
click at [354, 181] on input "Título da música" at bounding box center [421, 181] width 203 height 16
type input "******"
click at [336, 221] on input at bounding box center [410, 217] width 181 height 16
type input "**********"
click at [348, 316] on input "Thumbnail" at bounding box center [421, 308] width 203 height 16
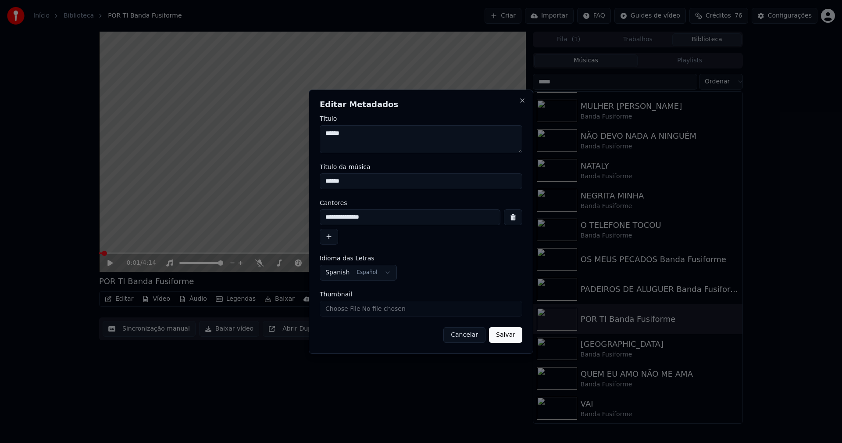
type input "**********"
click at [502, 336] on button "Salvar" at bounding box center [505, 335] width 33 height 16
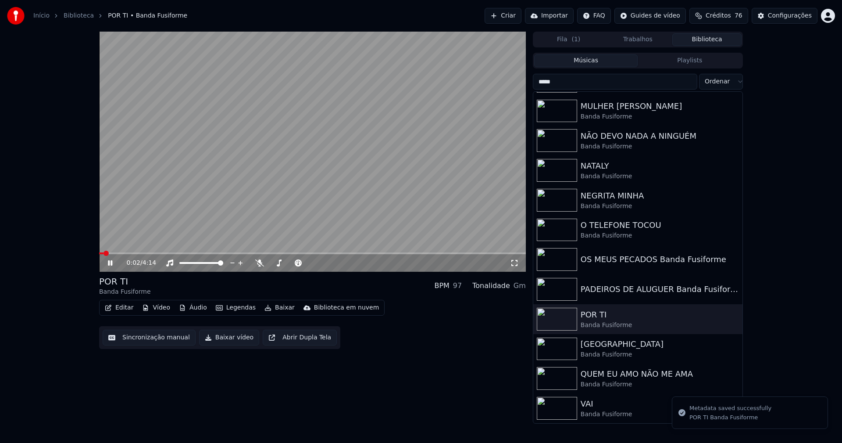
click at [112, 262] on icon at bounding box center [110, 262] width 4 height 5
click at [157, 311] on button "Vídeo" at bounding box center [156, 307] width 35 height 12
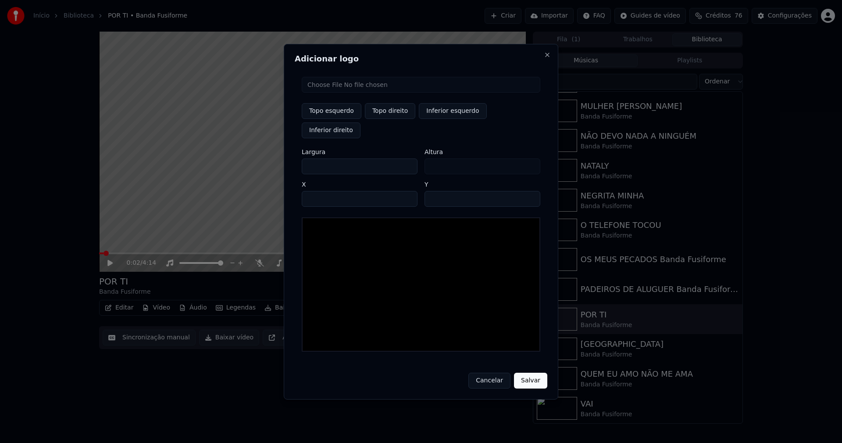
click at [337, 93] on input "file" at bounding box center [421, 85] width 239 height 16
type input "**********"
drag, startPoint x: 390, startPoint y: 122, endPoint x: 340, endPoint y: 144, distance: 54.2
click at [390, 119] on button "Topo direito" at bounding box center [390, 111] width 50 height 16
type input "****"
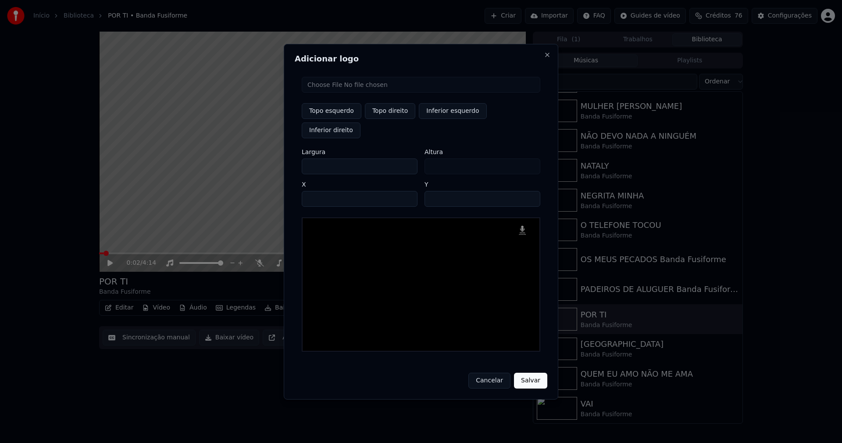
drag, startPoint x: 317, startPoint y: 156, endPoint x: 301, endPoint y: 159, distance: 16.0
click at [301, 159] on div "Topo esquerdo Topo direito Inferior esquerdo Inferior direito Largura *** Altur…" at bounding box center [421, 214] width 253 height 289
type input "**"
type input "***"
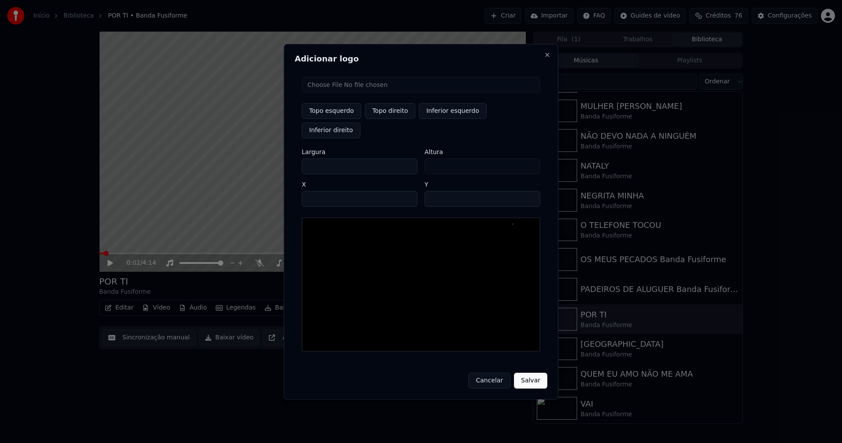
type input "***"
click at [319, 191] on input "****" at bounding box center [360, 199] width 116 height 16
type input "****"
click at [433, 191] on input "**" at bounding box center [483, 199] width 116 height 16
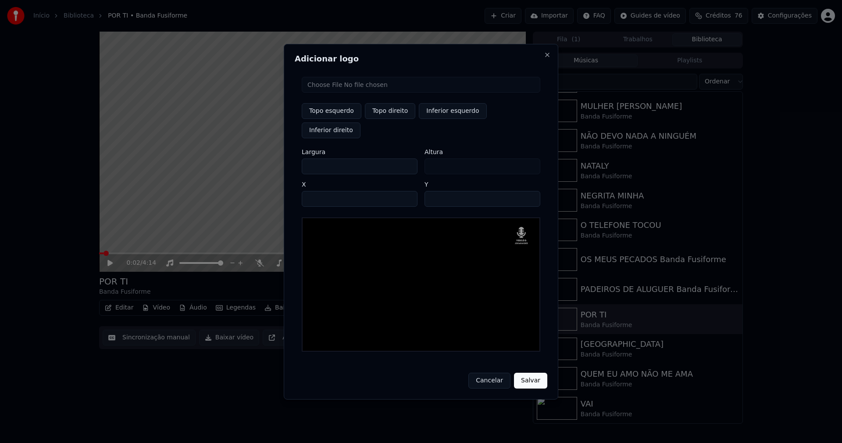
type input "**"
click at [537, 373] on button "Salvar" at bounding box center [530, 380] width 33 height 16
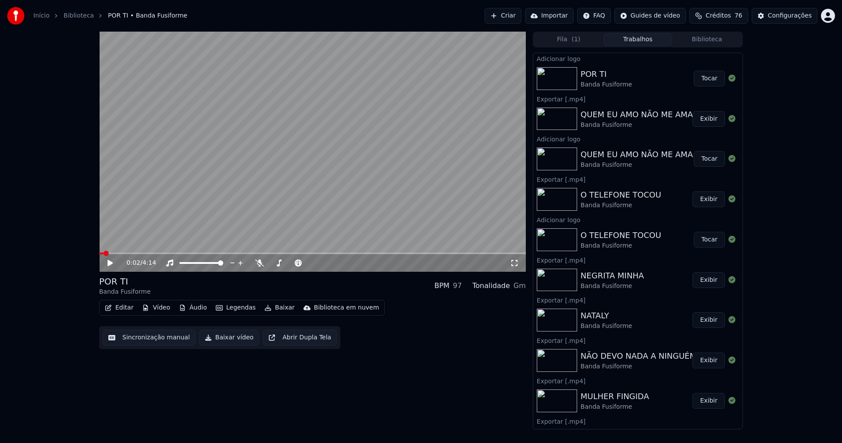
click at [709, 78] on button "Tocar" at bounding box center [709, 79] width 31 height 16
click at [111, 262] on icon at bounding box center [116, 262] width 21 height 7
click at [125, 308] on button "Editar" at bounding box center [119, 307] width 36 height 12
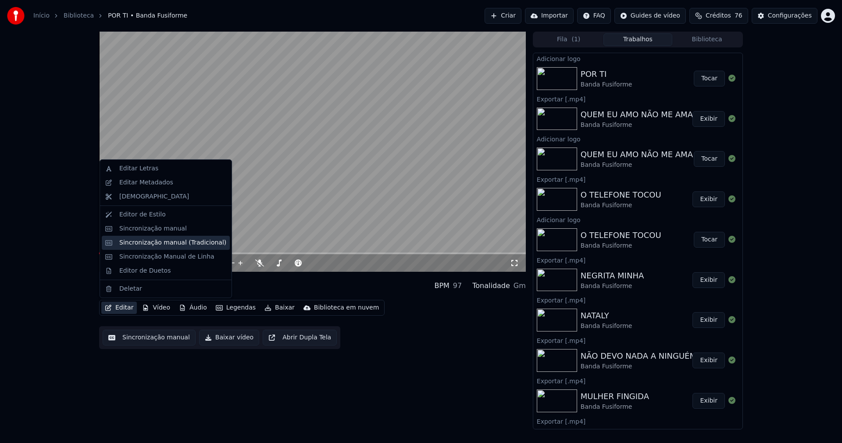
click at [139, 247] on div "Sincronização manual (Tradicional)" at bounding box center [172, 242] width 107 height 9
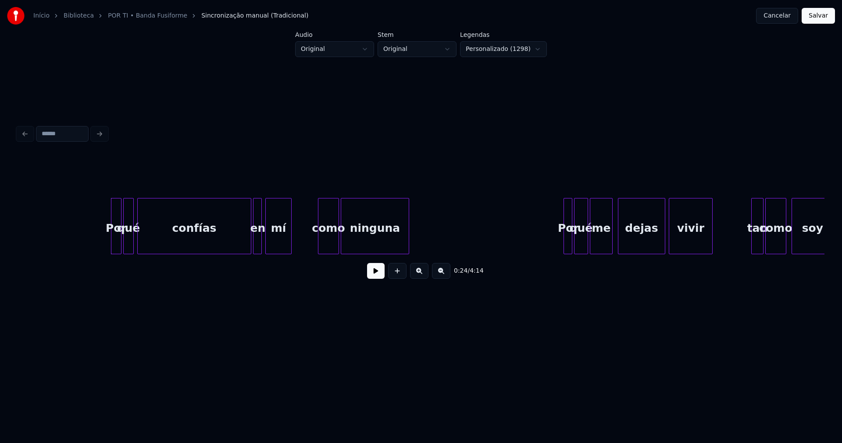
scroll to position [0, 1989]
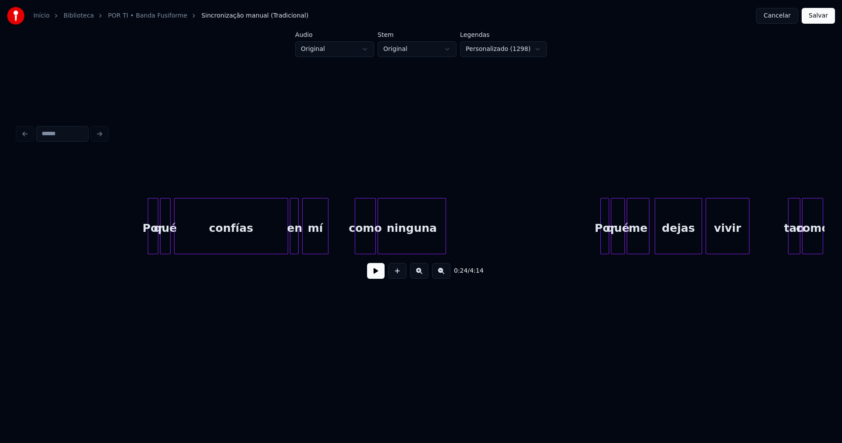
click at [371, 274] on button at bounding box center [376, 271] width 18 height 16
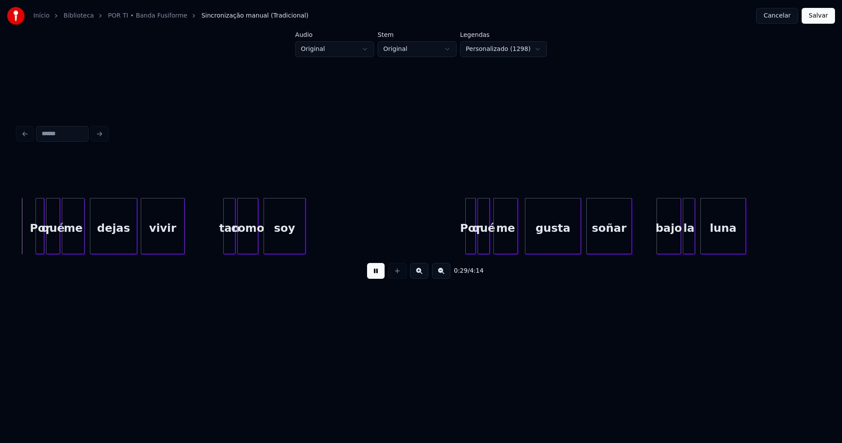
scroll to position [0, 2557]
click at [32, 243] on div at bounding box center [30, 225] width 3 height 55
click at [219, 245] on div at bounding box center [219, 225] width 3 height 55
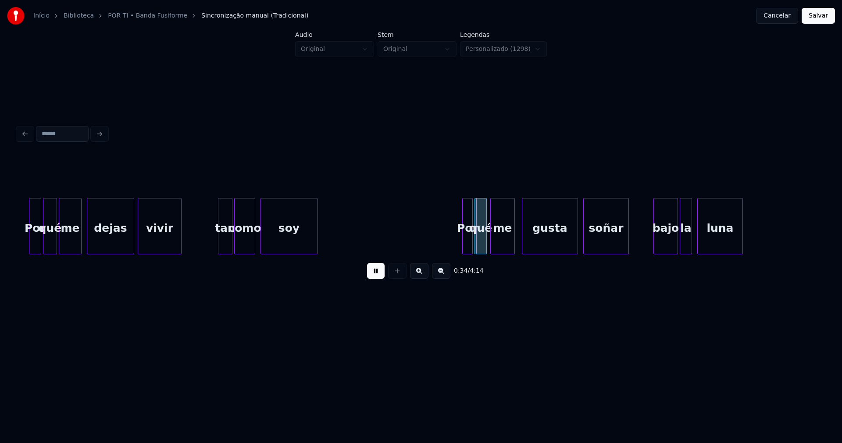
click at [315, 238] on div at bounding box center [316, 225] width 3 height 55
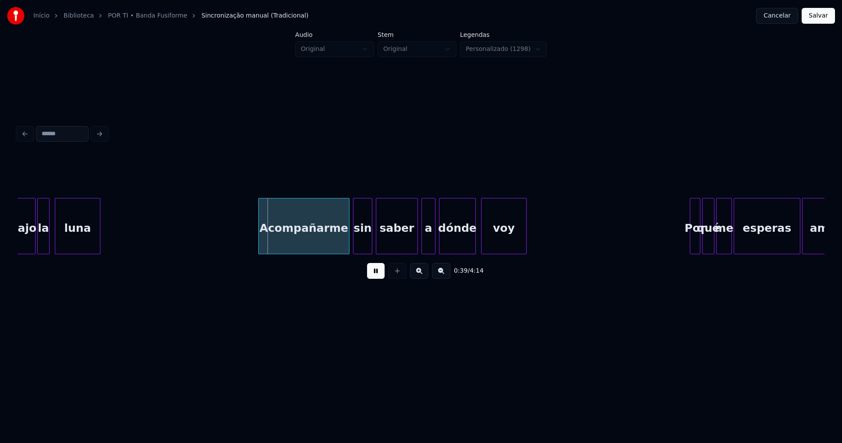
scroll to position [0, 3212]
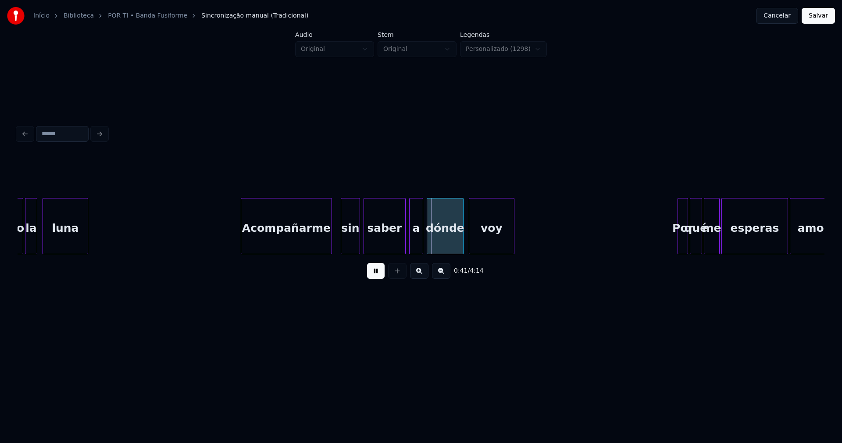
click at [275, 246] on div "Acompañarme" at bounding box center [286, 228] width 90 height 60
click at [393, 241] on div "saber" at bounding box center [381, 228] width 41 height 60
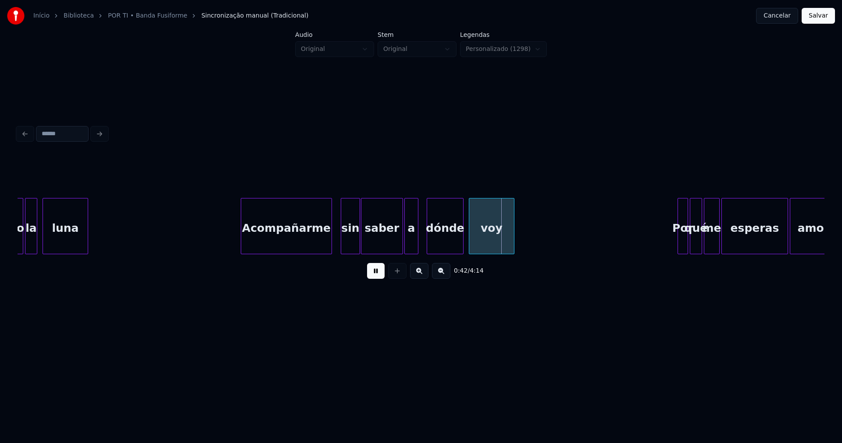
click at [413, 243] on div "a" at bounding box center [411, 228] width 13 height 60
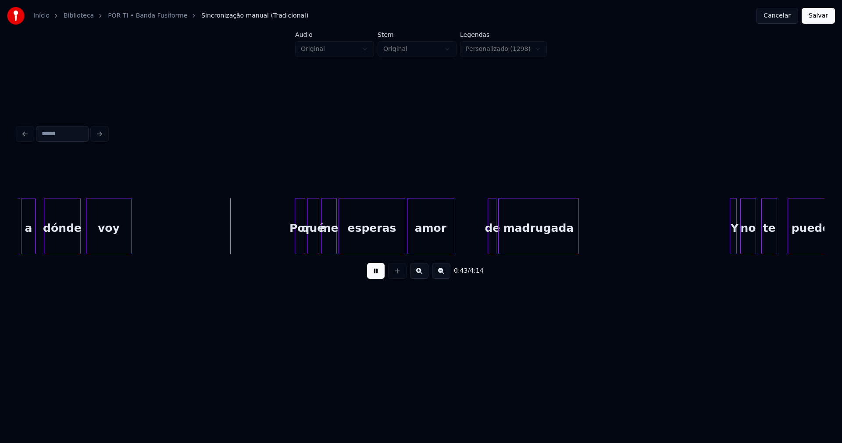
scroll to position [0, 3645]
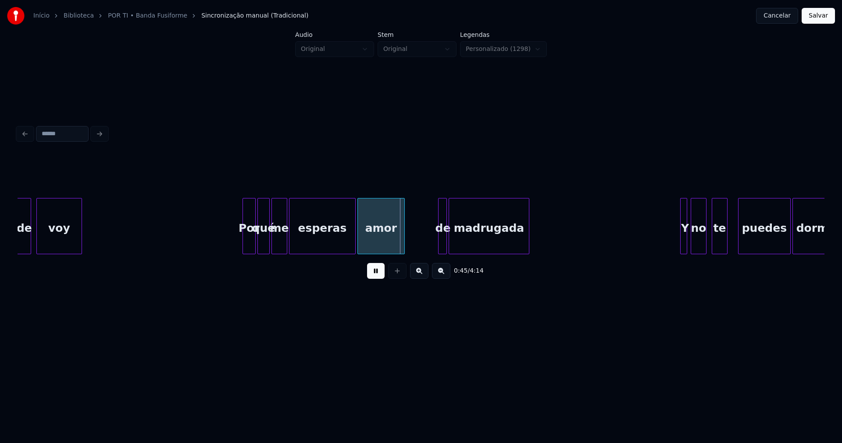
click at [243, 240] on div at bounding box center [244, 225] width 3 height 55
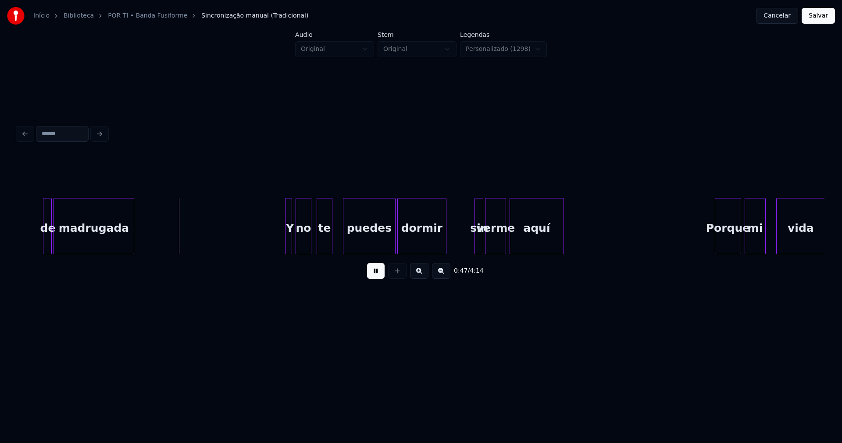
scroll to position [0, 4164]
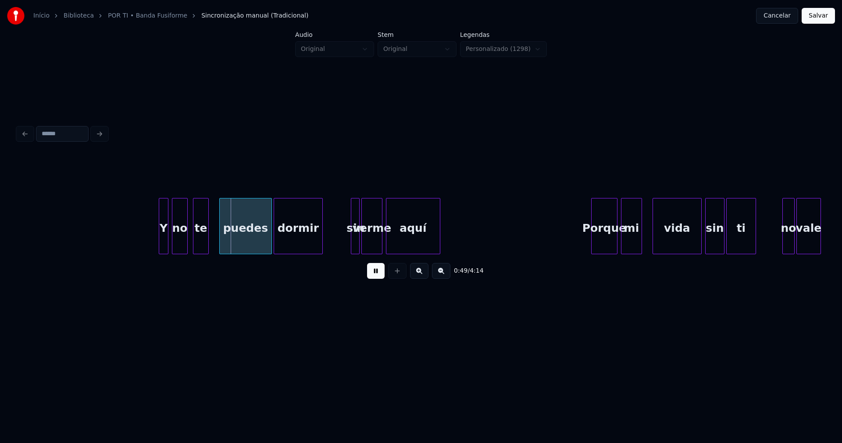
click at [161, 247] on div at bounding box center [160, 225] width 3 height 55
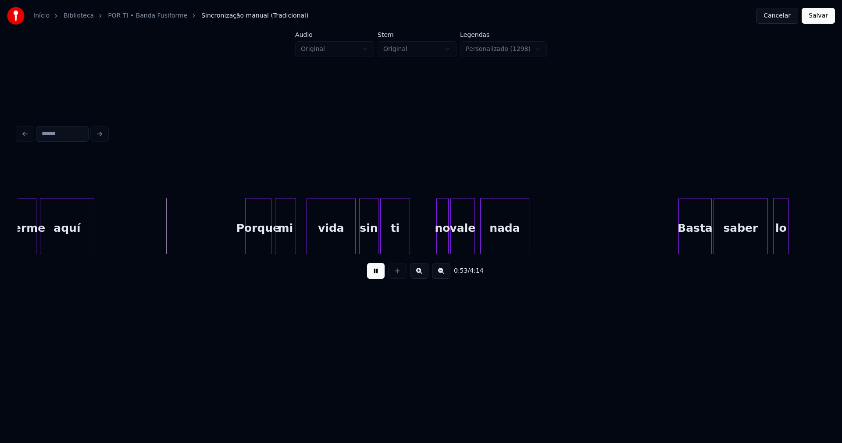
scroll to position [0, 4572]
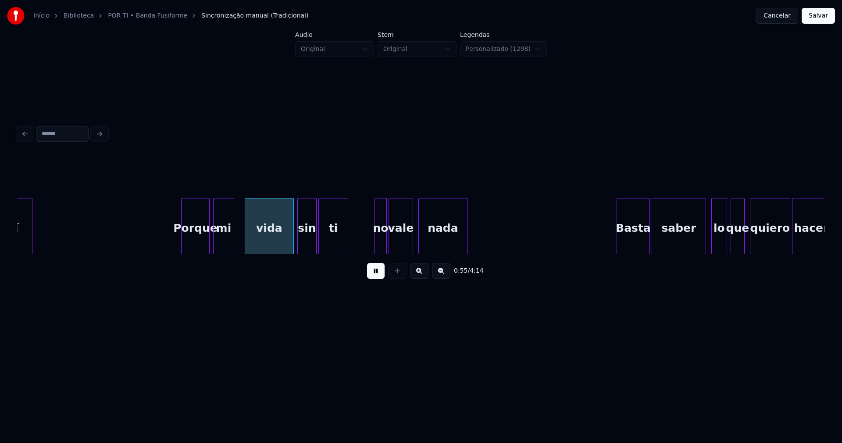
click at [183, 245] on div at bounding box center [183, 225] width 3 height 55
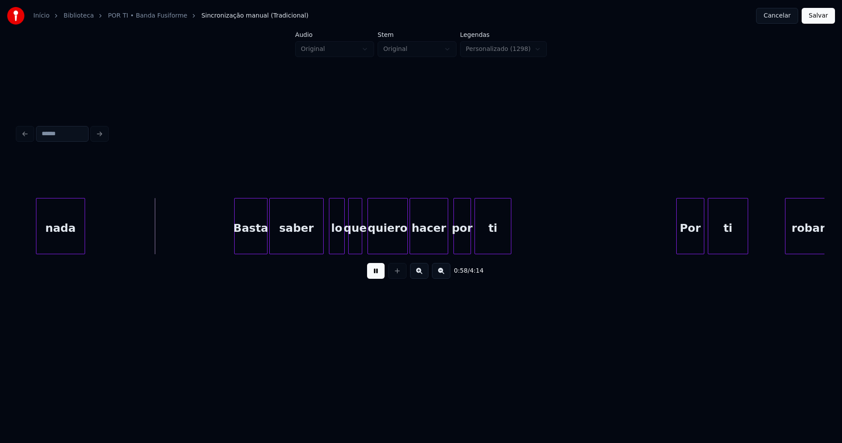
scroll to position [0, 5004]
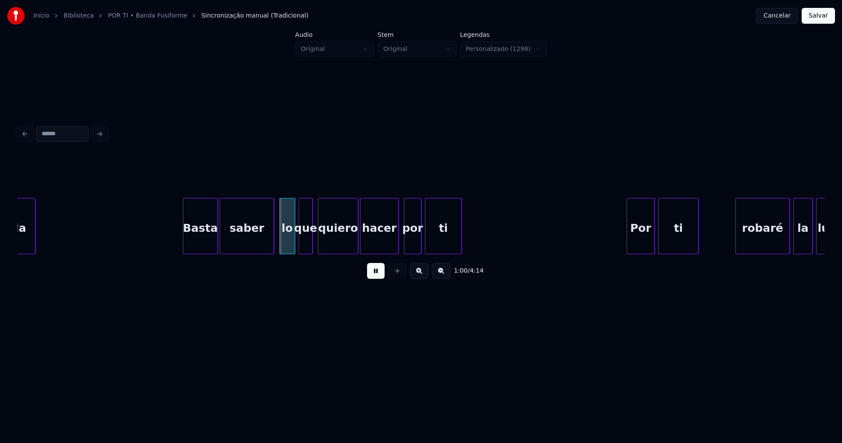
click at [185, 245] on div at bounding box center [184, 225] width 3 height 55
click at [284, 243] on div "lo" at bounding box center [285, 228] width 15 height 60
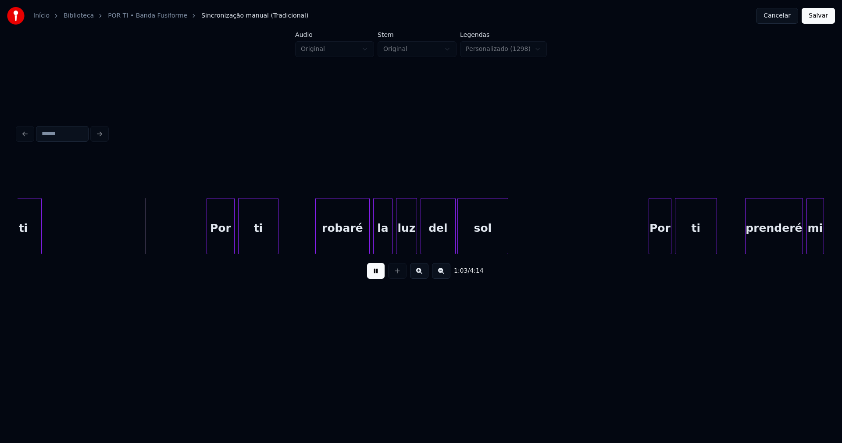
scroll to position [0, 5436]
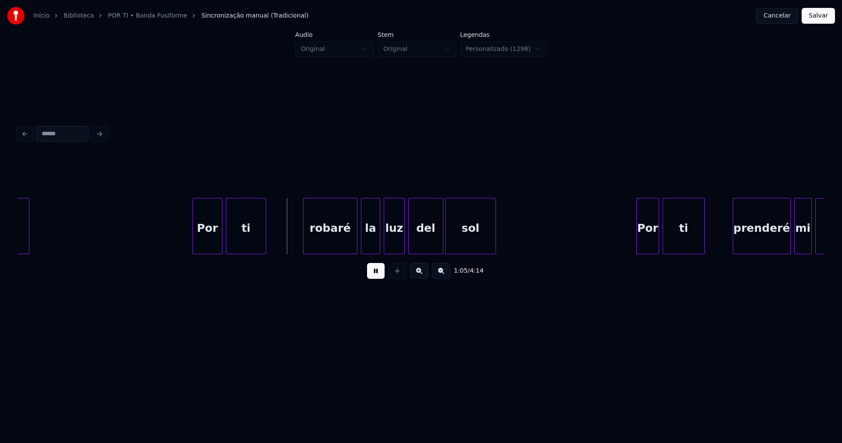
click at [195, 245] on div at bounding box center [194, 225] width 3 height 55
click at [324, 243] on div "robaré" at bounding box center [327, 228] width 54 height 60
click at [368, 244] on div "la" at bounding box center [367, 228] width 18 height 60
click at [388, 250] on div "luz" at bounding box center [390, 228] width 20 height 60
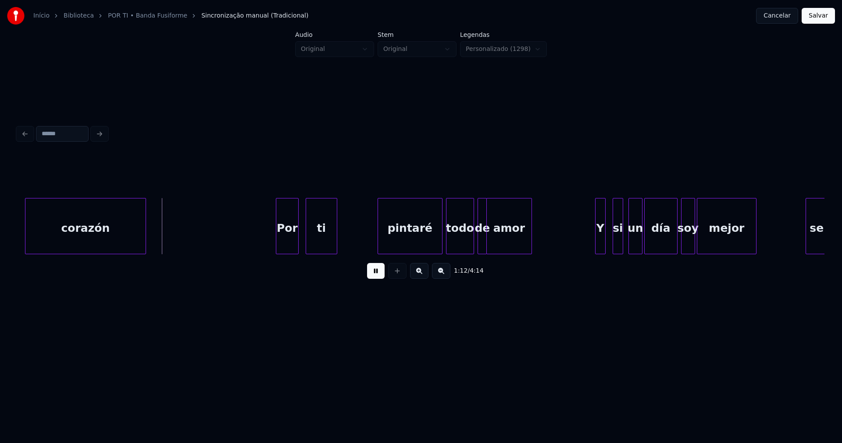
scroll to position [0, 6338]
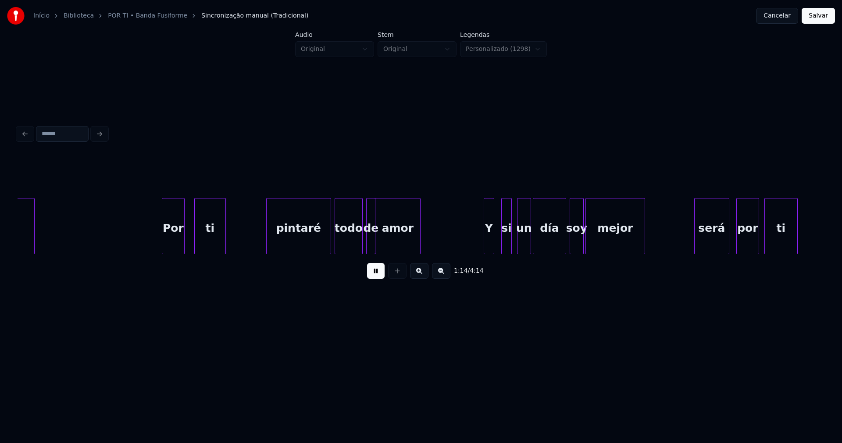
click at [173, 252] on div "corazón Por ti pintaré todo de amor Y si un día soy mejor será por ti" at bounding box center [421, 226] width 807 height 56
click at [308, 247] on div "pintaré" at bounding box center [298, 228] width 64 height 60
click at [382, 241] on div at bounding box center [383, 225] width 3 height 55
click at [378, 240] on div at bounding box center [378, 225] width 3 height 55
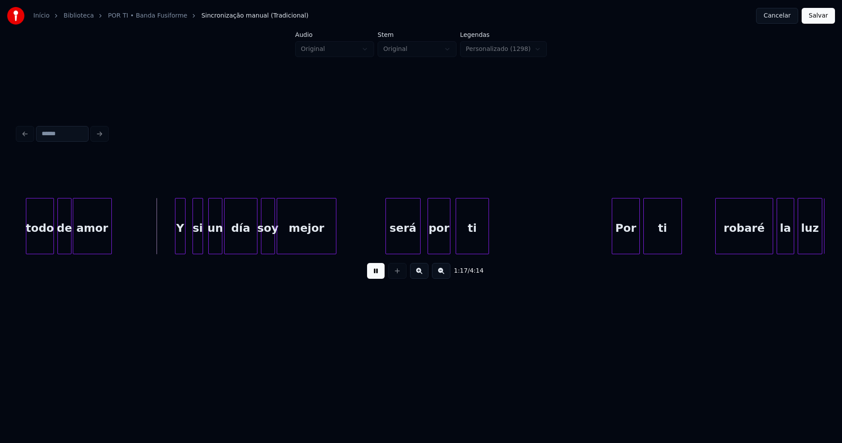
scroll to position [0, 6671]
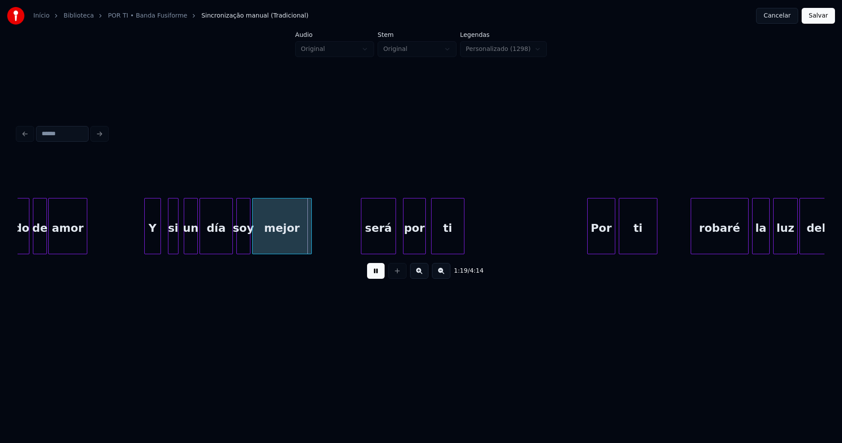
click at [145, 245] on div at bounding box center [146, 225] width 3 height 55
click at [269, 236] on div at bounding box center [268, 225] width 3 height 55
click at [260, 237] on div at bounding box center [260, 225] width 3 height 55
click at [378, 278] on button at bounding box center [376, 271] width 18 height 16
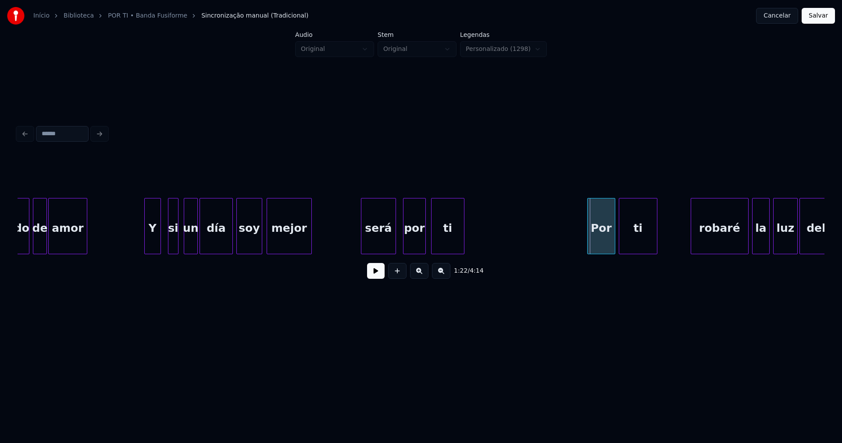
click at [375, 242] on div "será" at bounding box center [378, 228] width 34 height 60
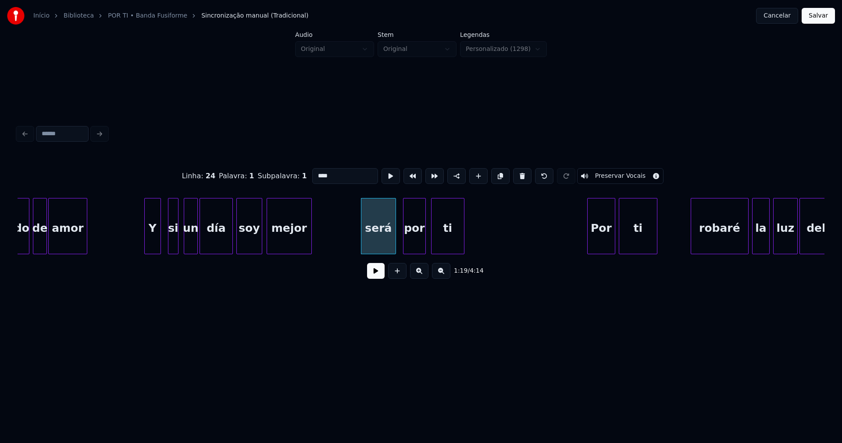
click at [314, 172] on input "****" at bounding box center [345, 176] width 66 height 16
type input "****"
click at [379, 274] on button at bounding box center [376, 271] width 18 height 16
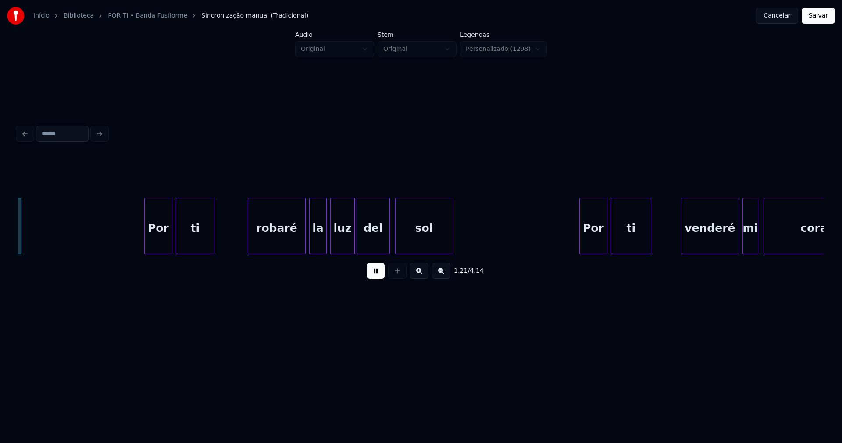
scroll to position [0, 7116]
click at [153, 253] on div "Por ti robaré la luz del sol Por ti venderé mi corazón ti" at bounding box center [421, 226] width 807 height 56
click at [284, 243] on div "robaré" at bounding box center [273, 228] width 57 height 60
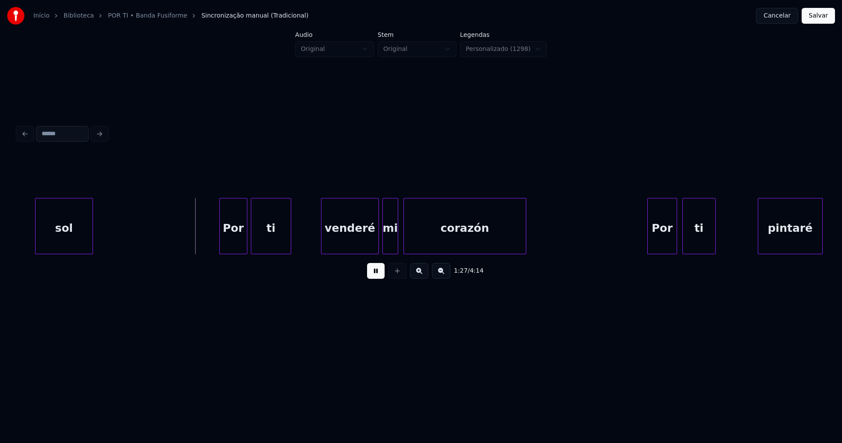
scroll to position [0, 7512]
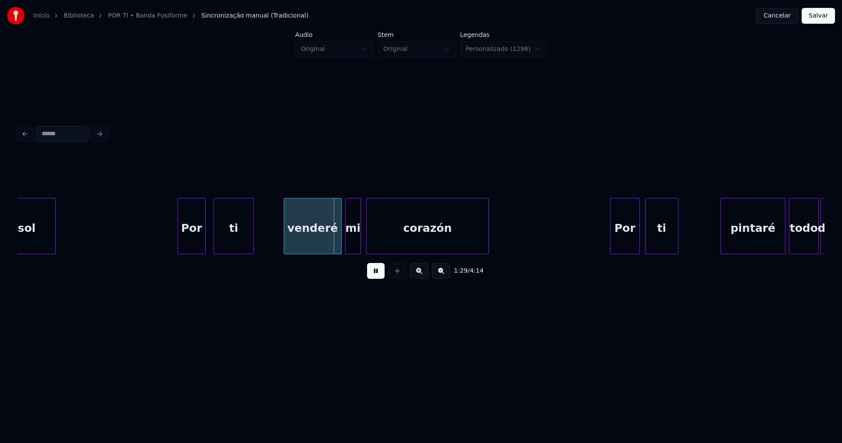
click at [185, 244] on div "Por" at bounding box center [191, 228] width 27 height 60
click at [311, 247] on div "venderé" at bounding box center [310, 228] width 57 height 60
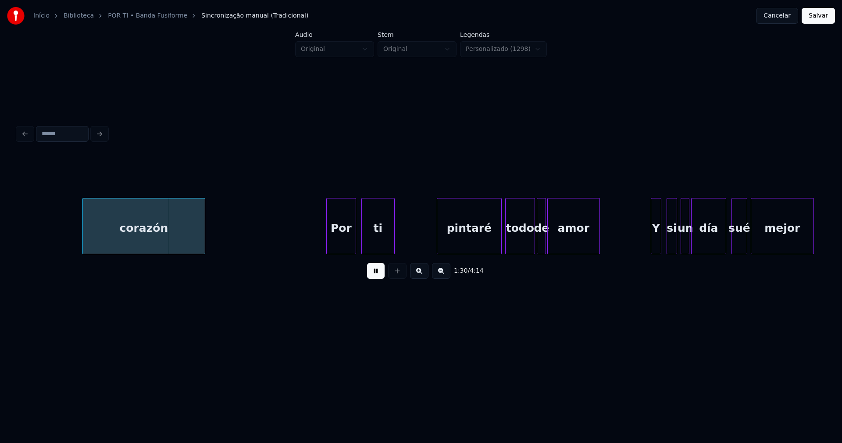
scroll to position [0, 7919]
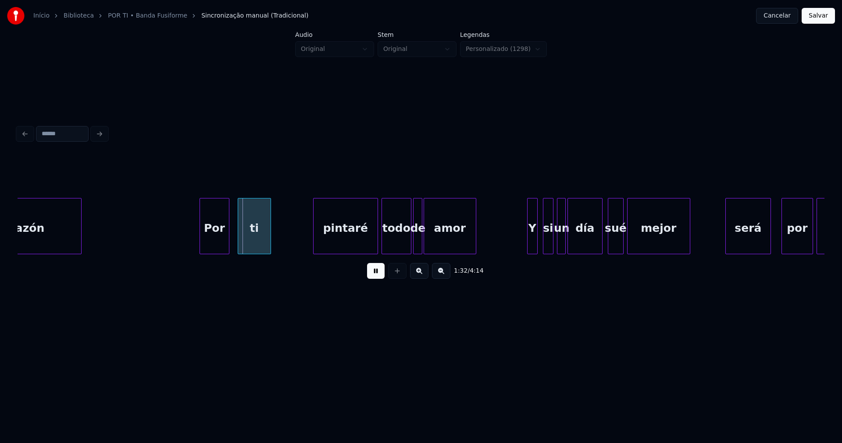
click at [212, 248] on div "Por" at bounding box center [214, 228] width 29 height 60
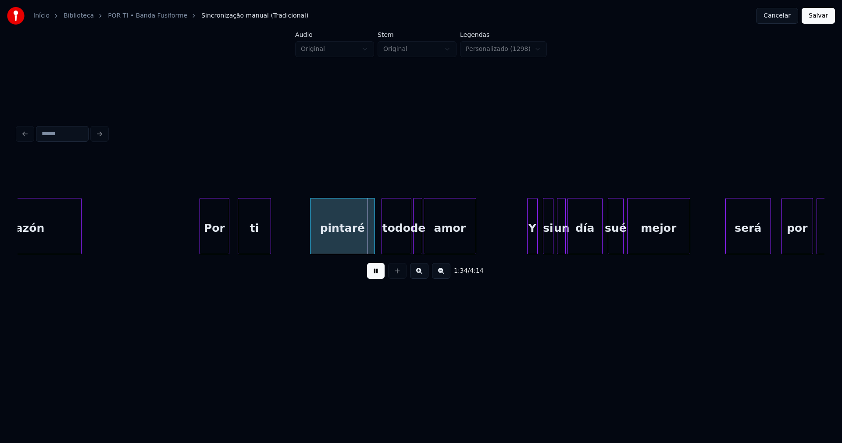
click at [339, 248] on div "pintaré" at bounding box center [343, 228] width 64 height 60
click at [433, 245] on div at bounding box center [433, 225] width 3 height 55
click at [427, 243] on div at bounding box center [427, 225] width 3 height 55
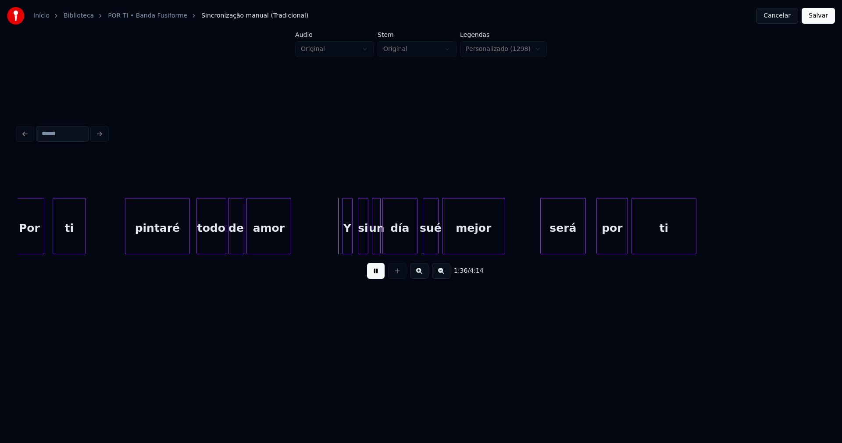
scroll to position [0, 8130]
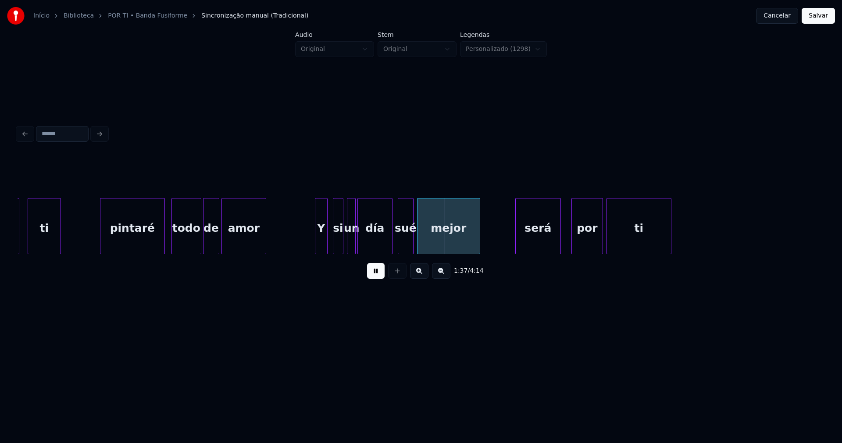
click at [316, 240] on div at bounding box center [316, 225] width 3 height 55
click at [320, 244] on div "Y" at bounding box center [318, 228] width 12 height 60
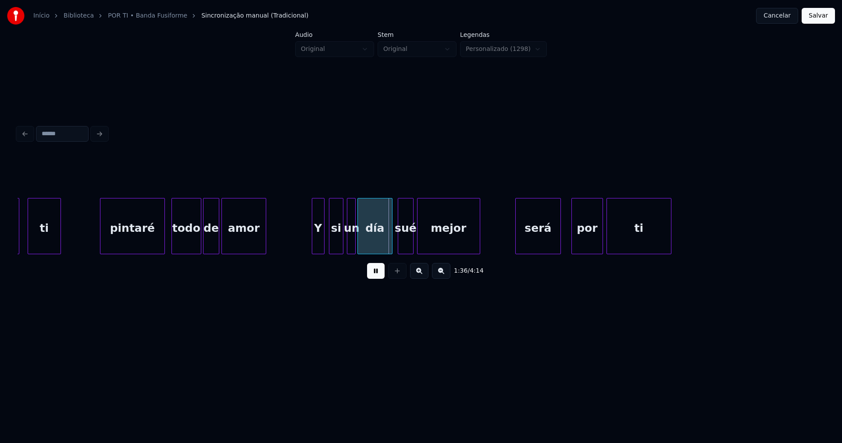
click at [330, 242] on div at bounding box center [330, 225] width 3 height 55
click at [334, 244] on div "si" at bounding box center [333, 228] width 14 height 60
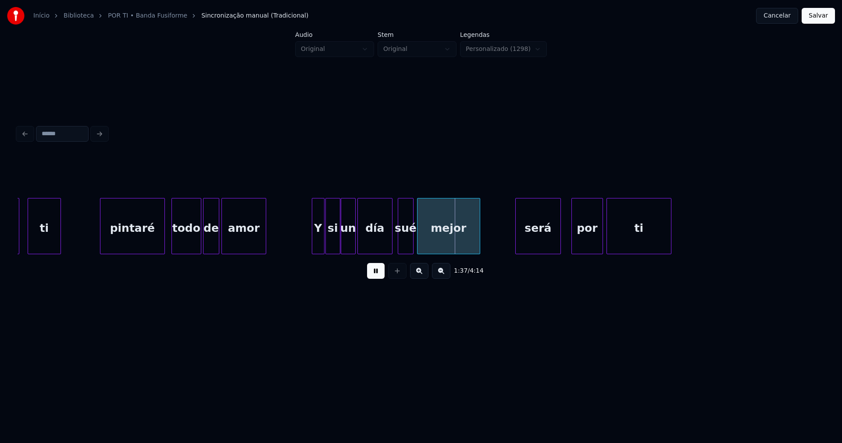
click at [343, 246] on div at bounding box center [342, 225] width 3 height 55
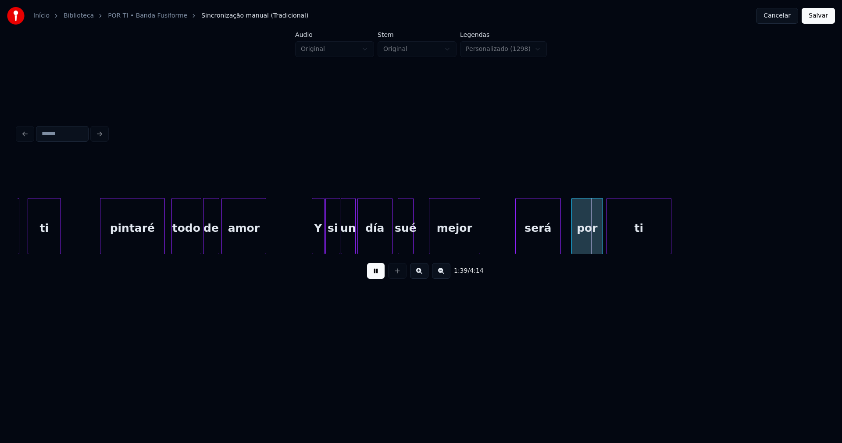
click at [430, 240] on div at bounding box center [430, 225] width 3 height 55
click at [424, 240] on div at bounding box center [425, 225] width 3 height 55
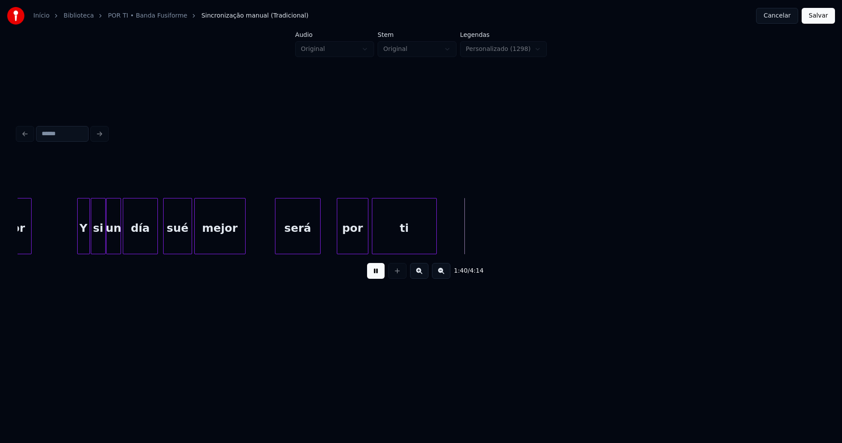
click at [299, 249] on div "será" at bounding box center [297, 228] width 45 height 60
click at [275, 241] on div "será" at bounding box center [295, 228] width 45 height 60
click at [320, 238] on div at bounding box center [319, 225] width 3 height 55
click at [300, 238] on div "será" at bounding box center [297, 228] width 50 height 60
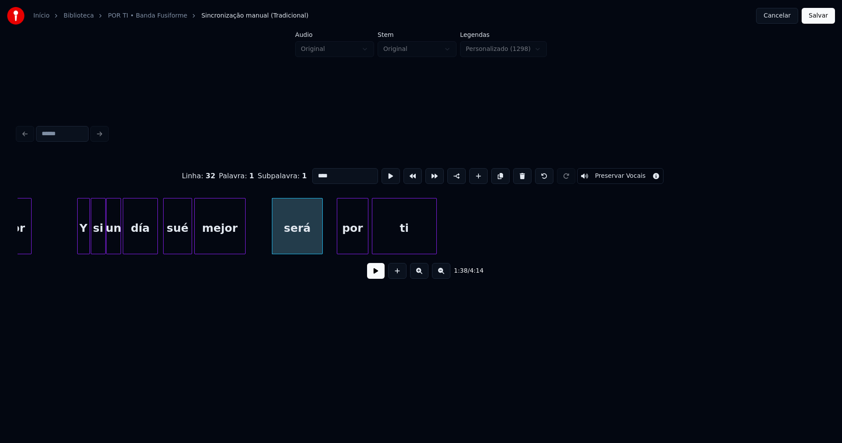
click at [312, 172] on input "****" at bounding box center [345, 176] width 66 height 16
click at [315, 171] on input "****" at bounding box center [345, 176] width 66 height 16
click at [353, 229] on div "por" at bounding box center [350, 228] width 31 height 60
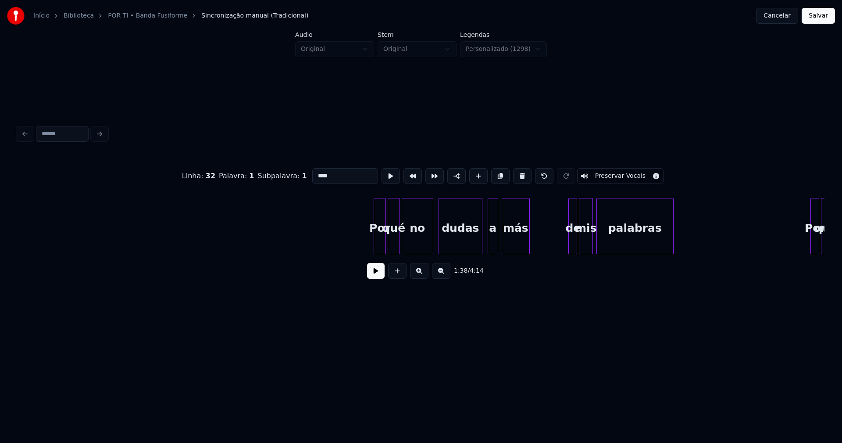
scroll to position [0, 10243]
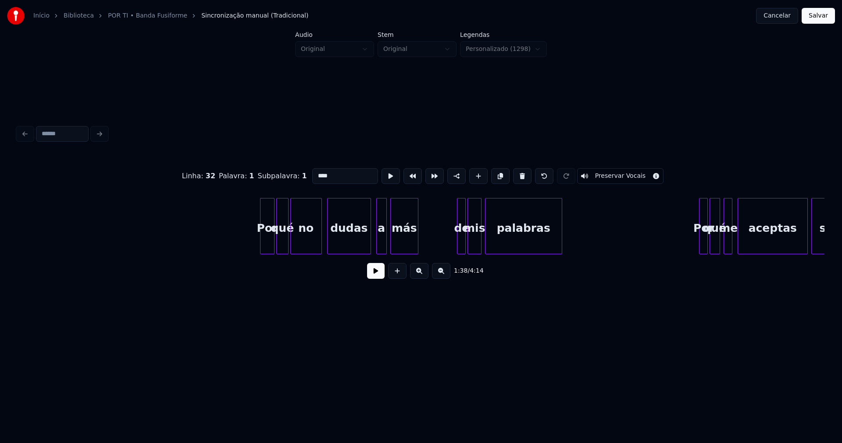
click at [261, 247] on div at bounding box center [262, 225] width 3 height 55
click at [363, 247] on div at bounding box center [364, 225] width 3 height 55
click at [376, 245] on div "a" at bounding box center [377, 228] width 10 height 60
click at [457, 245] on div at bounding box center [457, 225] width 3 height 55
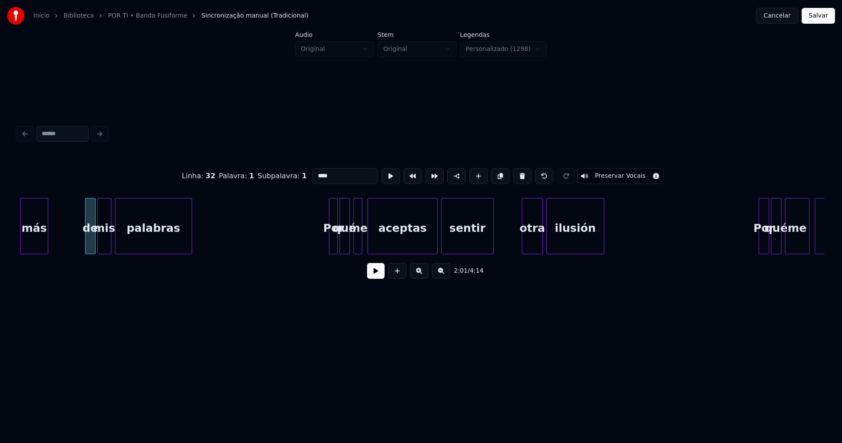
scroll to position [0, 10613]
click at [327, 242] on div at bounding box center [328, 225] width 3 height 55
type input "****"
click at [372, 277] on button at bounding box center [376, 271] width 18 height 16
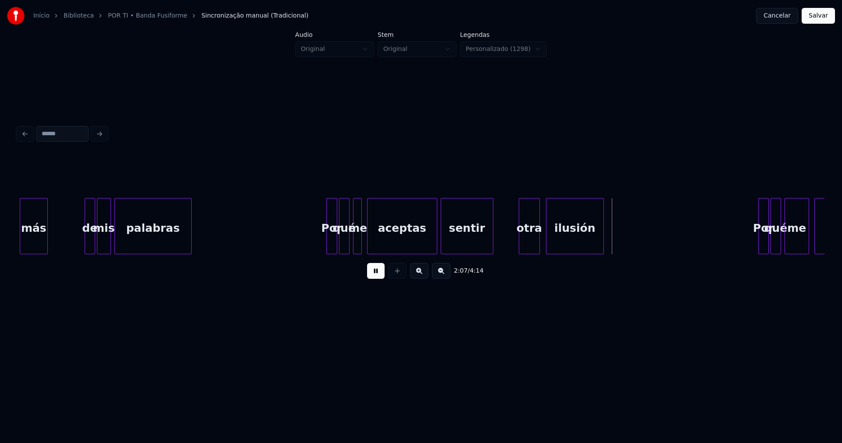
click at [519, 247] on div "otra" at bounding box center [529, 226] width 21 height 56
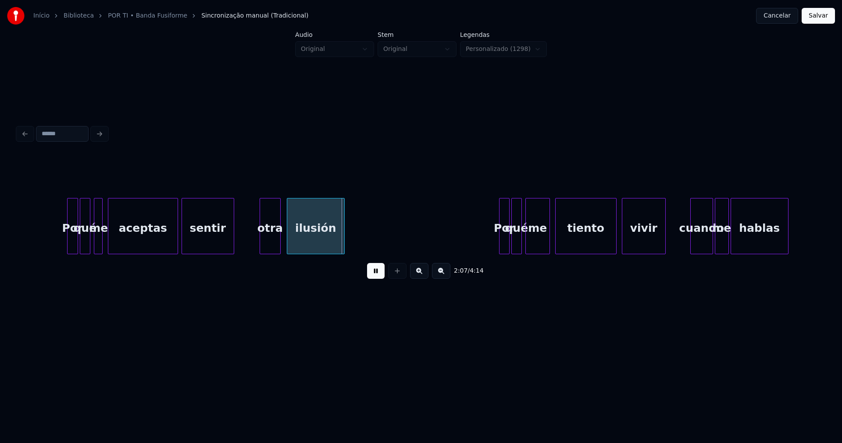
scroll to position [0, 11107]
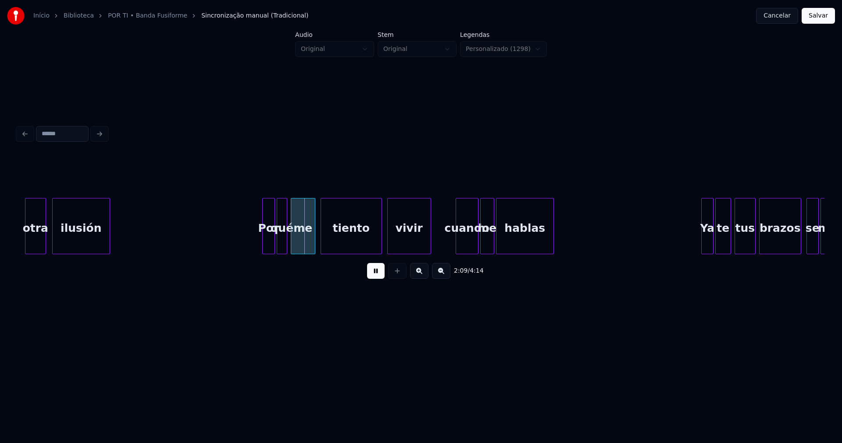
click at [264, 249] on div at bounding box center [264, 225] width 3 height 55
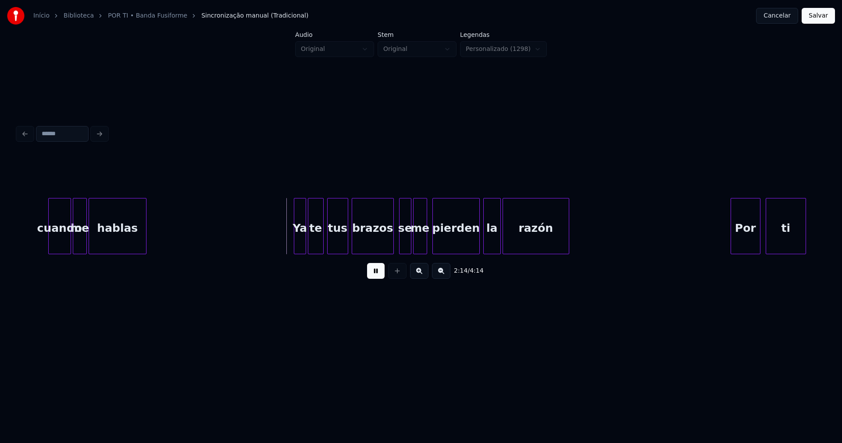
scroll to position [0, 11527]
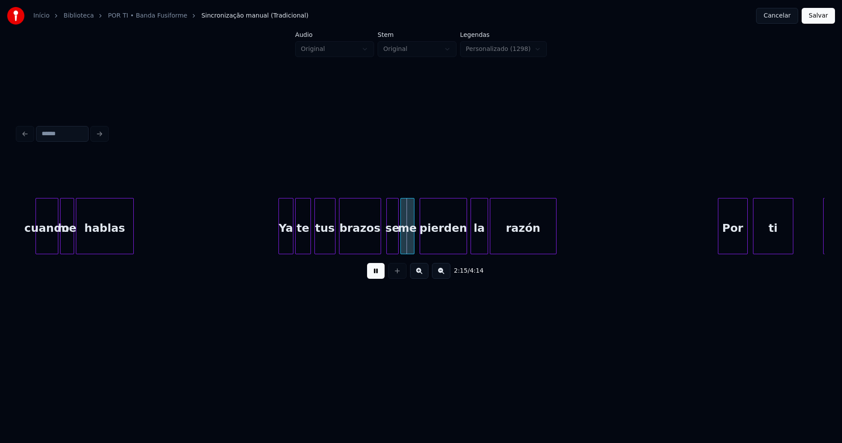
click at [280, 245] on div at bounding box center [280, 225] width 3 height 55
click at [479, 243] on div "la" at bounding box center [477, 228] width 17 height 60
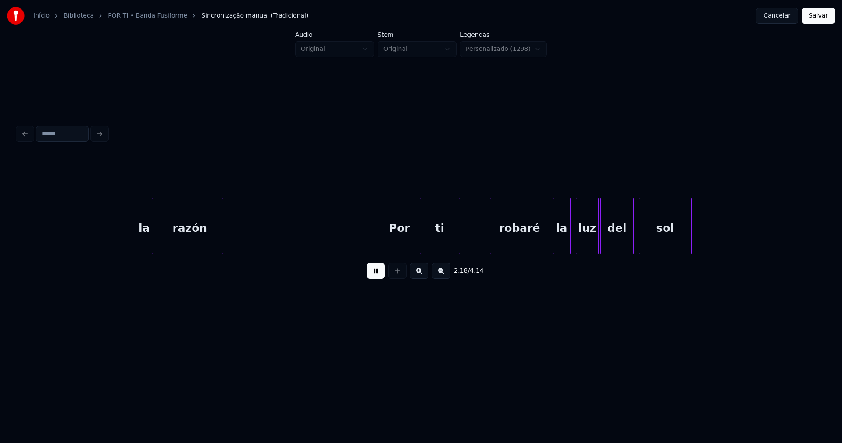
scroll to position [0, 12034]
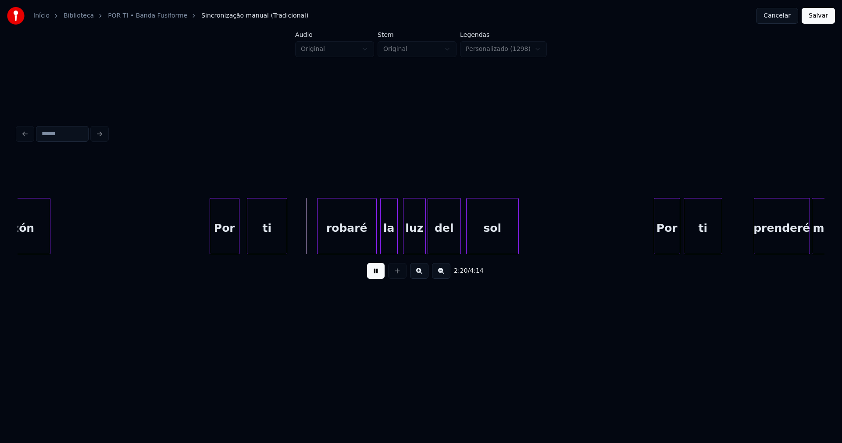
click at [228, 244] on div "Por" at bounding box center [224, 228] width 29 height 60
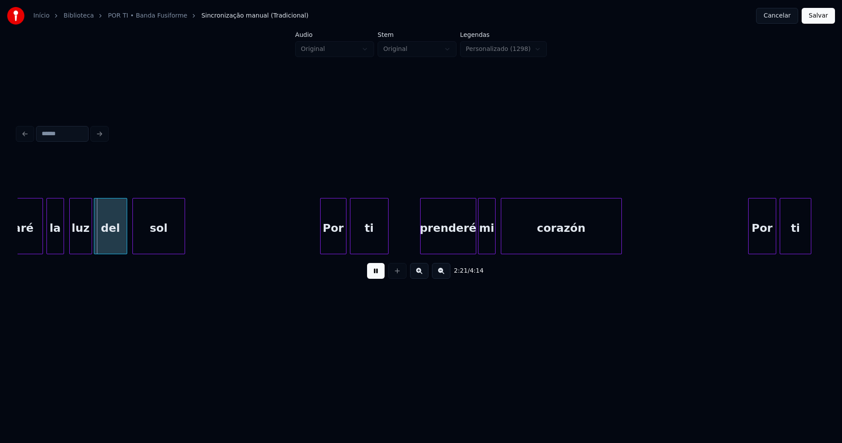
scroll to position [0, 12379]
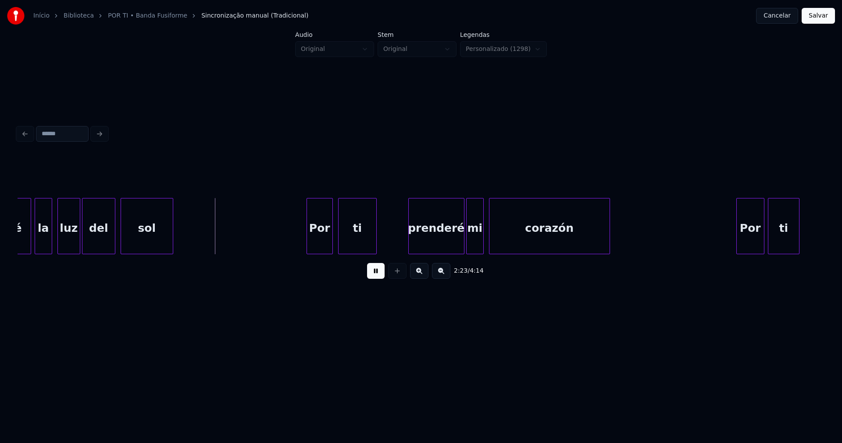
click at [320, 244] on div "Por" at bounding box center [319, 228] width 25 height 60
click at [451, 244] on div "prenderé" at bounding box center [434, 228] width 55 height 60
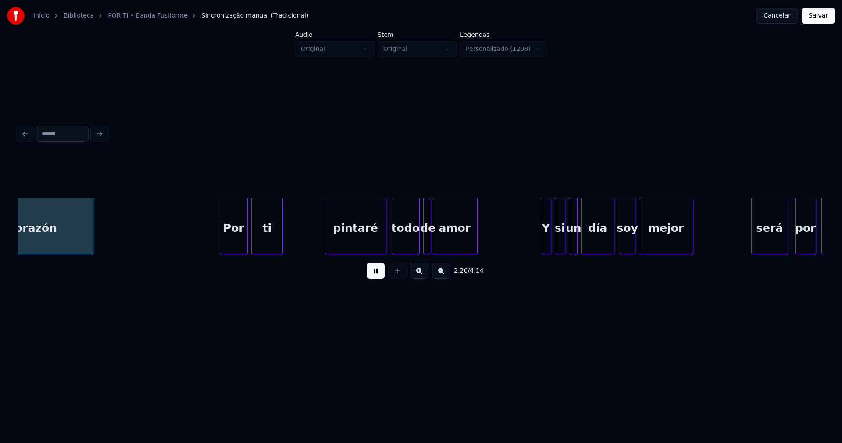
scroll to position [0, 12899]
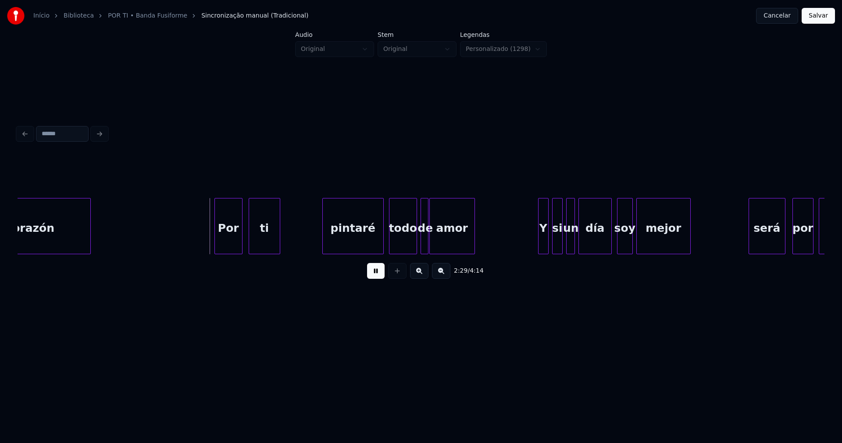
click at [231, 251] on div "corazón Por ti pintaré todo de amor Y si un día soy mejor será por ti" at bounding box center [421, 226] width 807 height 56
click at [352, 246] on div "pintaré" at bounding box center [351, 228] width 61 height 60
click at [440, 244] on div at bounding box center [439, 225] width 3 height 55
click at [432, 244] on div at bounding box center [432, 225] width 3 height 55
click at [539, 240] on div at bounding box center [540, 225] width 3 height 55
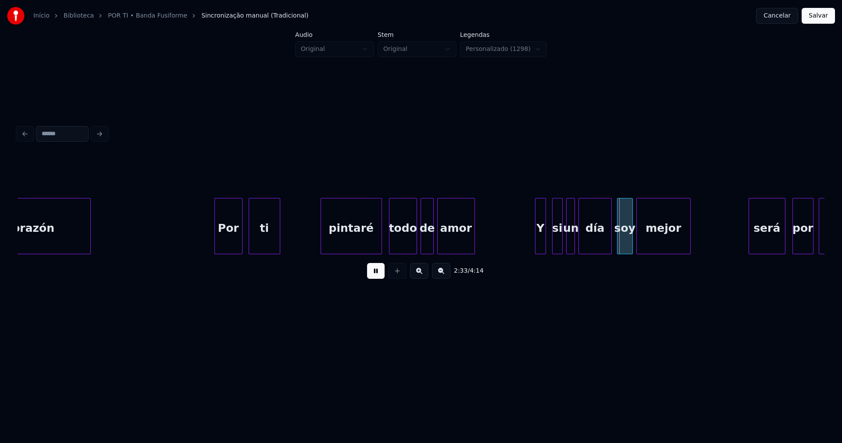
click at [541, 241] on div "Y" at bounding box center [541, 228] width 10 height 60
click at [554, 242] on div "si" at bounding box center [555, 228] width 10 height 60
click at [568, 242] on div "un" at bounding box center [570, 226] width 9 height 56
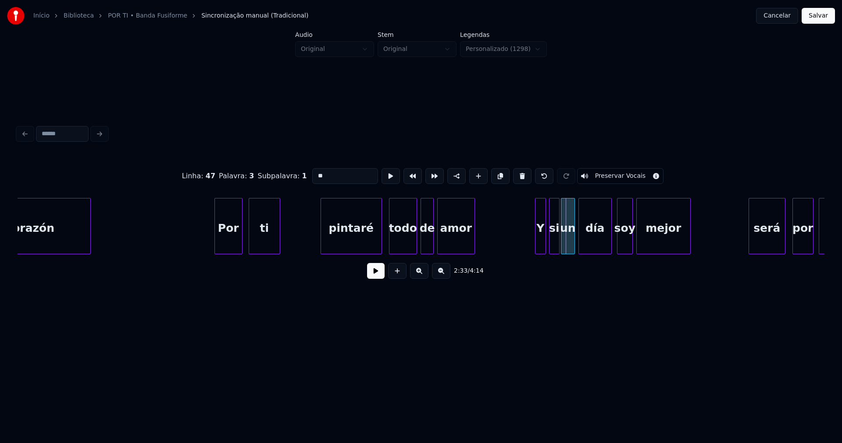
click at [563, 250] on div "un" at bounding box center [568, 226] width 14 height 56
drag, startPoint x: 372, startPoint y: 277, endPoint x: 468, endPoint y: 268, distance: 96.9
click at [373, 277] on button at bounding box center [376, 271] width 18 height 16
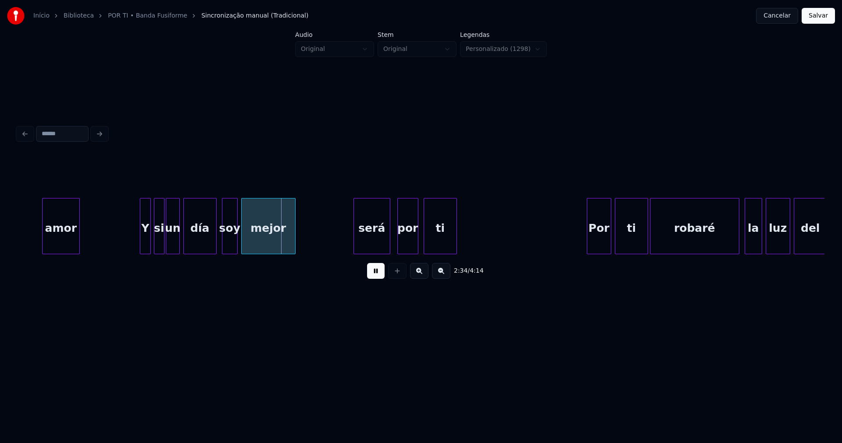
scroll to position [0, 13343]
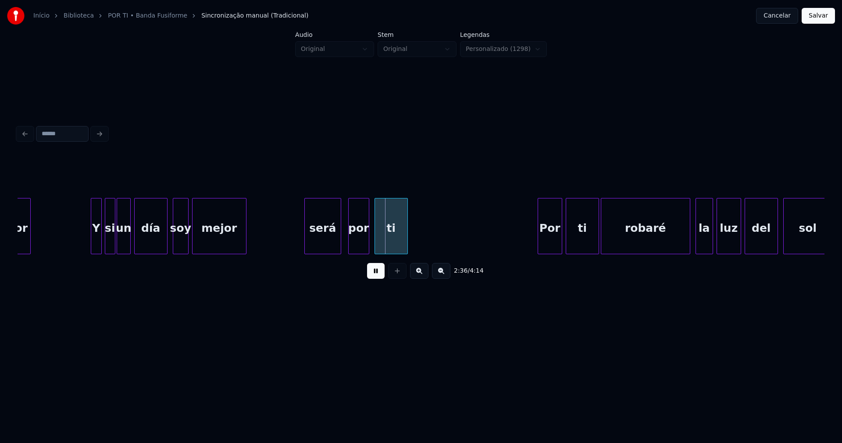
click at [375, 276] on button at bounding box center [376, 271] width 18 height 16
click at [331, 240] on div "será" at bounding box center [323, 228] width 36 height 60
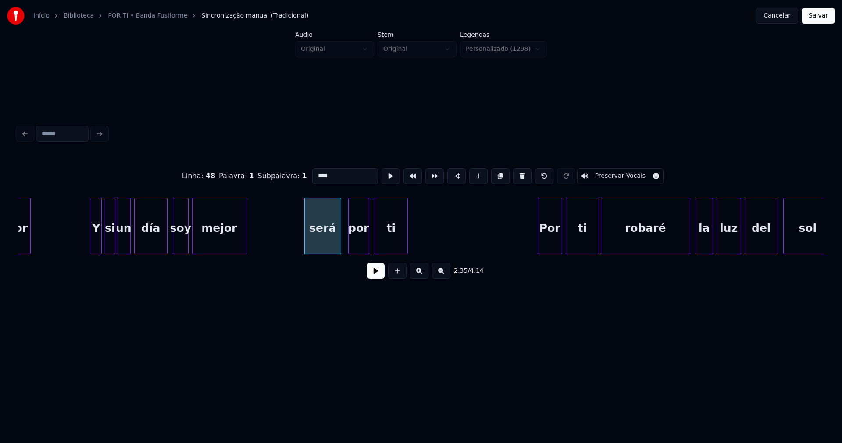
click at [314, 171] on input "****" at bounding box center [345, 176] width 66 height 16
click at [553, 244] on div "Por" at bounding box center [548, 228] width 24 height 60
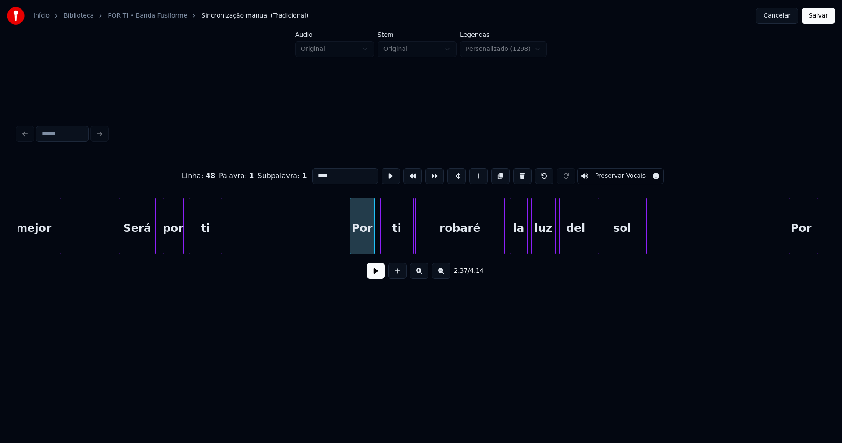
scroll to position [0, 13578]
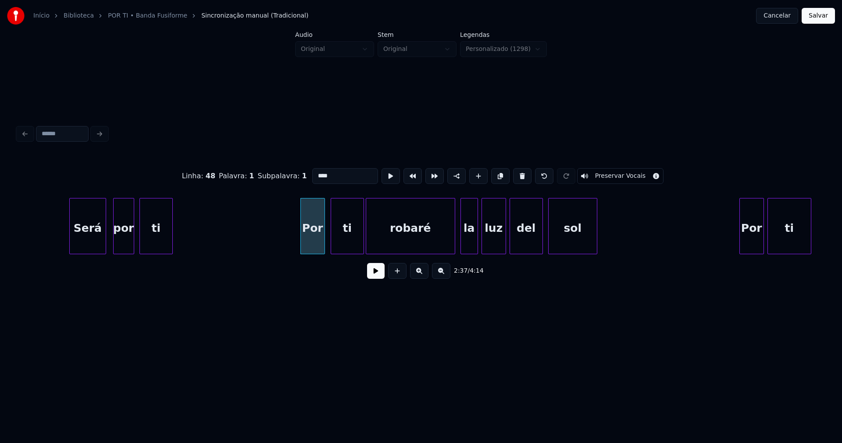
type input "****"
click at [375, 279] on button at bounding box center [376, 271] width 18 height 16
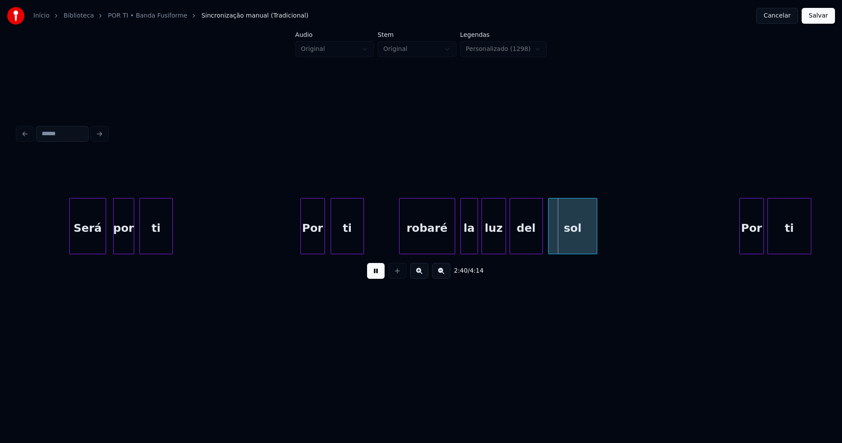
click at [400, 246] on div at bounding box center [401, 225] width 3 height 55
click at [492, 243] on div "luz" at bounding box center [491, 228] width 24 height 60
click at [527, 241] on div "del" at bounding box center [524, 228] width 32 height 60
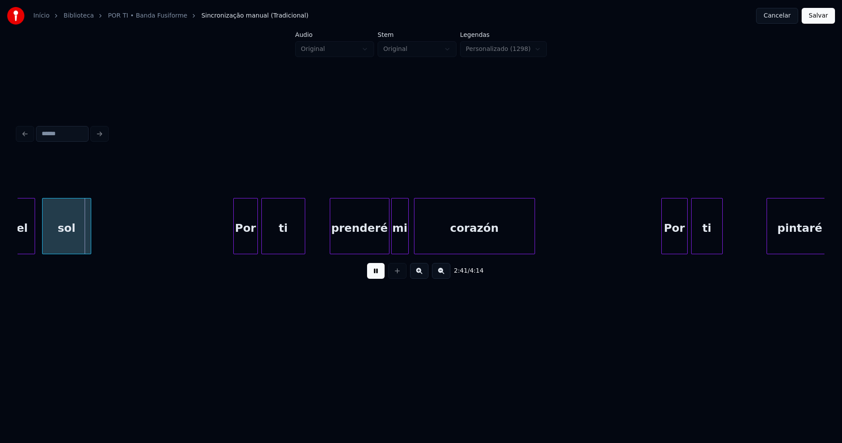
scroll to position [0, 14134]
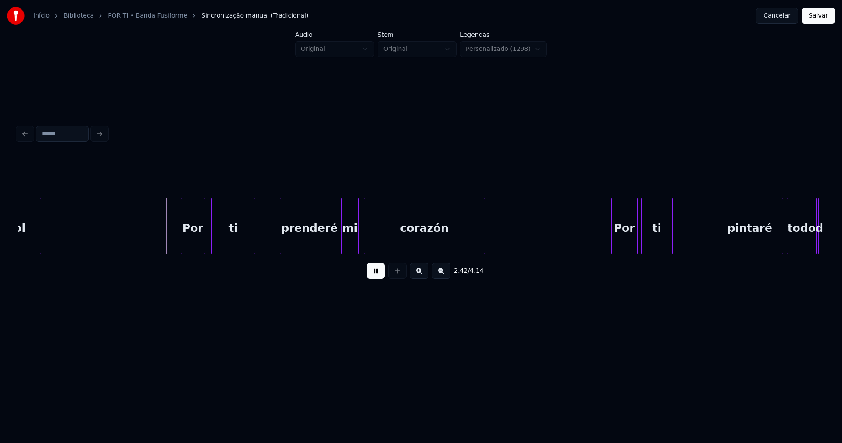
click at [193, 244] on div "Por" at bounding box center [193, 228] width 24 height 60
click at [312, 243] on div "prenderé" at bounding box center [308, 228] width 59 height 60
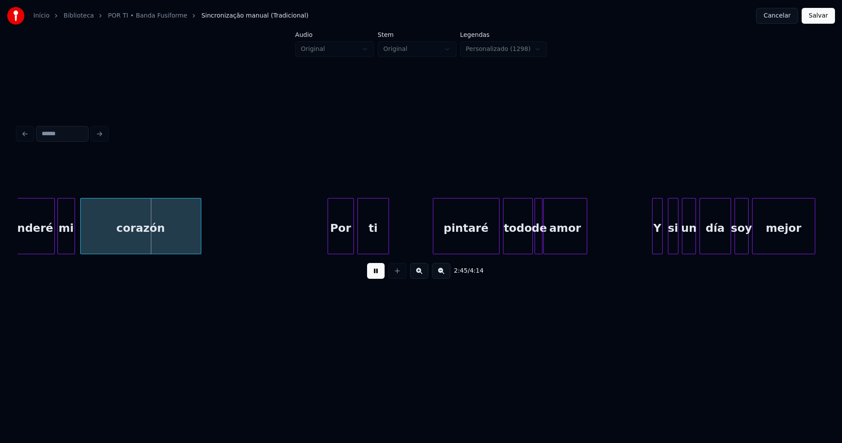
scroll to position [0, 14455]
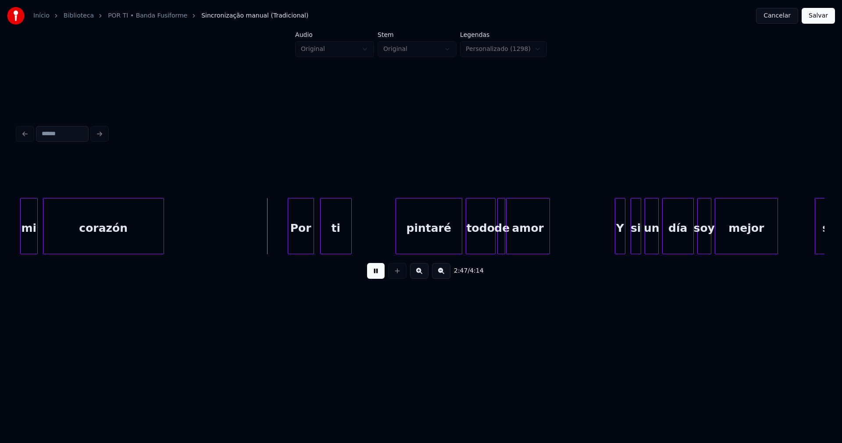
click at [305, 246] on div "Por" at bounding box center [300, 228] width 25 height 60
click at [421, 242] on div "pintaré" at bounding box center [428, 228] width 66 height 60
click at [516, 241] on div at bounding box center [516, 225] width 3 height 55
click at [511, 241] on div at bounding box center [510, 225] width 3 height 55
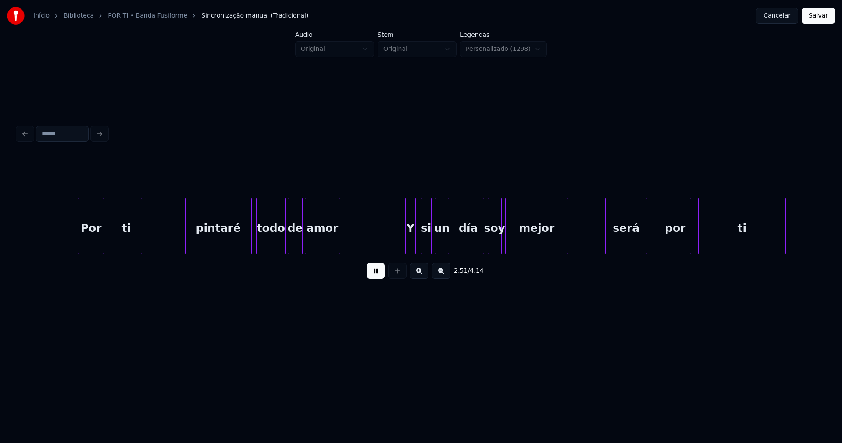
scroll to position [0, 14851]
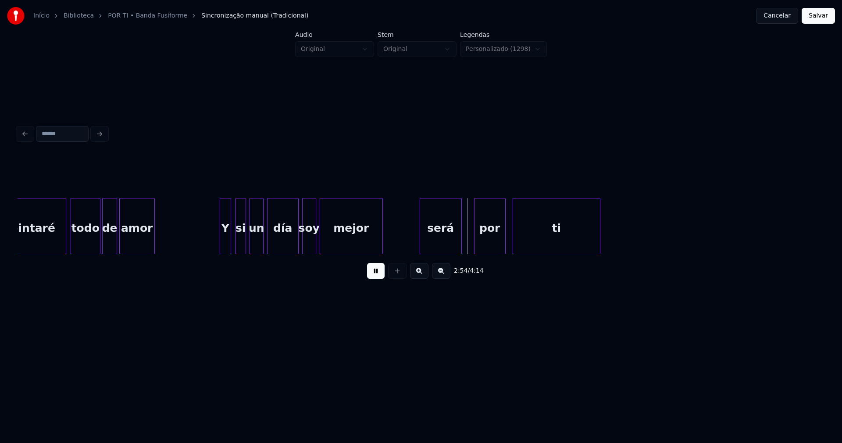
click at [229, 239] on div at bounding box center [229, 225] width 3 height 55
click at [222, 246] on div "Y" at bounding box center [222, 228] width 11 height 60
click at [235, 243] on div "si" at bounding box center [235, 228] width 10 height 60
click at [247, 244] on div "un" at bounding box center [248, 228] width 13 height 60
click at [261, 240] on div at bounding box center [261, 225] width 3 height 55
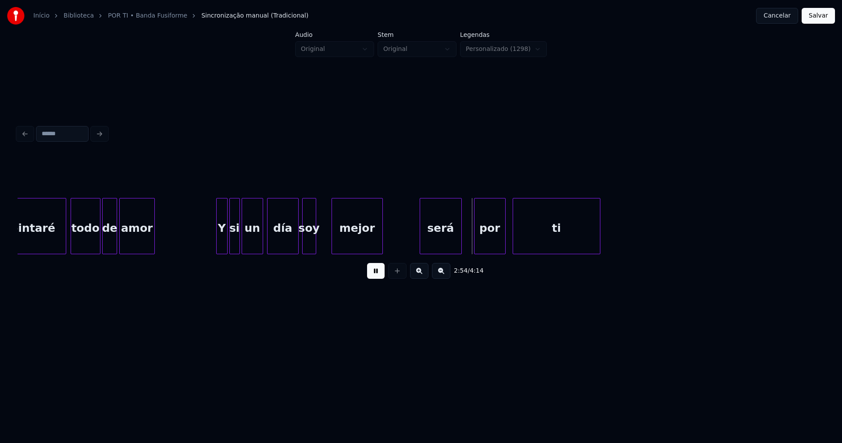
click at [332, 236] on div at bounding box center [333, 225] width 3 height 55
click at [326, 235] on div at bounding box center [326, 225] width 3 height 55
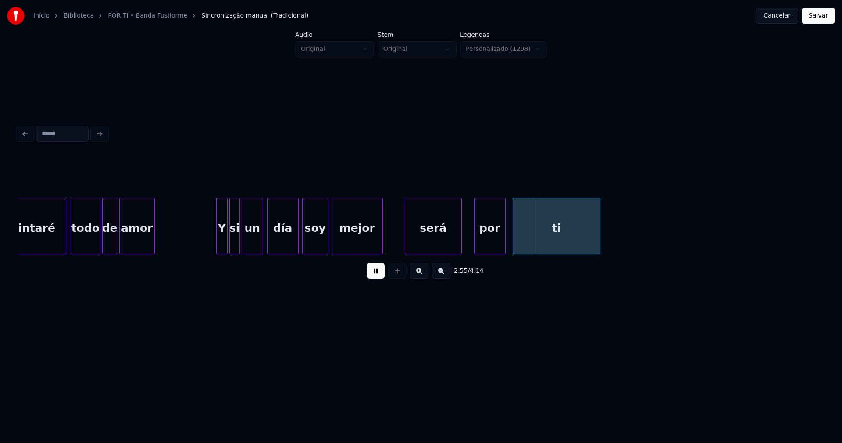
click at [405, 245] on div at bounding box center [406, 225] width 3 height 55
click at [488, 246] on div "por" at bounding box center [488, 228] width 31 height 60
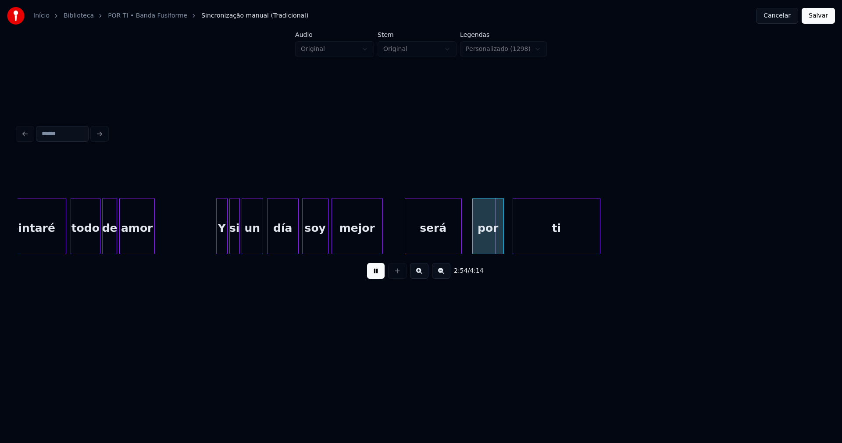
click at [419, 244] on div "será" at bounding box center [433, 228] width 56 height 60
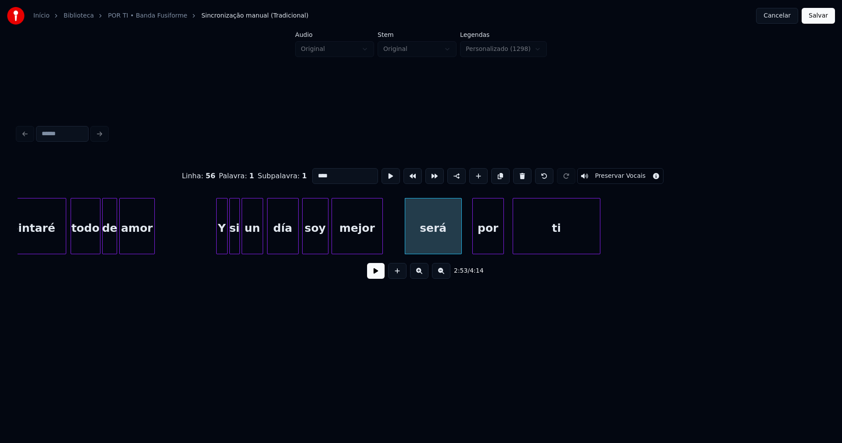
click at [315, 172] on input "****" at bounding box center [345, 176] width 66 height 16
type input "****"
click at [380, 279] on button at bounding box center [376, 271] width 18 height 16
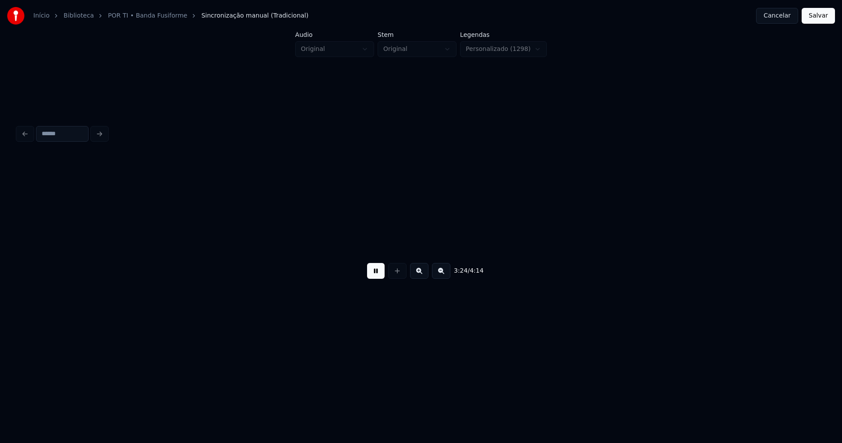
scroll to position [0, 17915]
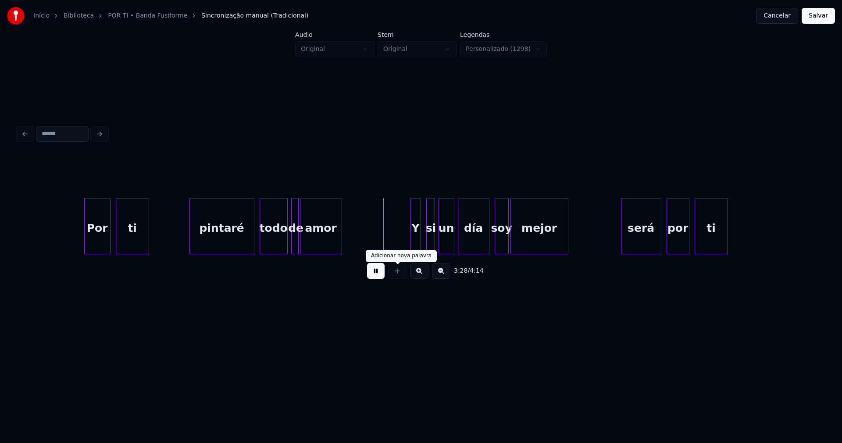
click at [373, 275] on button at bounding box center [376, 271] width 18 height 16
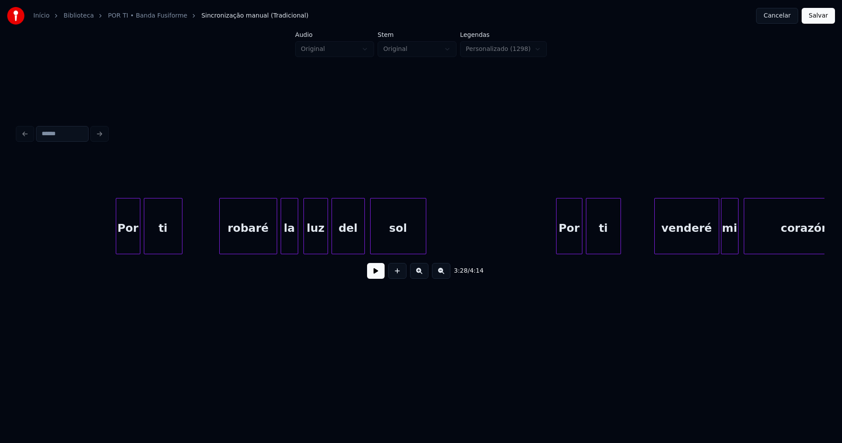
scroll to position [0, 16914]
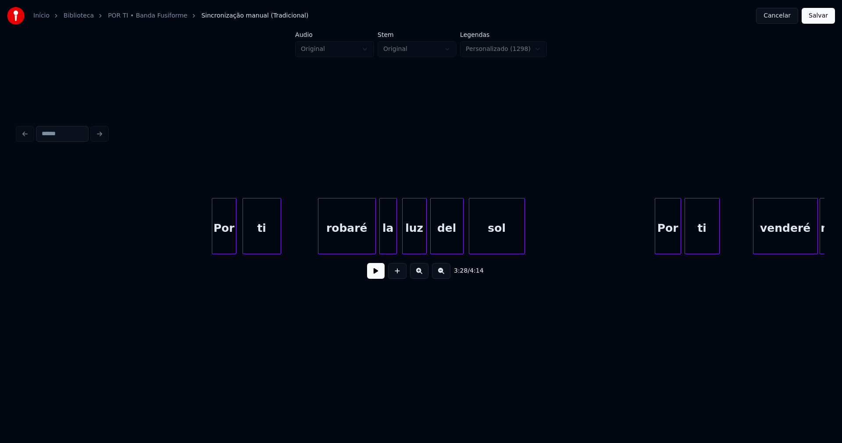
click at [229, 248] on div "Por" at bounding box center [224, 228] width 24 height 60
click at [353, 245] on div "robaré" at bounding box center [345, 228] width 57 height 60
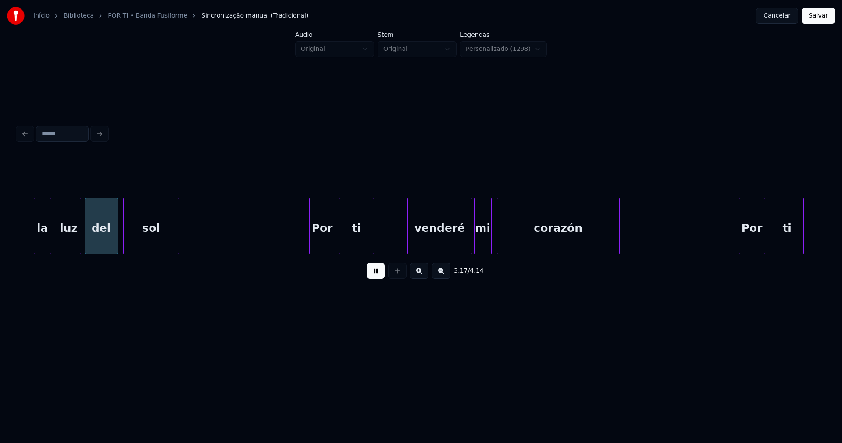
scroll to position [0, 17272]
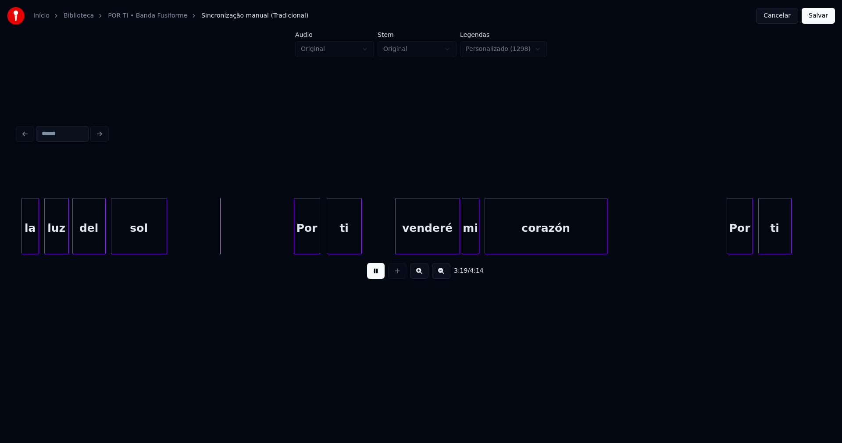
click at [306, 239] on div "Por" at bounding box center [306, 228] width 25 height 60
click at [446, 247] on div "venderé" at bounding box center [425, 228] width 64 height 60
click at [473, 247] on div "mi" at bounding box center [468, 228] width 17 height 60
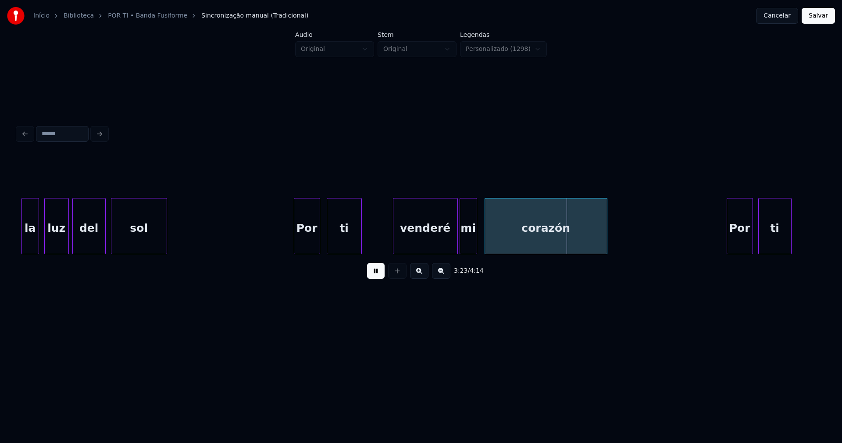
click at [498, 240] on div "corazón" at bounding box center [546, 228] width 122 height 60
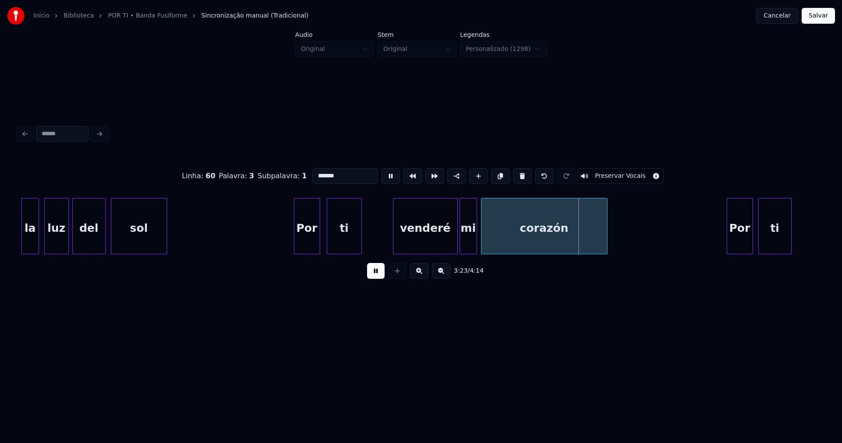
click at [483, 248] on div at bounding box center [483, 225] width 3 height 55
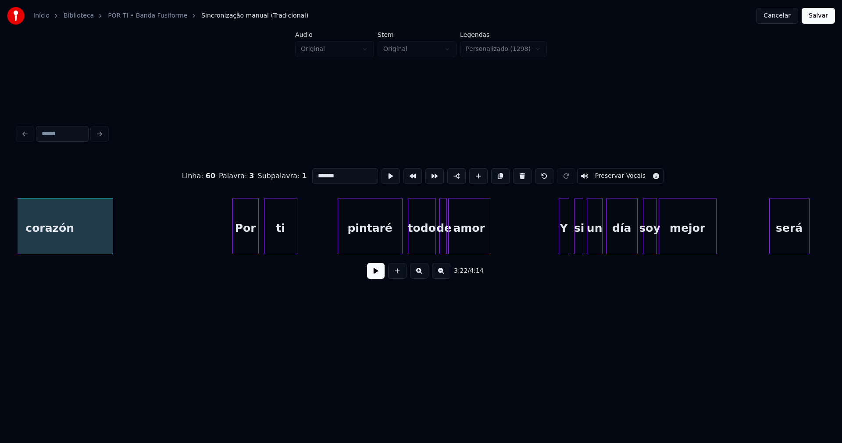
scroll to position [0, 17735]
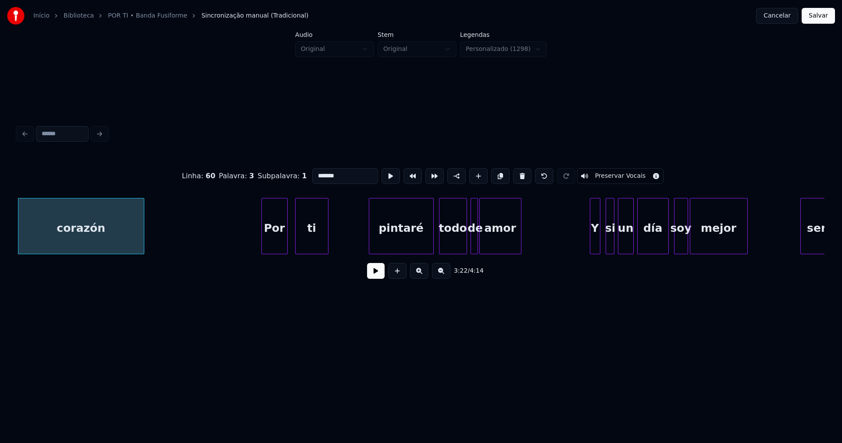
click at [279, 239] on div "Por" at bounding box center [274, 228] width 25 height 60
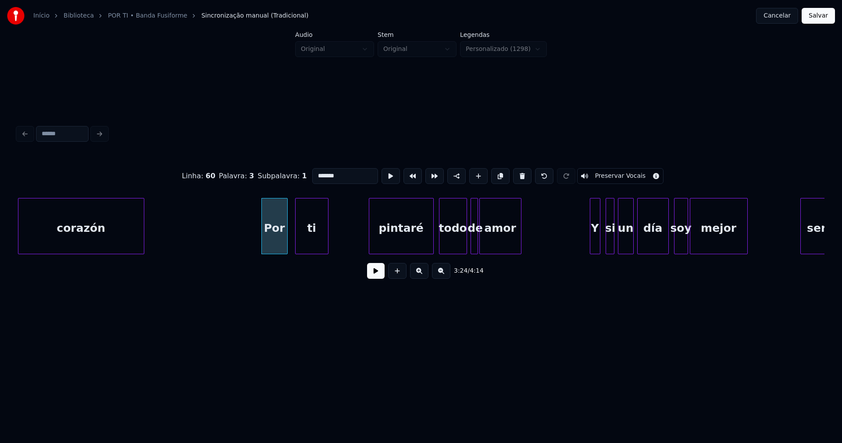
click at [378, 279] on button at bounding box center [376, 271] width 18 height 16
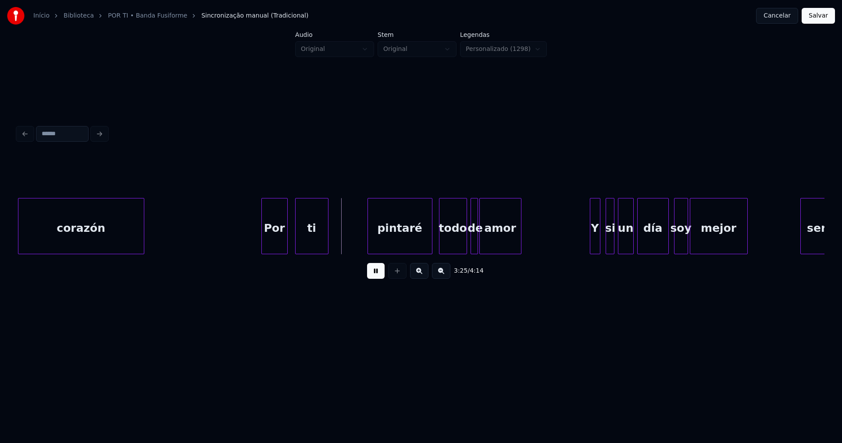
click at [408, 240] on div "pintaré" at bounding box center [400, 228] width 64 height 60
click at [490, 243] on div at bounding box center [489, 225] width 3 height 55
click at [484, 241] on div at bounding box center [483, 225] width 3 height 55
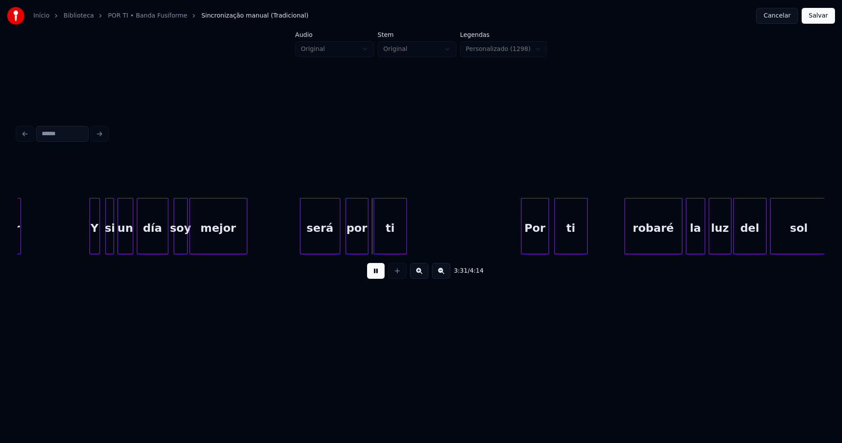
scroll to position [0, 18187]
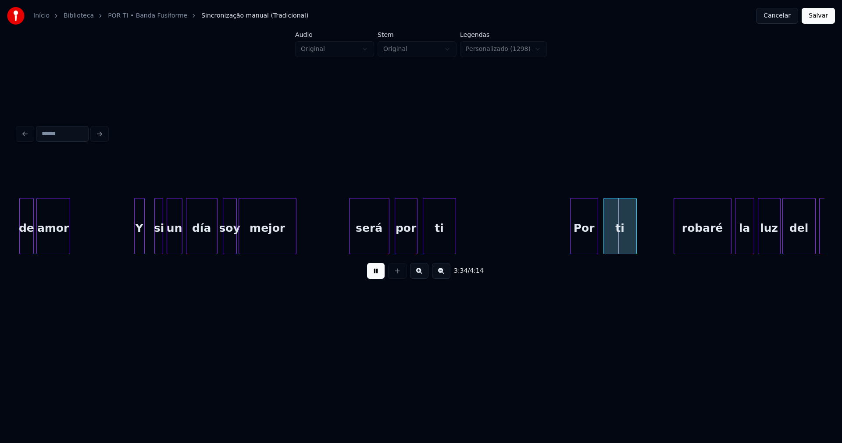
click at [138, 245] on div "Y" at bounding box center [140, 228] width 10 height 60
click at [152, 243] on div "si" at bounding box center [152, 228] width 9 height 60
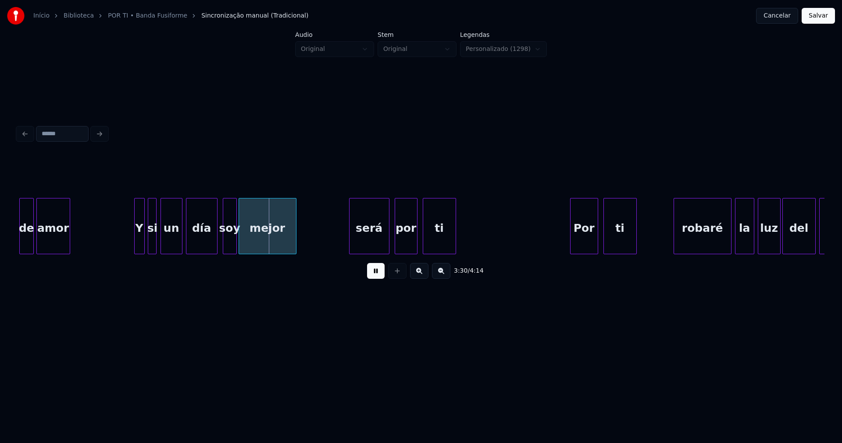
click at [162, 245] on div at bounding box center [162, 225] width 3 height 55
click at [256, 239] on div at bounding box center [255, 225] width 3 height 55
click at [236, 240] on div at bounding box center [237, 225] width 3 height 55
click at [233, 244] on div "soy" at bounding box center [234, 228] width 15 height 60
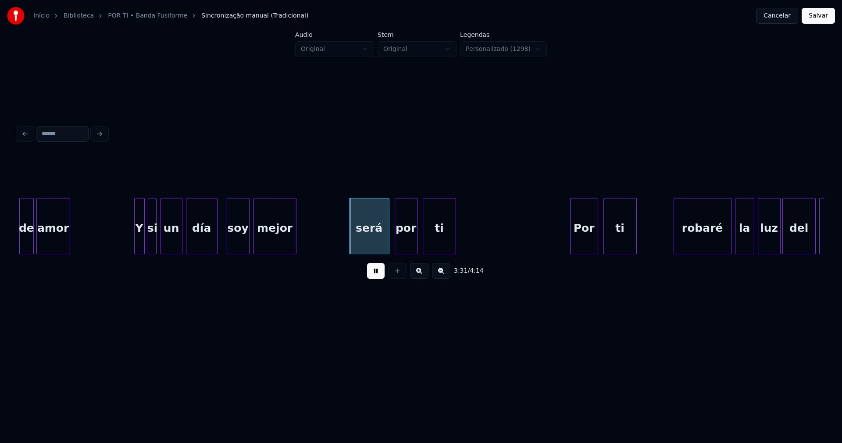
click at [247, 240] on div at bounding box center [248, 225] width 3 height 55
click at [220, 240] on div at bounding box center [220, 225] width 3 height 55
click at [358, 247] on div "será" at bounding box center [361, 228] width 39 height 60
drag, startPoint x: 375, startPoint y: 272, endPoint x: 371, endPoint y: 270, distance: 4.7
click at [375, 272] on button at bounding box center [376, 271] width 18 height 16
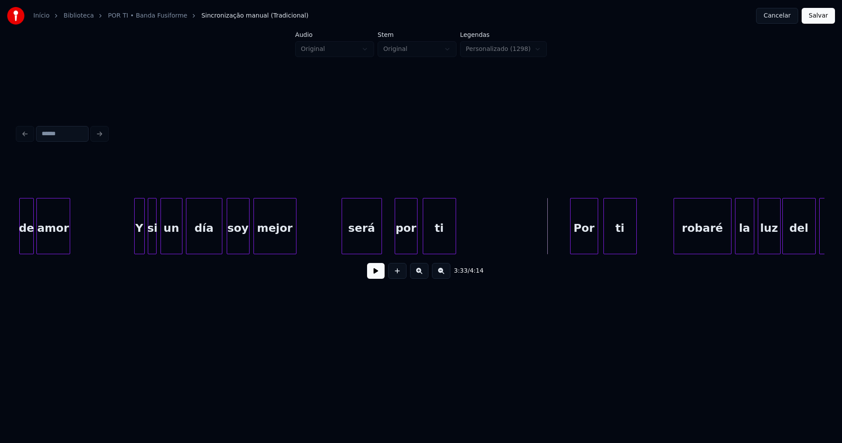
click at [357, 238] on div "será" at bounding box center [361, 228] width 39 height 60
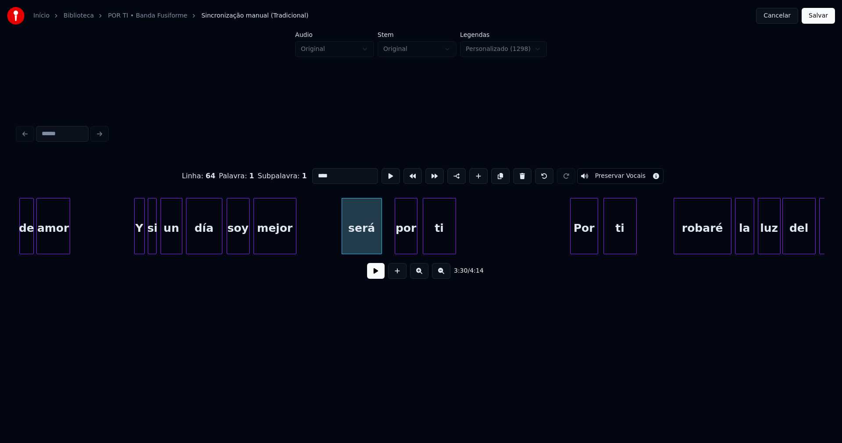
click at [314, 171] on input "****" at bounding box center [345, 176] width 66 height 16
type input "****"
click at [376, 272] on button at bounding box center [376, 271] width 18 height 16
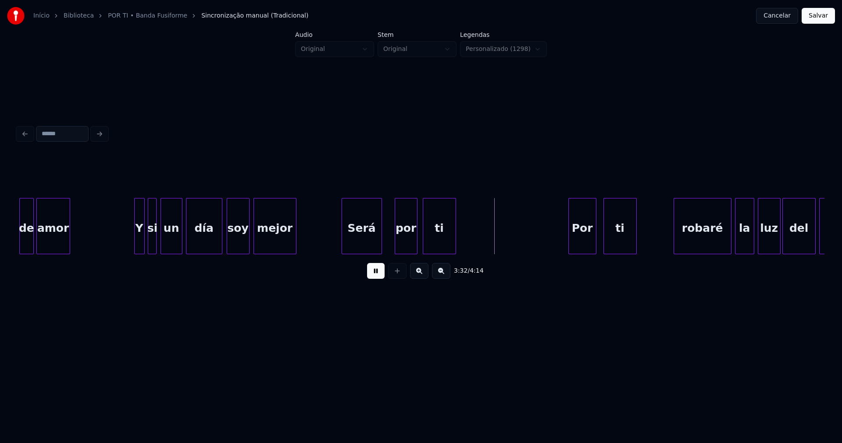
click at [582, 245] on div "Por" at bounding box center [582, 228] width 27 height 60
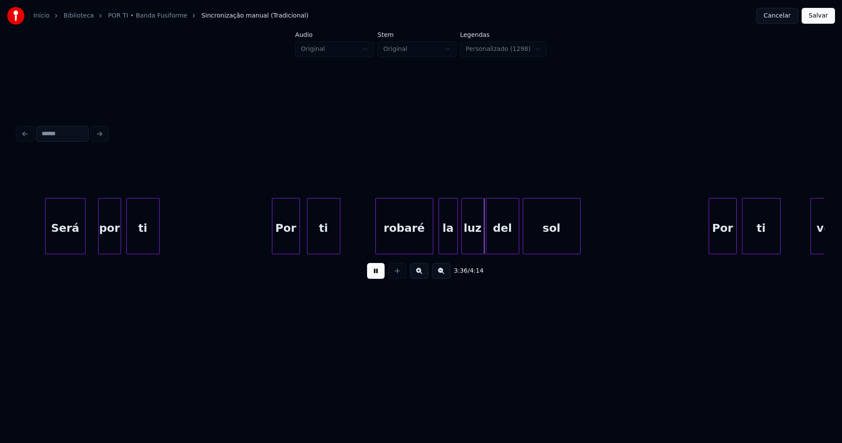
click at [411, 243] on div "robaré" at bounding box center [404, 228] width 57 height 60
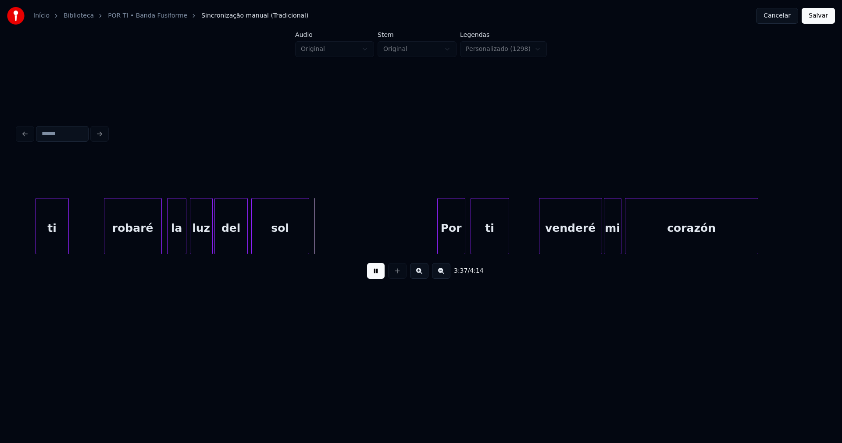
scroll to position [0, 18792]
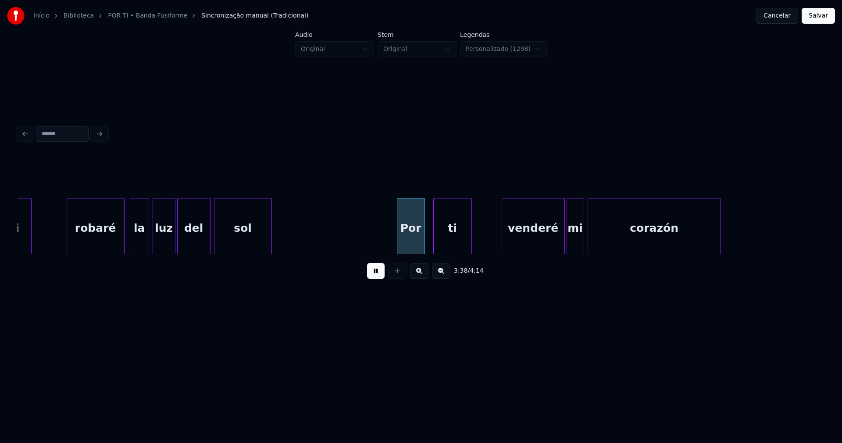
click at [412, 243] on div "Por" at bounding box center [410, 228] width 27 height 60
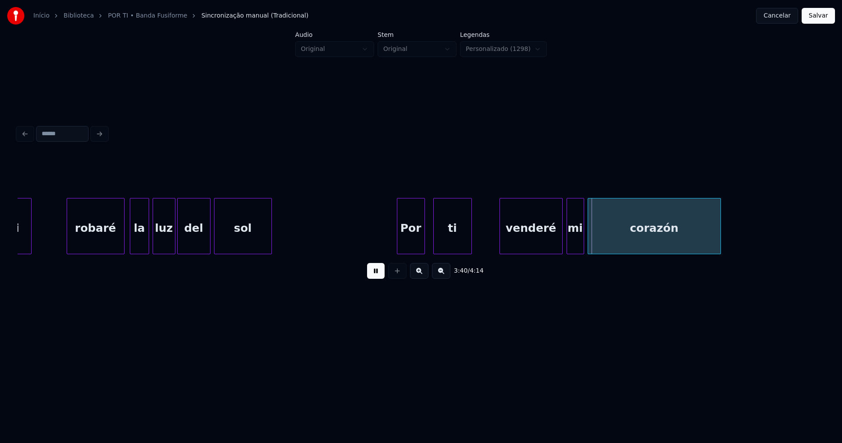
click at [547, 246] on div "venderé" at bounding box center [531, 228] width 62 height 60
click at [576, 245] on div "mi" at bounding box center [573, 228] width 17 height 60
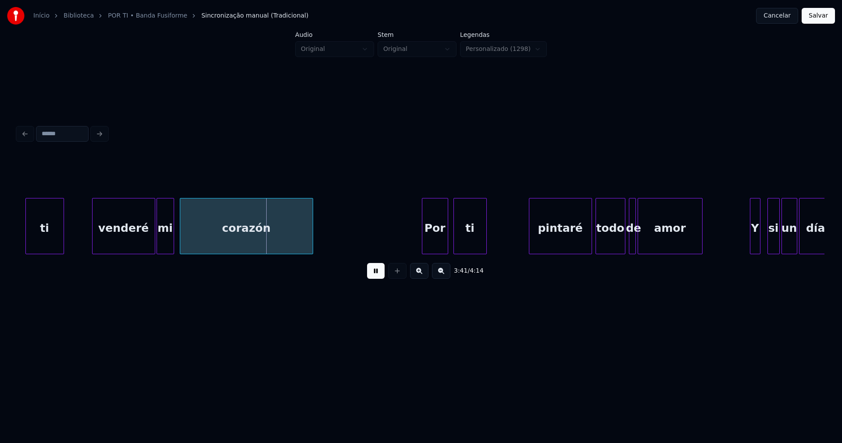
scroll to position [0, 19237]
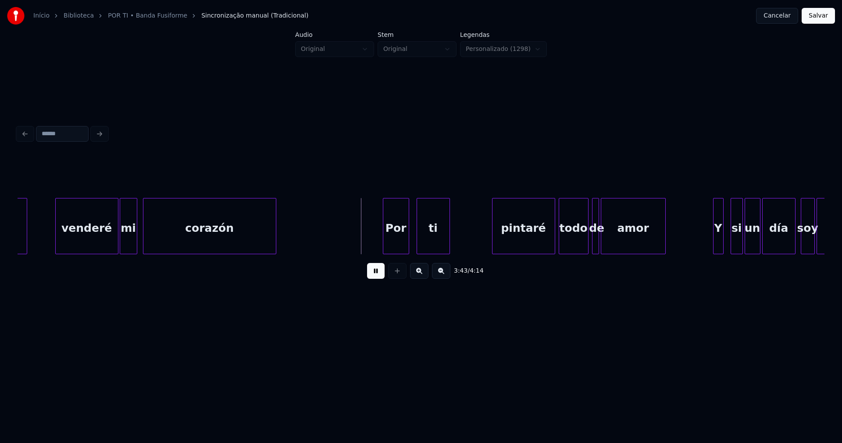
click at [397, 243] on div "Por" at bounding box center [395, 228] width 25 height 60
click at [531, 244] on div "pintaré" at bounding box center [523, 228] width 62 height 60
click at [615, 240] on div "amor" at bounding box center [644, 228] width 64 height 60
click at [606, 240] on div at bounding box center [606, 225] width 3 height 55
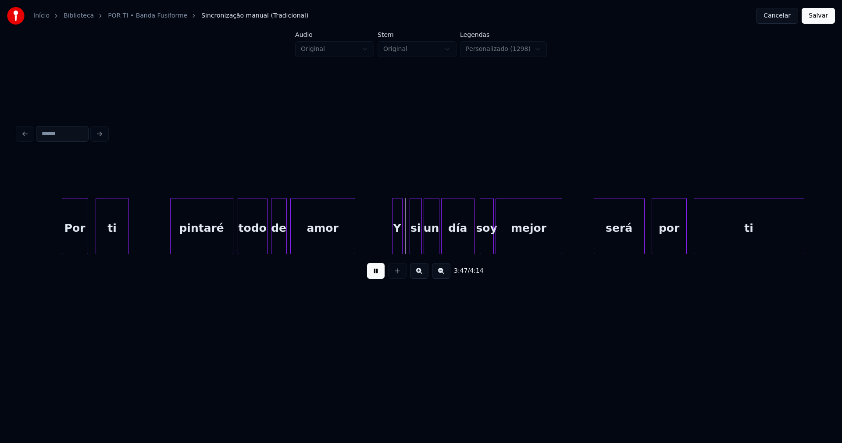
scroll to position [0, 19595]
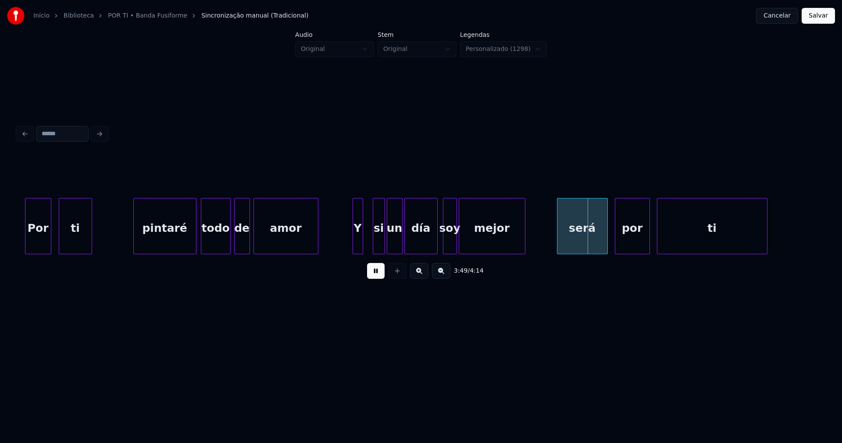
click at [358, 243] on div "Y" at bounding box center [358, 228] width 10 height 60
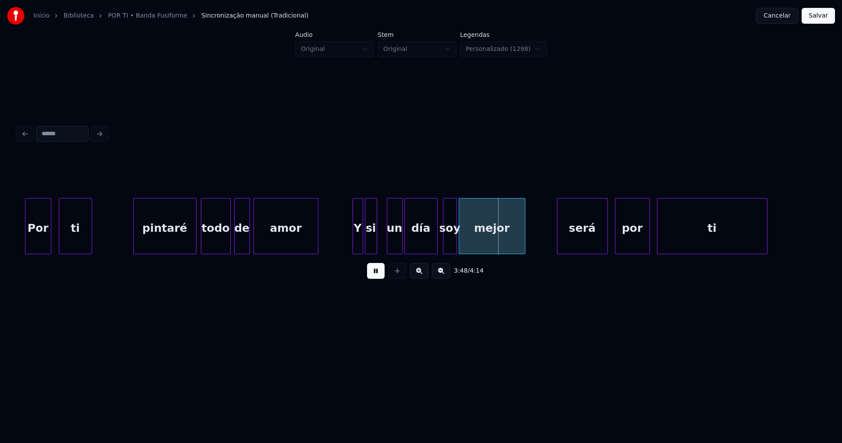
click at [370, 244] on div "si" at bounding box center [370, 228] width 11 height 60
click at [385, 250] on div "un" at bounding box center [386, 228] width 15 height 60
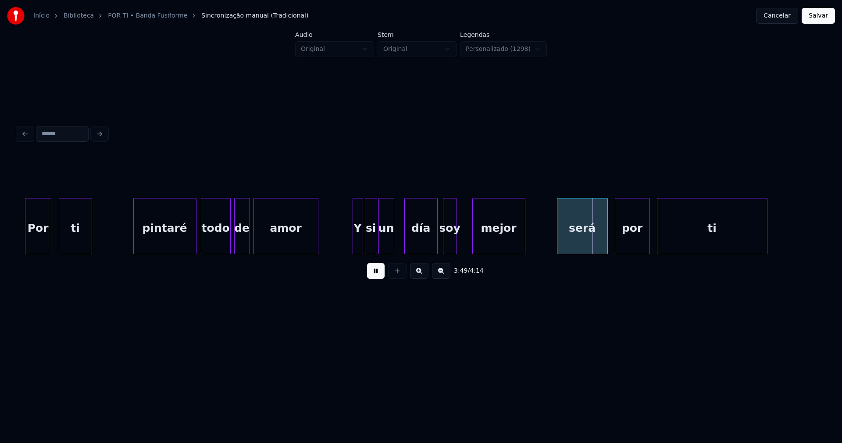
click at [475, 243] on div at bounding box center [474, 225] width 3 height 55
click at [467, 240] on div at bounding box center [467, 225] width 3 height 55
click at [562, 248] on div "será" at bounding box center [572, 228] width 50 height 60
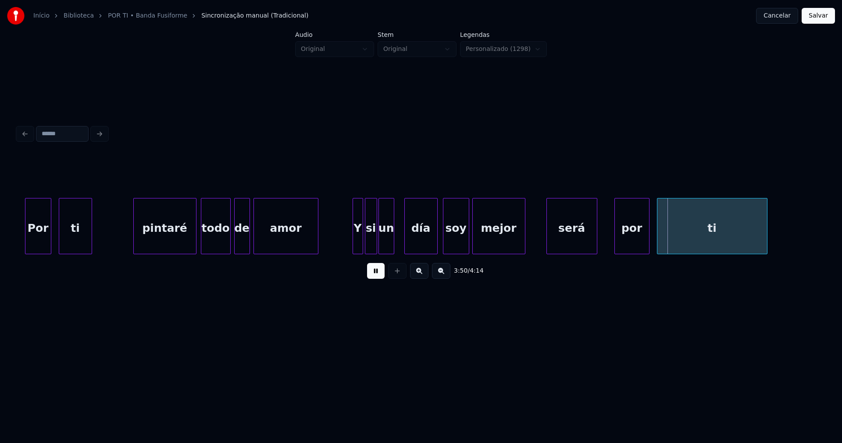
click at [630, 244] on div "por" at bounding box center [632, 228] width 34 height 60
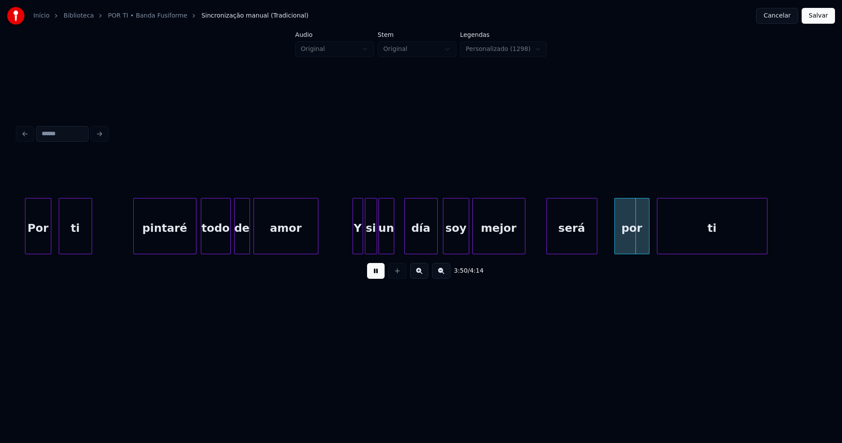
click at [570, 243] on div "será" at bounding box center [572, 228] width 50 height 60
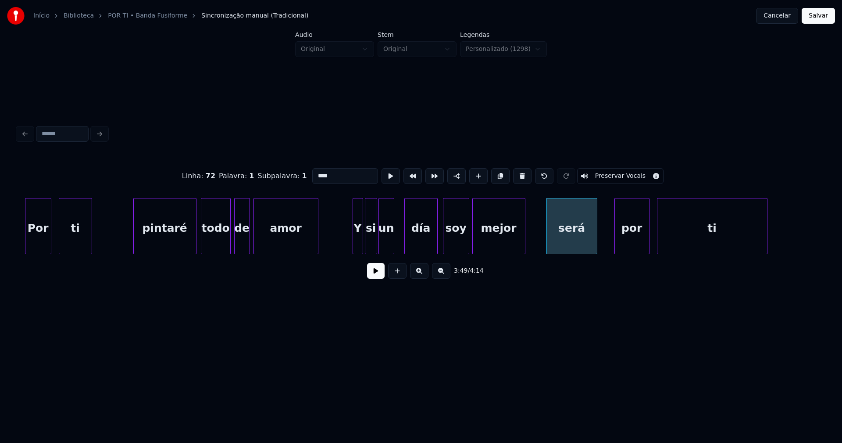
click at [314, 172] on input "****" at bounding box center [345, 176] width 66 height 16
type input "****"
click at [815, 18] on button "Salvar" at bounding box center [818, 16] width 33 height 16
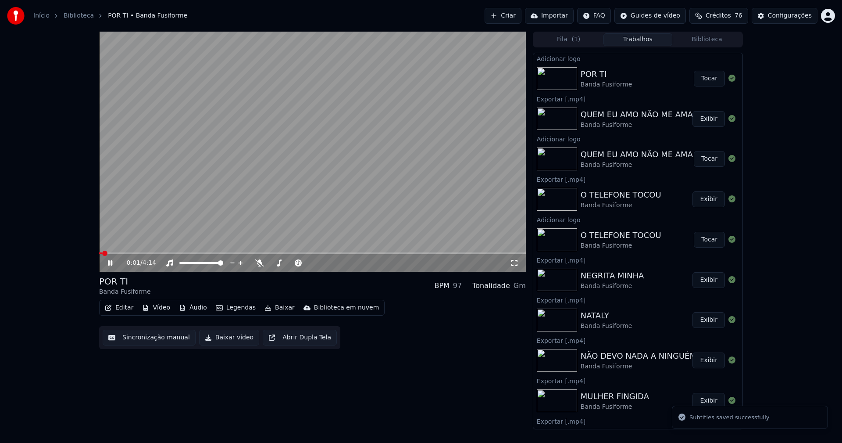
click at [514, 264] on icon at bounding box center [514, 262] width 9 height 7
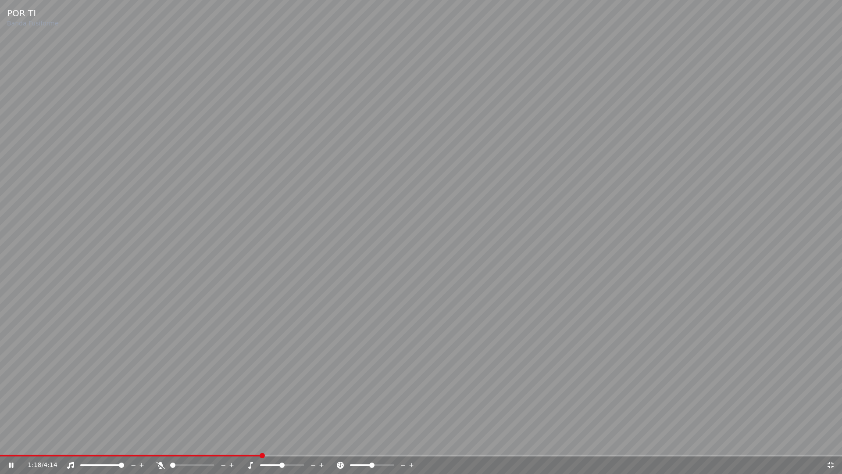
drag, startPoint x: 832, startPoint y: 465, endPoint x: 229, endPoint y: 265, distance: 635.3
click at [832, 442] on icon at bounding box center [830, 464] width 9 height 7
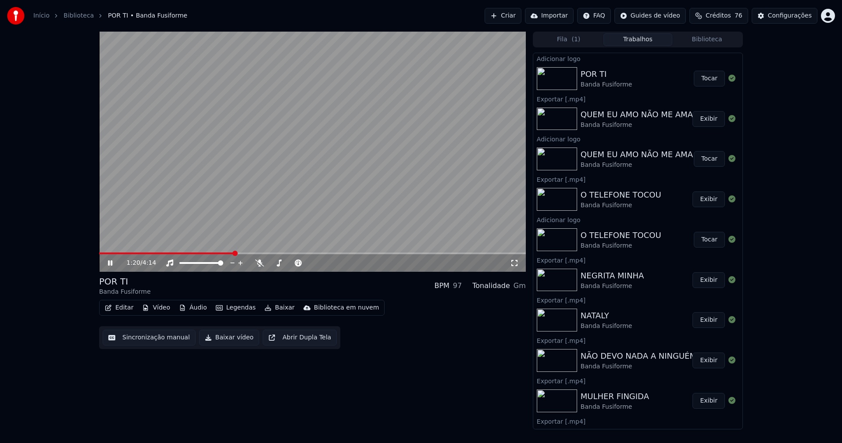
click at [112, 261] on icon at bounding box center [110, 262] width 4 height 5
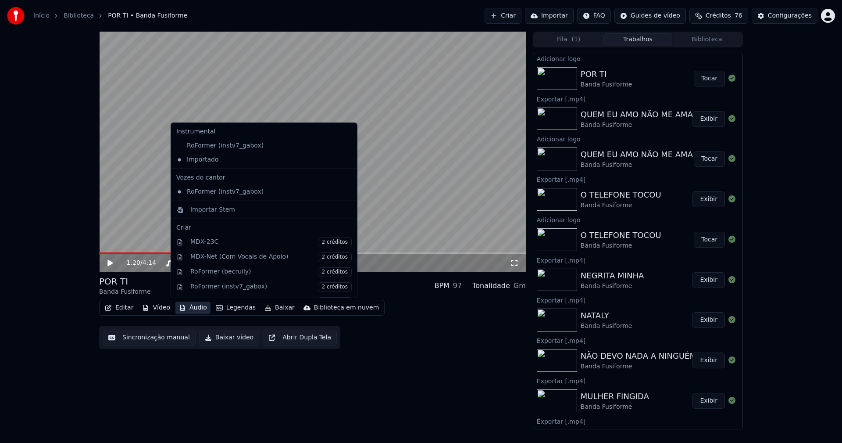
click at [189, 308] on button "Áudio" at bounding box center [192, 307] width 35 height 12
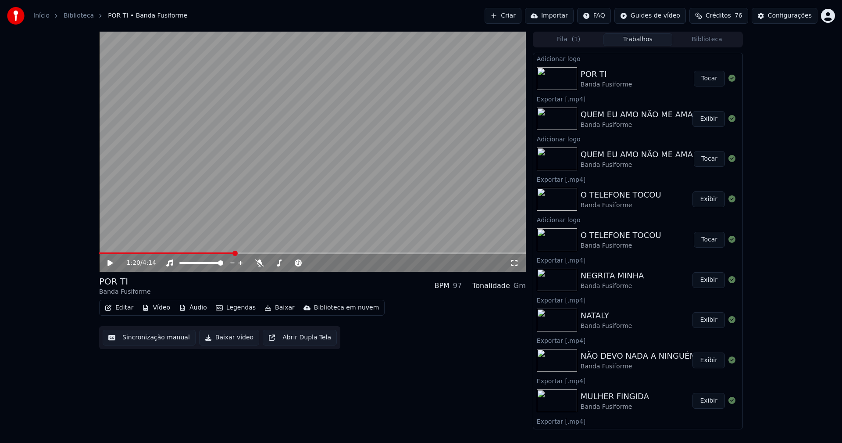
drag, startPoint x: 161, startPoint y: 415, endPoint x: 185, endPoint y: 395, distance: 32.1
click at [161, 415] on div "1:20 / 4:14 POR TI Banda Fusiforme BPM 97 Tonalidade Gm Editar Vídeo Áudio Lege…" at bounding box center [312, 230] width 427 height 397
click at [216, 340] on button "Baixar vídeo" at bounding box center [229, 337] width 60 height 16
click at [712, 40] on button "Biblioteca" at bounding box center [706, 39] width 69 height 13
